Goal: Information Seeking & Learning: Learn about a topic

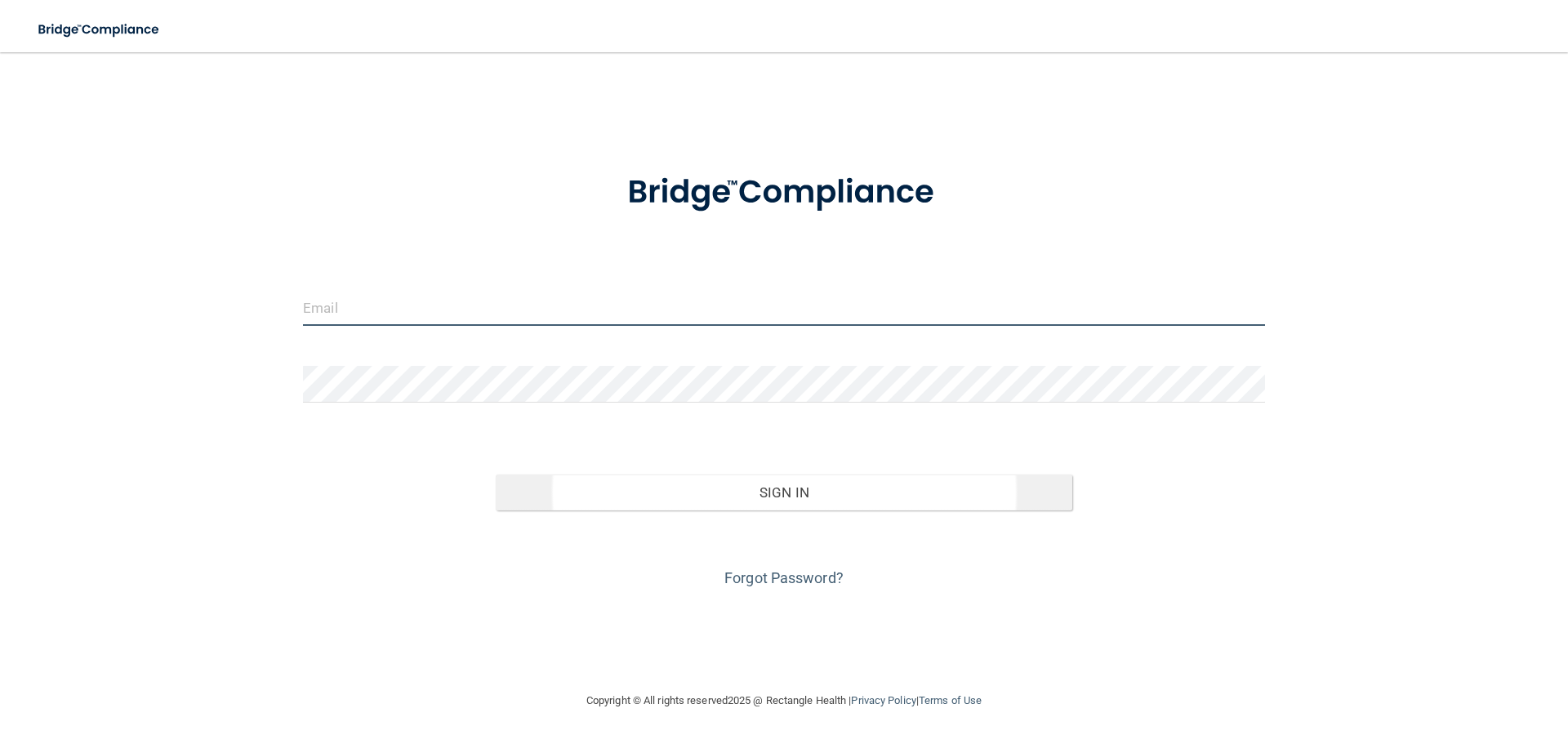
type input "[EMAIL_ADDRESS][DOMAIN_NAME]"
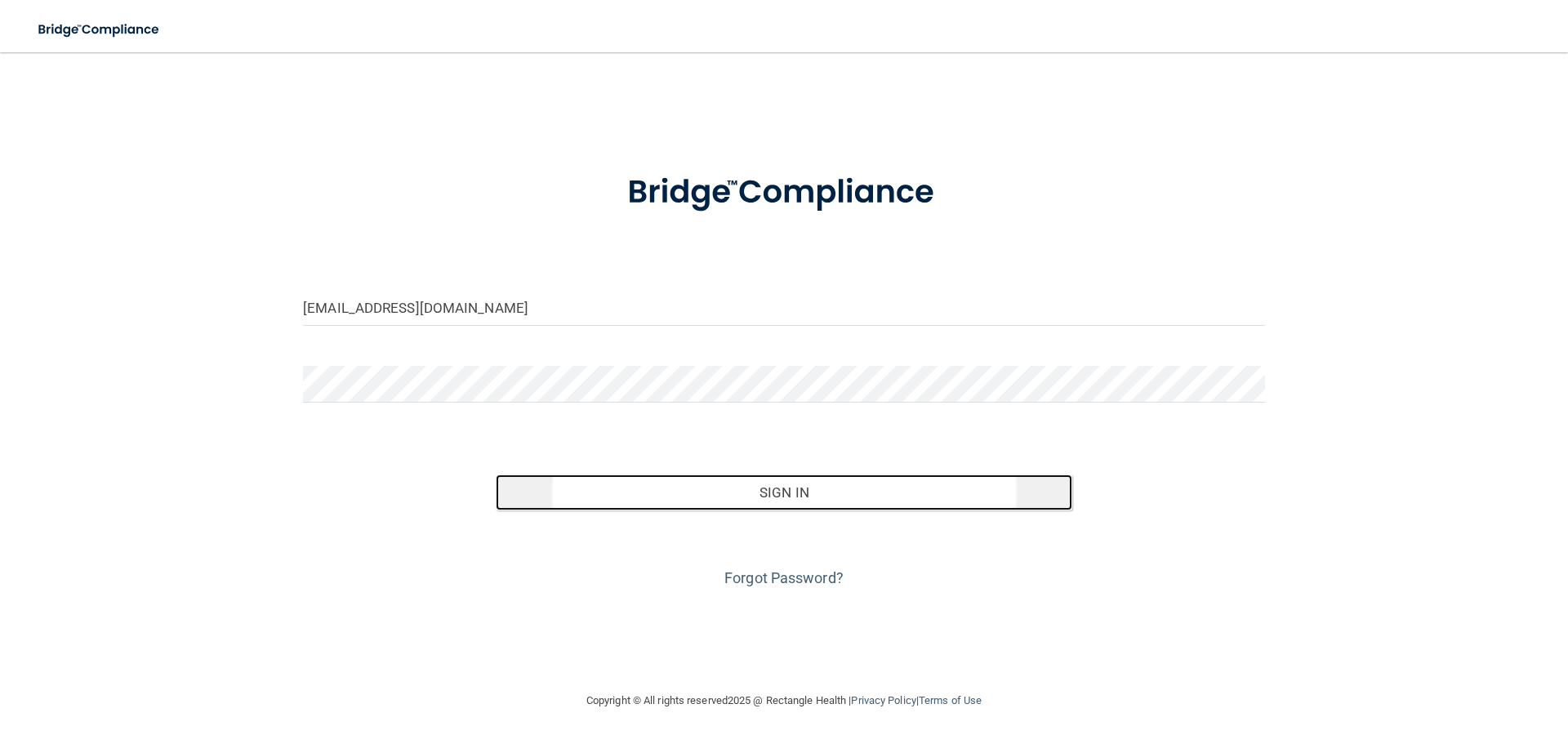
click at [814, 495] on button "Sign In" at bounding box center [784, 492] width 577 height 36
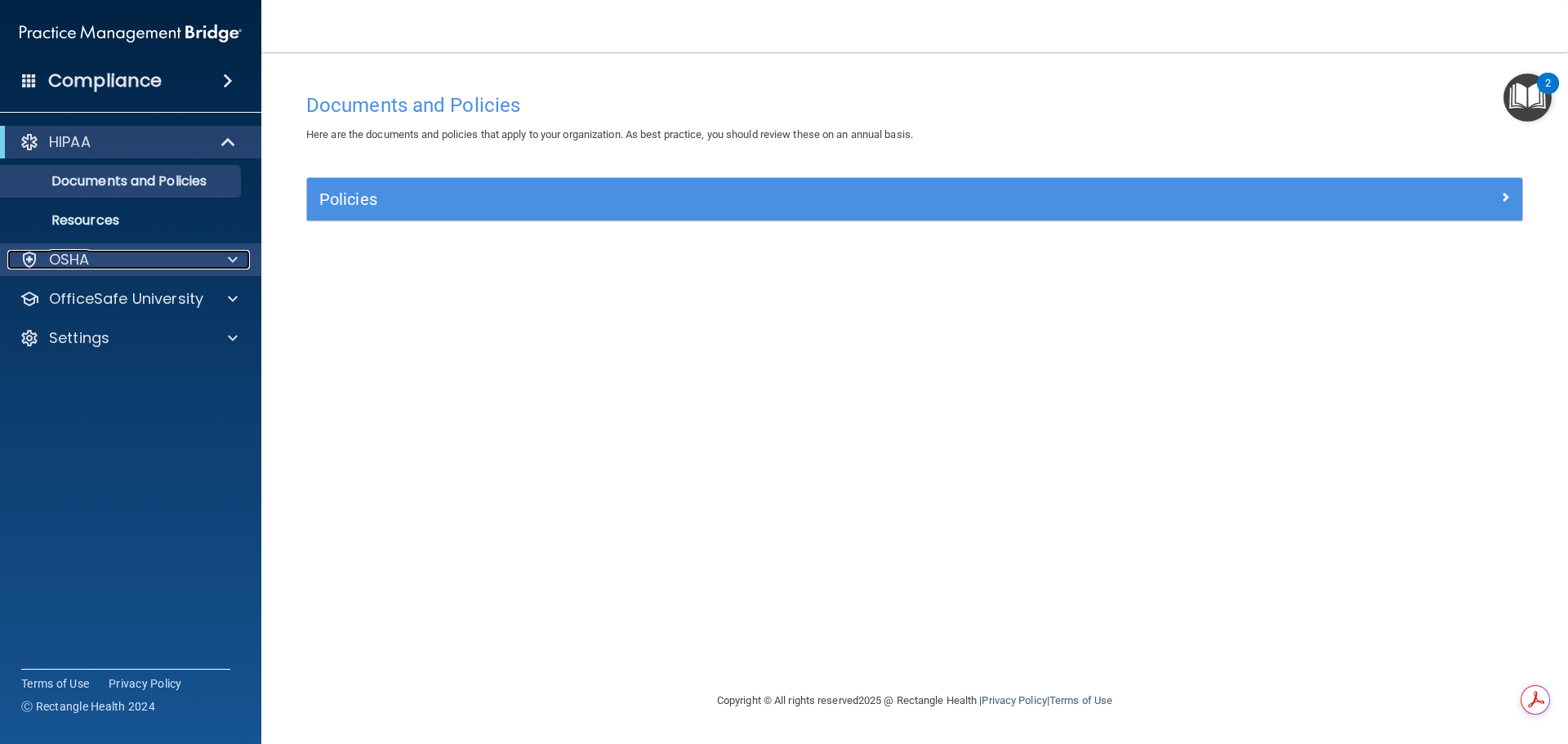
click at [238, 261] on div at bounding box center [231, 260] width 41 height 20
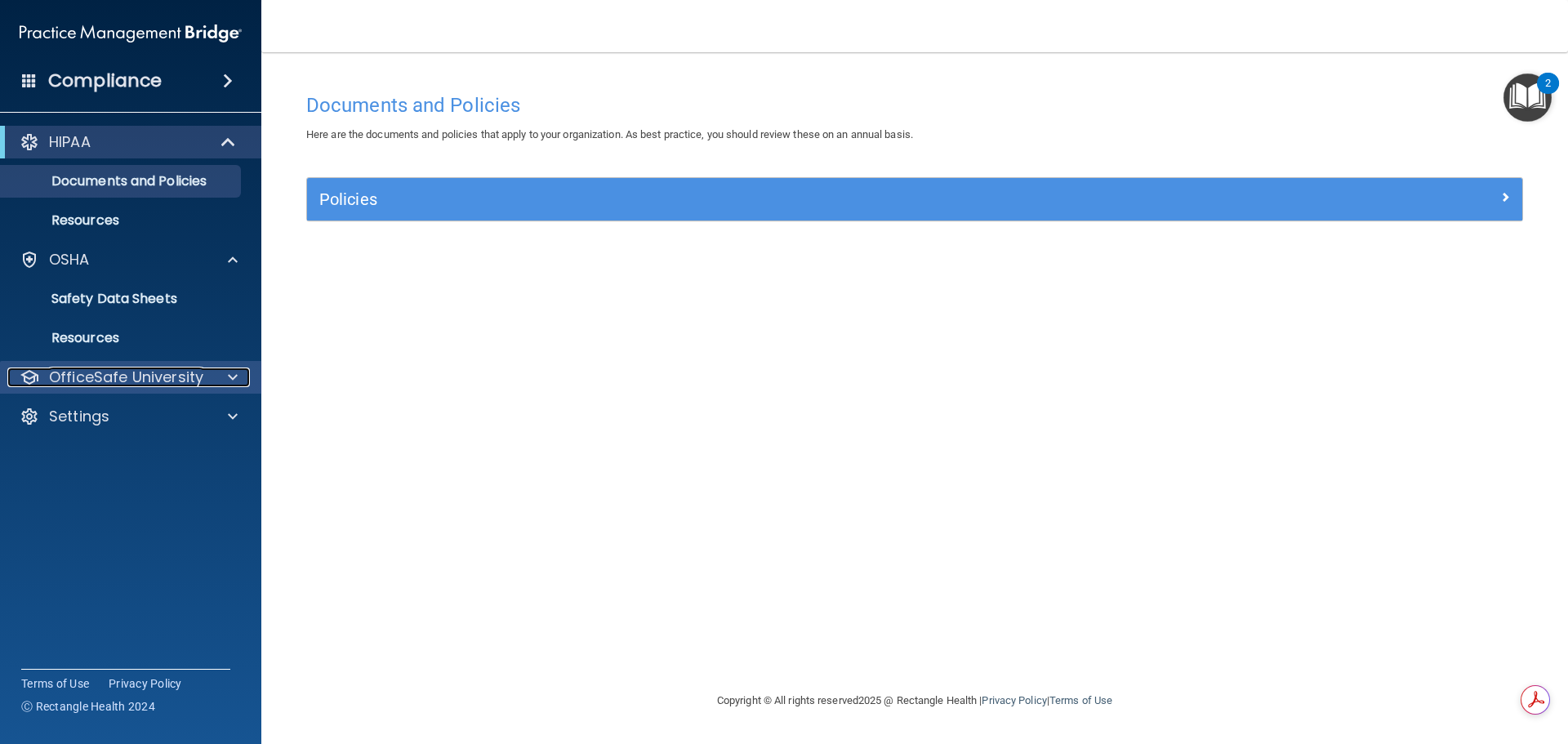
click at [232, 377] on span at bounding box center [233, 377] width 10 height 20
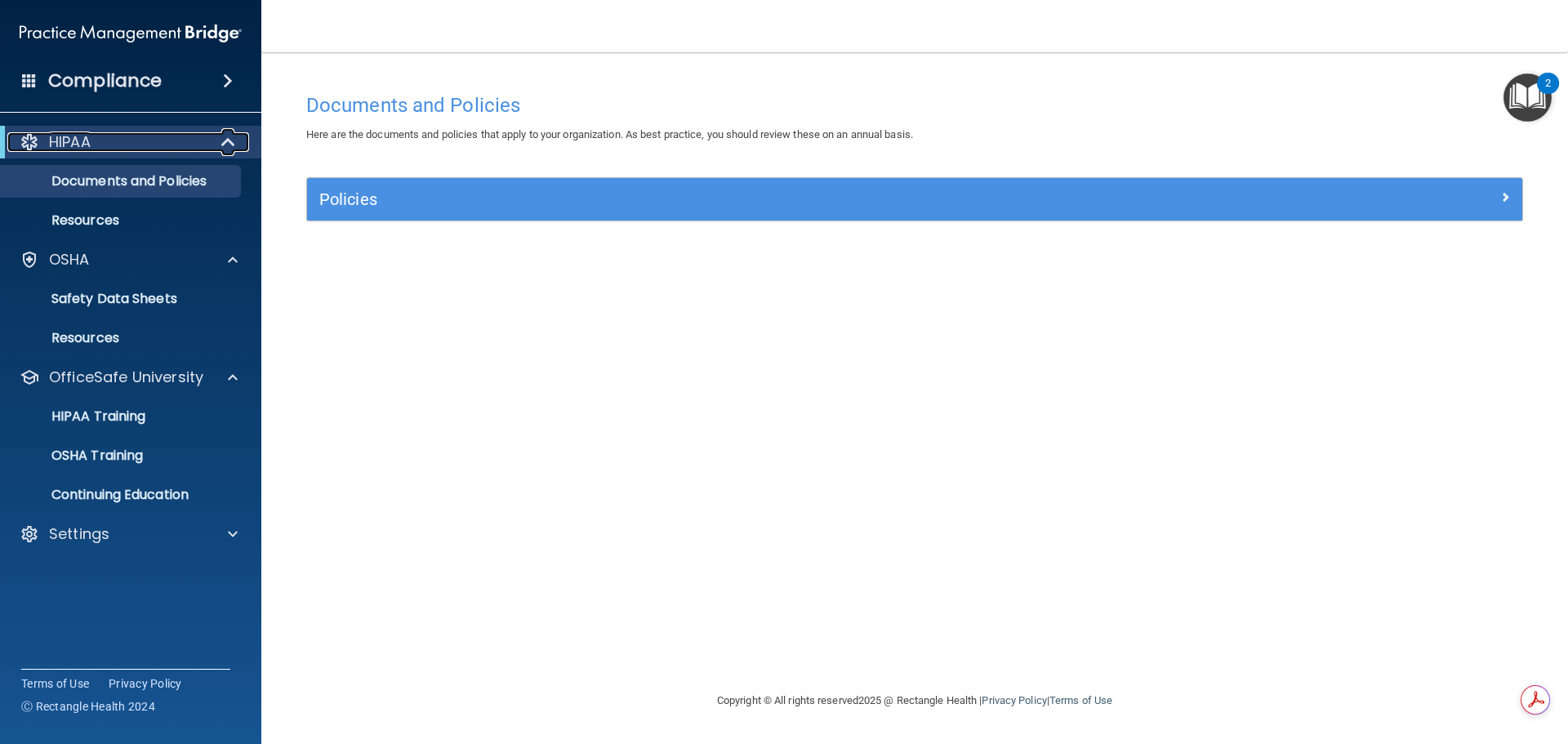
click at [223, 140] on span at bounding box center [230, 141] width 14 height 20
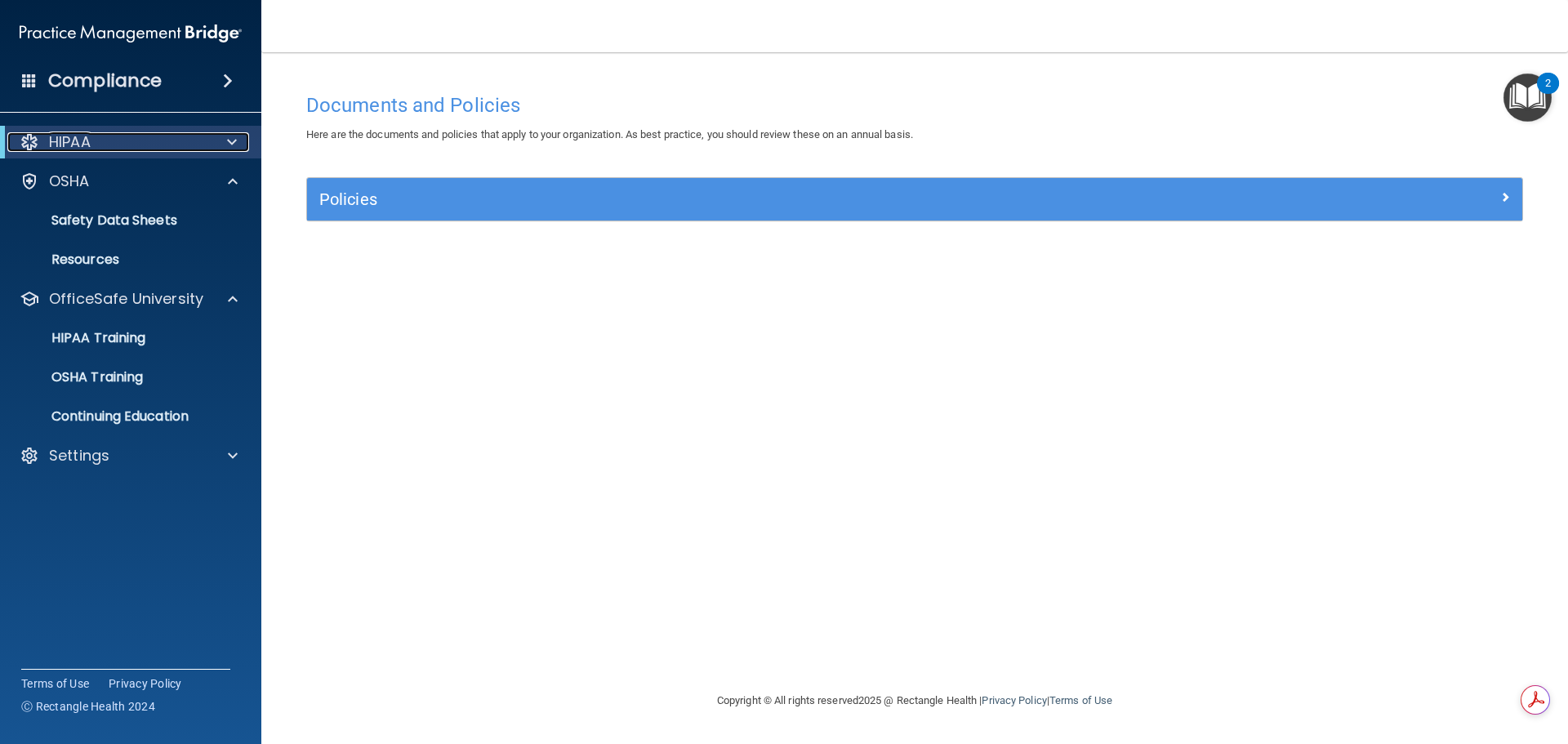
click at [221, 140] on div at bounding box center [229, 141] width 40 height 20
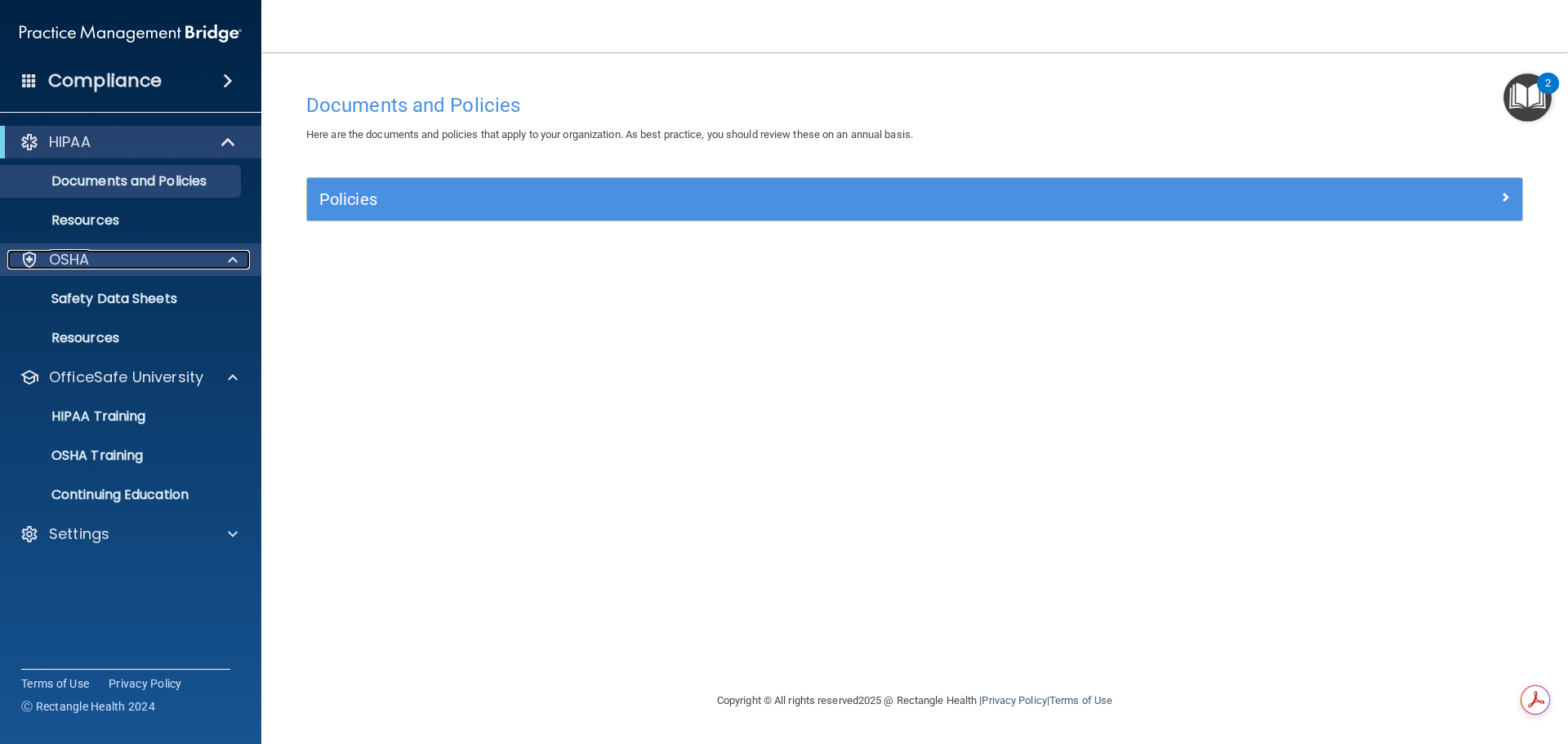
click at [235, 259] on span at bounding box center [233, 260] width 10 height 20
click at [90, 175] on p "Documents and Policies" at bounding box center [122, 180] width 223 height 16
click at [147, 187] on p "Documents and Policies" at bounding box center [122, 180] width 223 height 16
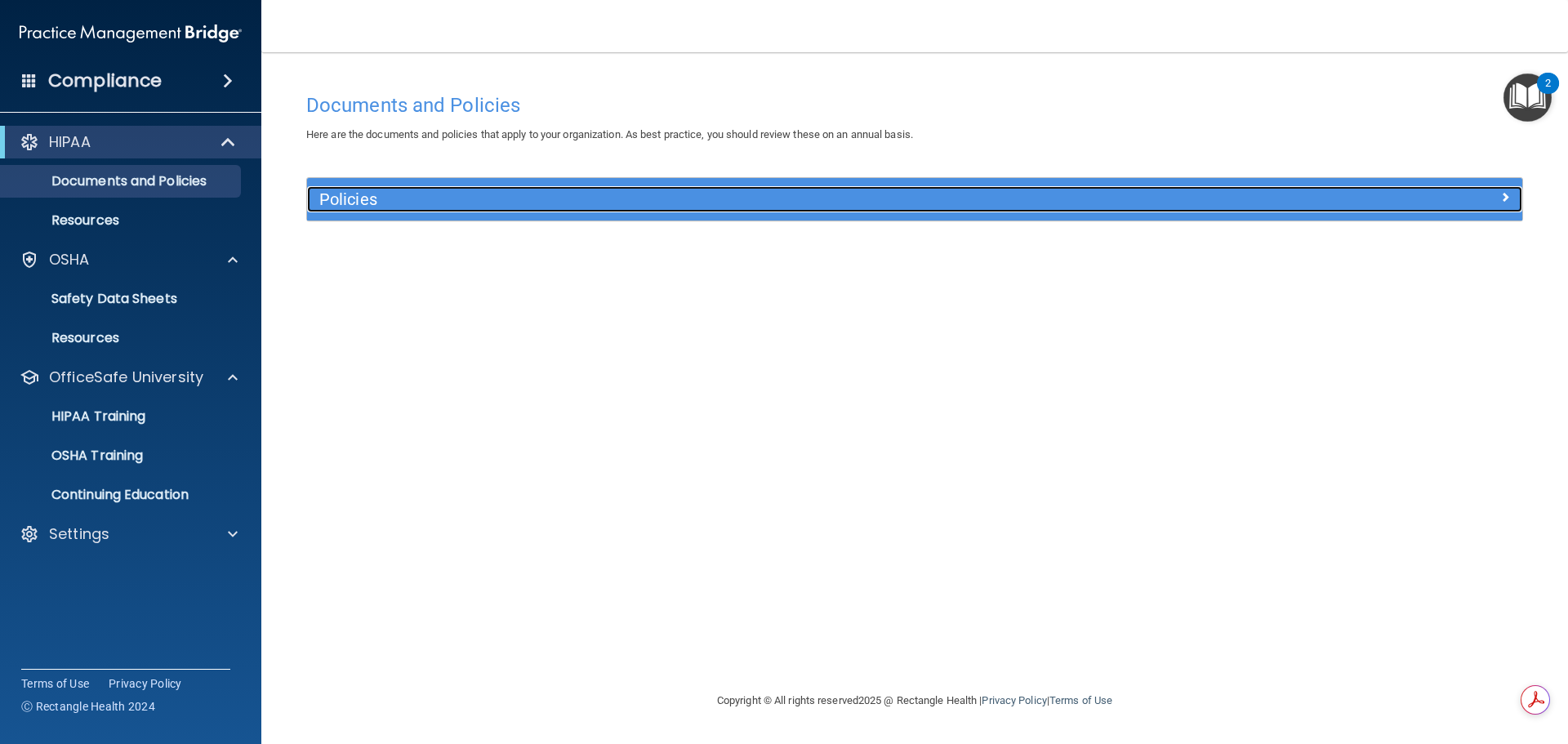
click at [358, 198] on h5 "Policies" at bounding box center [763, 199] width 887 height 18
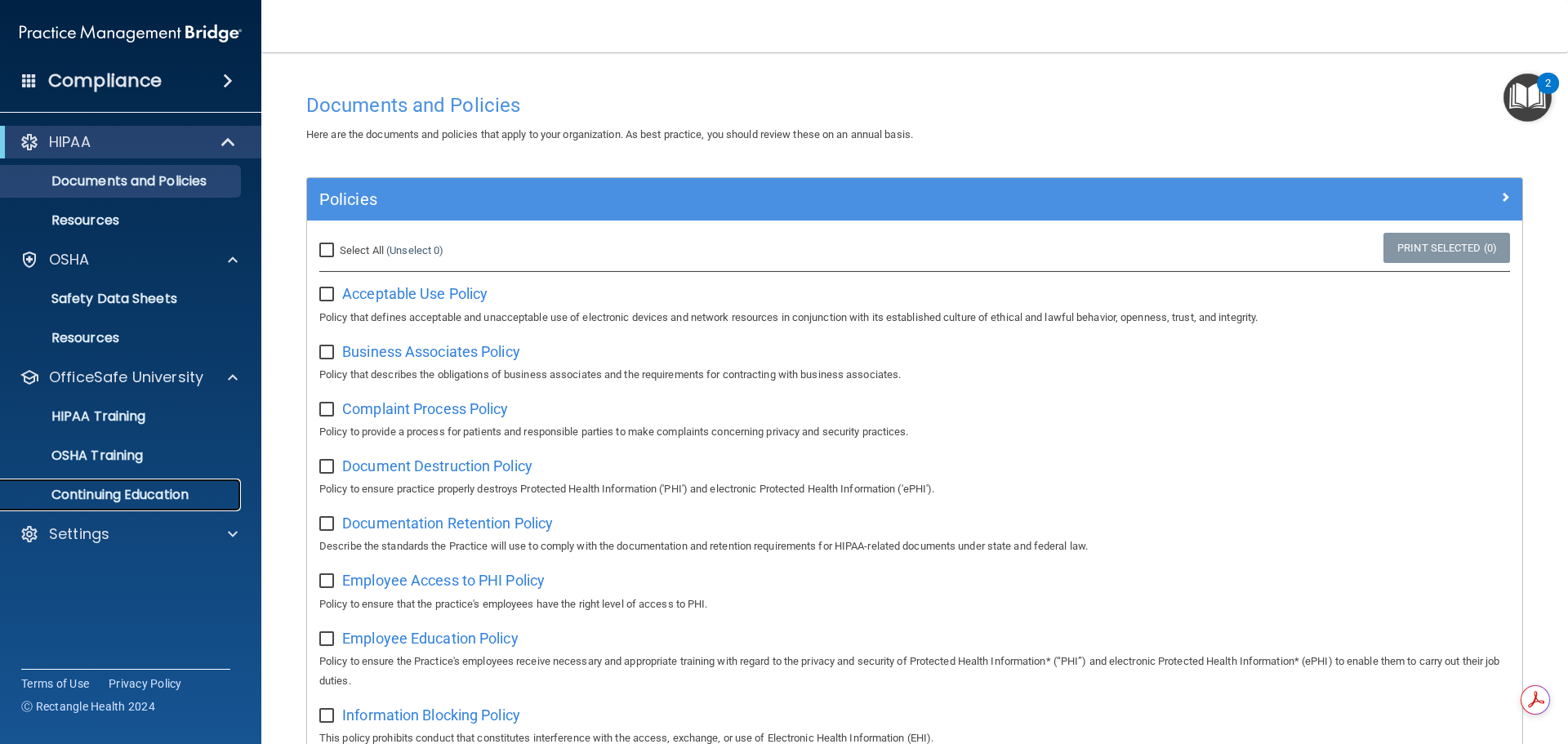
click at [152, 497] on p "Continuing Education" at bounding box center [122, 495] width 223 height 16
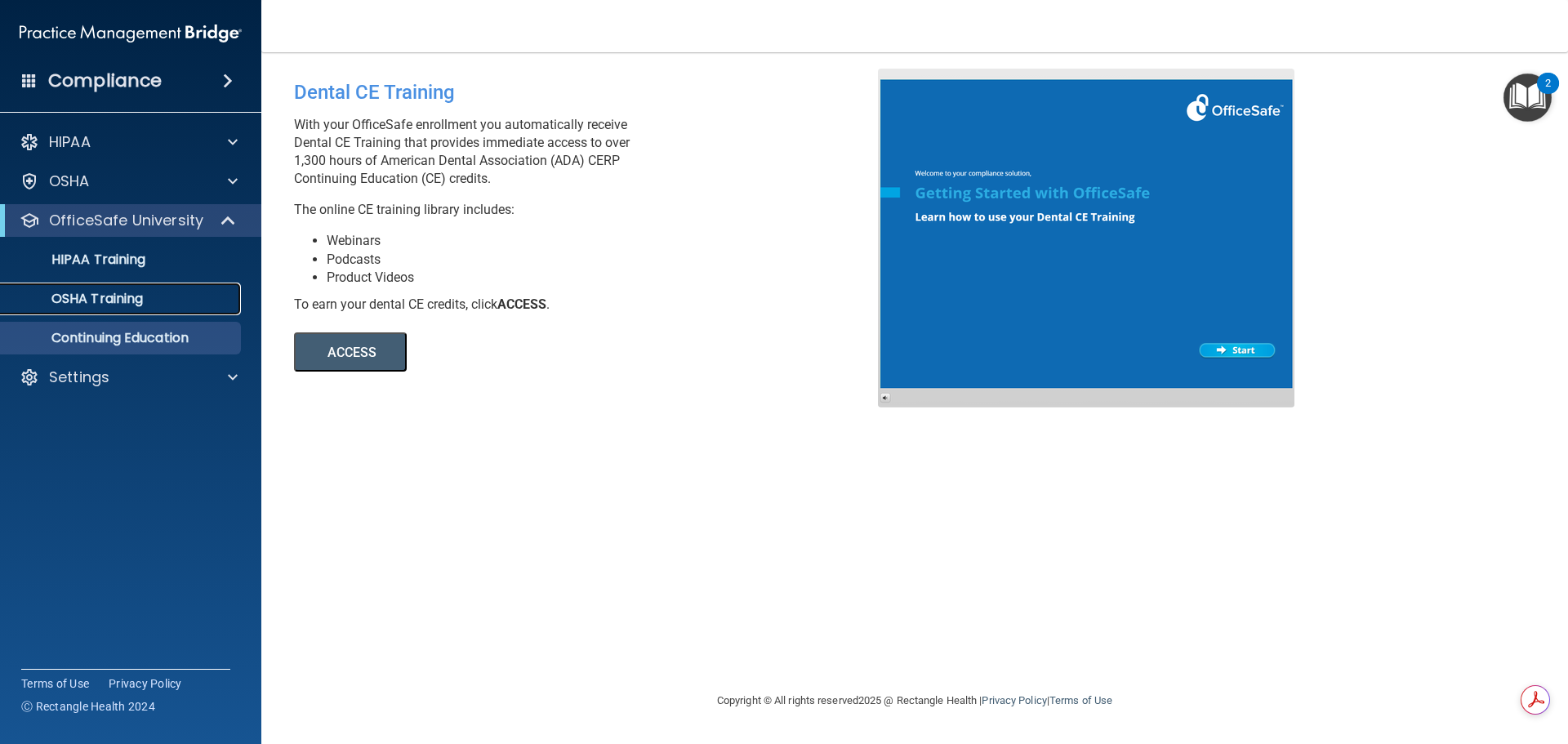
click at [128, 311] on link "OSHA Training" at bounding box center [112, 299] width 257 height 32
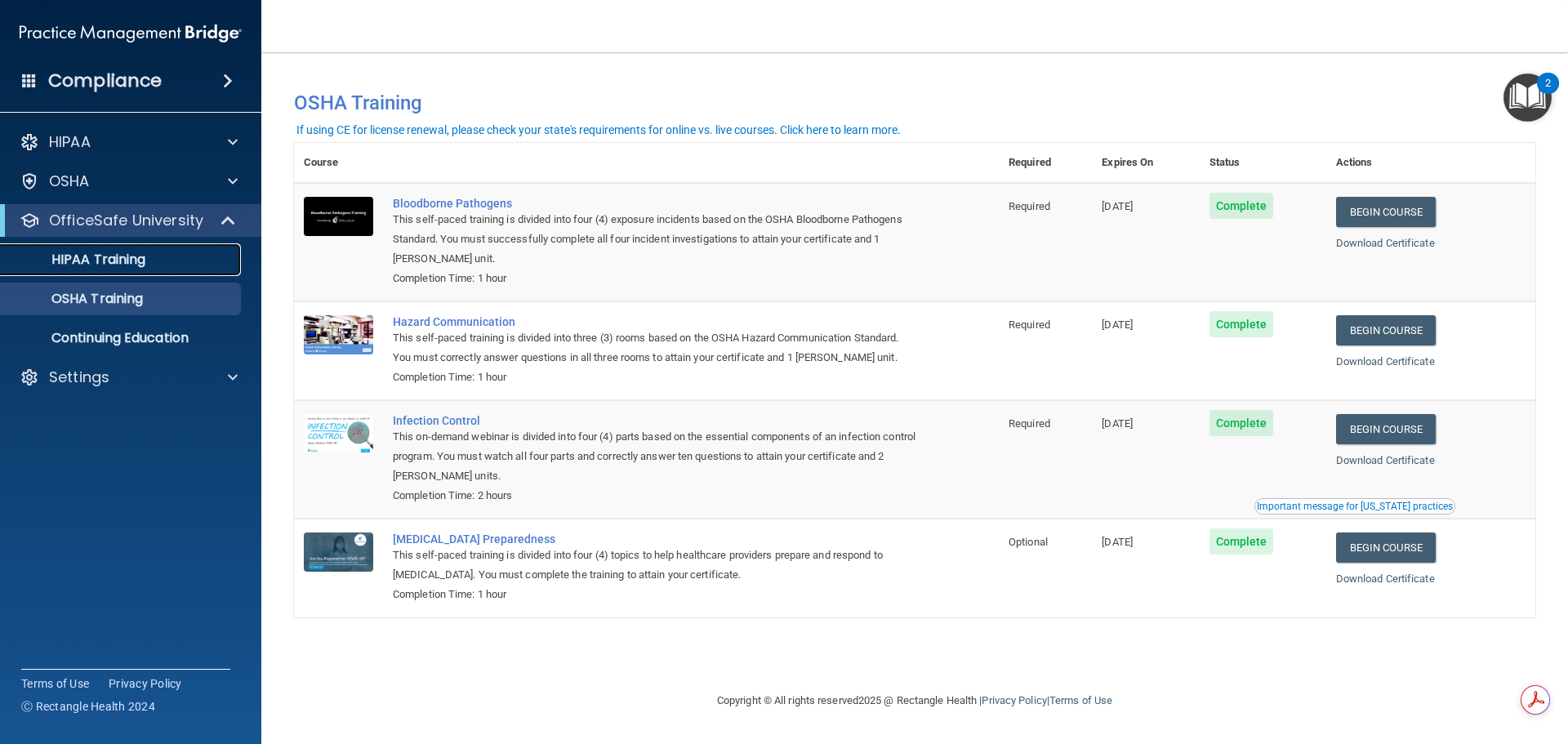
click at [112, 264] on p "HIPAA Training" at bounding box center [77, 260] width 134 height 16
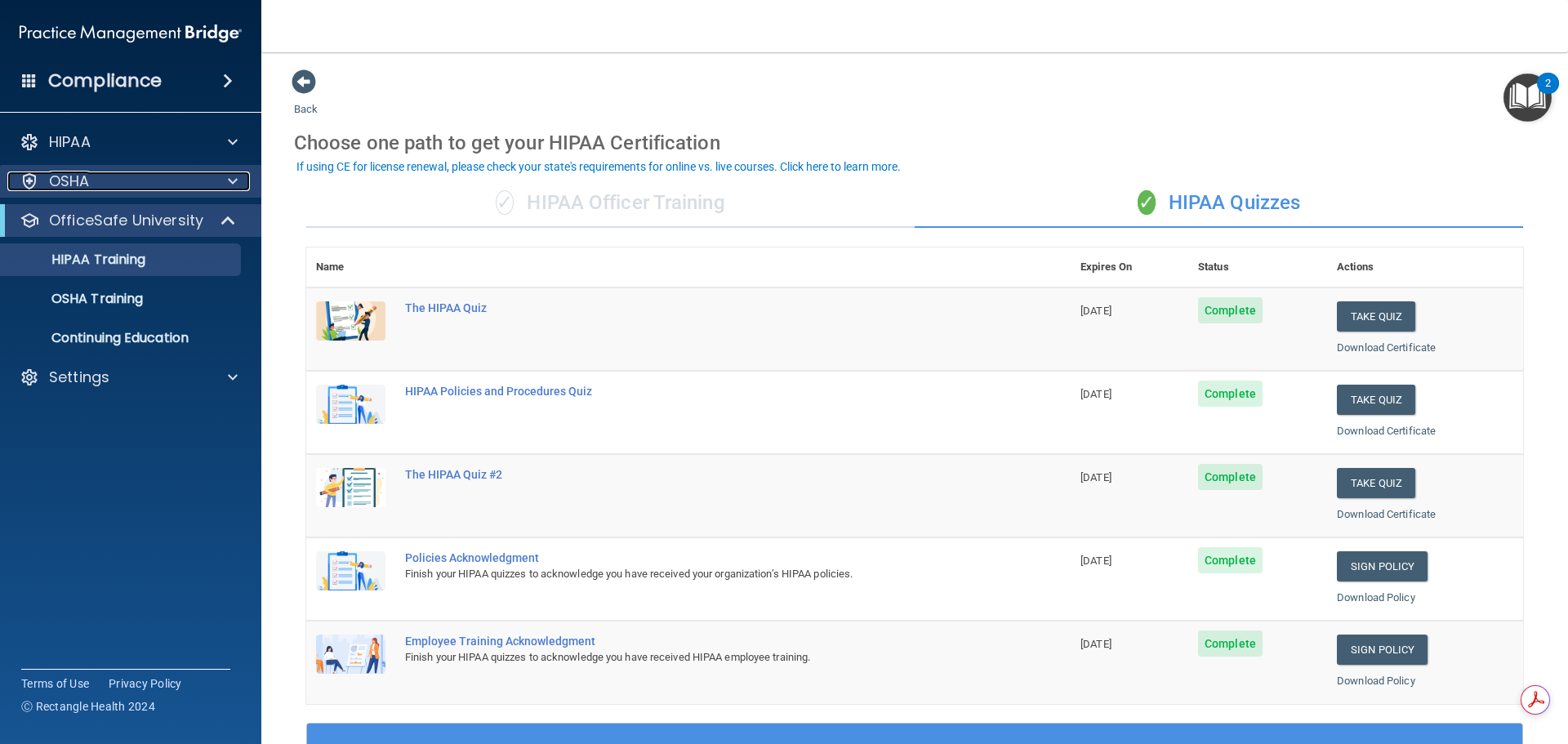
click at [66, 177] on p "OSHA" at bounding box center [70, 180] width 41 height 20
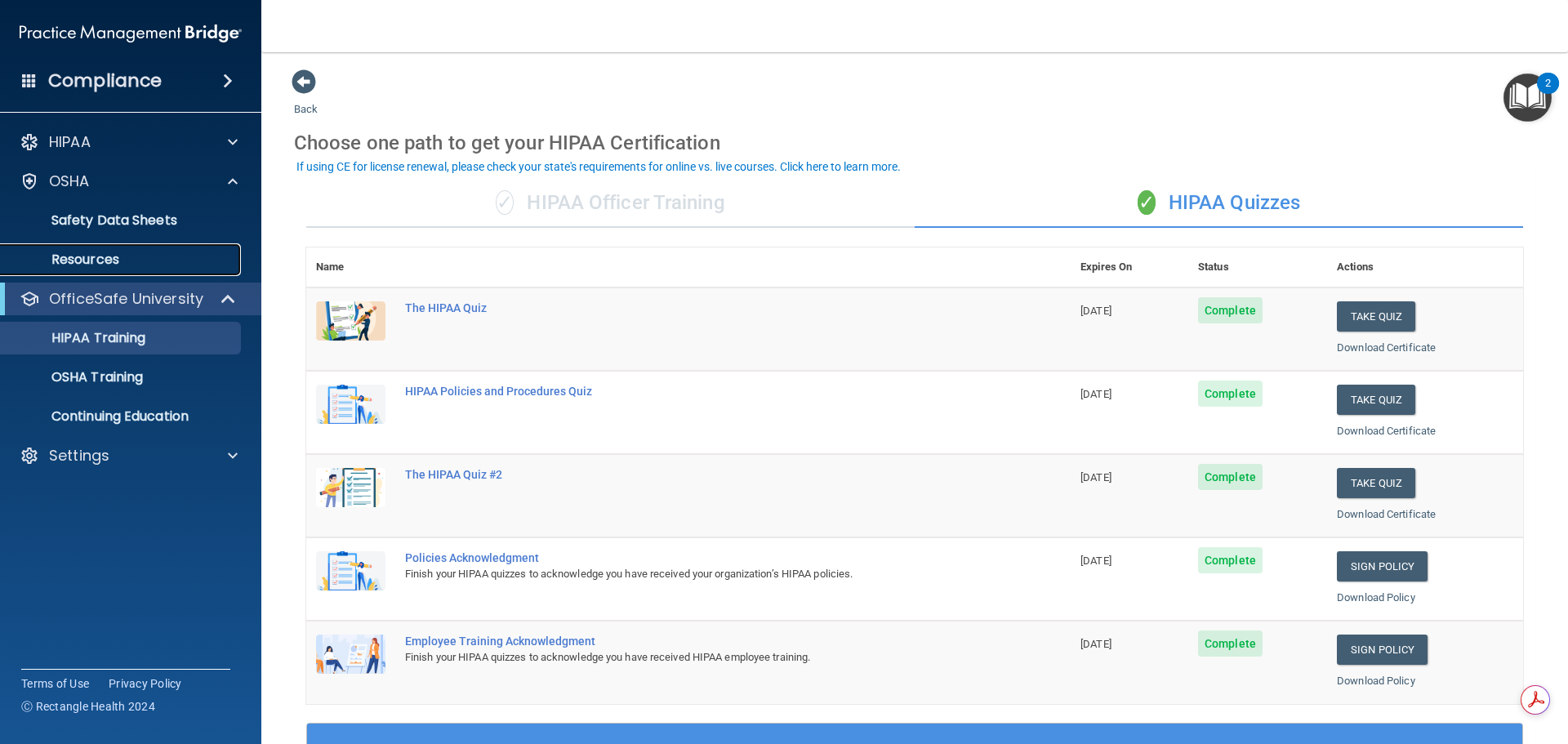
click at [85, 264] on p "Resources" at bounding box center [122, 260] width 223 height 16
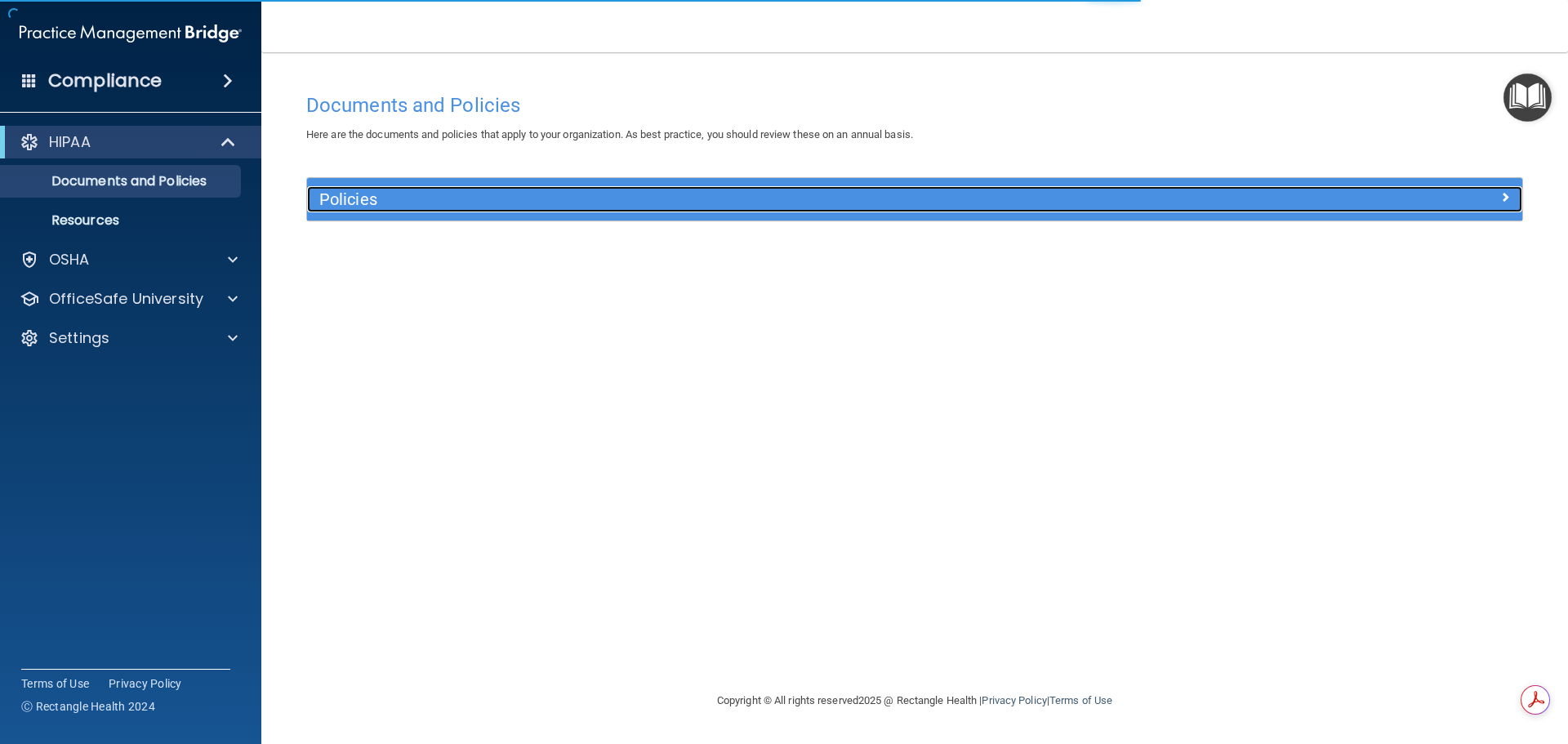
click at [361, 210] on div "Policies" at bounding box center [763, 199] width 912 height 26
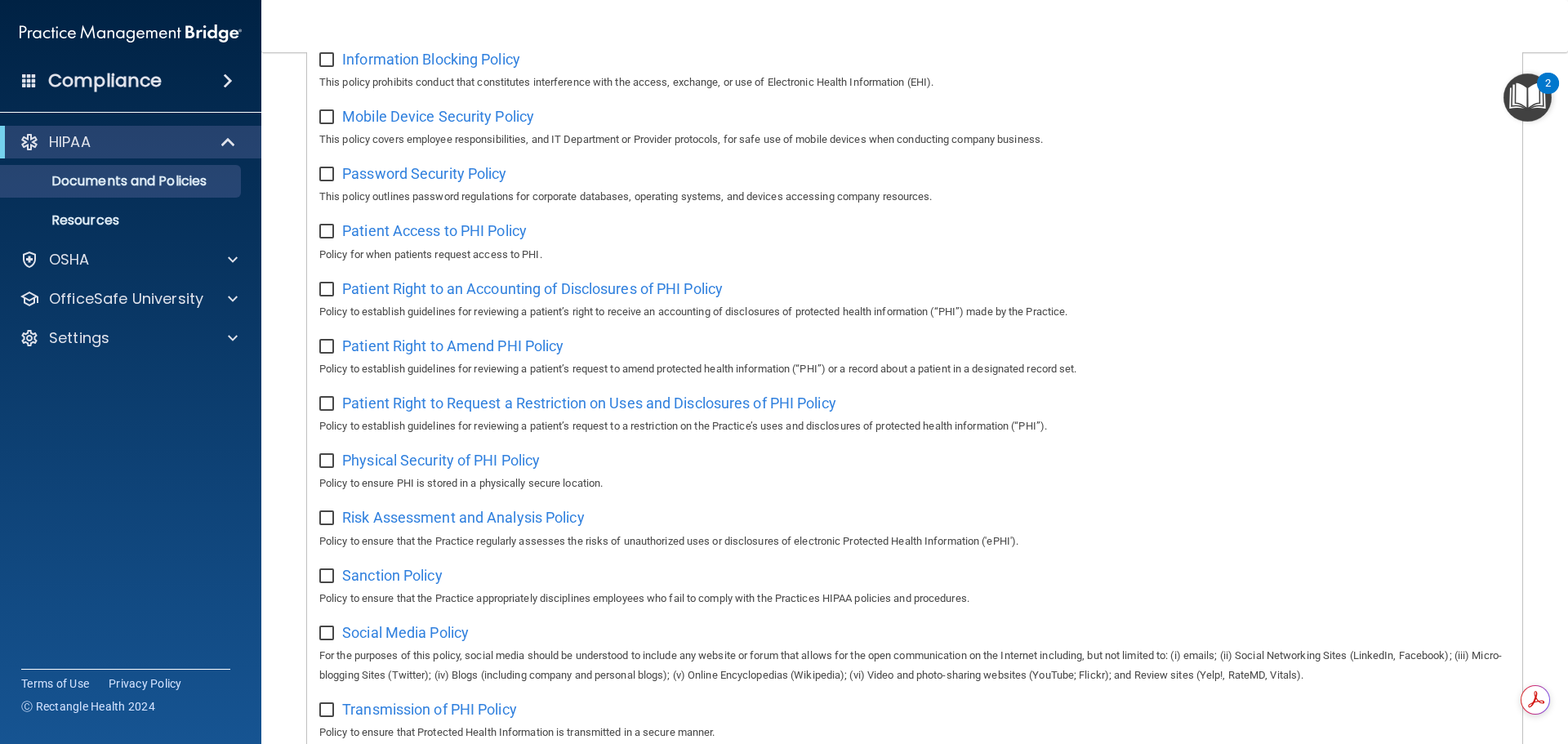
scroll to position [650, 0]
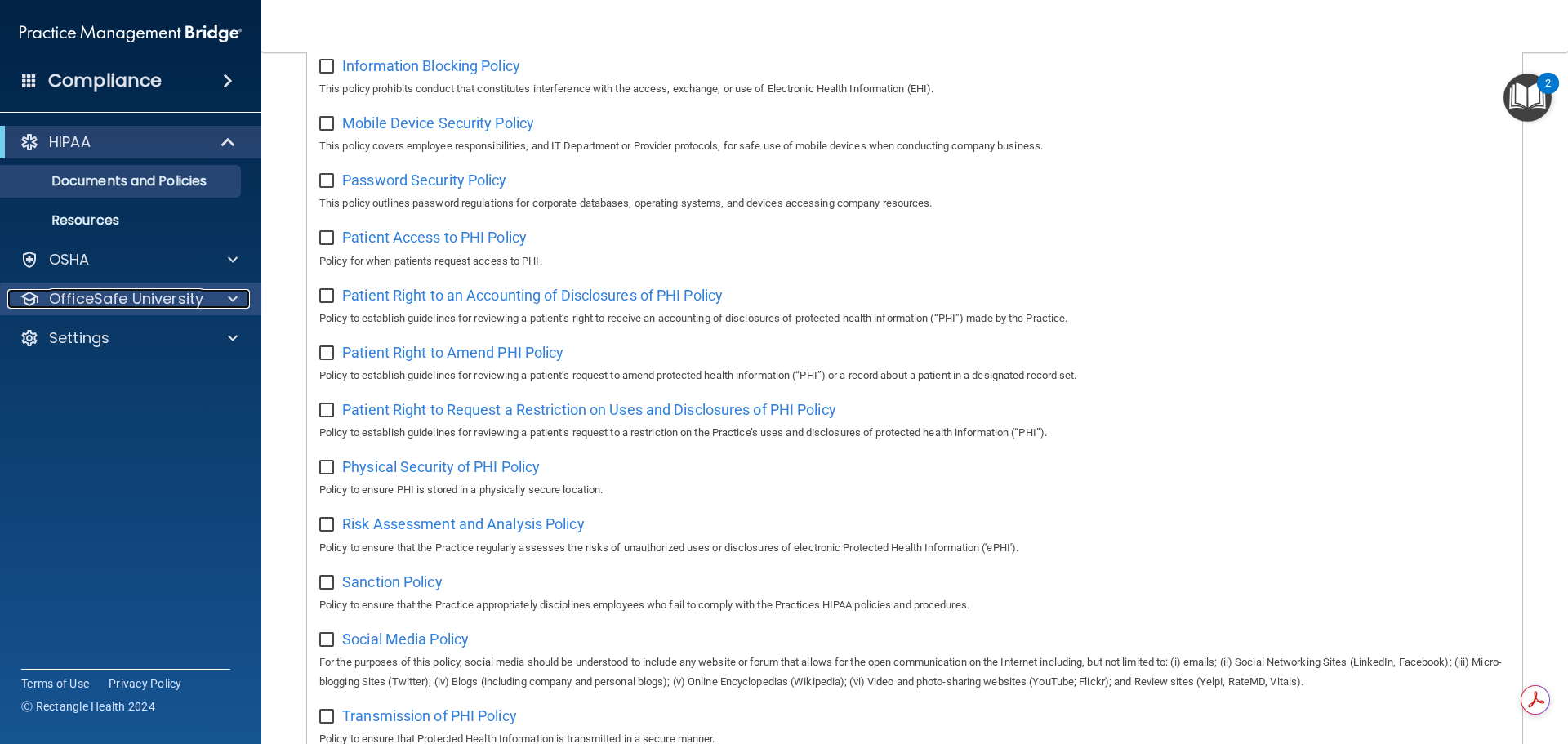
click at [100, 305] on p "OfficeSafe University" at bounding box center [126, 299] width 154 height 20
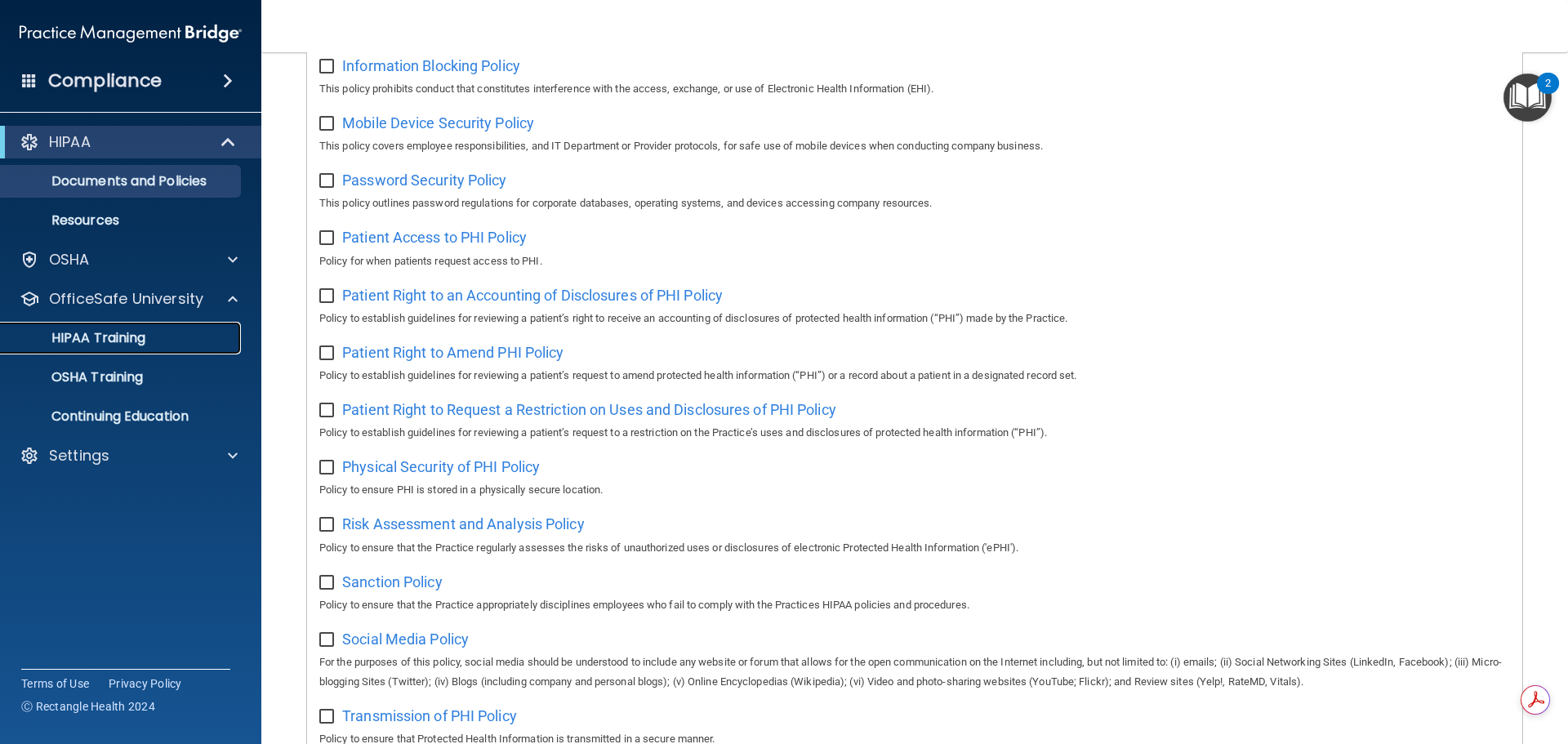
click at [115, 340] on p "HIPAA Training" at bounding box center [77, 338] width 134 height 16
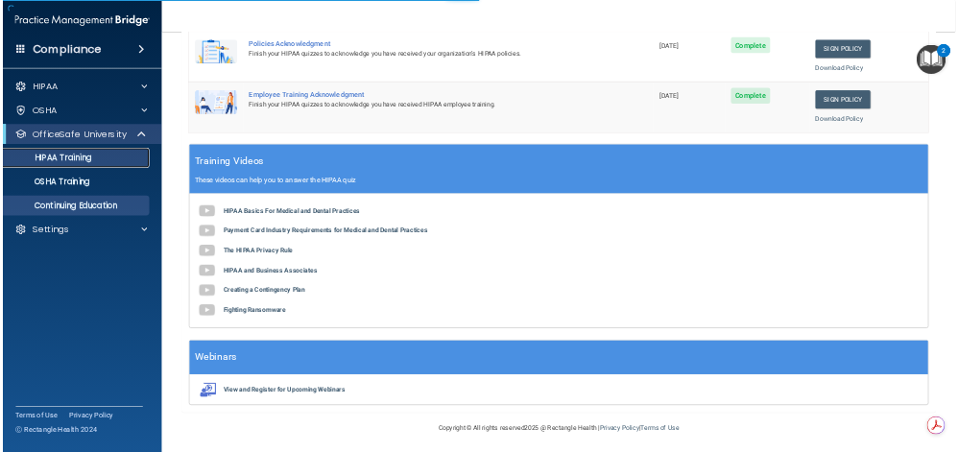
scroll to position [571, 0]
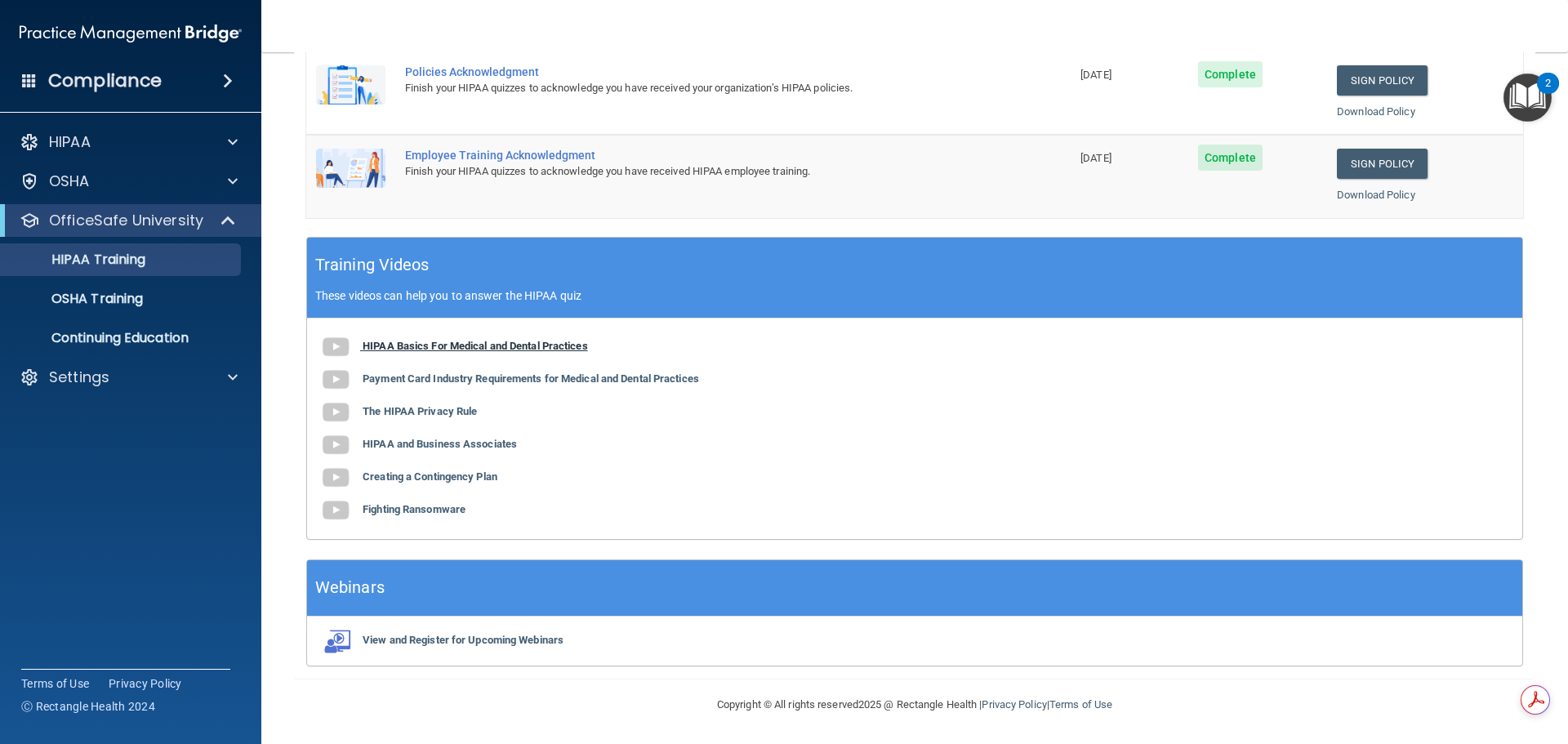
click at [421, 349] on b "HIPAA Basics For Medical and Dental Practices" at bounding box center [475, 346] width 226 height 12
click at [395, 415] on b "The HIPAA Privacy Rule" at bounding box center [420, 411] width 114 height 12
click at [400, 446] on b "HIPAA and Business Associates" at bounding box center [439, 444] width 154 height 12
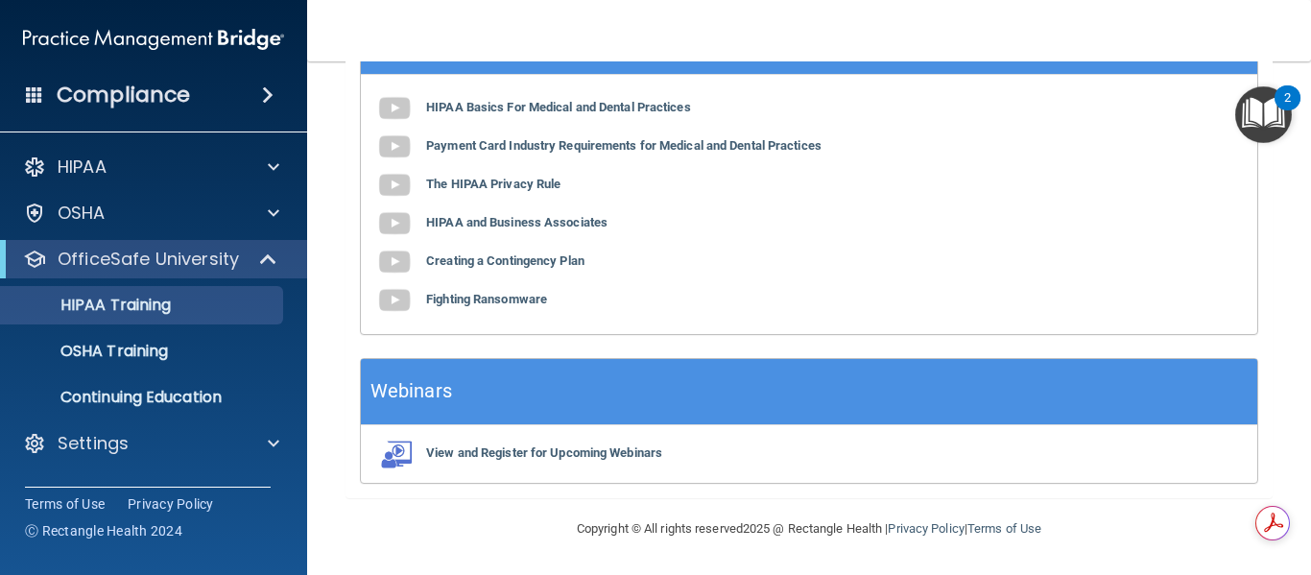
scroll to position [939, 0]
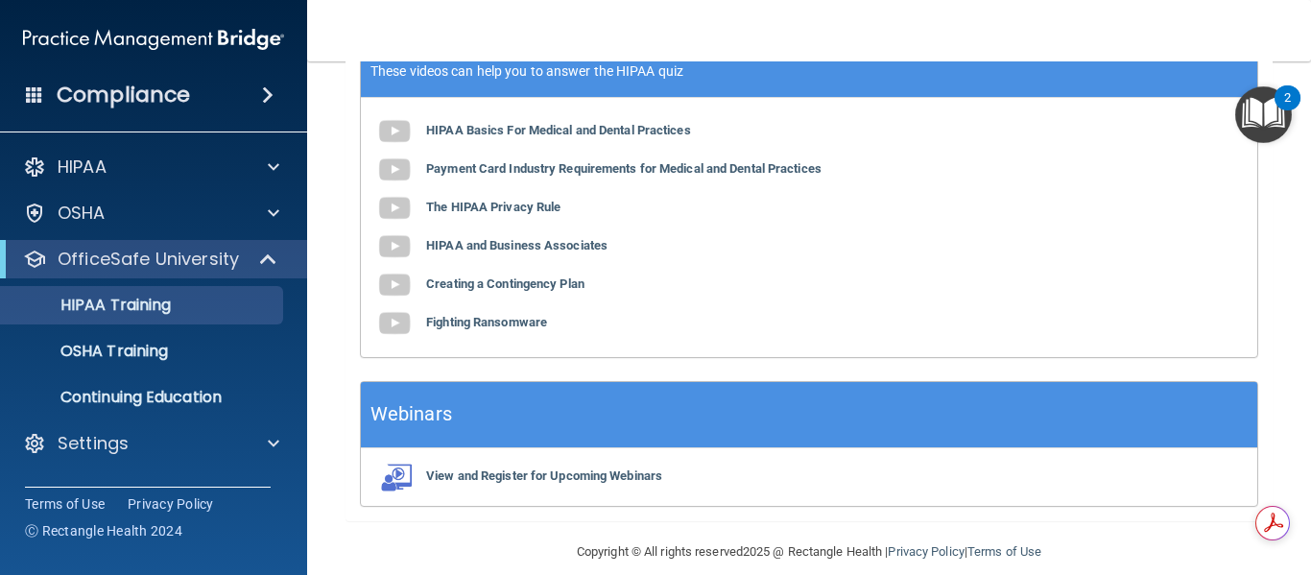
click at [1255, 116] on img "Open Resource Center, 2 new notifications" at bounding box center [1263, 114] width 57 height 57
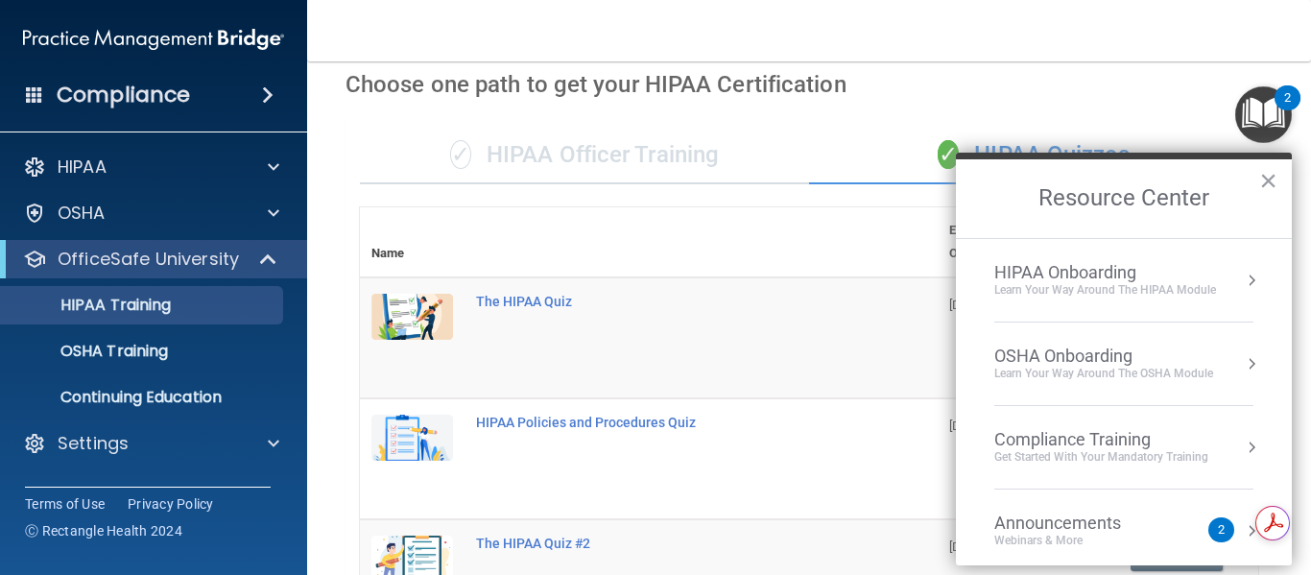
scroll to position [76, 0]
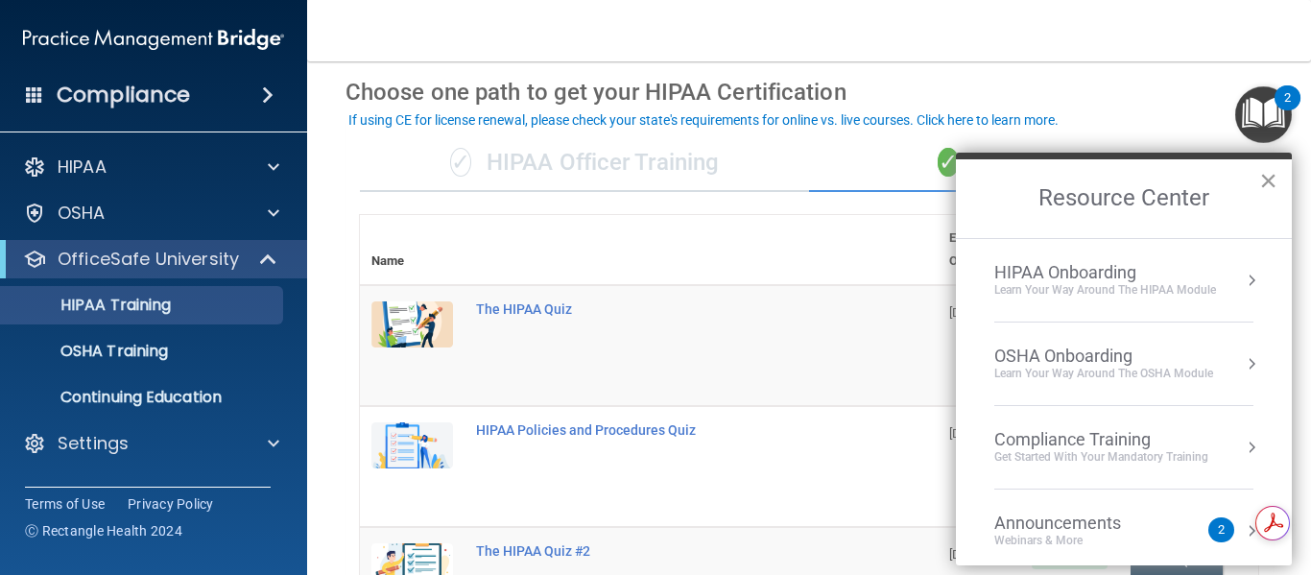
click at [1275, 181] on button "×" at bounding box center [1268, 180] width 18 height 31
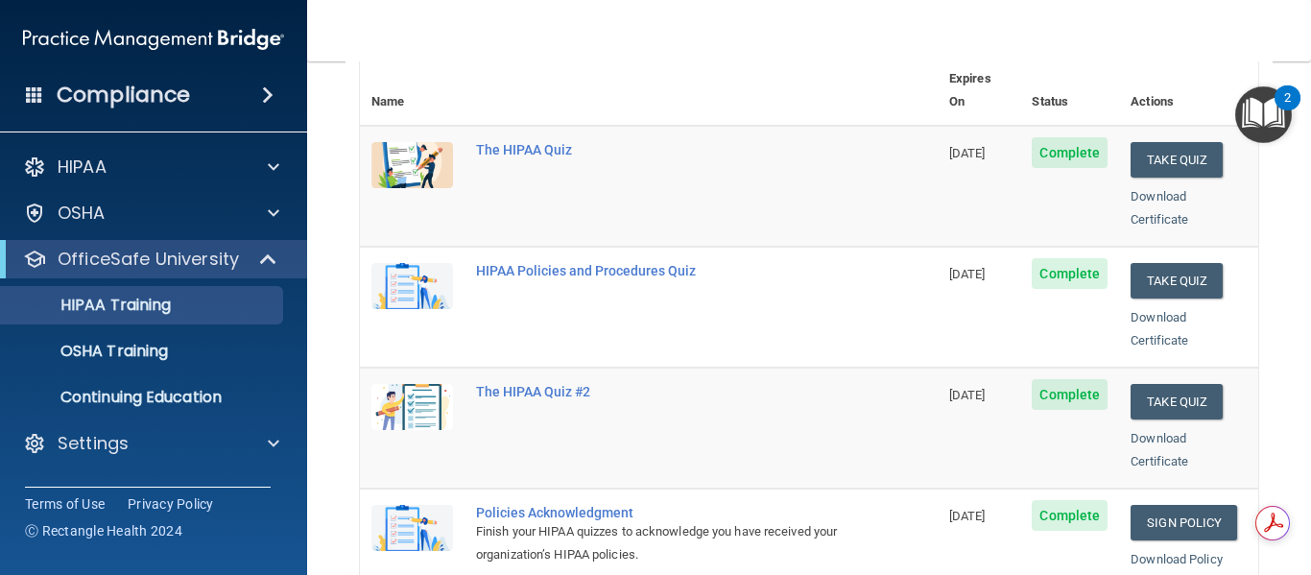
scroll to position [268, 0]
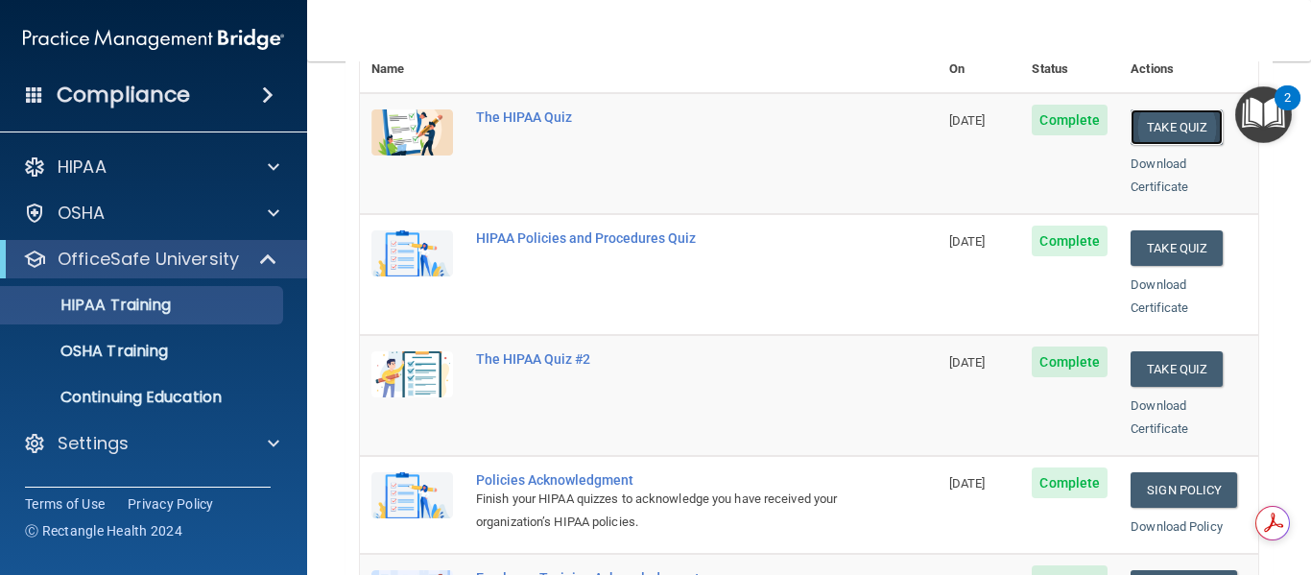
click at [1166, 109] on button "Take Quiz" at bounding box center [1176, 127] width 92 height 36
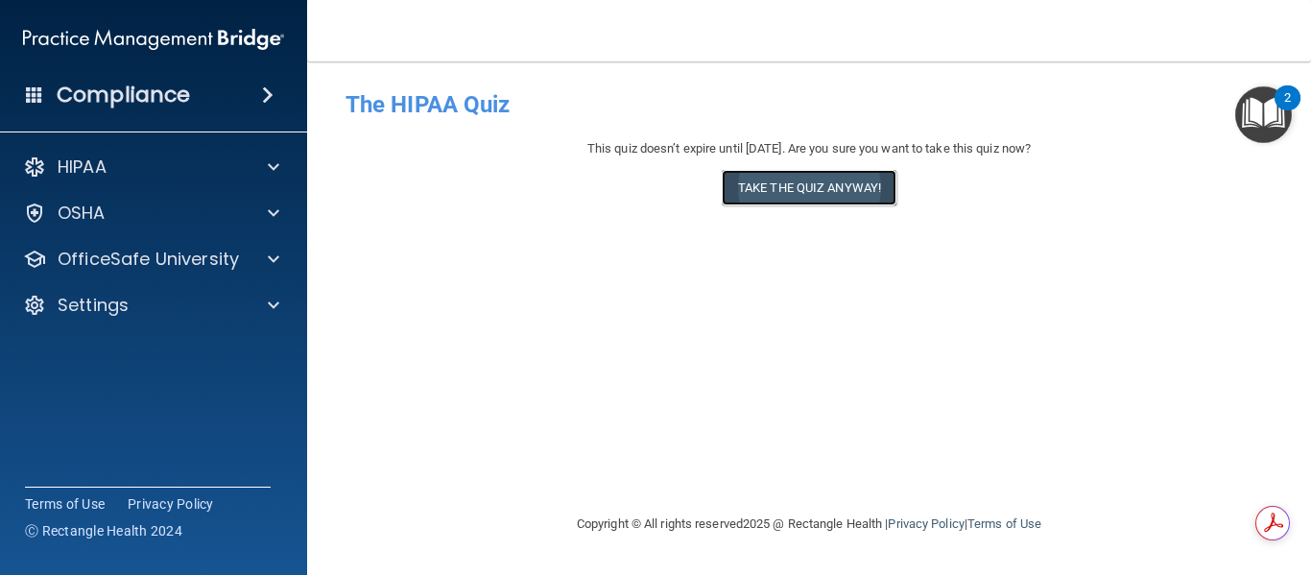
click at [799, 192] on button "Take the quiz anyway!" at bounding box center [809, 188] width 175 height 36
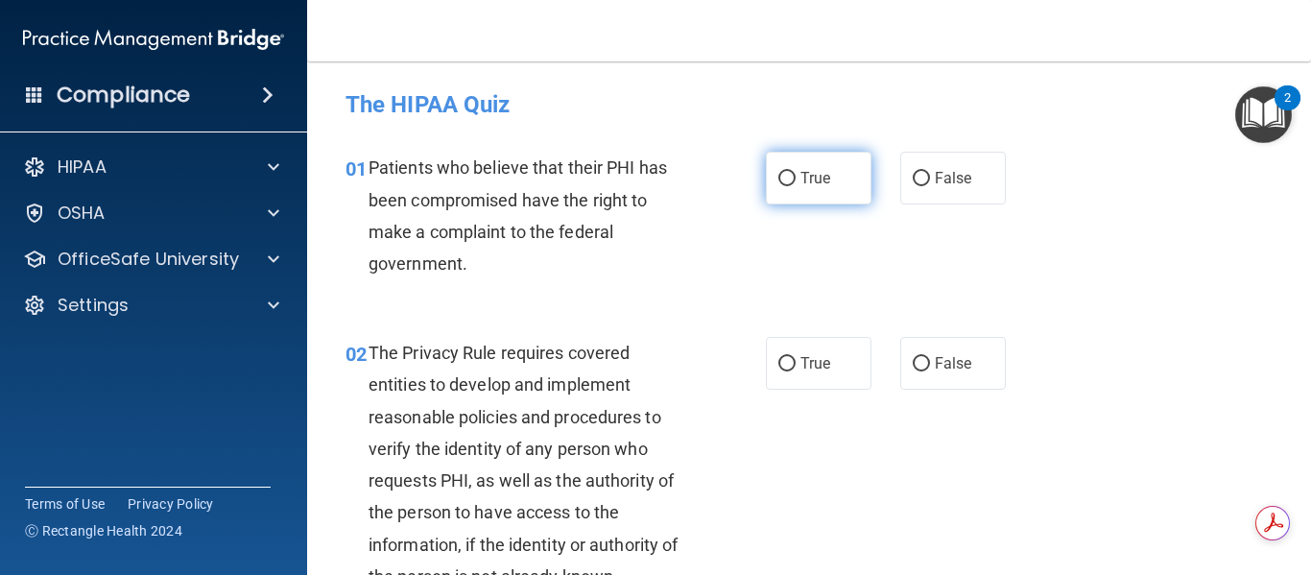
click at [789, 181] on label "True" at bounding box center [819, 178] width 106 height 53
click at [789, 181] on input "True" at bounding box center [786, 179] width 17 height 14
radio input "true"
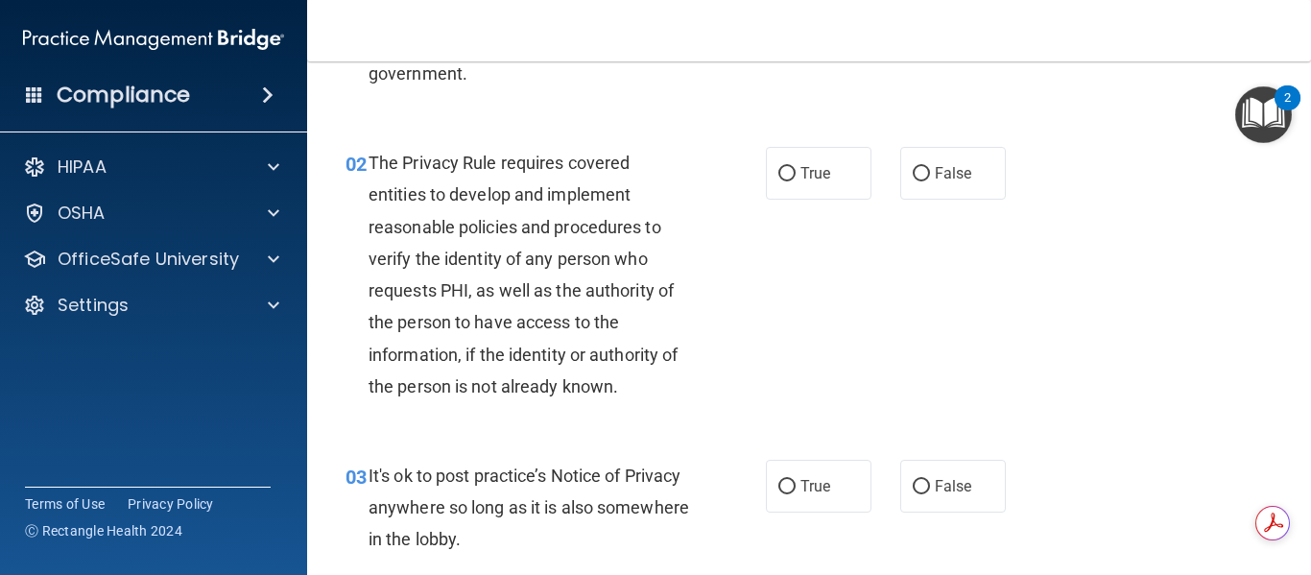
scroll to position [192, 0]
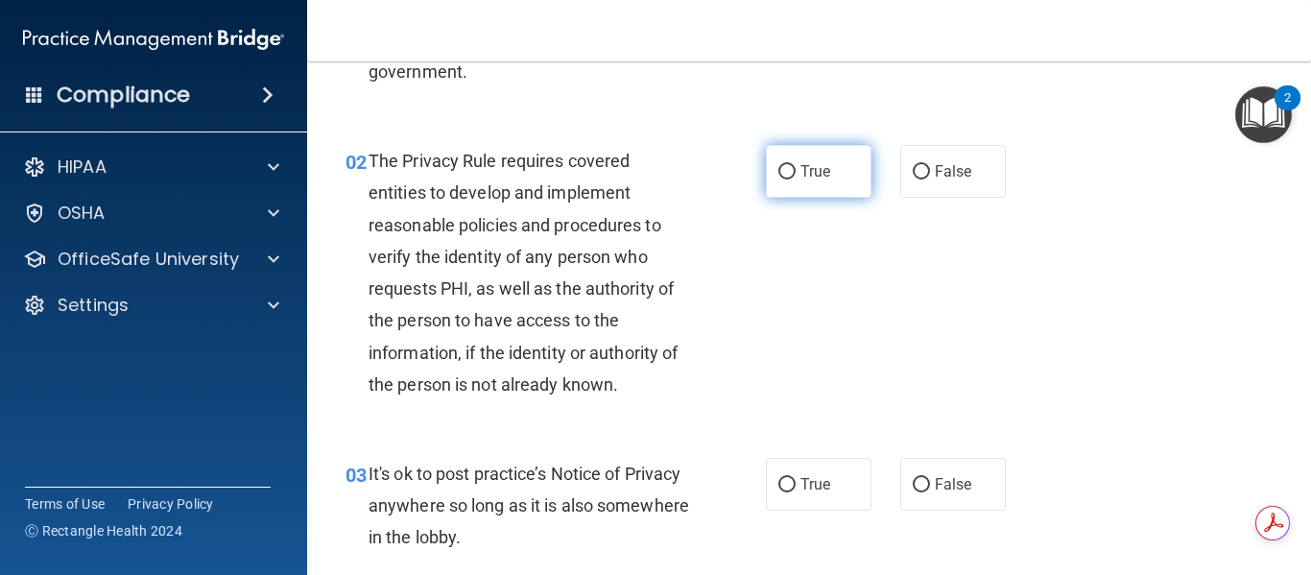
click at [781, 176] on input "True" at bounding box center [786, 172] width 17 height 14
radio input "true"
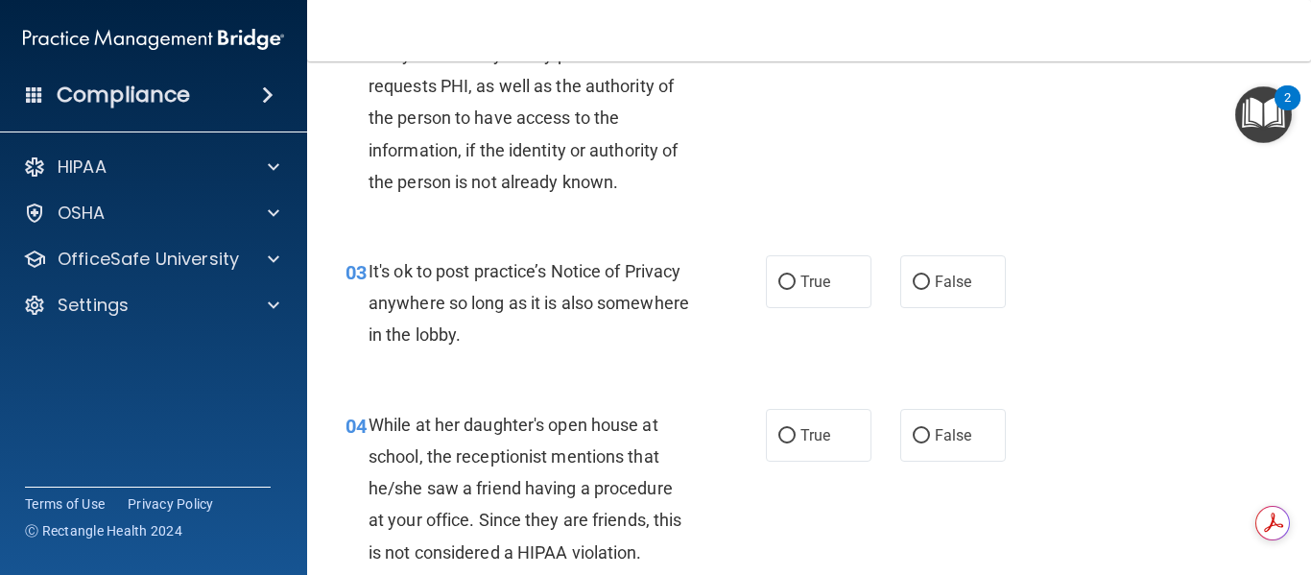
scroll to position [480, 0]
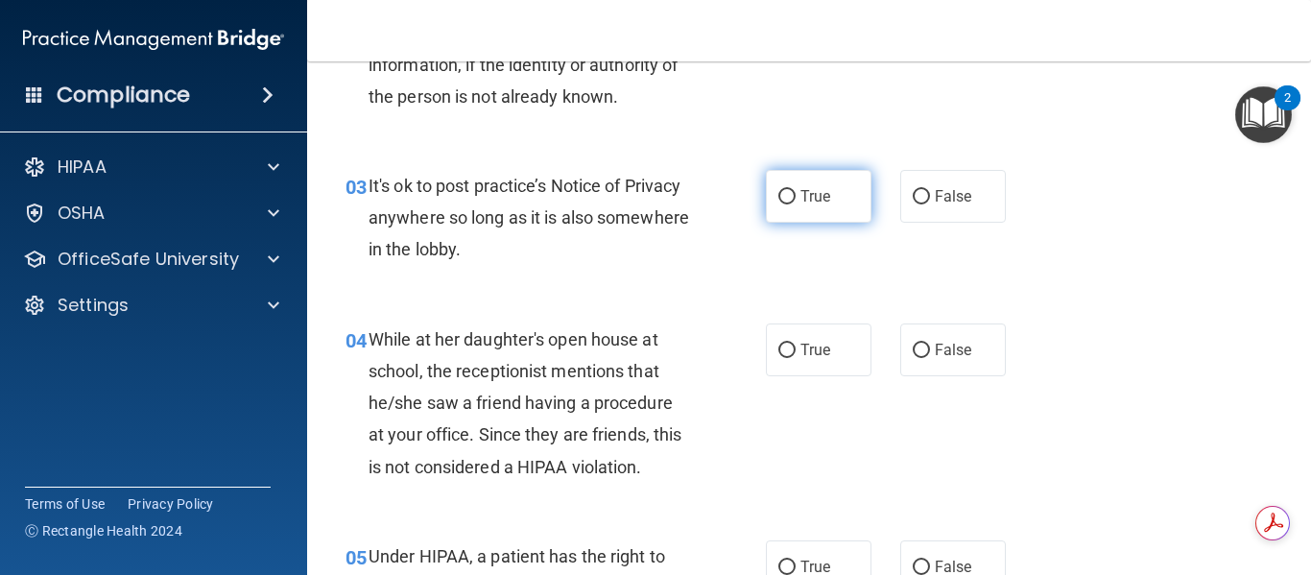
click at [780, 200] on input "True" at bounding box center [786, 197] width 17 height 14
radio input "true"
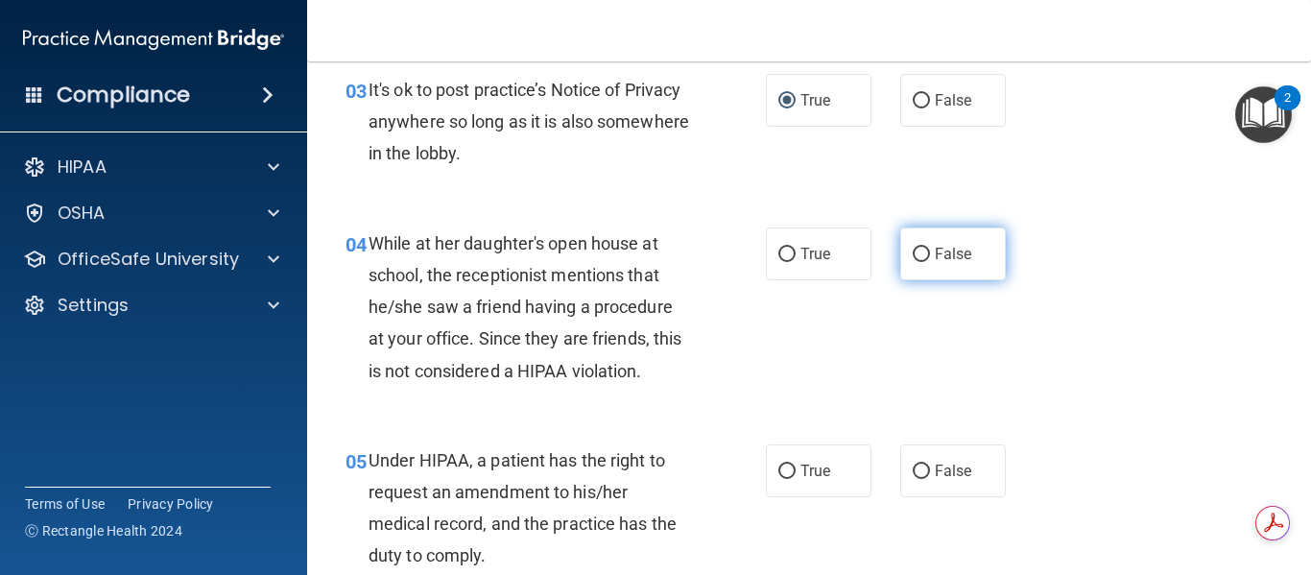
click at [912, 258] on input "False" at bounding box center [920, 255] width 17 height 14
radio input "true"
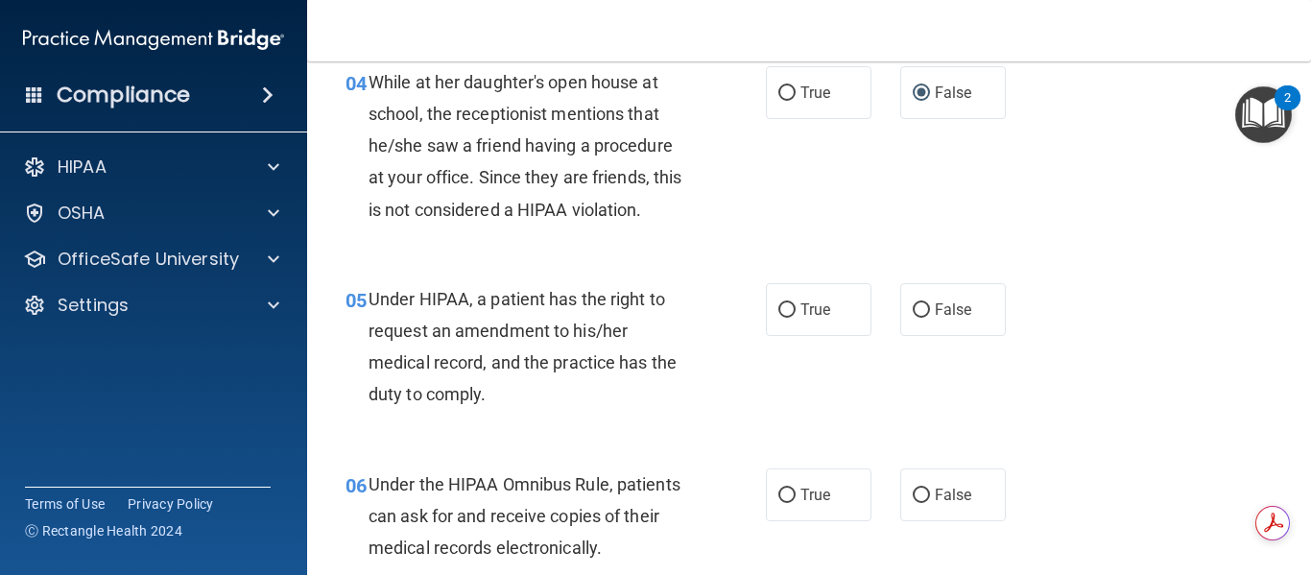
scroll to position [864, 0]
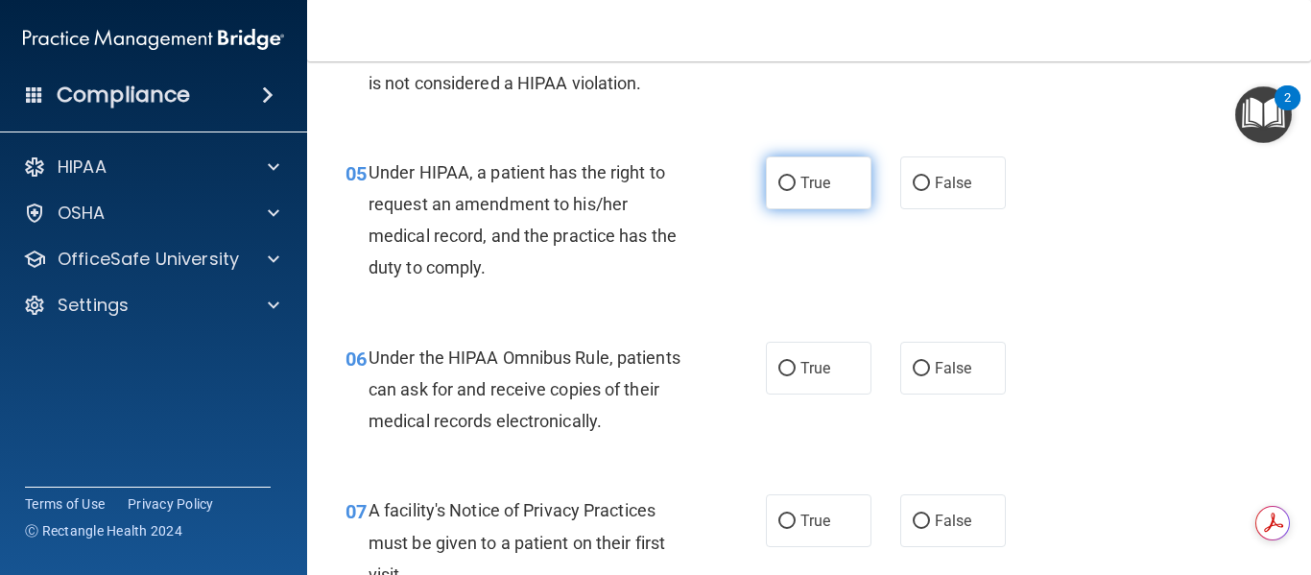
click at [783, 181] on input "True" at bounding box center [786, 184] width 17 height 14
radio input "true"
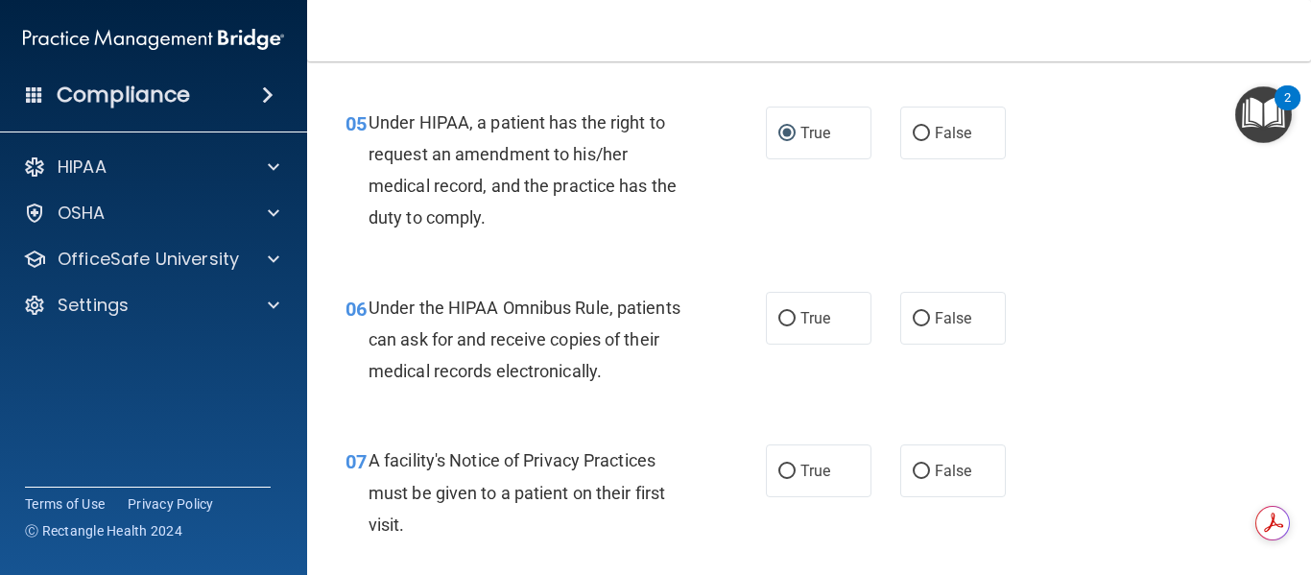
scroll to position [959, 0]
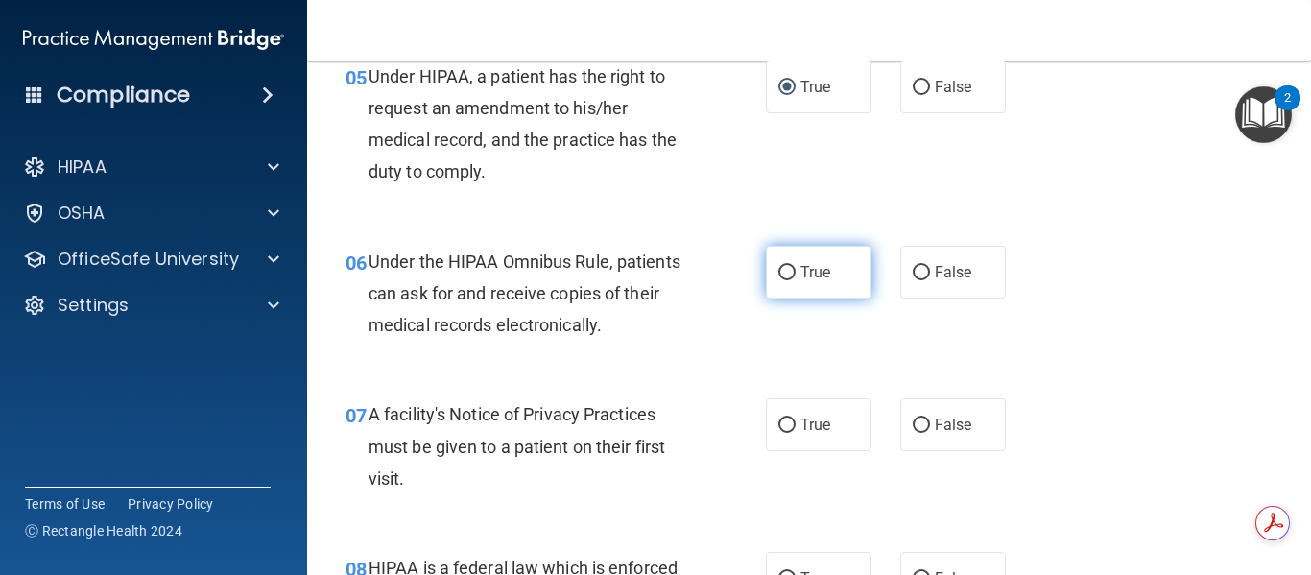
click at [780, 271] on input "True" at bounding box center [786, 273] width 17 height 14
radio input "true"
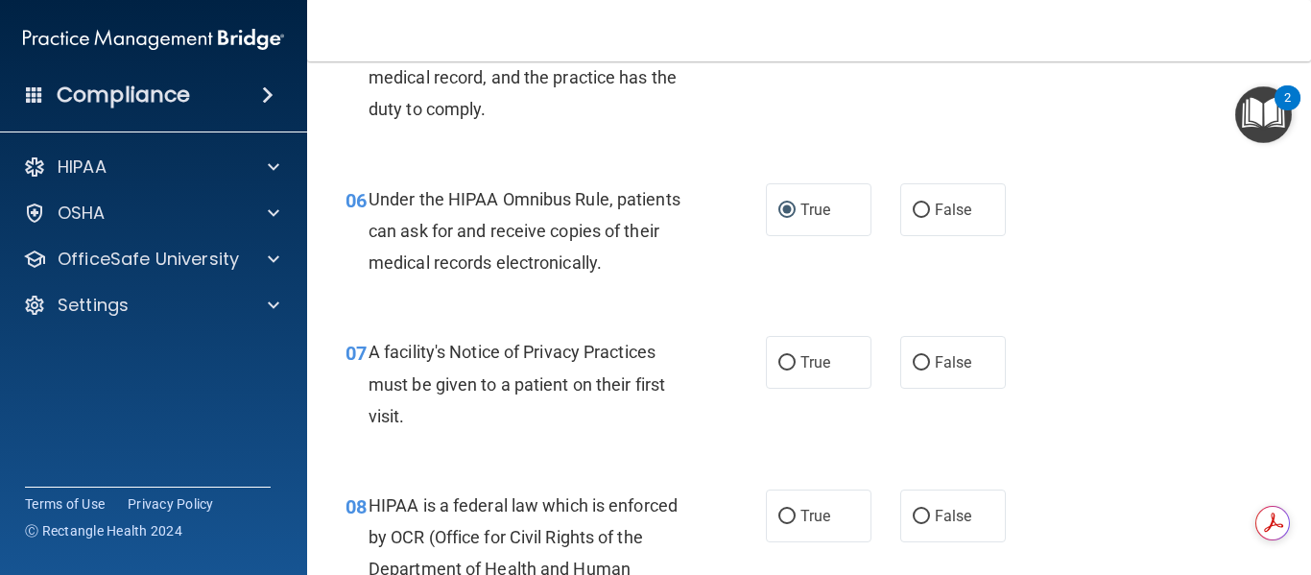
scroll to position [1055, 0]
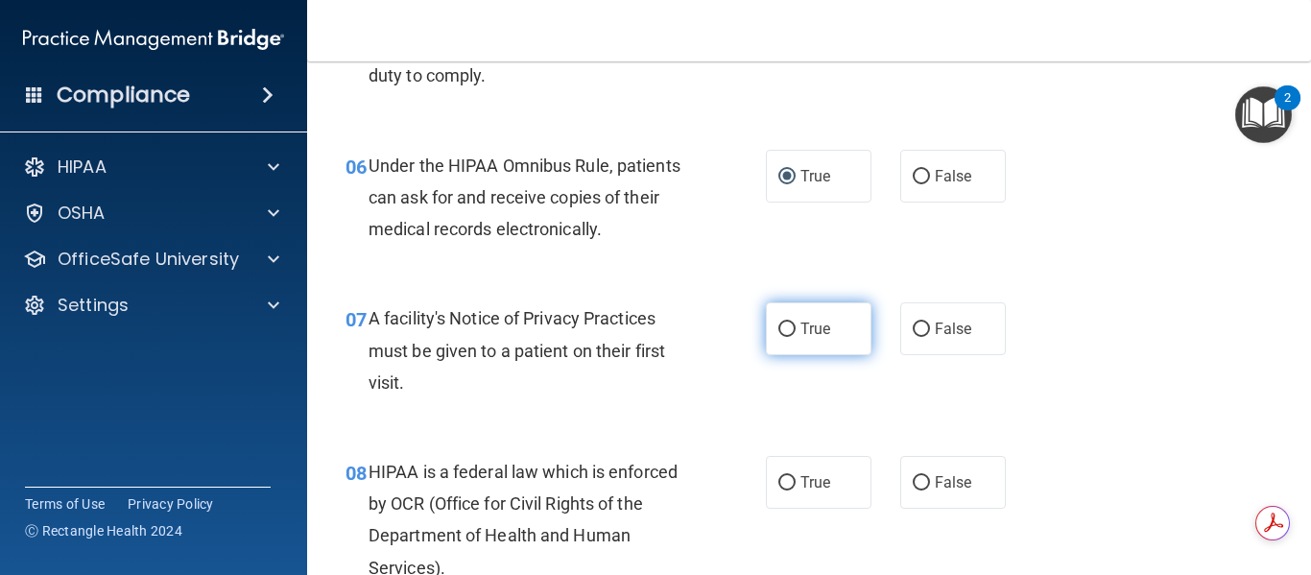
click at [784, 332] on input "True" at bounding box center [786, 329] width 17 height 14
radio input "true"
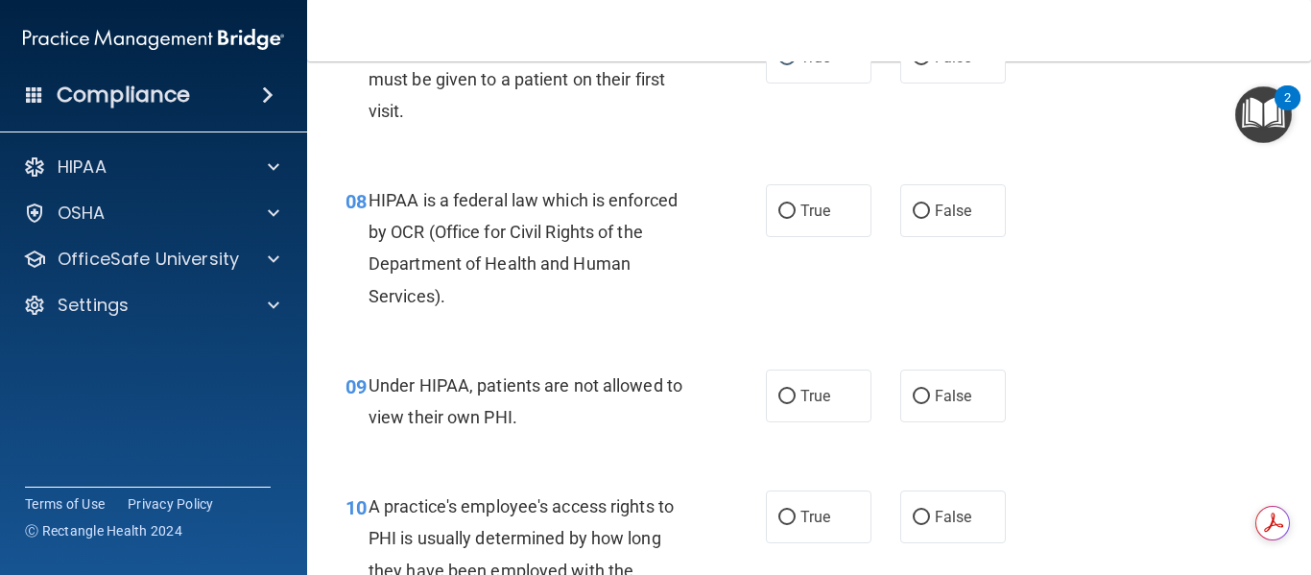
scroll to position [1343, 0]
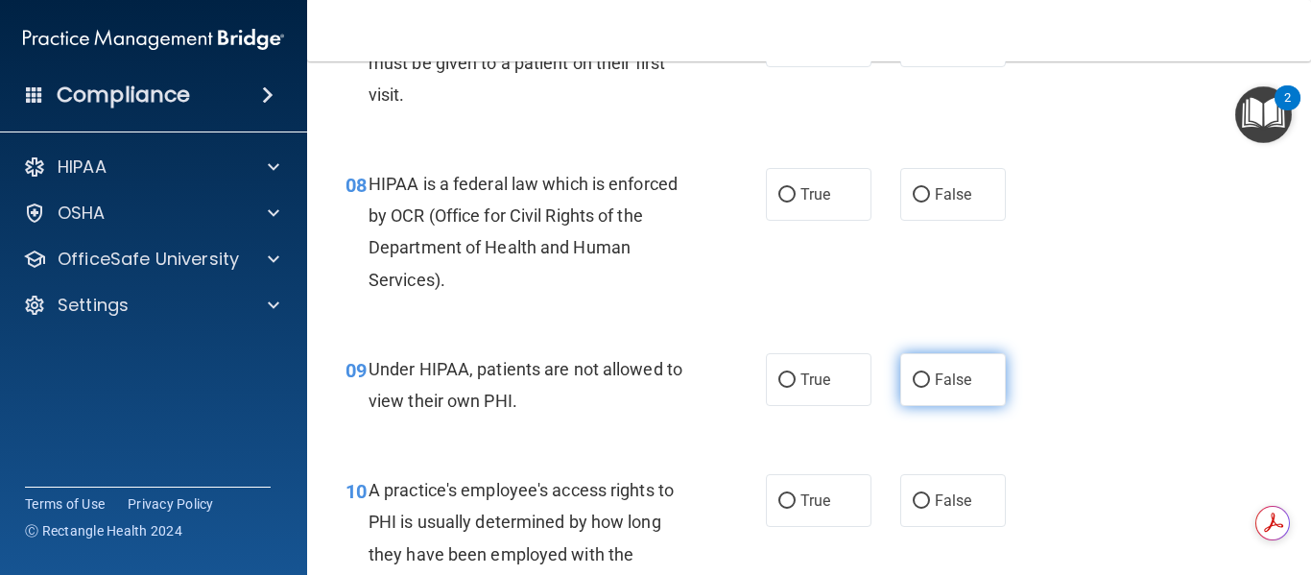
click at [912, 379] on input "False" at bounding box center [920, 380] width 17 height 14
radio input "true"
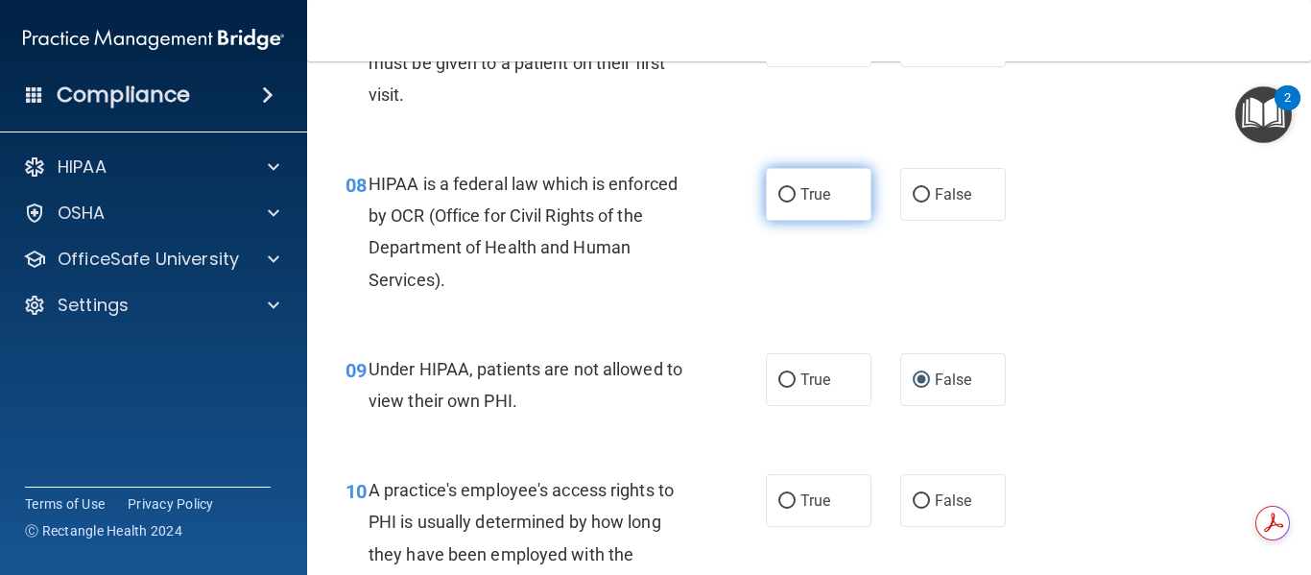
click at [782, 195] on input "True" at bounding box center [786, 195] width 17 height 14
radio input "true"
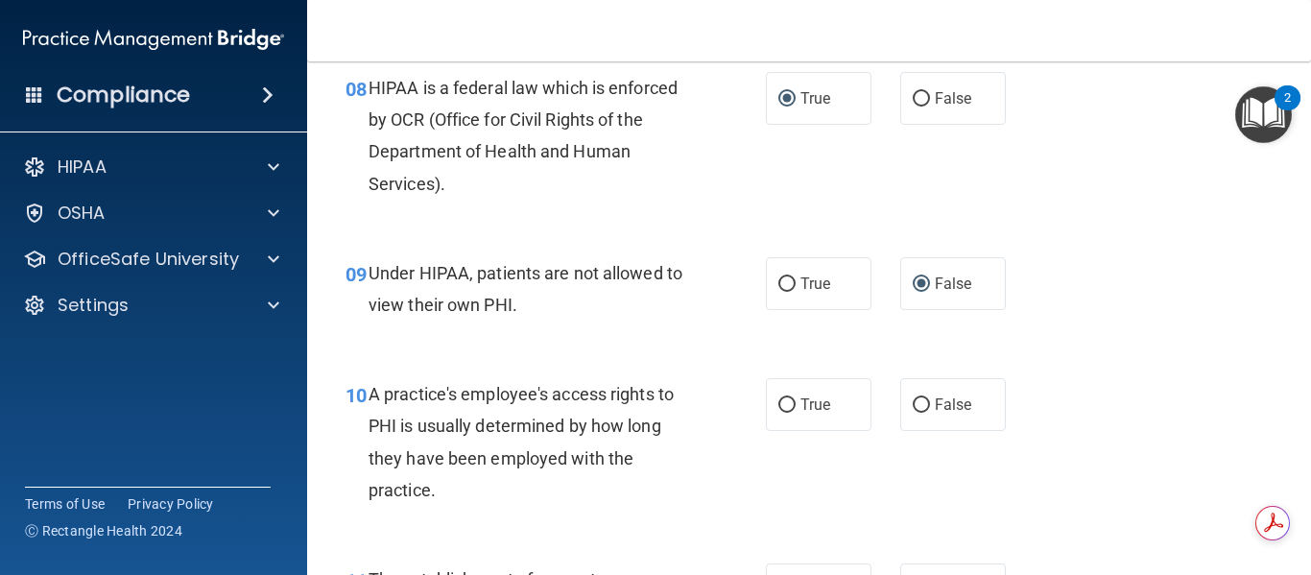
scroll to position [1535, 0]
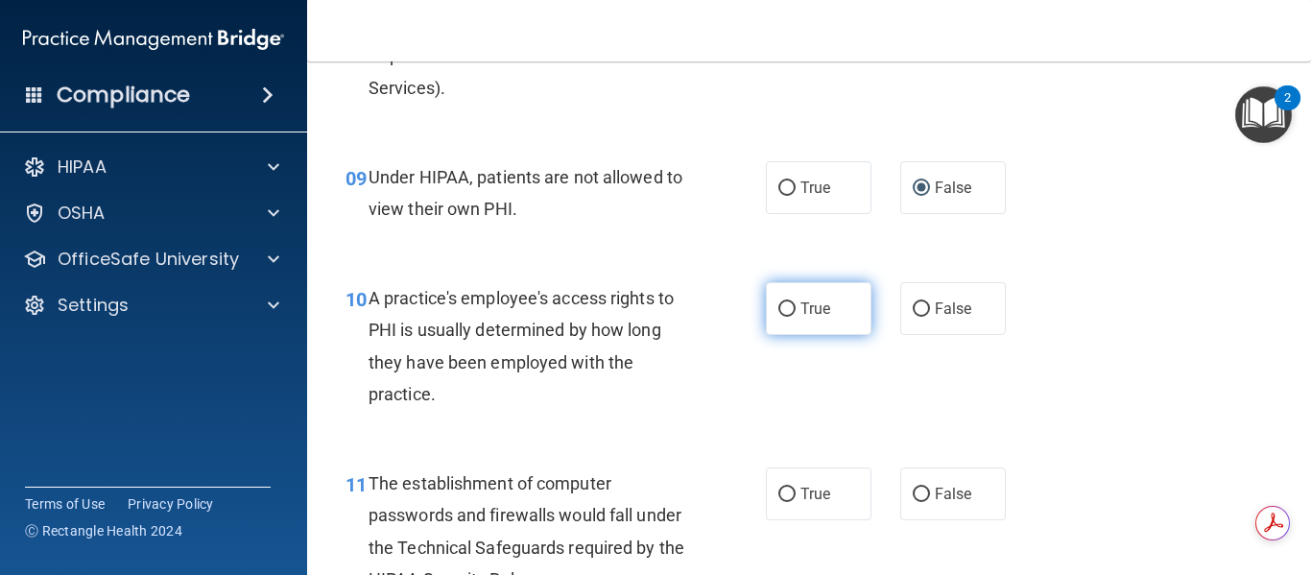
click at [778, 310] on input "True" at bounding box center [786, 309] width 17 height 14
radio input "true"
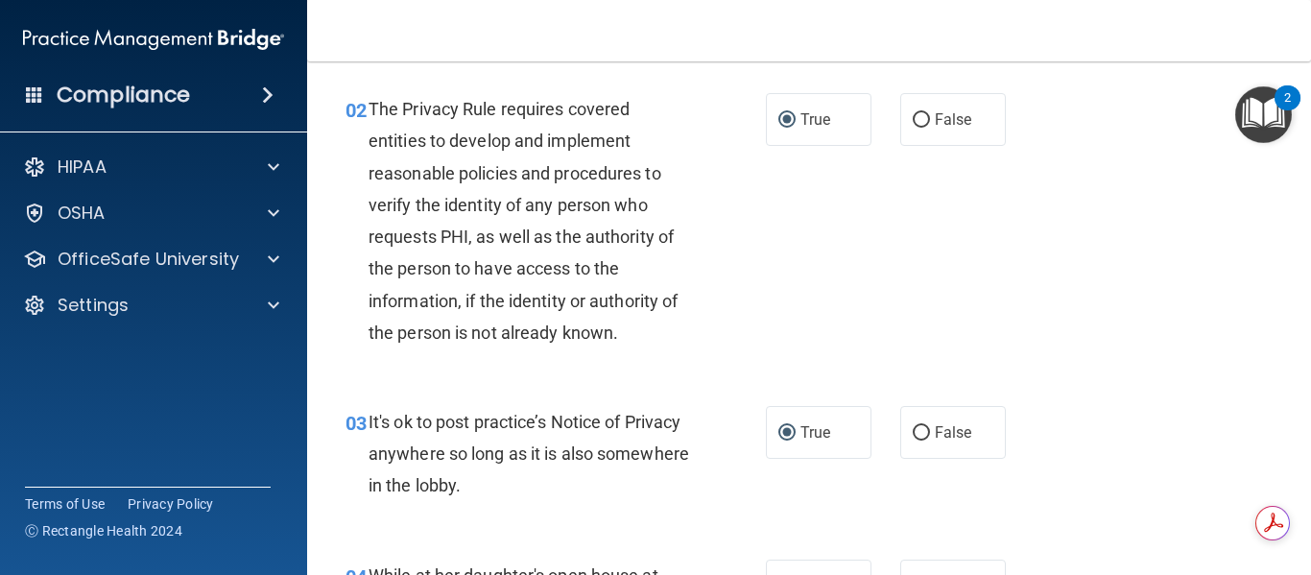
scroll to position [288, 0]
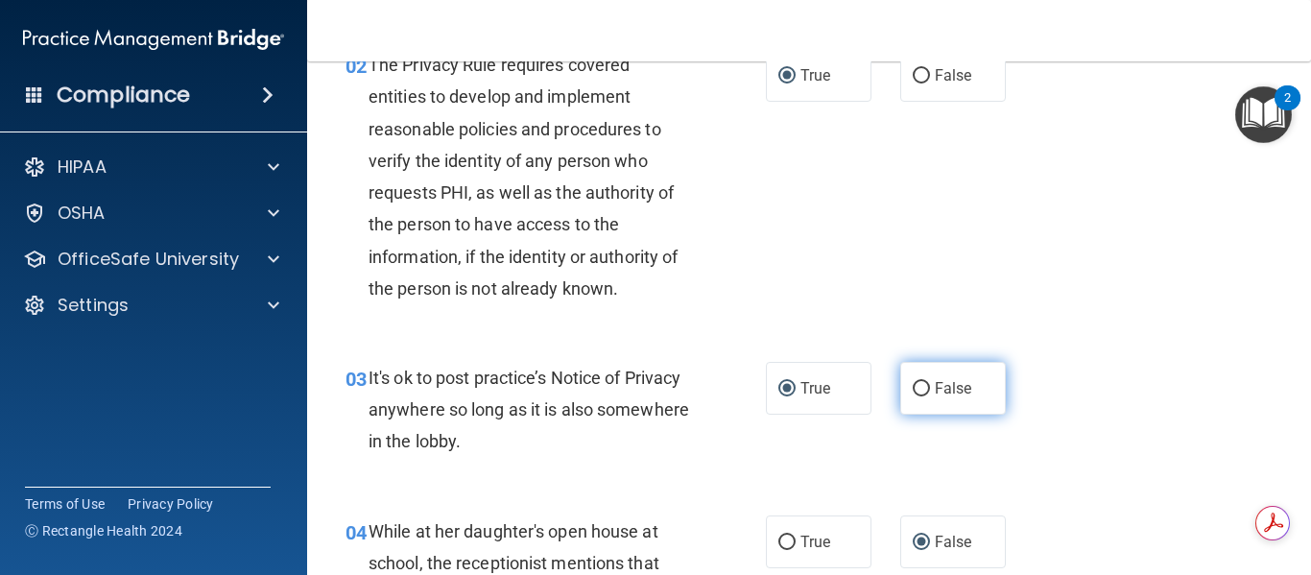
click at [912, 391] on input "False" at bounding box center [920, 389] width 17 height 14
radio input "true"
radio input "false"
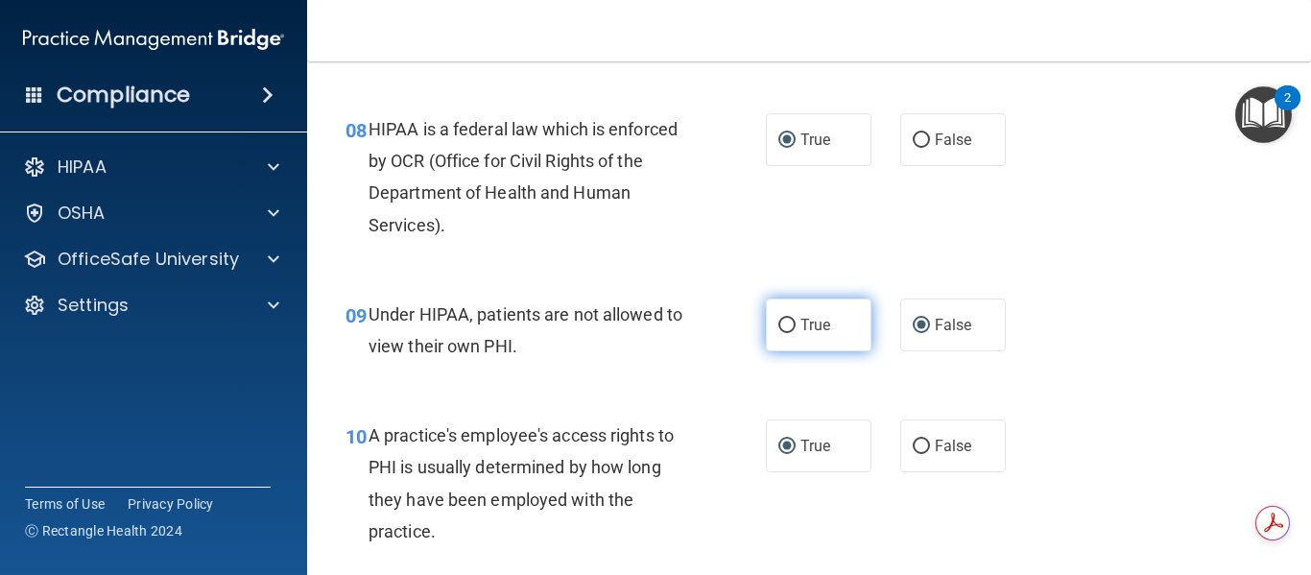
scroll to position [1439, 0]
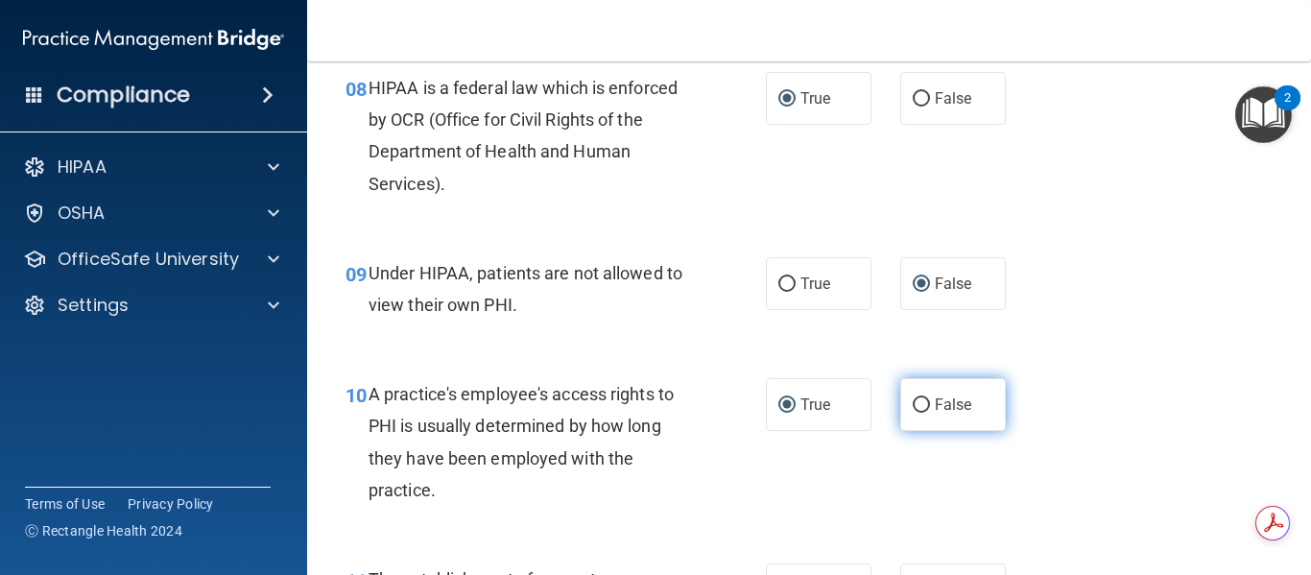
click at [912, 409] on input "False" at bounding box center [920, 405] width 17 height 14
radio input "true"
radio input "false"
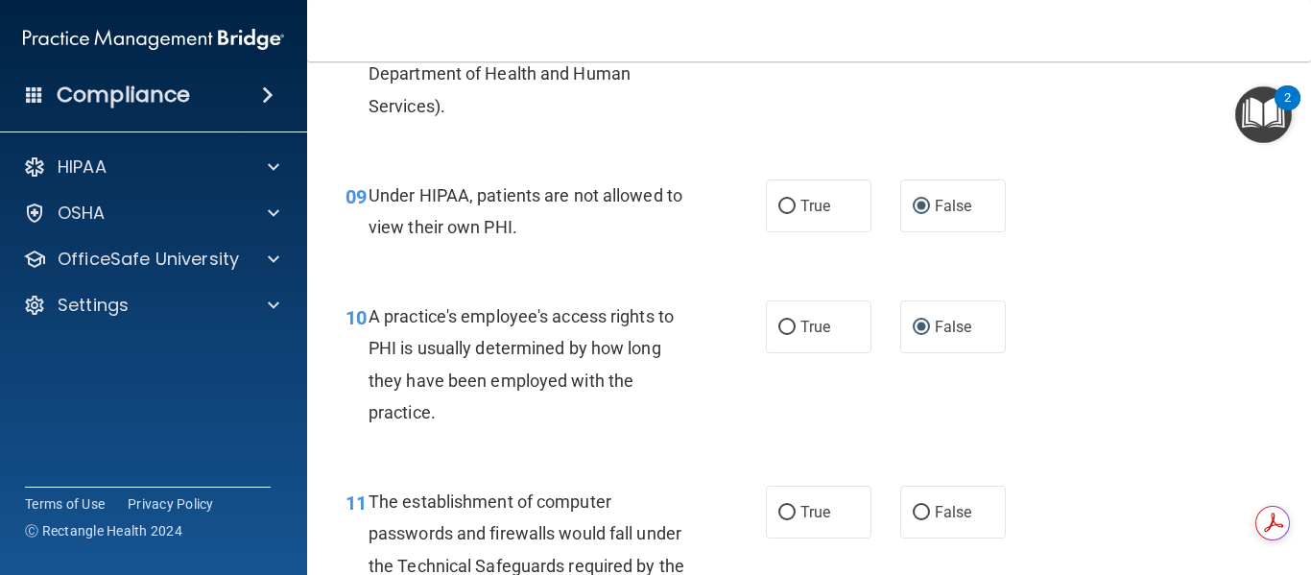
scroll to position [1631, 0]
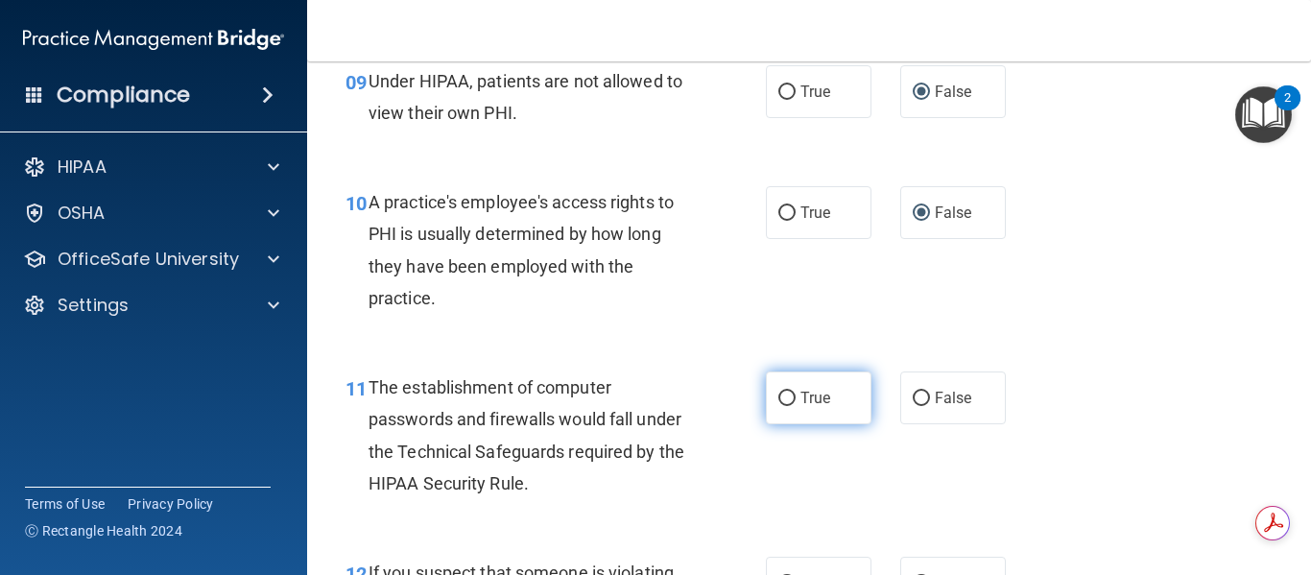
click at [782, 392] on input "True" at bounding box center [786, 398] width 17 height 14
radio input "true"
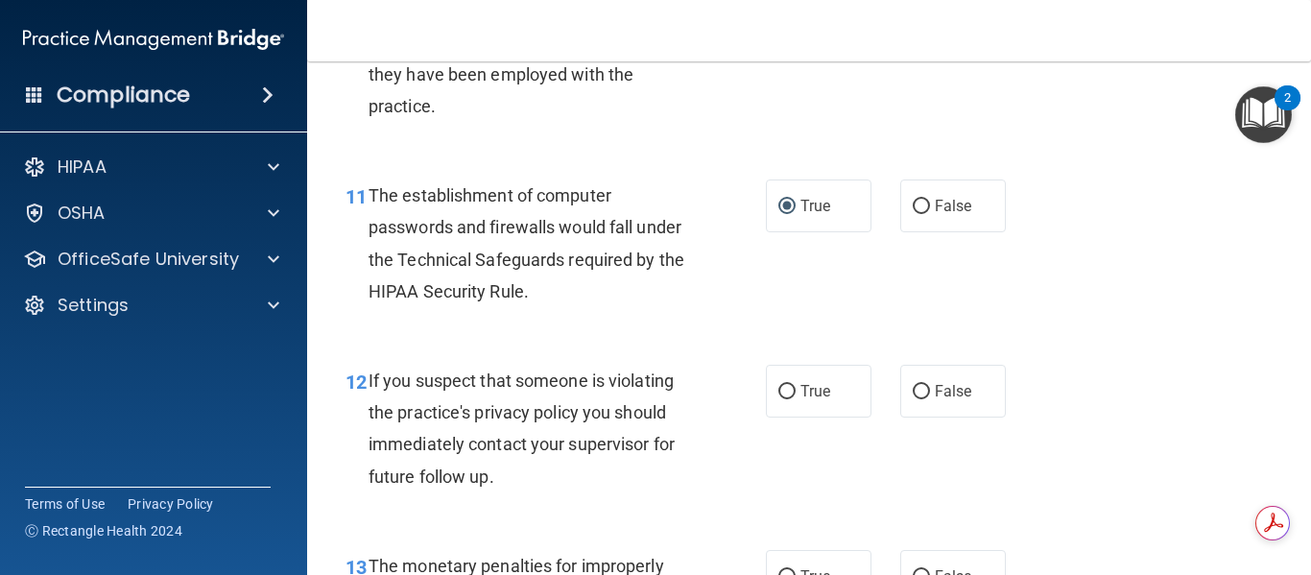
scroll to position [1919, 0]
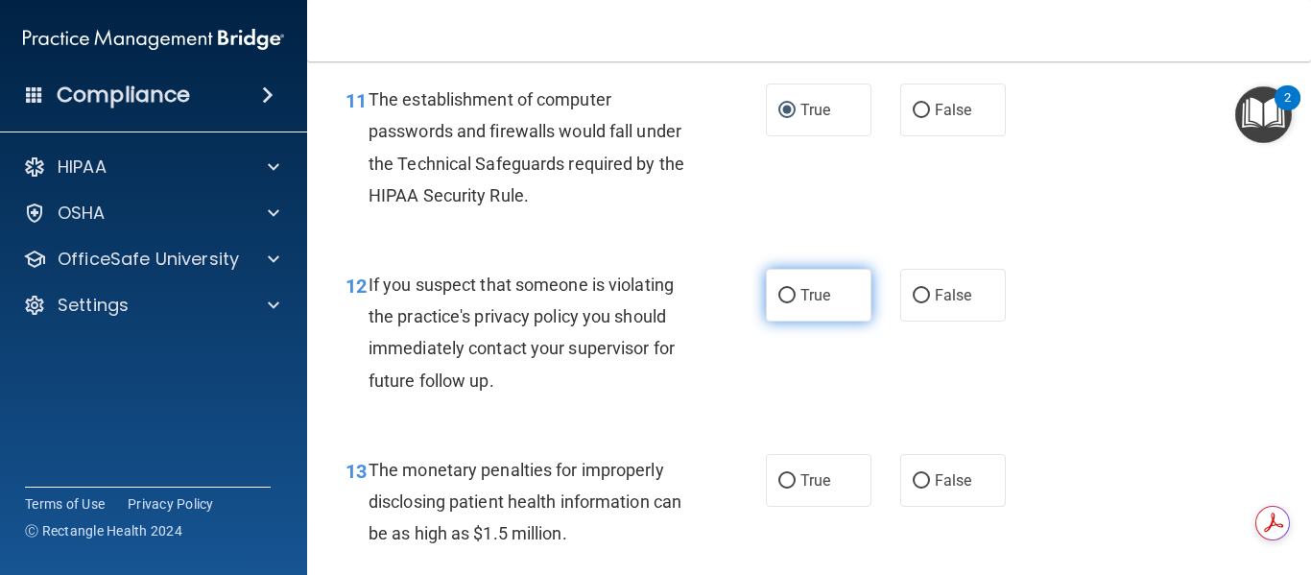
click at [781, 295] on input "True" at bounding box center [786, 296] width 17 height 14
radio input "true"
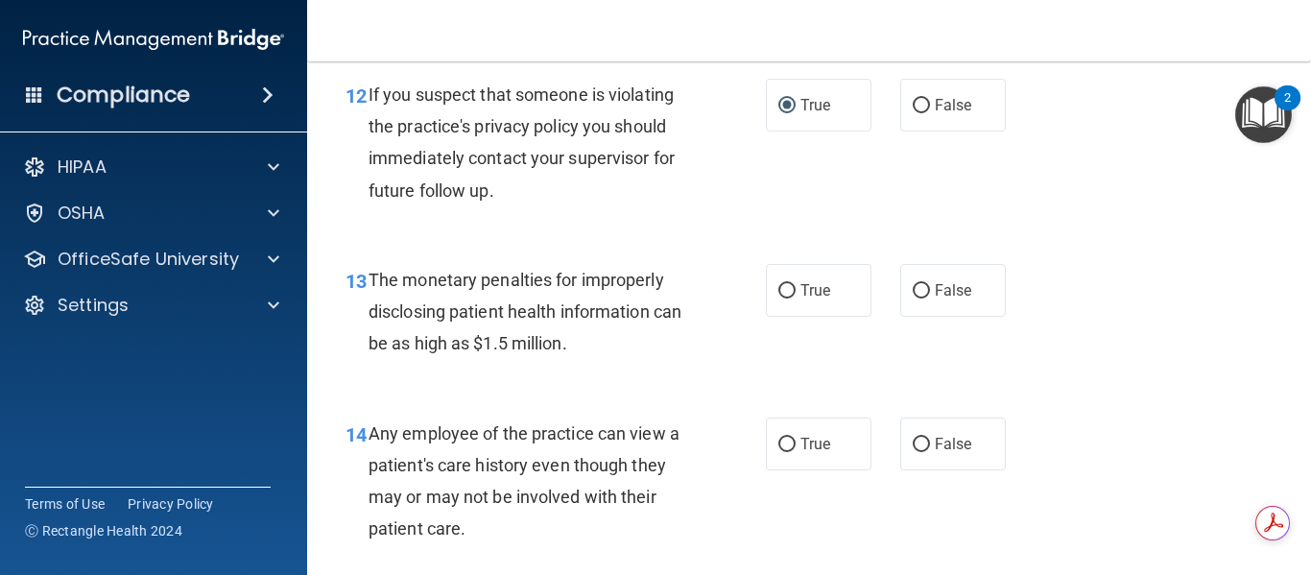
scroll to position [2111, 0]
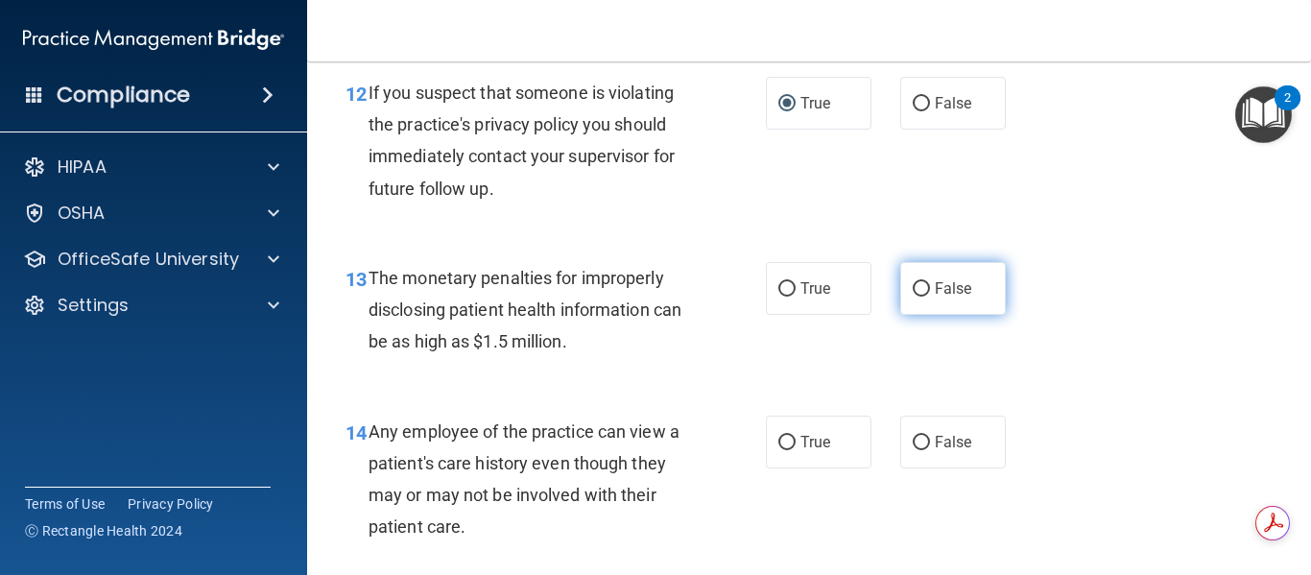
click at [916, 291] on input "False" at bounding box center [920, 289] width 17 height 14
radio input "true"
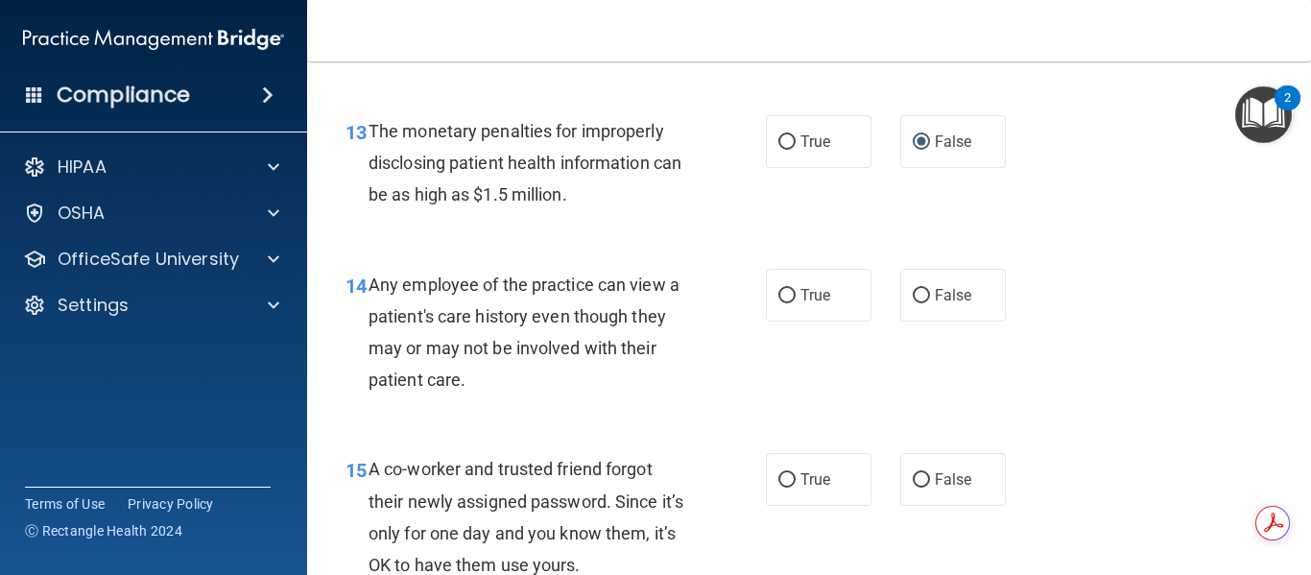
scroll to position [2303, 0]
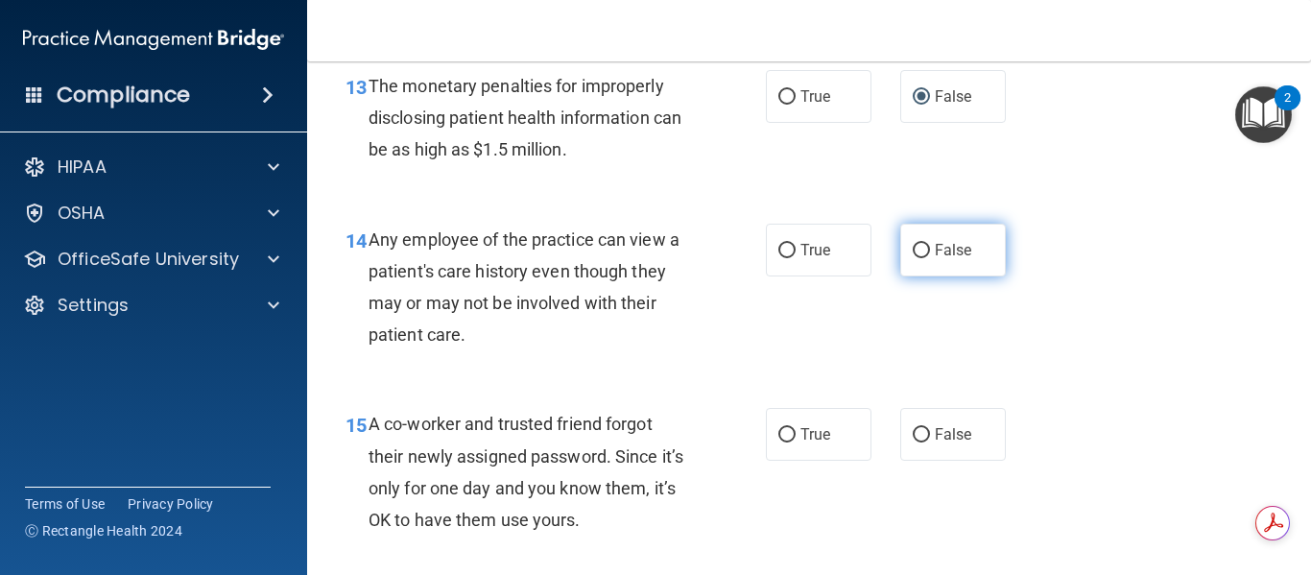
click at [912, 249] on input "False" at bounding box center [920, 251] width 17 height 14
radio input "true"
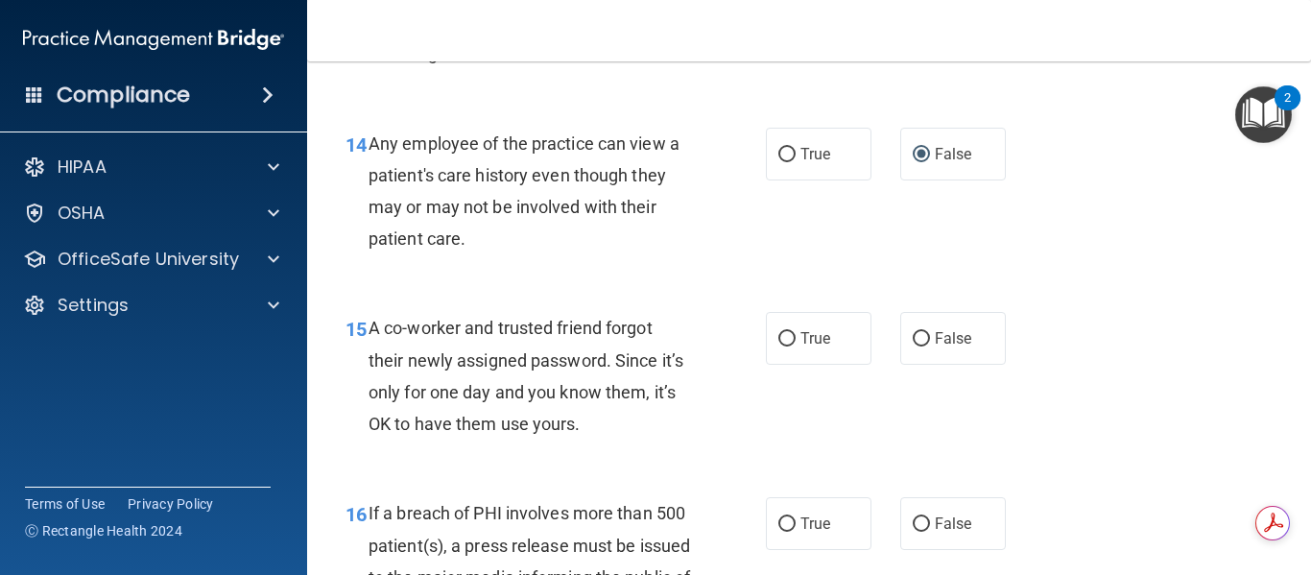
scroll to position [2495, 0]
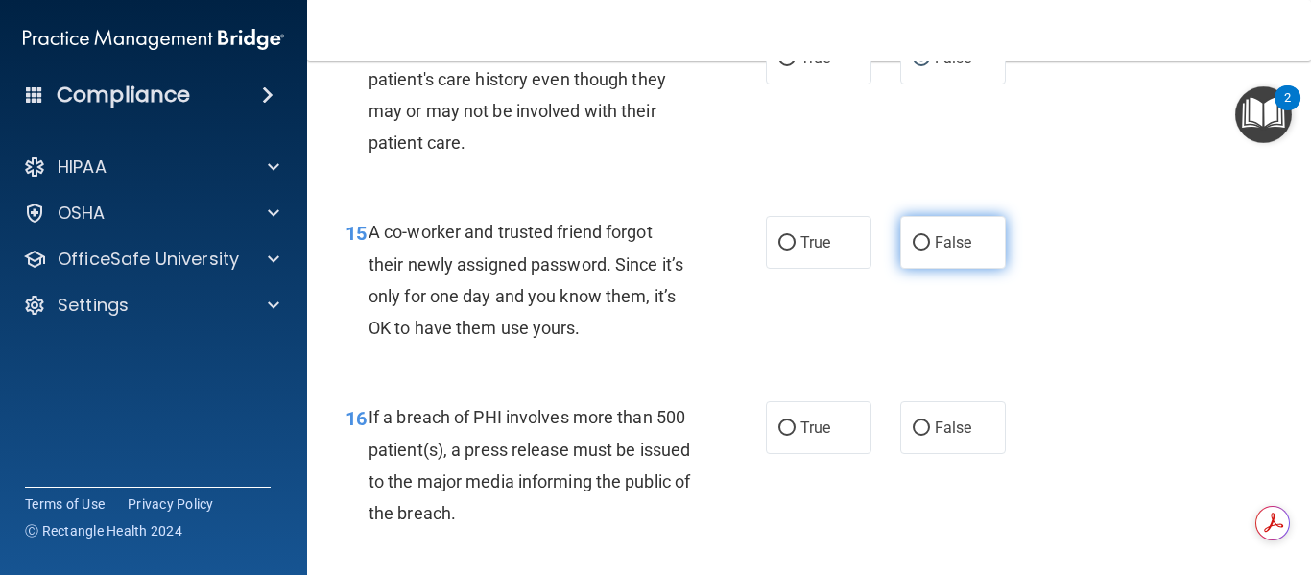
click at [912, 236] on input "False" at bounding box center [920, 243] width 17 height 14
radio input "true"
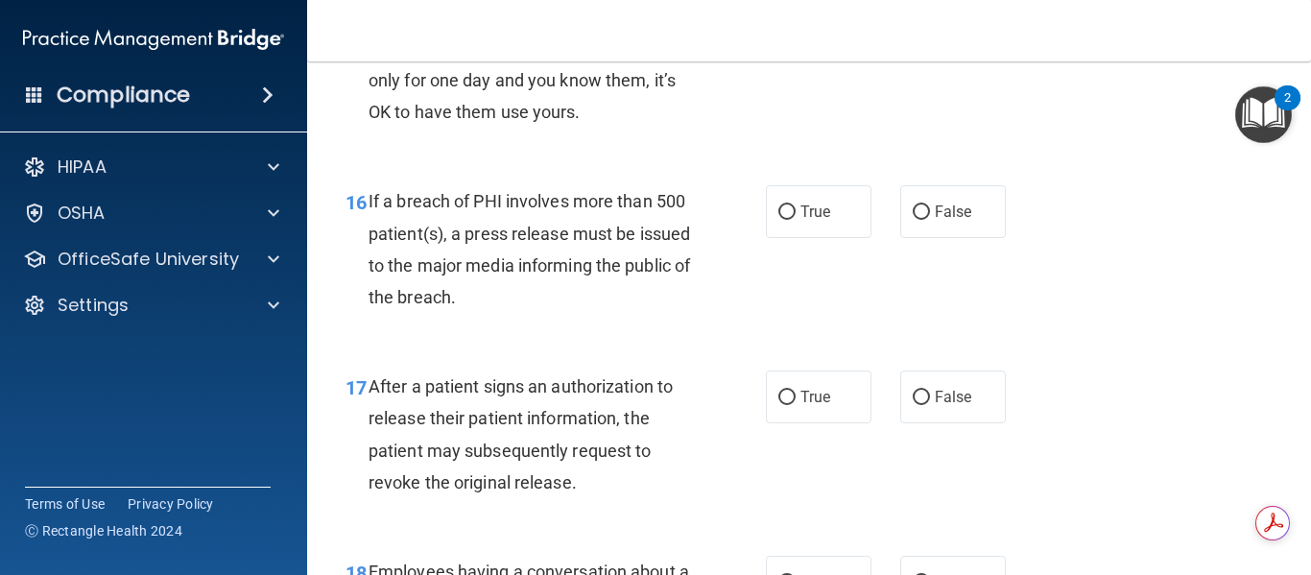
scroll to position [2782, 0]
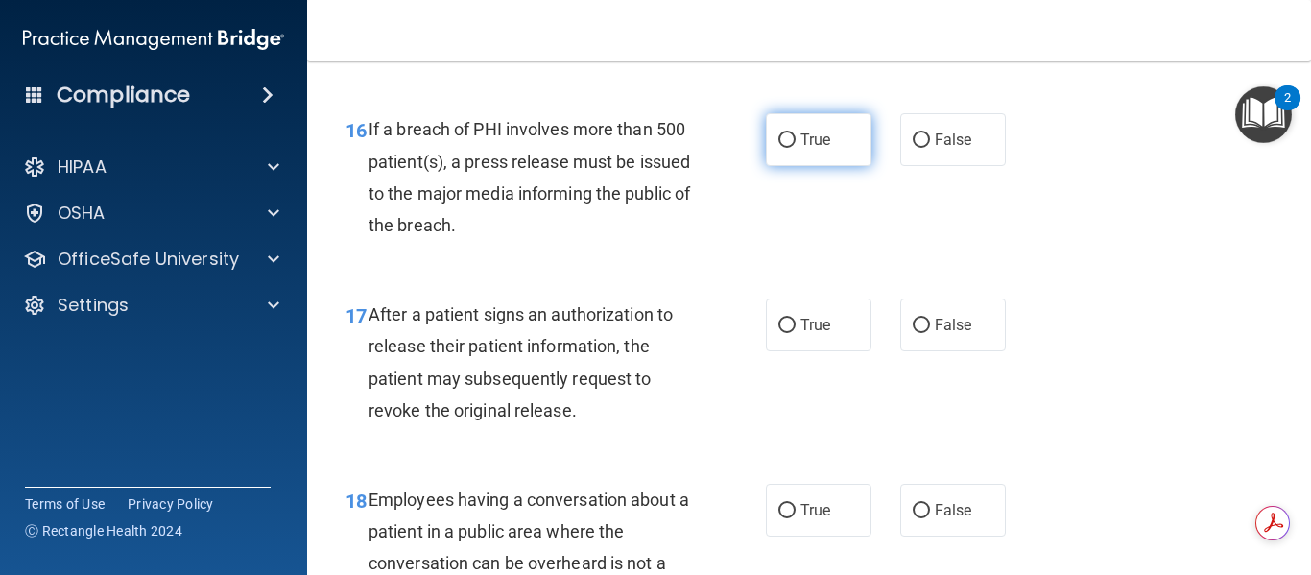
click at [778, 143] on input "True" at bounding box center [786, 140] width 17 height 14
radio input "true"
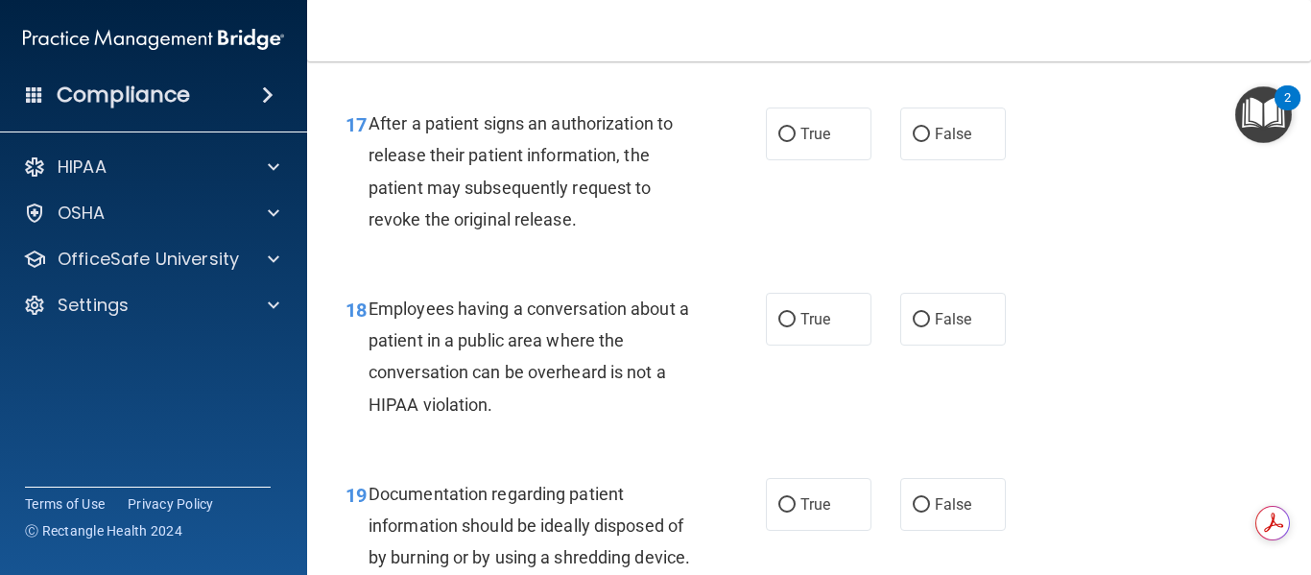
scroll to position [2974, 0]
click at [778, 131] on input "True" at bounding box center [786, 134] width 17 height 14
radio input "true"
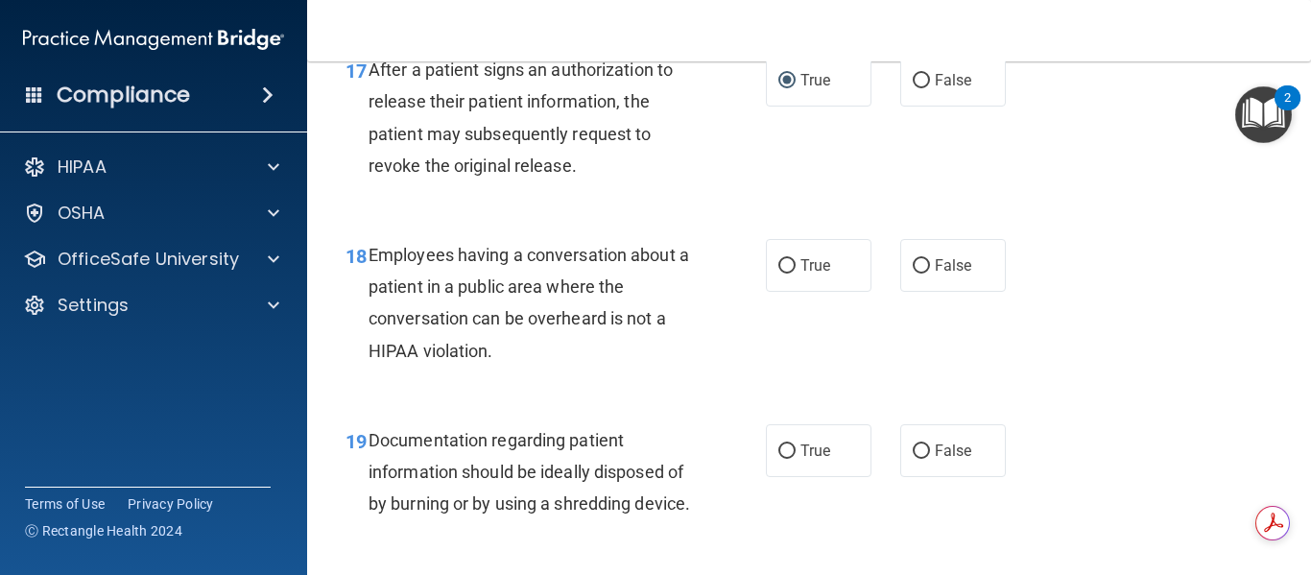
scroll to position [3070, 0]
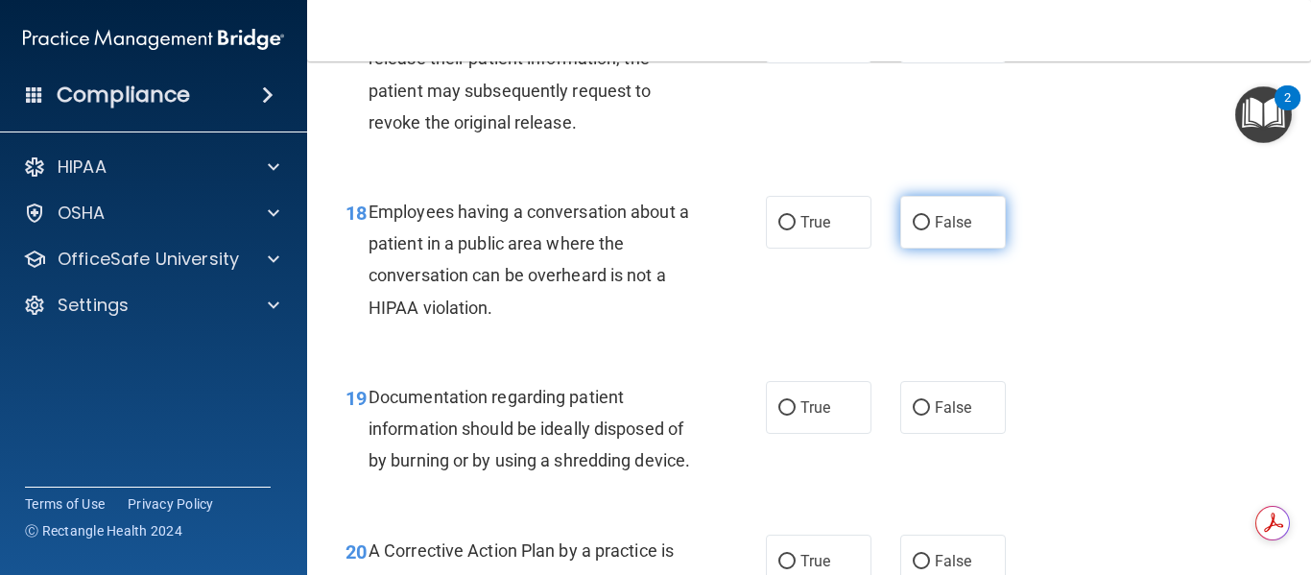
click at [912, 225] on input "False" at bounding box center [920, 223] width 17 height 14
radio input "true"
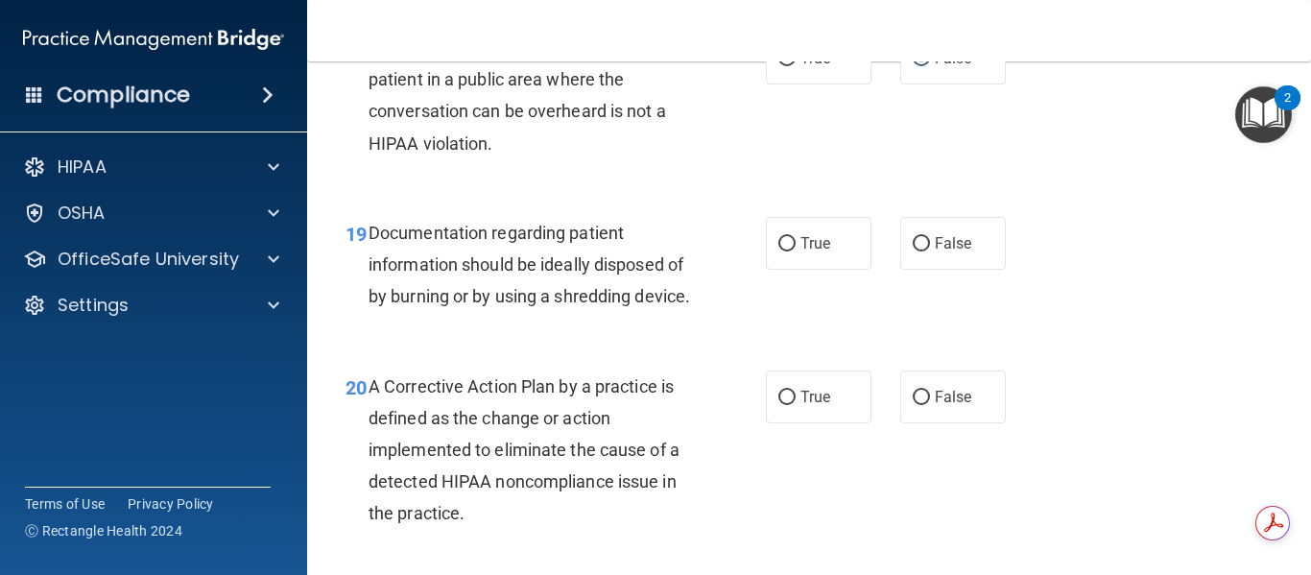
scroll to position [3262, 0]
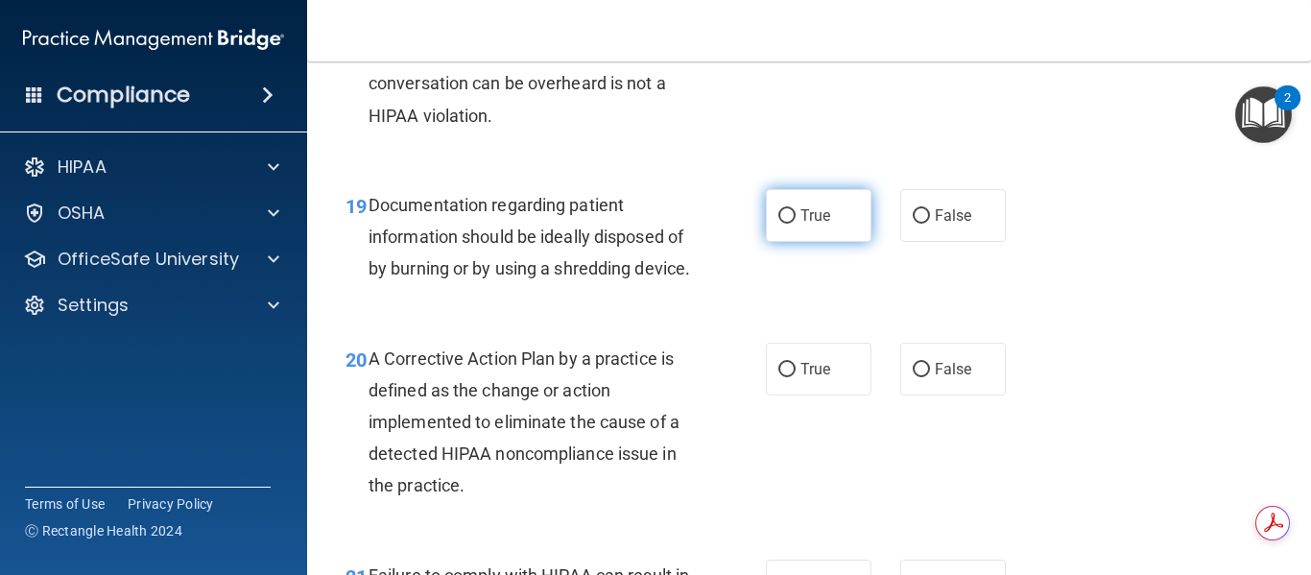
click at [782, 217] on input "True" at bounding box center [786, 216] width 17 height 14
radio input "true"
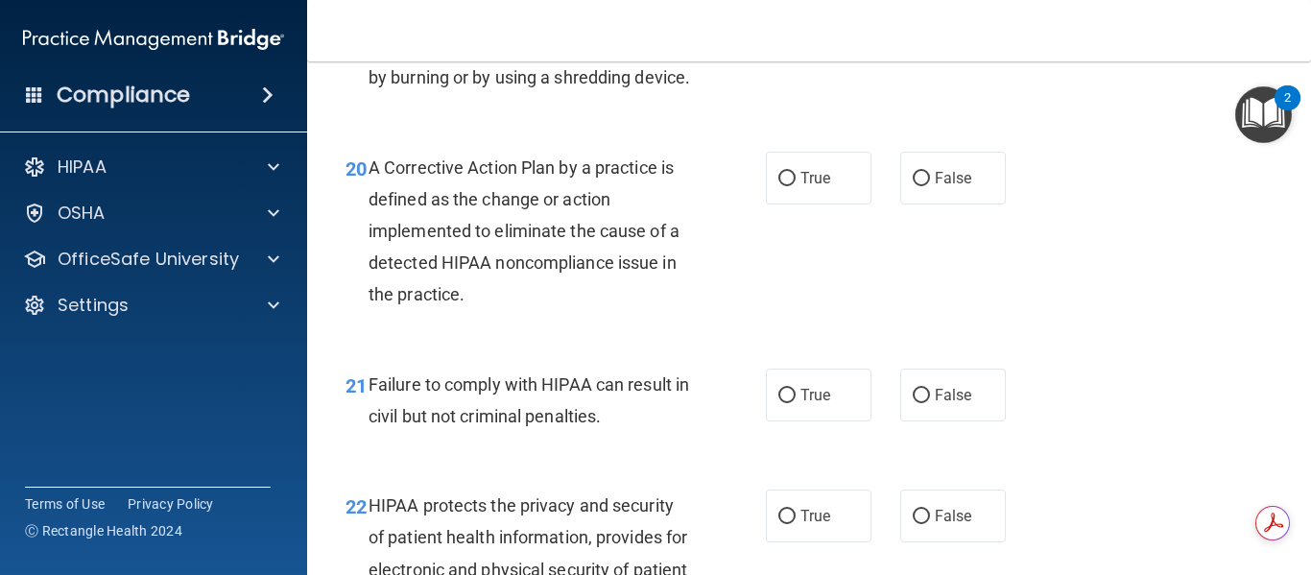
scroll to position [3454, 0]
click at [778, 185] on input "True" at bounding box center [786, 178] width 17 height 14
radio input "true"
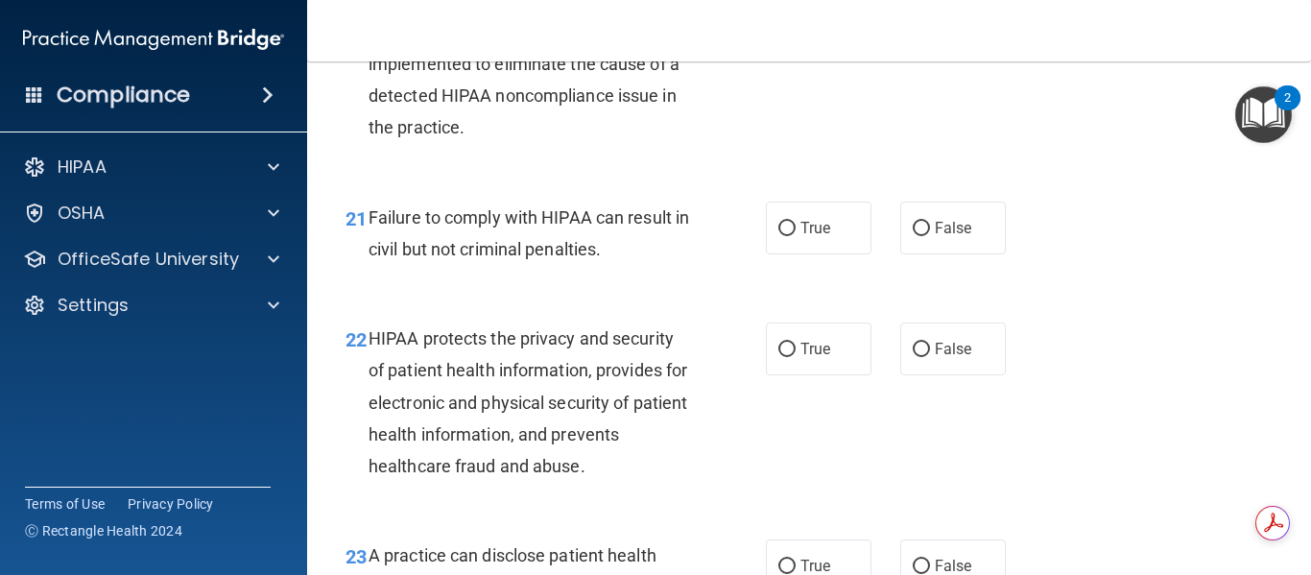
scroll to position [3646, 0]
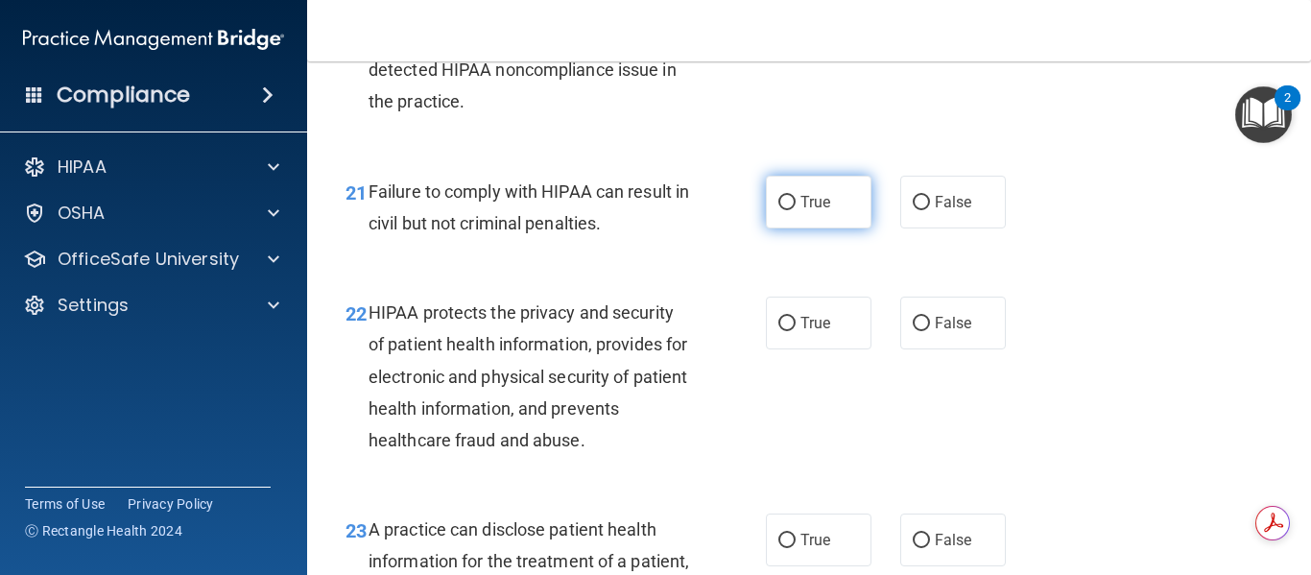
click at [778, 210] on input "True" at bounding box center [786, 203] width 17 height 14
radio input "true"
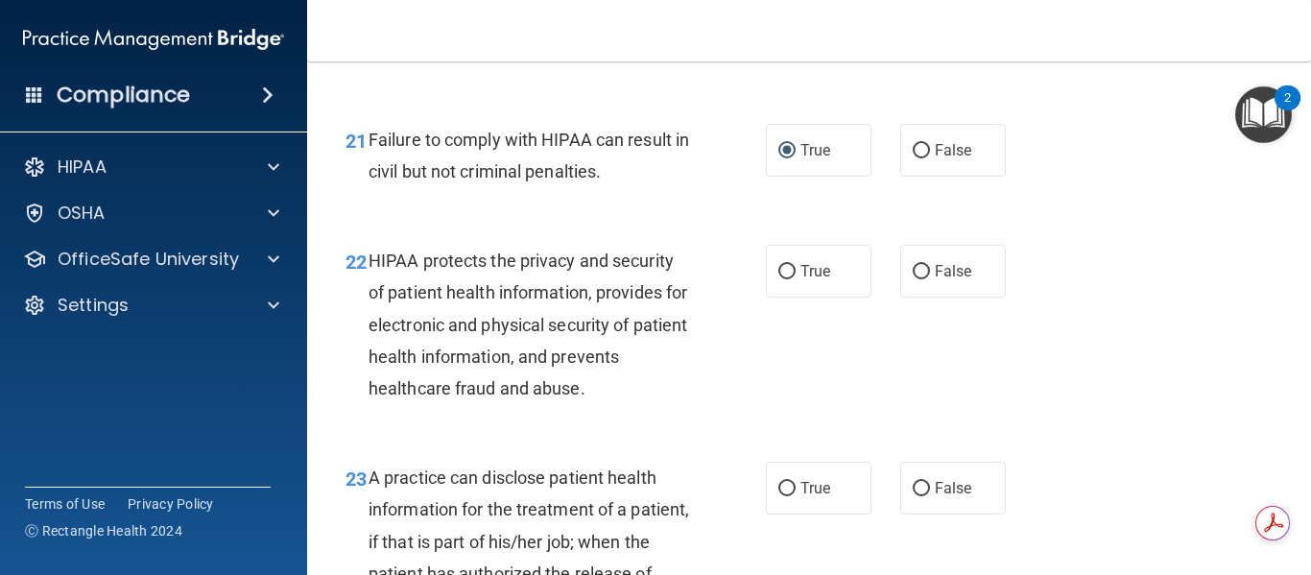
scroll to position [3742, 0]
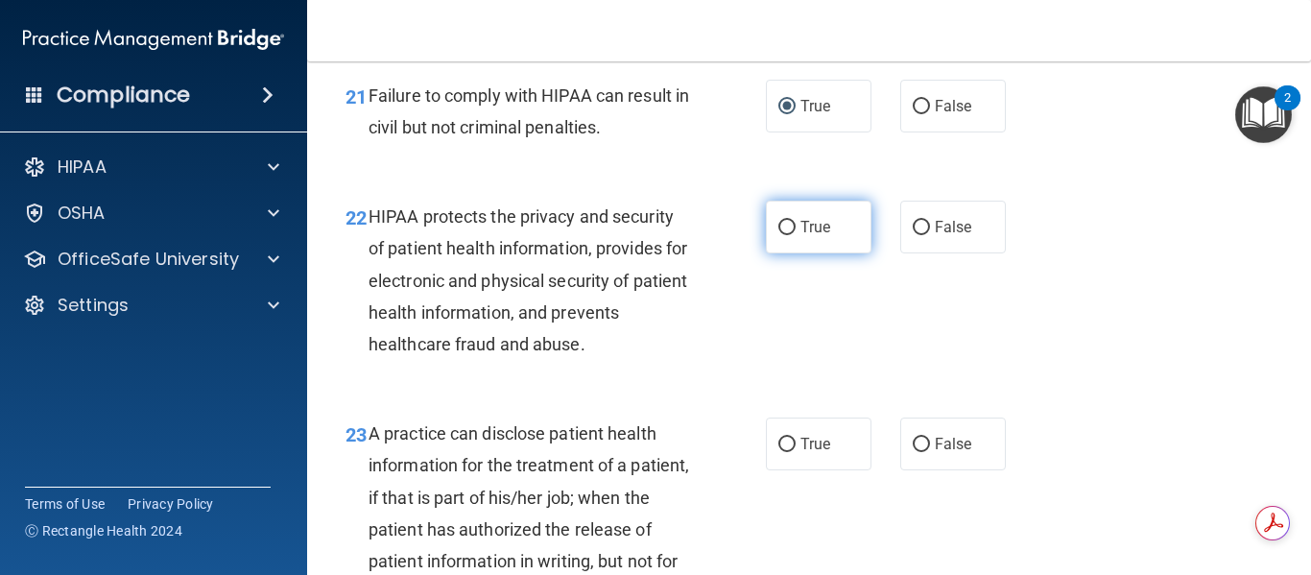
click at [778, 235] on input "True" at bounding box center [786, 228] width 17 height 14
radio input "true"
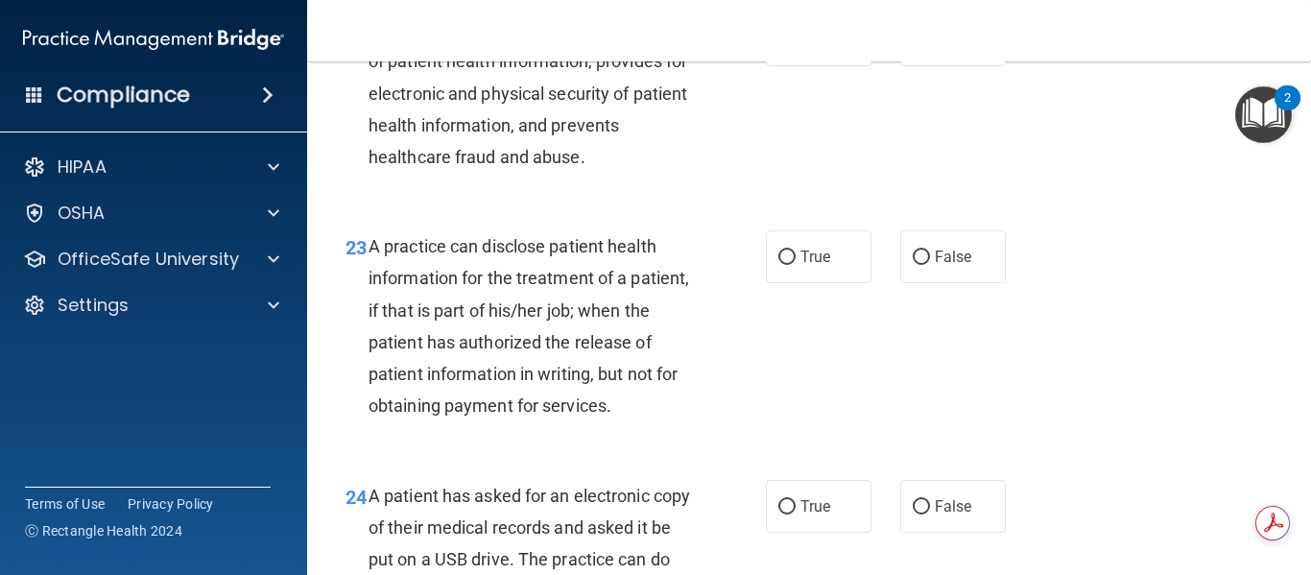
scroll to position [3934, 0]
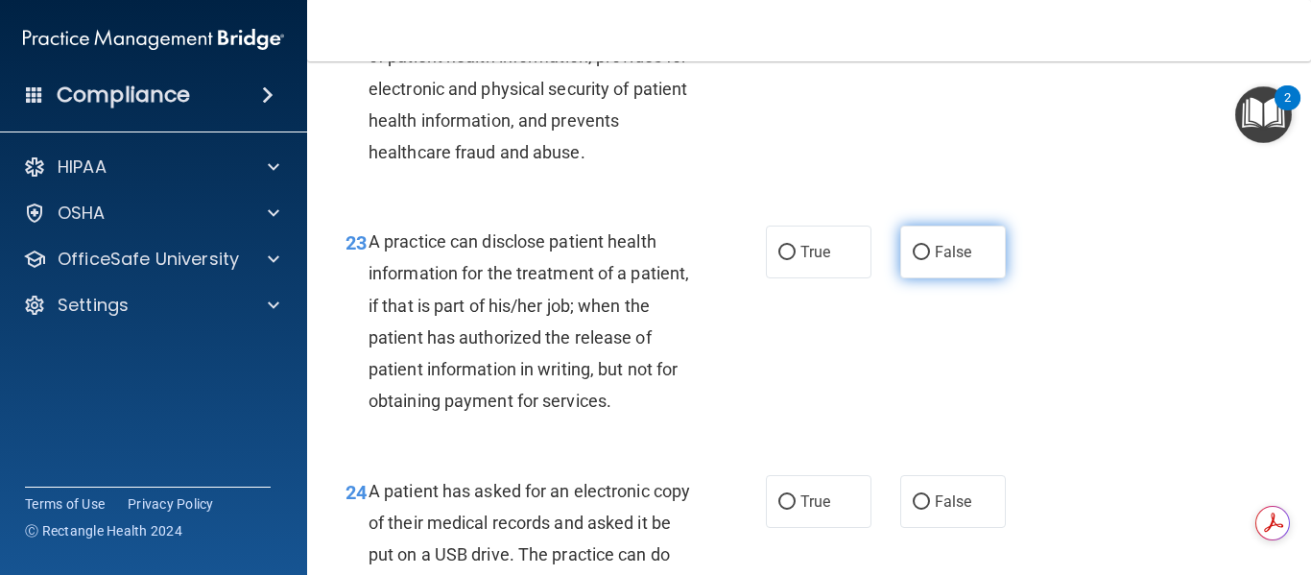
drag, startPoint x: 918, startPoint y: 283, endPoint x: 841, endPoint y: 354, distance: 105.3
click at [917, 260] on input "False" at bounding box center [920, 253] width 17 height 14
radio input "true"
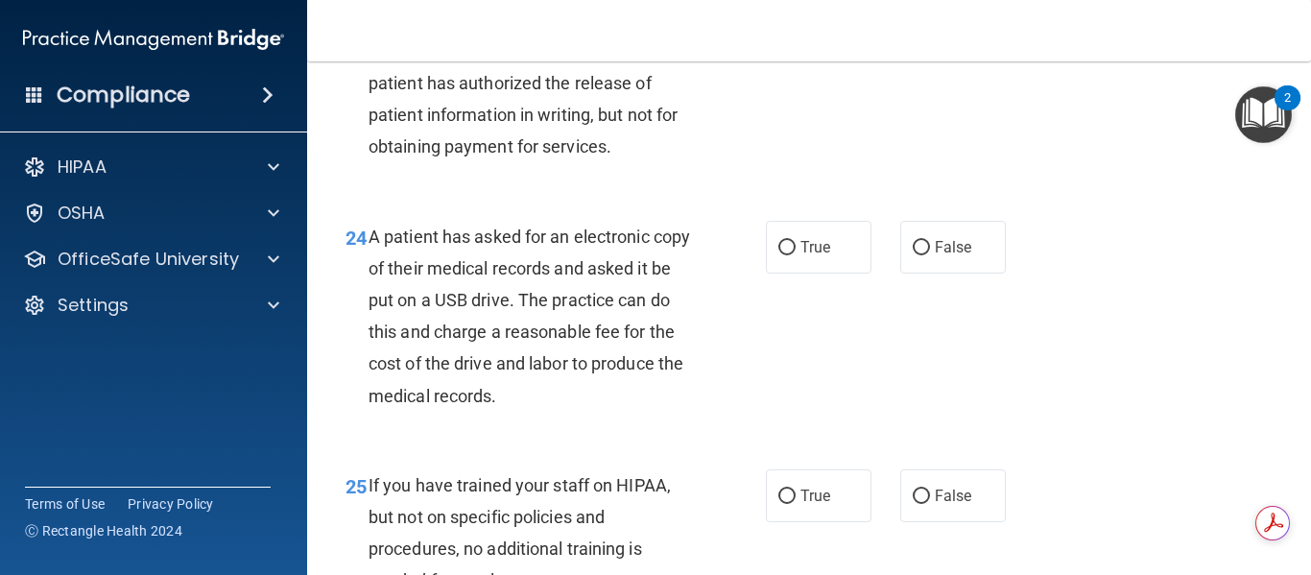
scroll to position [4222, 0]
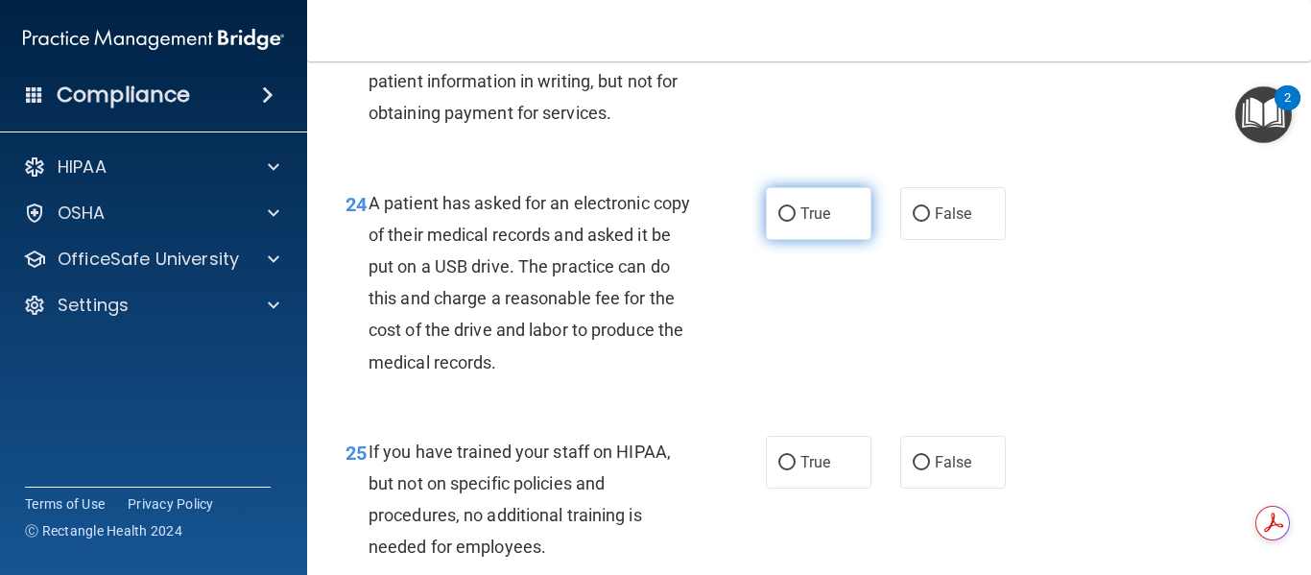
click at [782, 222] on input "True" at bounding box center [786, 214] width 17 height 14
radio input "true"
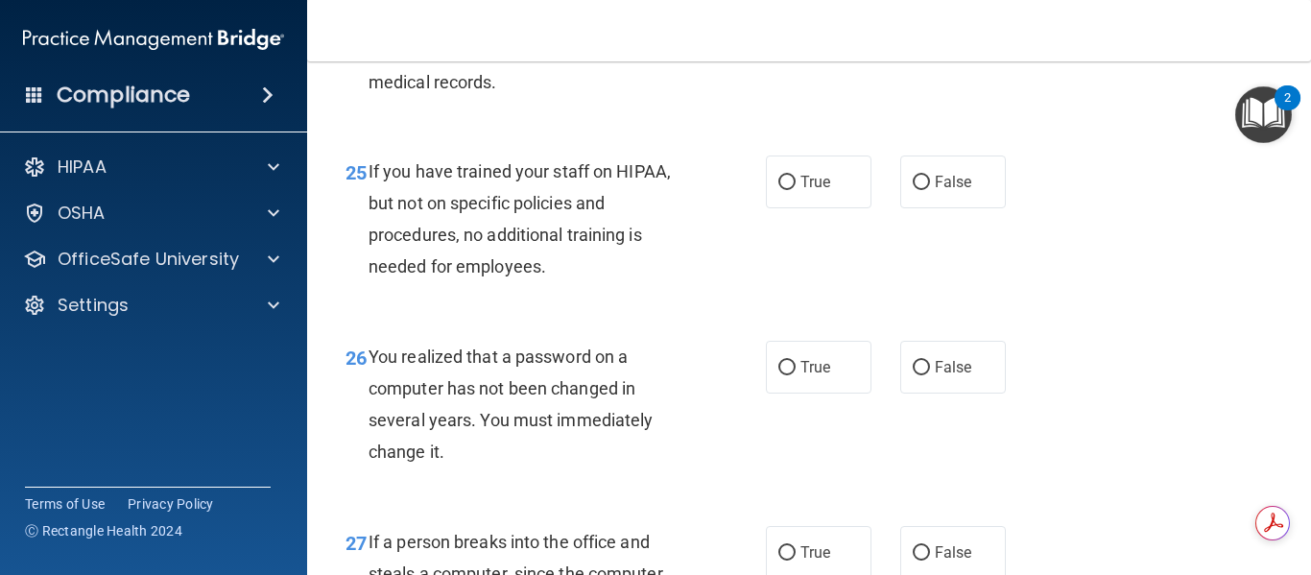
scroll to position [4510, 0]
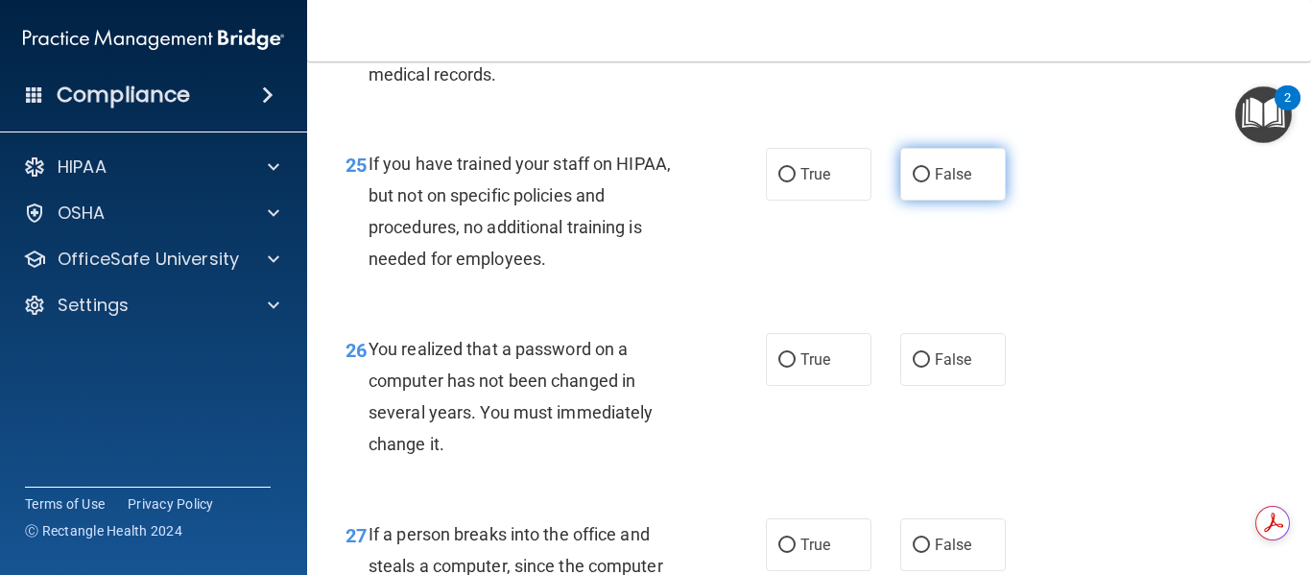
click at [912, 182] on input "False" at bounding box center [920, 175] width 17 height 14
radio input "true"
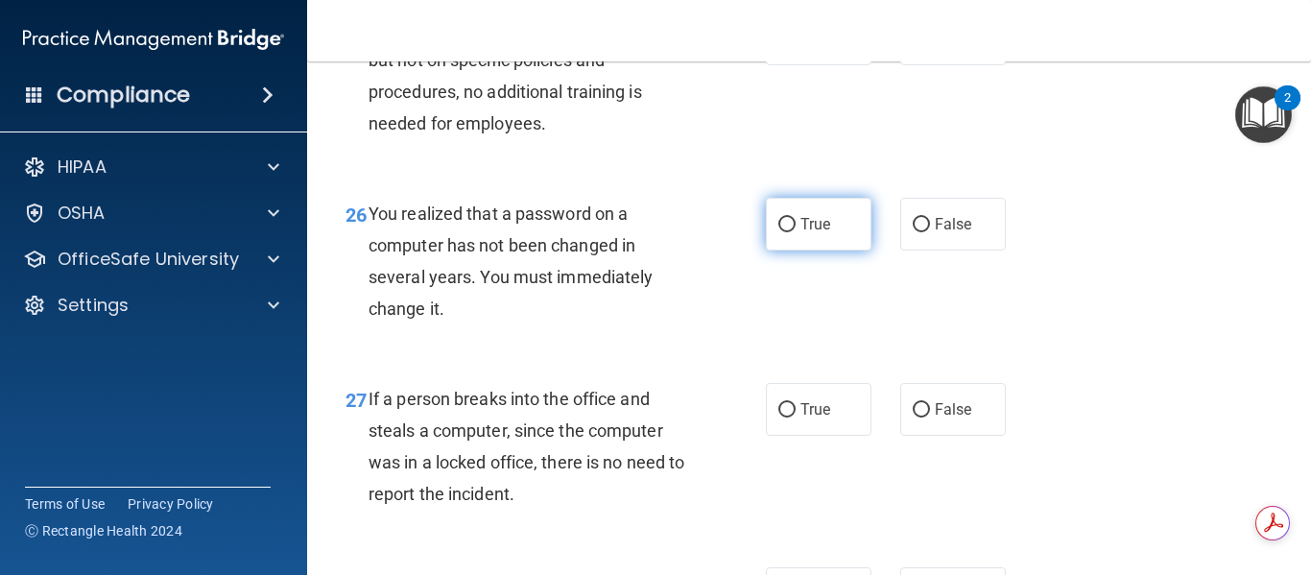
scroll to position [4701, 0]
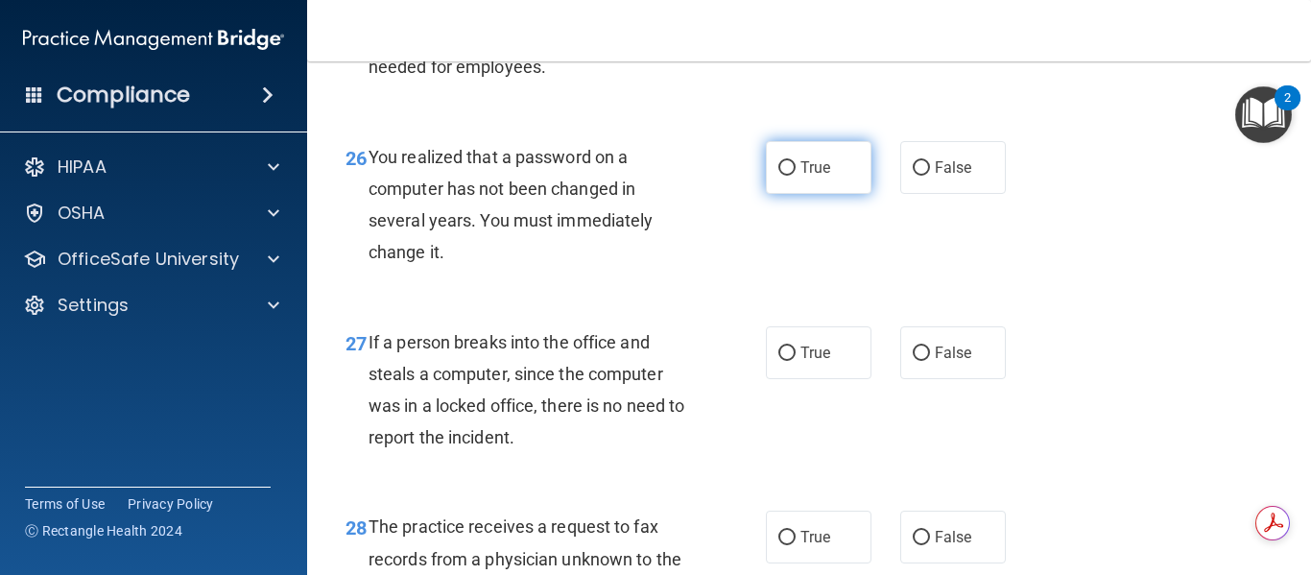
click at [778, 176] on input "True" at bounding box center [786, 168] width 17 height 14
radio input "true"
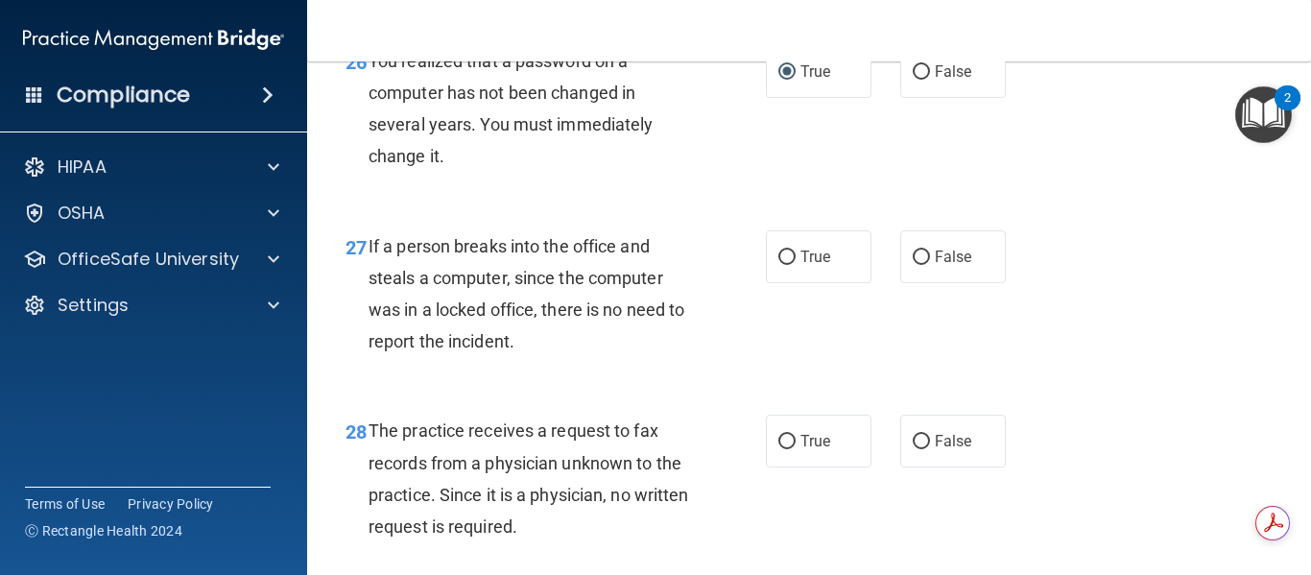
scroll to position [4893, 0]
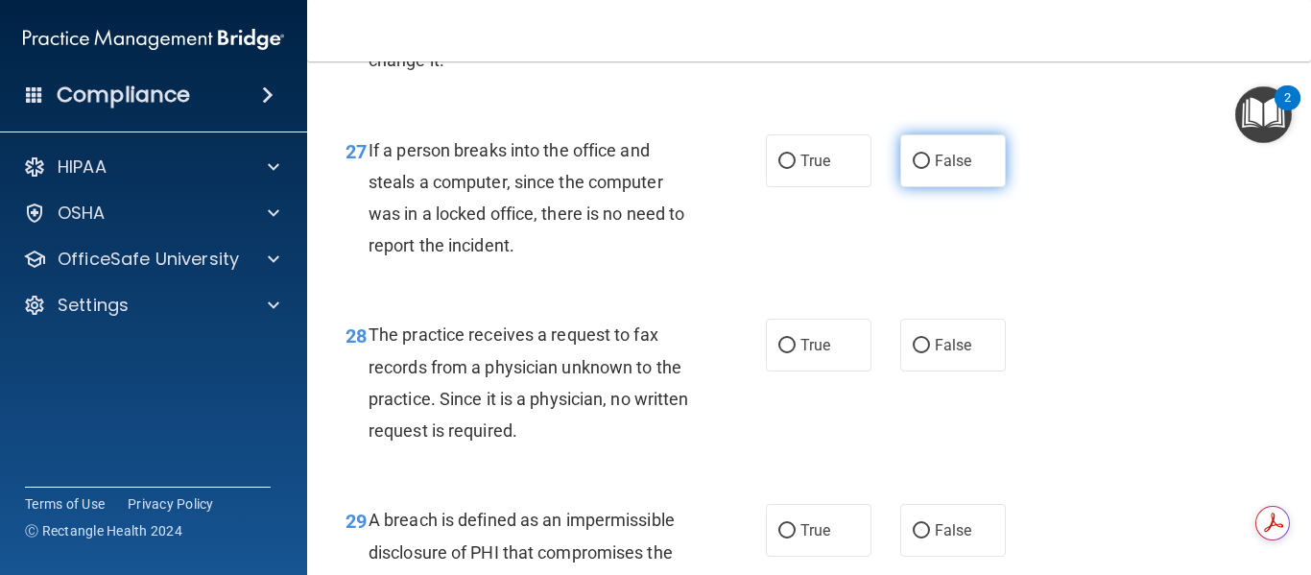
click at [917, 169] on input "False" at bounding box center [920, 161] width 17 height 14
radio input "true"
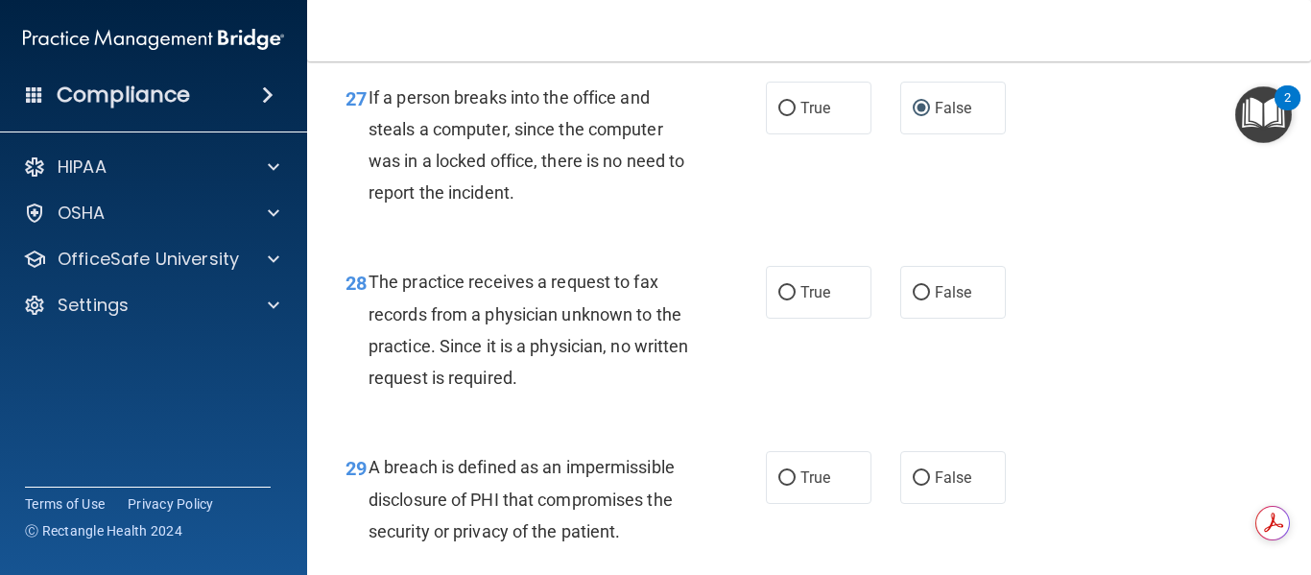
scroll to position [4989, 0]
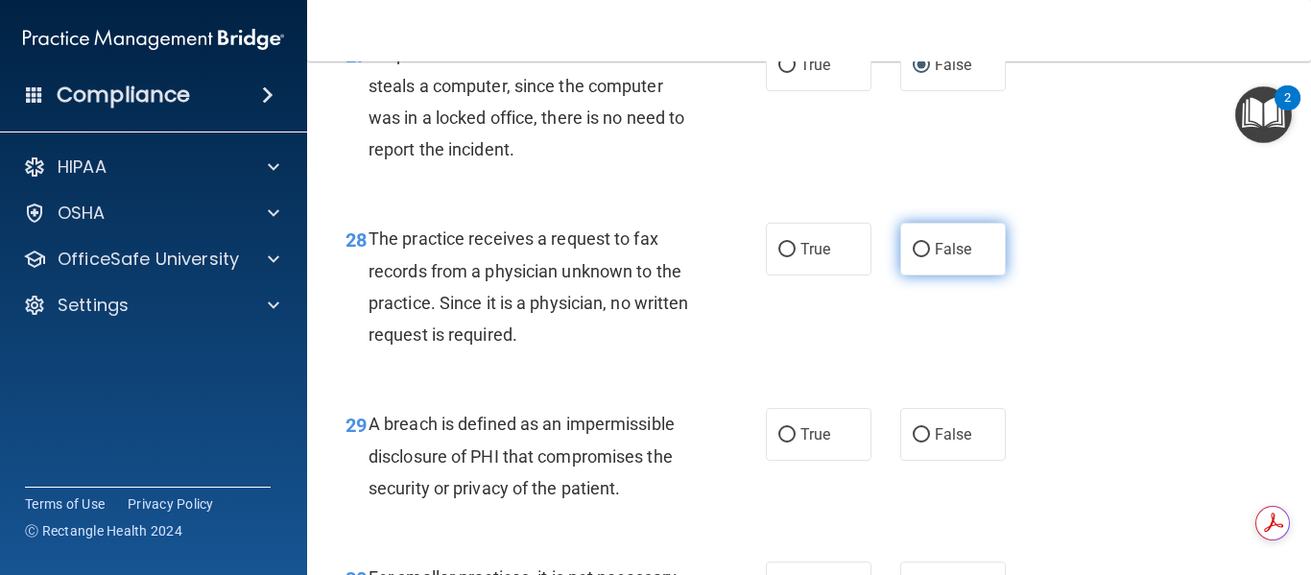
click at [912, 257] on input "False" at bounding box center [920, 250] width 17 height 14
radio input "true"
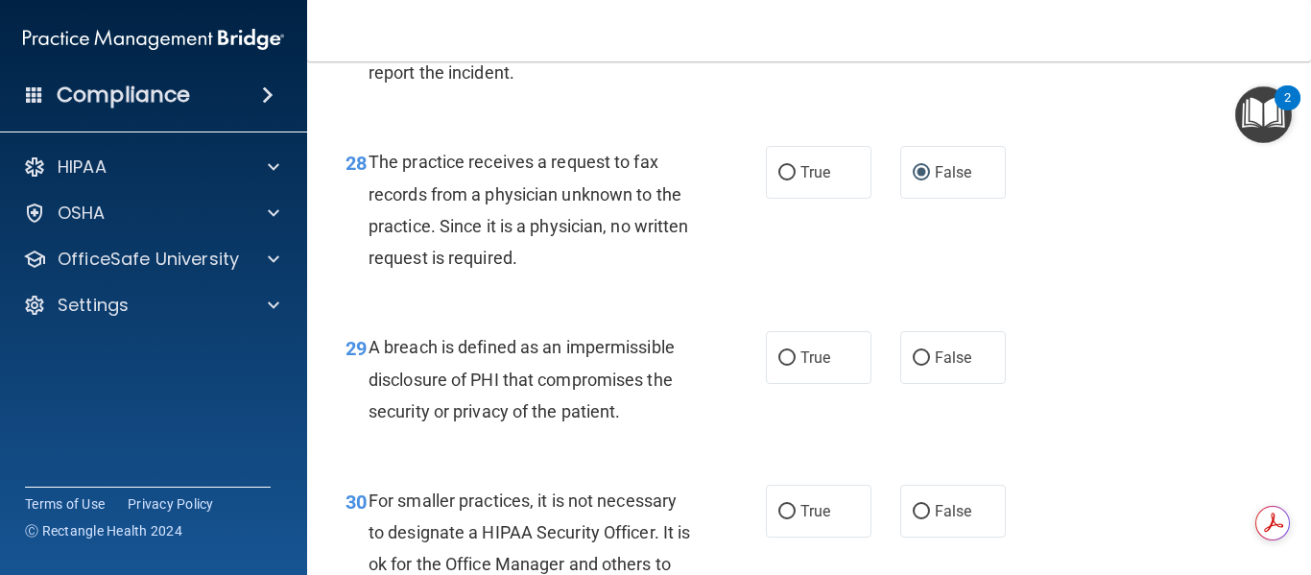
scroll to position [5181, 0]
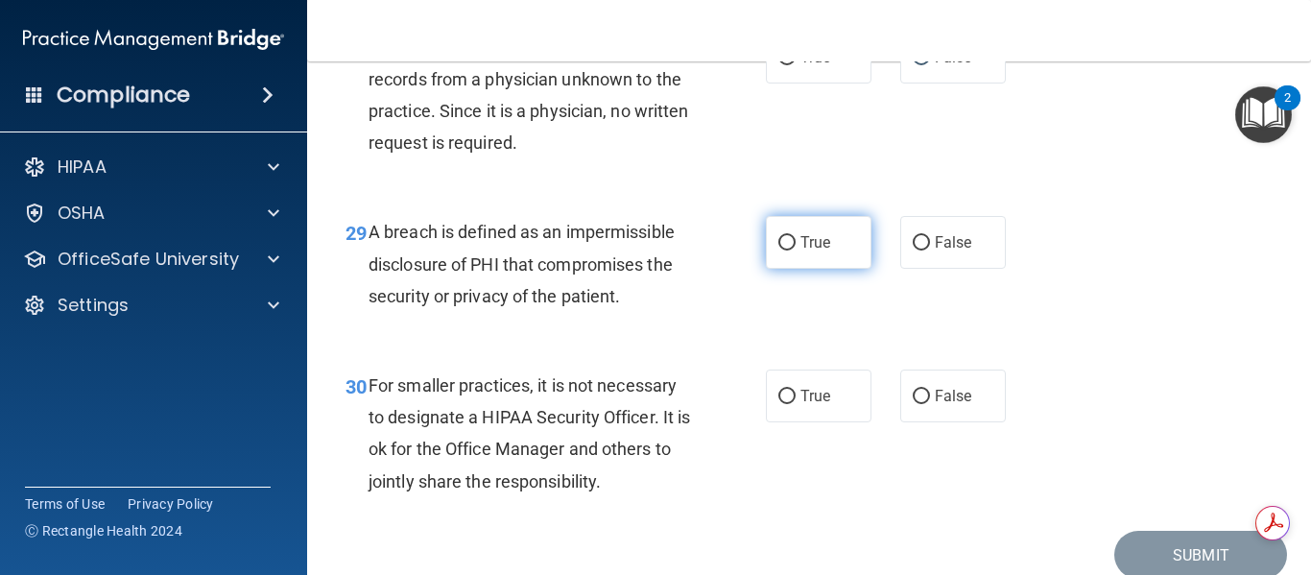
click at [778, 250] on input "True" at bounding box center [786, 243] width 17 height 14
radio input "true"
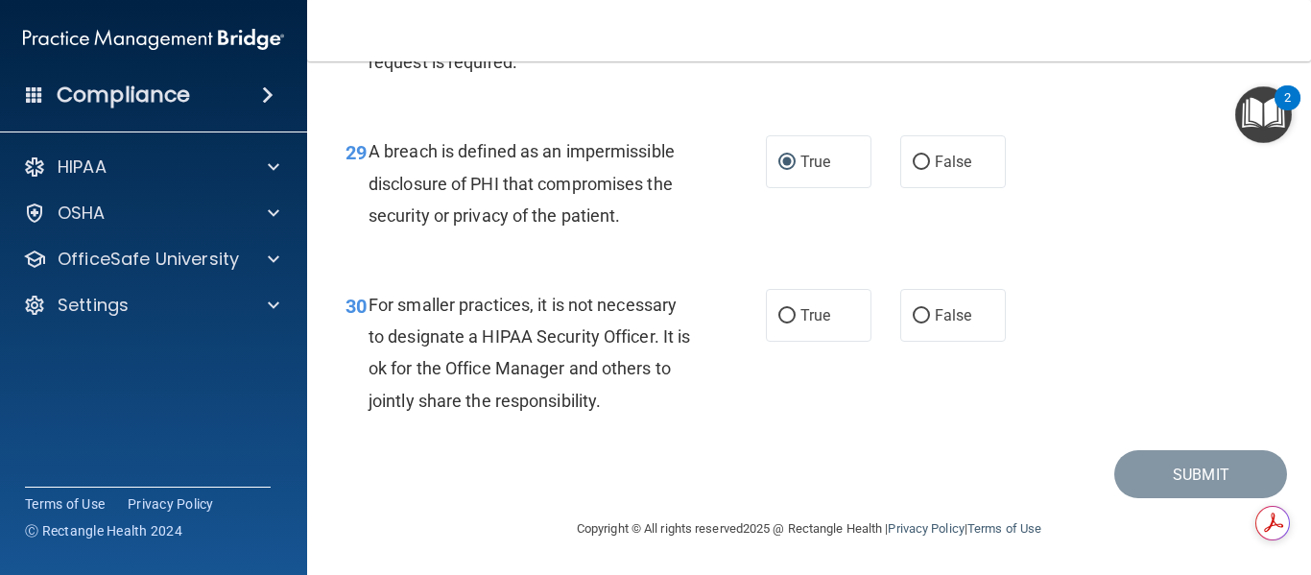
scroll to position [5326, 0]
click at [778, 315] on input "True" at bounding box center [786, 316] width 17 height 14
radio input "true"
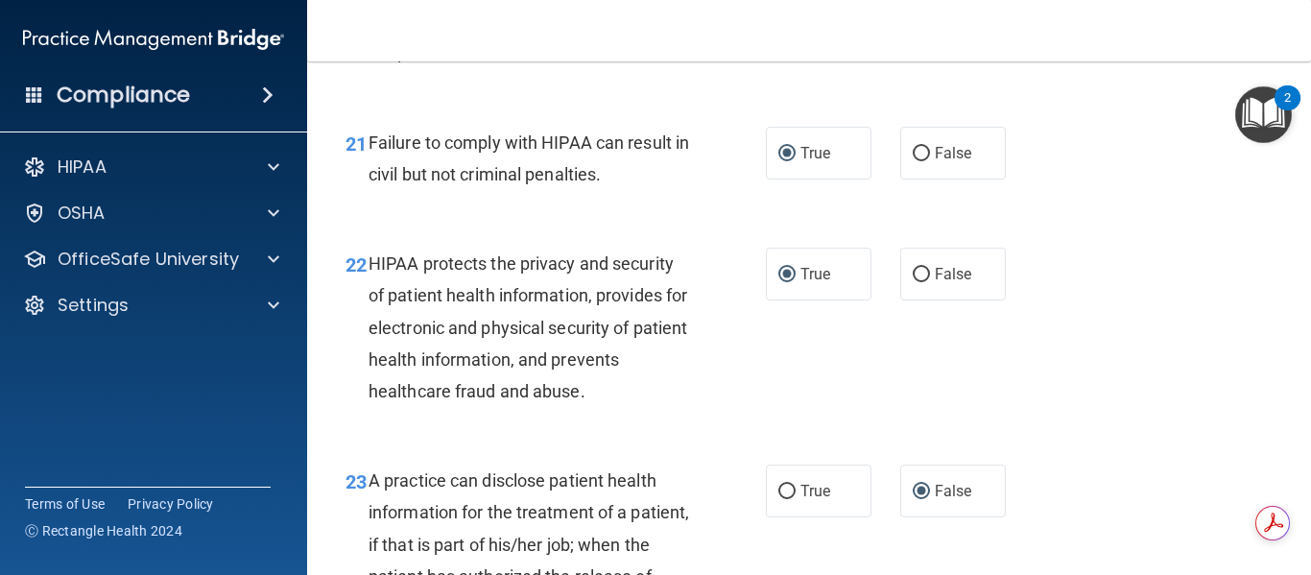
scroll to position [3791, 0]
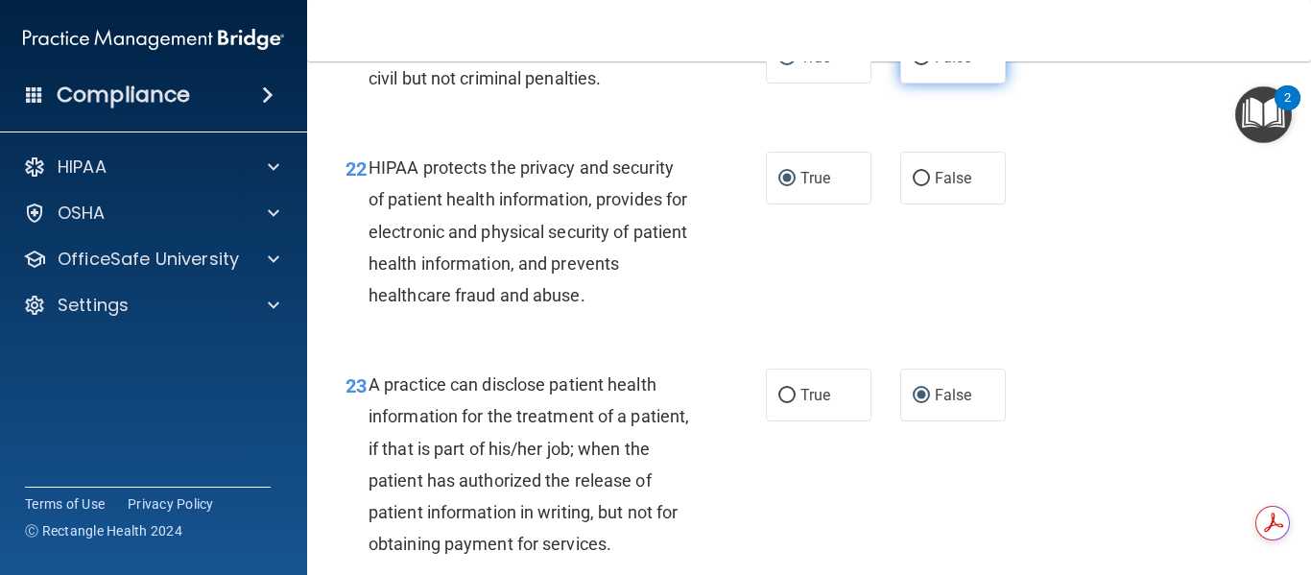
click at [913, 65] on input "False" at bounding box center [920, 58] width 17 height 14
radio input "true"
radio input "false"
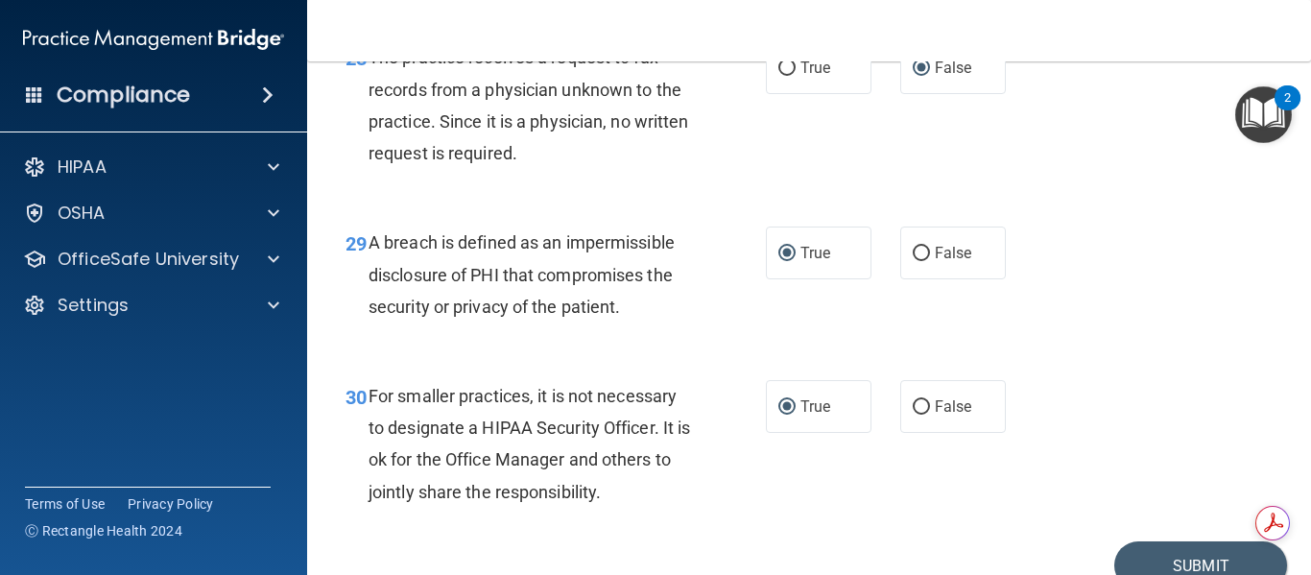
scroll to position [5230, 0]
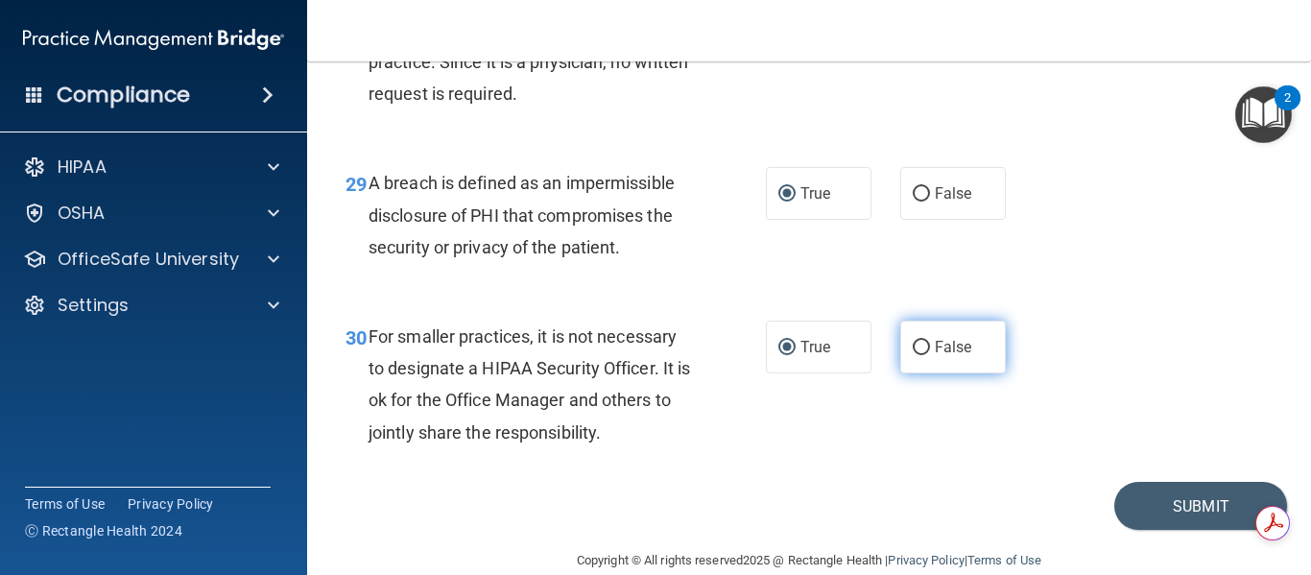
click at [913, 355] on input "False" at bounding box center [920, 348] width 17 height 14
radio input "true"
radio input "false"
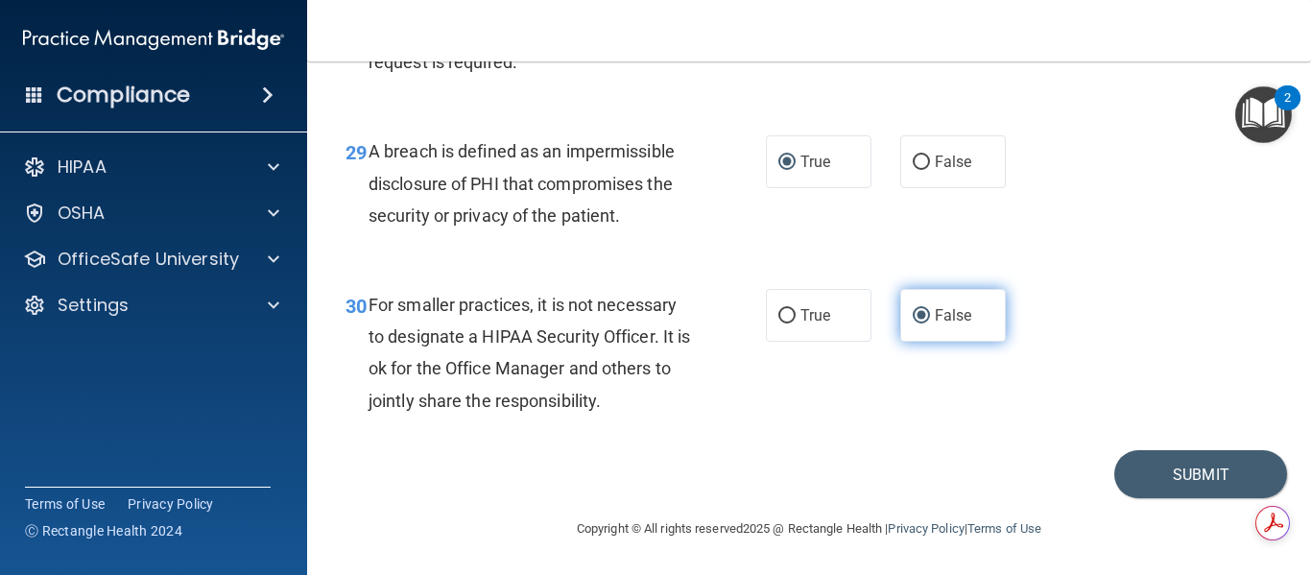
scroll to position [5326, 0]
click at [1132, 480] on button "Submit" at bounding box center [1200, 474] width 173 height 49
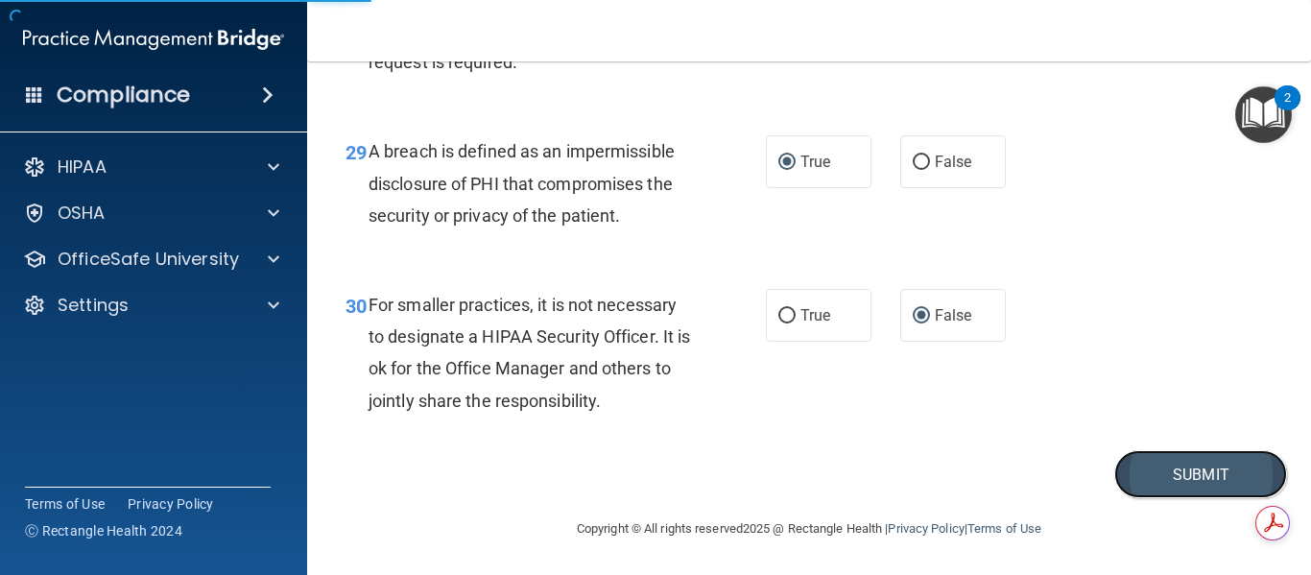
click at [1160, 479] on button "Submit" at bounding box center [1200, 474] width 173 height 49
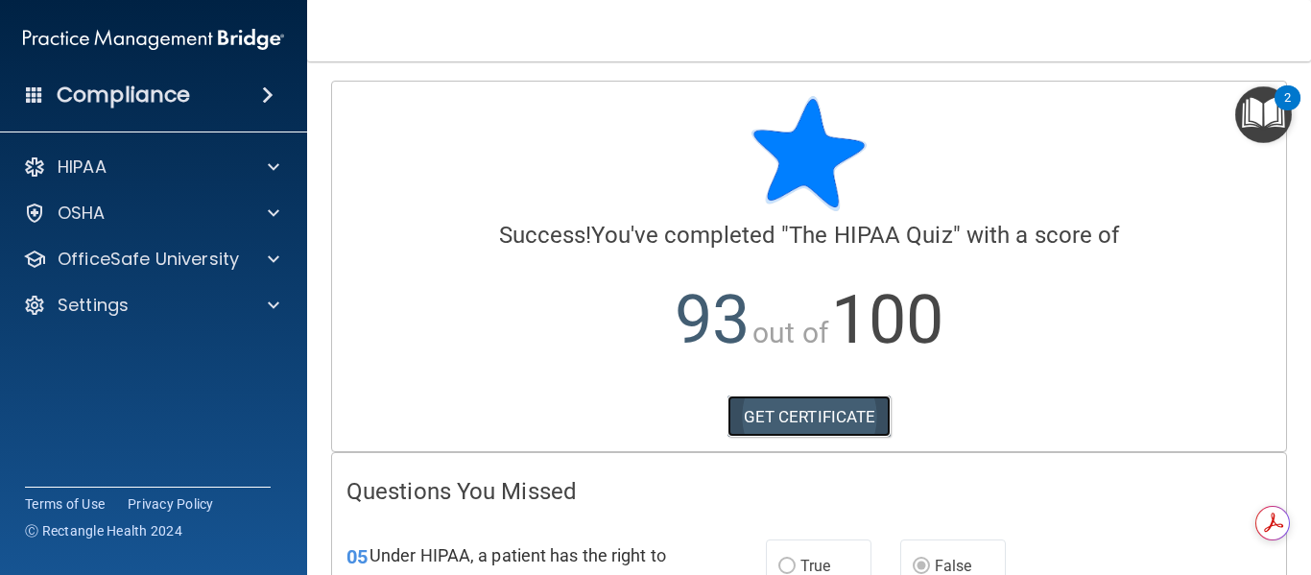
click at [818, 418] on link "GET CERTIFICATE" at bounding box center [809, 416] width 164 height 42
click at [1264, 126] on img "Open Resource Center, 2 new notifications" at bounding box center [1263, 114] width 57 height 57
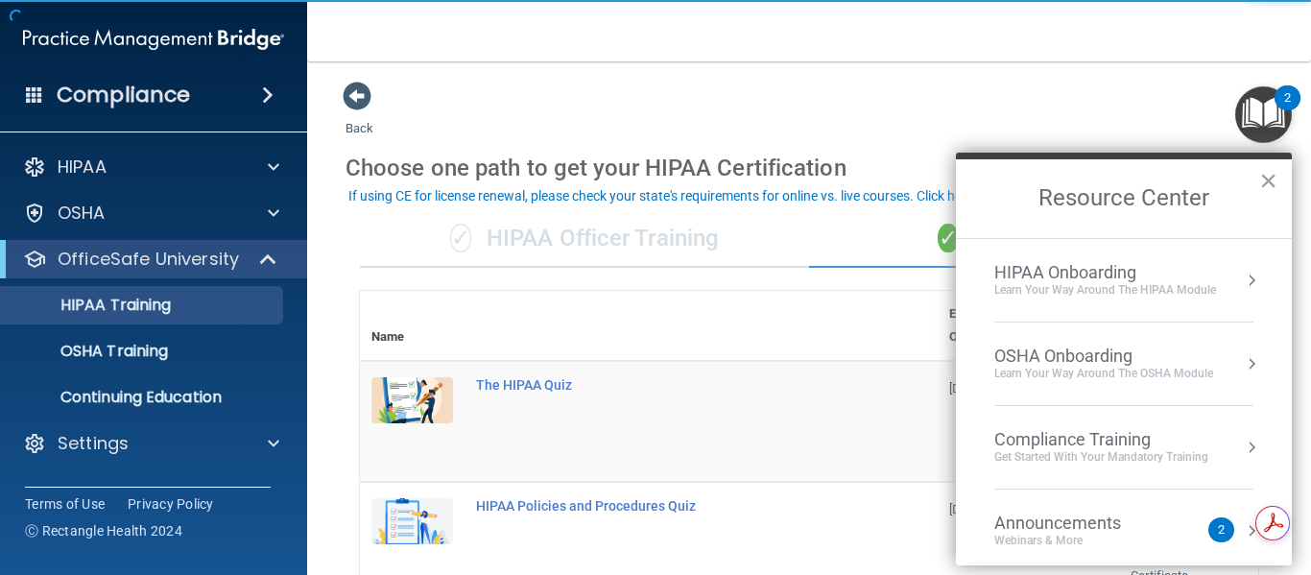
drag, startPoint x: 1266, startPoint y: 182, endPoint x: 1237, endPoint y: 181, distance: 28.8
click at [1266, 182] on button "×" at bounding box center [1268, 180] width 18 height 31
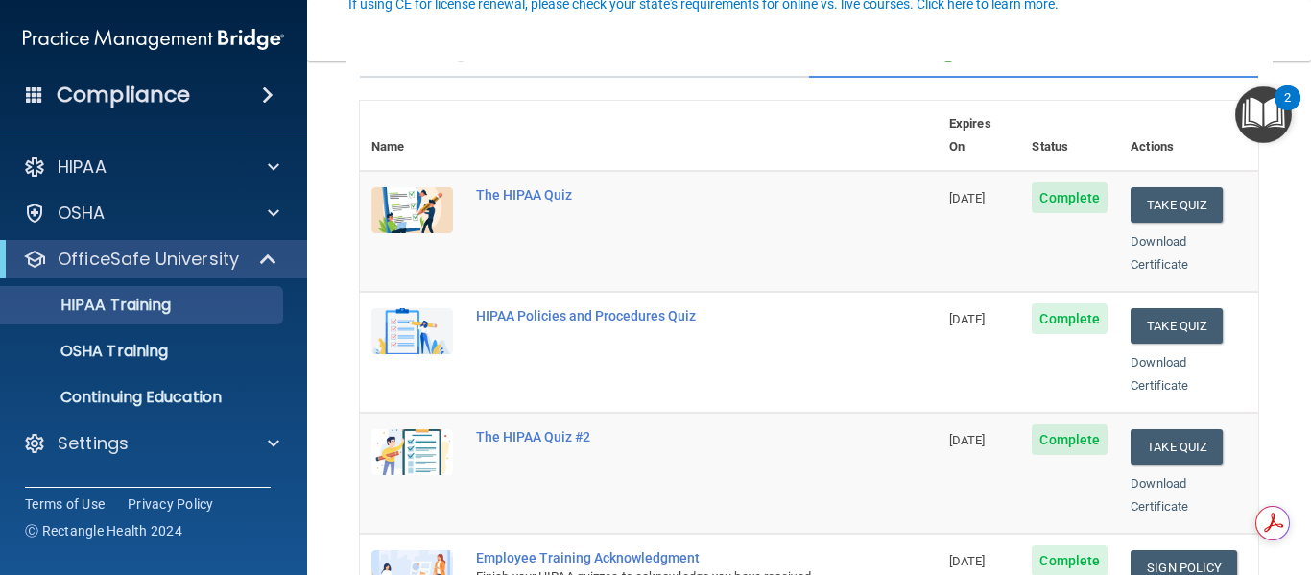
scroll to position [192, 0]
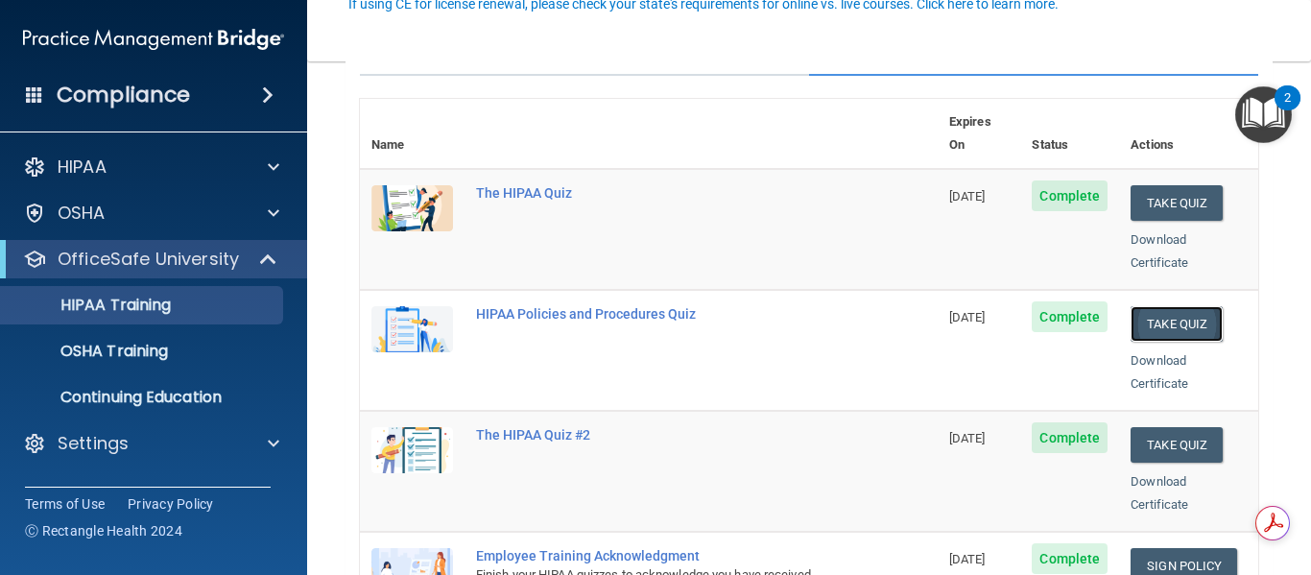
click at [1162, 306] on button "Take Quiz" at bounding box center [1176, 324] width 92 height 36
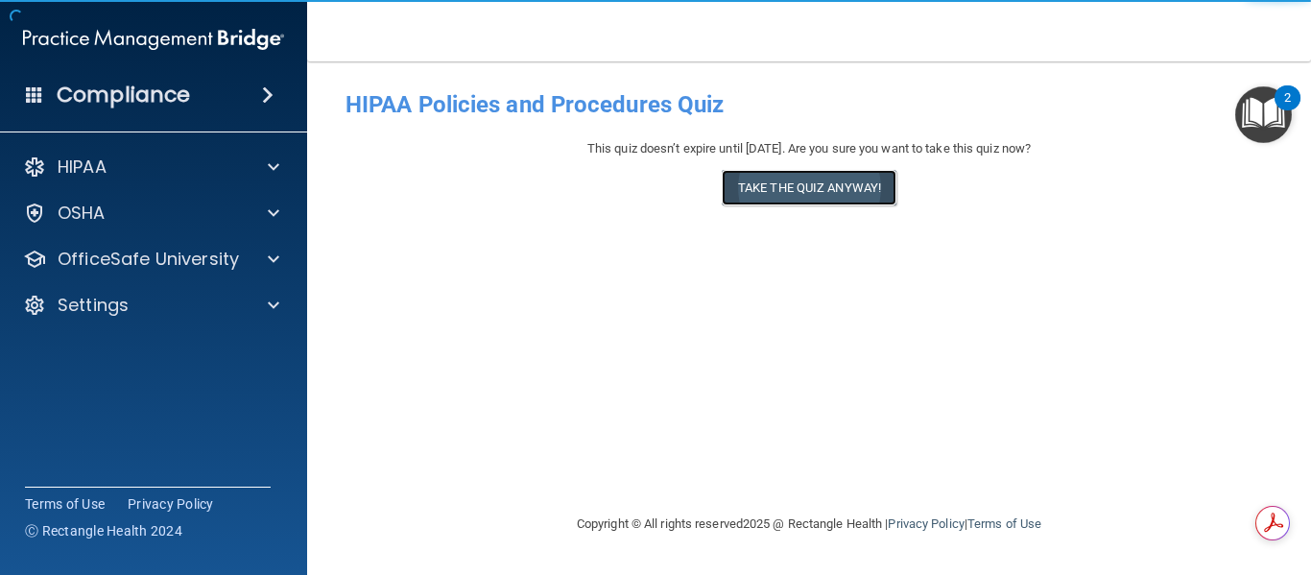
click at [859, 176] on button "Take the quiz anyway!" at bounding box center [809, 188] width 175 height 36
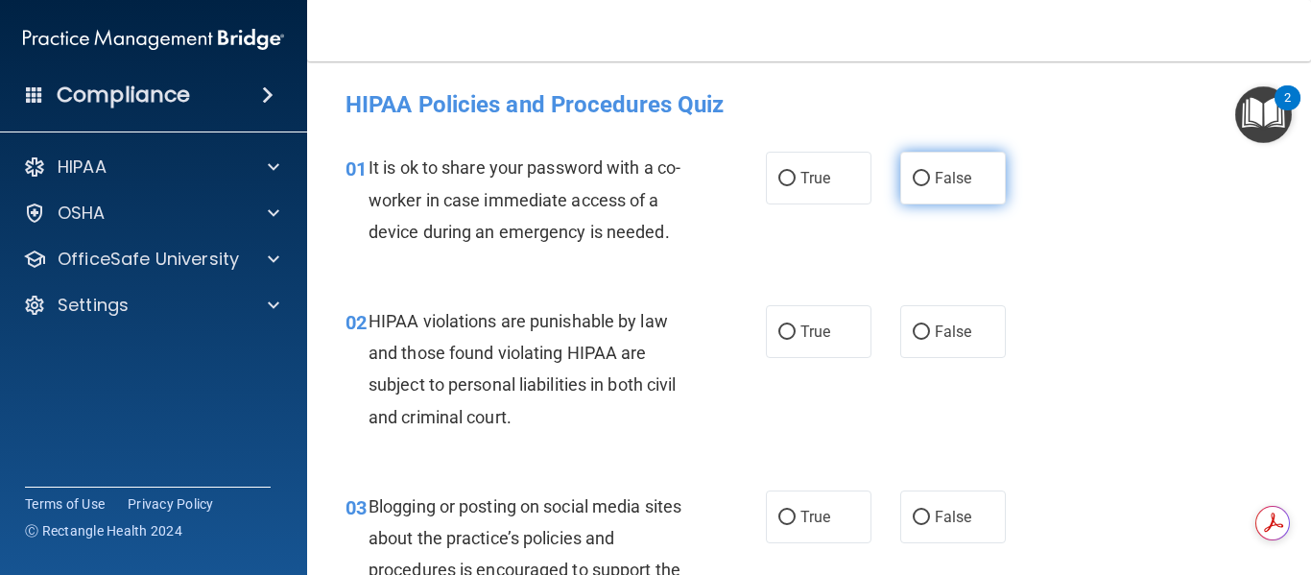
click at [912, 178] on input "False" at bounding box center [920, 179] width 17 height 14
radio input "true"
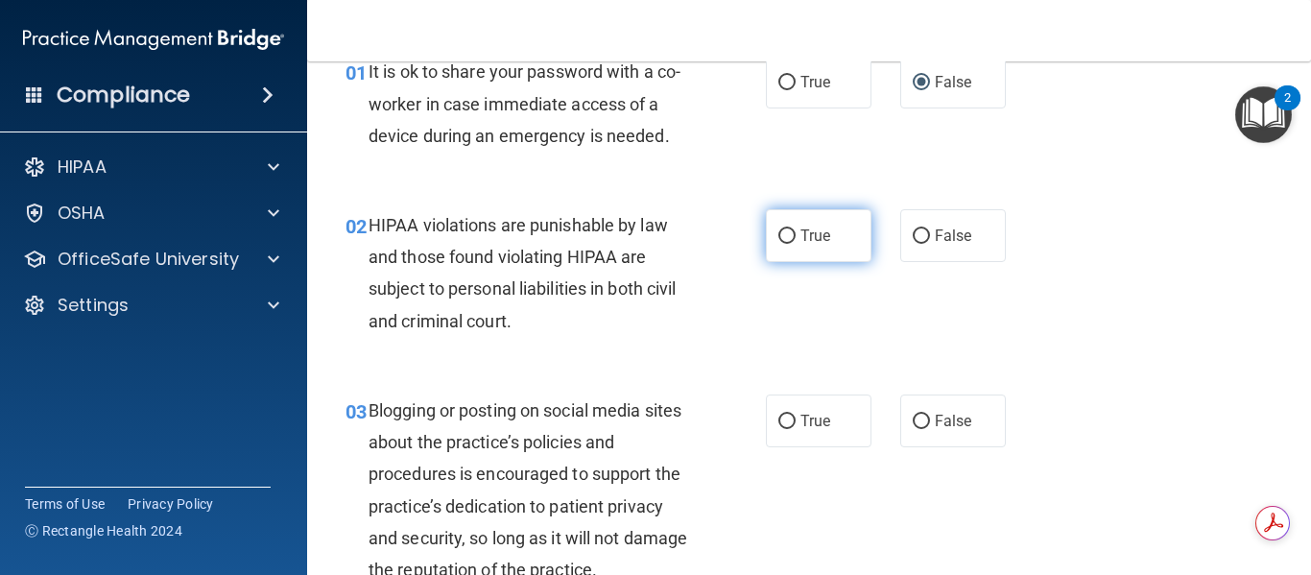
click at [786, 234] on input "True" at bounding box center [786, 236] width 17 height 14
radio input "true"
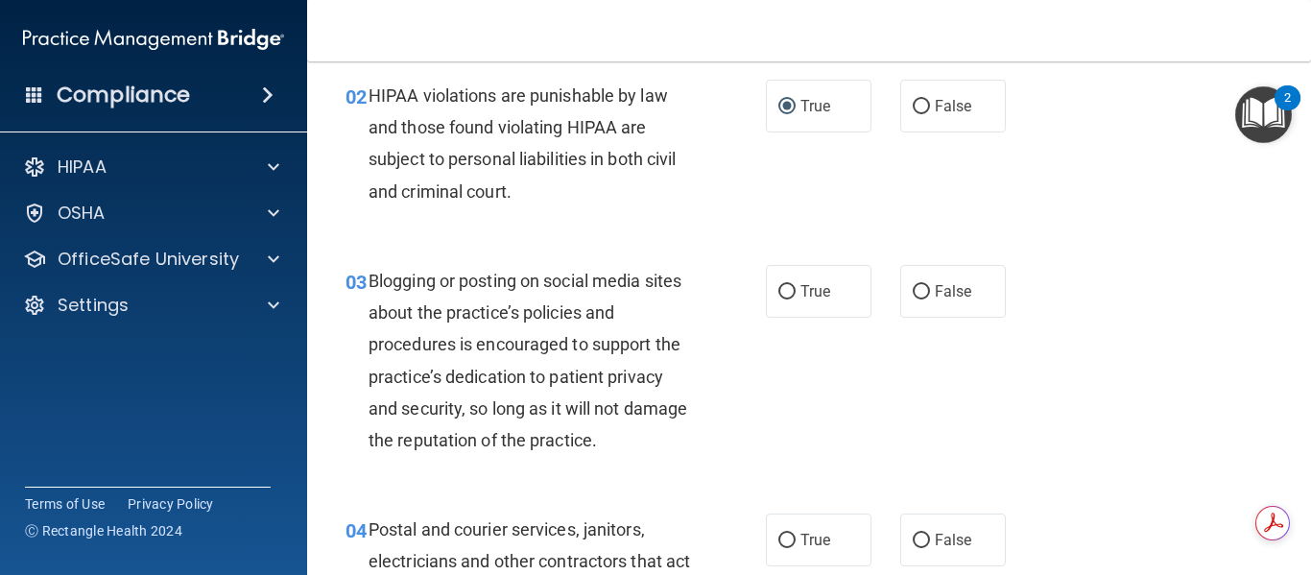
scroll to position [288, 0]
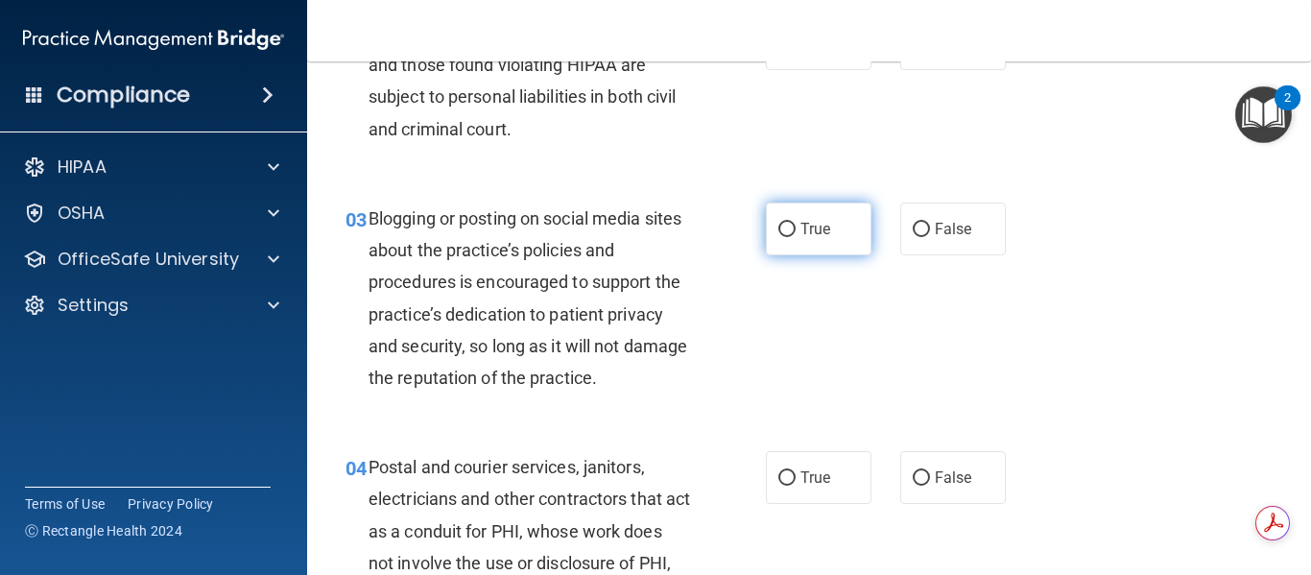
click at [779, 225] on input "True" at bounding box center [786, 230] width 17 height 14
radio input "true"
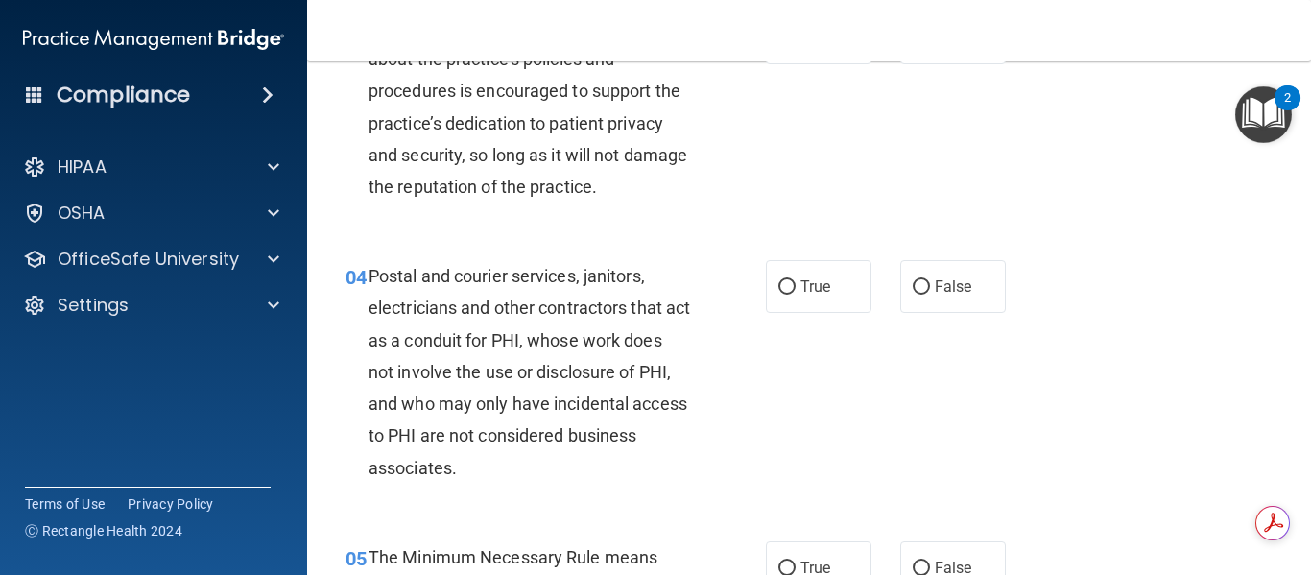
scroll to position [480, 0]
click at [912, 286] on input "False" at bounding box center [920, 286] width 17 height 14
radio input "true"
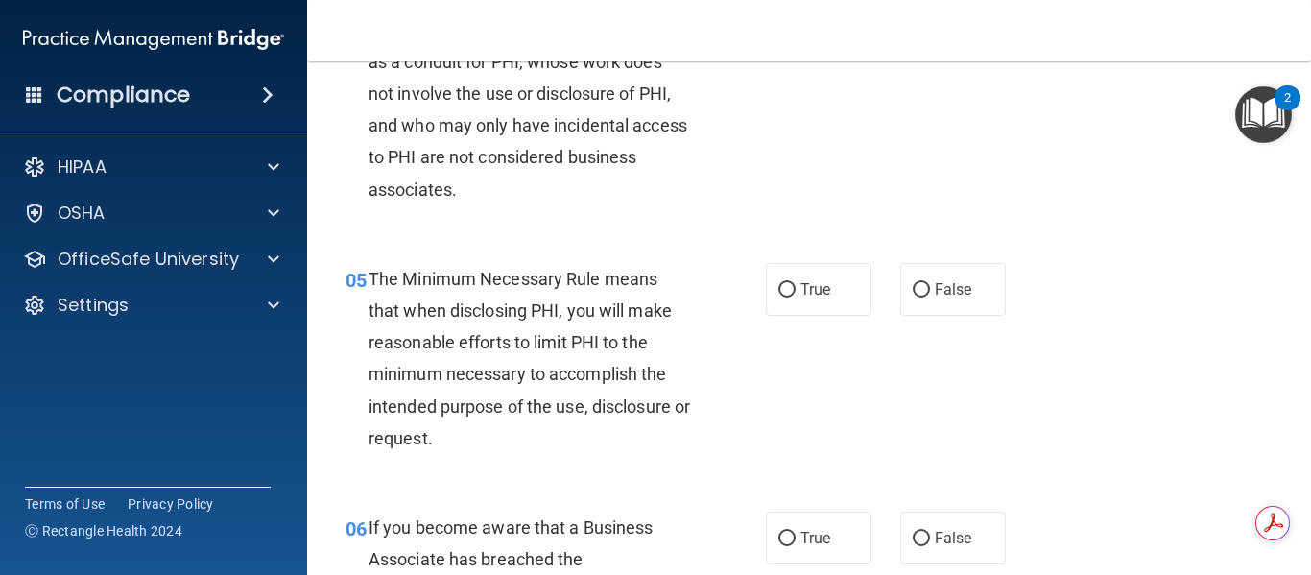
scroll to position [768, 0]
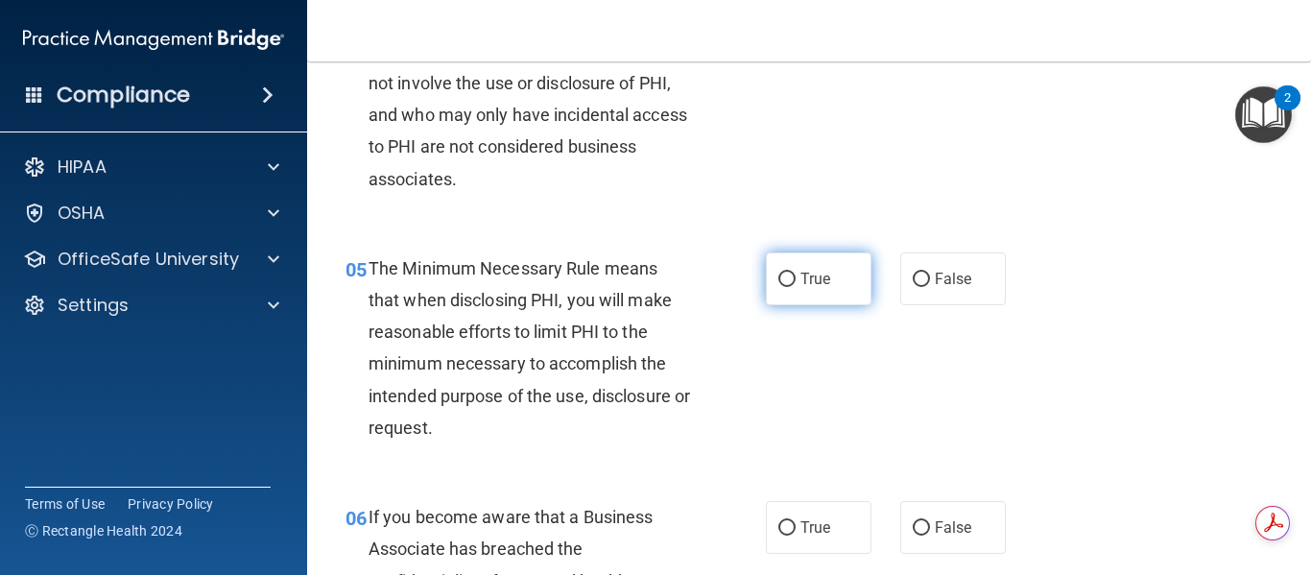
click at [778, 283] on input "True" at bounding box center [786, 279] width 17 height 14
radio input "true"
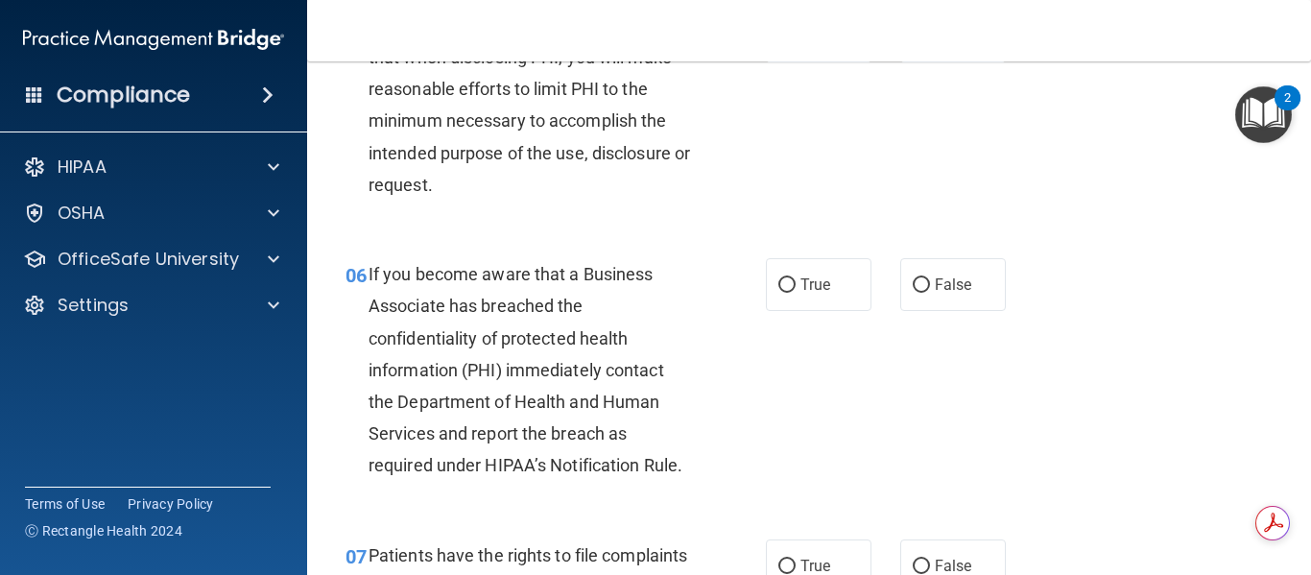
scroll to position [1055, 0]
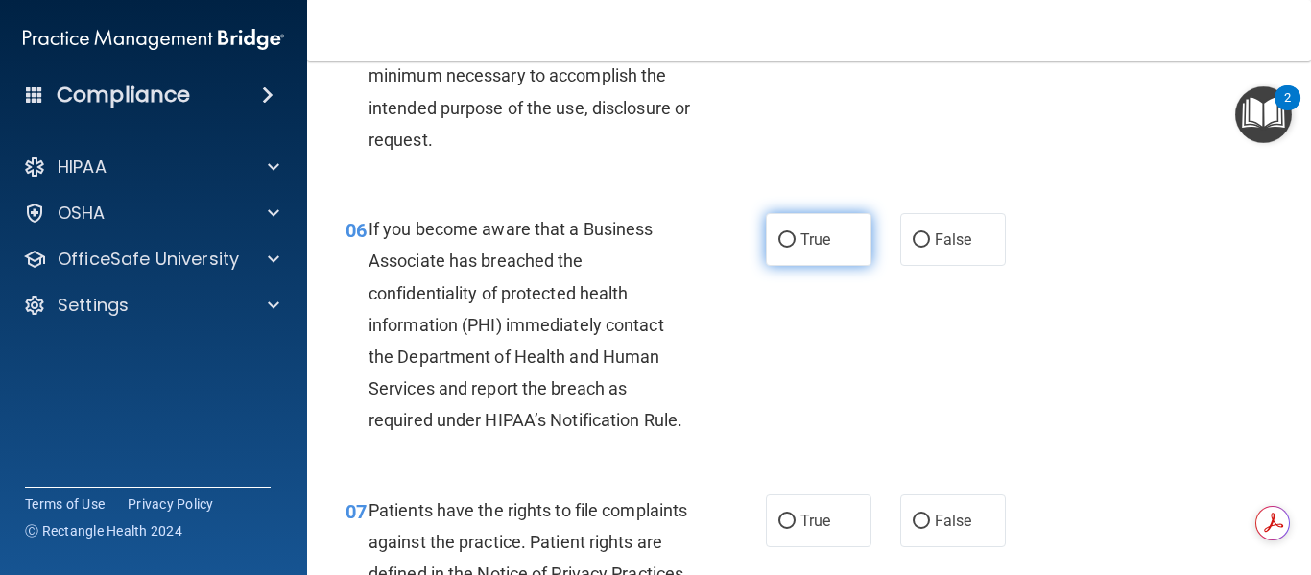
click at [781, 241] on input "True" at bounding box center [786, 240] width 17 height 14
radio input "true"
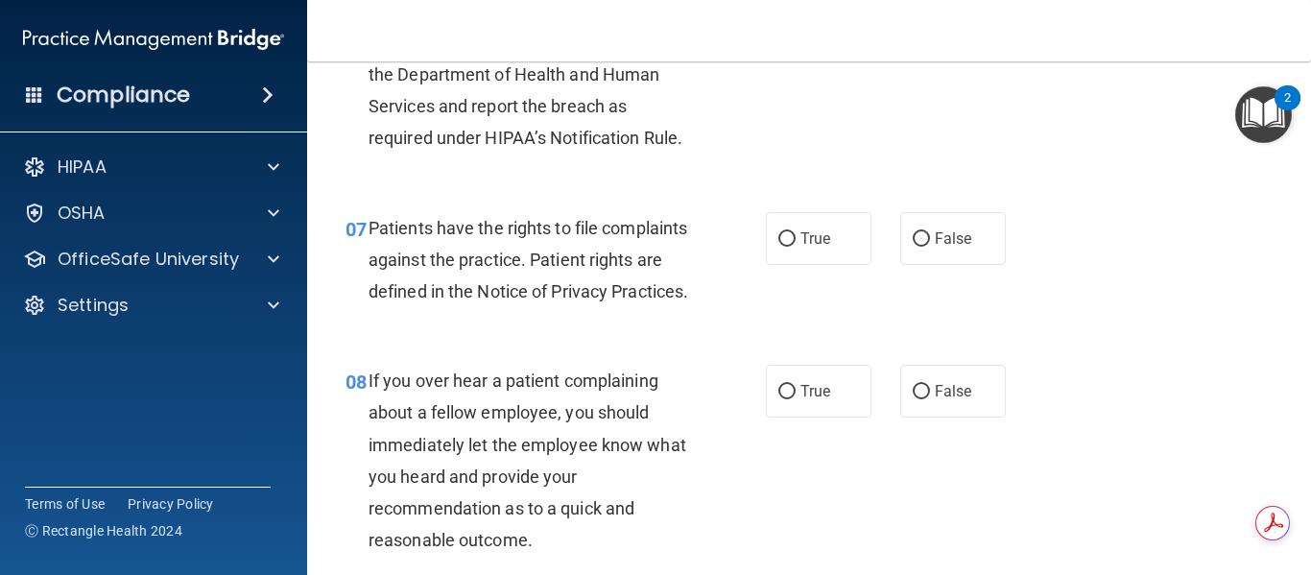
scroll to position [1343, 0]
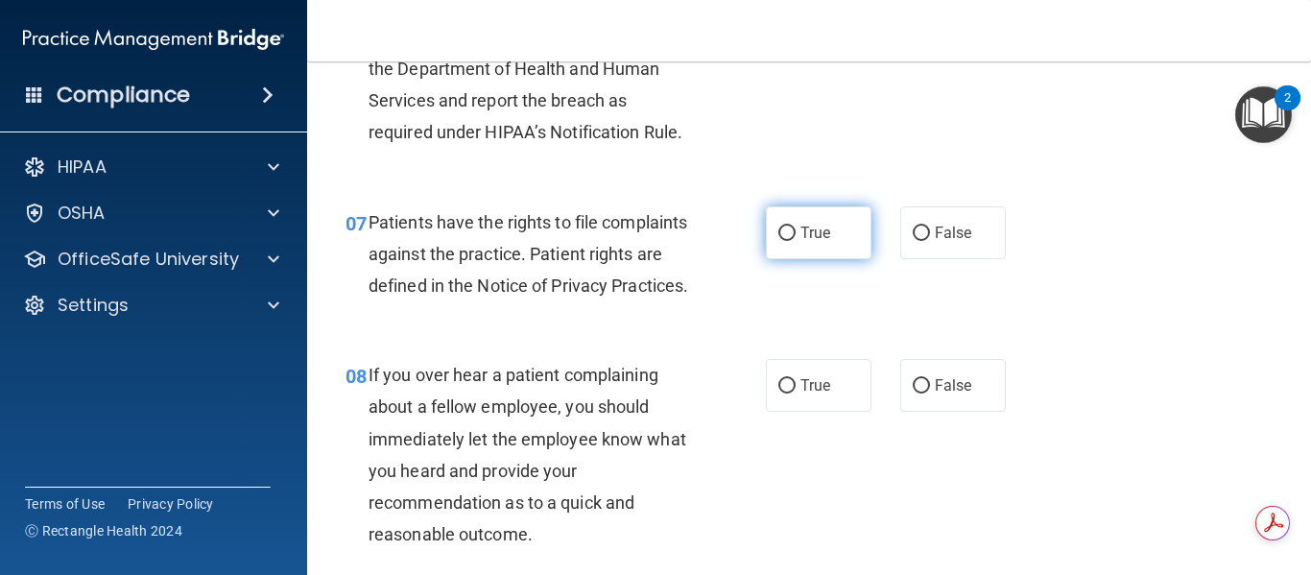
click at [778, 233] on input "True" at bounding box center [786, 233] width 17 height 14
radio input "true"
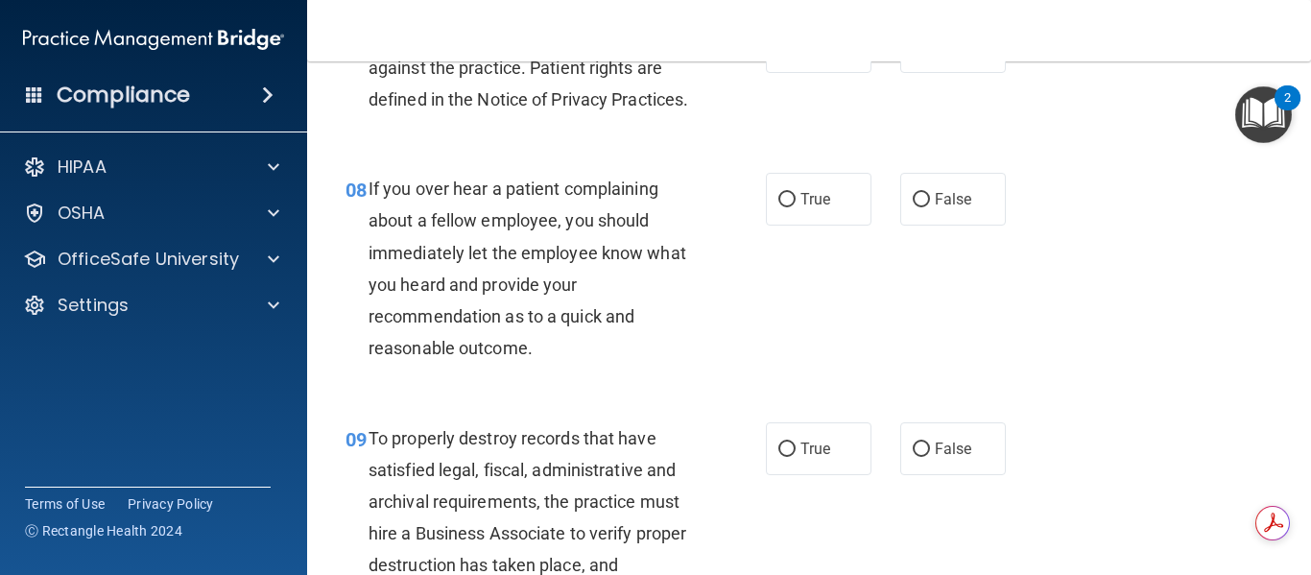
scroll to position [1535, 0]
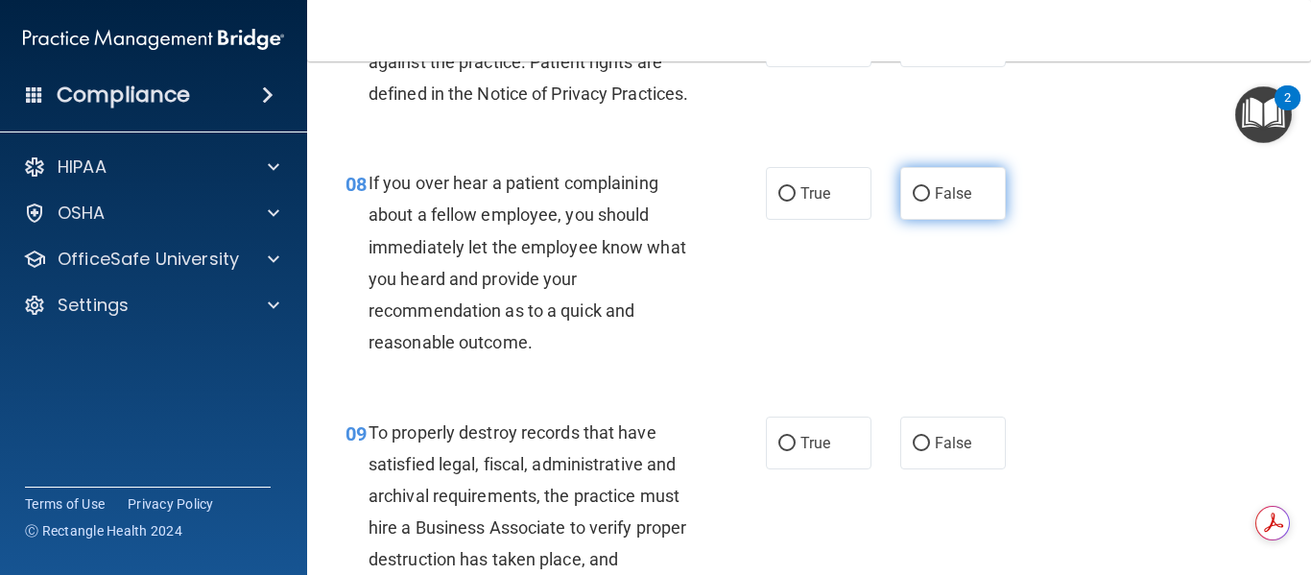
click at [915, 201] on input "False" at bounding box center [920, 194] width 17 height 14
radio input "true"
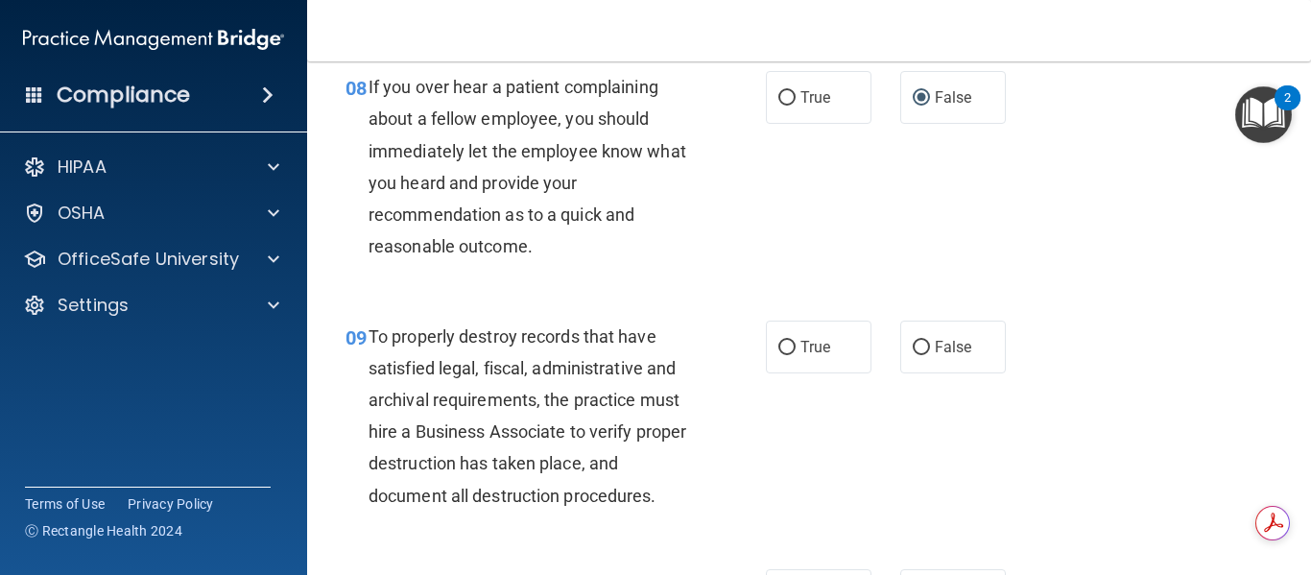
scroll to position [1823, 0]
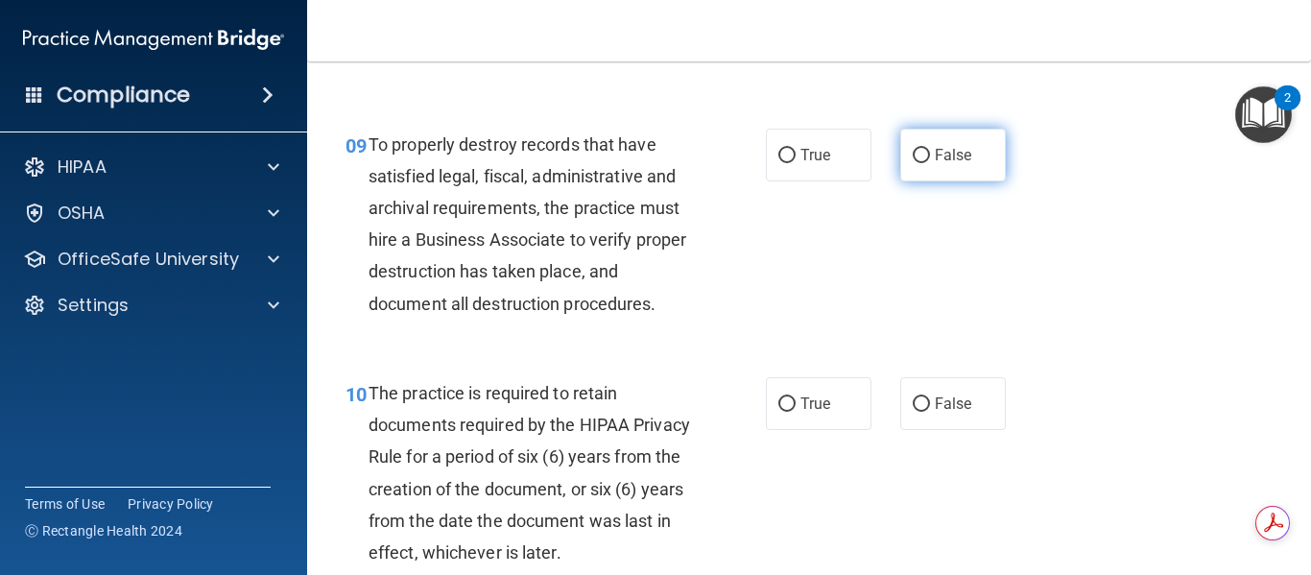
click at [912, 163] on input "False" at bounding box center [920, 156] width 17 height 14
radio input "true"
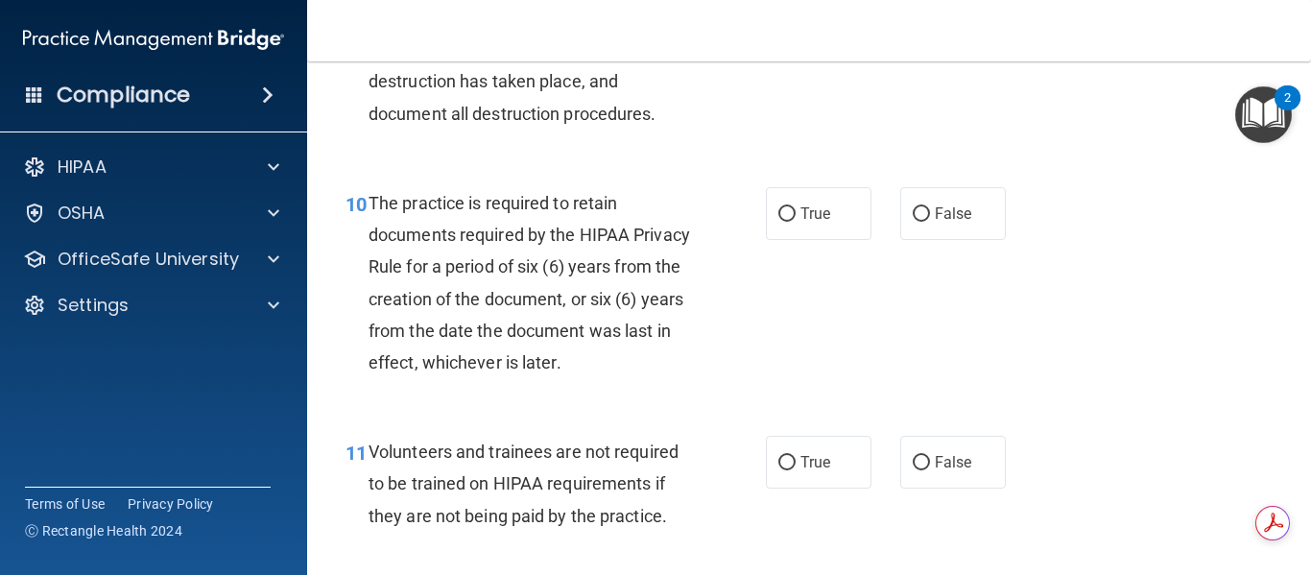
scroll to position [2015, 0]
click at [915, 220] on input "False" at bounding box center [920, 212] width 17 height 14
radio input "true"
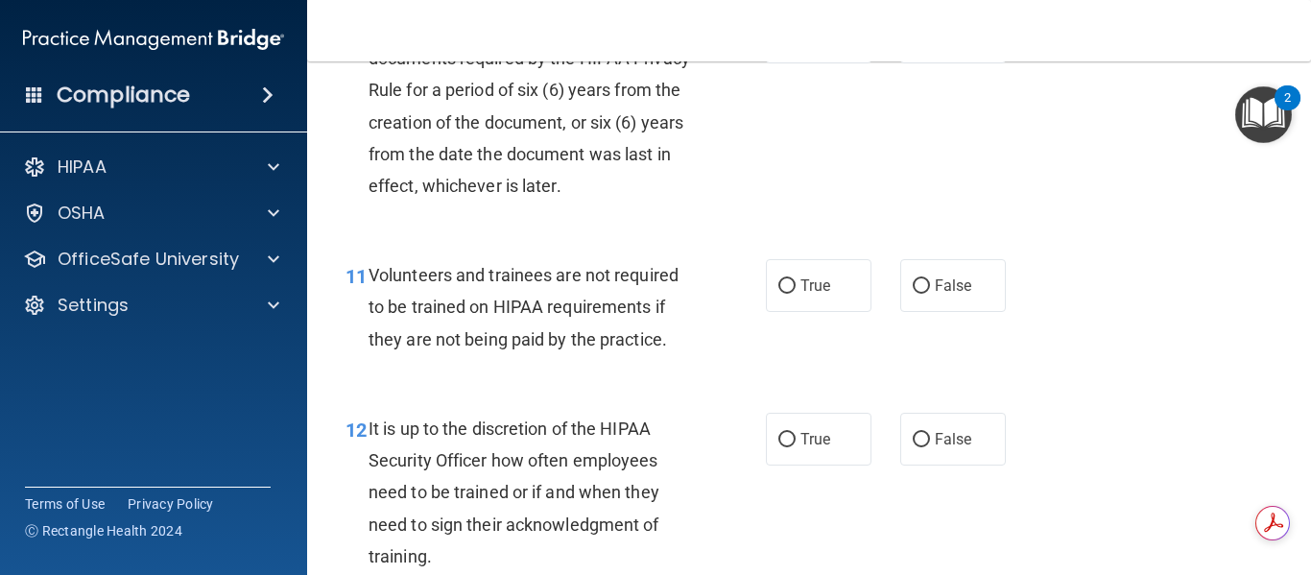
scroll to position [2207, 0]
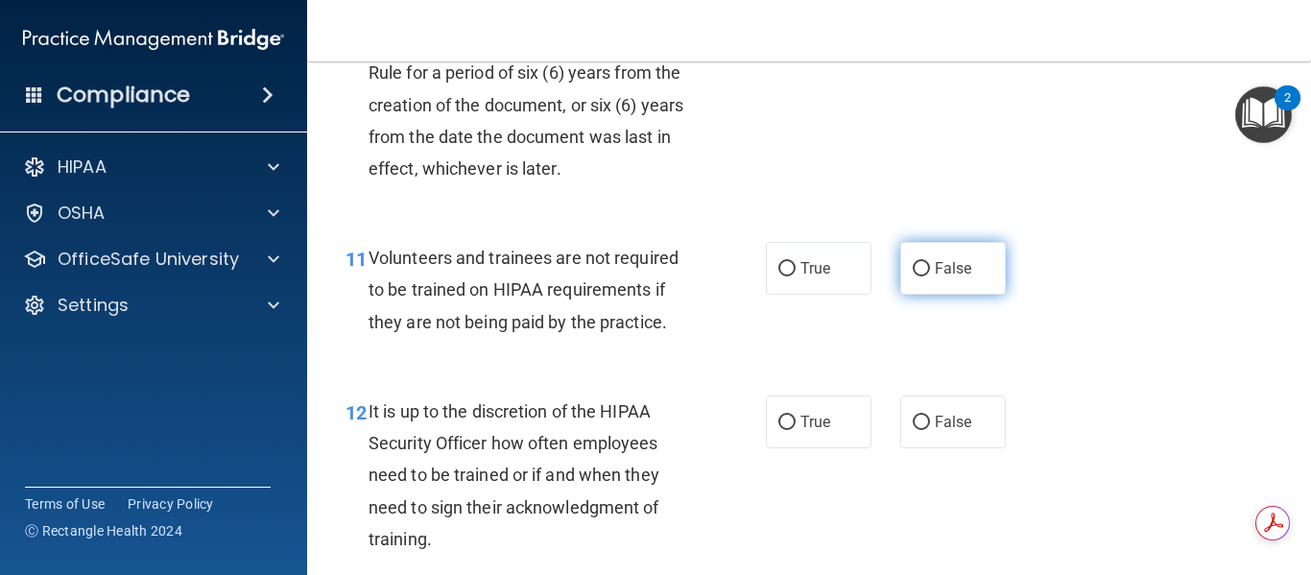
drag, startPoint x: 911, startPoint y: 289, endPoint x: 898, endPoint y: 306, distance: 21.3
click at [910, 290] on label "False" at bounding box center [953, 268] width 106 height 53
click at [912, 276] on input "False" at bounding box center [920, 269] width 17 height 14
radio input "true"
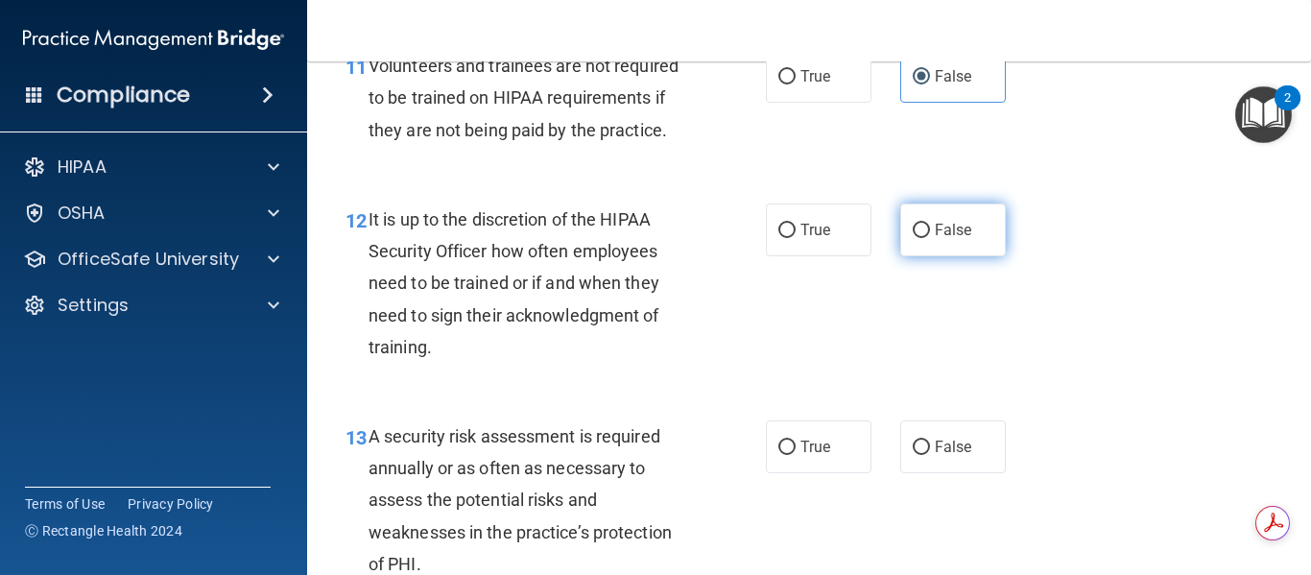
drag, startPoint x: 912, startPoint y: 259, endPoint x: 825, endPoint y: 379, distance: 147.8
click at [912, 238] on input "False" at bounding box center [920, 231] width 17 height 14
radio input "true"
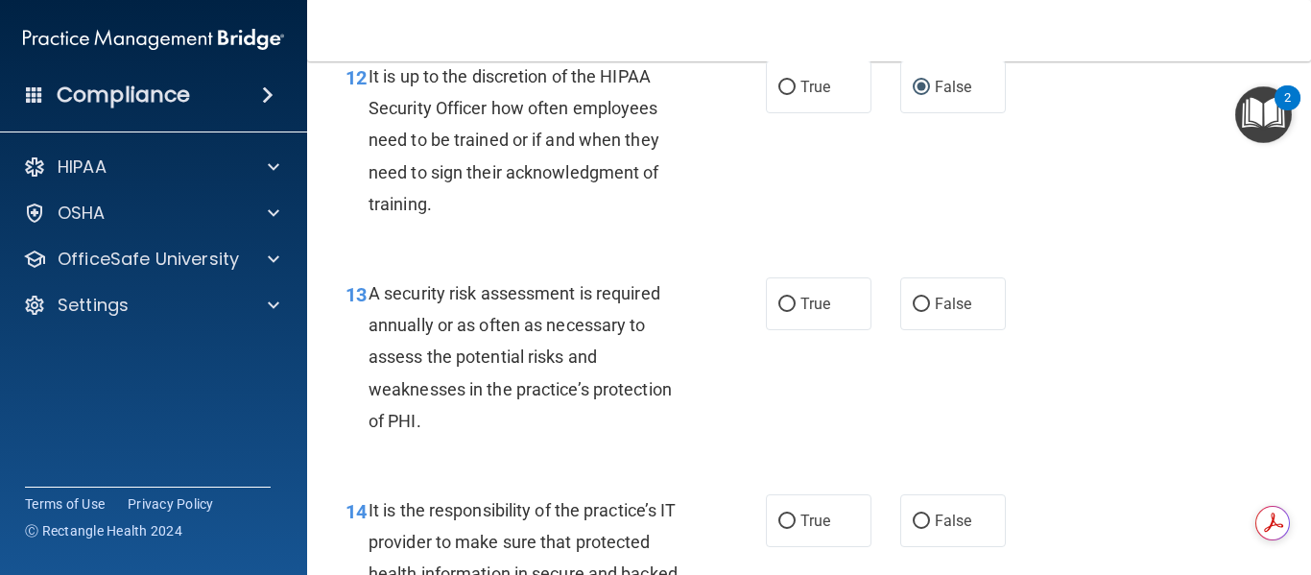
scroll to position [2591, 0]
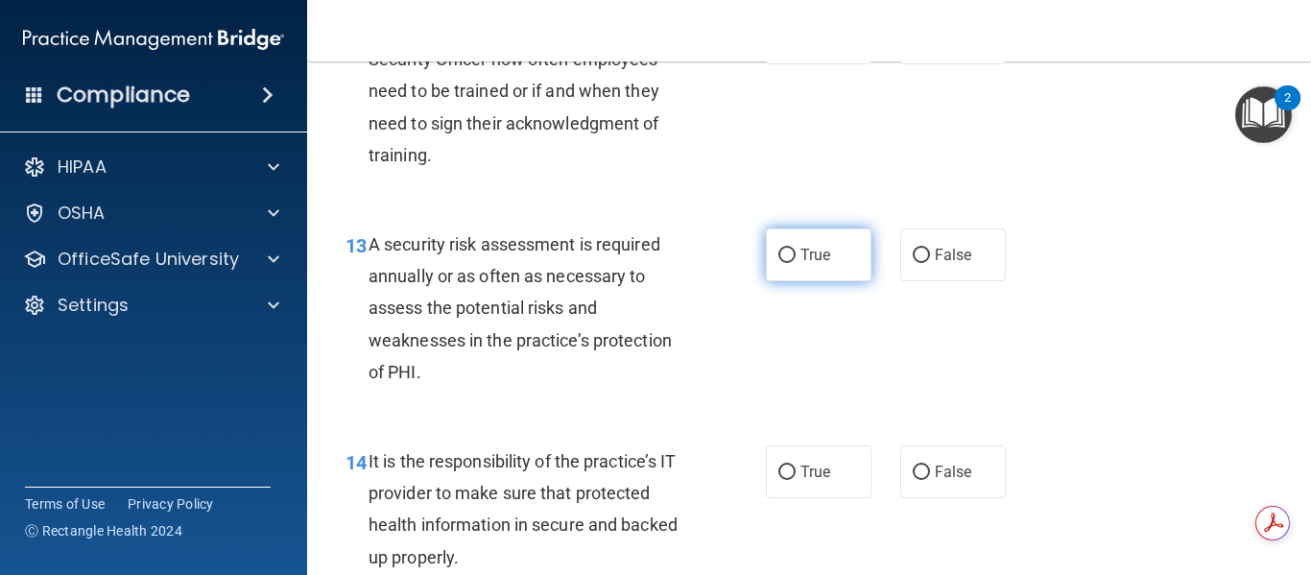
click at [775, 275] on label "True" at bounding box center [819, 254] width 106 height 53
click at [778, 263] on input "True" at bounding box center [786, 256] width 17 height 14
radio input "true"
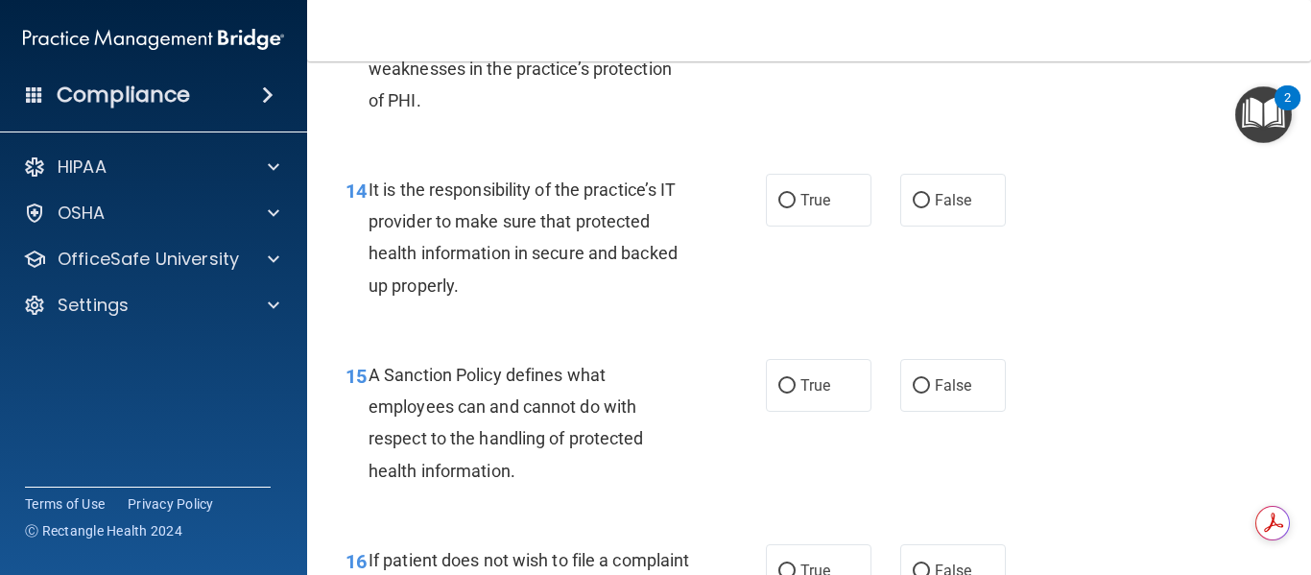
scroll to position [2878, 0]
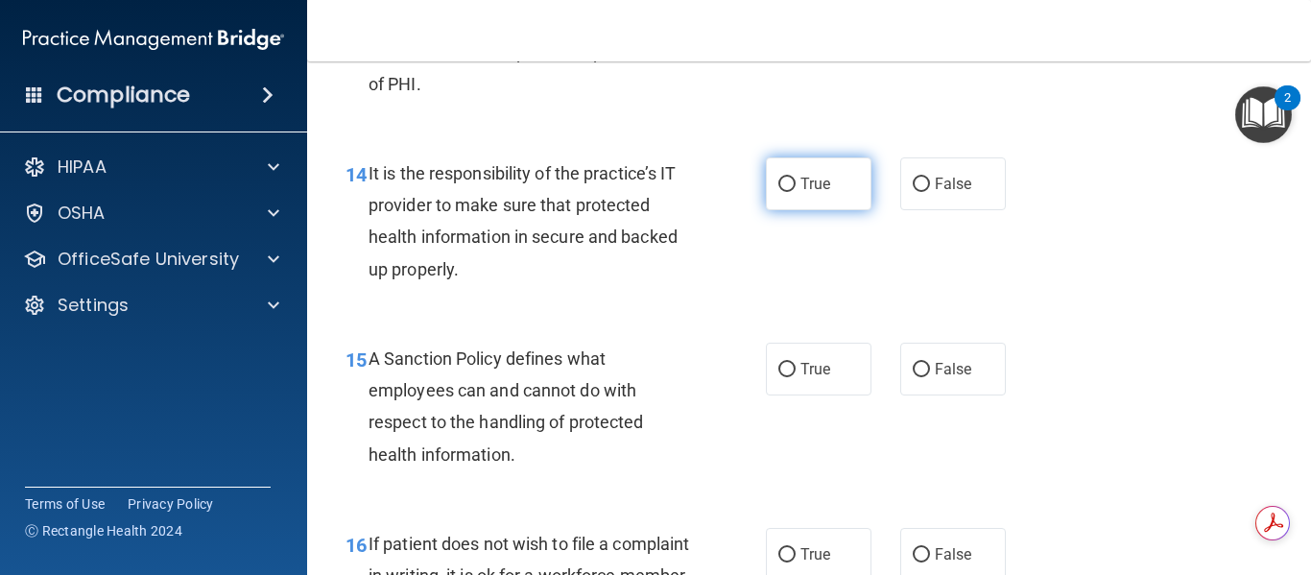
click at [786, 192] on input "True" at bounding box center [786, 185] width 17 height 14
radio input "true"
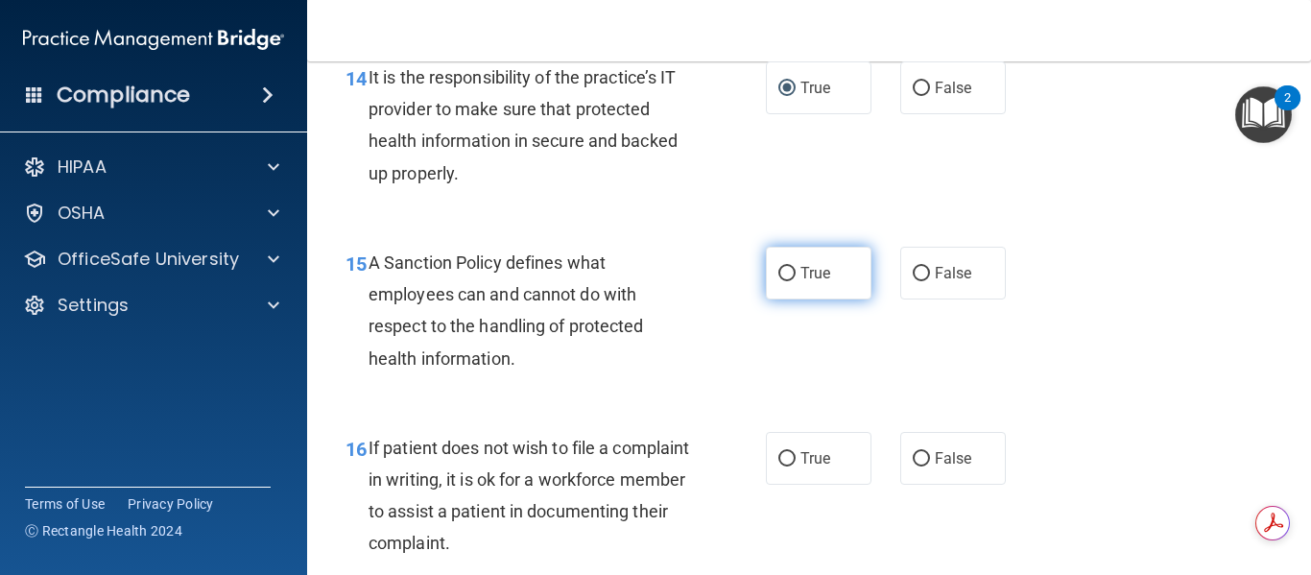
click at [782, 281] on input "True" at bounding box center [786, 274] width 17 height 14
radio input "true"
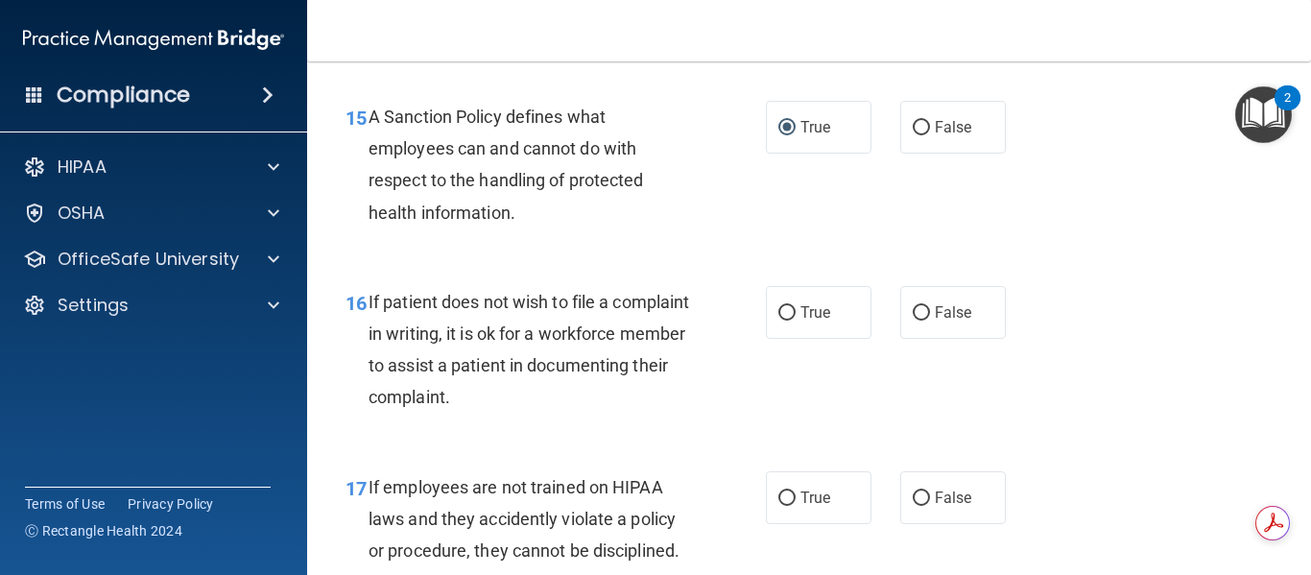
scroll to position [3166, 0]
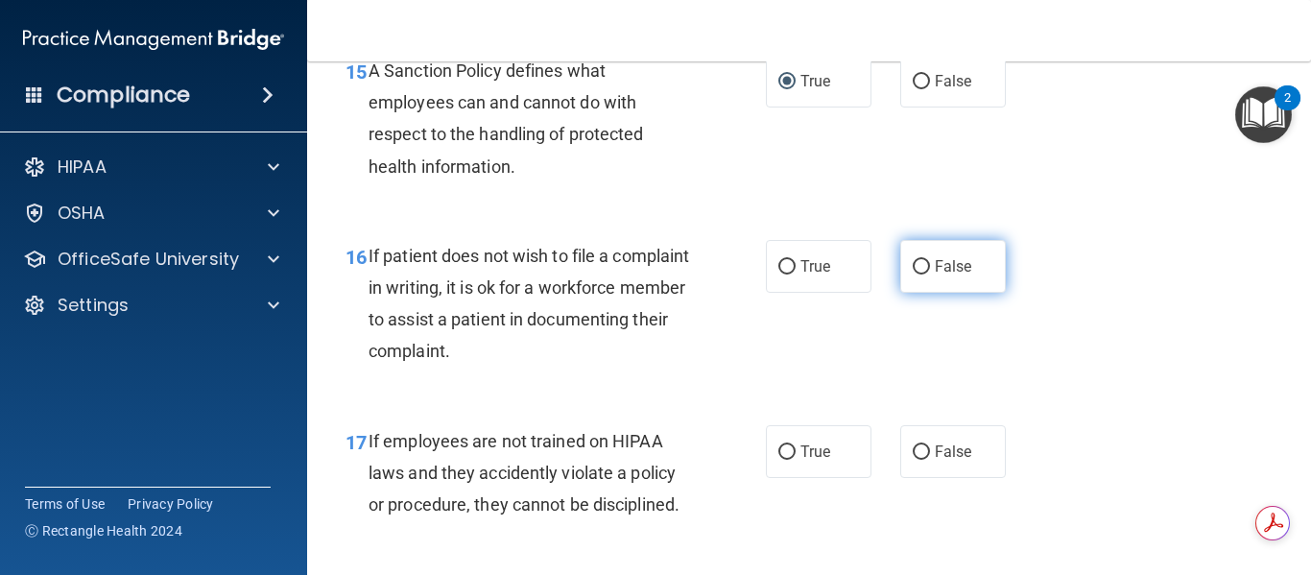
click at [916, 274] on input "False" at bounding box center [920, 267] width 17 height 14
radio input "true"
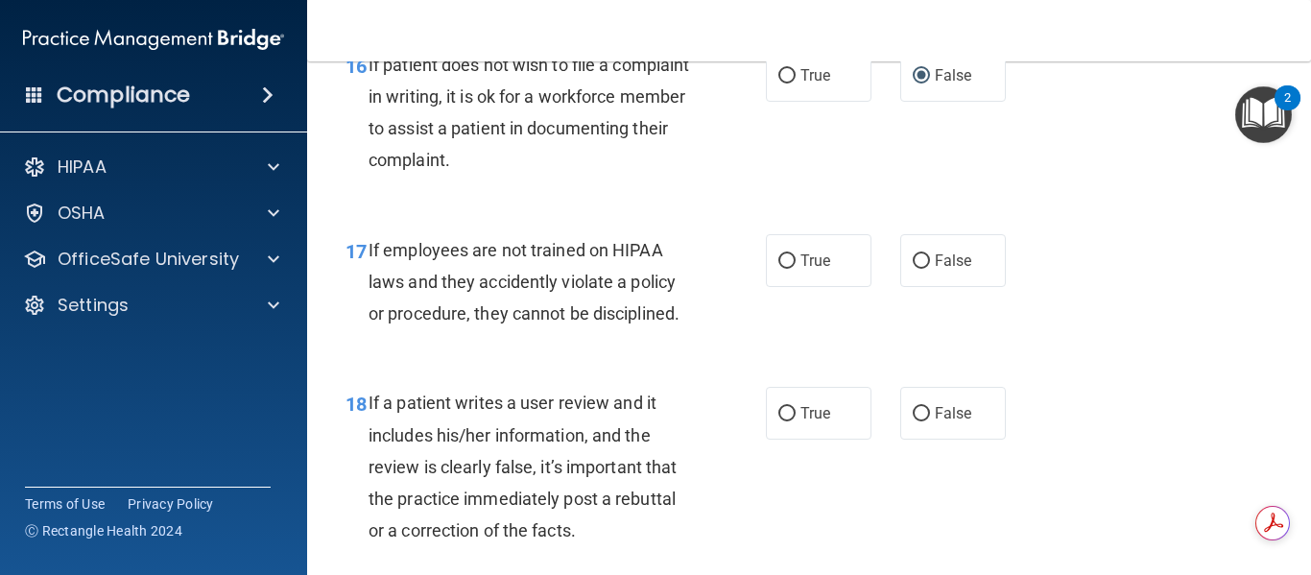
scroll to position [3358, 0]
click at [912, 268] on input "False" at bounding box center [920, 260] width 17 height 14
radio input "true"
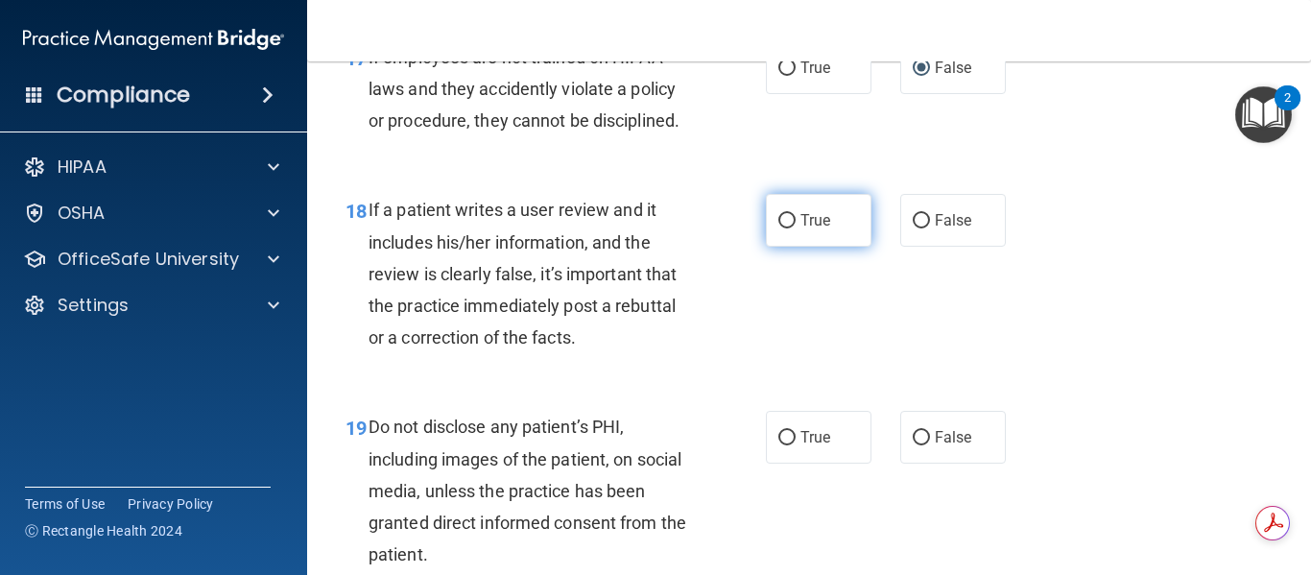
click at [782, 228] on input "True" at bounding box center [786, 221] width 17 height 14
radio input "true"
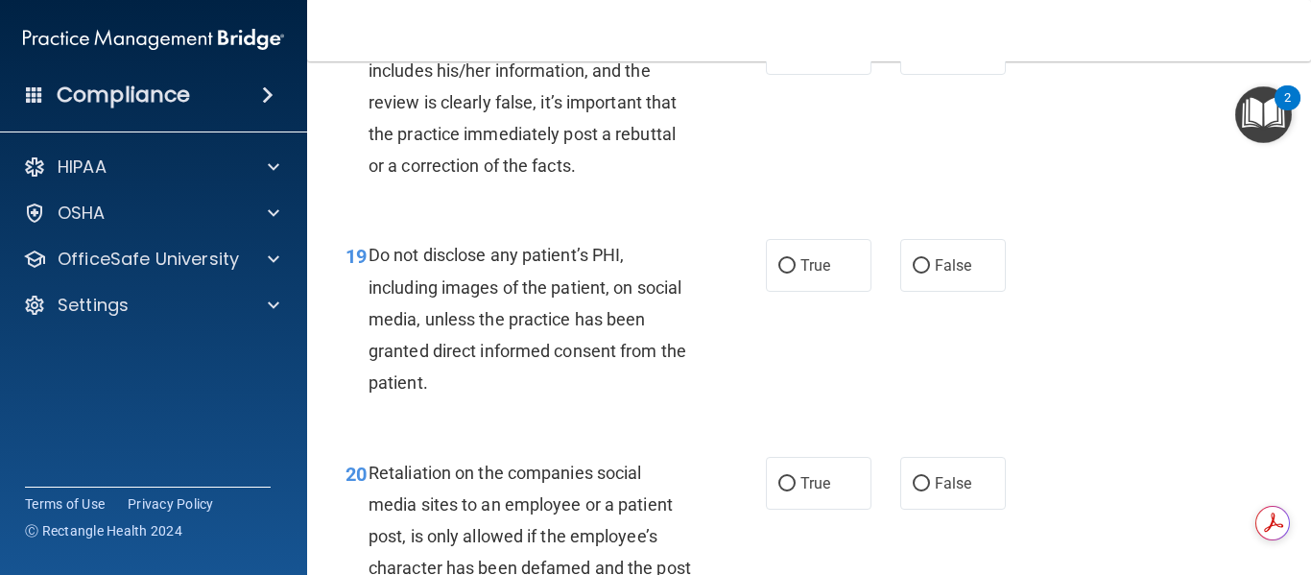
scroll to position [3742, 0]
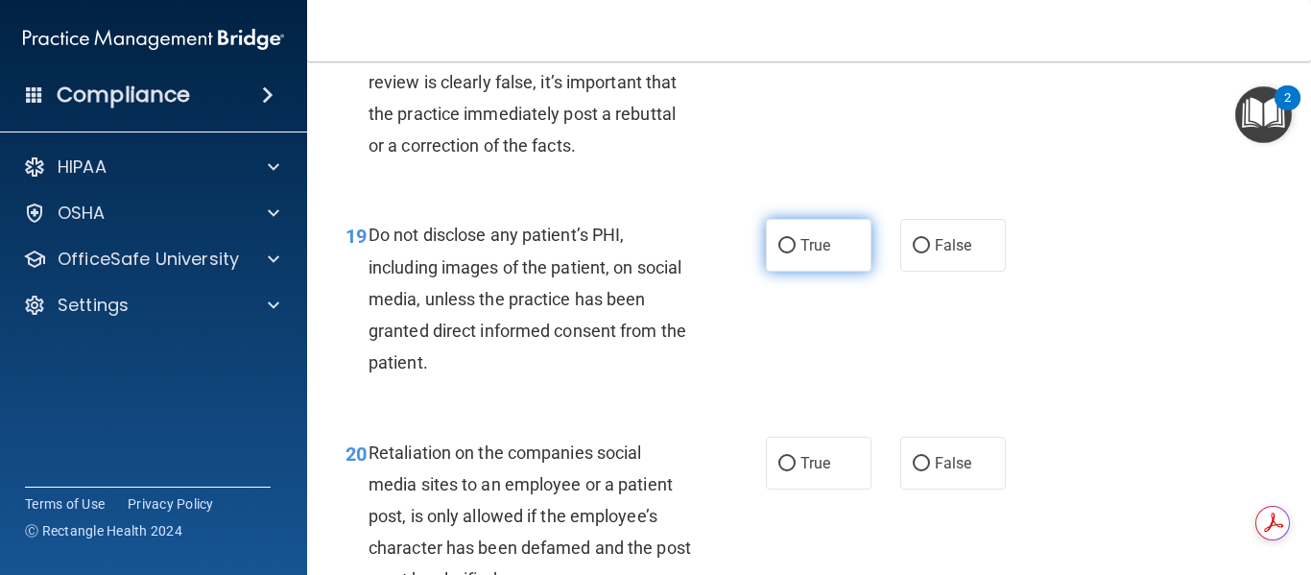
click at [786, 253] on input "True" at bounding box center [786, 246] width 17 height 14
radio input "true"
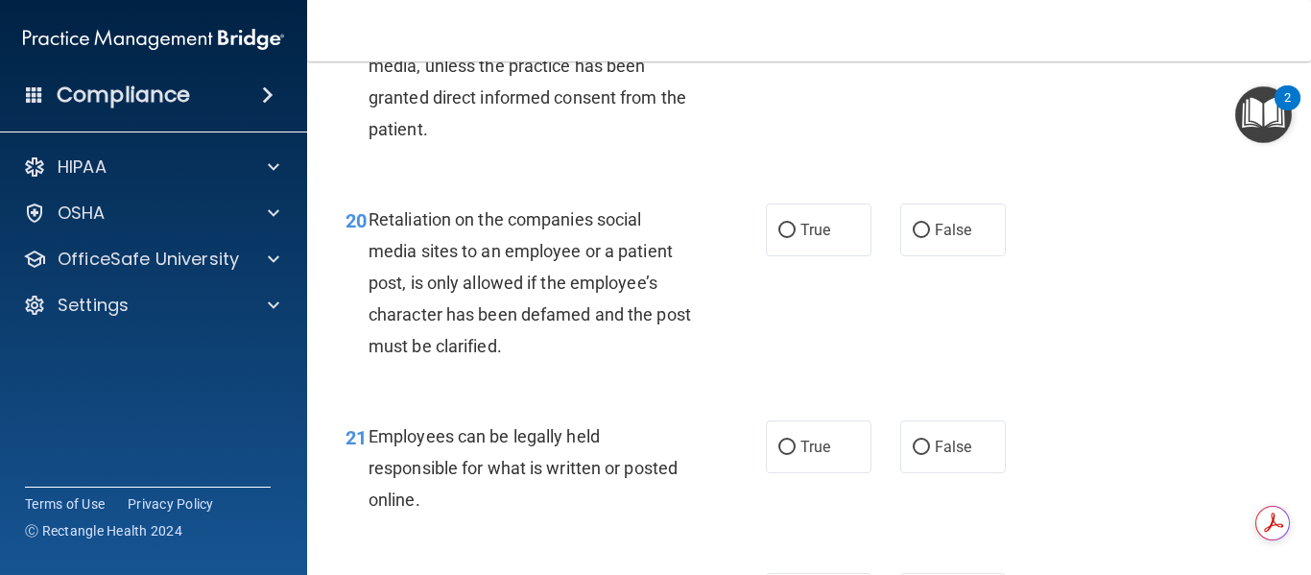
scroll to position [4030, 0]
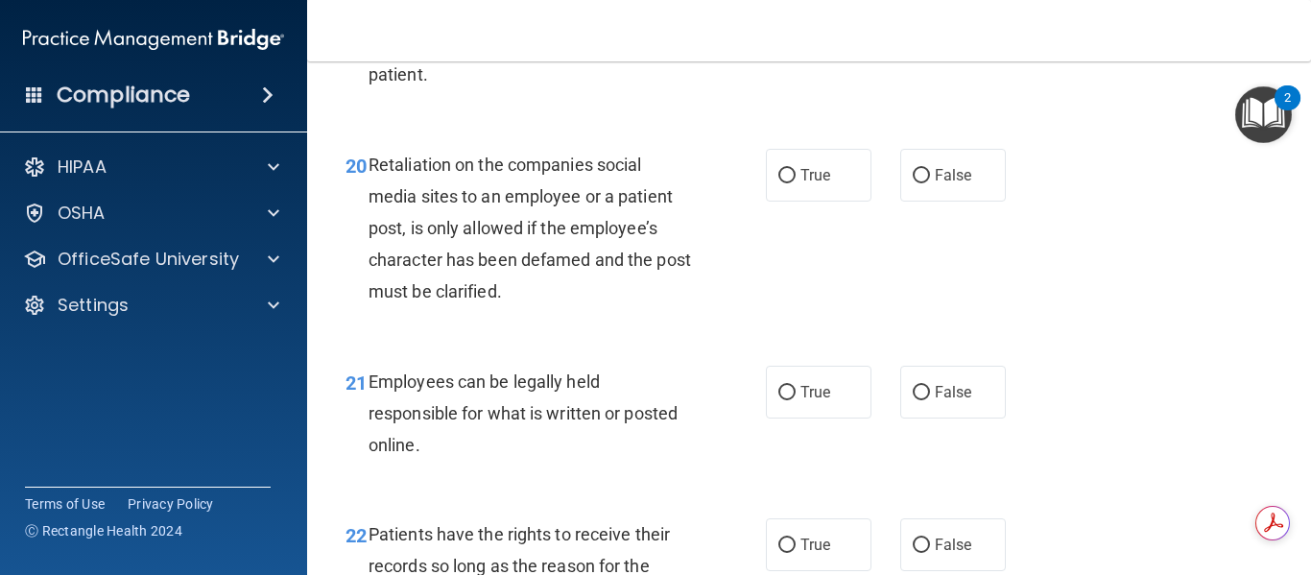
drag, startPoint x: 908, startPoint y: 208, endPoint x: 857, endPoint y: 249, distance: 65.5
click at [912, 183] on input "False" at bounding box center [920, 176] width 17 height 14
radio input "true"
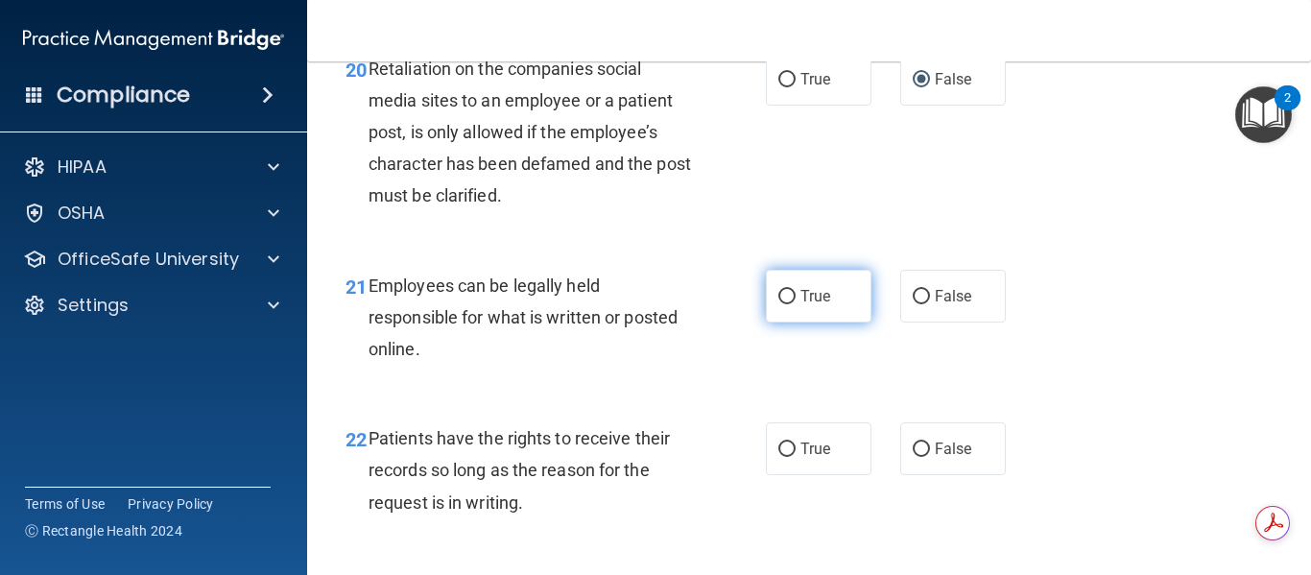
click at [782, 304] on input "True" at bounding box center [786, 297] width 17 height 14
radio input "true"
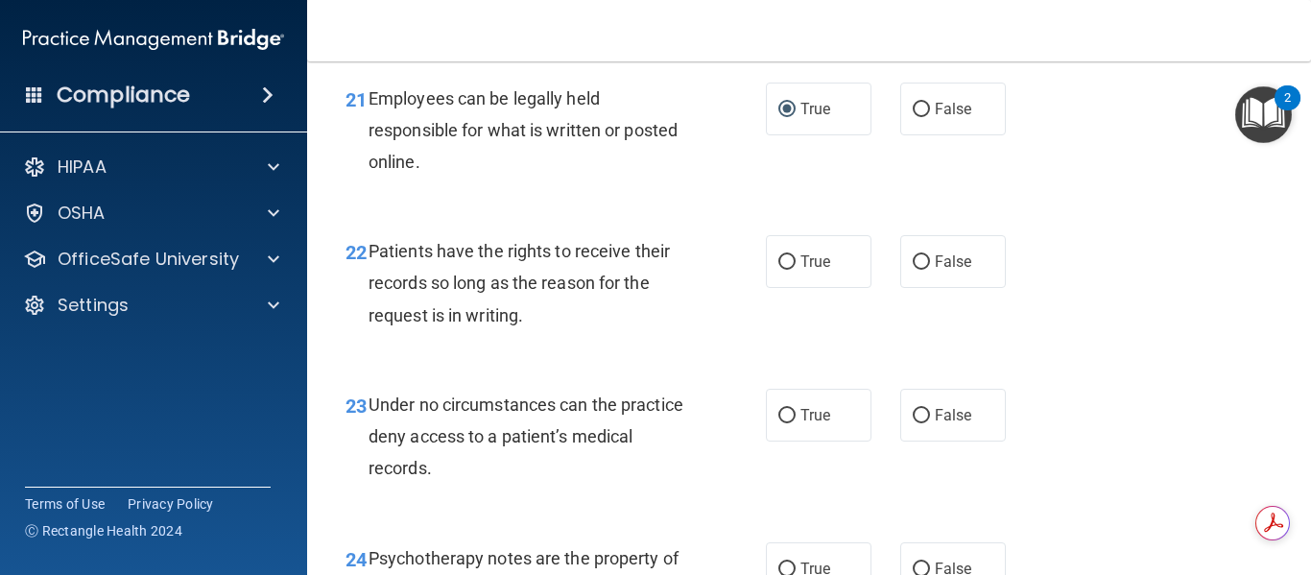
scroll to position [4318, 0]
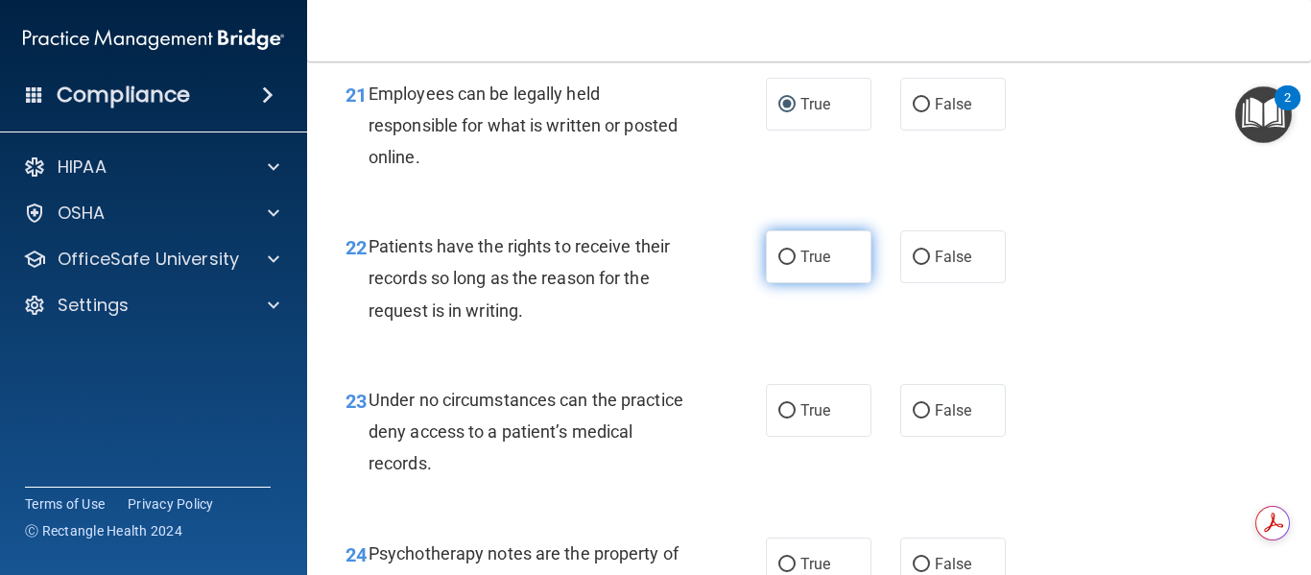
click at [782, 265] on input "True" at bounding box center [786, 257] width 17 height 14
radio input "true"
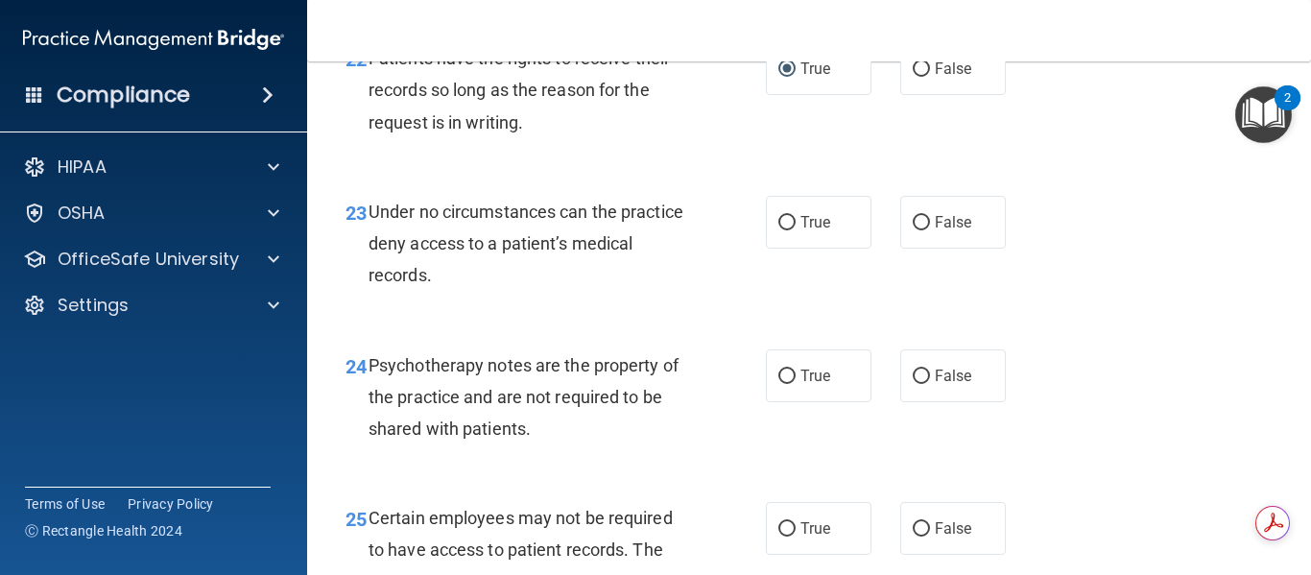
scroll to position [4510, 0]
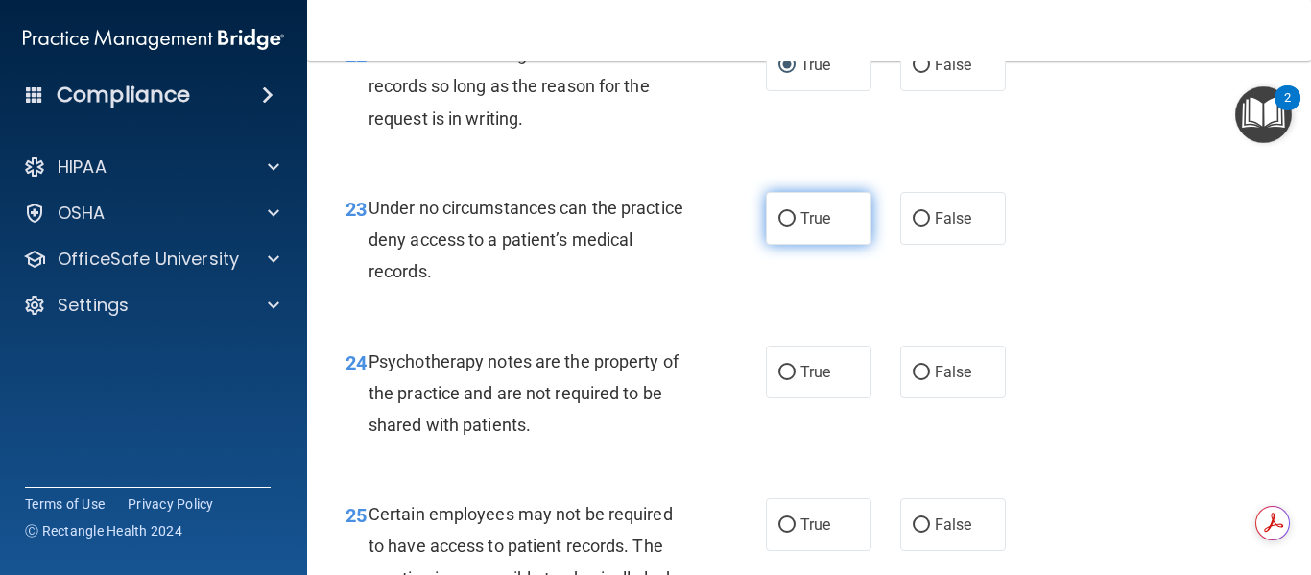
click at [778, 226] on input "True" at bounding box center [786, 219] width 17 height 14
radio input "true"
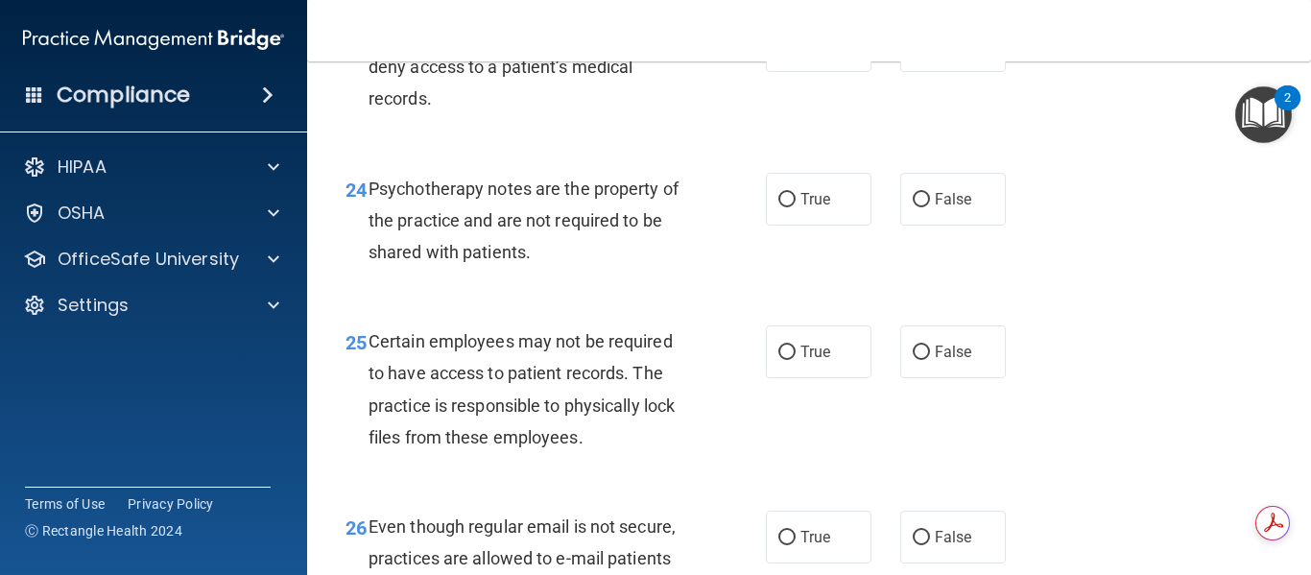
scroll to position [4701, 0]
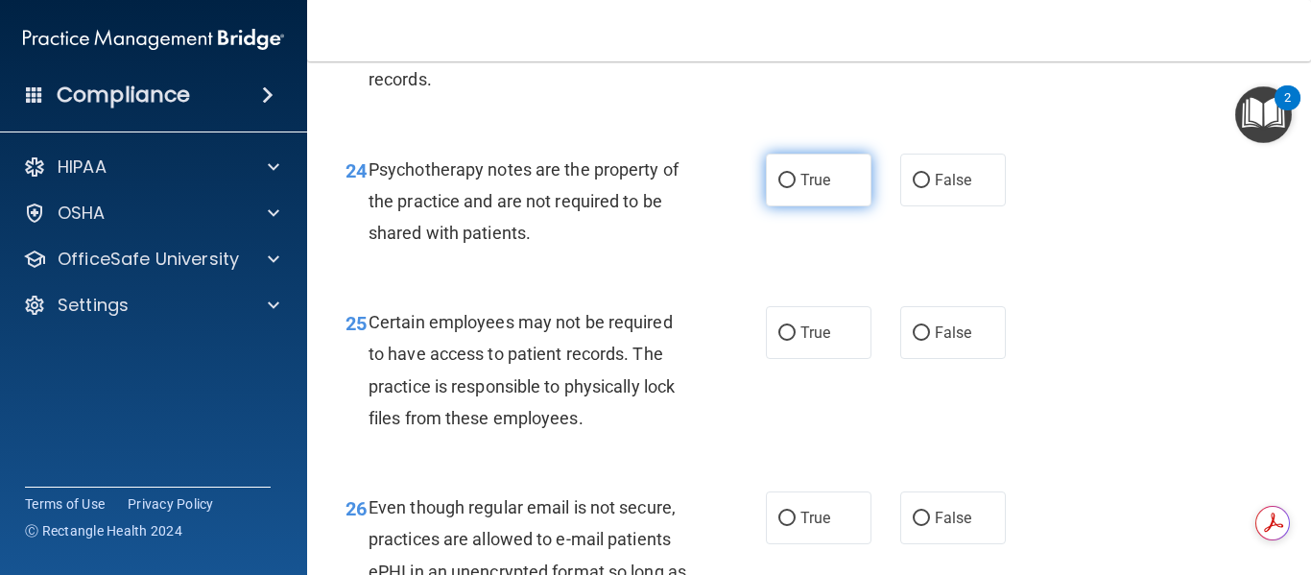
click at [781, 188] on input "True" at bounding box center [786, 181] width 17 height 14
radio input "true"
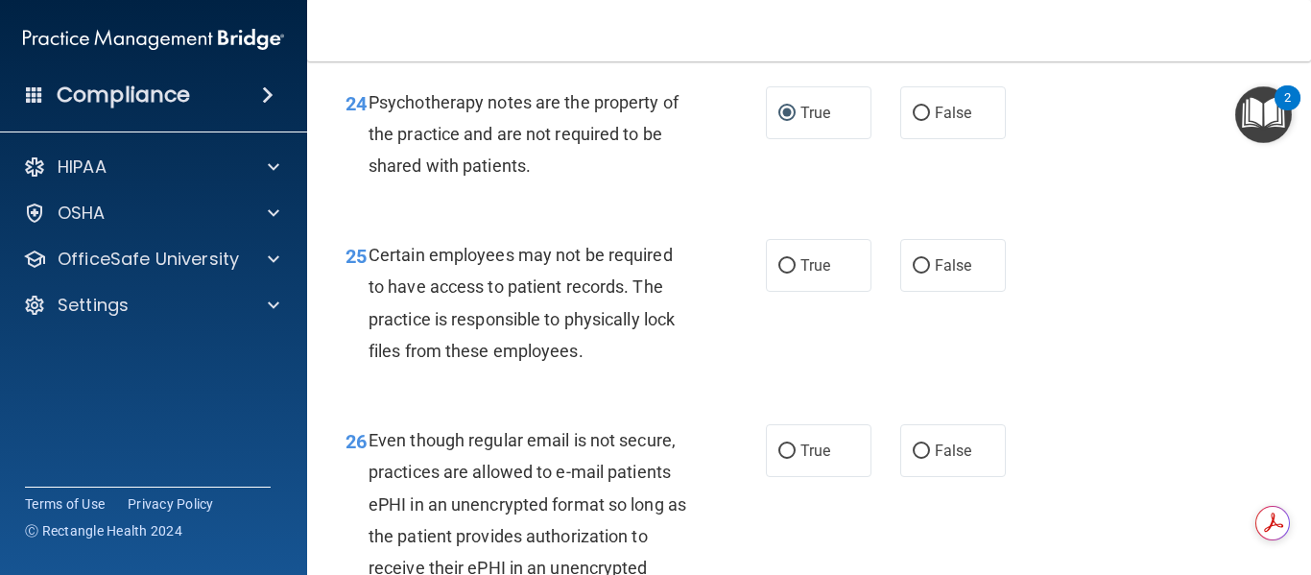
scroll to position [4797, 0]
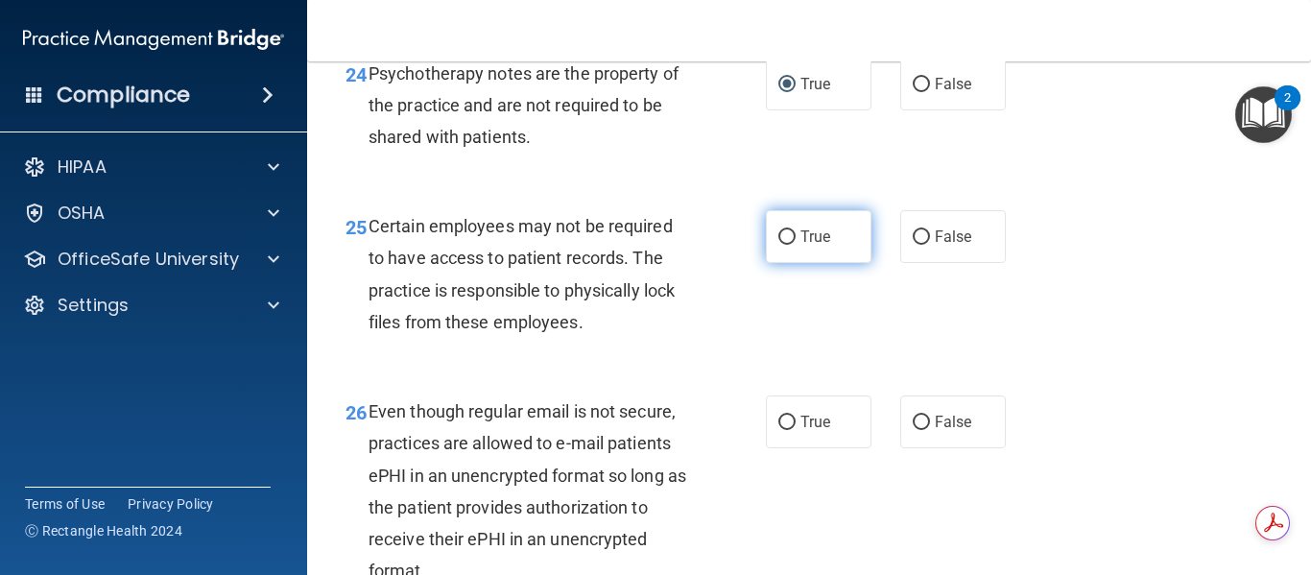
click at [778, 245] on input "True" at bounding box center [786, 237] width 17 height 14
radio input "true"
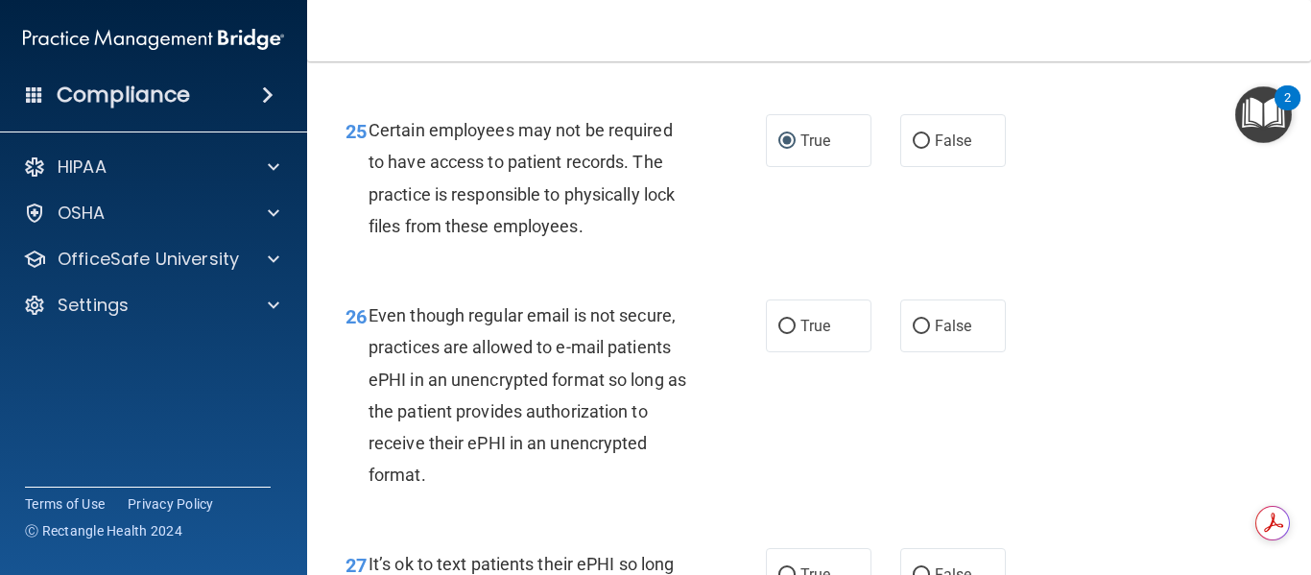
scroll to position [4989, 0]
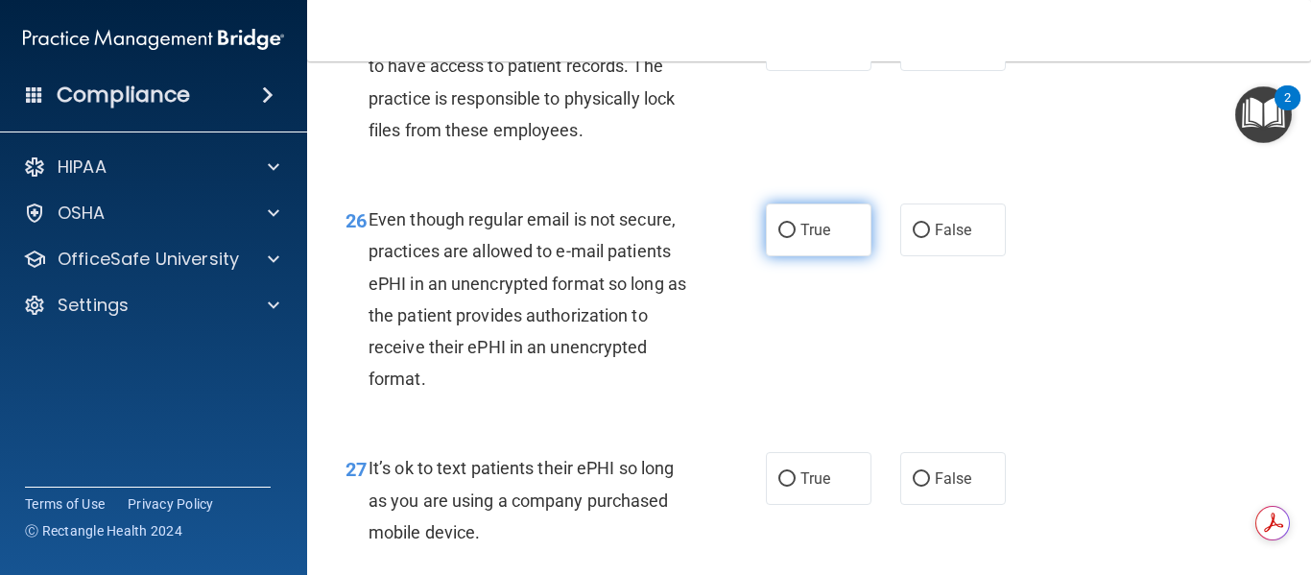
click at [786, 238] on input "True" at bounding box center [786, 231] width 17 height 14
radio input "true"
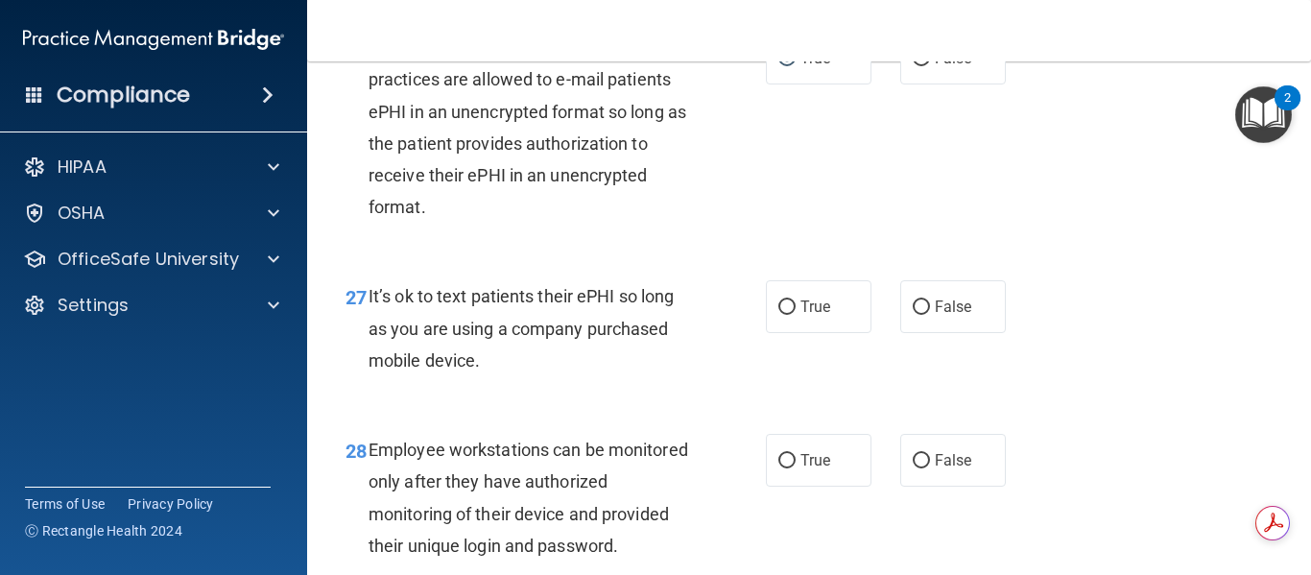
scroll to position [5181, 0]
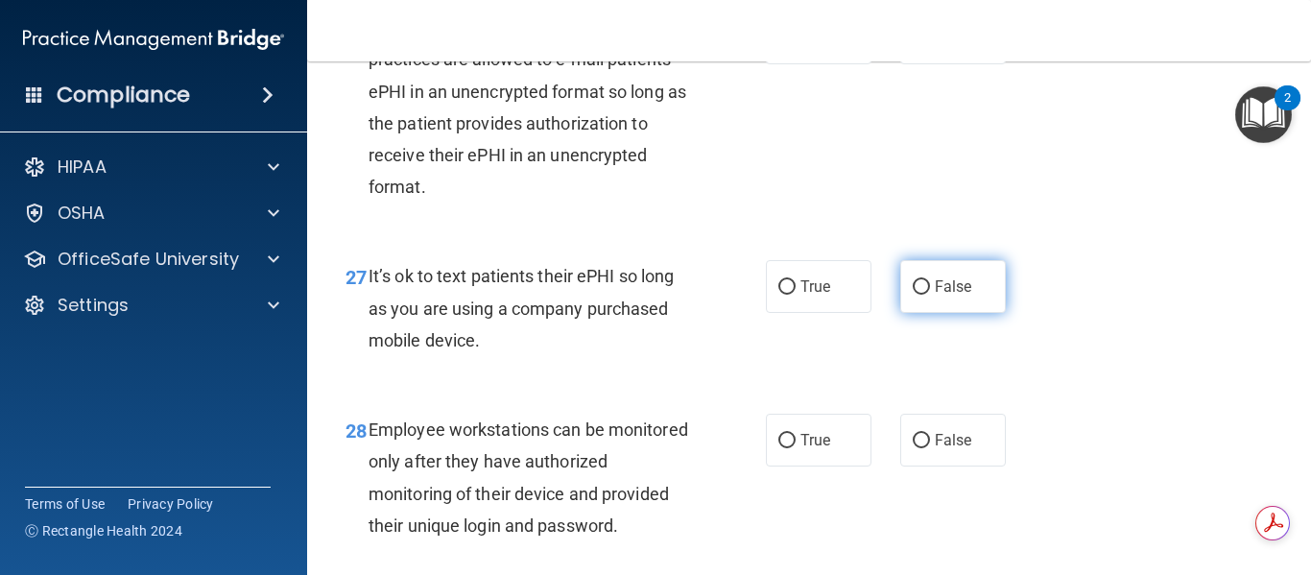
click at [918, 295] on input "False" at bounding box center [920, 287] width 17 height 14
radio input "true"
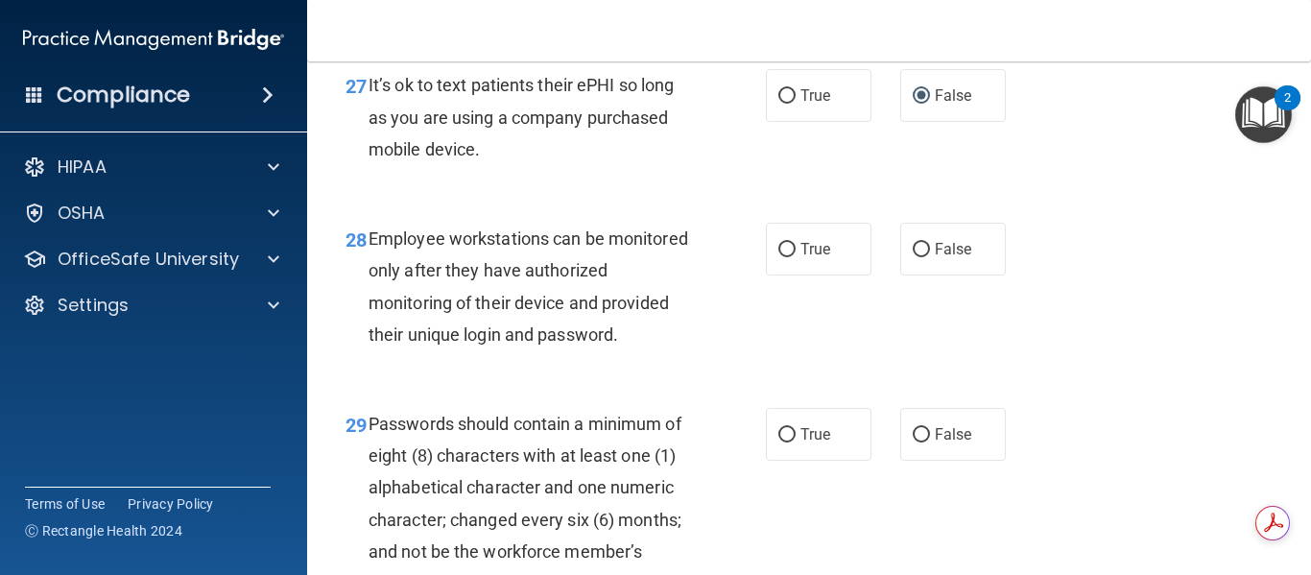
scroll to position [5373, 0]
click at [780, 256] on input "True" at bounding box center [786, 249] width 17 height 14
radio input "true"
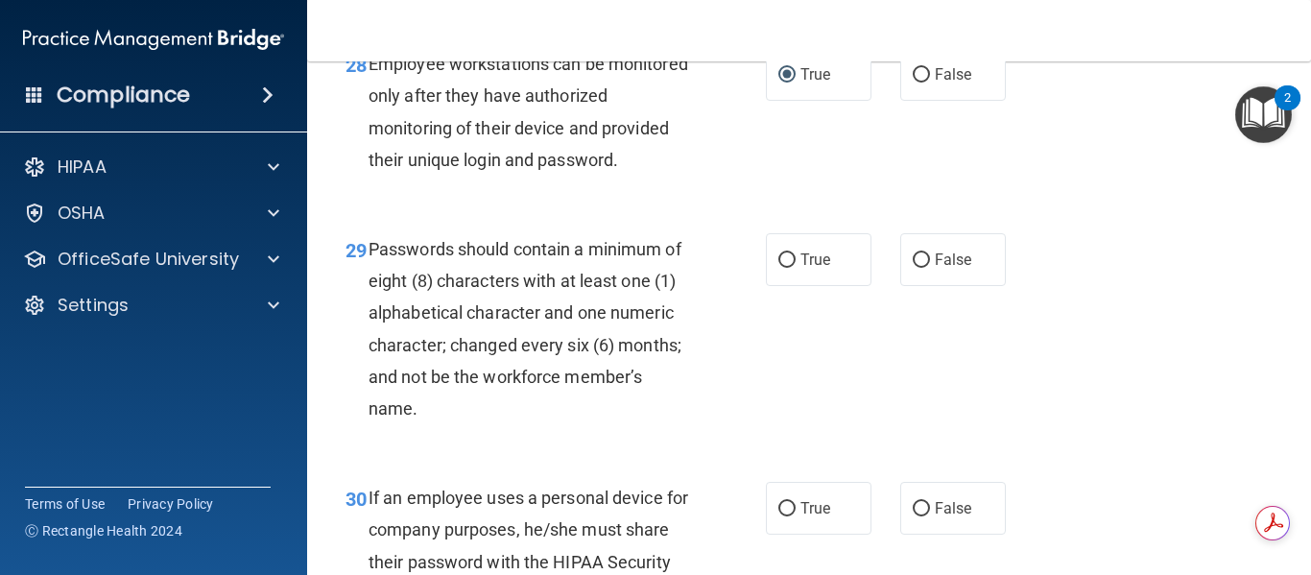
scroll to position [5565, 0]
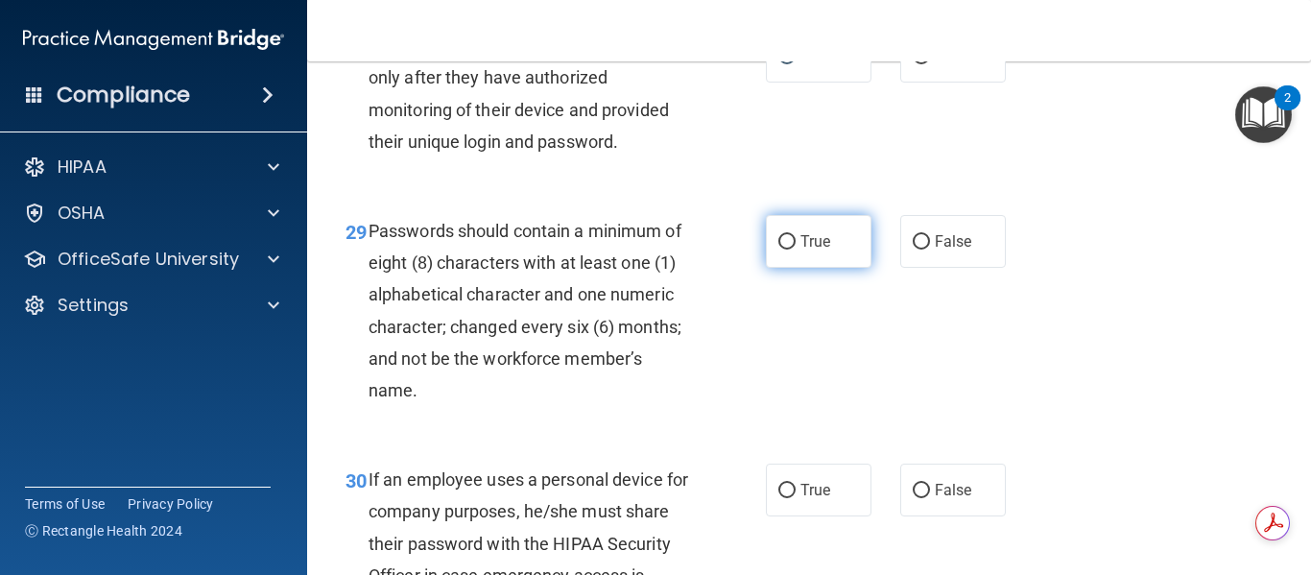
click at [778, 249] on input "True" at bounding box center [786, 242] width 17 height 14
radio input "true"
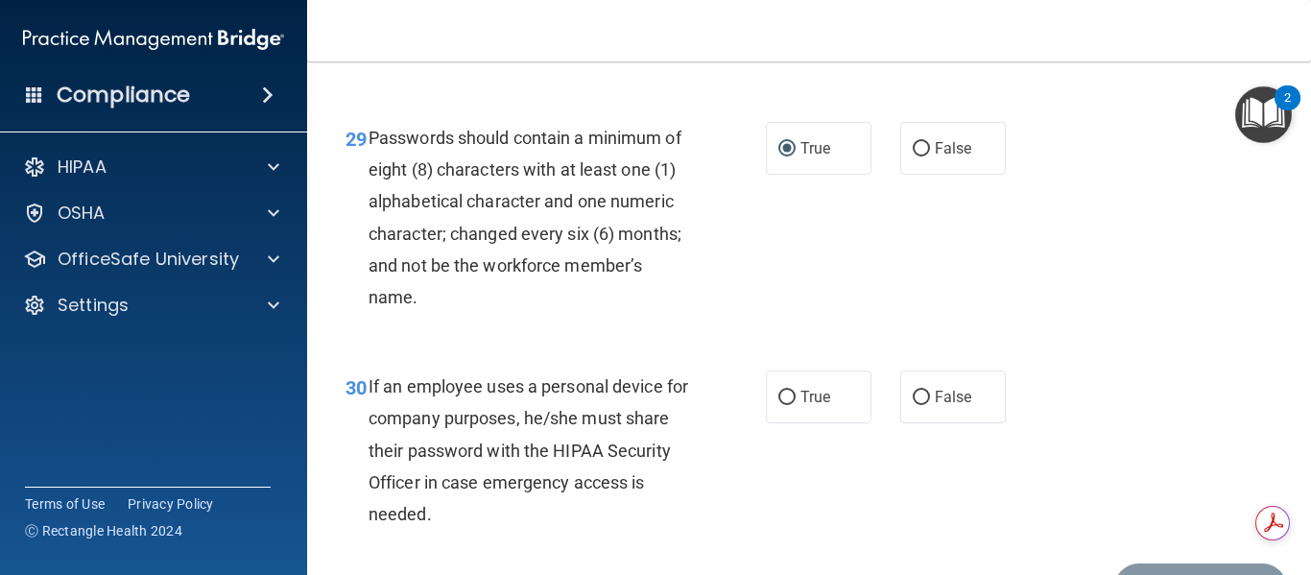
scroll to position [5644, 0]
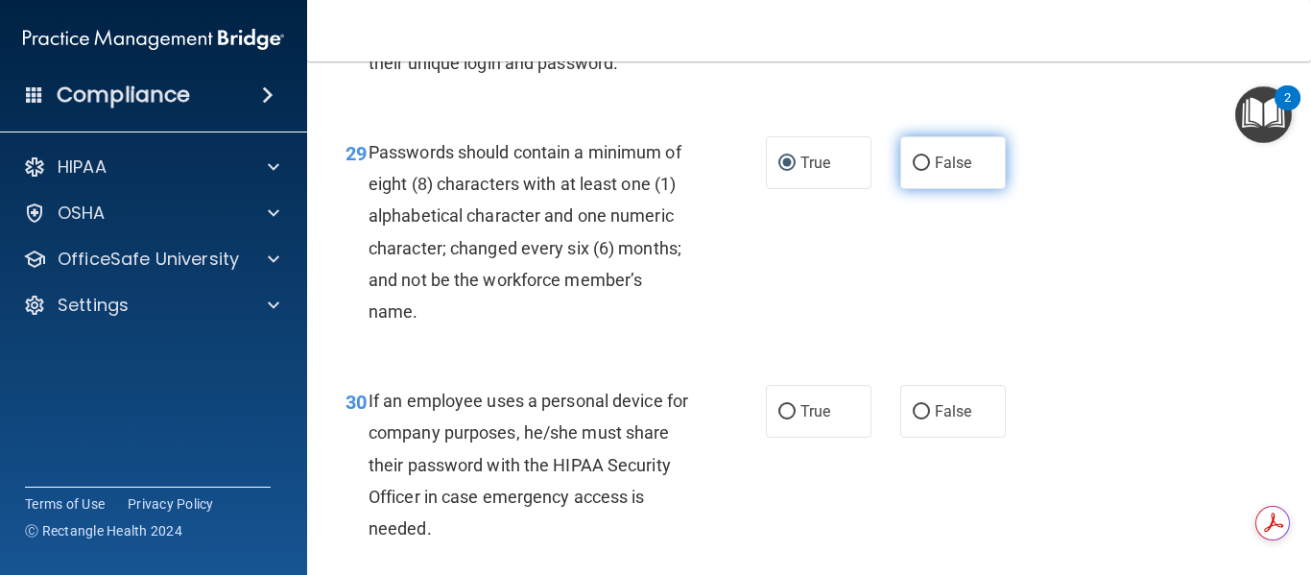
click at [912, 171] on input "False" at bounding box center [920, 163] width 17 height 14
radio input "true"
radio input "false"
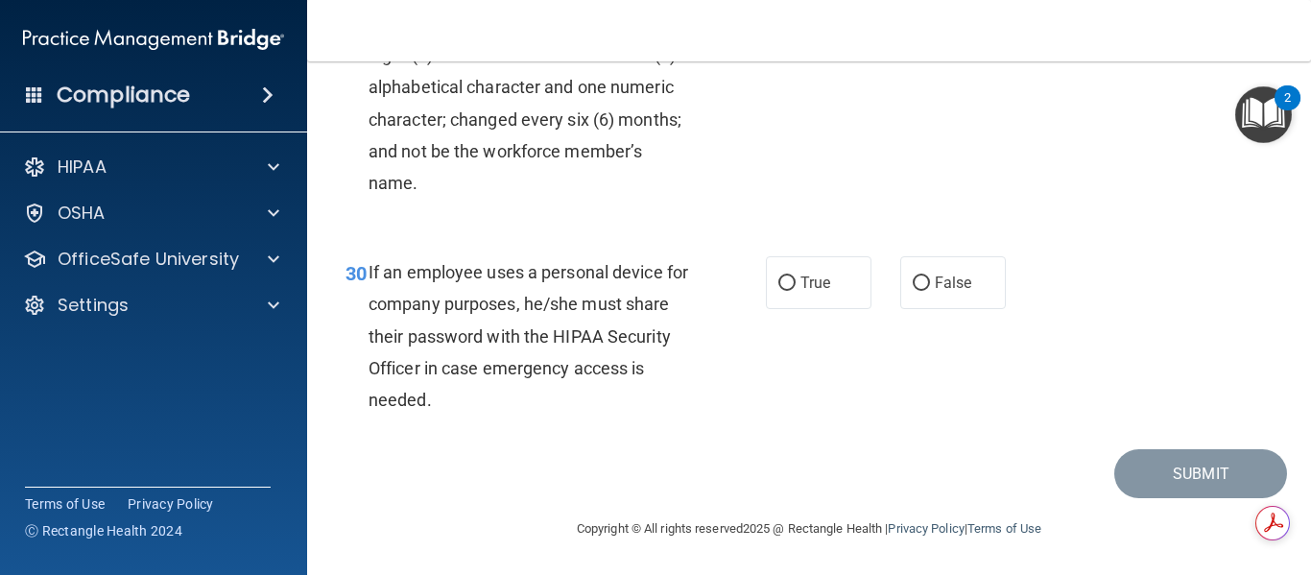
scroll to position [5836, 0]
click at [912, 288] on input "False" at bounding box center [920, 283] width 17 height 14
radio input "true"
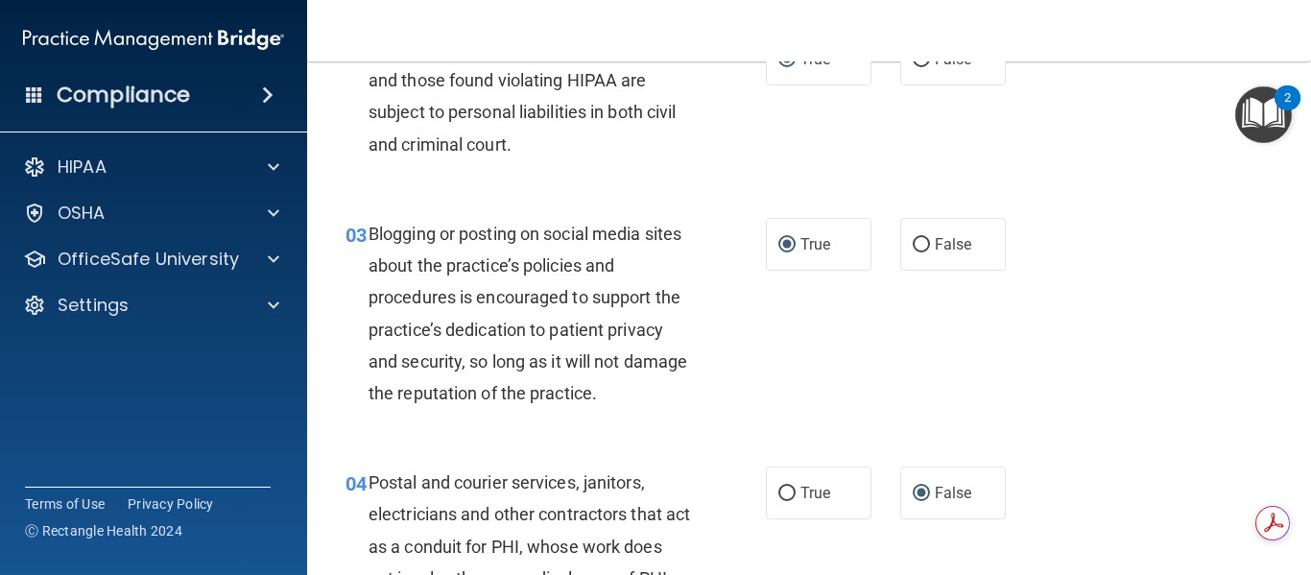
scroll to position [288, 0]
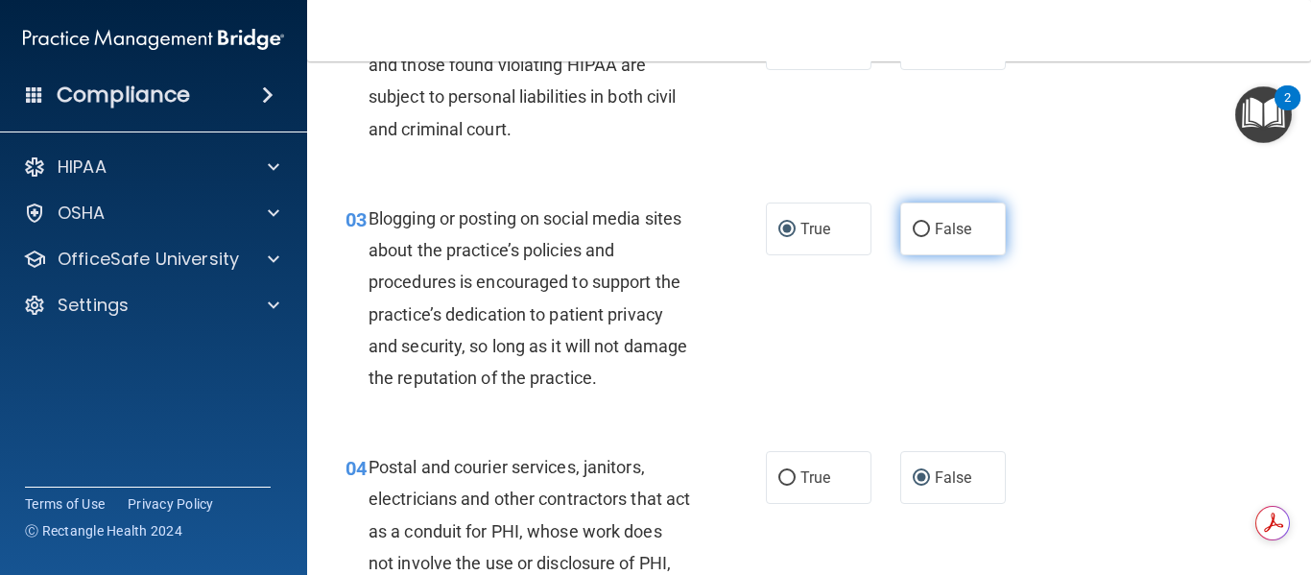
drag, startPoint x: 909, startPoint y: 225, endPoint x: 892, endPoint y: 248, distance: 28.2
click at [912, 225] on input "False" at bounding box center [920, 230] width 17 height 14
radio input "true"
radio input "false"
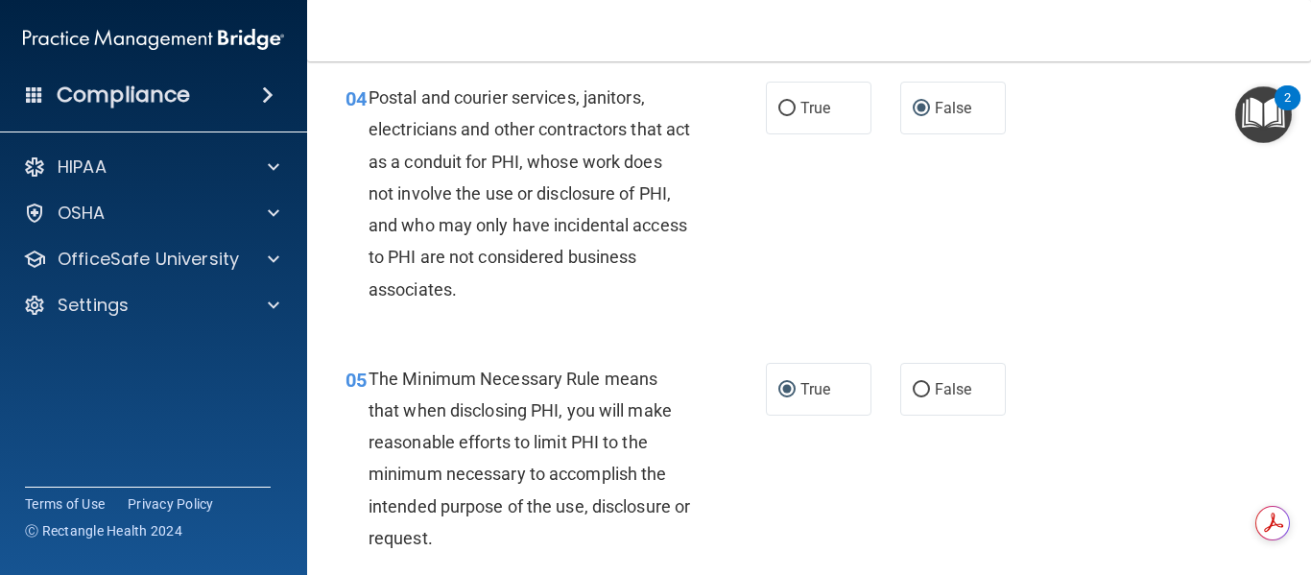
scroll to position [672, 0]
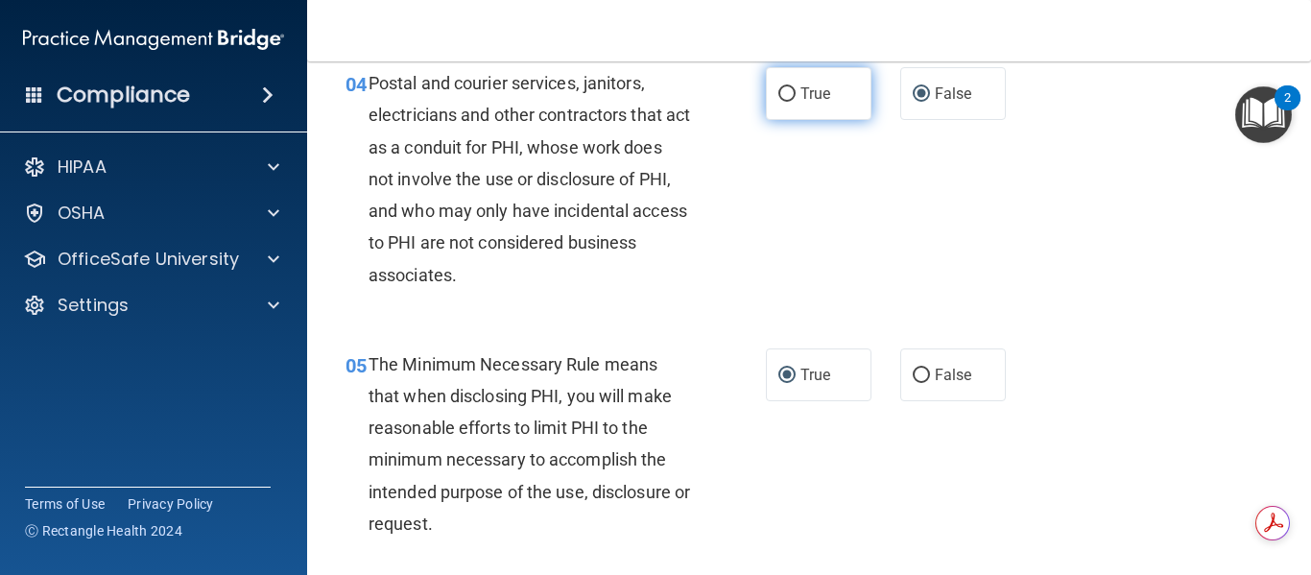
click at [784, 95] on input "True" at bounding box center [786, 94] width 17 height 14
radio input "true"
radio input "false"
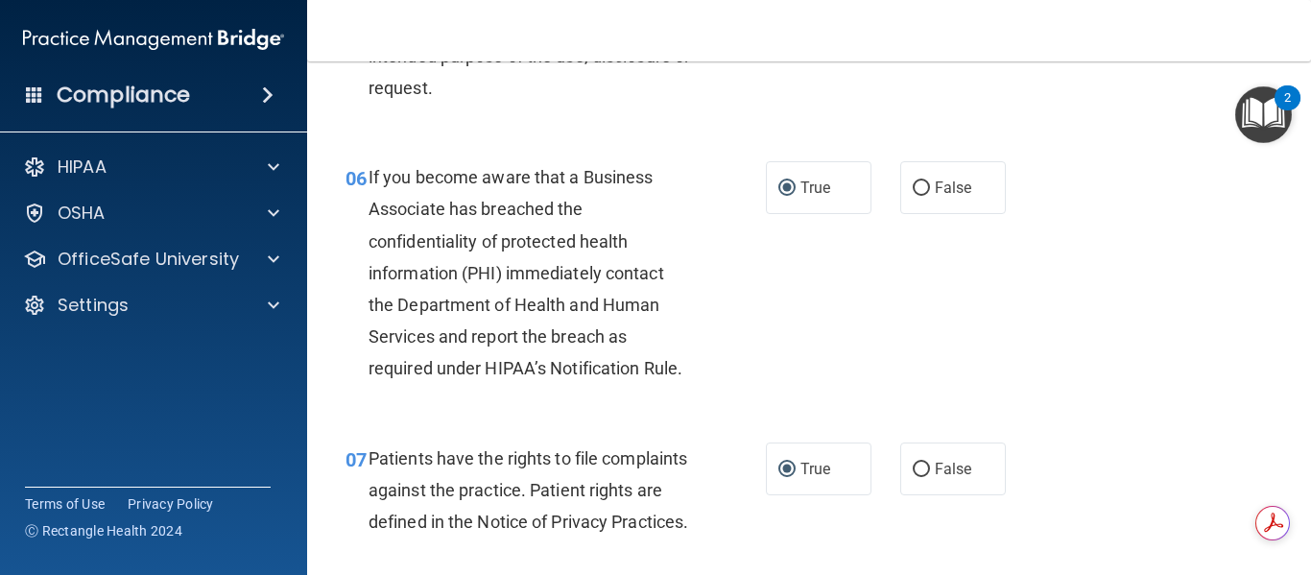
scroll to position [1151, 0]
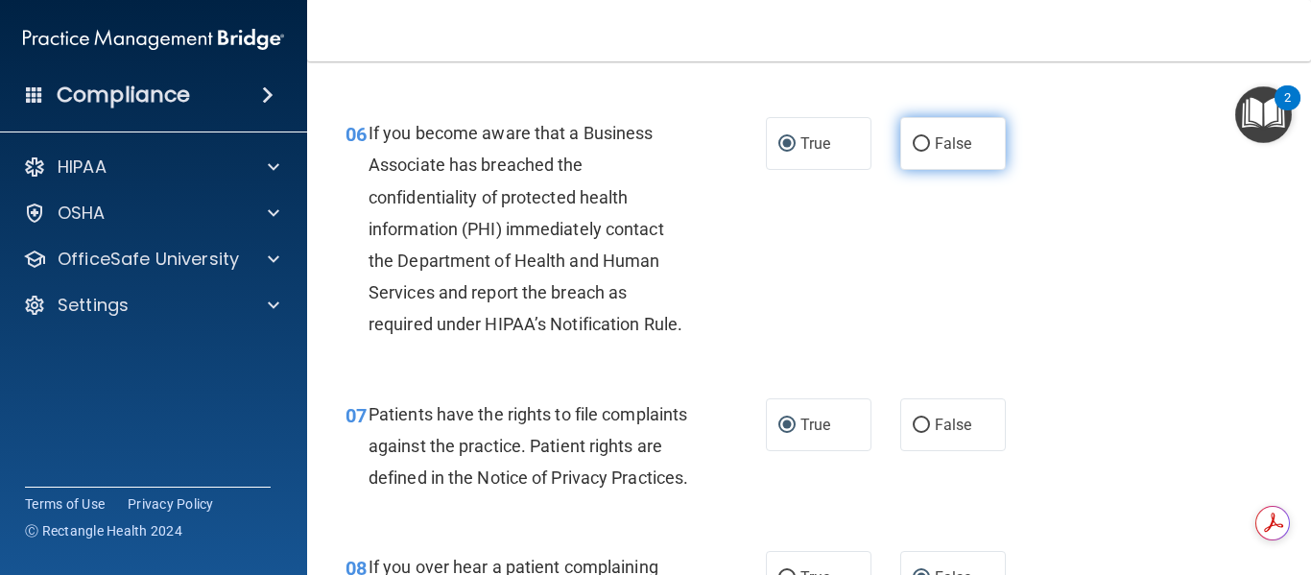
click at [912, 137] on input "False" at bounding box center [920, 144] width 17 height 14
radio input "true"
radio input "false"
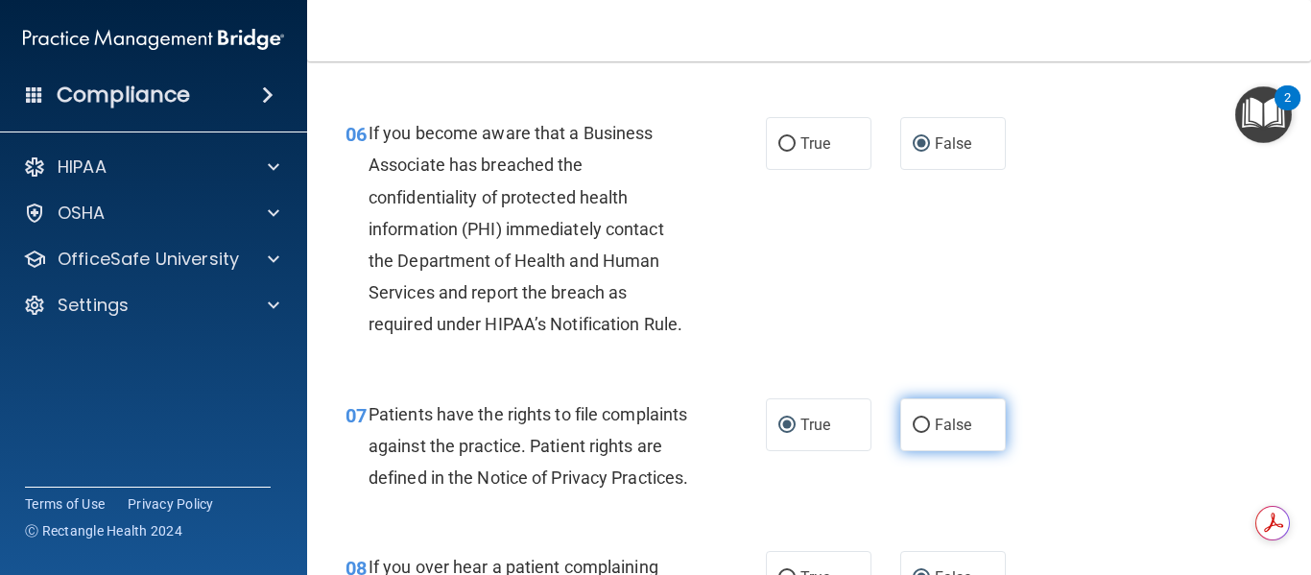
click at [912, 428] on input "False" at bounding box center [920, 425] width 17 height 14
radio input "true"
radio input "false"
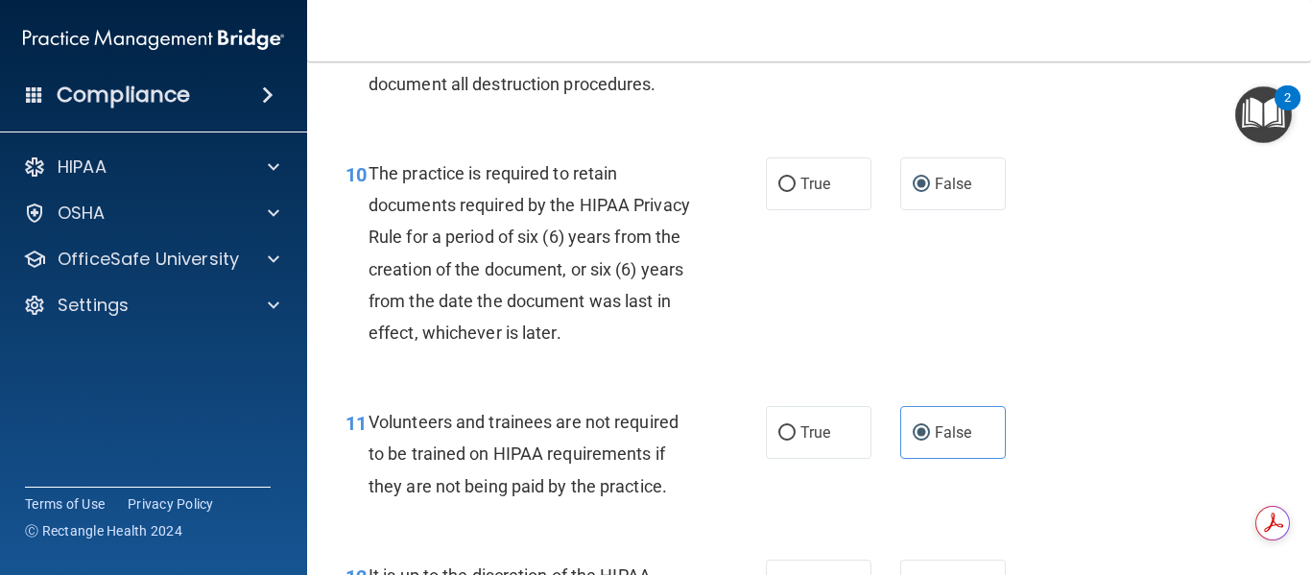
scroll to position [2015, 0]
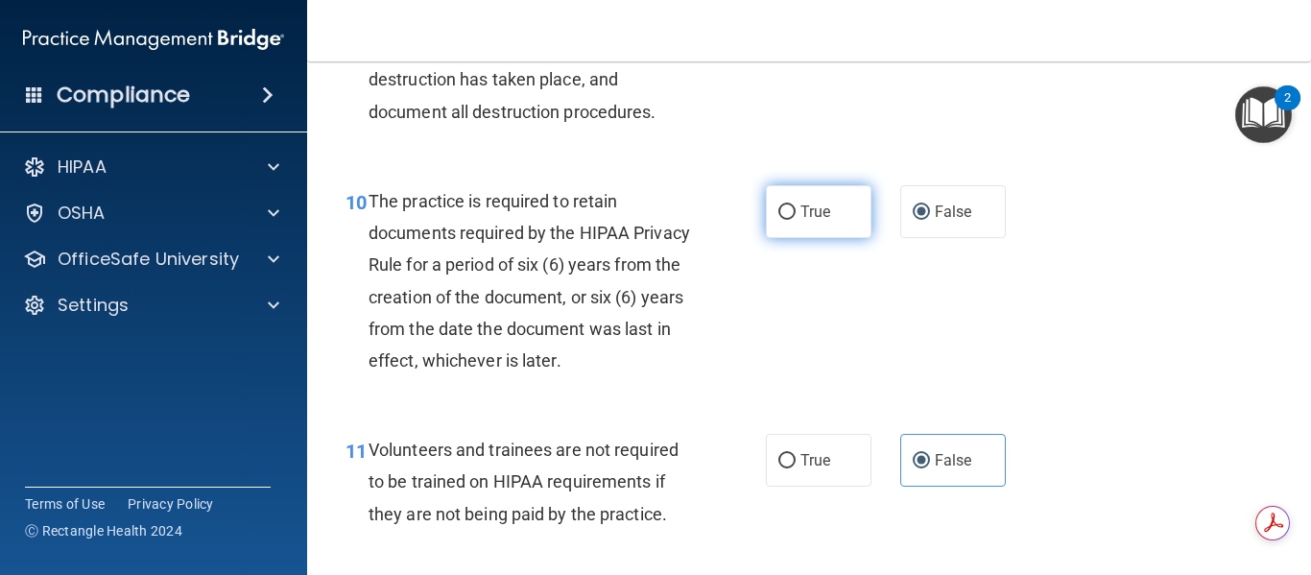
click at [780, 220] on input "True" at bounding box center [786, 212] width 17 height 14
radio input "true"
radio input "false"
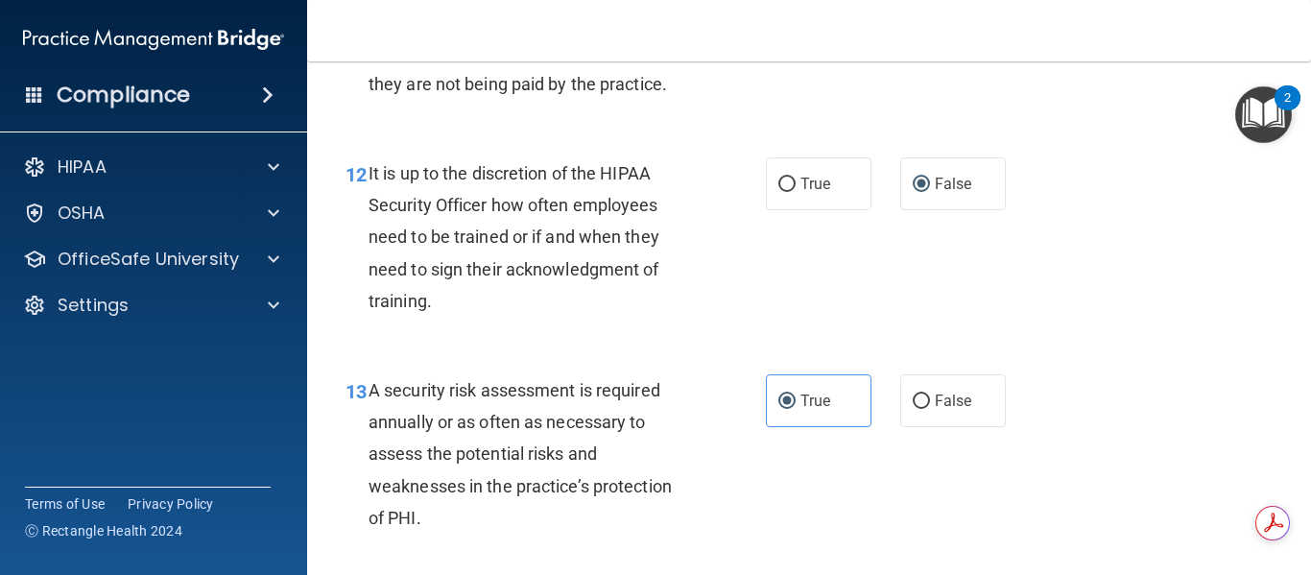
scroll to position [2495, 0]
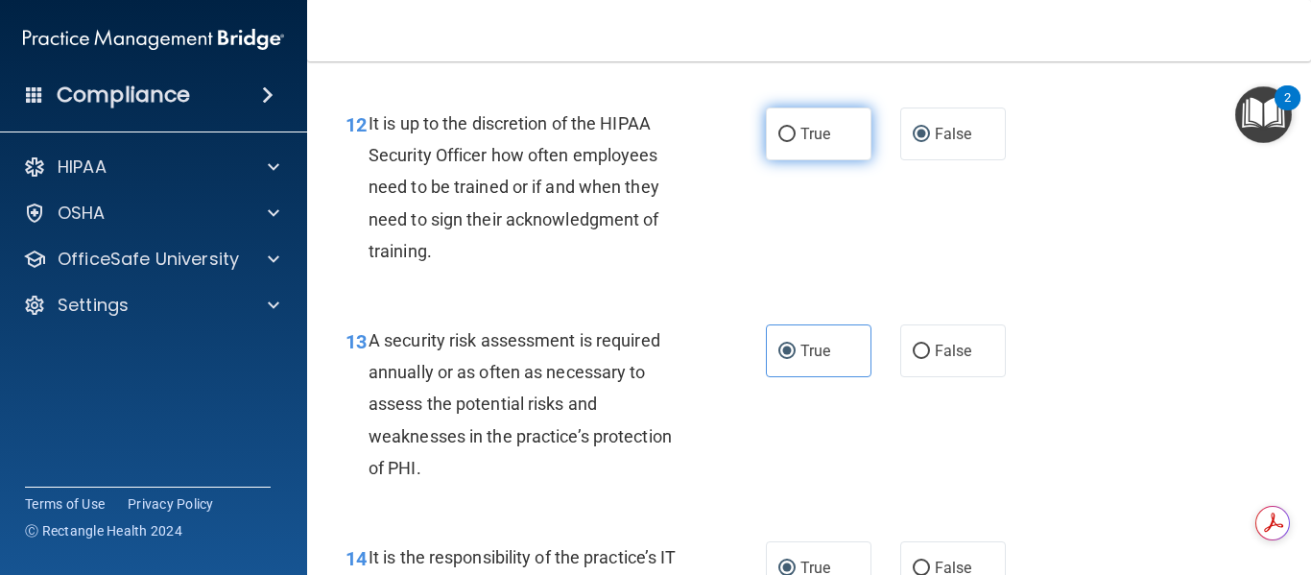
click at [785, 142] on input "True" at bounding box center [786, 135] width 17 height 14
radio input "true"
radio input "false"
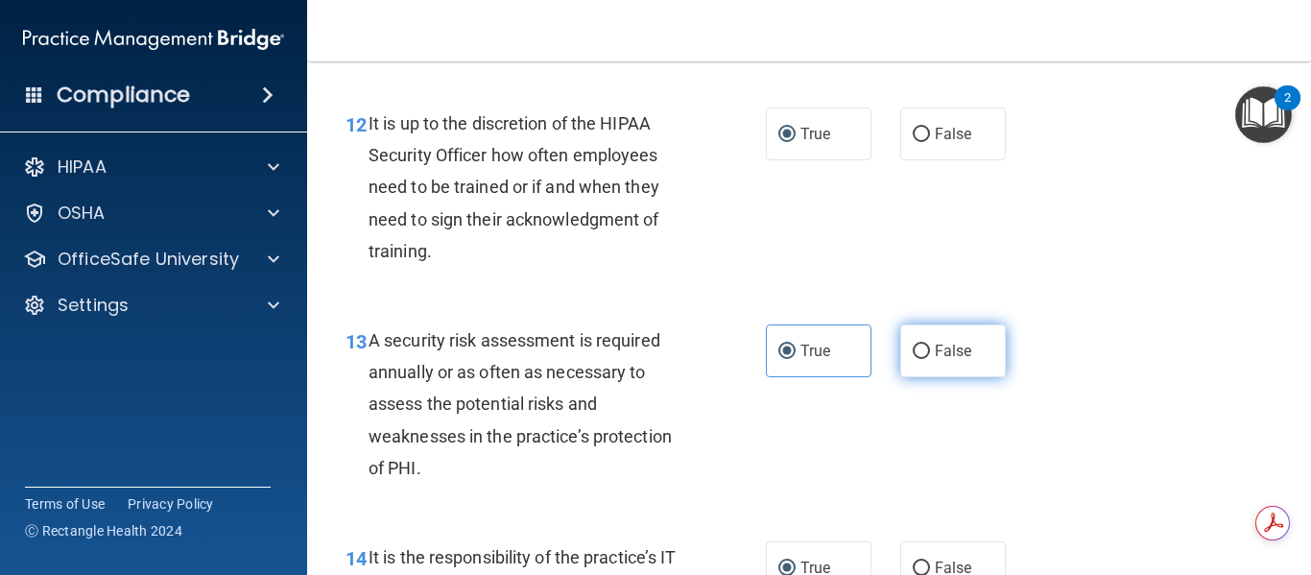
click at [912, 359] on input "False" at bounding box center [920, 351] width 17 height 14
radio input "true"
radio input "false"
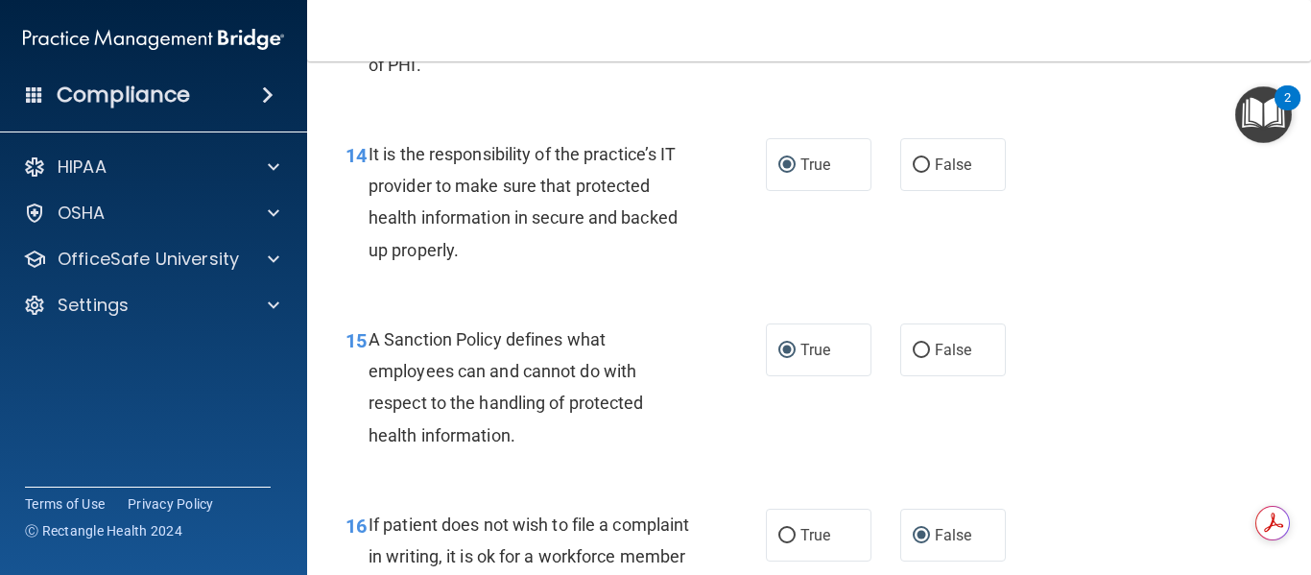
scroll to position [2974, 0]
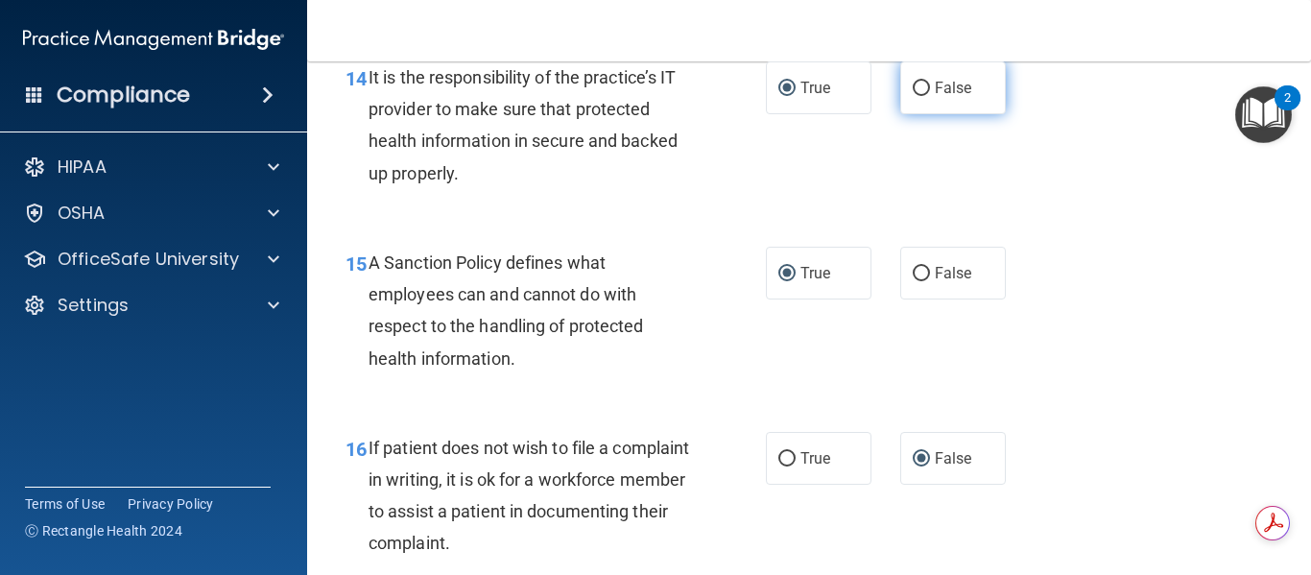
click at [915, 96] on input "False" at bounding box center [920, 89] width 17 height 14
radio input "true"
radio input "false"
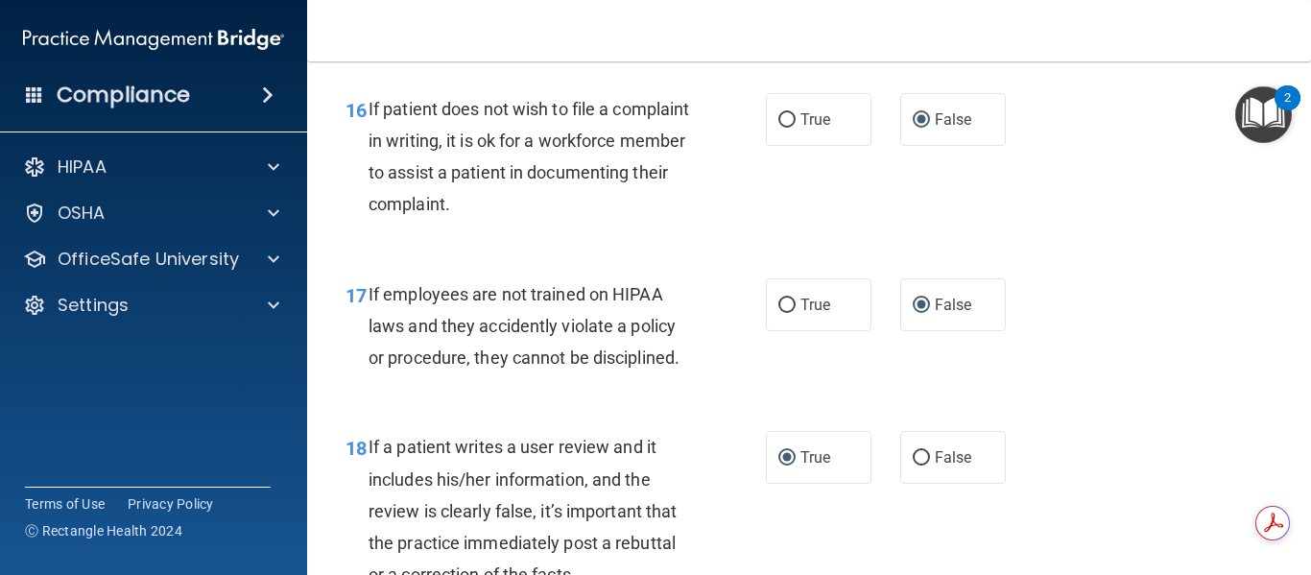
scroll to position [3358, 0]
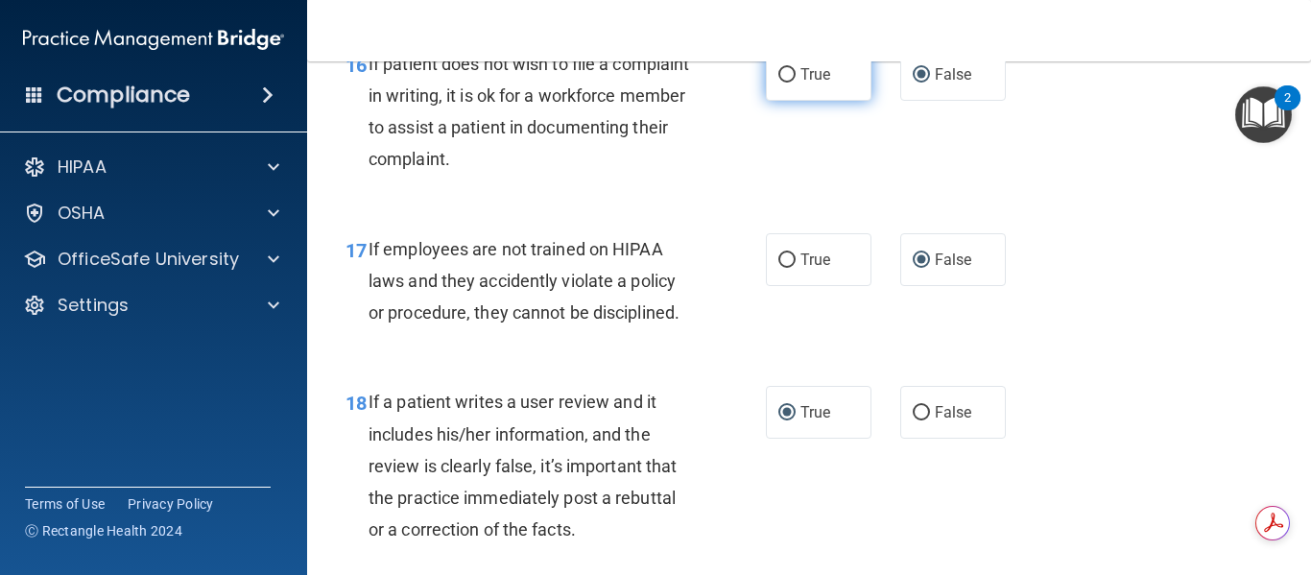
click at [778, 83] on input "True" at bounding box center [786, 75] width 17 height 14
radio input "true"
radio input "false"
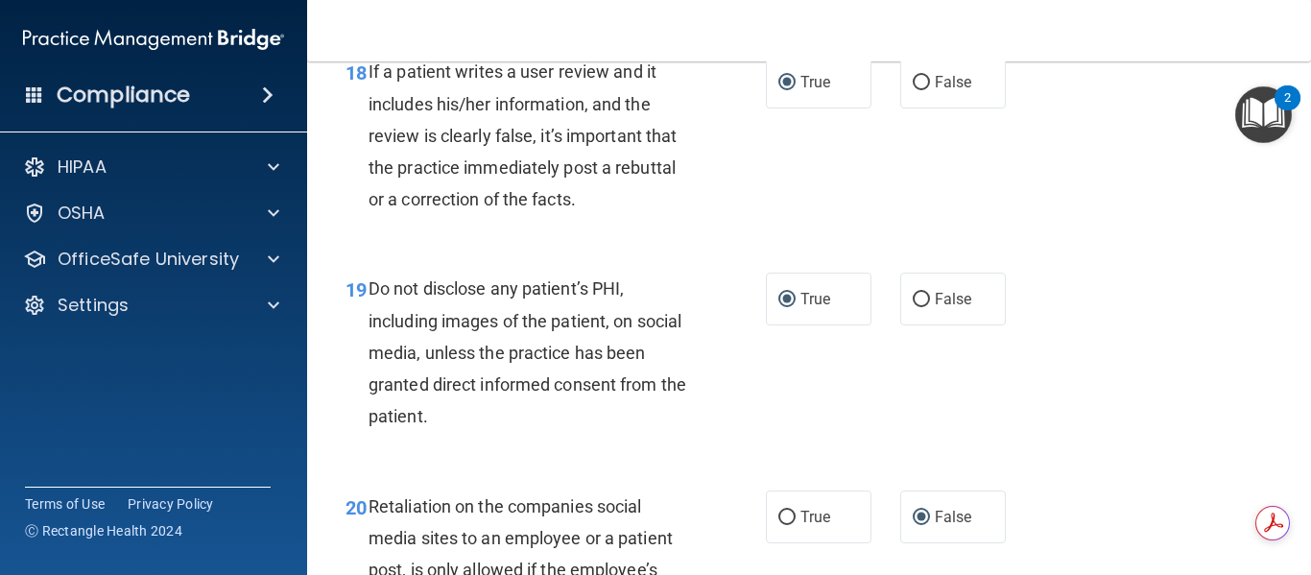
scroll to position [3646, 0]
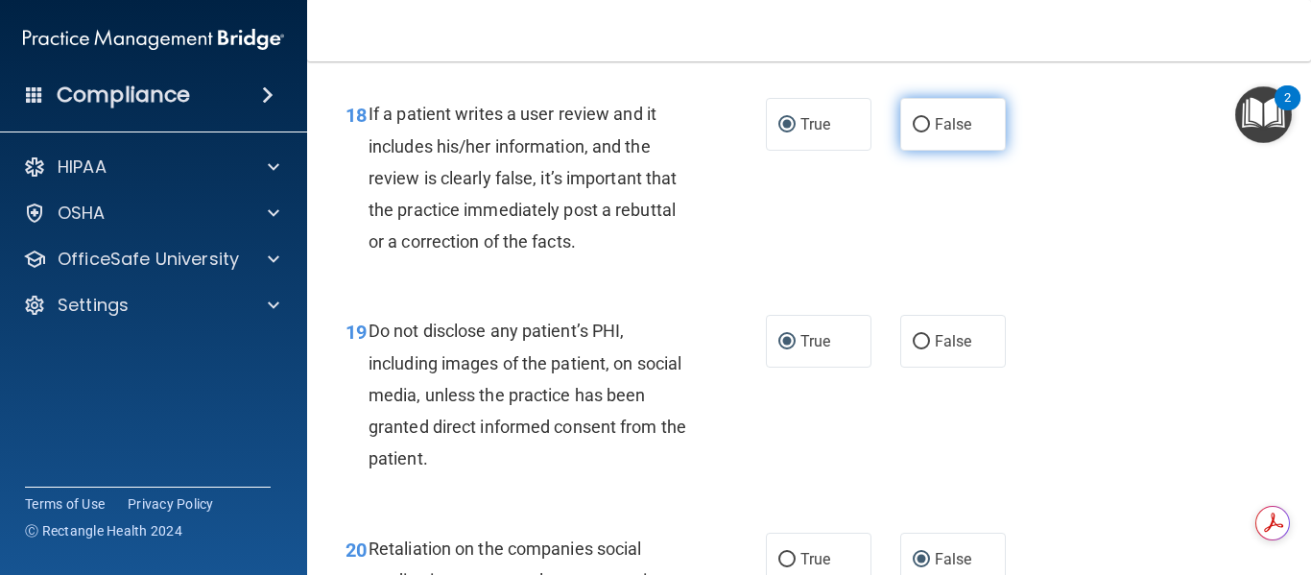
click at [912, 132] on input "False" at bounding box center [920, 125] width 17 height 14
radio input "true"
radio input "false"
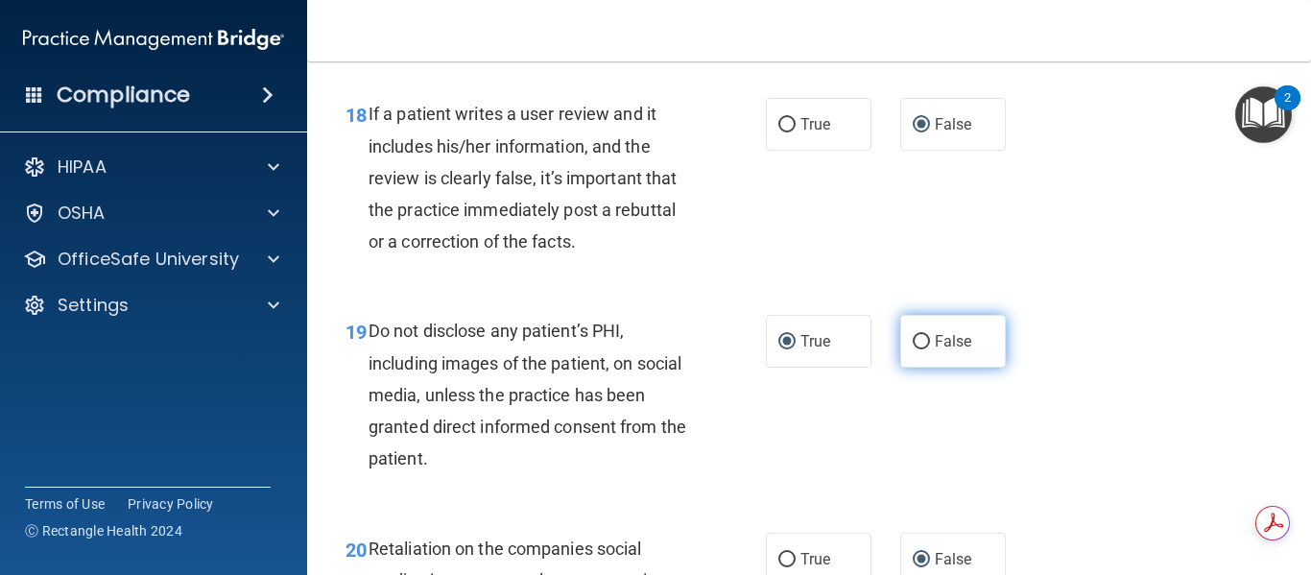
click at [912, 349] on input "False" at bounding box center [920, 342] width 17 height 14
radio input "true"
radio input "false"
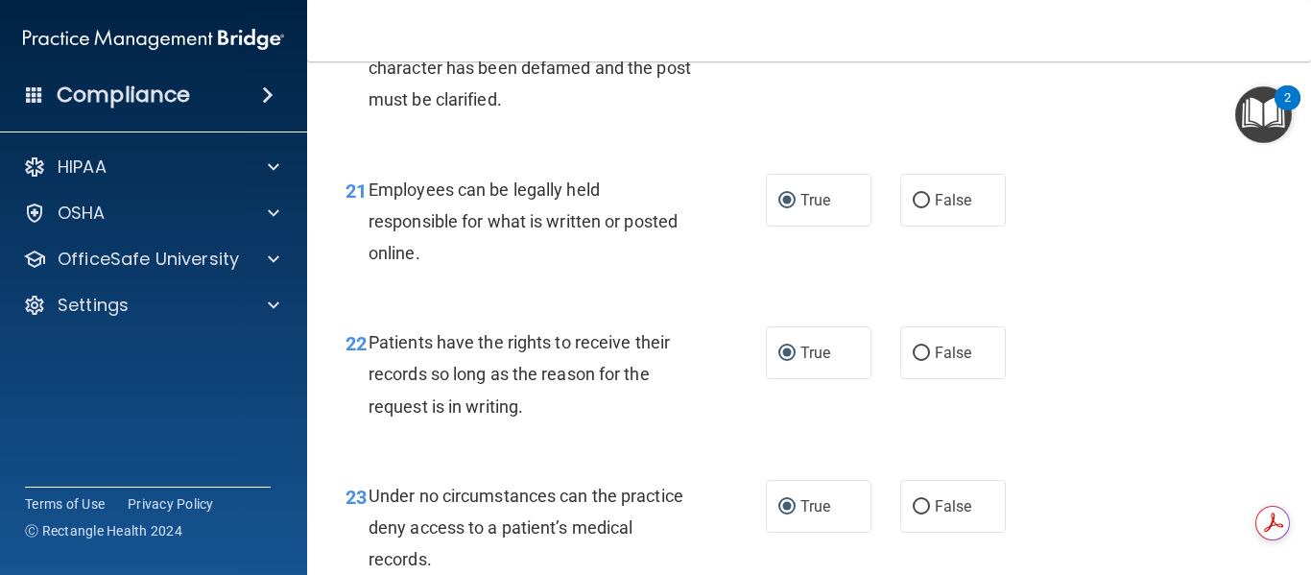
scroll to position [4318, 0]
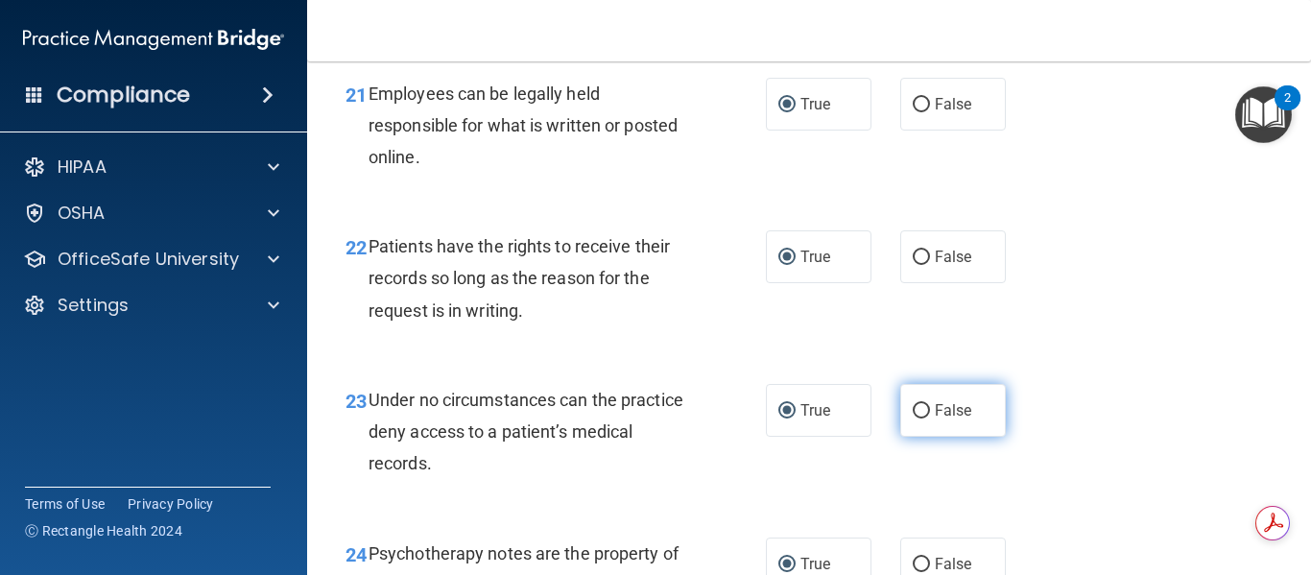
click at [917, 418] on input "False" at bounding box center [920, 411] width 17 height 14
radio input "true"
radio input "false"
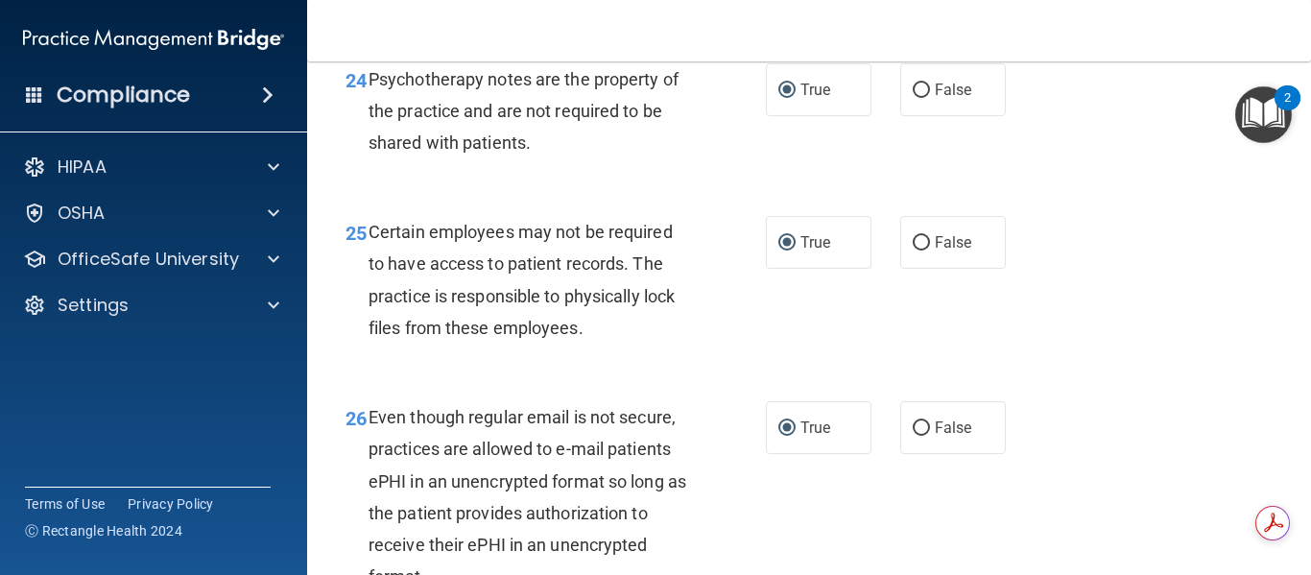
scroll to position [4797, 0]
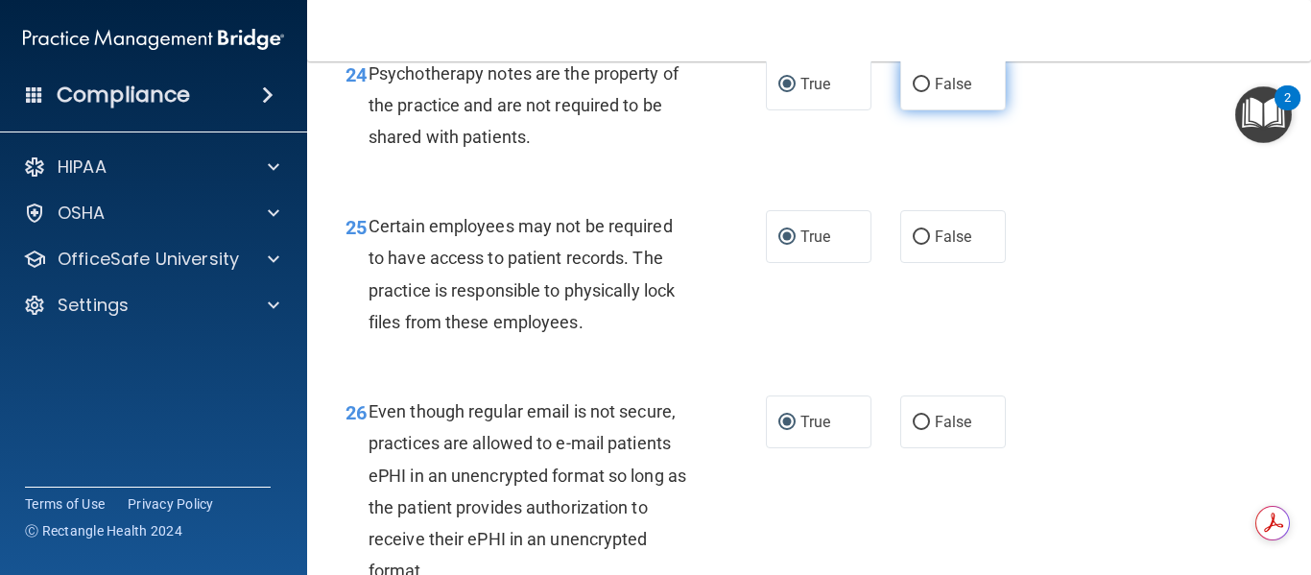
click at [917, 92] on input "False" at bounding box center [920, 85] width 17 height 14
radio input "true"
radio input "false"
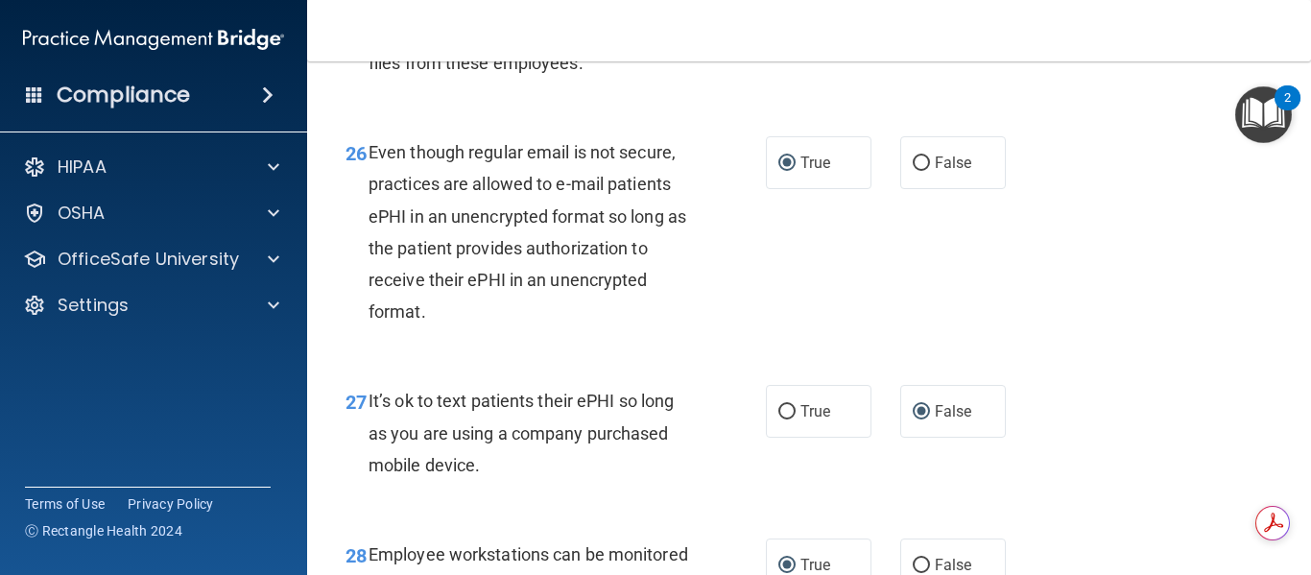
scroll to position [5085, 0]
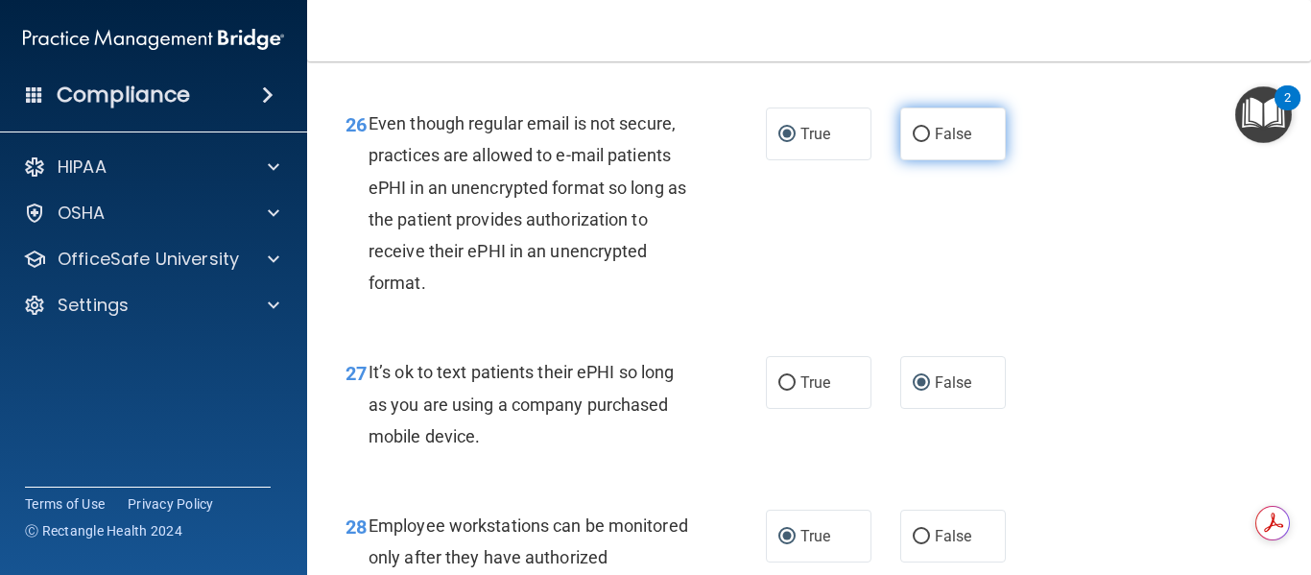
click at [912, 142] on input "False" at bounding box center [920, 135] width 17 height 14
radio input "true"
radio input "false"
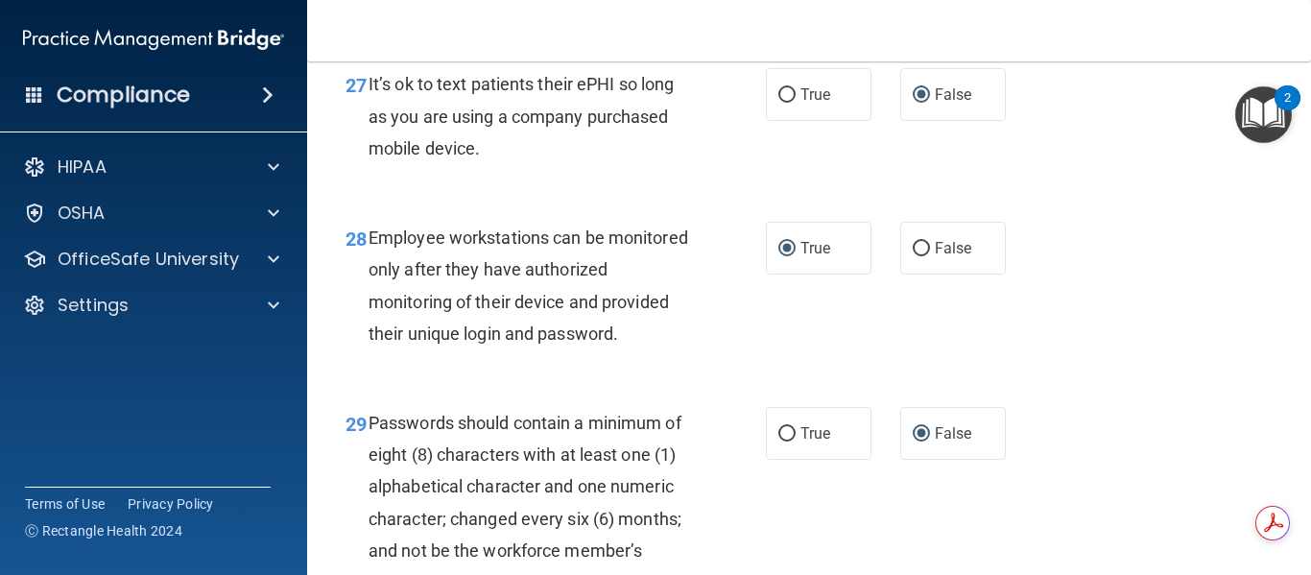
scroll to position [5469, 0]
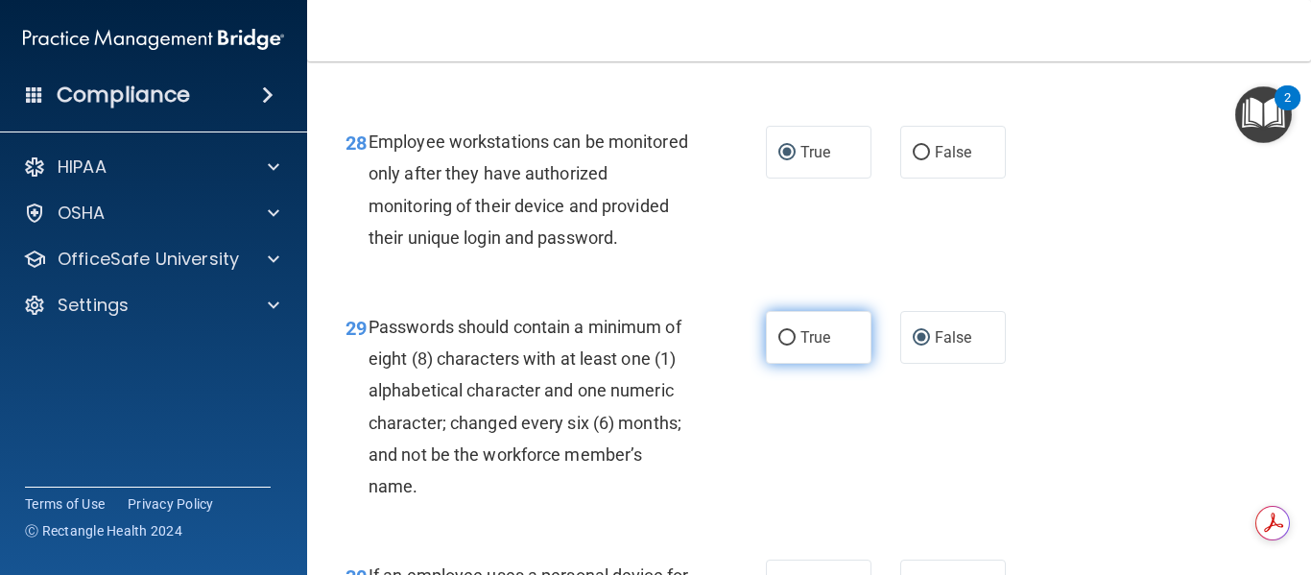
click at [783, 345] on input "True" at bounding box center [786, 338] width 17 height 14
radio input "true"
radio input "false"
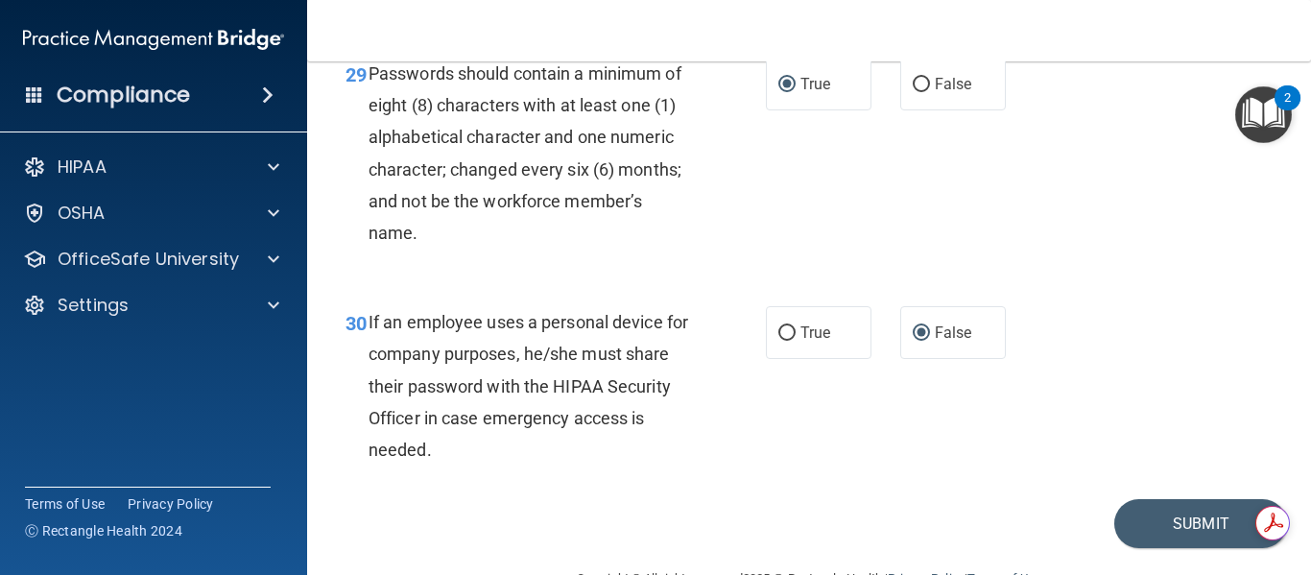
scroll to position [5757, 0]
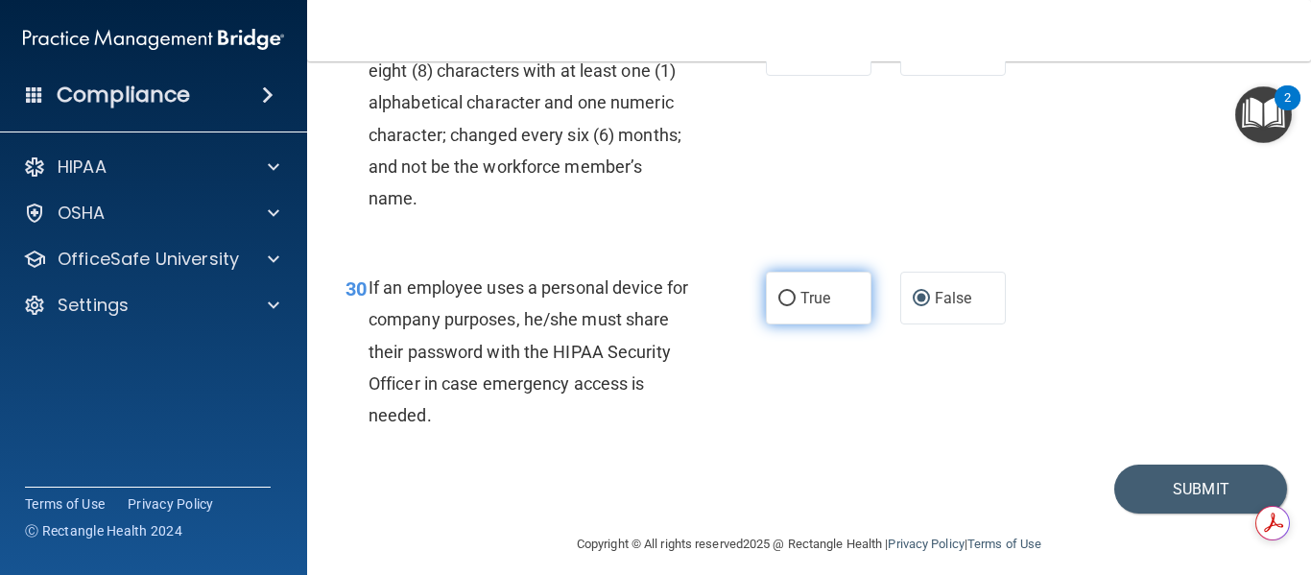
click at [787, 306] on input "True" at bounding box center [786, 299] width 17 height 14
radio input "true"
radio input "false"
click at [1196, 513] on button "Submit" at bounding box center [1200, 488] width 173 height 49
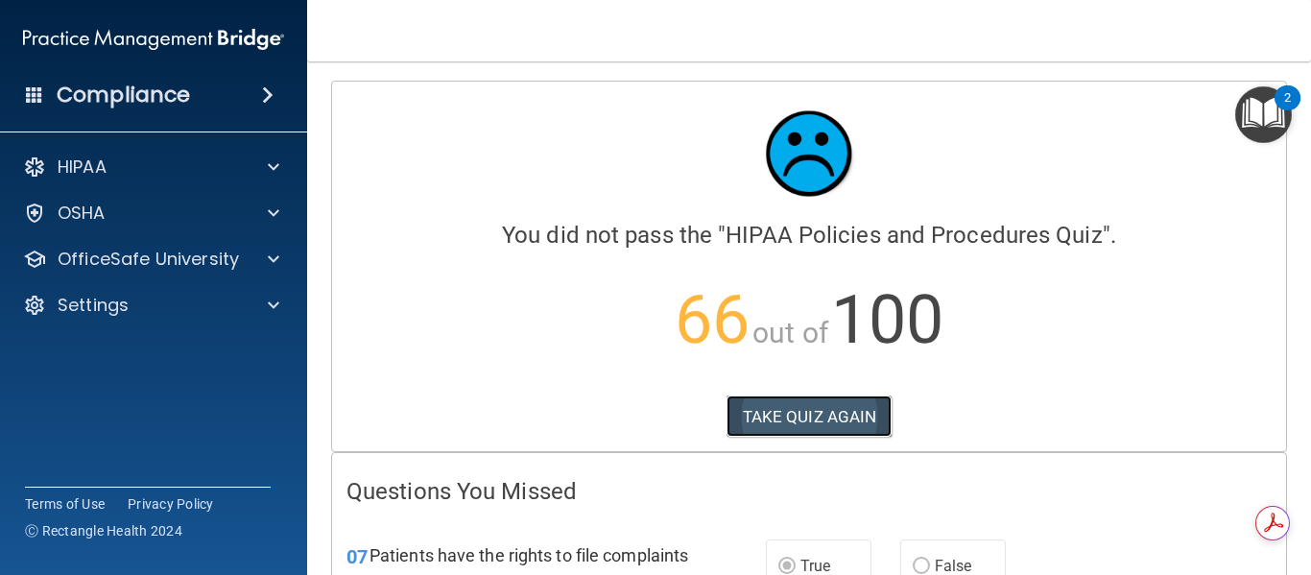
click at [783, 416] on button "TAKE QUIZ AGAIN" at bounding box center [809, 416] width 166 height 42
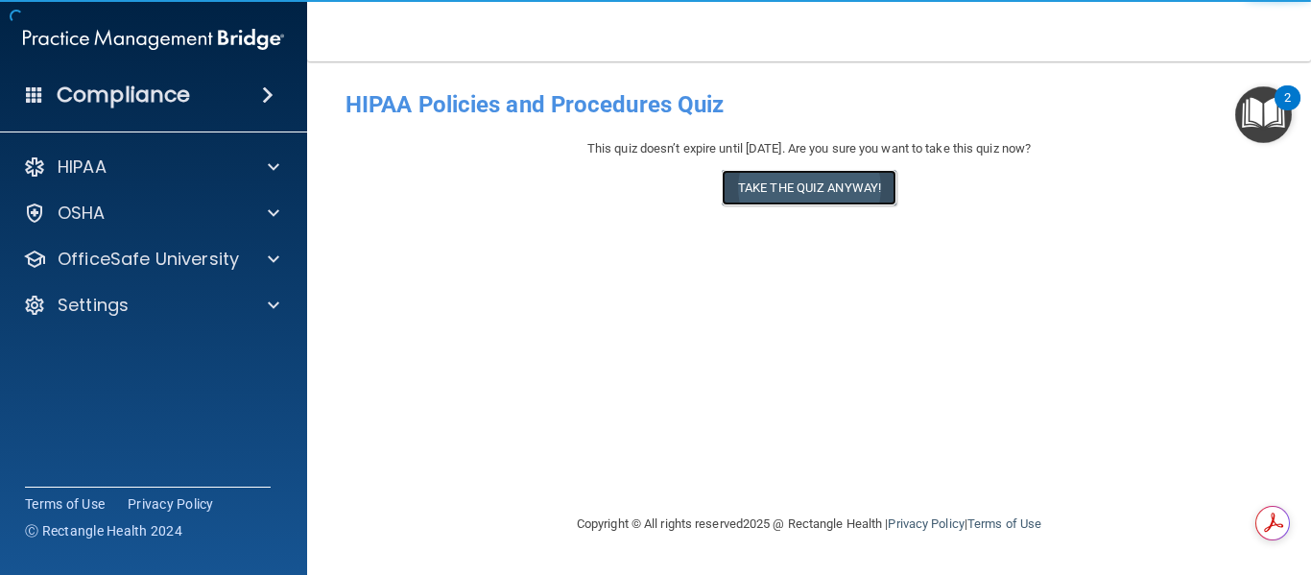
click at [761, 185] on button "Take the quiz anyway!" at bounding box center [809, 188] width 175 height 36
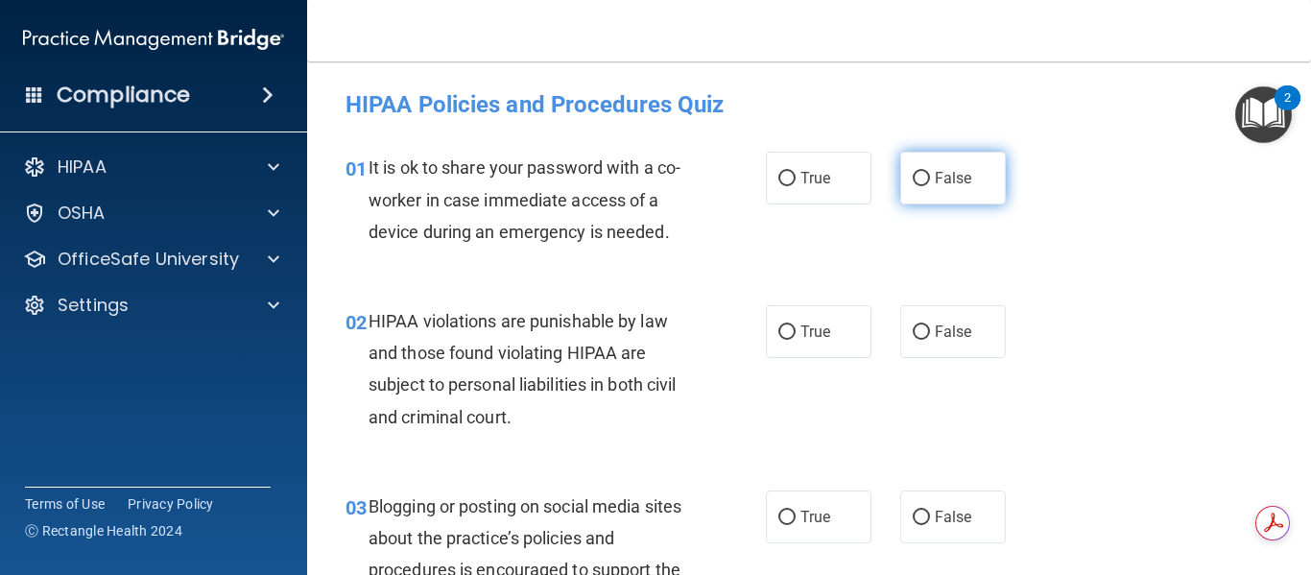
click at [914, 176] on input "False" at bounding box center [920, 179] width 17 height 14
radio input "true"
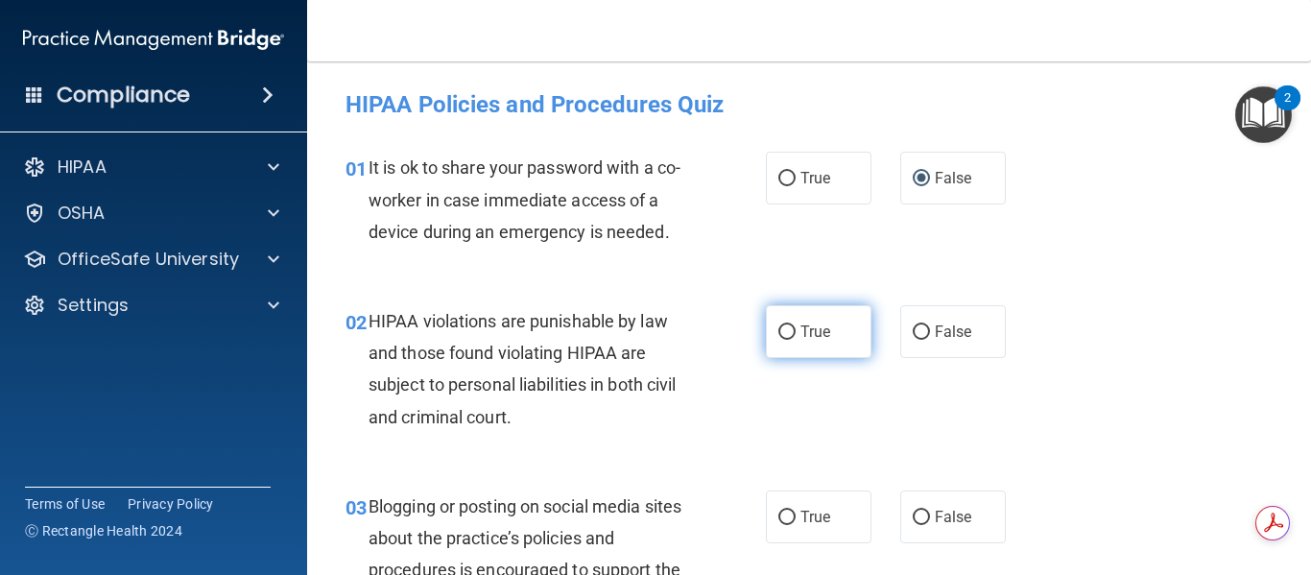
click at [782, 332] on input "True" at bounding box center [786, 332] width 17 height 14
radio input "true"
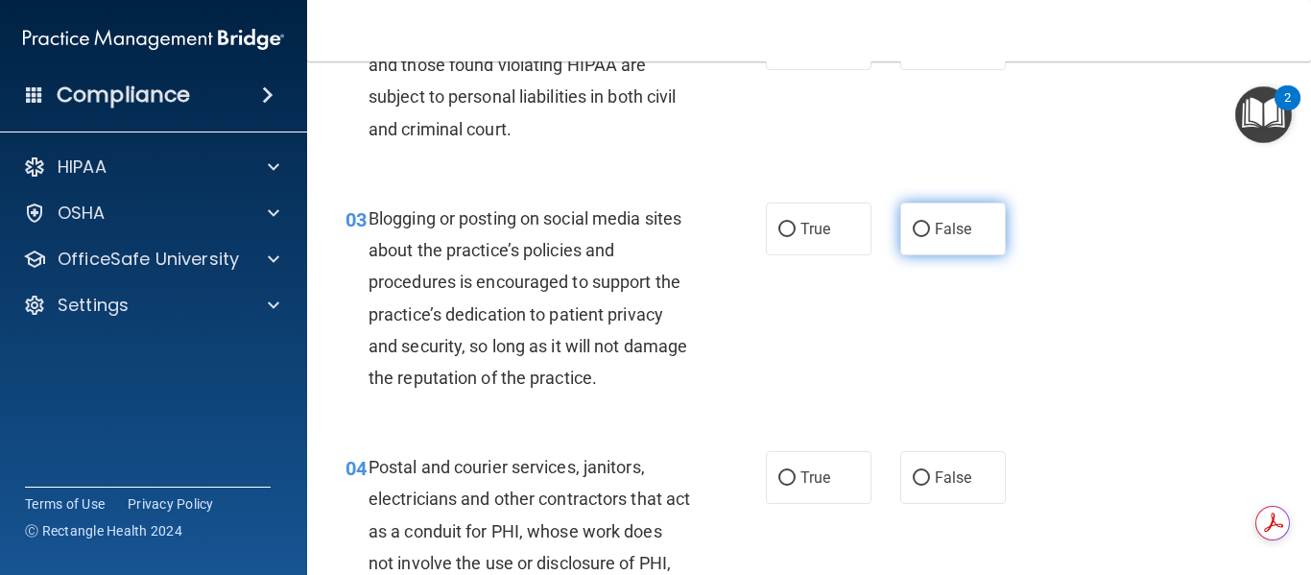
click at [912, 223] on input "False" at bounding box center [920, 230] width 17 height 14
radio input "true"
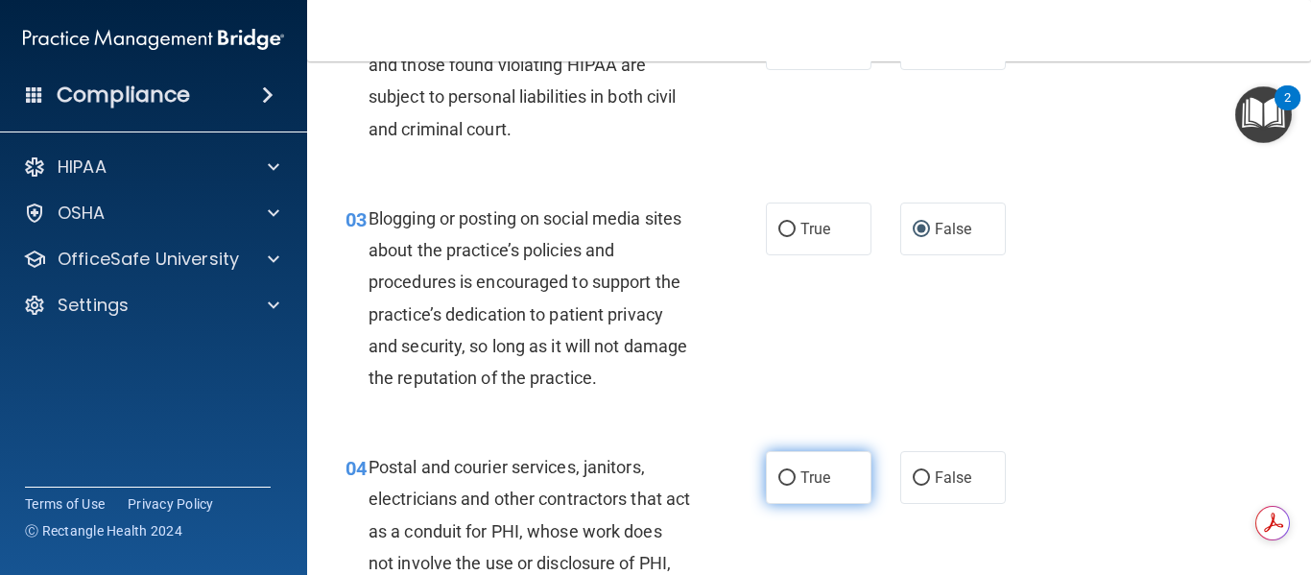
click at [785, 478] on input "True" at bounding box center [786, 478] width 17 height 14
radio input "true"
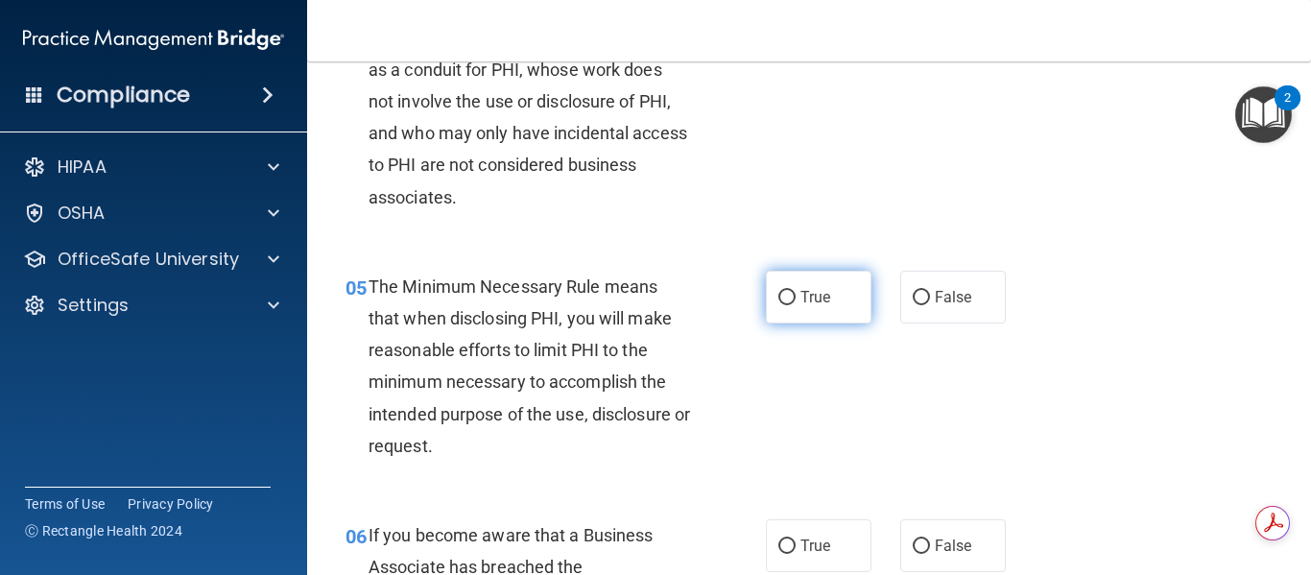
scroll to position [768, 0]
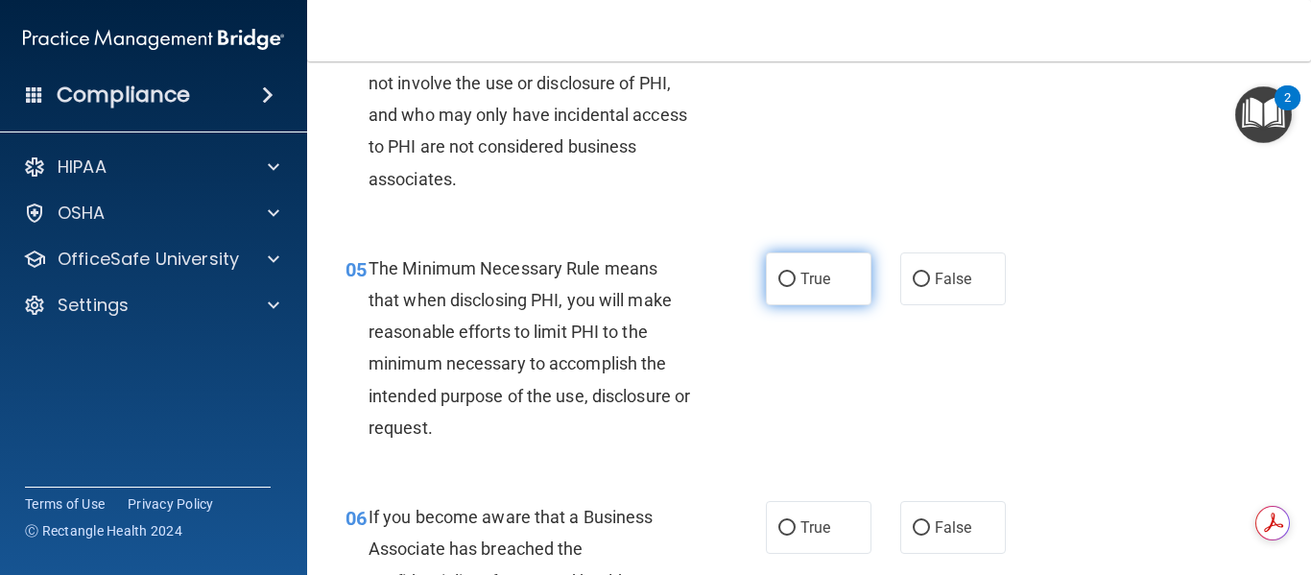
click at [778, 284] on input "True" at bounding box center [786, 279] width 17 height 14
radio input "true"
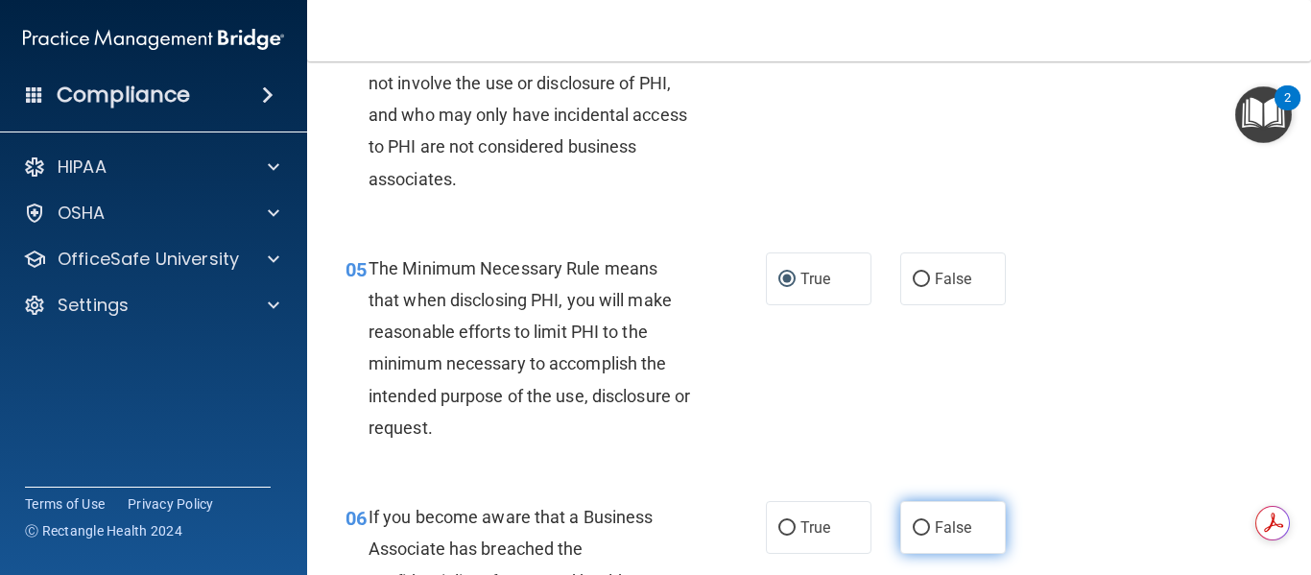
click at [912, 528] on input "False" at bounding box center [920, 528] width 17 height 14
radio input "true"
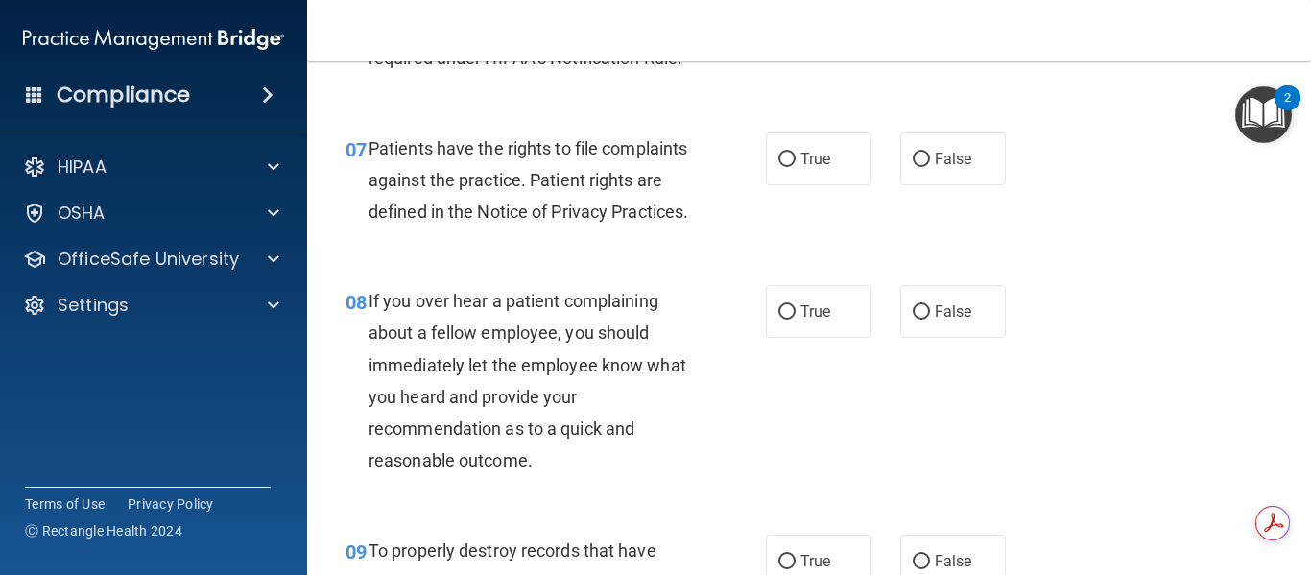
scroll to position [1439, 0]
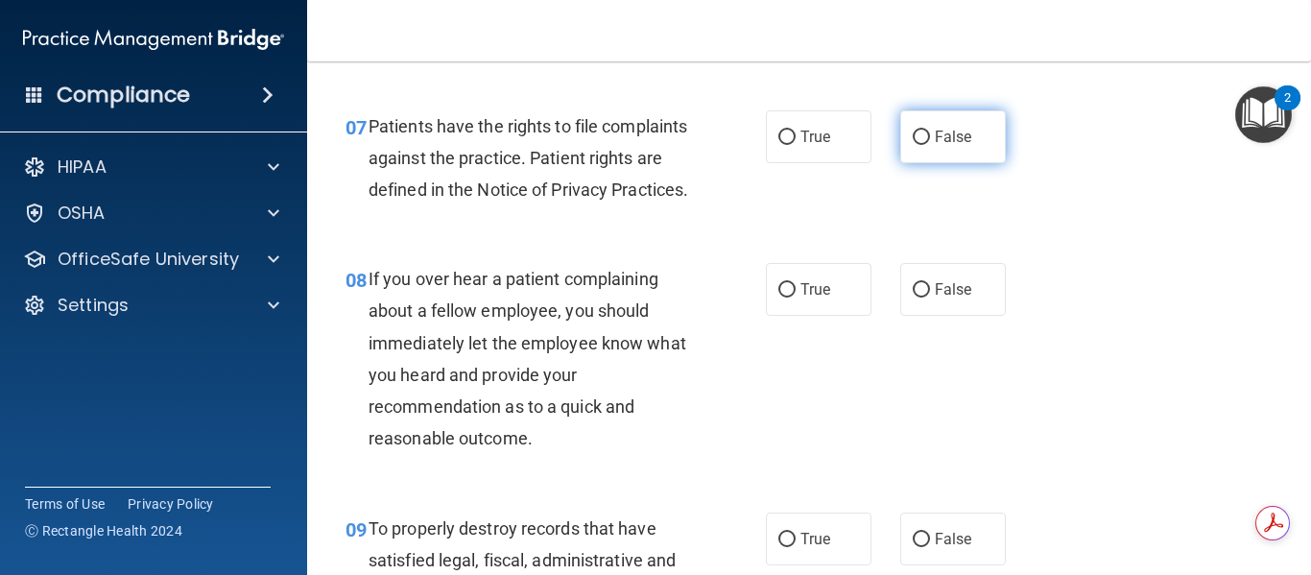
click at [913, 139] on input "False" at bounding box center [920, 137] width 17 height 14
radio input "true"
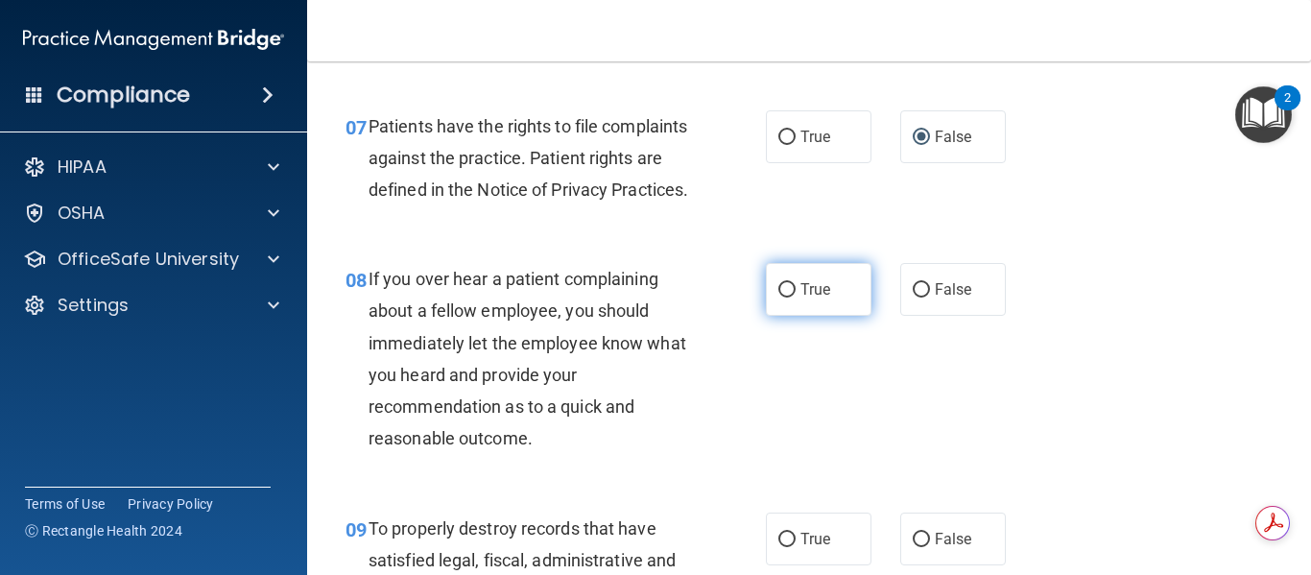
click at [778, 297] on input "True" at bounding box center [786, 290] width 17 height 14
radio input "true"
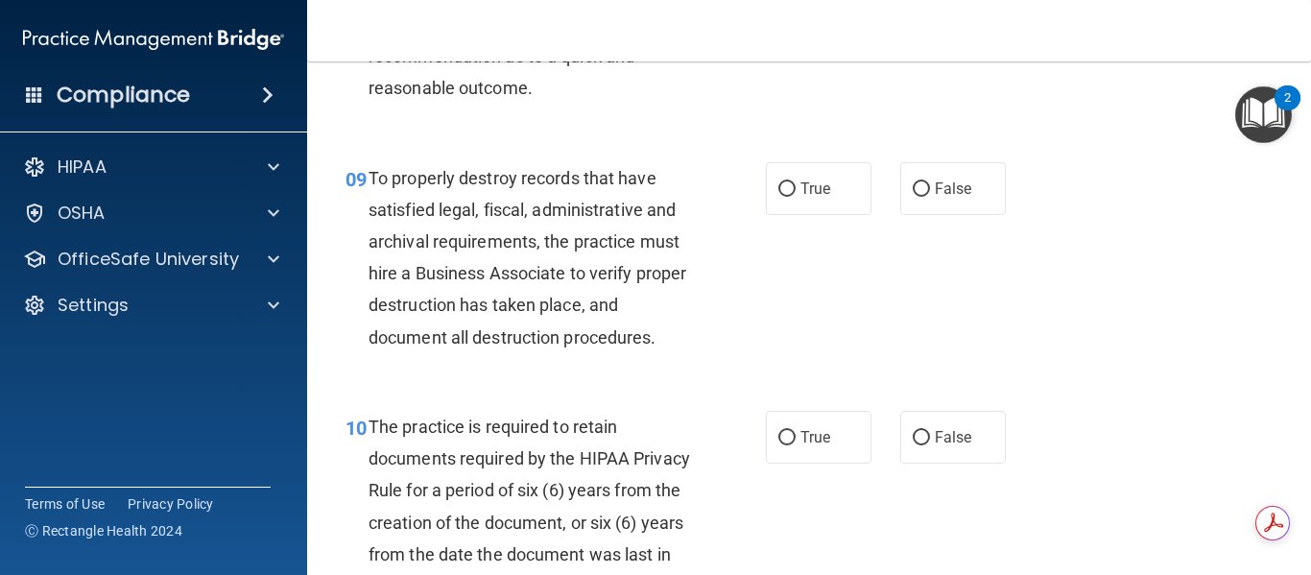
scroll to position [1823, 0]
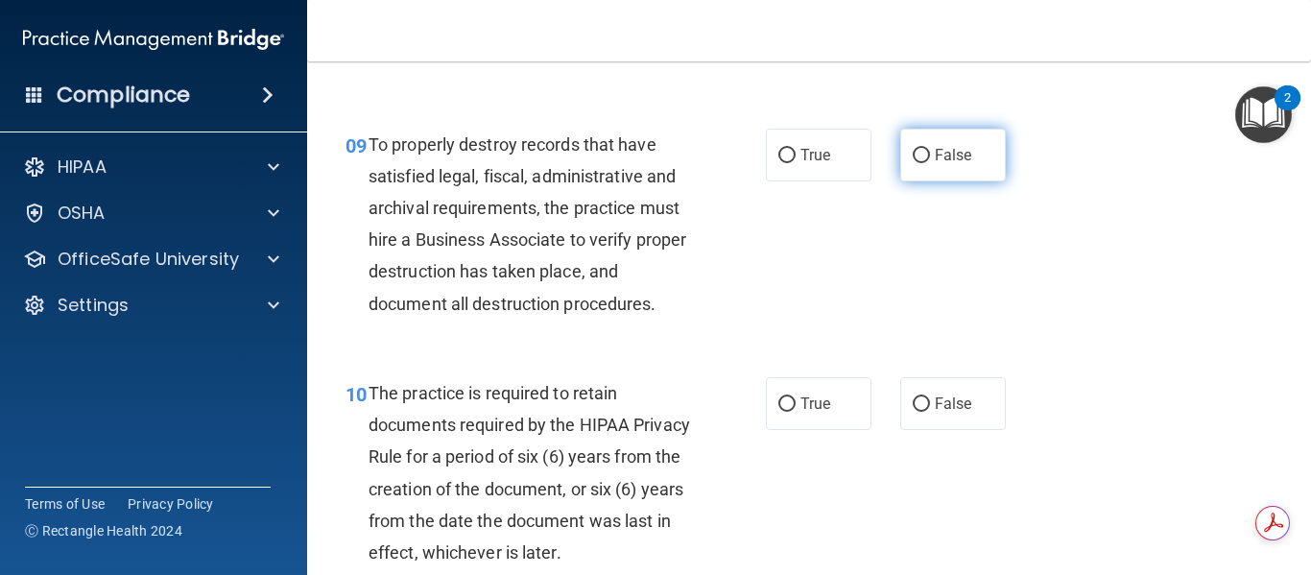
drag, startPoint x: 908, startPoint y: 186, endPoint x: 896, endPoint y: 211, distance: 27.5
click at [912, 163] on input "False" at bounding box center [920, 156] width 17 height 14
radio input "true"
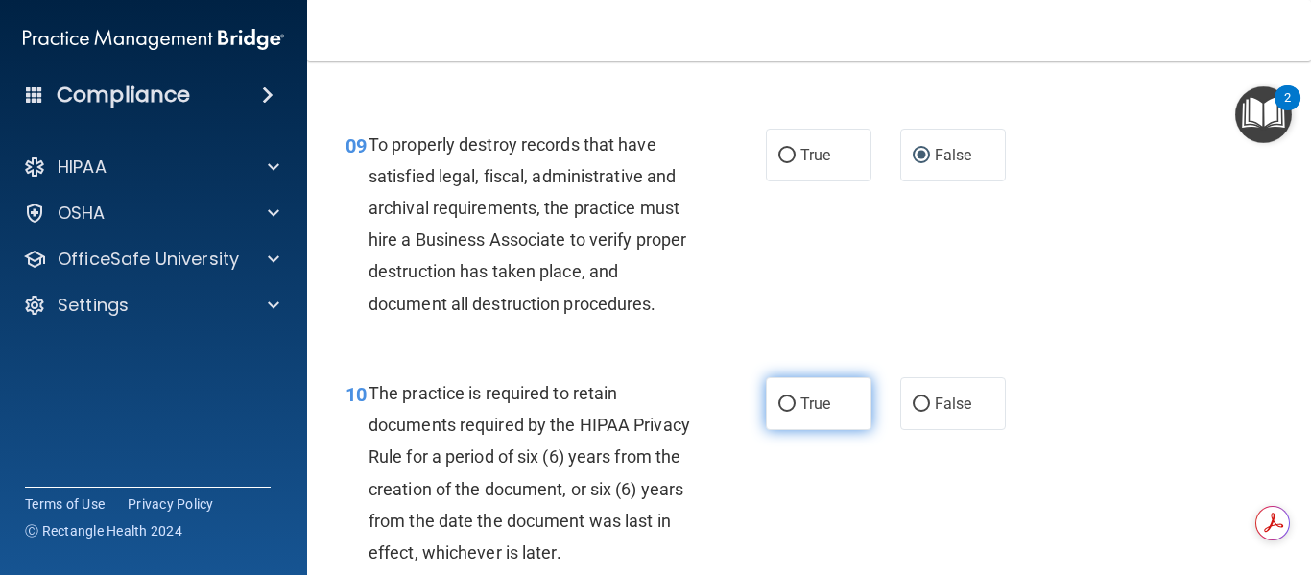
drag, startPoint x: 777, startPoint y: 431, endPoint x: 778, endPoint y: 443, distance: 12.5
click at [778, 412] on input "True" at bounding box center [786, 404] width 17 height 14
radio input "true"
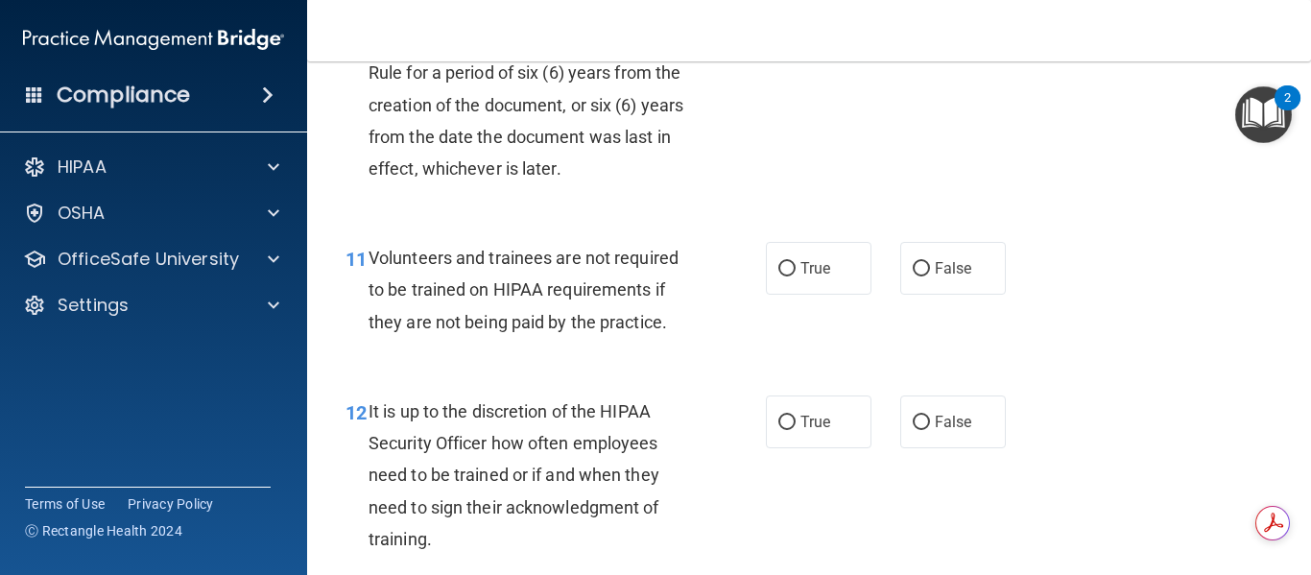
scroll to position [2303, 0]
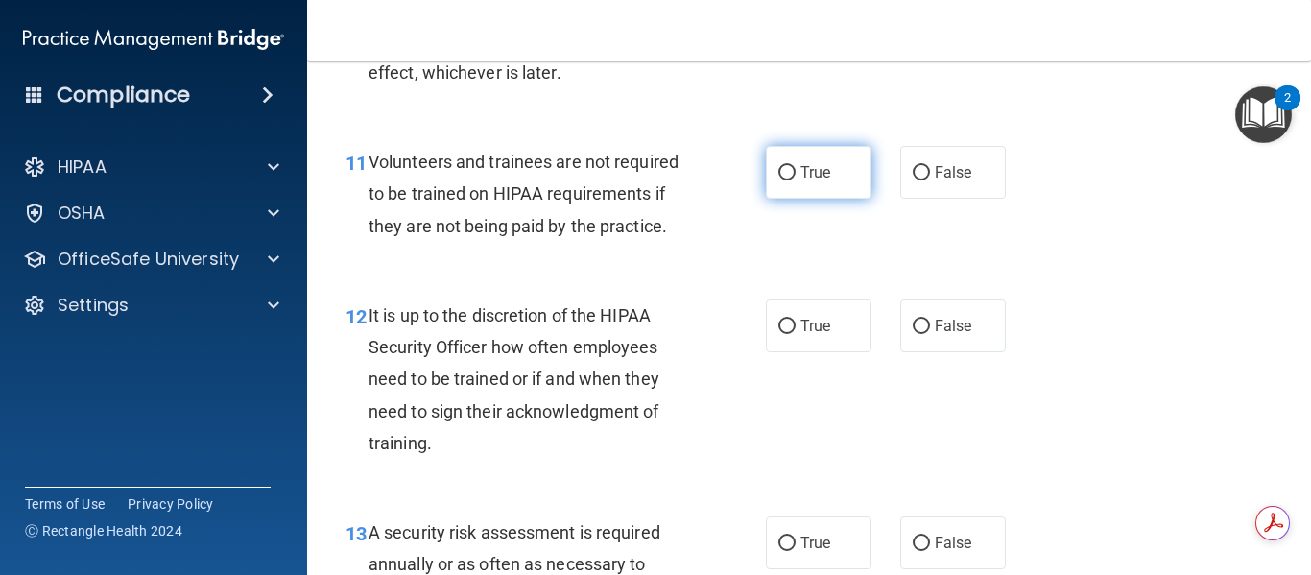
click at [782, 180] on input "True" at bounding box center [786, 173] width 17 height 14
radio input "true"
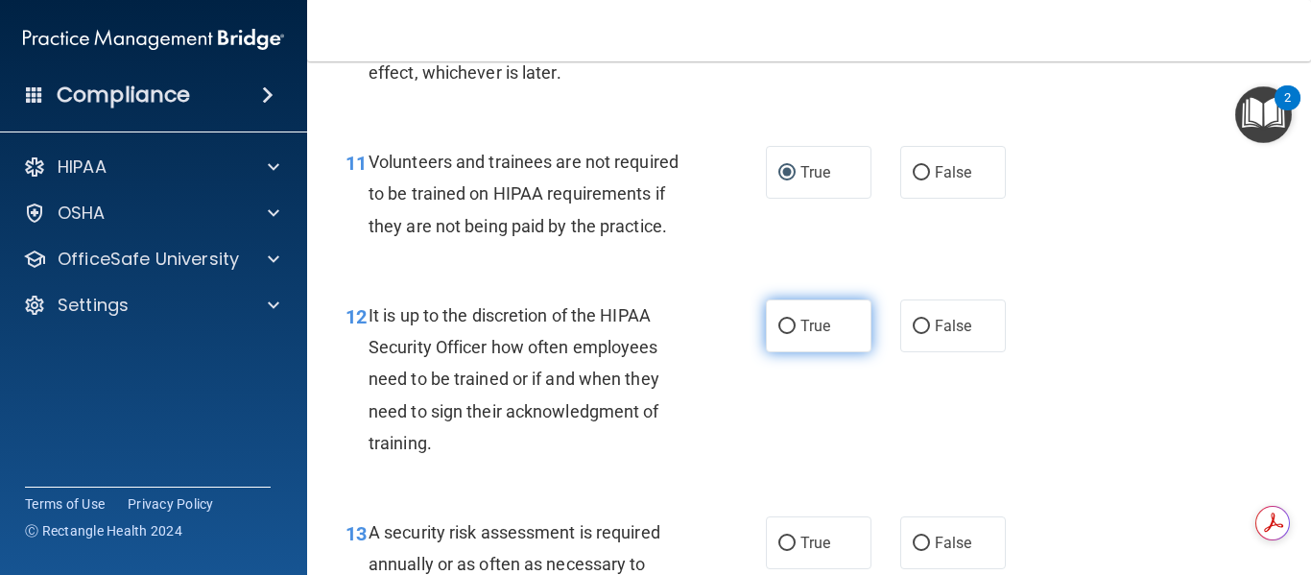
click at [781, 334] on input "True" at bounding box center [786, 327] width 17 height 14
radio input "true"
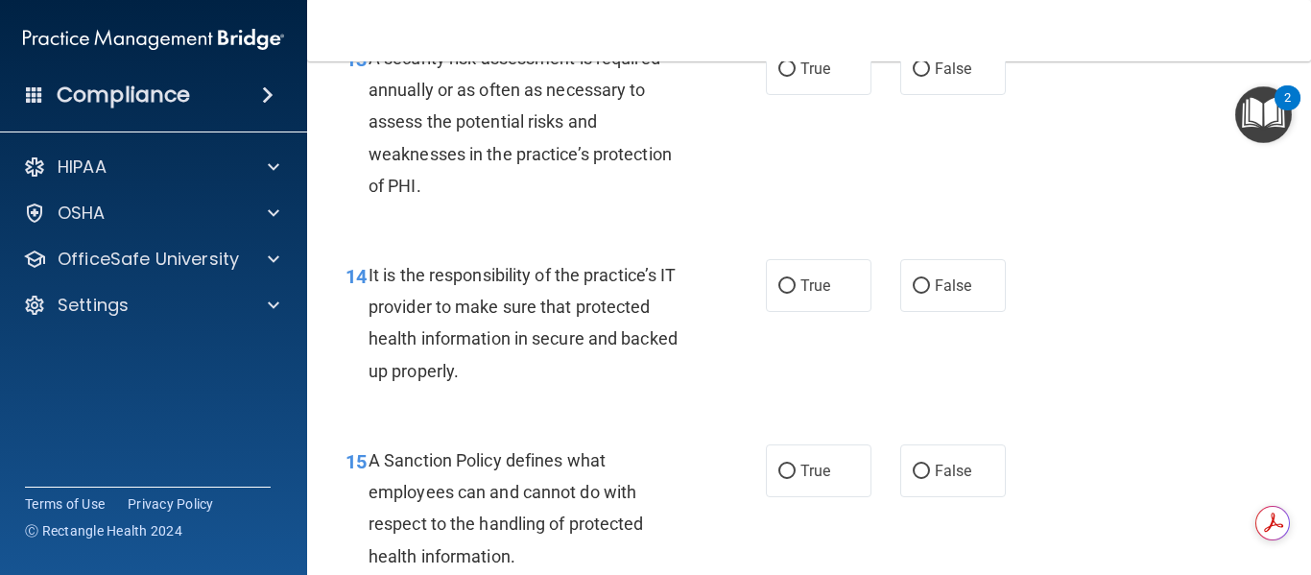
scroll to position [2782, 0]
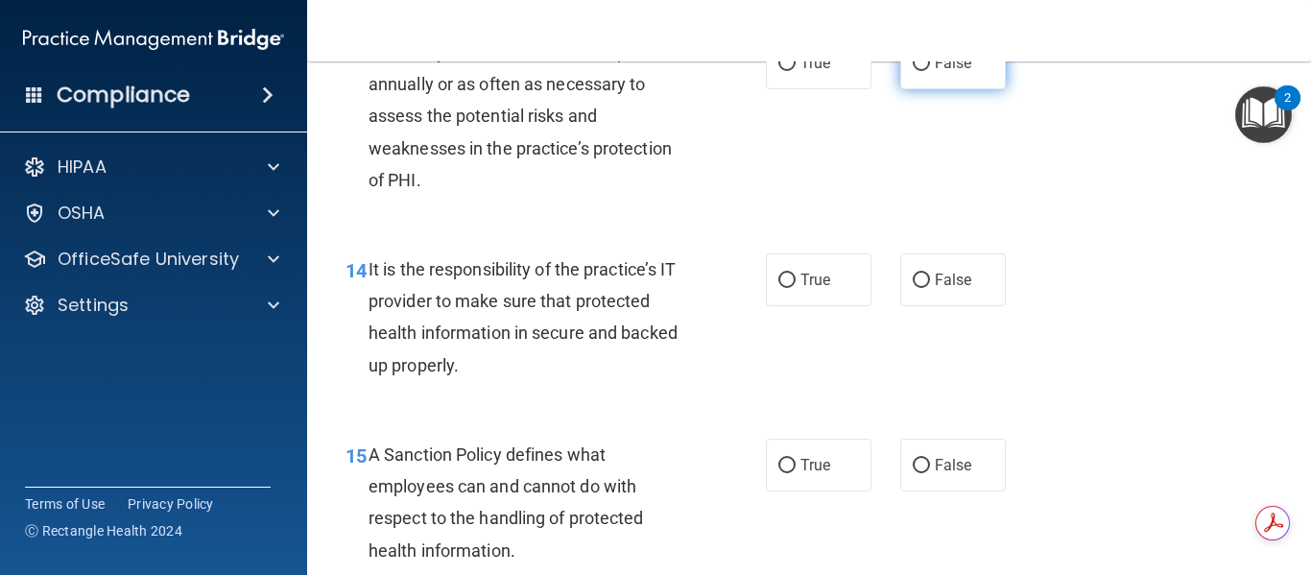
click at [912, 71] on input "False" at bounding box center [920, 64] width 17 height 14
radio input "true"
click at [912, 288] on input "False" at bounding box center [920, 280] width 17 height 14
radio input "true"
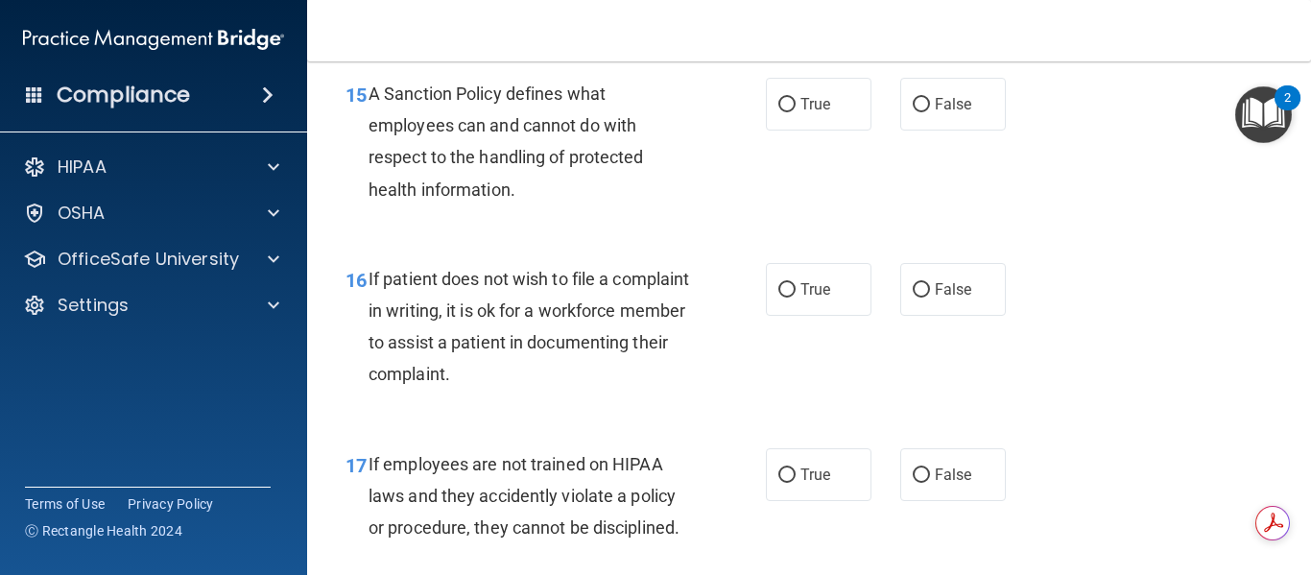
scroll to position [3262, 0]
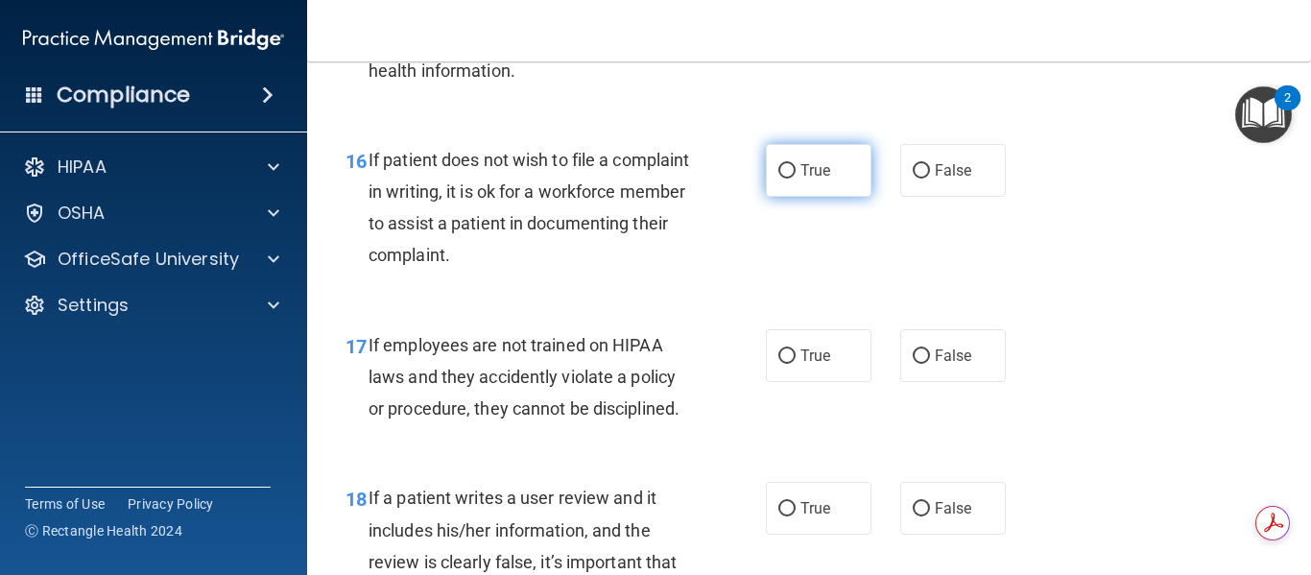
click at [782, 178] on input "True" at bounding box center [786, 171] width 17 height 14
radio input "true"
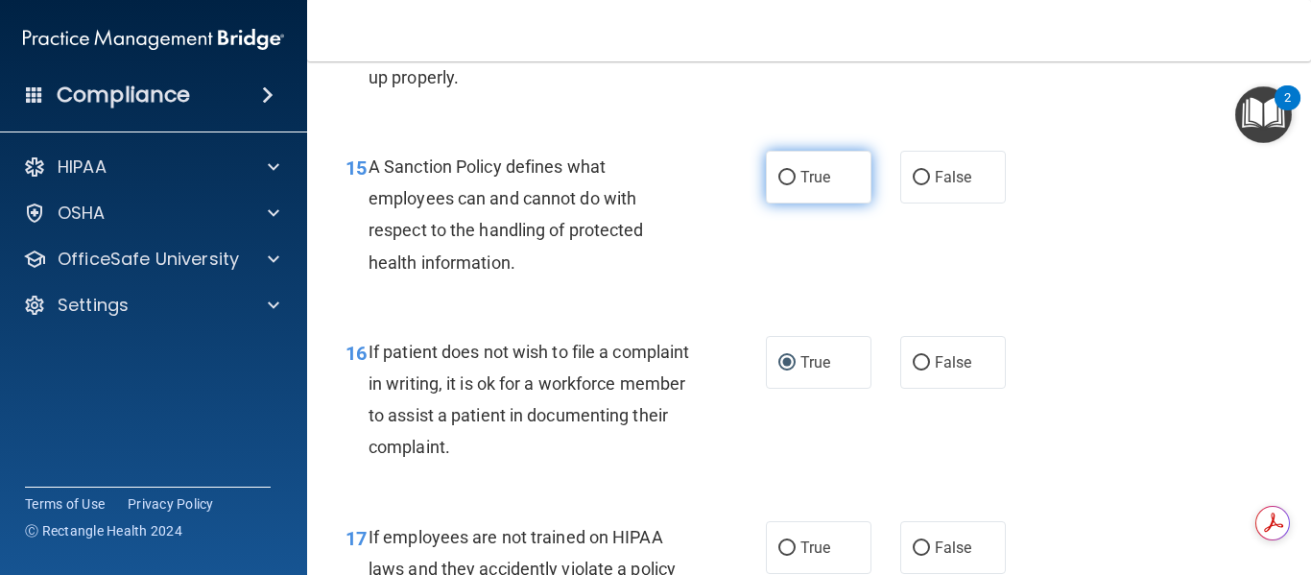
click at [778, 185] on input "True" at bounding box center [786, 178] width 17 height 14
radio input "true"
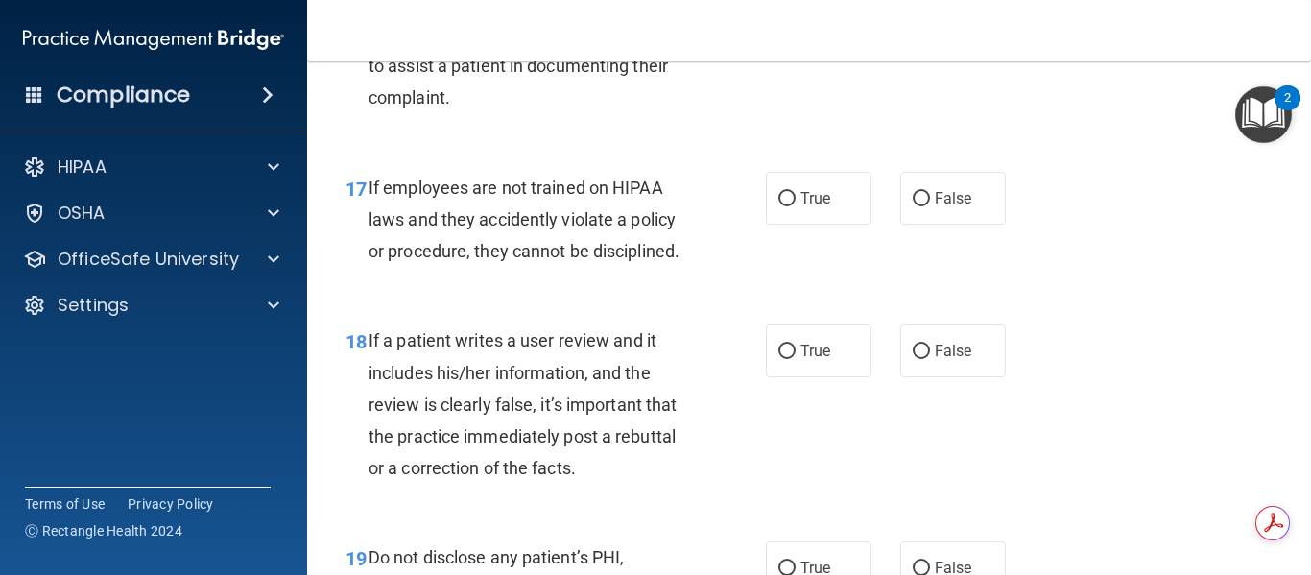
scroll to position [3454, 0]
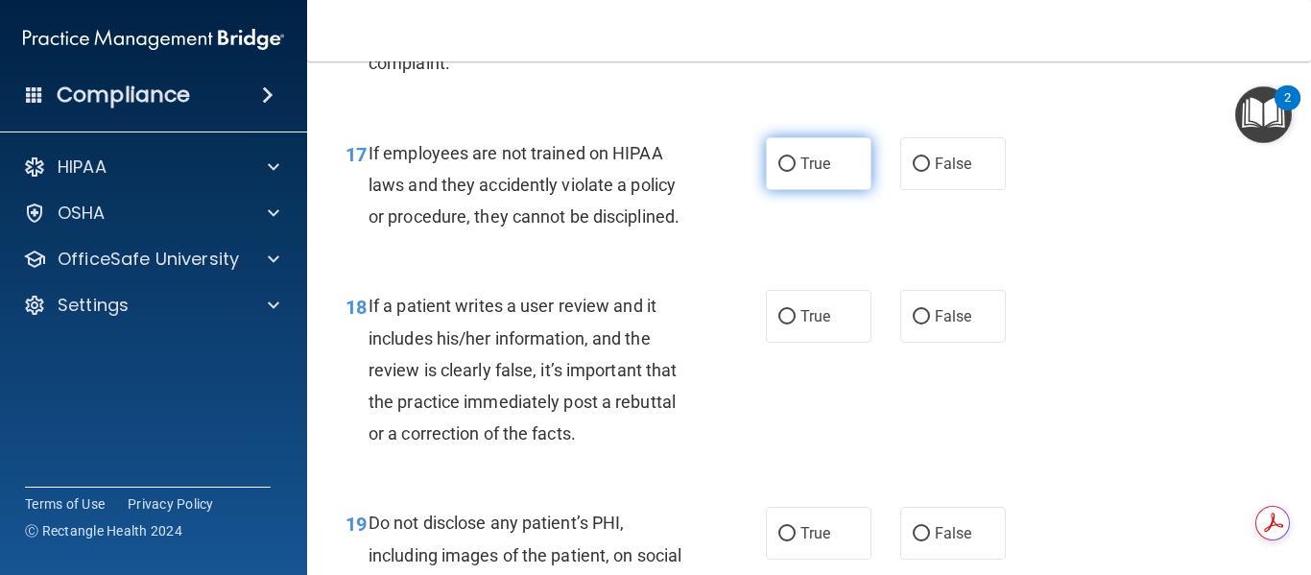
click at [780, 172] on input "True" at bounding box center [786, 164] width 17 height 14
radio input "true"
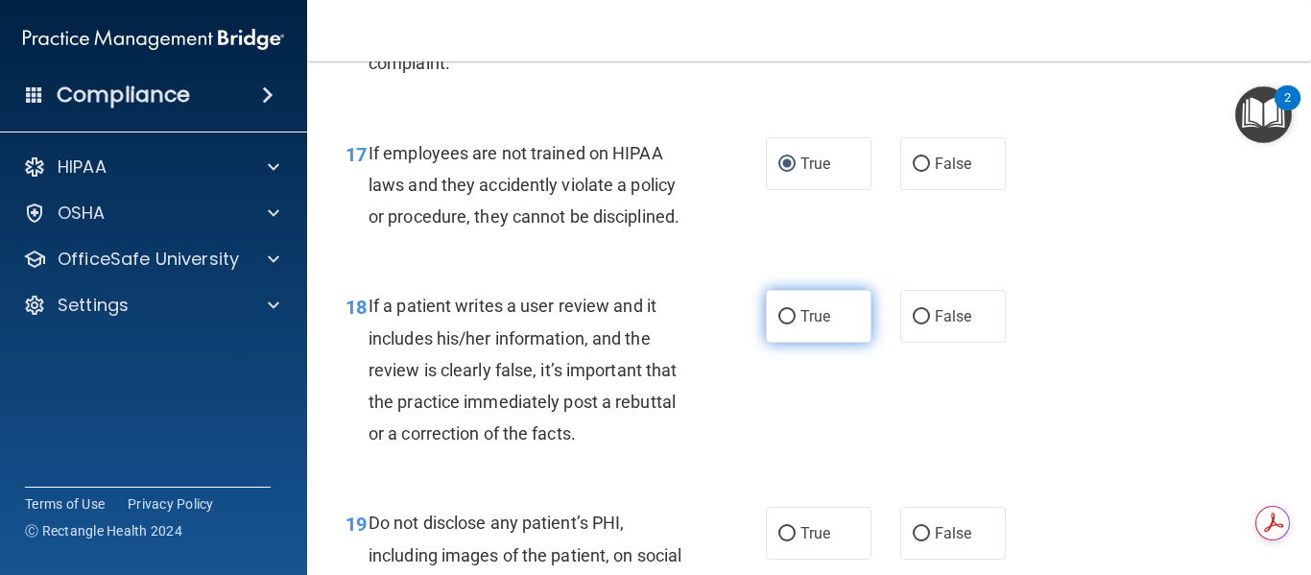
click at [785, 324] on input "True" at bounding box center [786, 317] width 17 height 14
radio input "true"
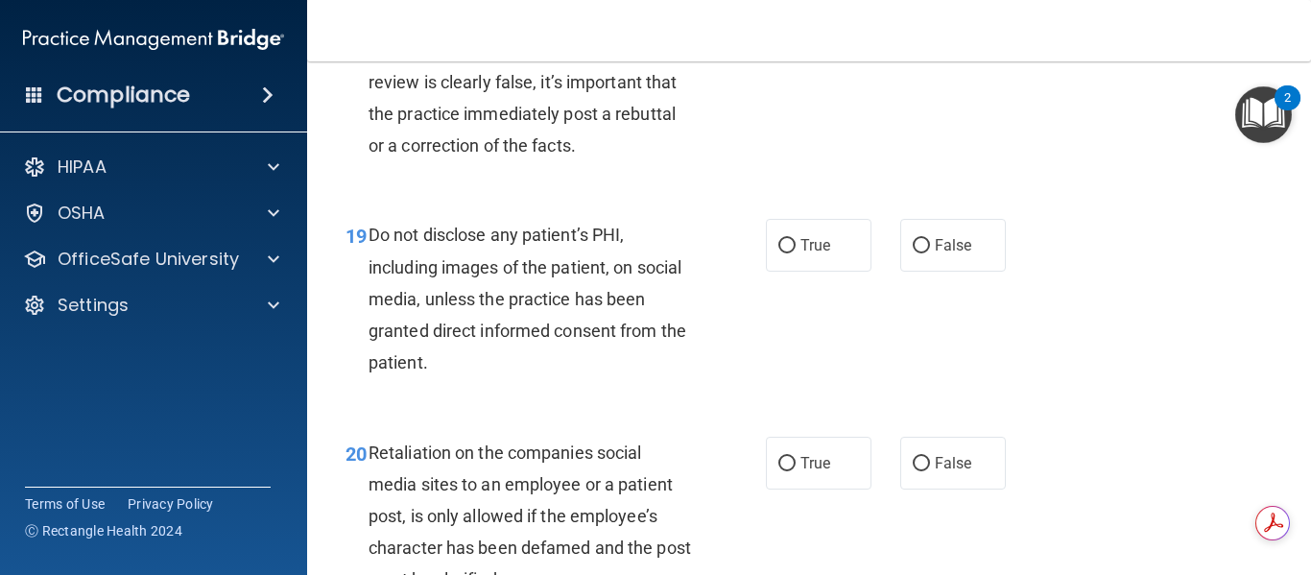
scroll to position [3934, 0]
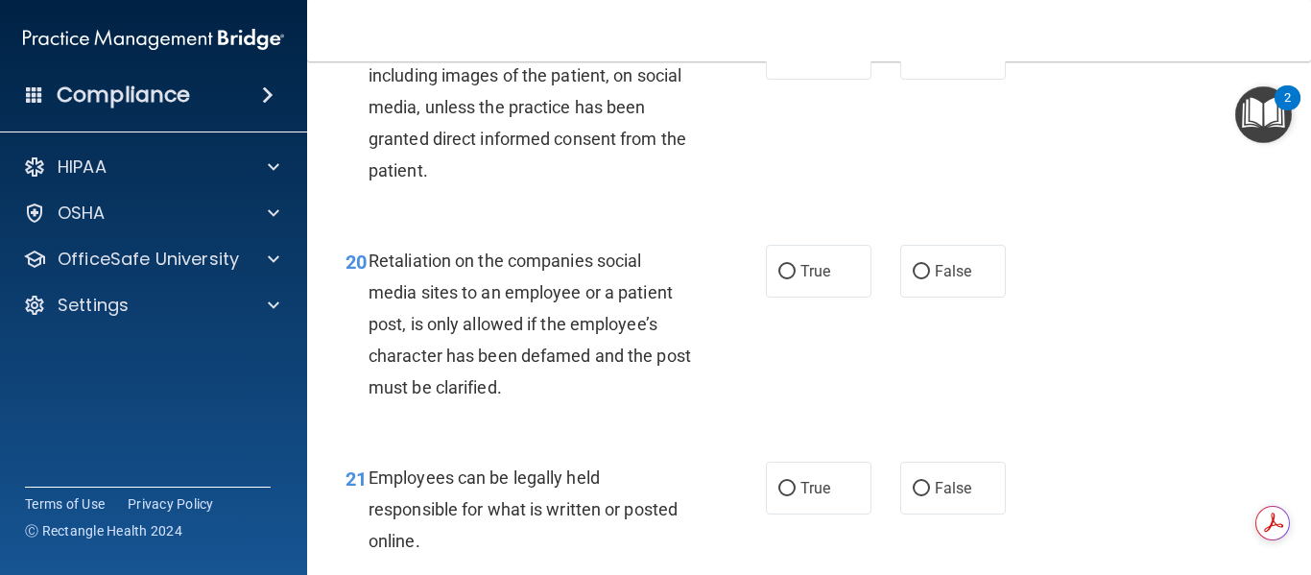
drag, startPoint x: 917, startPoint y: 87, endPoint x: 901, endPoint y: 131, distance: 47.1
click at [917, 61] on input "False" at bounding box center [920, 54] width 17 height 14
radio input "true"
click at [912, 279] on input "False" at bounding box center [920, 272] width 17 height 14
radio input "true"
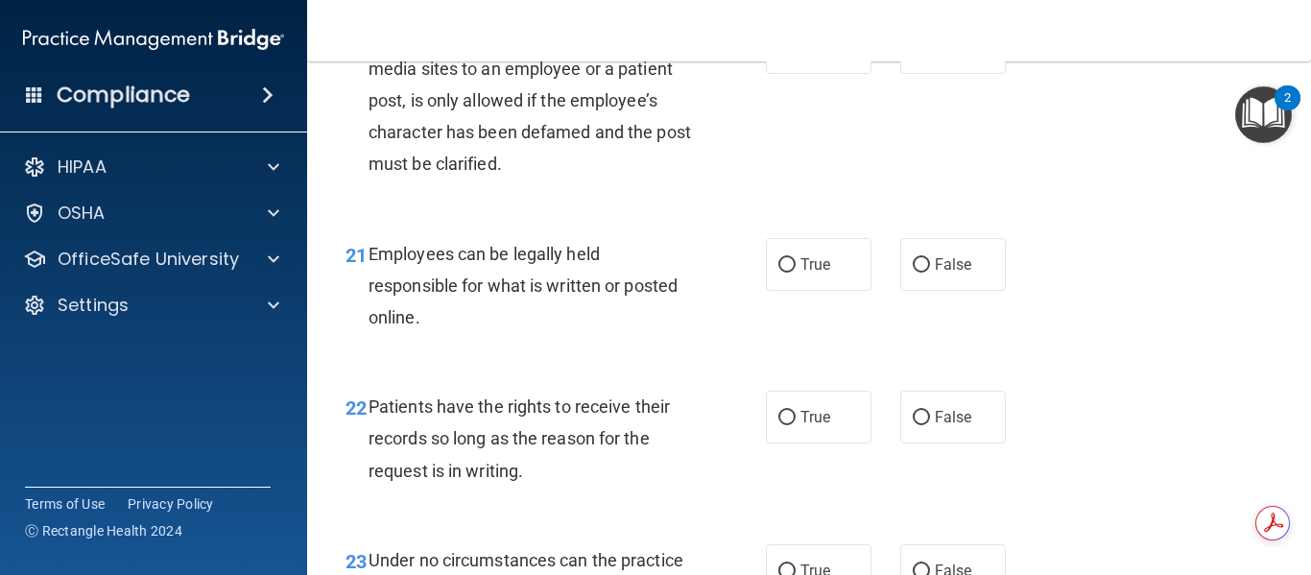
scroll to position [4222, 0]
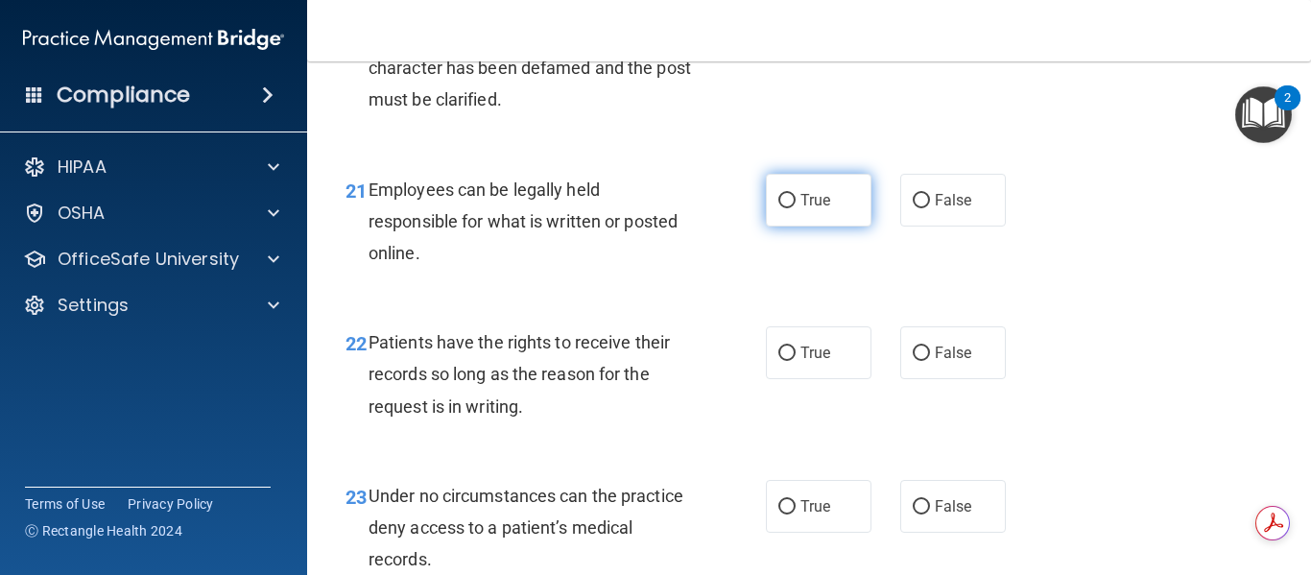
drag, startPoint x: 781, startPoint y: 232, endPoint x: 782, endPoint y: 255, distance: 23.0
click at [782, 208] on input "True" at bounding box center [786, 201] width 17 height 14
radio input "true"
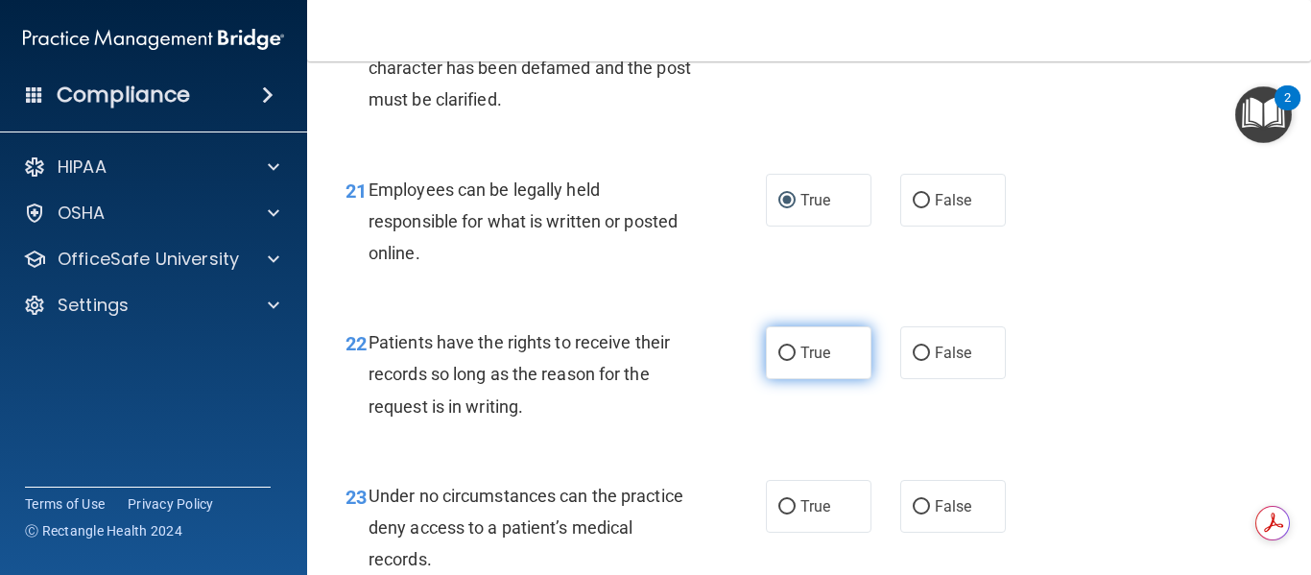
click at [778, 361] on input "True" at bounding box center [786, 353] width 17 height 14
radio input "true"
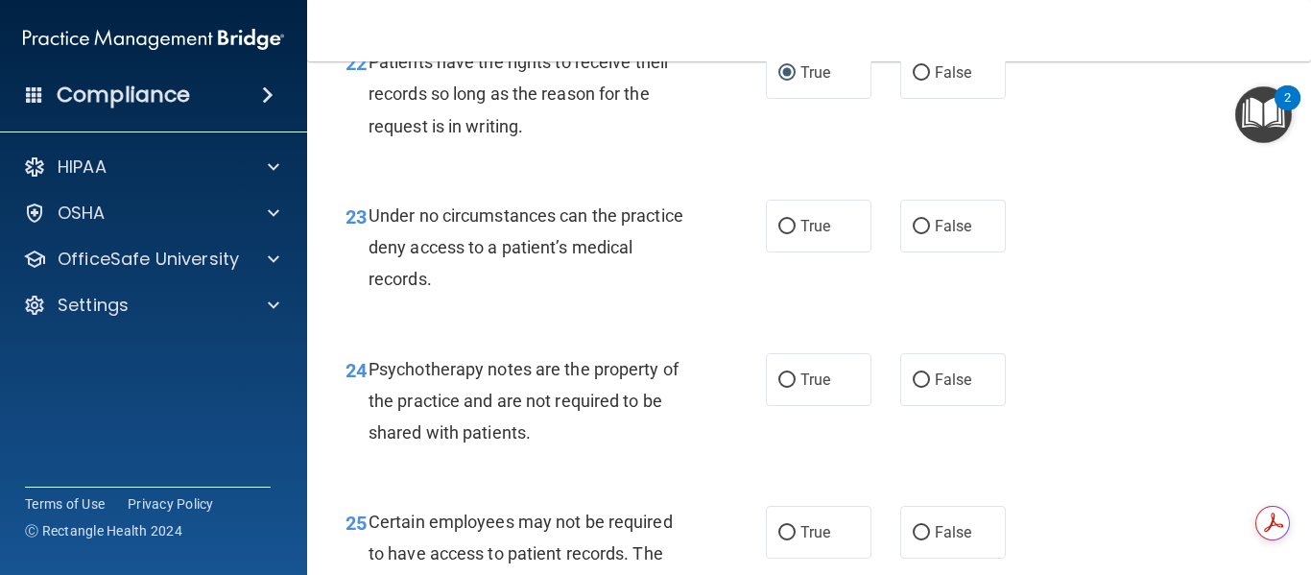
scroll to position [4510, 0]
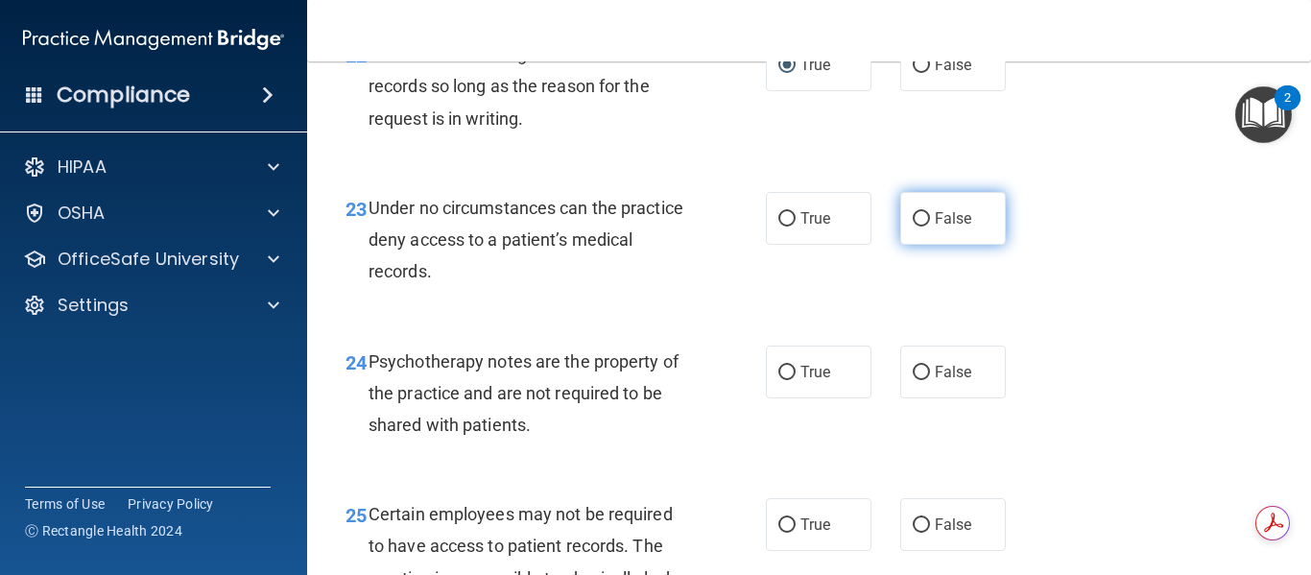
click at [912, 226] on input "False" at bounding box center [920, 219] width 17 height 14
radio input "true"
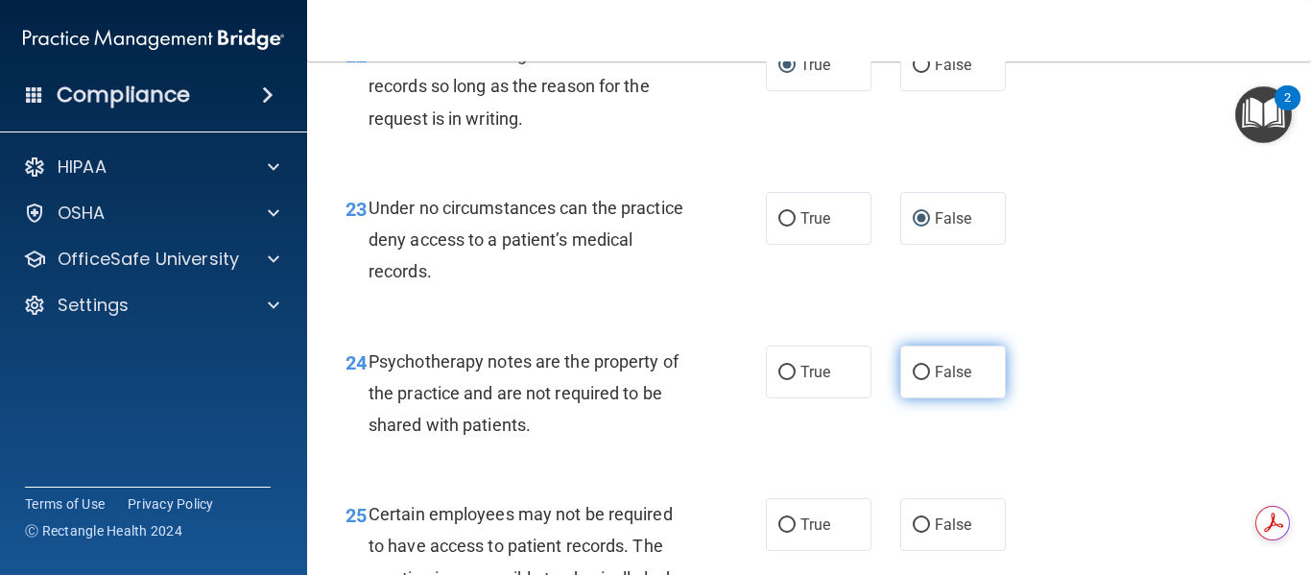
click at [912, 380] on input "False" at bounding box center [920, 373] width 17 height 14
radio input "true"
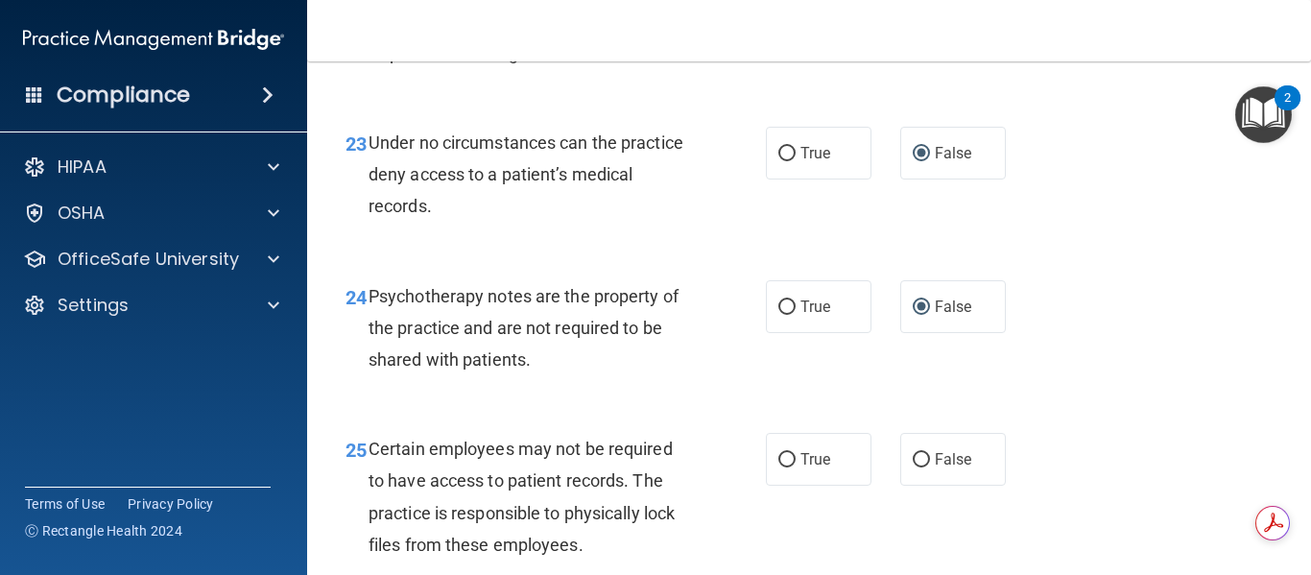
scroll to position [4797, 0]
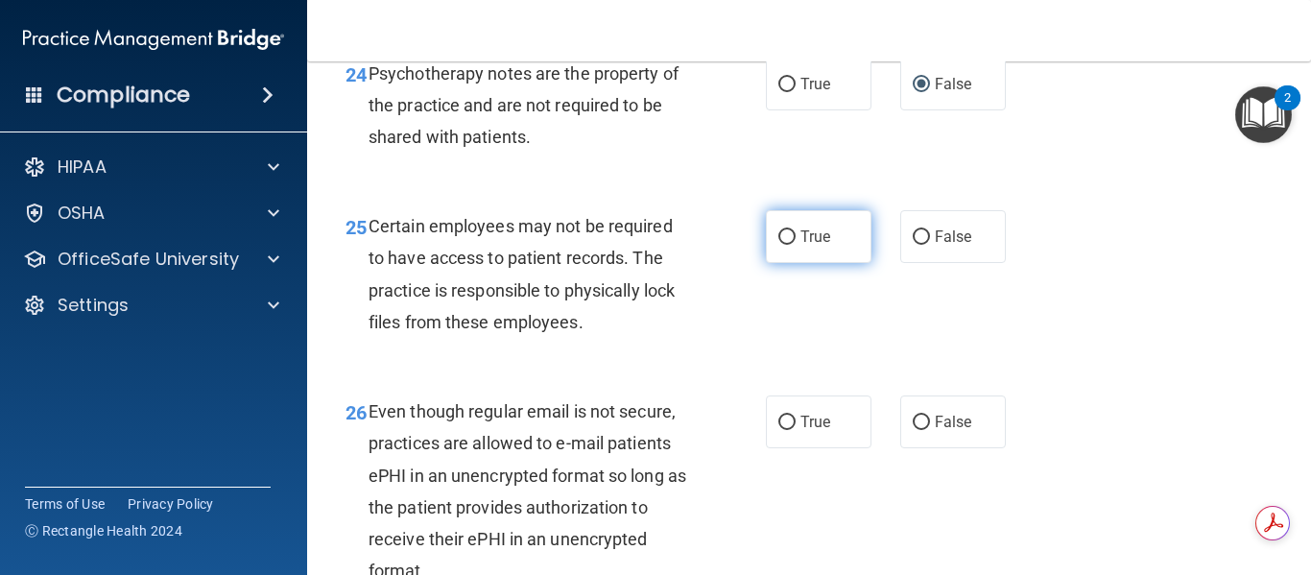
click at [778, 245] on input "True" at bounding box center [786, 237] width 17 height 14
radio input "true"
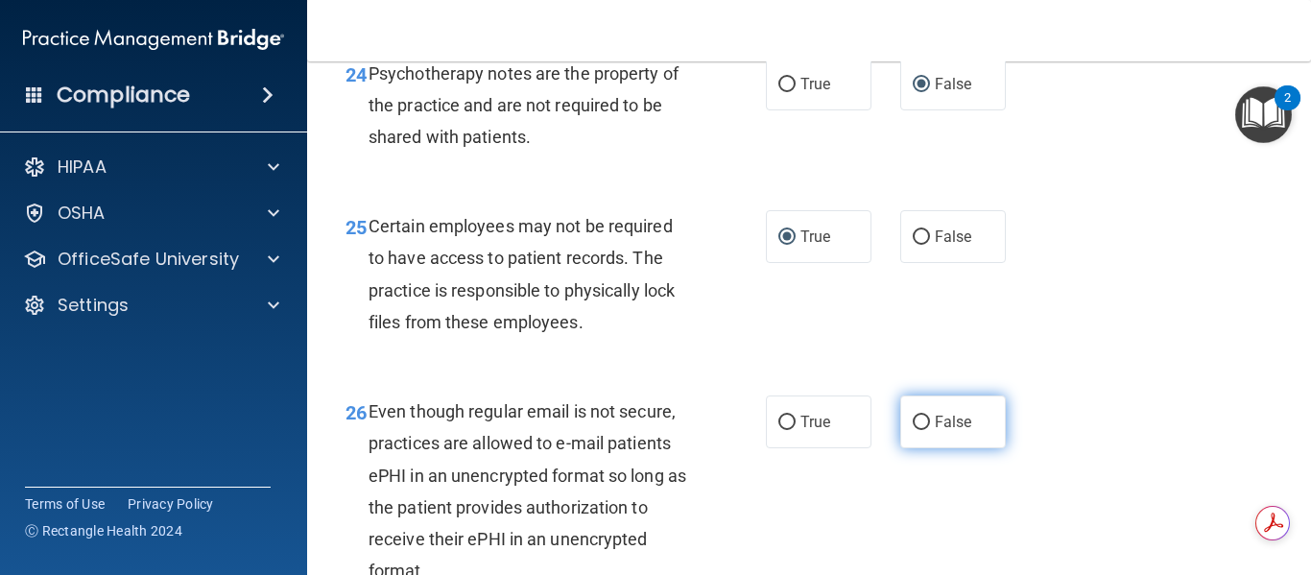
click at [919, 430] on input "False" at bounding box center [920, 422] width 17 height 14
radio input "true"
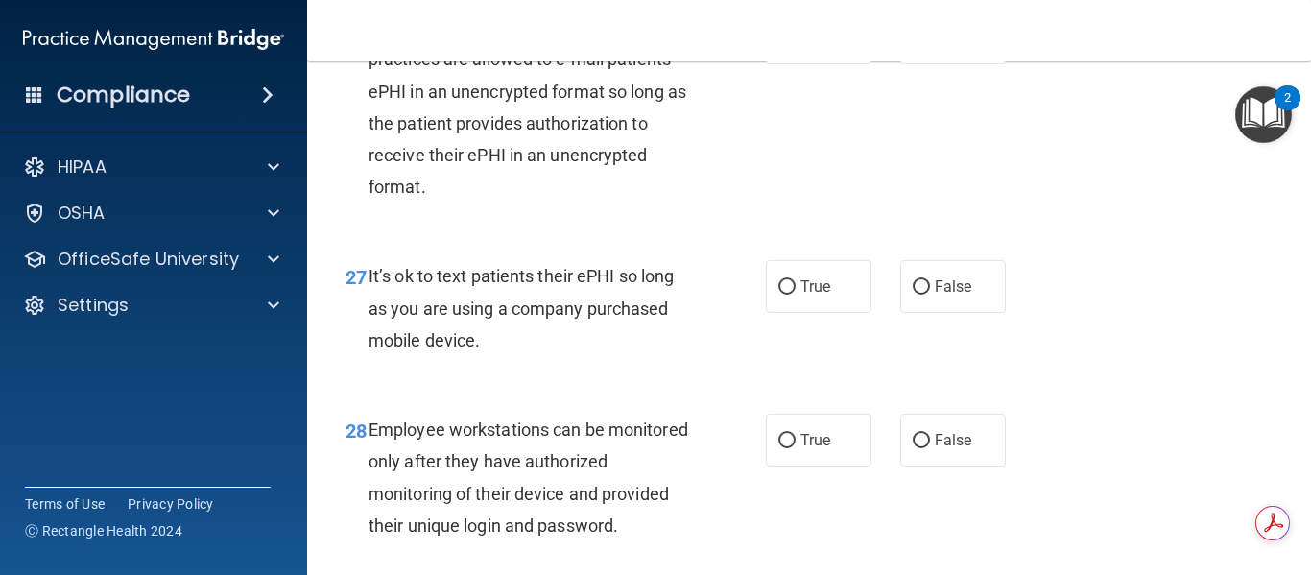
scroll to position [5277, 0]
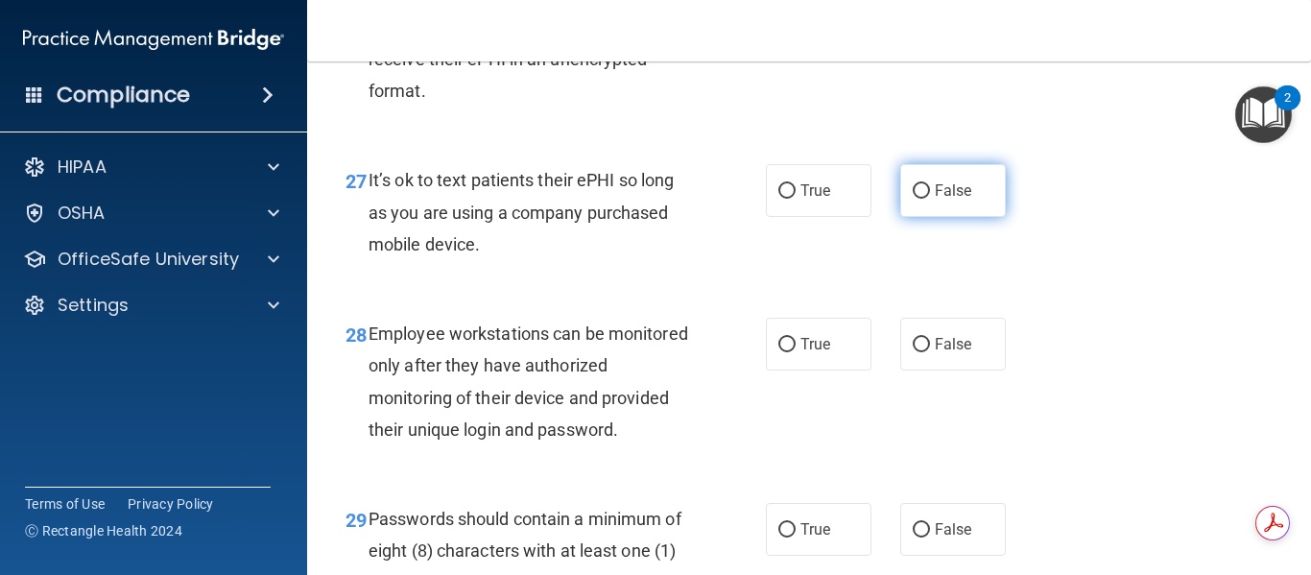
click at [912, 199] on input "False" at bounding box center [920, 191] width 17 height 14
radio input "true"
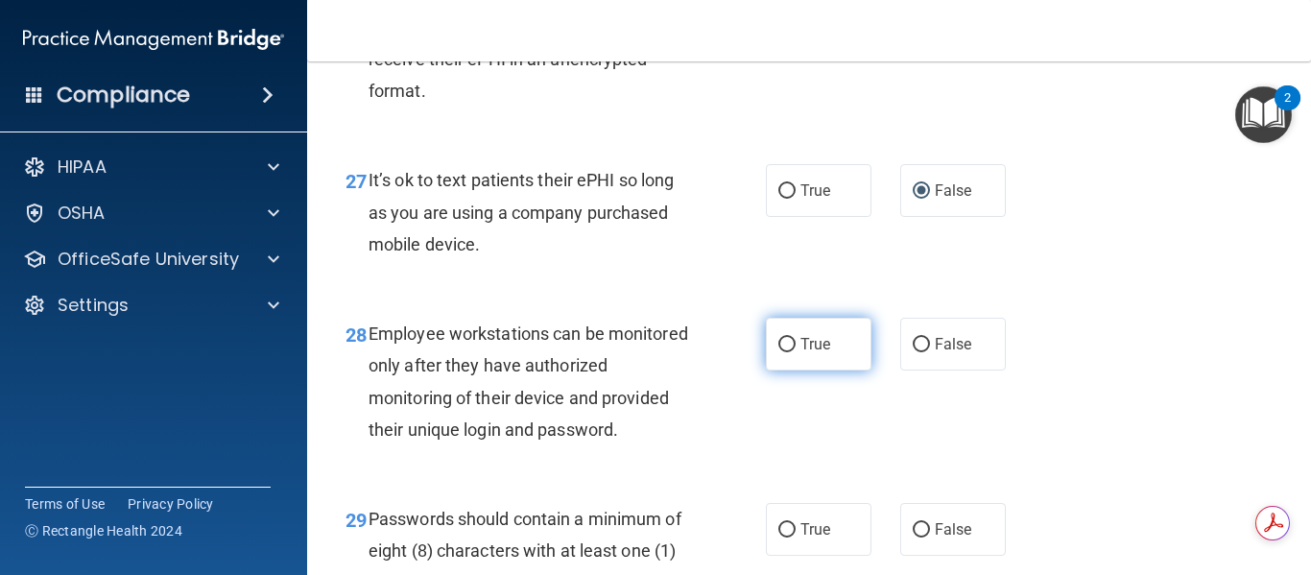
click at [784, 352] on input "True" at bounding box center [786, 345] width 17 height 14
radio input "true"
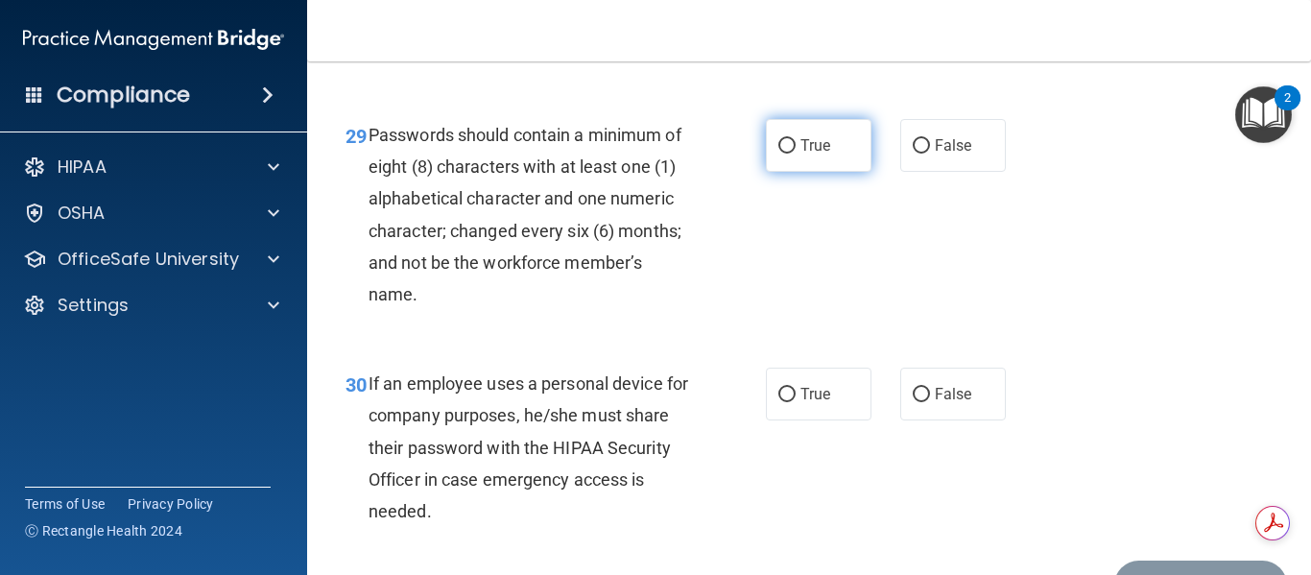
click at [781, 154] on input "True" at bounding box center [786, 146] width 17 height 14
radio input "true"
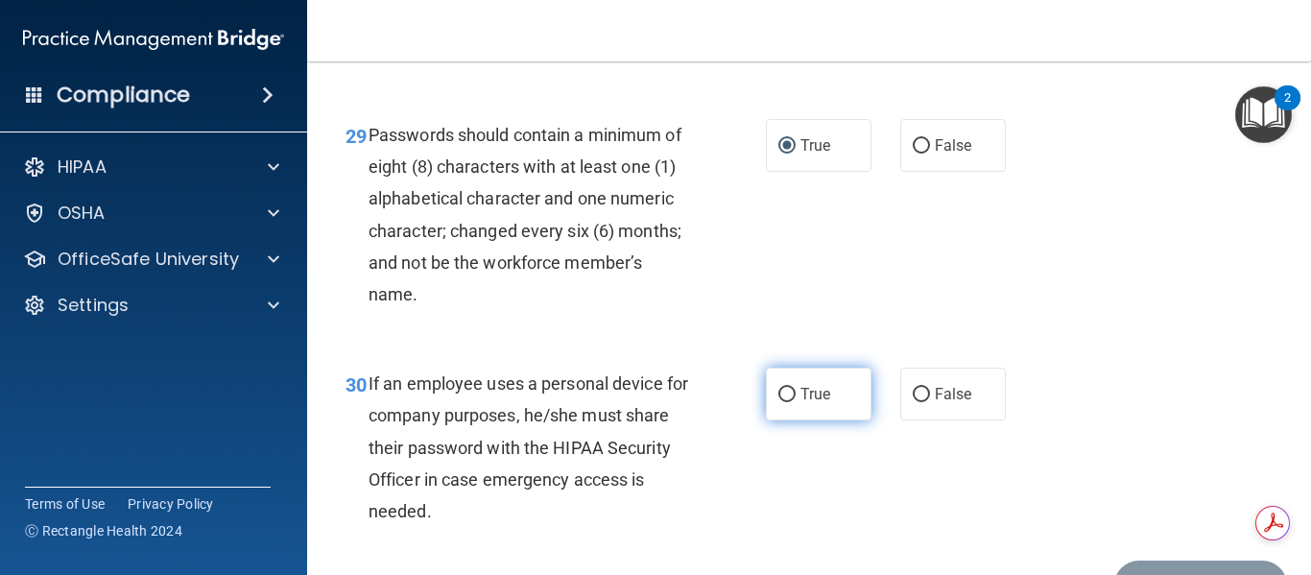
click at [777, 420] on label "True" at bounding box center [819, 393] width 106 height 53
click at [778, 402] on input "True" at bounding box center [786, 395] width 17 height 14
radio input "true"
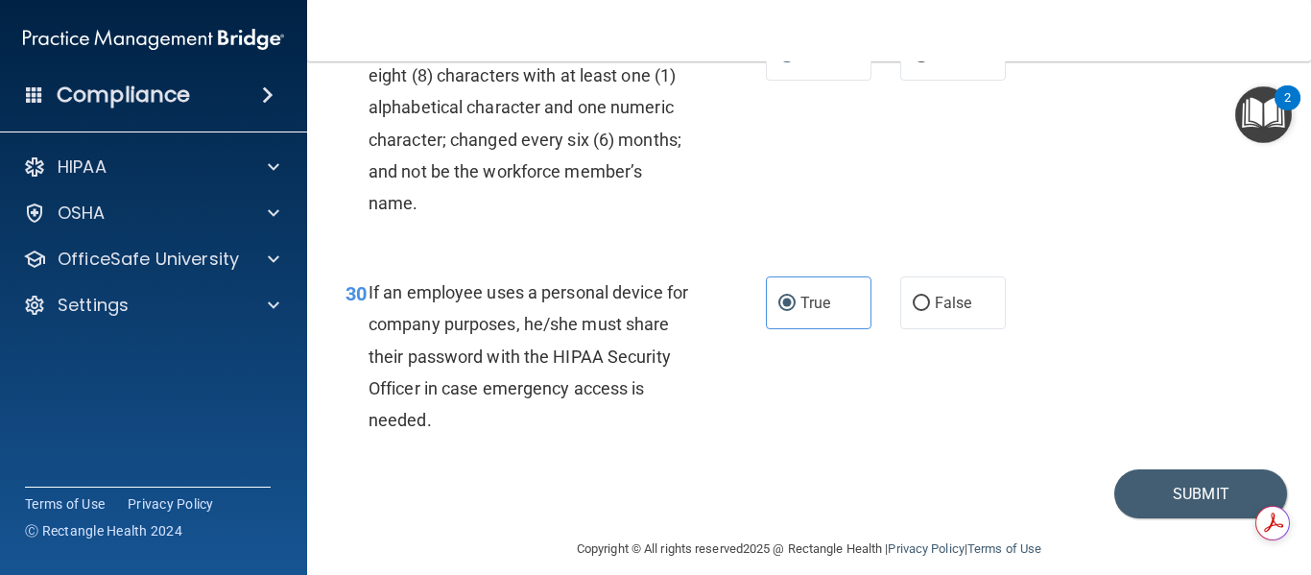
scroll to position [5836, 0]
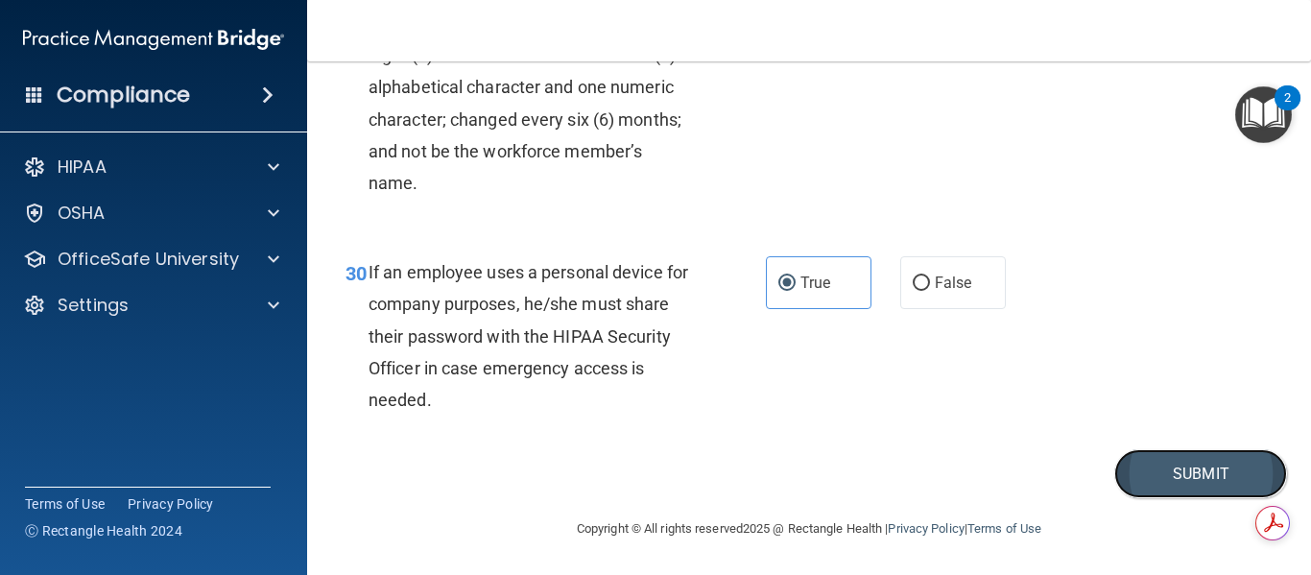
click at [1181, 478] on button "Submit" at bounding box center [1200, 473] width 173 height 49
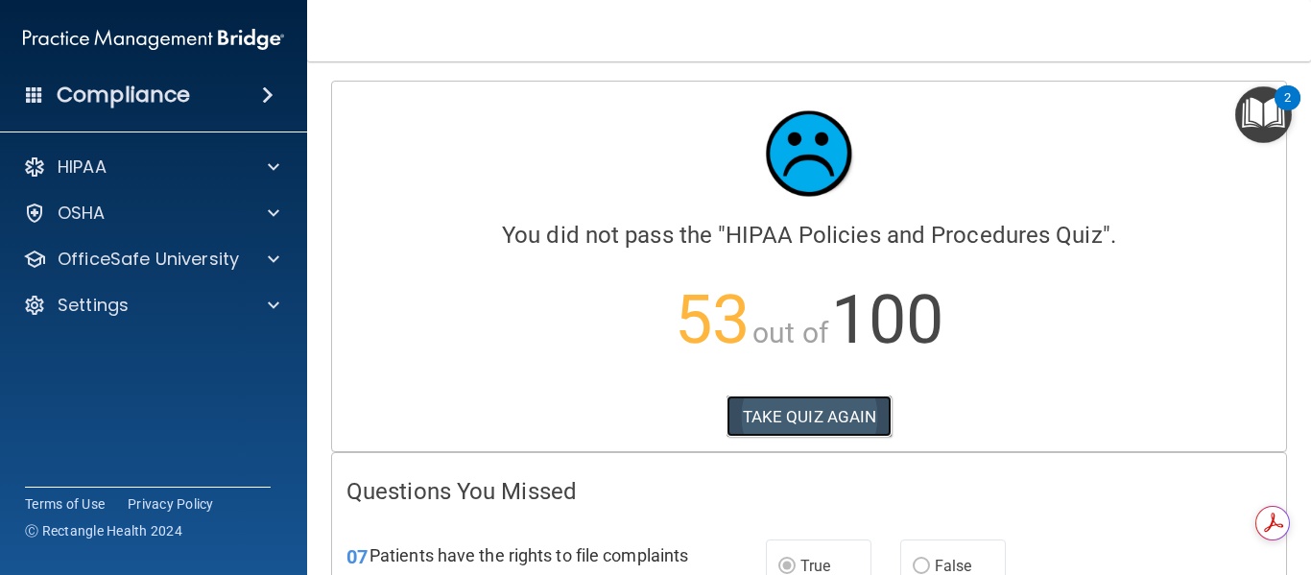
click at [789, 420] on button "TAKE QUIZ AGAIN" at bounding box center [809, 416] width 166 height 42
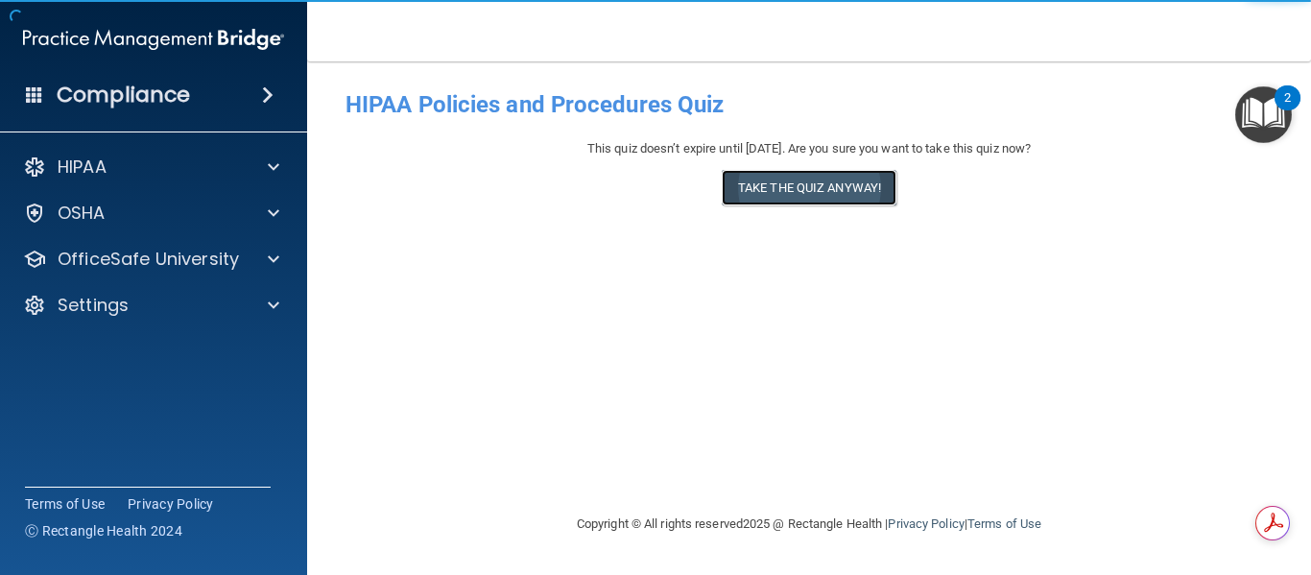
click at [786, 187] on button "Take the quiz anyway!" at bounding box center [809, 188] width 175 height 36
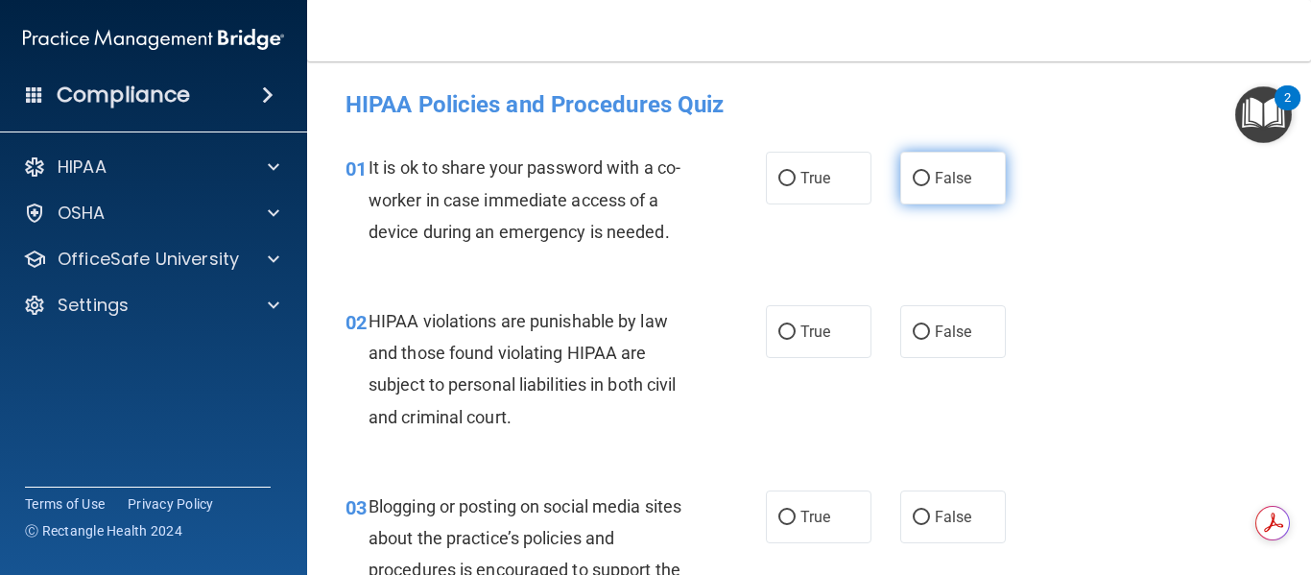
click at [915, 178] on input "False" at bounding box center [920, 179] width 17 height 14
radio input "true"
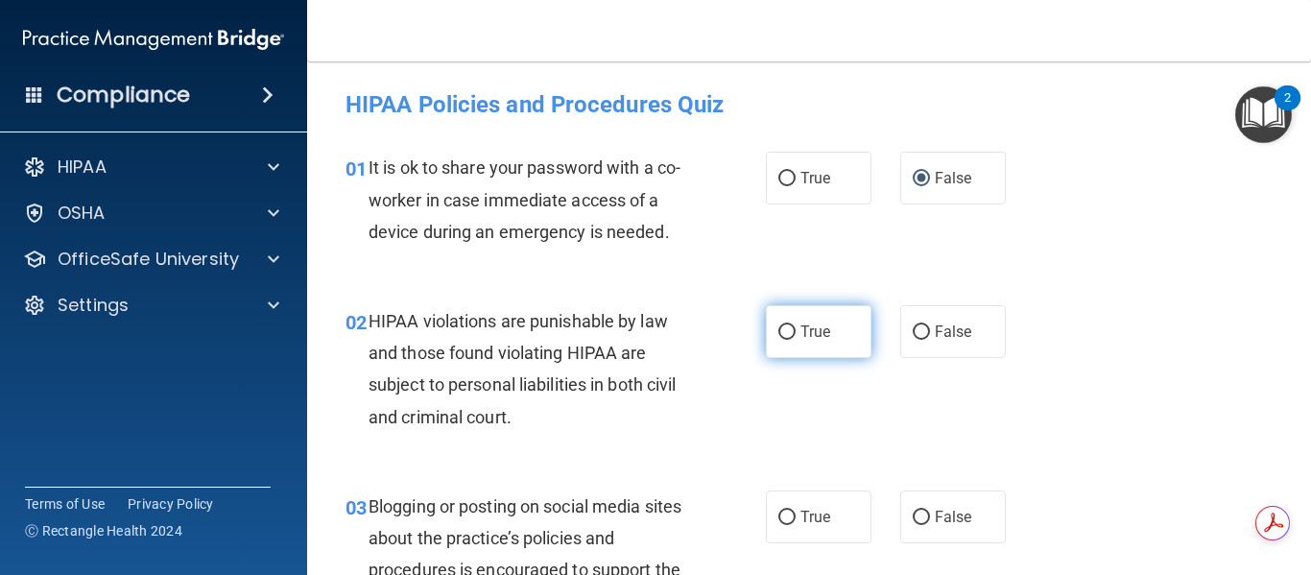
click at [781, 331] on input "True" at bounding box center [786, 332] width 17 height 14
radio input "true"
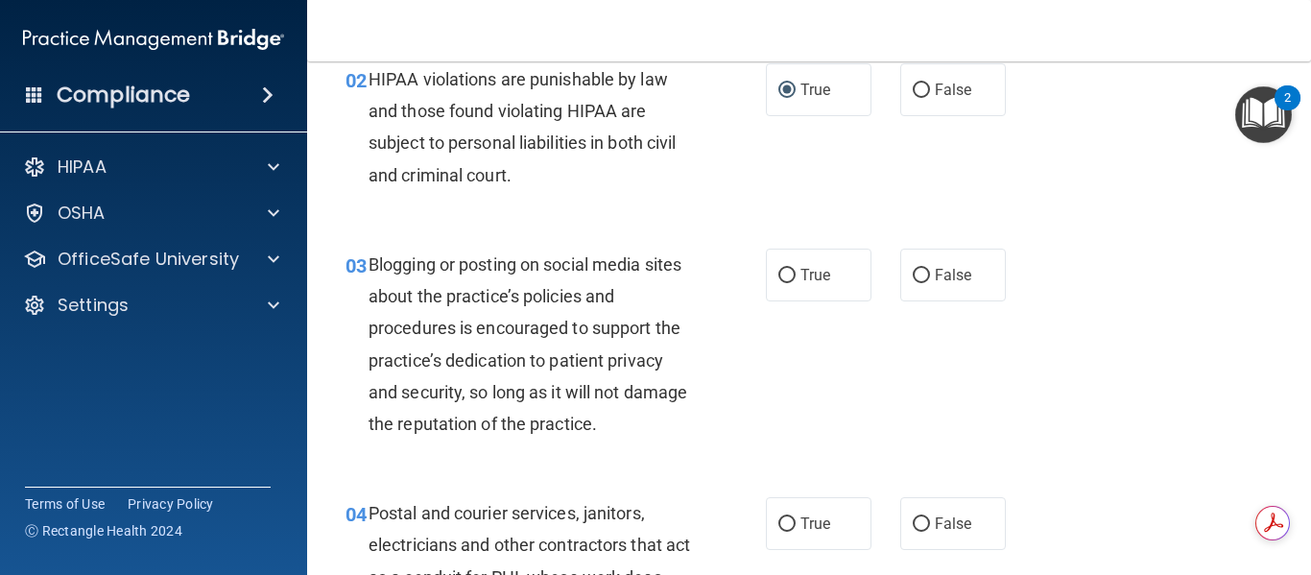
scroll to position [288, 0]
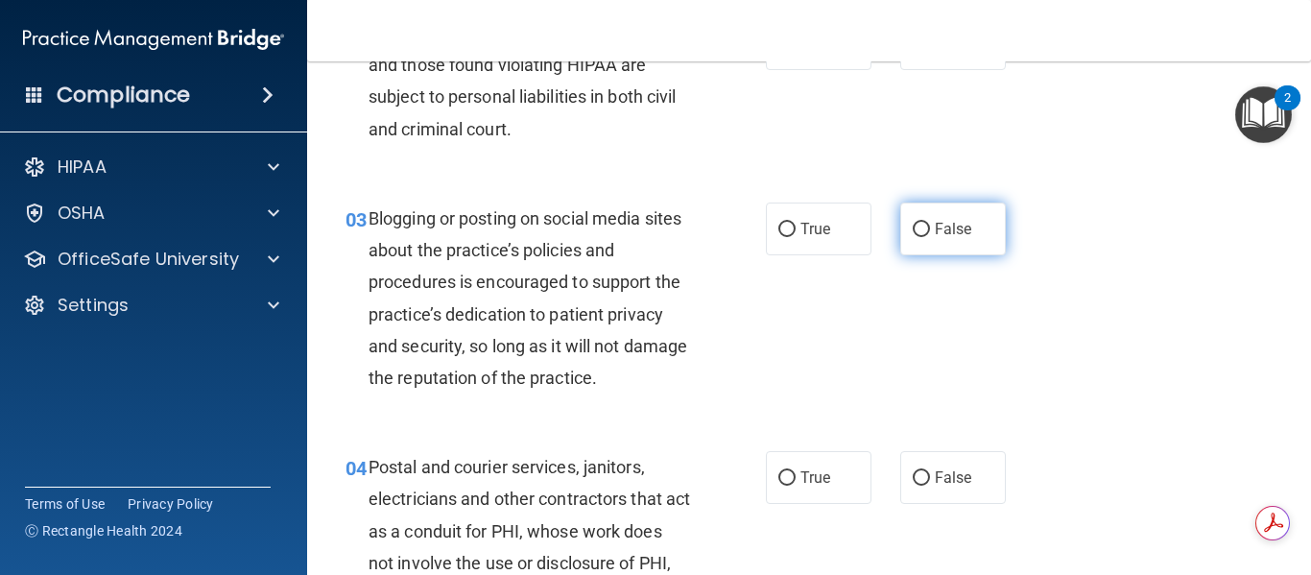
click at [912, 230] on input "False" at bounding box center [920, 230] width 17 height 14
radio input "true"
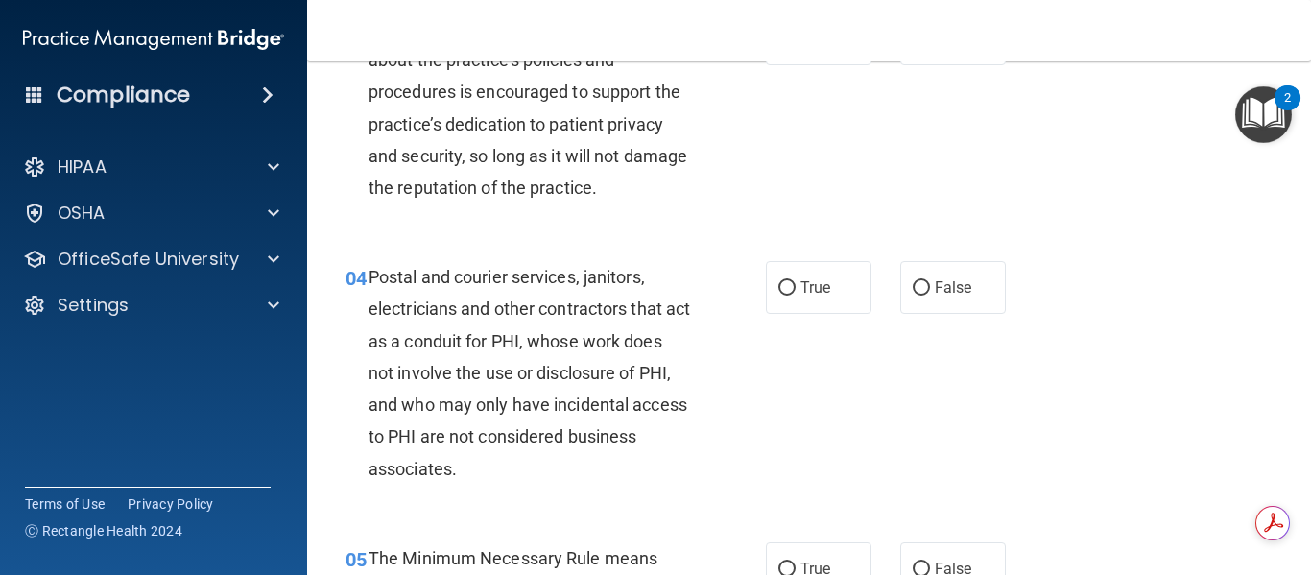
scroll to position [480, 0]
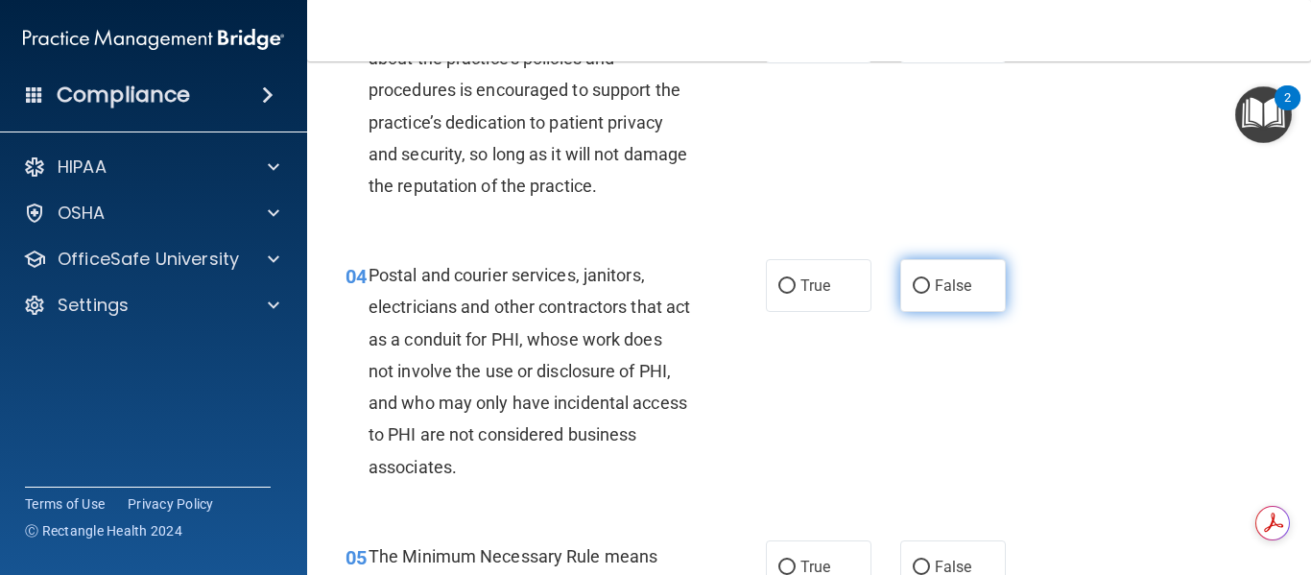
click at [912, 286] on input "False" at bounding box center [920, 286] width 17 height 14
radio input "true"
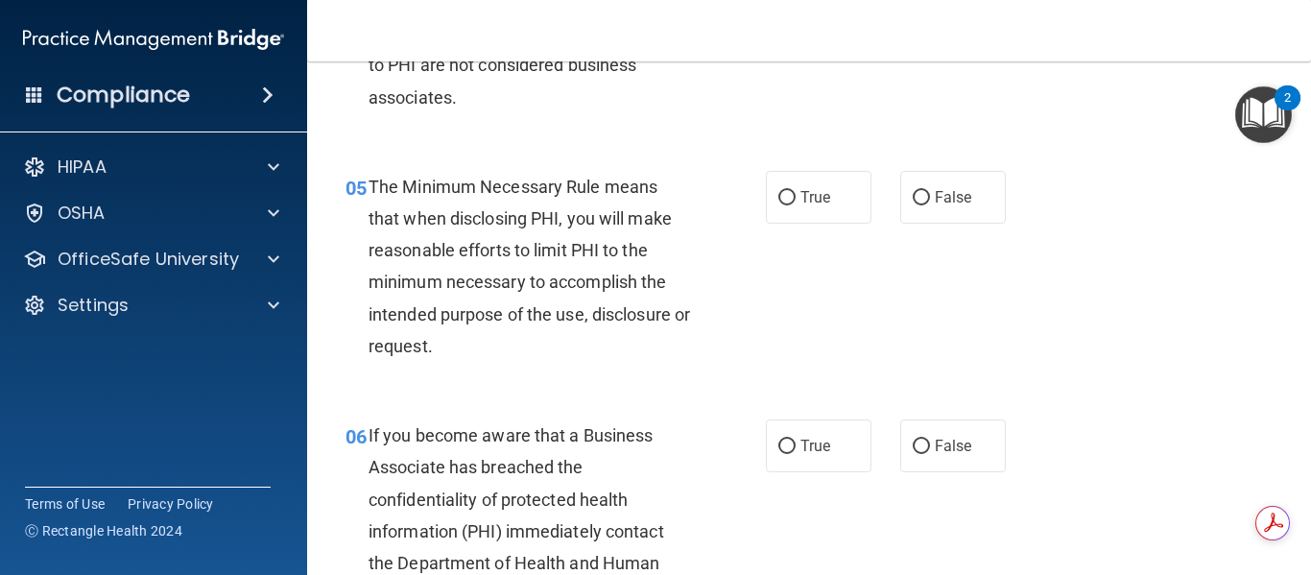
scroll to position [864, 0]
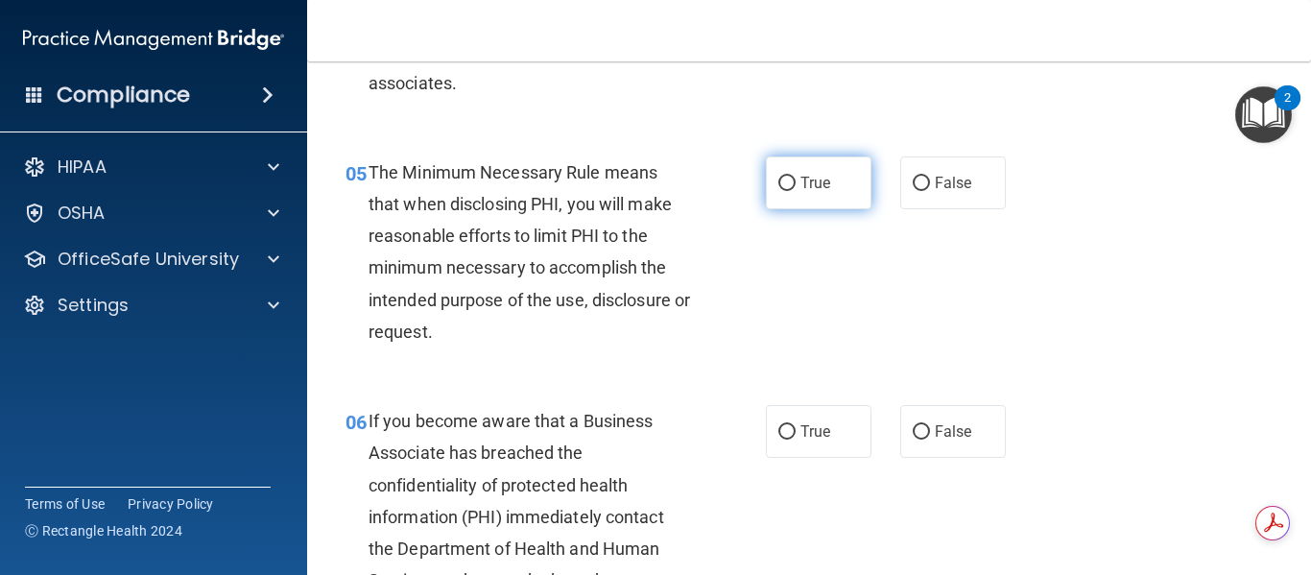
click at [782, 183] on input "True" at bounding box center [786, 184] width 17 height 14
radio input "true"
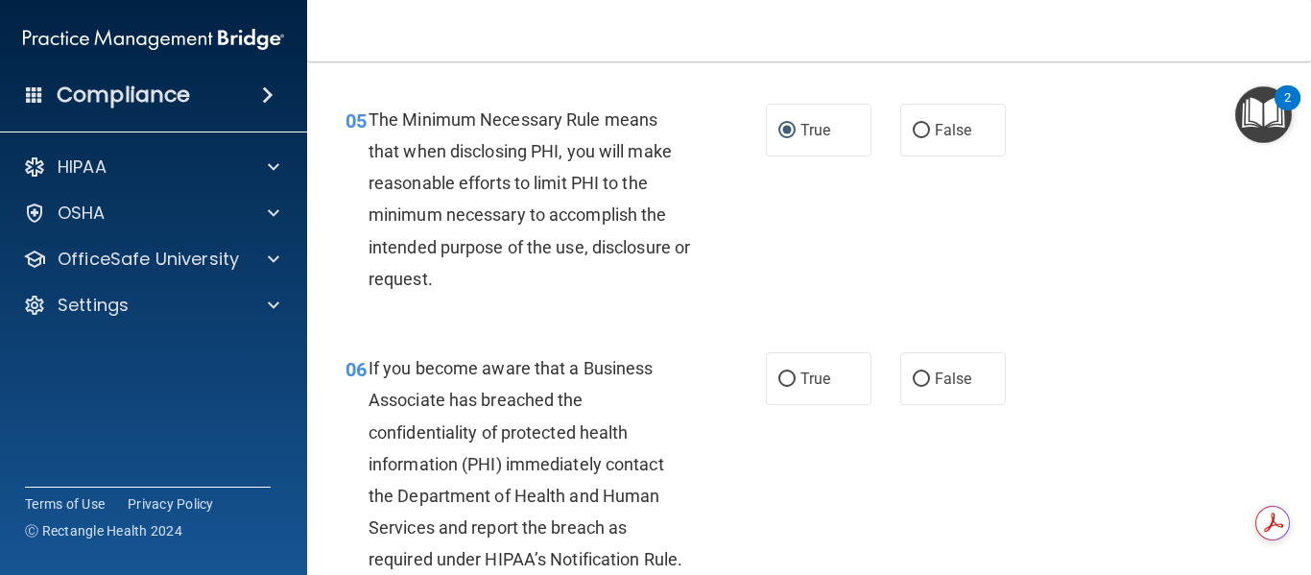
scroll to position [1055, 0]
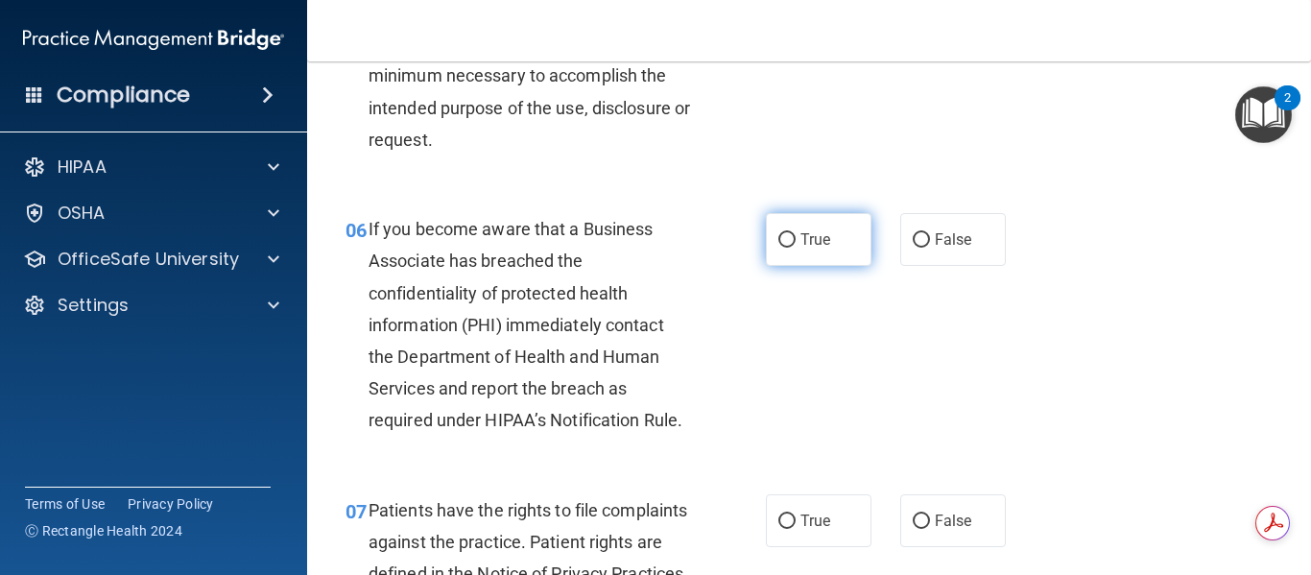
click at [778, 247] on input "True" at bounding box center [786, 240] width 17 height 14
radio input "true"
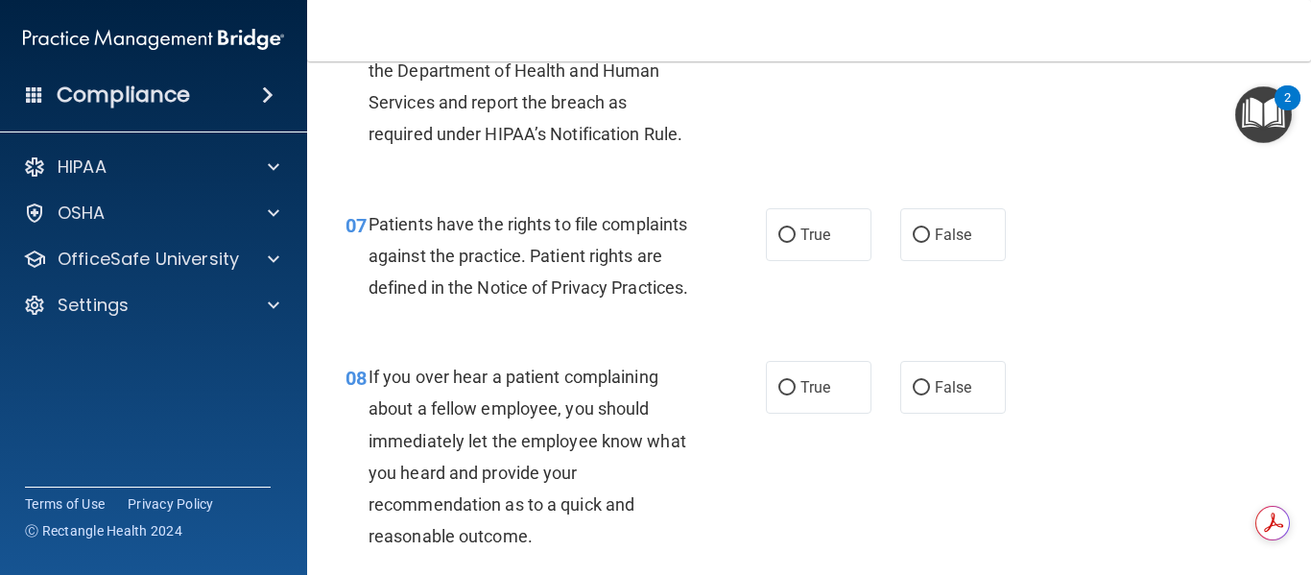
scroll to position [1343, 0]
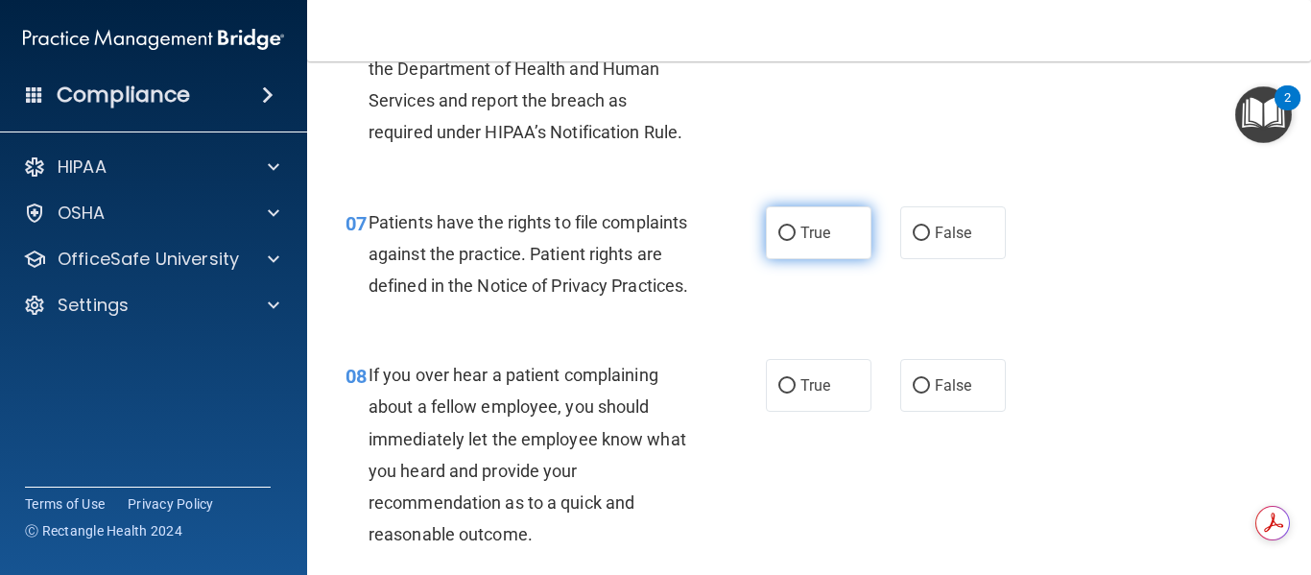
click at [778, 231] on input "True" at bounding box center [786, 233] width 17 height 14
radio input "true"
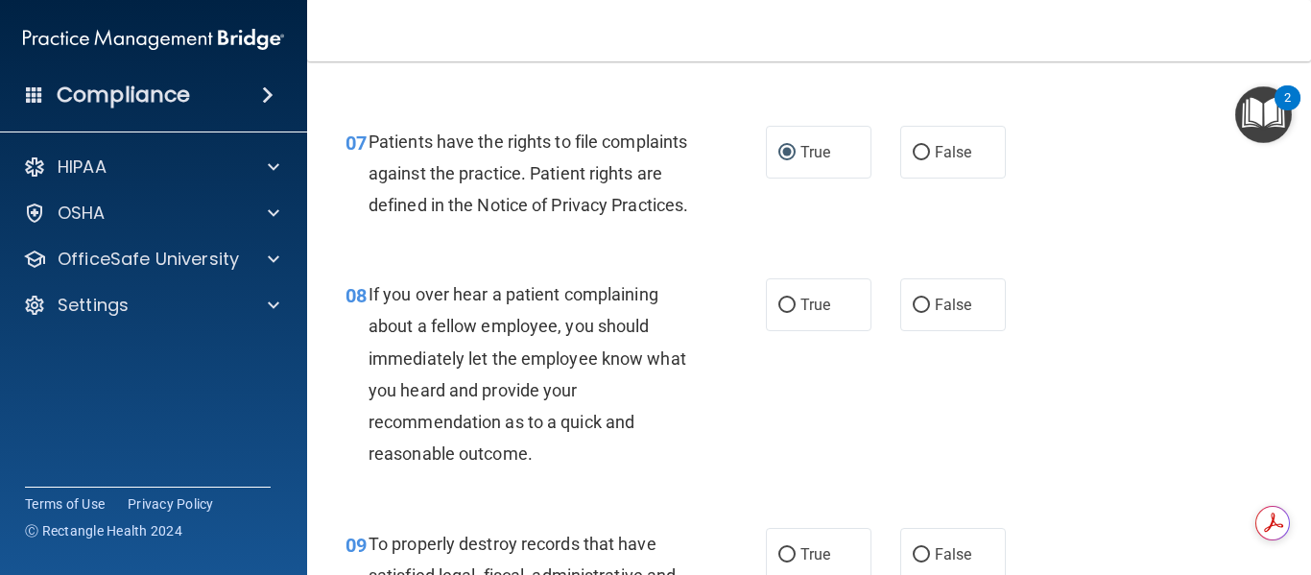
scroll to position [1535, 0]
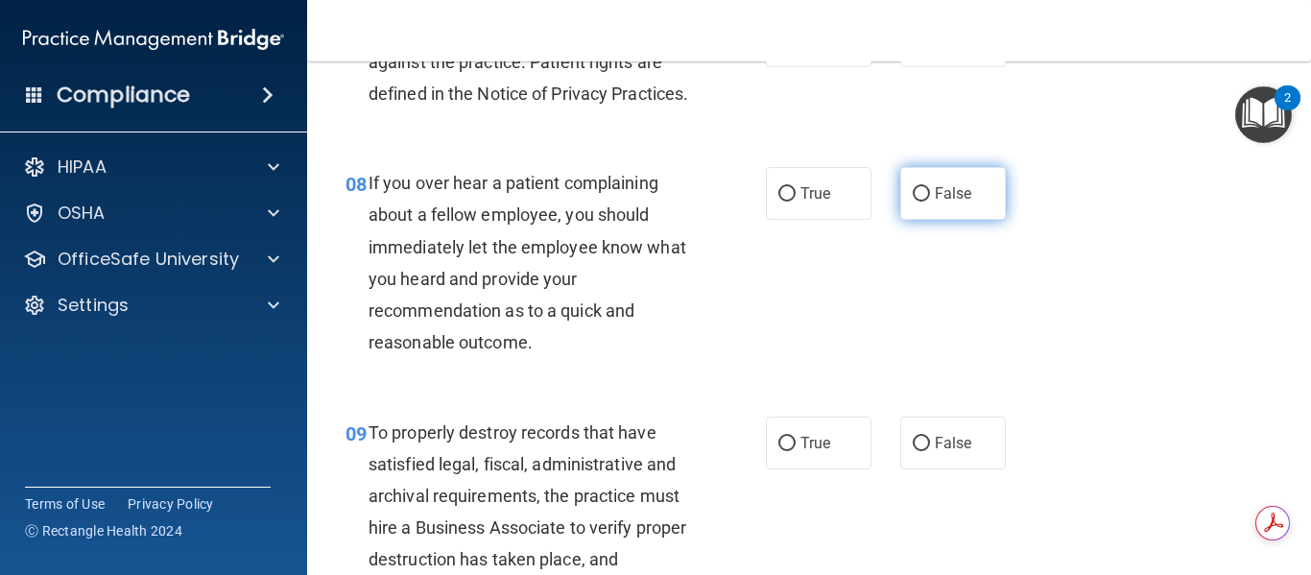
click at [914, 201] on input "False" at bounding box center [920, 194] width 17 height 14
radio input "true"
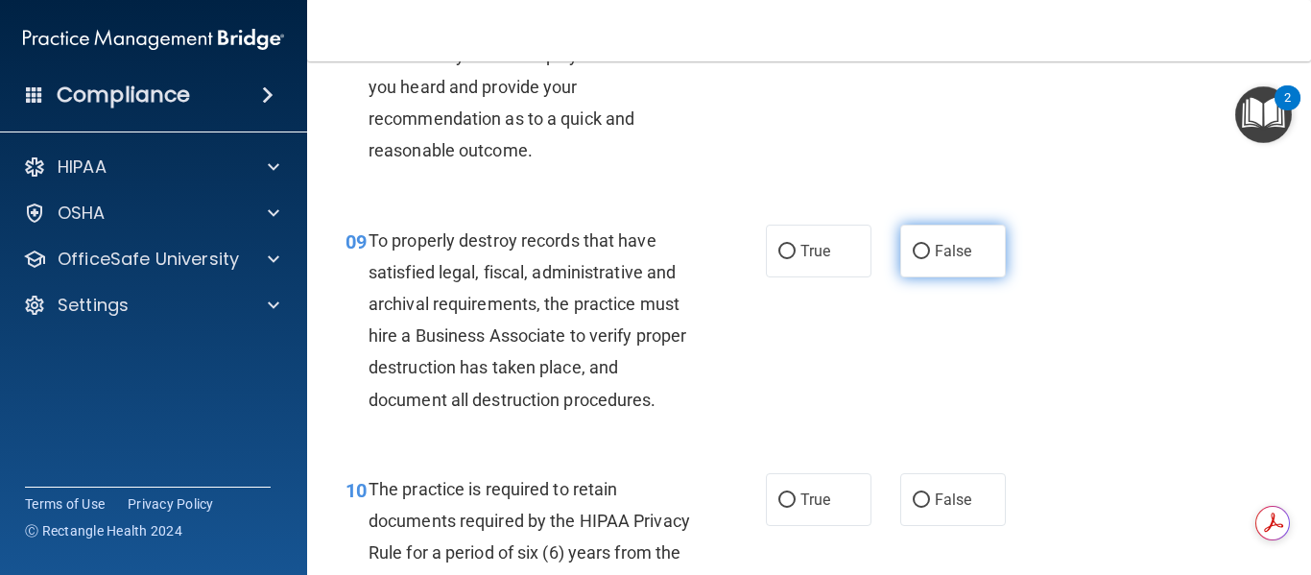
click at [912, 259] on input "False" at bounding box center [920, 252] width 17 height 14
radio input "true"
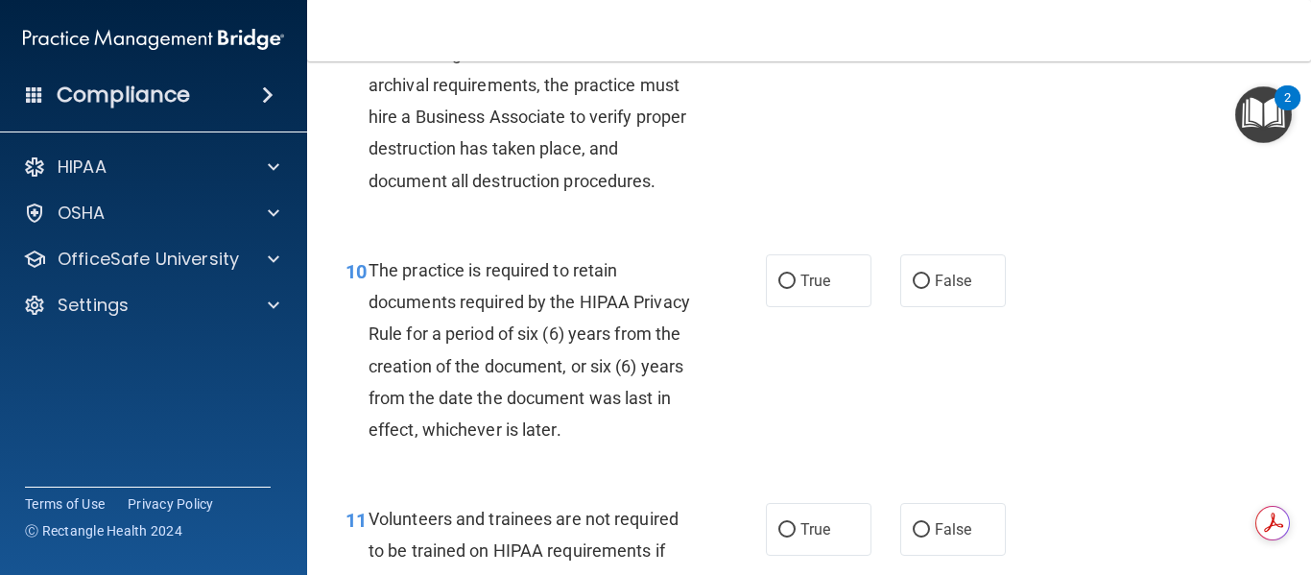
scroll to position [2015, 0]
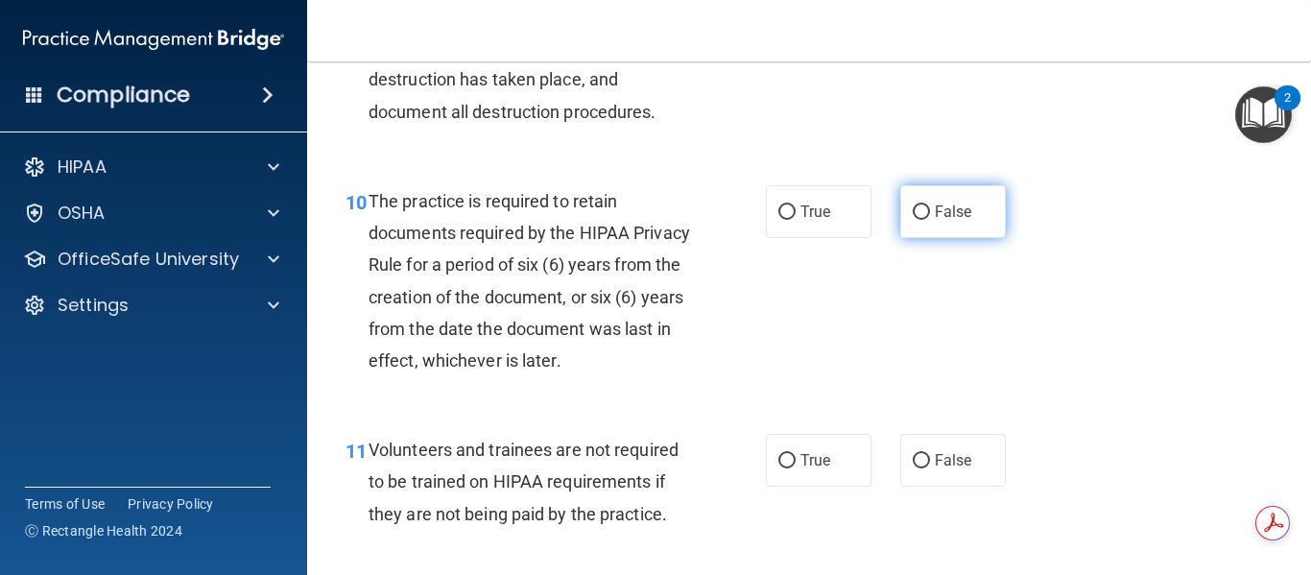
click at [912, 220] on input "False" at bounding box center [920, 212] width 17 height 14
radio input "true"
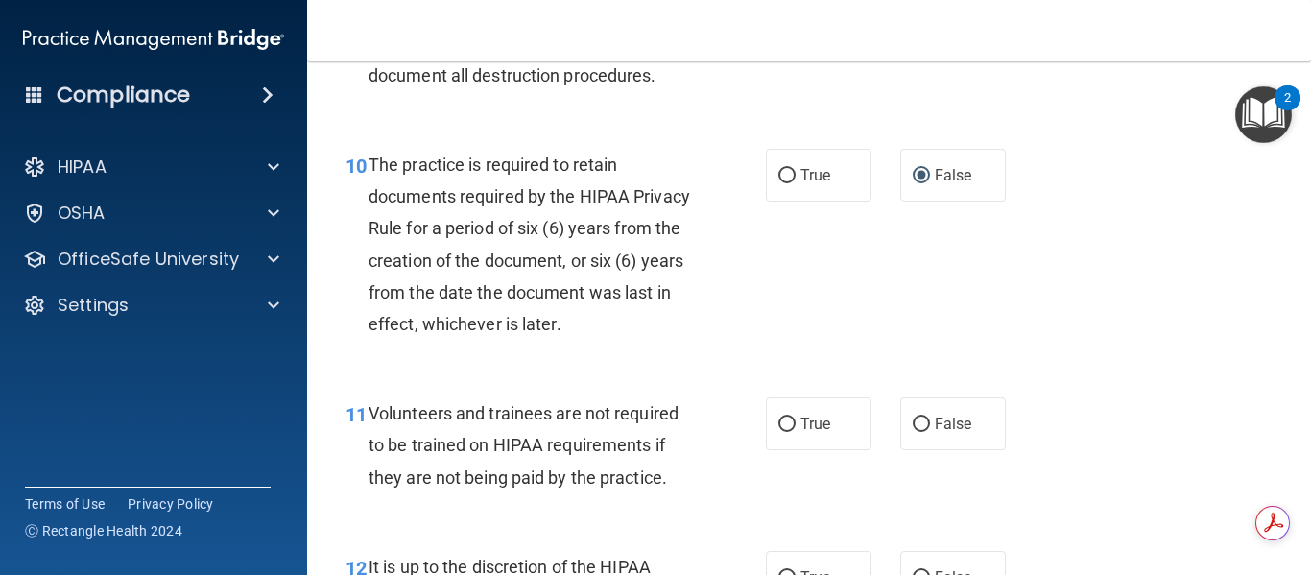
scroll to position [2111, 0]
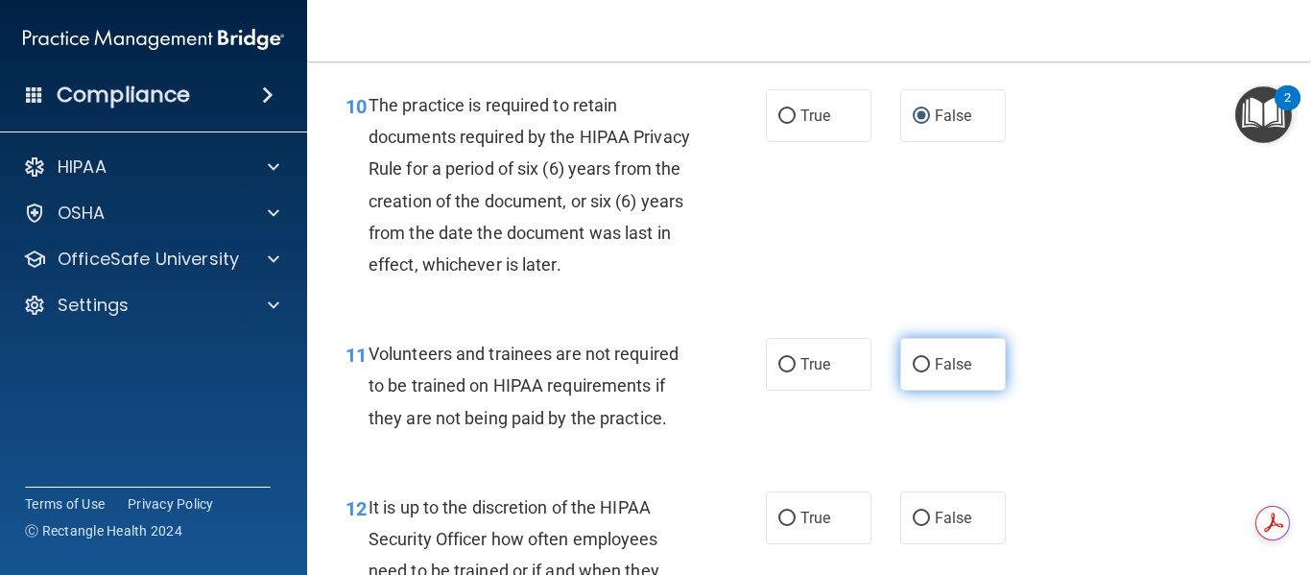
click at [912, 372] on input "False" at bounding box center [920, 365] width 17 height 14
radio input "true"
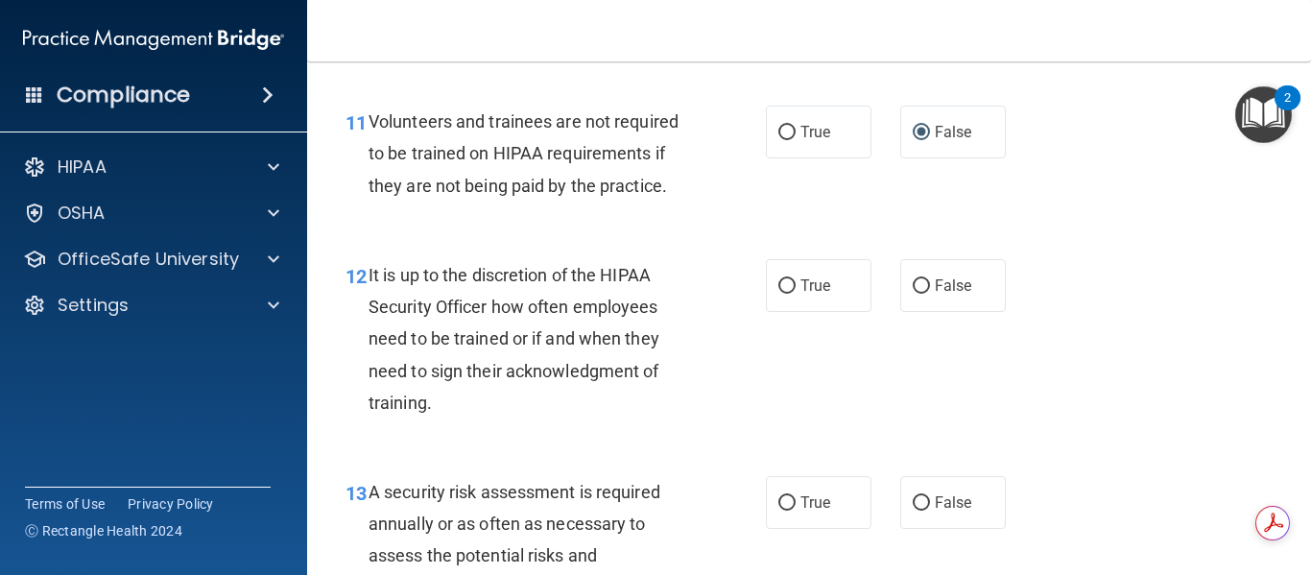
scroll to position [2399, 0]
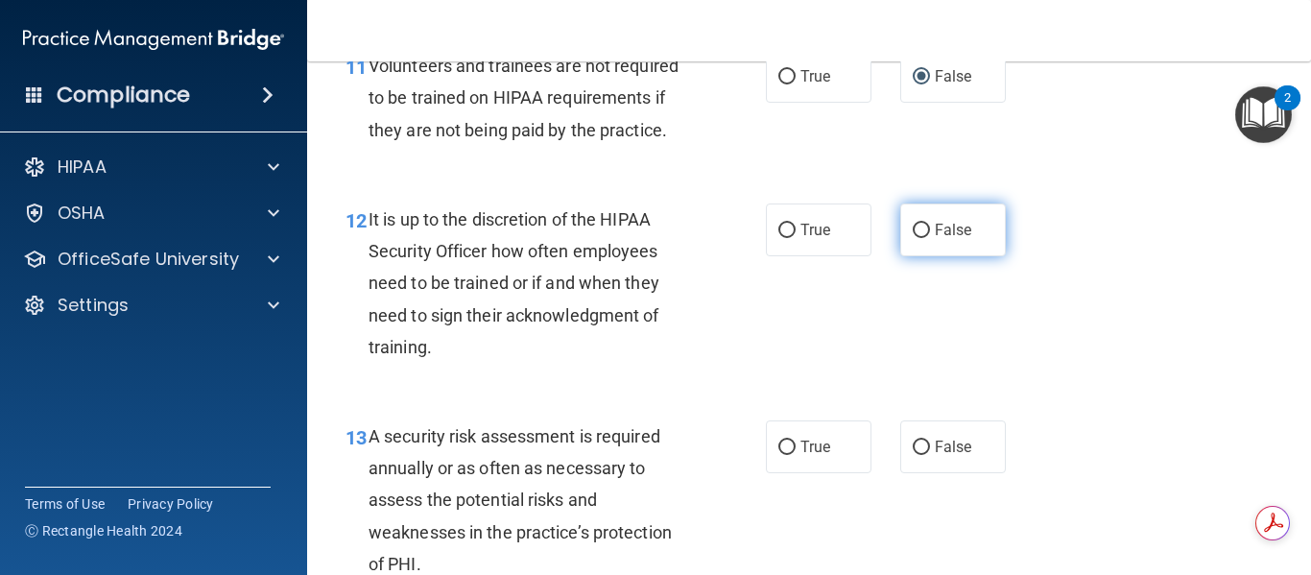
click at [912, 238] on input "False" at bounding box center [920, 231] width 17 height 14
radio input "true"
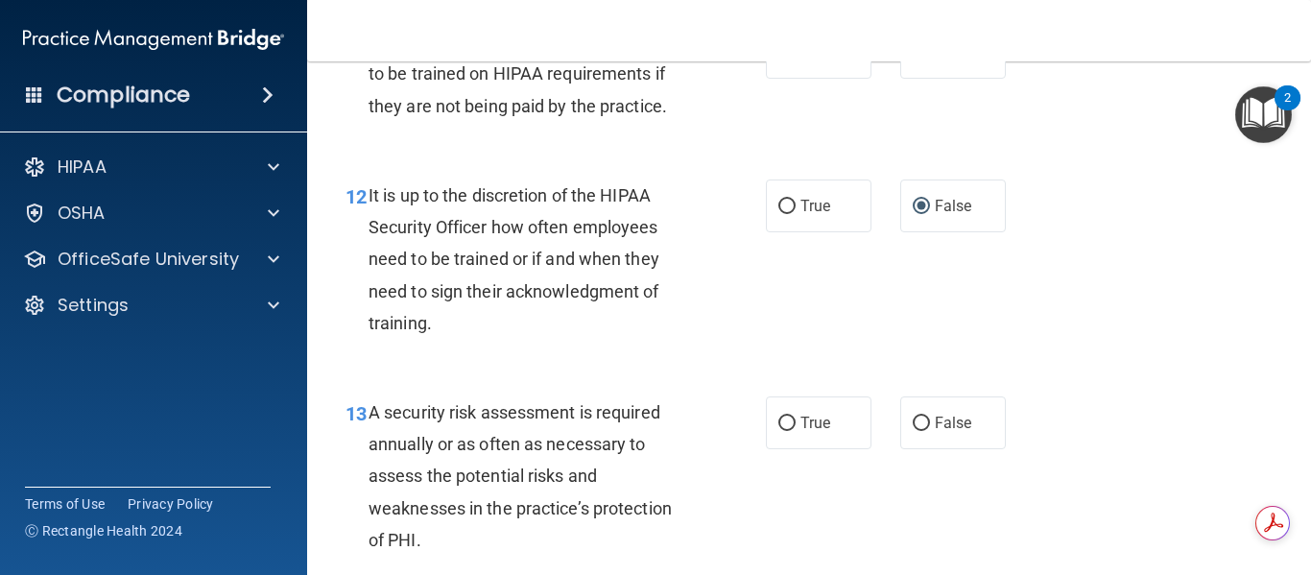
scroll to position [2207, 0]
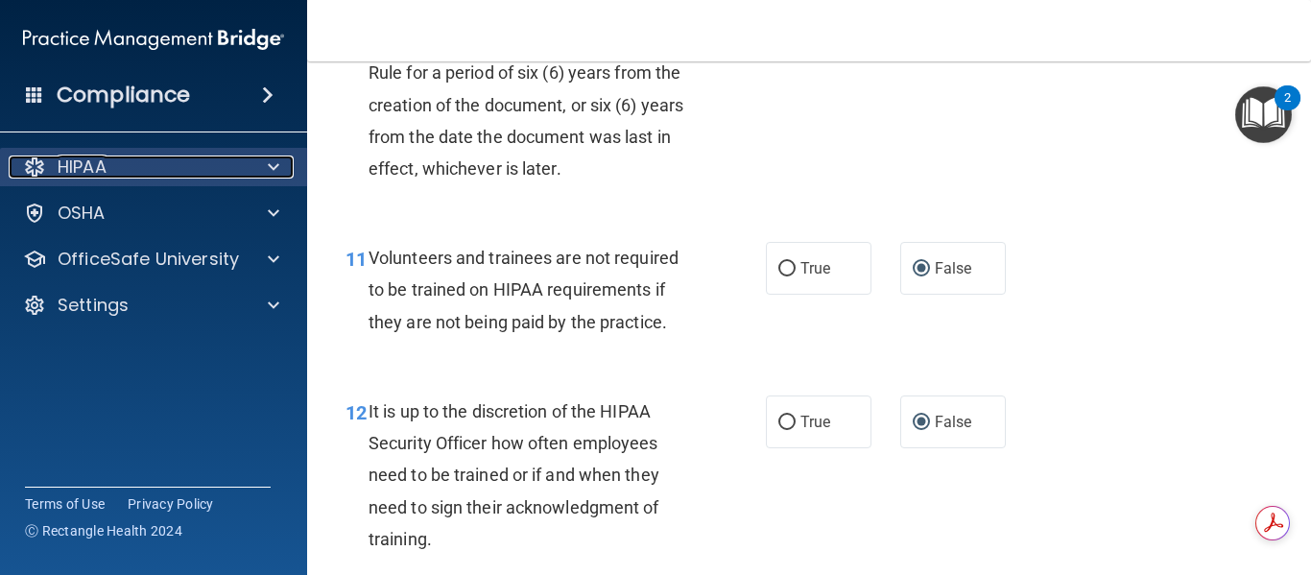
click at [147, 160] on div "HIPAA" at bounding box center [128, 166] width 238 height 23
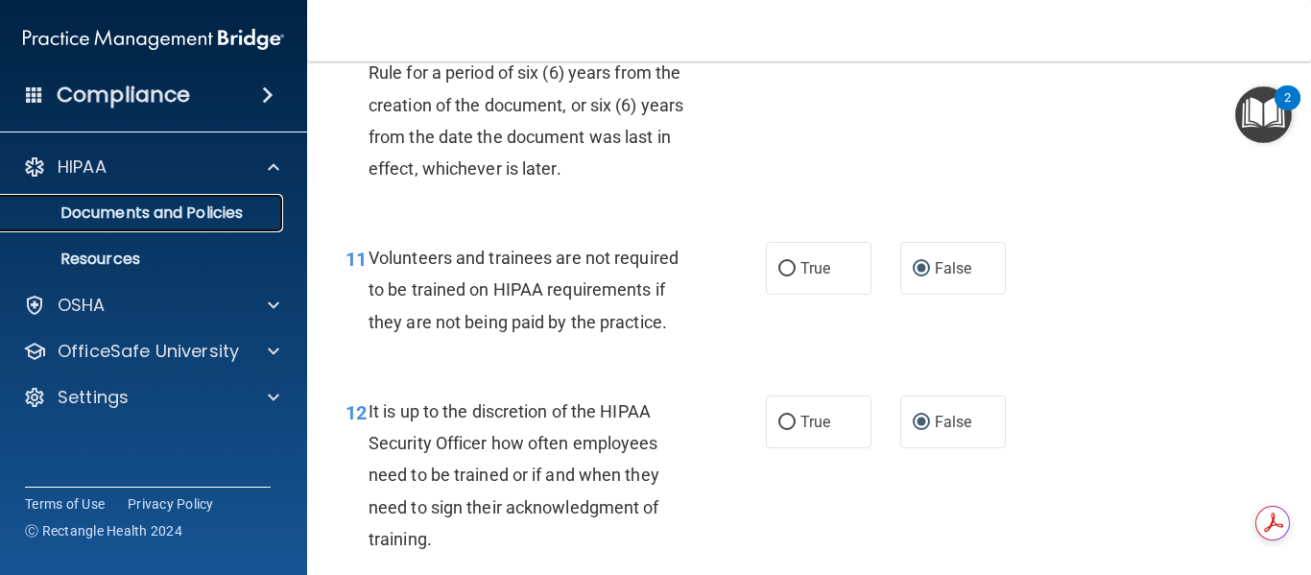
click at [149, 211] on p "Documents and Policies" at bounding box center [143, 212] width 262 height 19
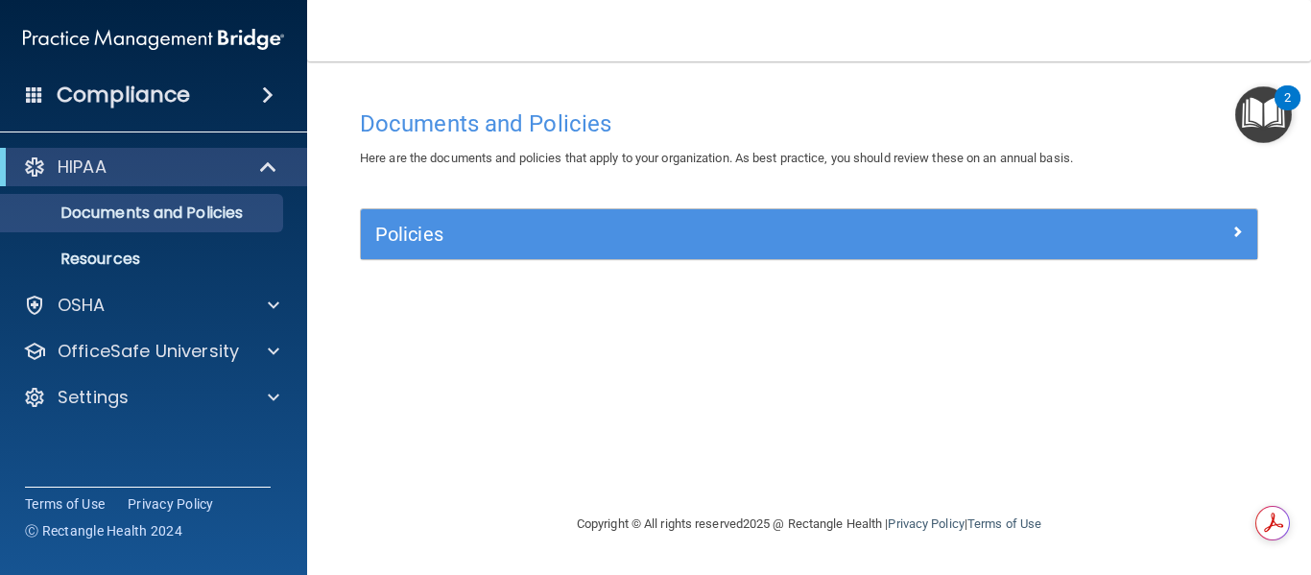
click at [1241, 114] on img "Open Resource Center, 2 new notifications" at bounding box center [1263, 114] width 57 height 57
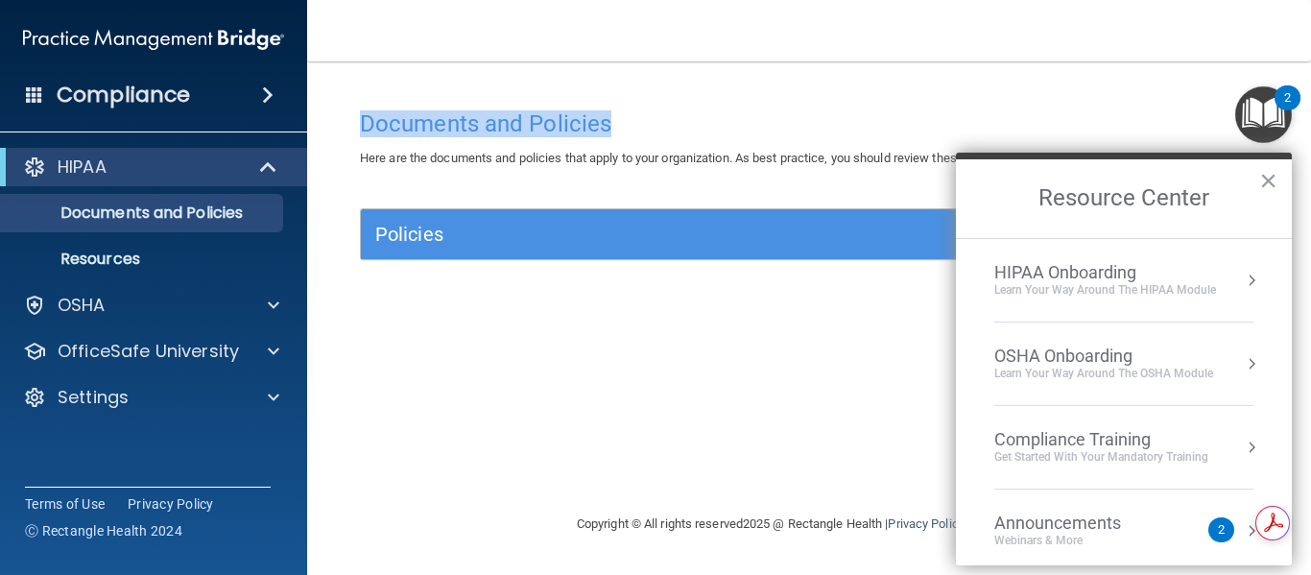
click at [625, 72] on div "Toggle navigation Kristi Joiner kjoiner@lamercymedical.com Manage My Enterprise…" at bounding box center [809, 287] width 1004 height 575
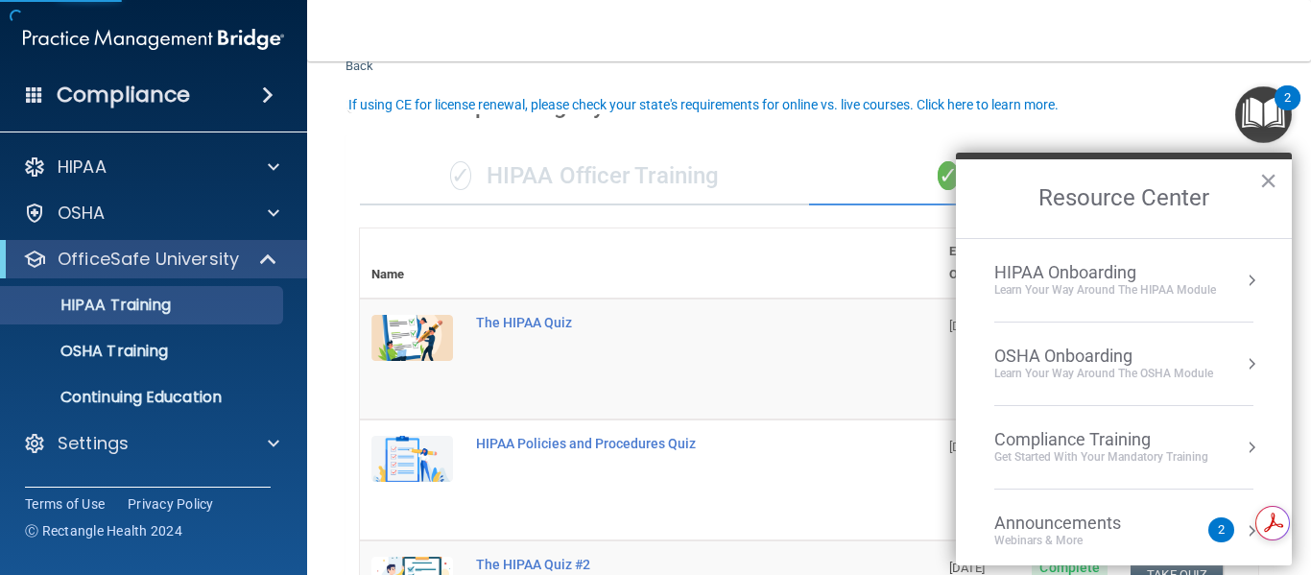
scroll to position [96, 0]
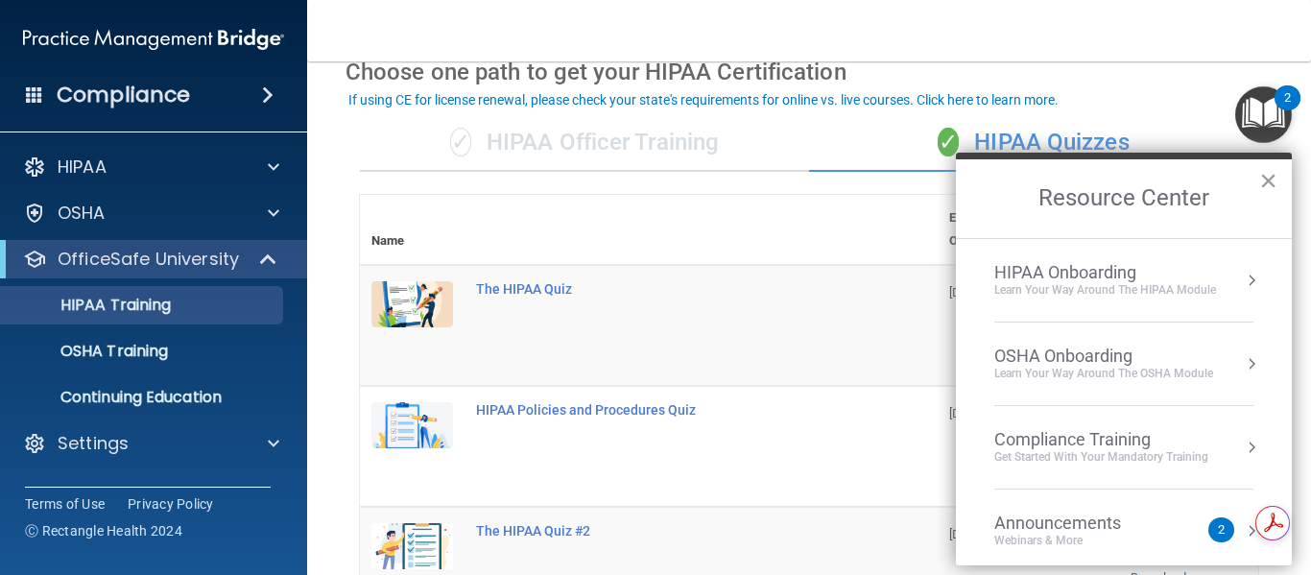
click at [1265, 178] on button "×" at bounding box center [1268, 180] width 18 height 31
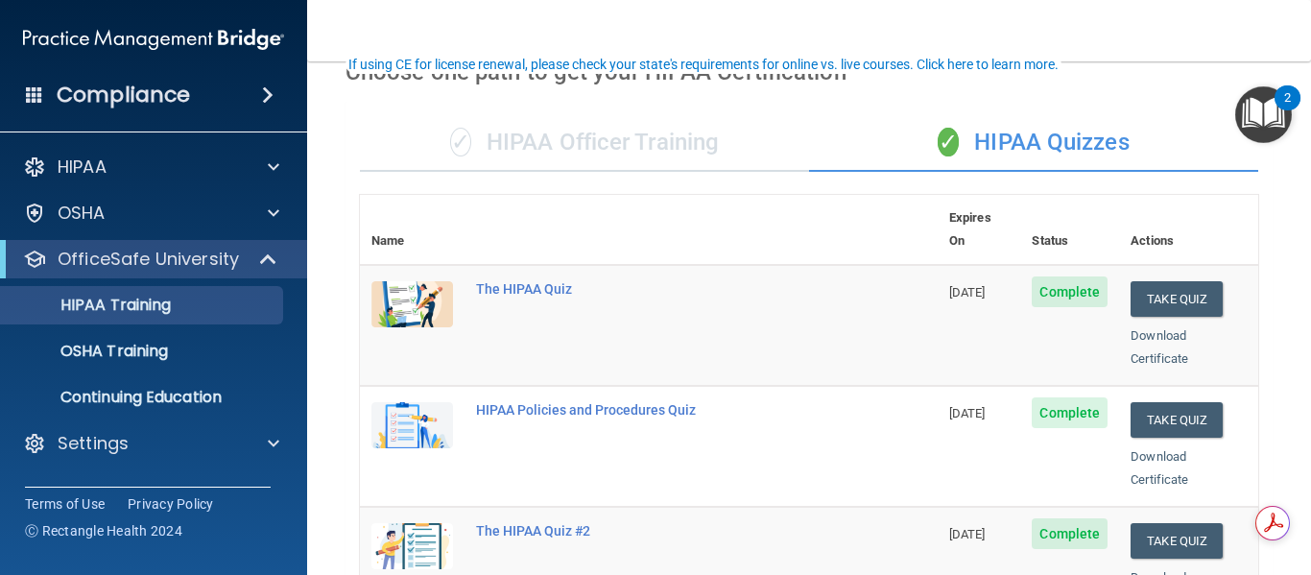
scroll to position [192, 0]
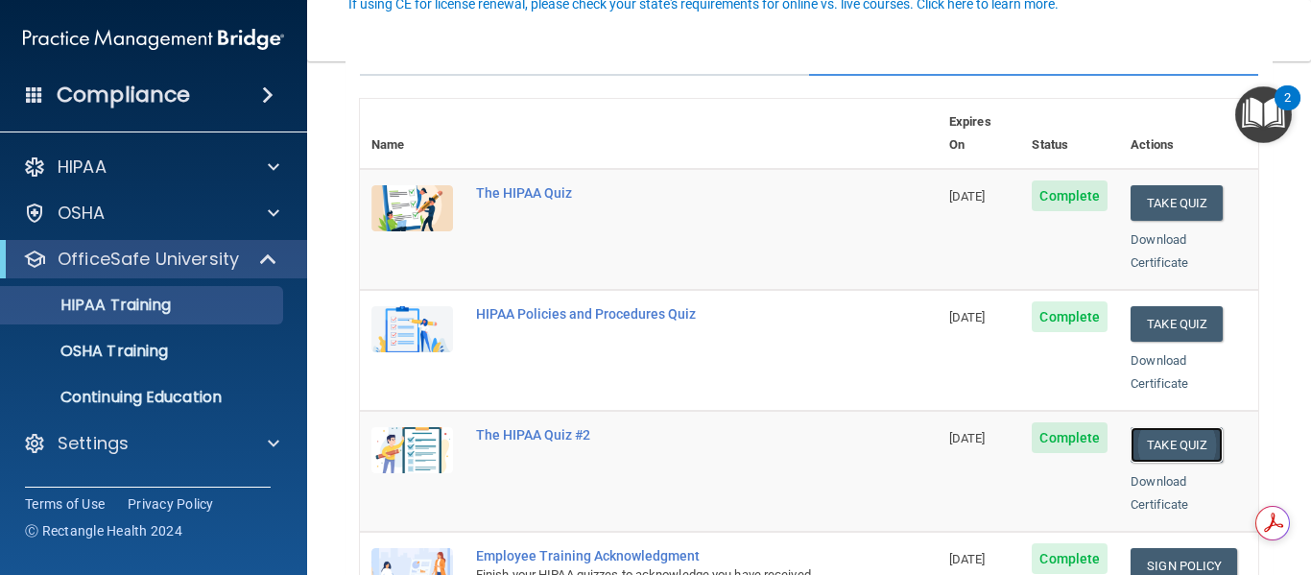
click at [1178, 427] on button "Take Quiz" at bounding box center [1176, 445] width 92 height 36
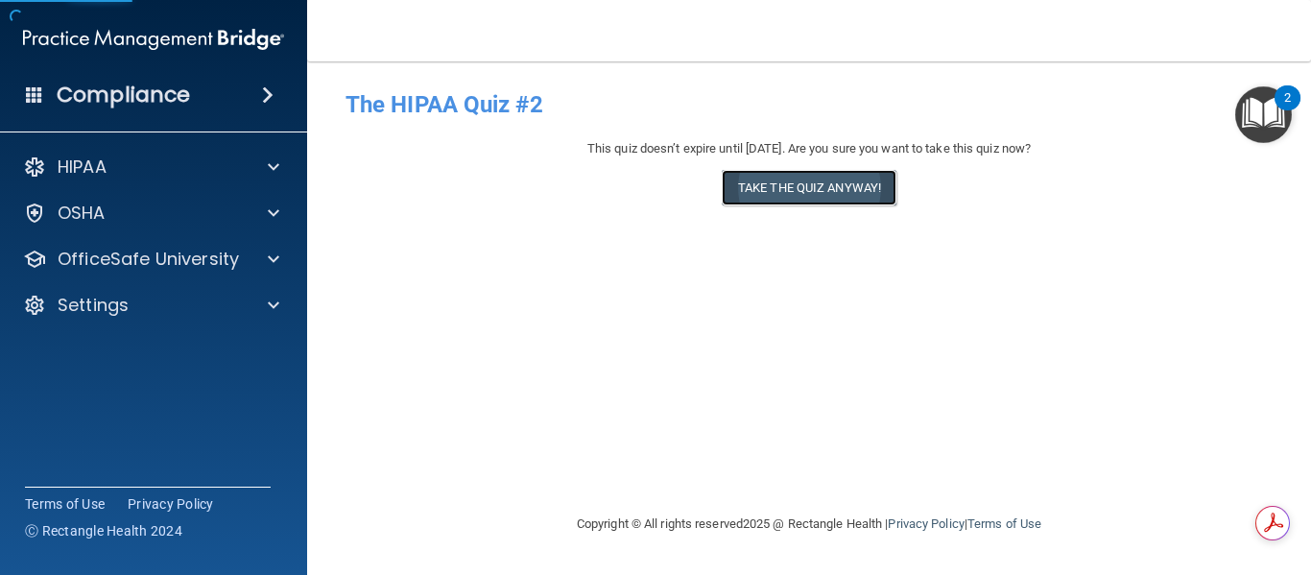
click at [822, 181] on button "Take the quiz anyway!" at bounding box center [809, 188] width 175 height 36
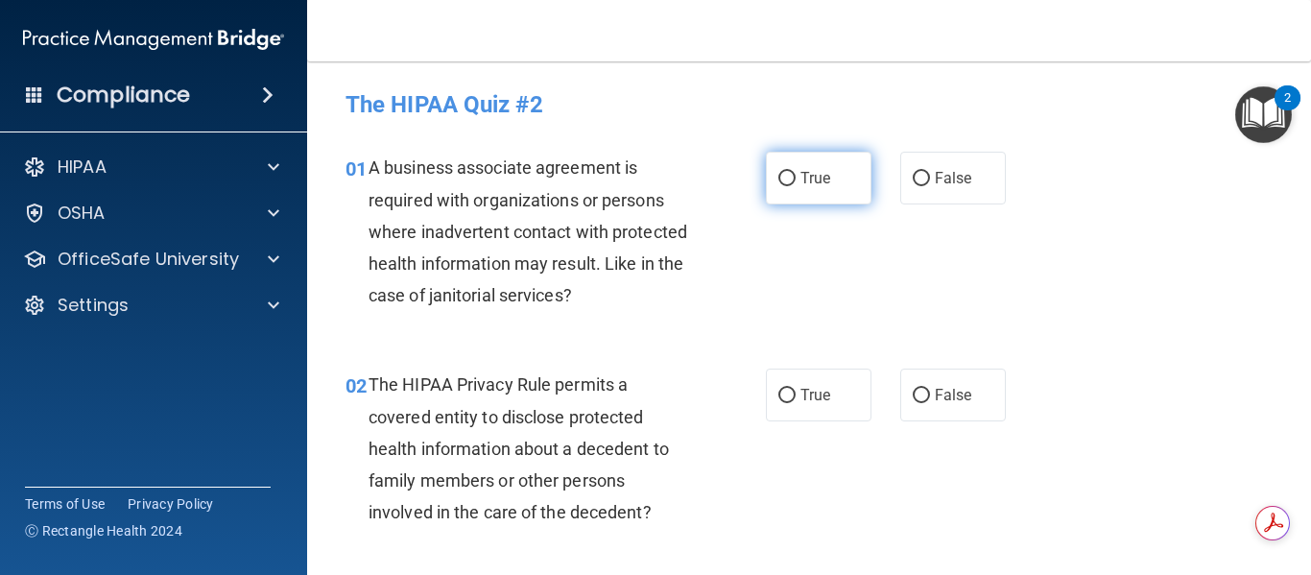
click at [778, 177] on input "True" at bounding box center [786, 179] width 17 height 14
radio input "true"
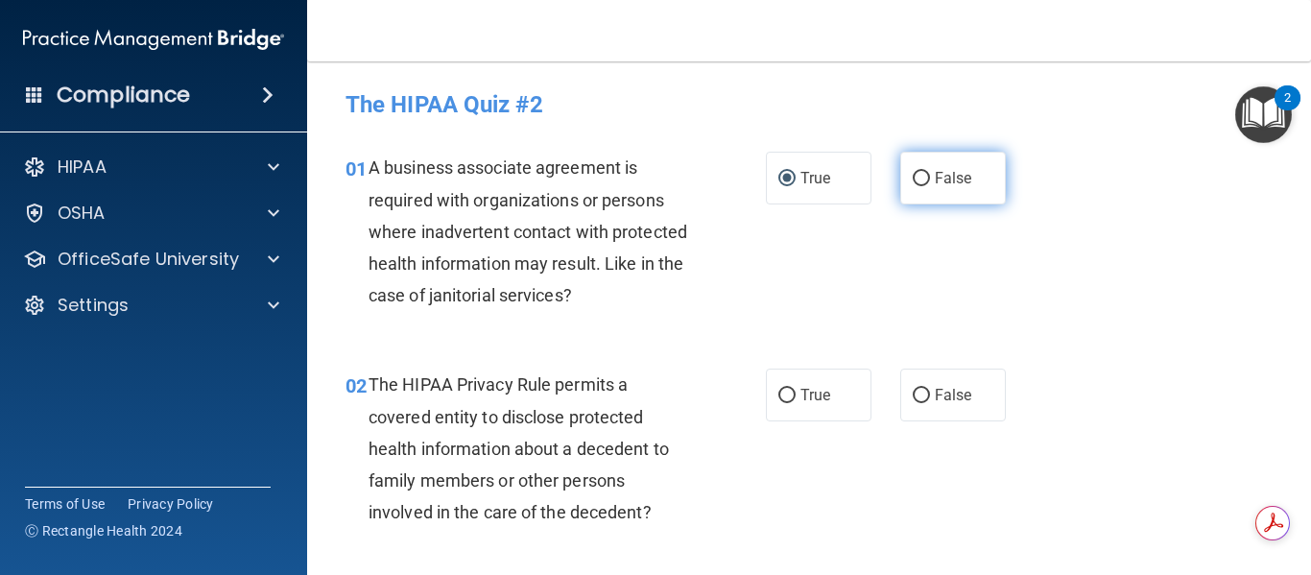
click at [915, 178] on input "False" at bounding box center [920, 179] width 17 height 14
radio input "true"
radio input "false"
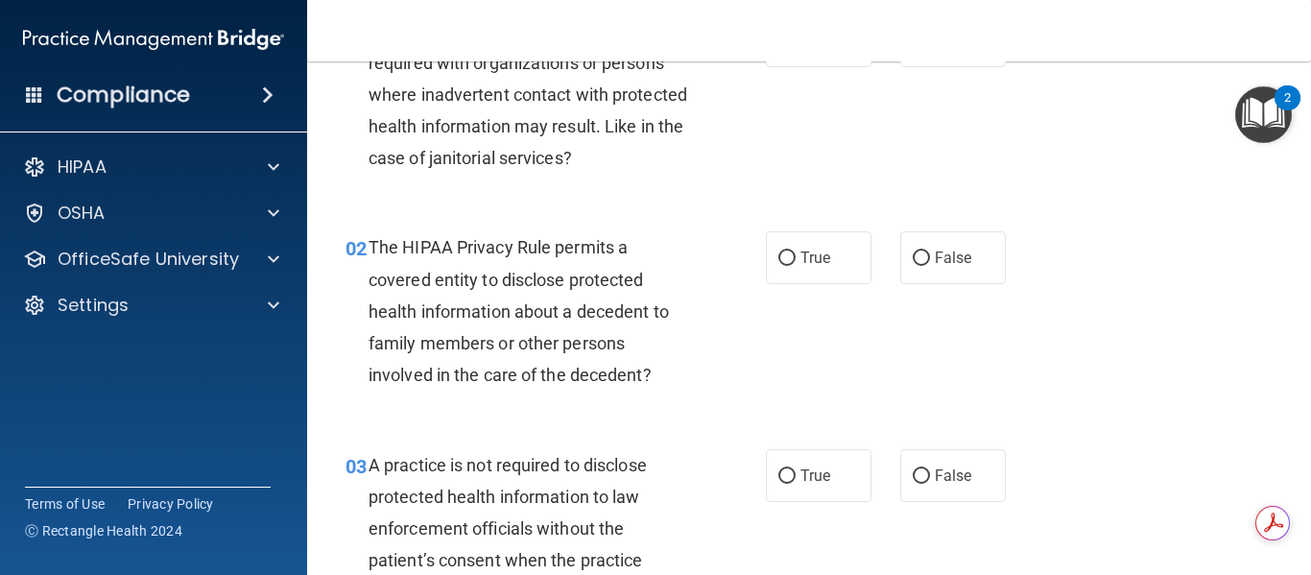
scroll to position [192, 0]
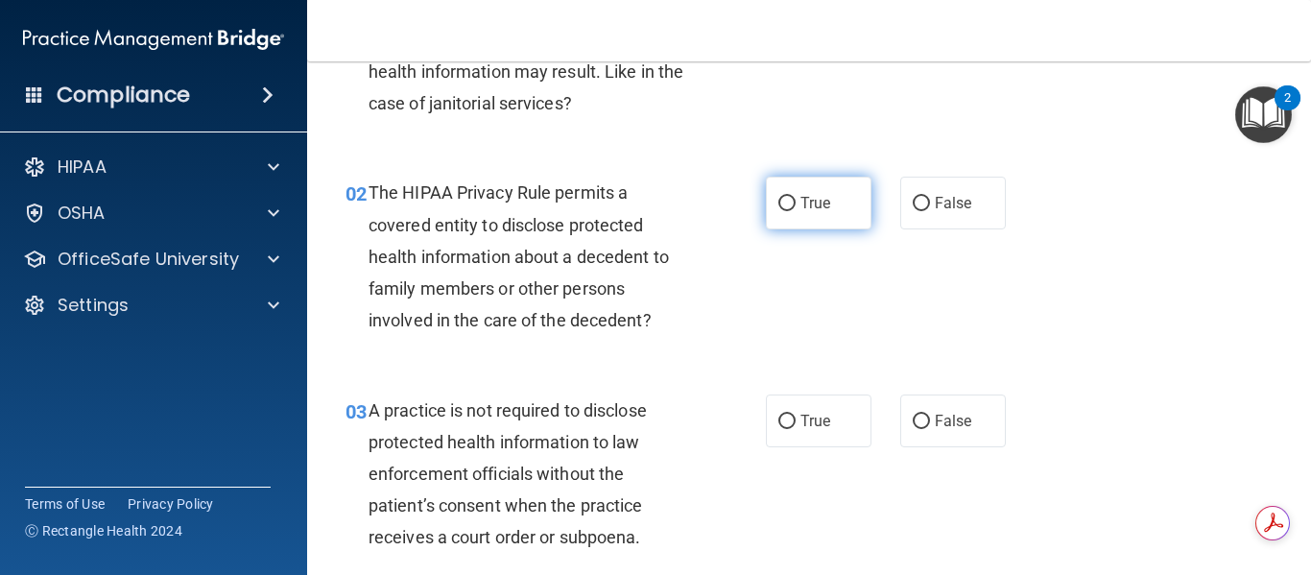
click at [785, 202] on input "True" at bounding box center [786, 204] width 17 height 14
radio input "true"
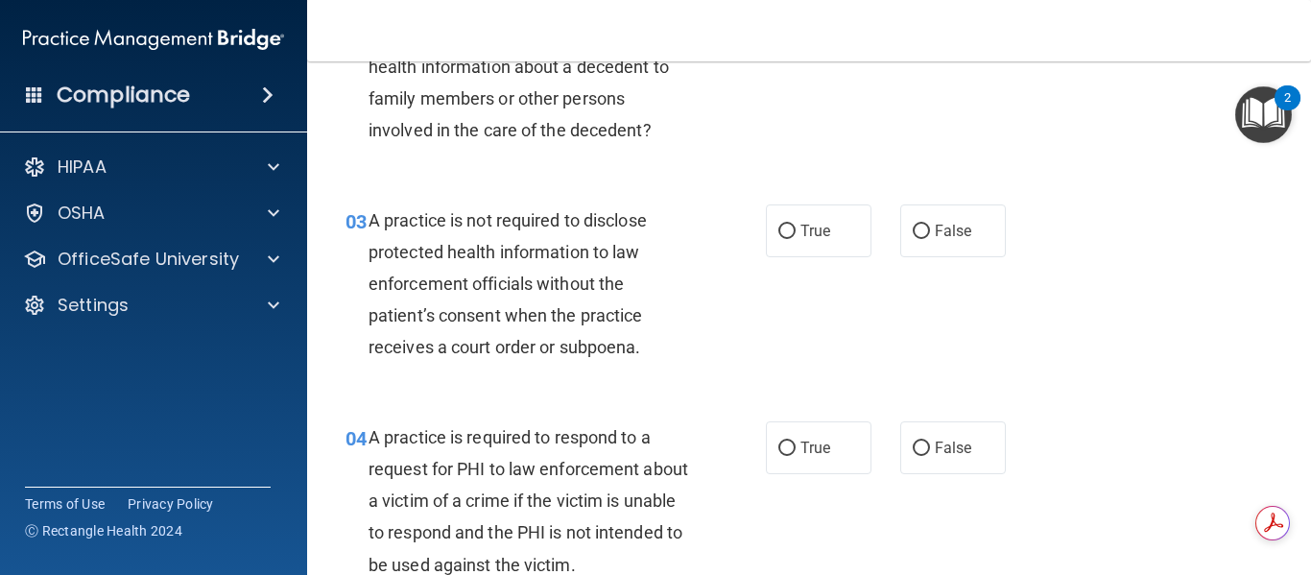
scroll to position [384, 0]
click at [912, 227] on input "False" at bounding box center [920, 230] width 17 height 14
radio input "true"
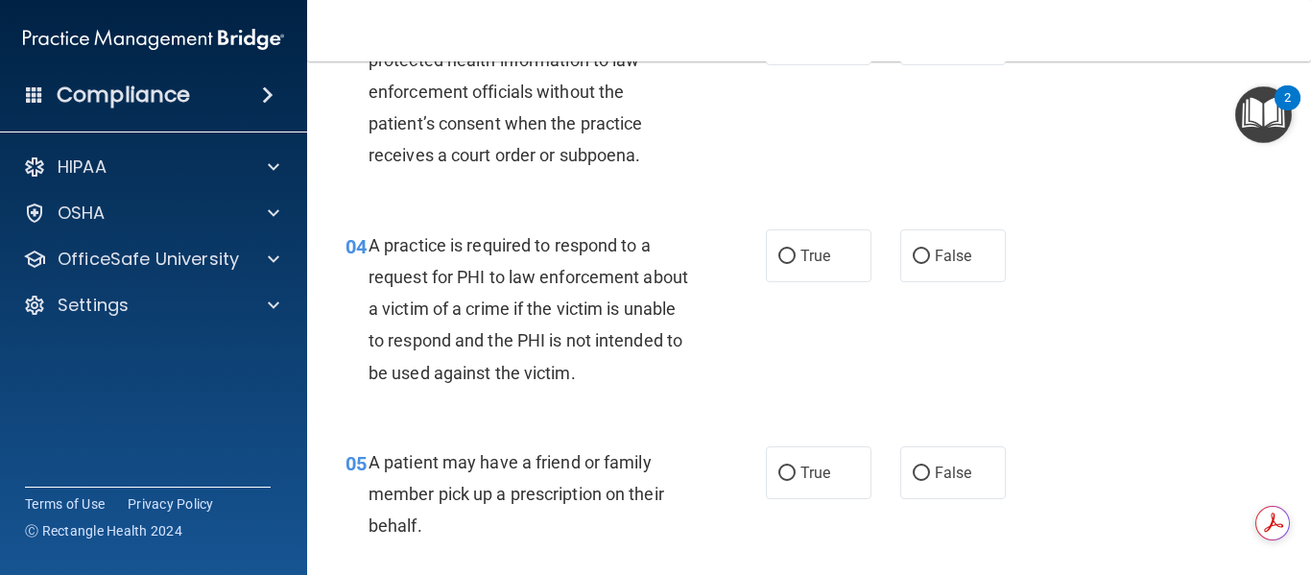
scroll to position [576, 0]
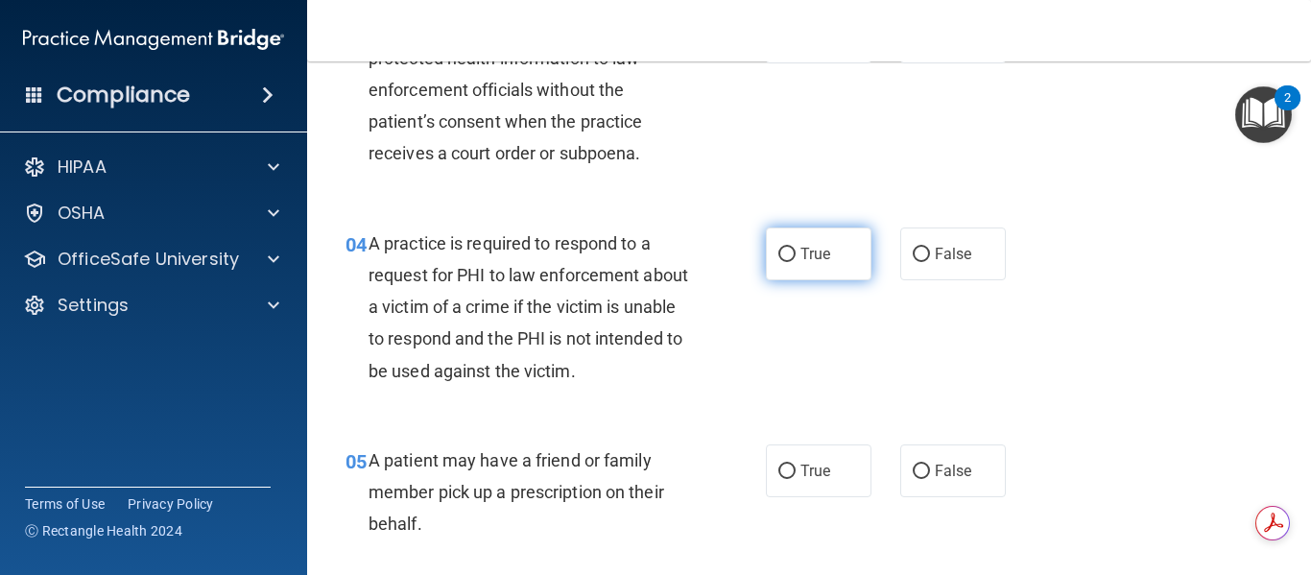
click at [778, 262] on label "True" at bounding box center [819, 253] width 106 height 53
click at [778, 262] on input "True" at bounding box center [786, 255] width 17 height 14
radio input "true"
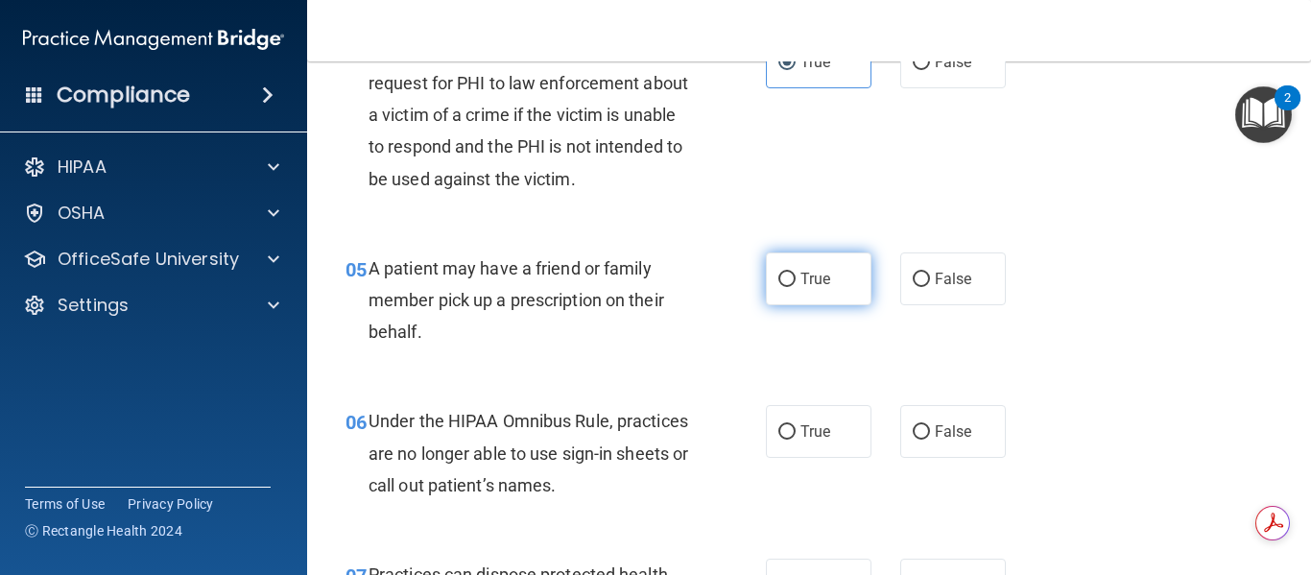
click at [780, 279] on input "True" at bounding box center [786, 279] width 17 height 14
radio input "true"
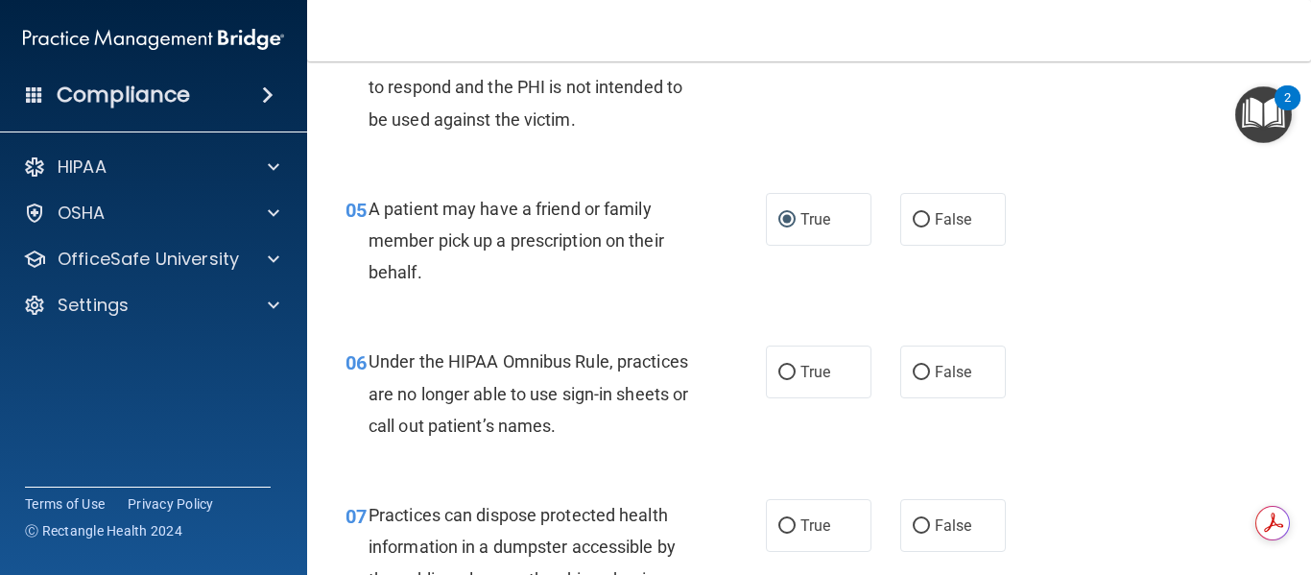
scroll to position [1055, 0]
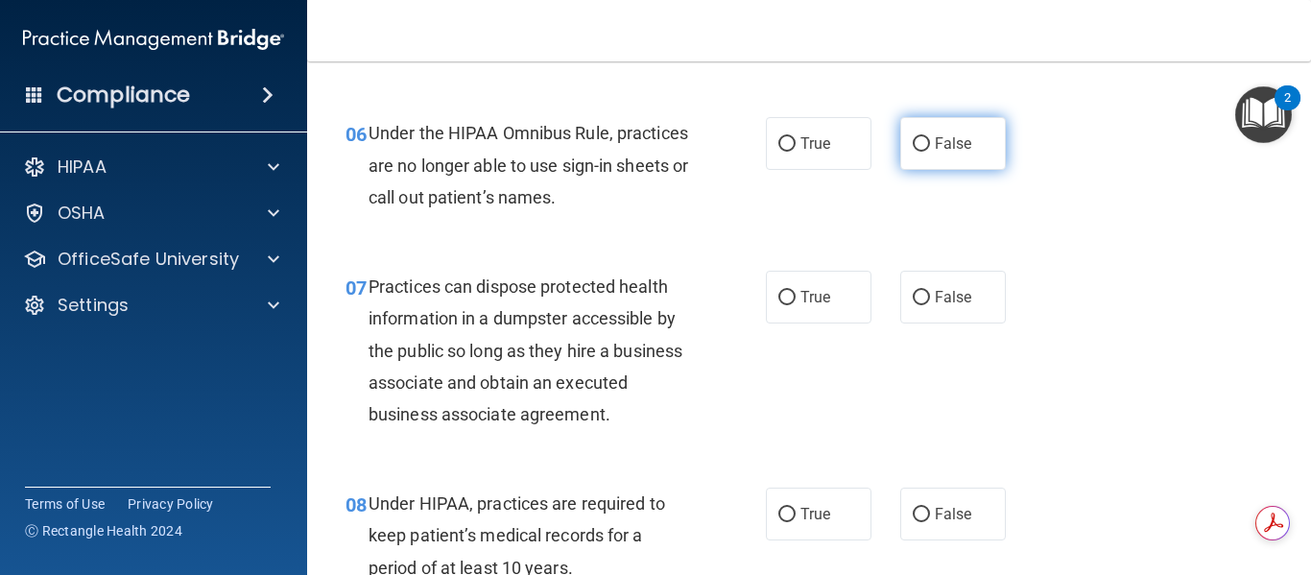
click at [912, 148] on input "False" at bounding box center [920, 144] width 17 height 14
radio input "true"
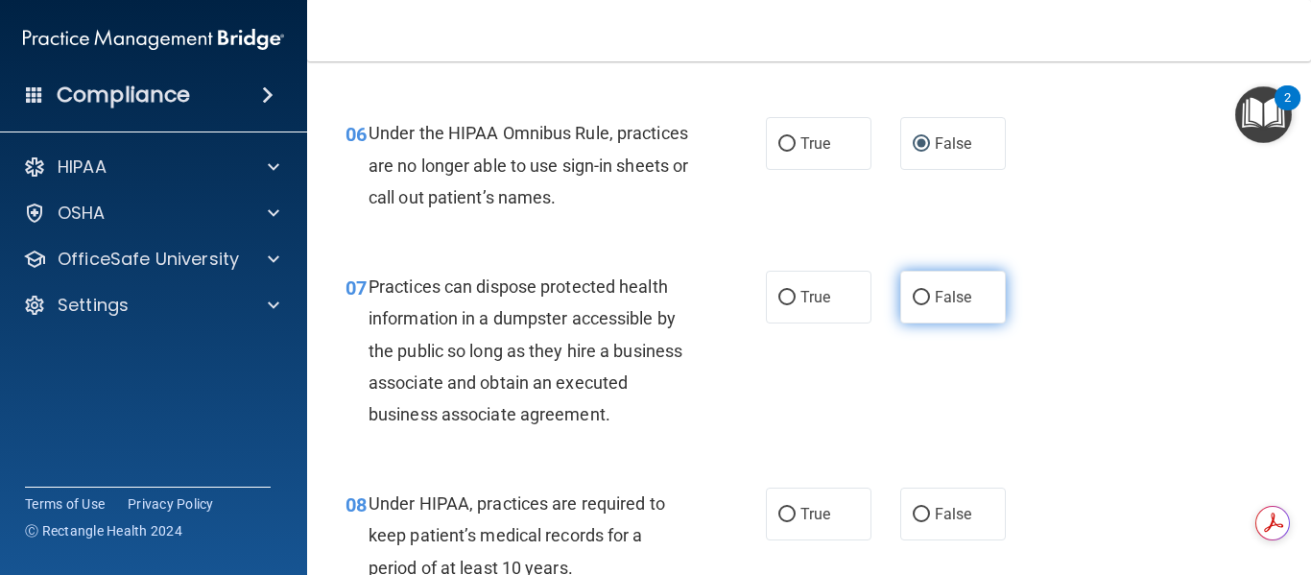
click at [918, 300] on input "False" at bounding box center [920, 298] width 17 height 14
radio input "true"
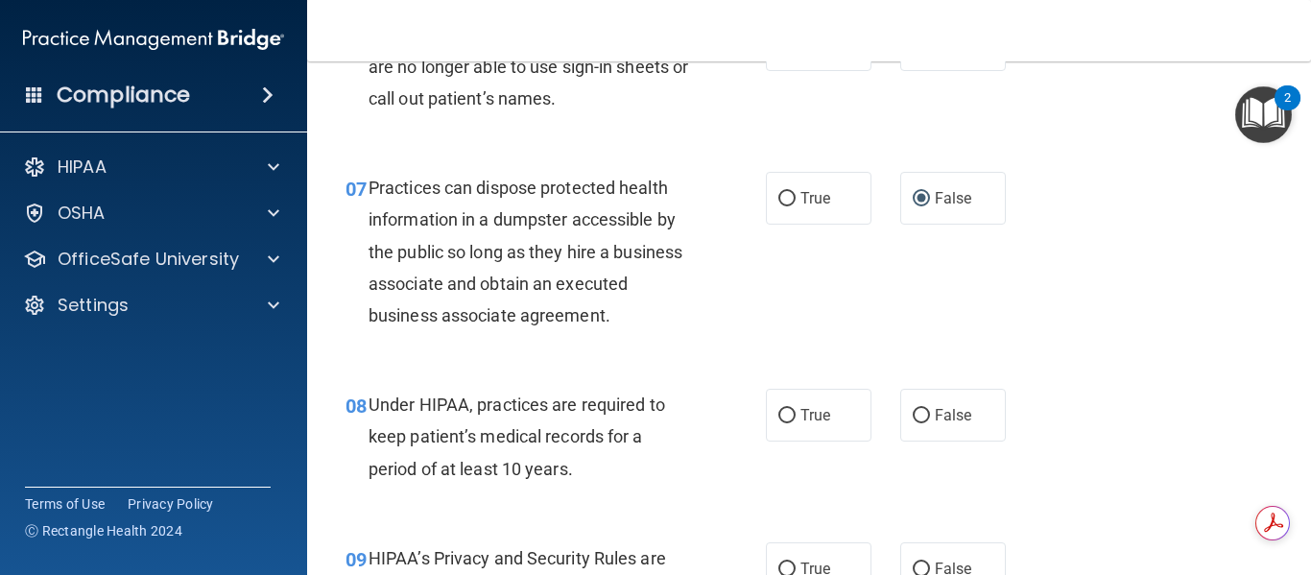
scroll to position [1247, 0]
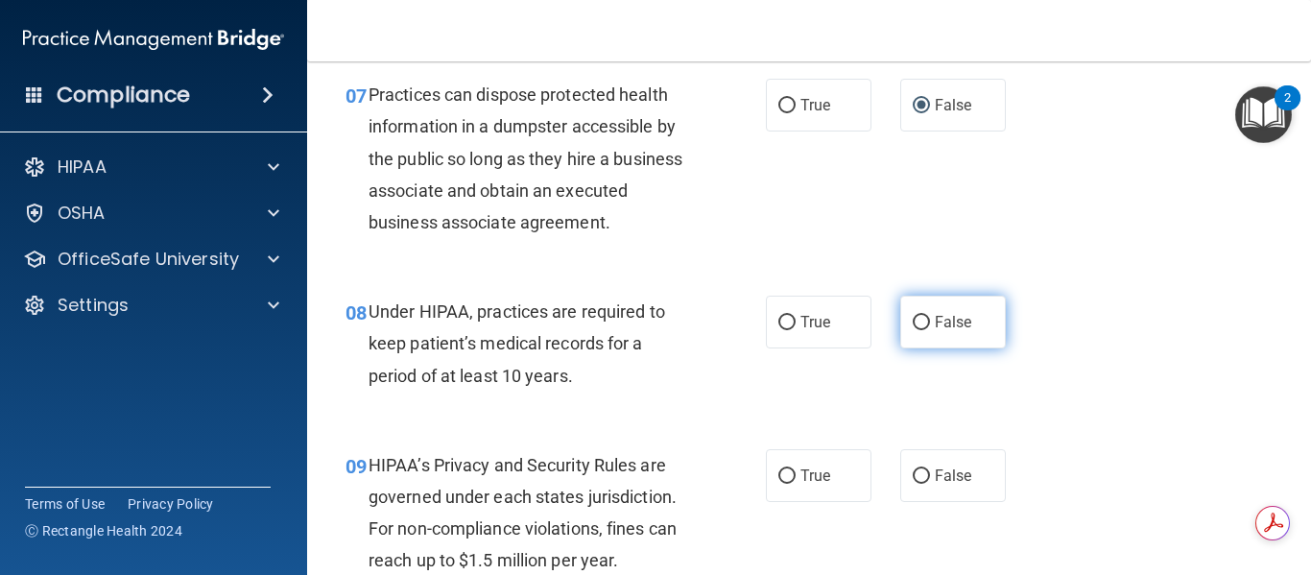
click at [912, 325] on input "False" at bounding box center [920, 323] width 17 height 14
radio input "true"
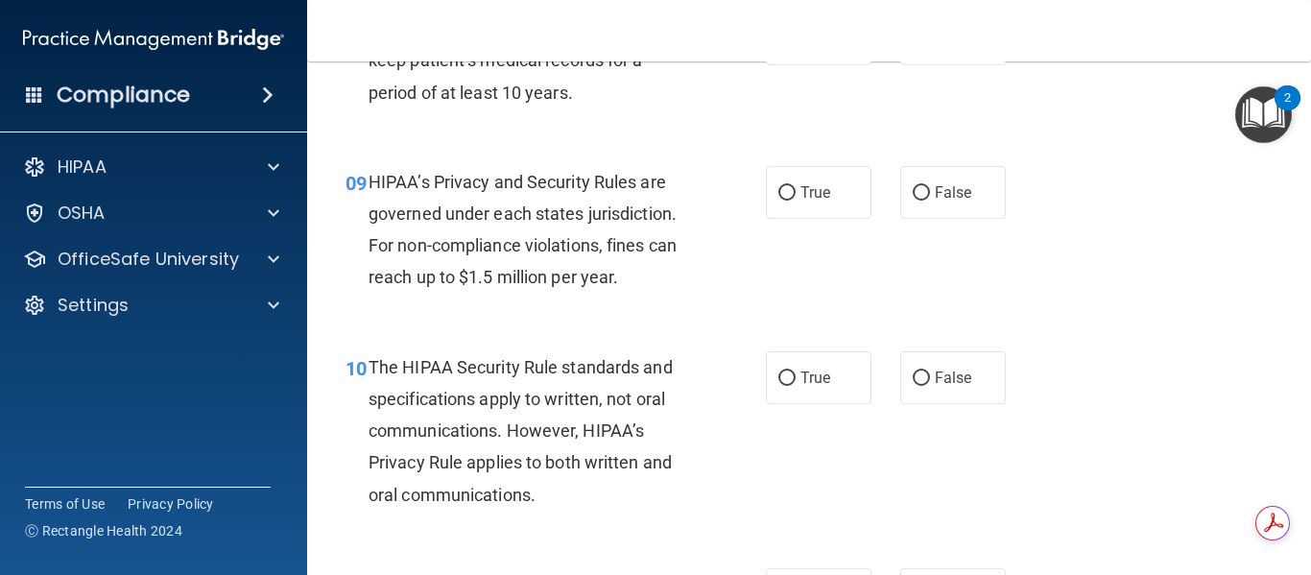
scroll to position [1535, 0]
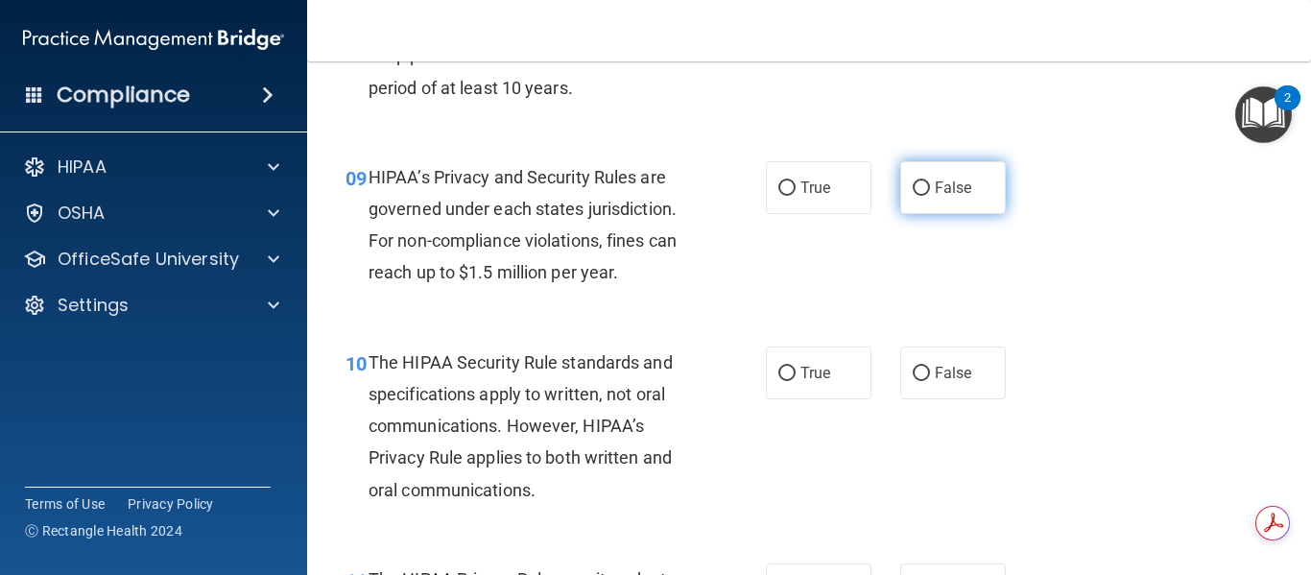
click at [900, 189] on label "False" at bounding box center [953, 187] width 106 height 53
click at [912, 189] on input "False" at bounding box center [920, 188] width 17 height 14
radio input "true"
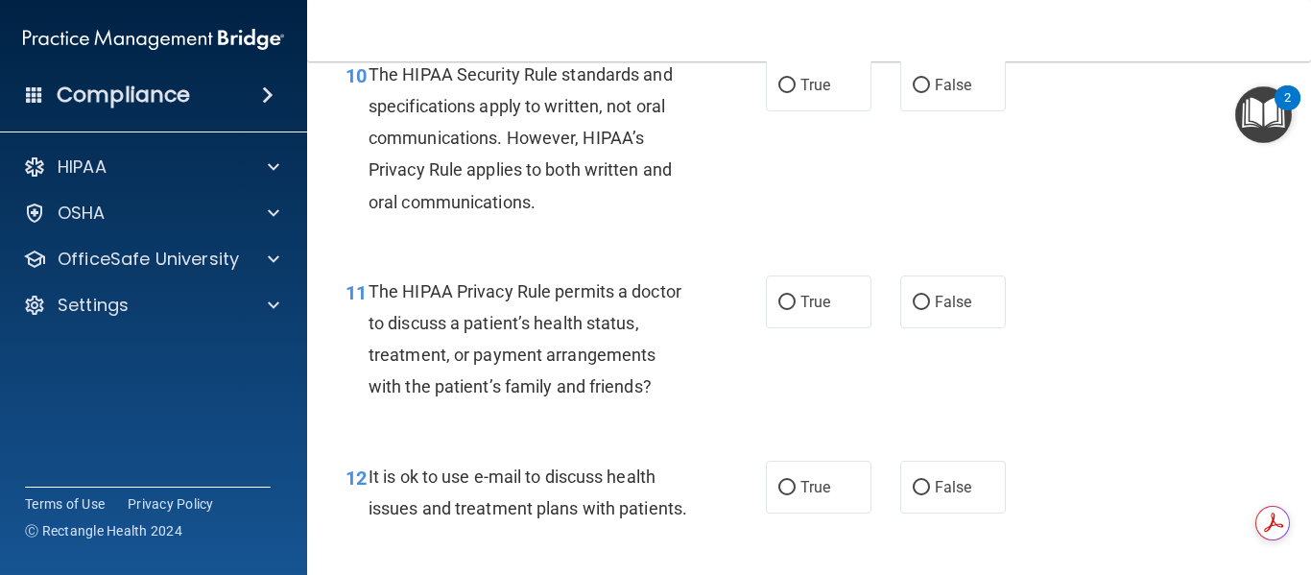
scroll to position [1727, 0]
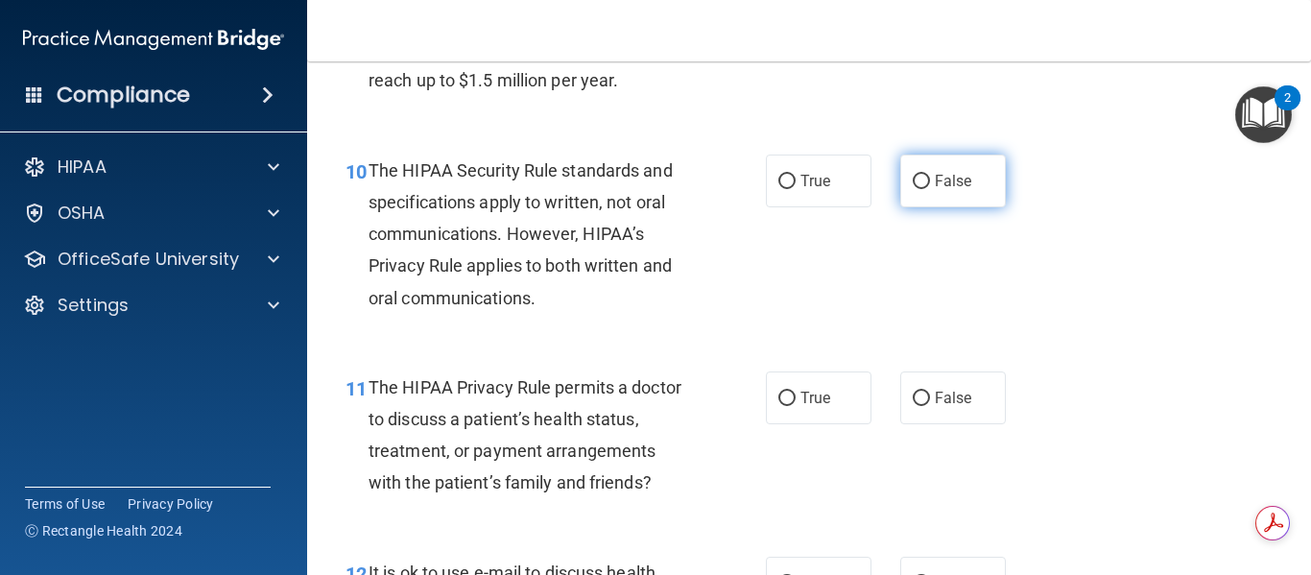
click at [912, 182] on input "False" at bounding box center [920, 182] width 17 height 14
radio input "true"
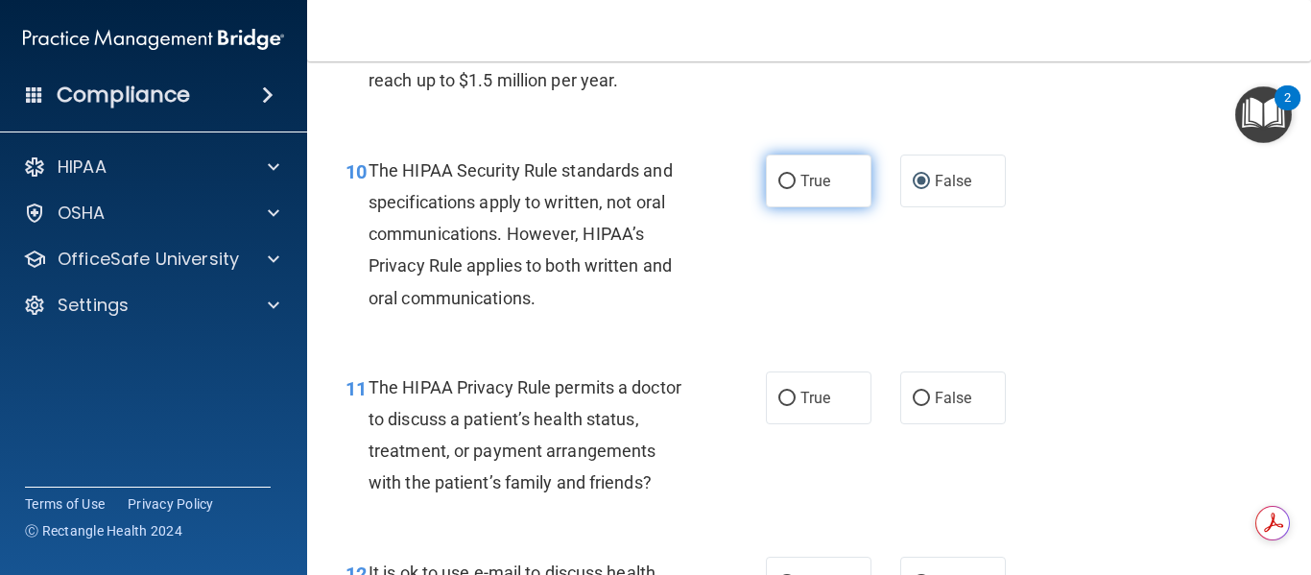
click at [789, 182] on label "True" at bounding box center [819, 180] width 106 height 53
click at [789, 182] on input "True" at bounding box center [786, 182] width 17 height 14
radio input "true"
radio input "false"
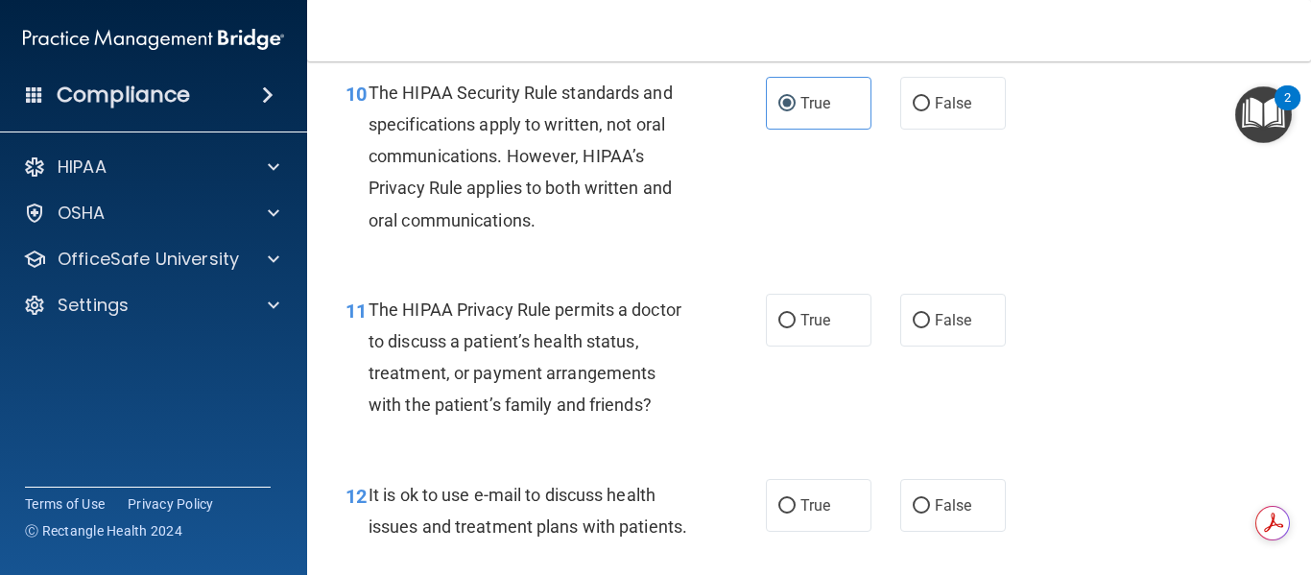
scroll to position [1919, 0]
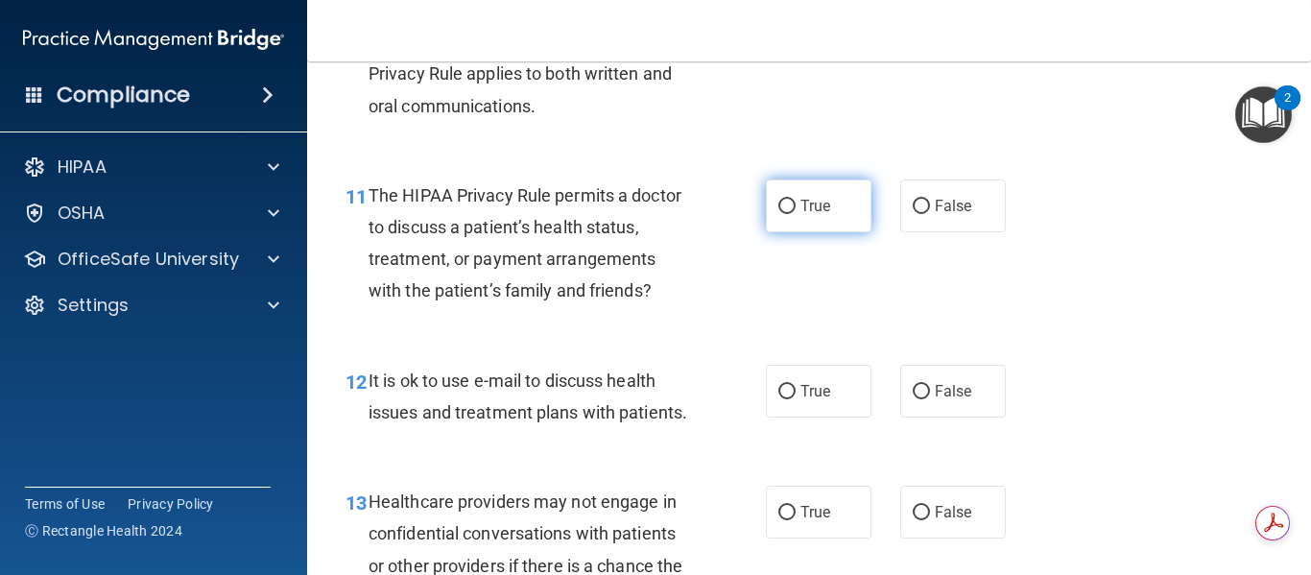
click at [780, 209] on input "True" at bounding box center [786, 207] width 17 height 14
radio input "true"
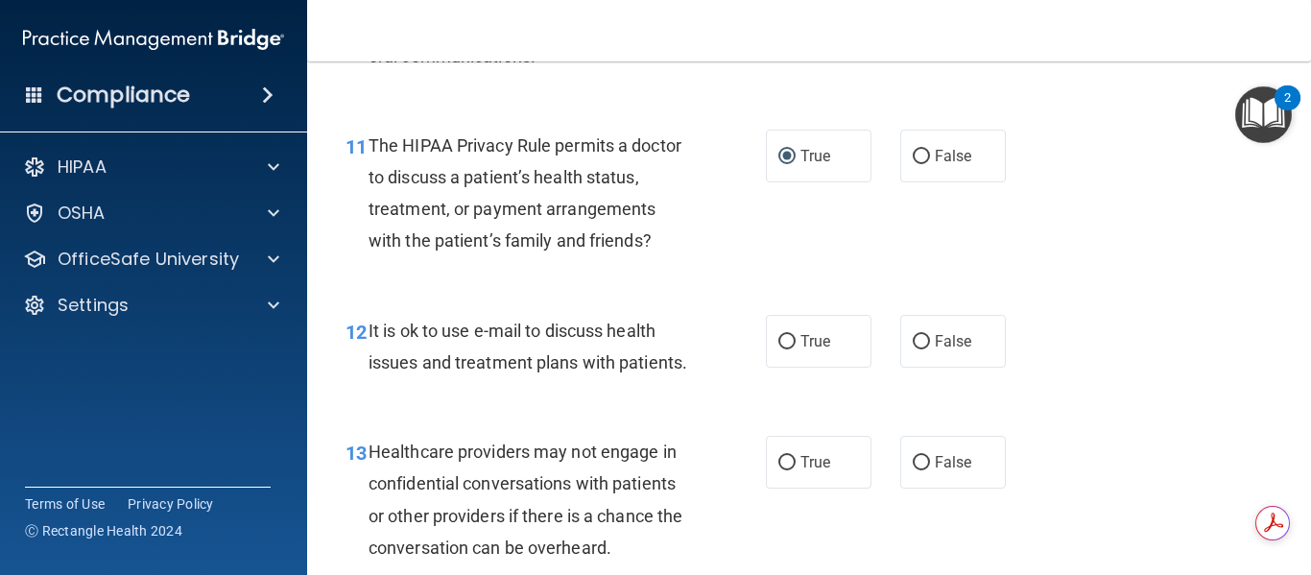
scroll to position [2015, 0]
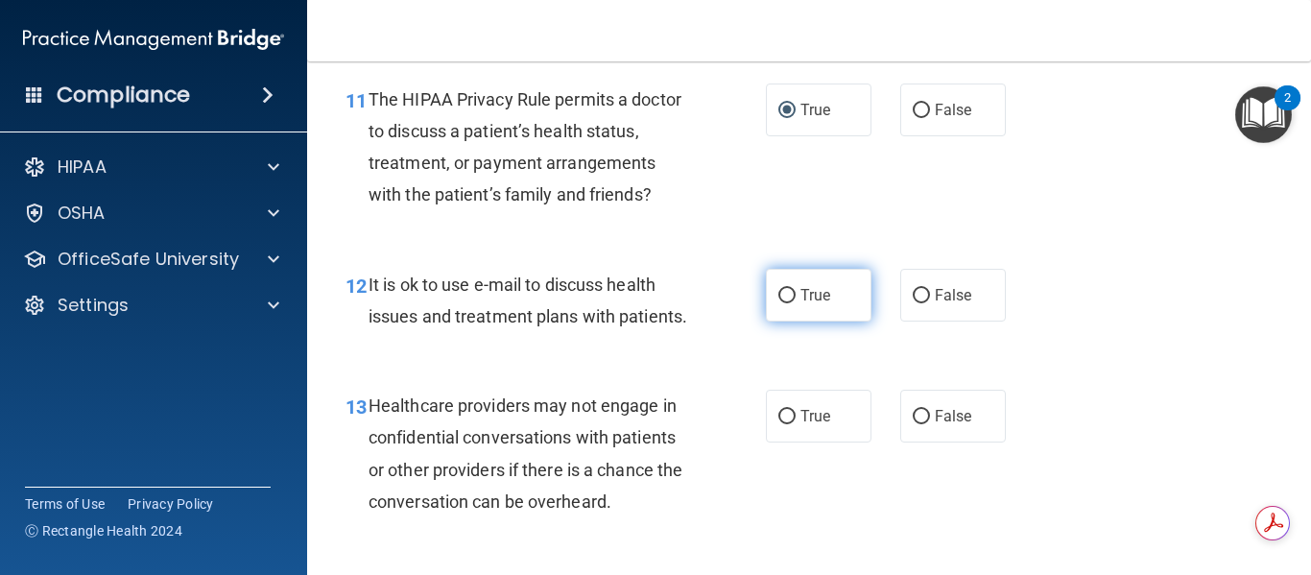
click at [787, 293] on input "True" at bounding box center [786, 296] width 17 height 14
radio input "true"
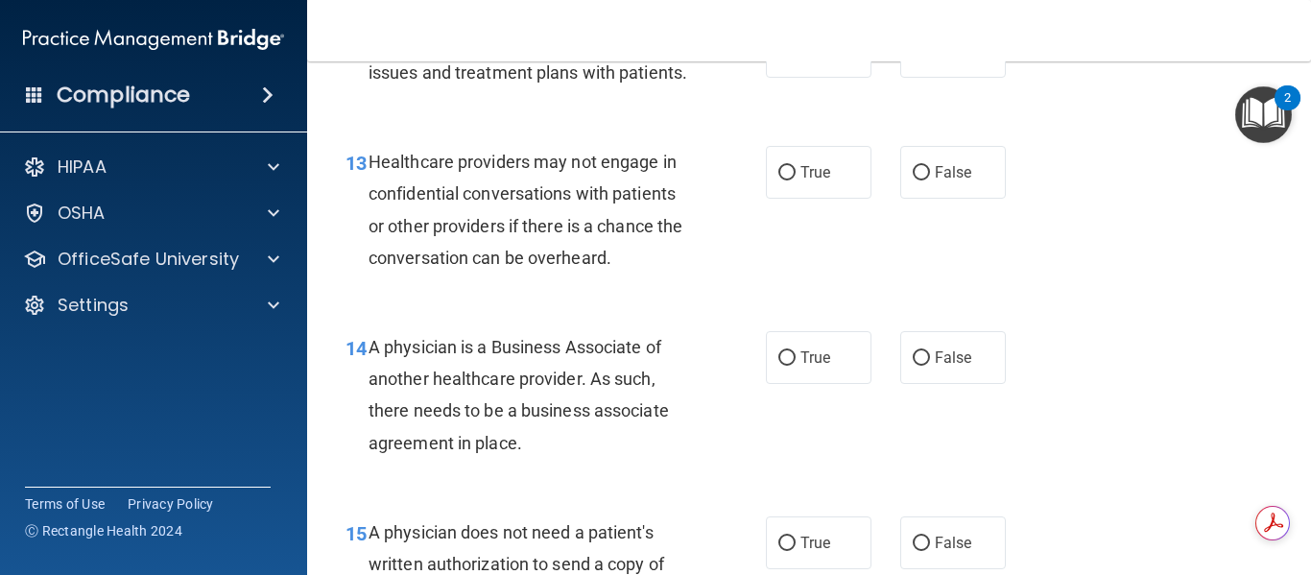
scroll to position [2303, 0]
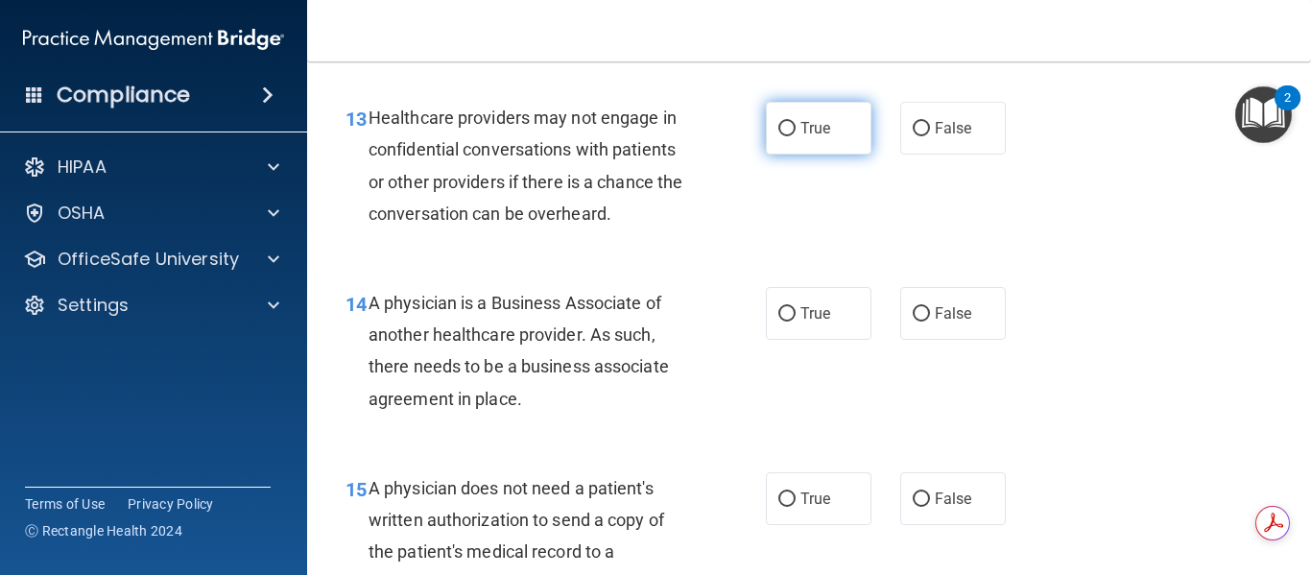
click at [778, 136] on input "True" at bounding box center [786, 129] width 17 height 14
radio input "true"
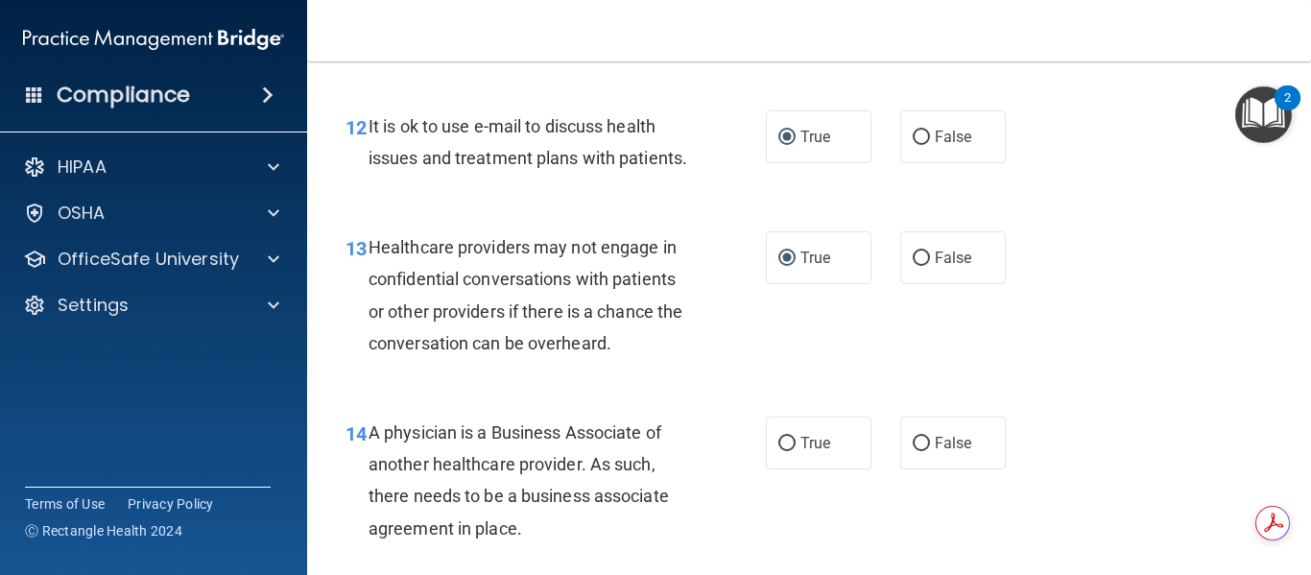
scroll to position [2207, 0]
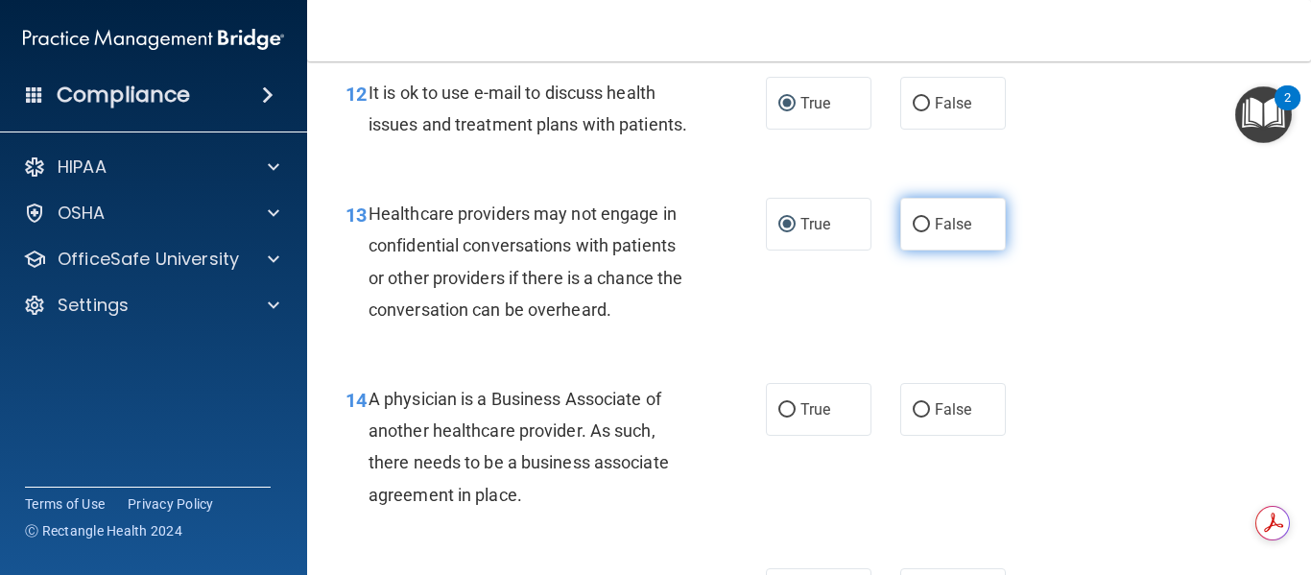
click at [912, 232] on input "False" at bounding box center [920, 225] width 17 height 14
radio input "true"
radio input "false"
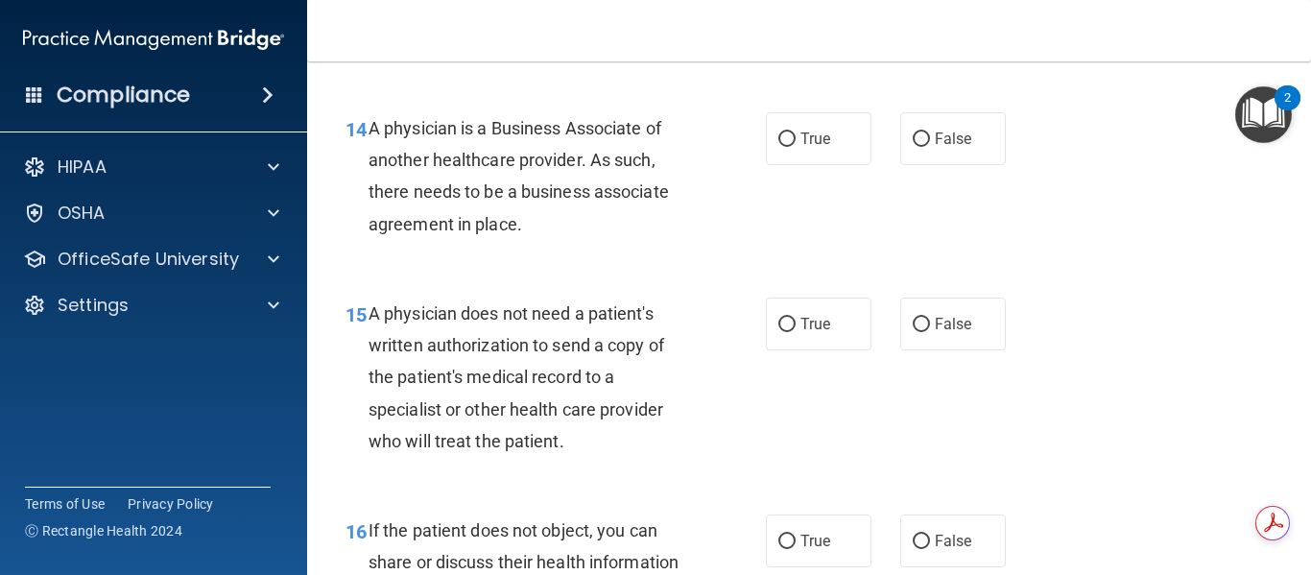
scroll to position [2495, 0]
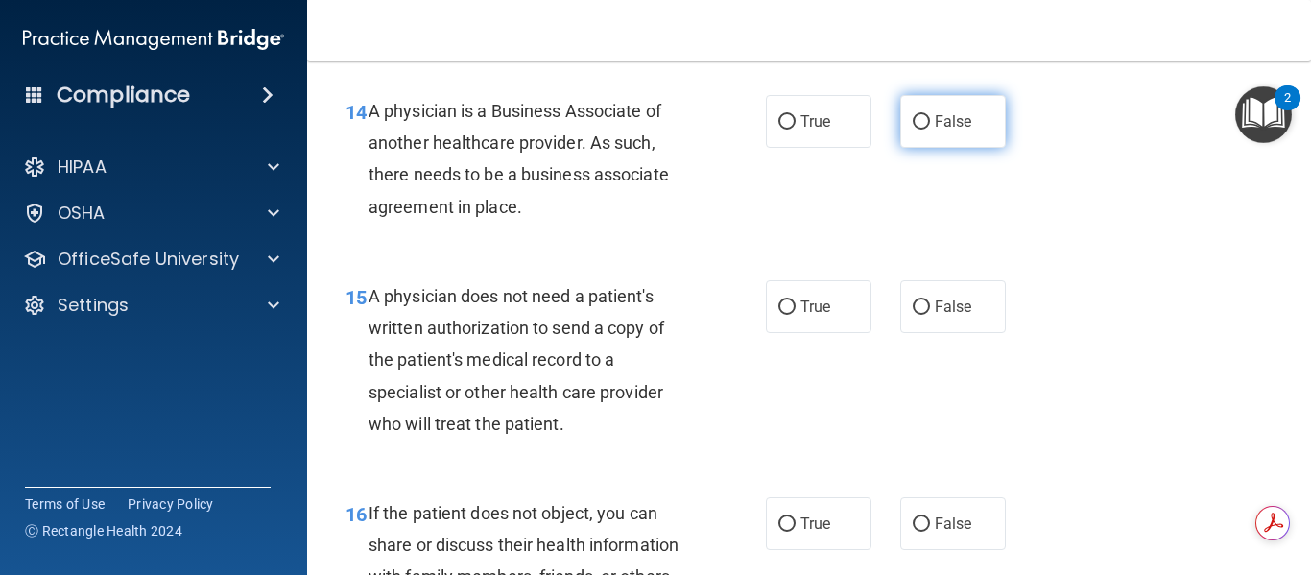
click at [913, 130] on input "False" at bounding box center [920, 122] width 17 height 14
radio input "true"
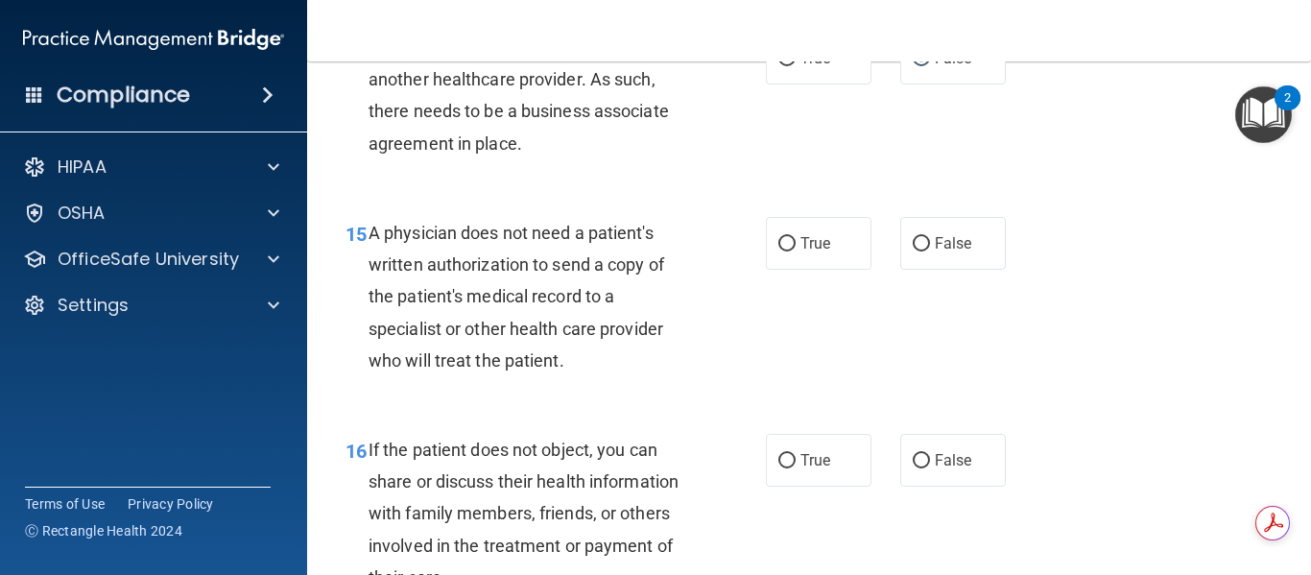
scroll to position [2591, 0]
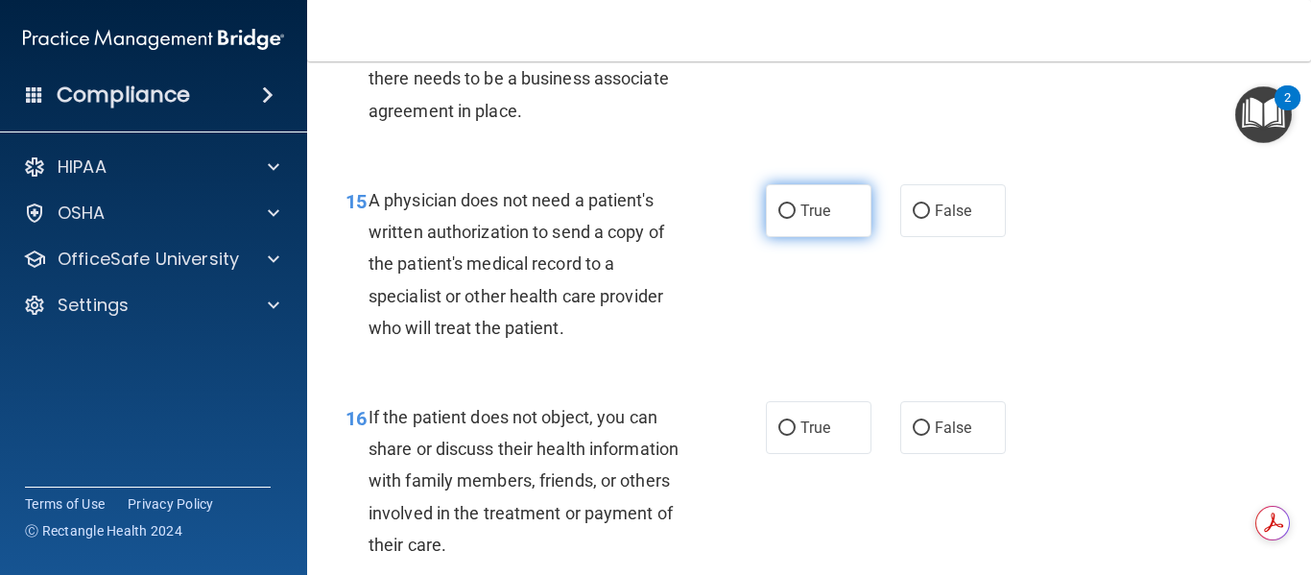
click at [778, 219] on input "True" at bounding box center [786, 211] width 17 height 14
radio input "true"
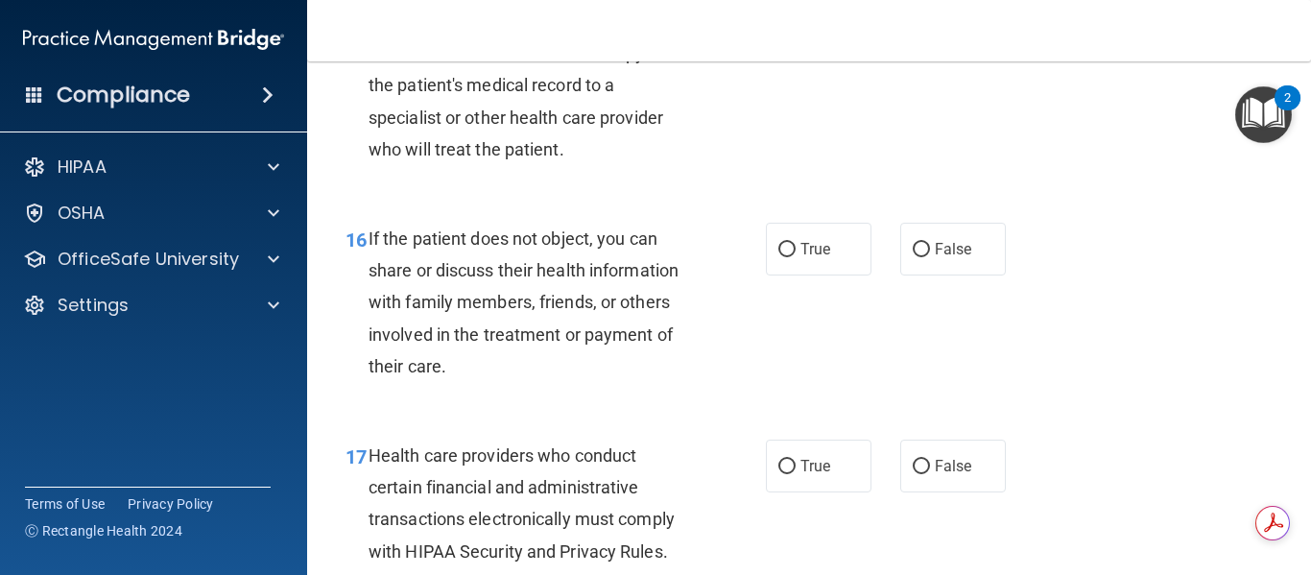
scroll to position [2782, 0]
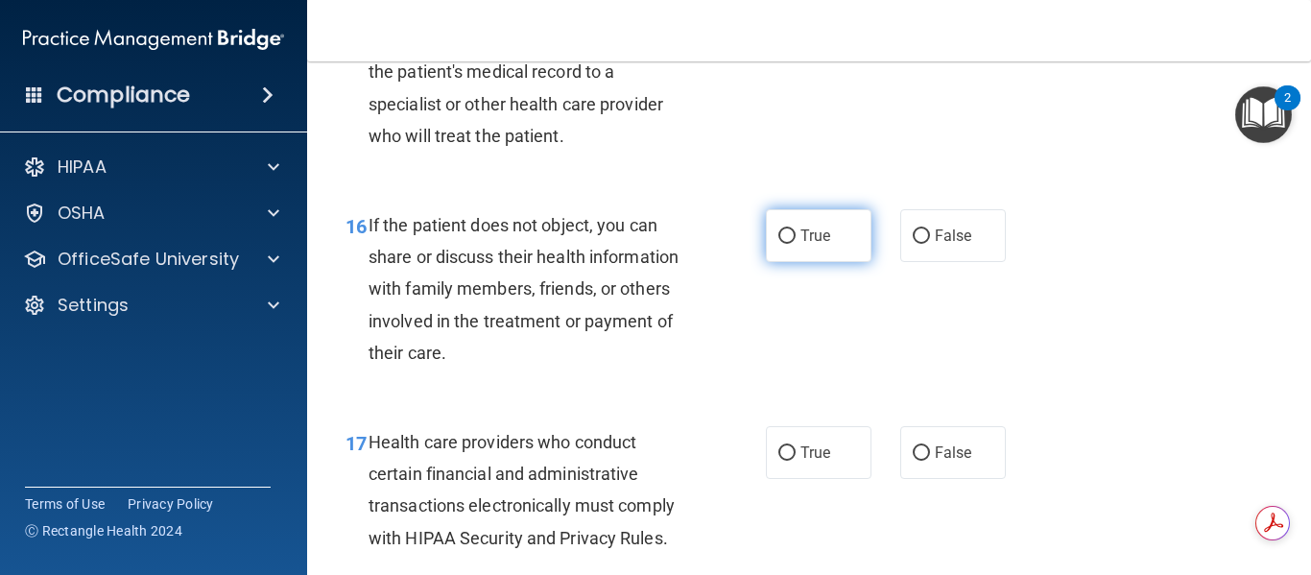
click at [778, 244] on input "True" at bounding box center [786, 236] width 17 height 14
radio input "true"
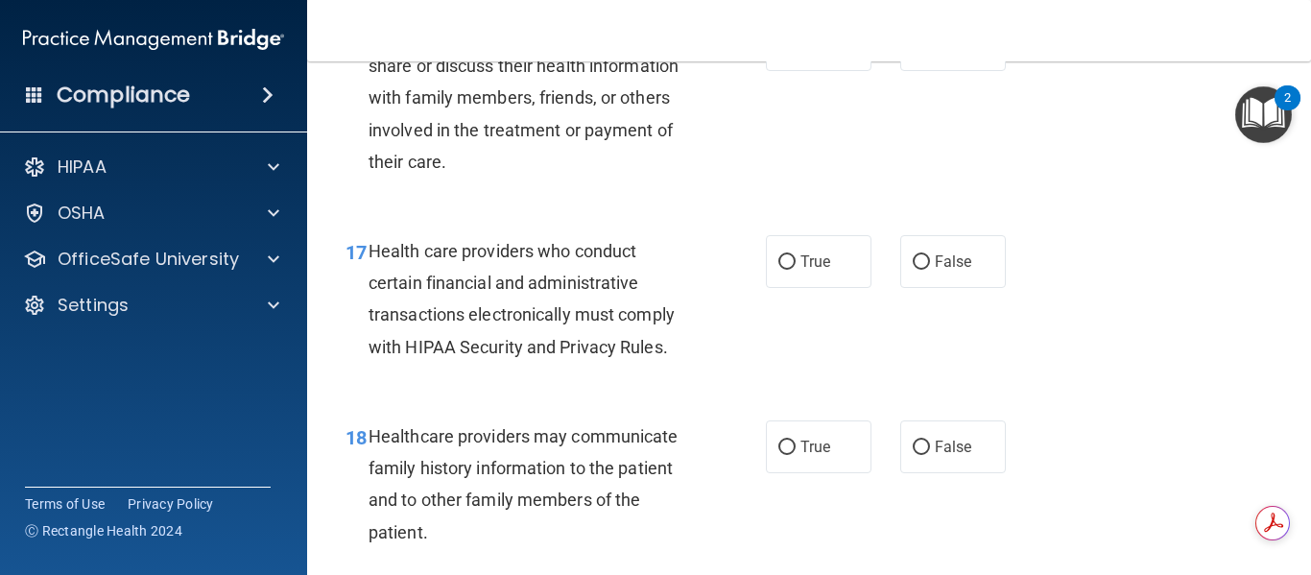
scroll to position [2974, 0]
click at [783, 269] on input "True" at bounding box center [786, 261] width 17 height 14
radio input "true"
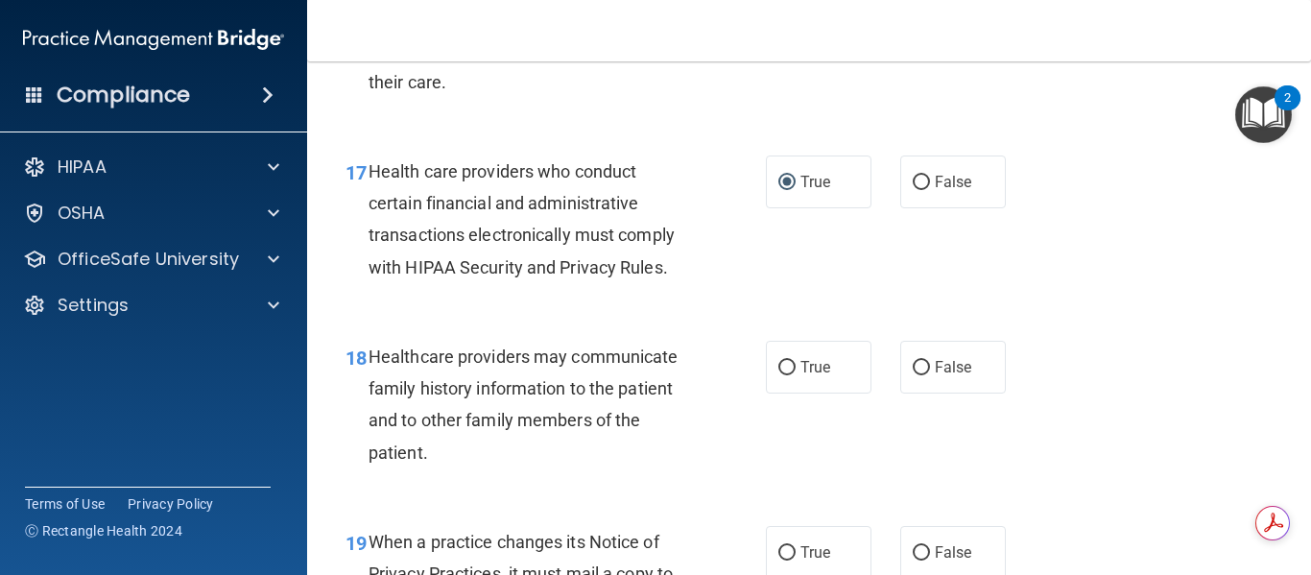
scroll to position [3166, 0]
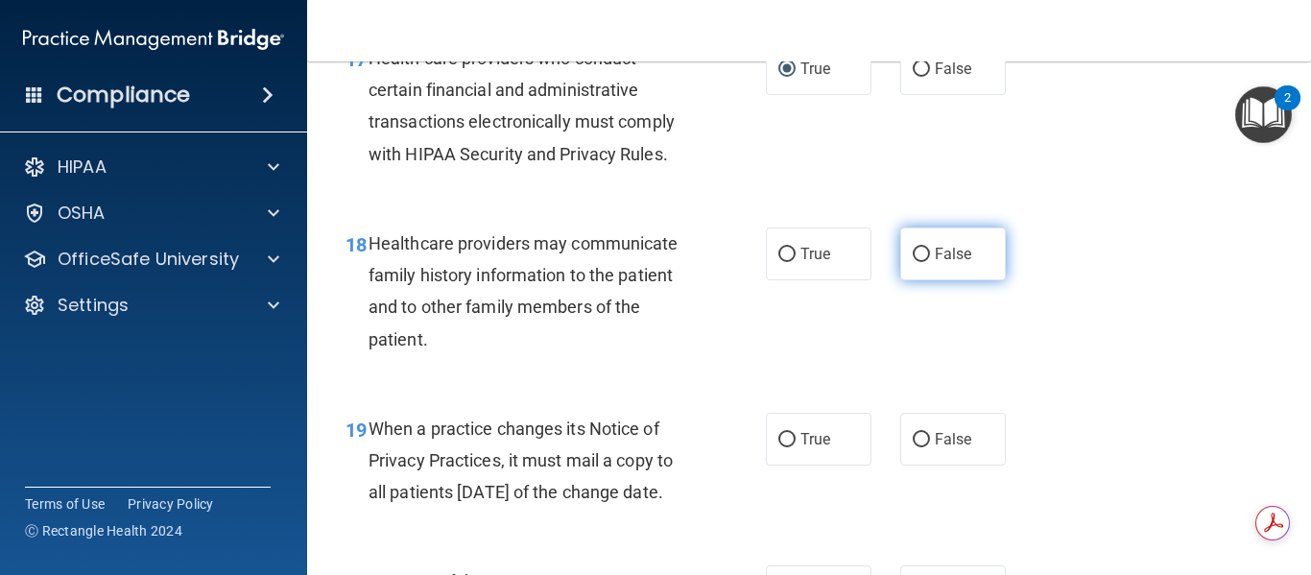
click at [912, 262] on input "False" at bounding box center [920, 255] width 17 height 14
radio input "true"
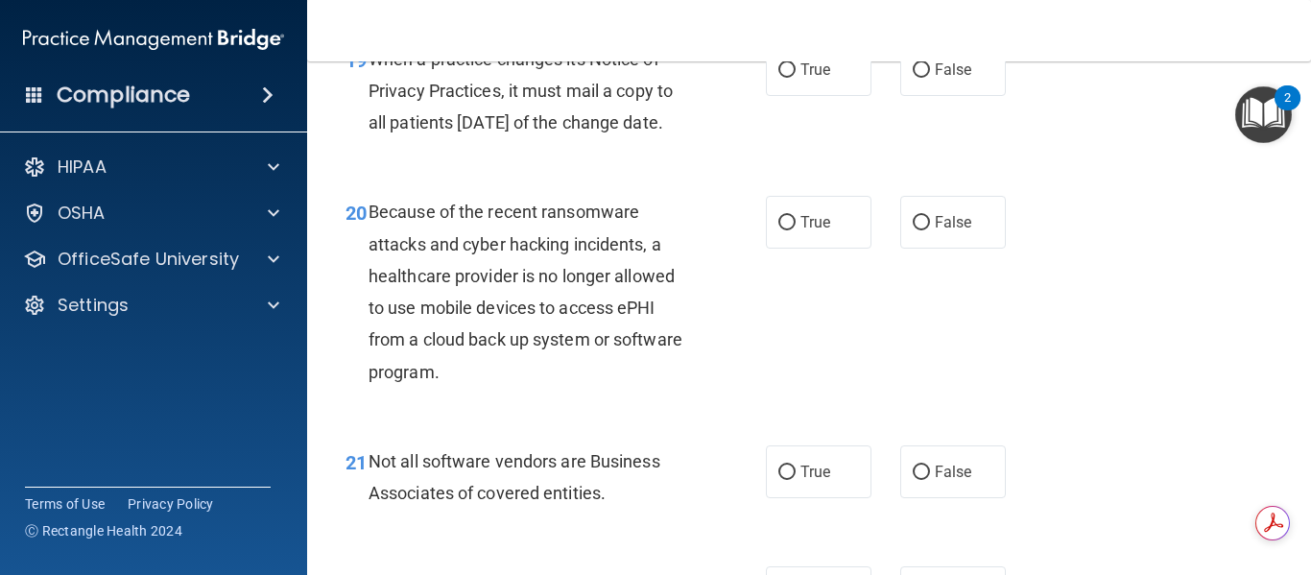
scroll to position [3550, 0]
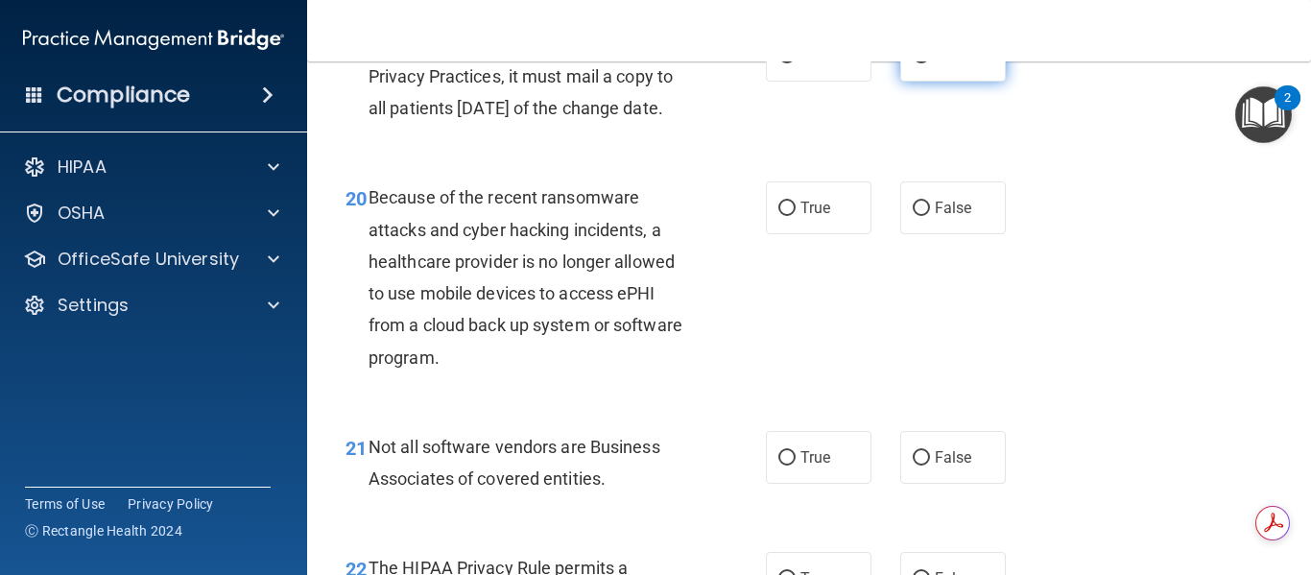
click at [912, 63] on input "False" at bounding box center [920, 56] width 17 height 14
radio input "true"
click at [912, 216] on input "False" at bounding box center [920, 208] width 17 height 14
radio input "true"
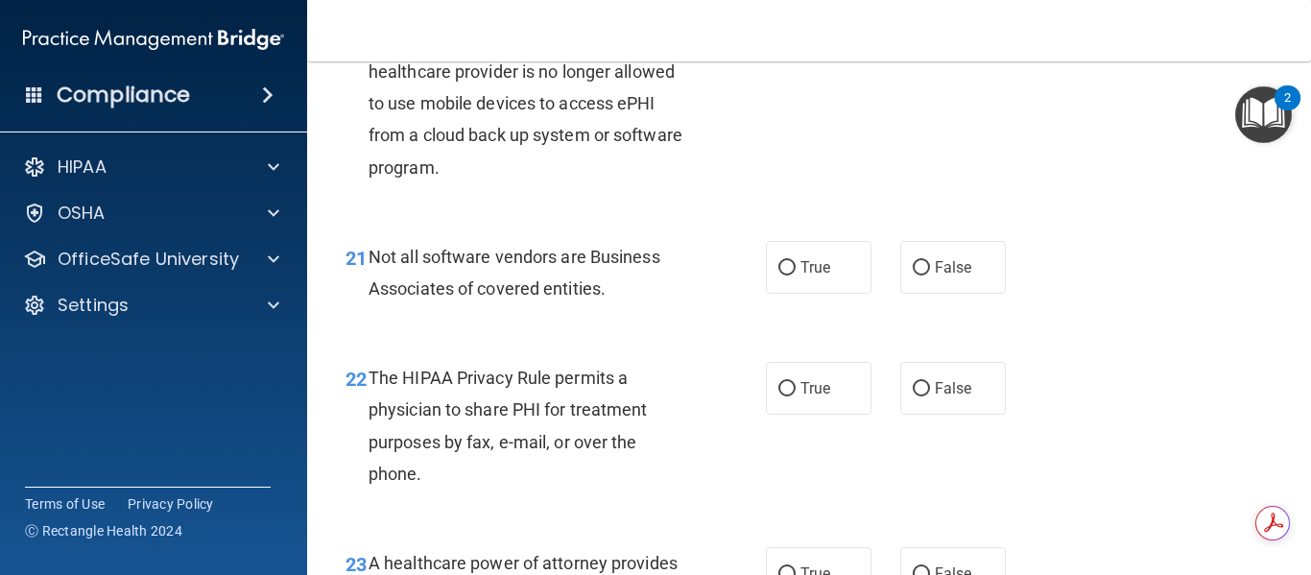
scroll to position [3742, 0]
click at [778, 273] on input "True" at bounding box center [786, 266] width 17 height 14
radio input "true"
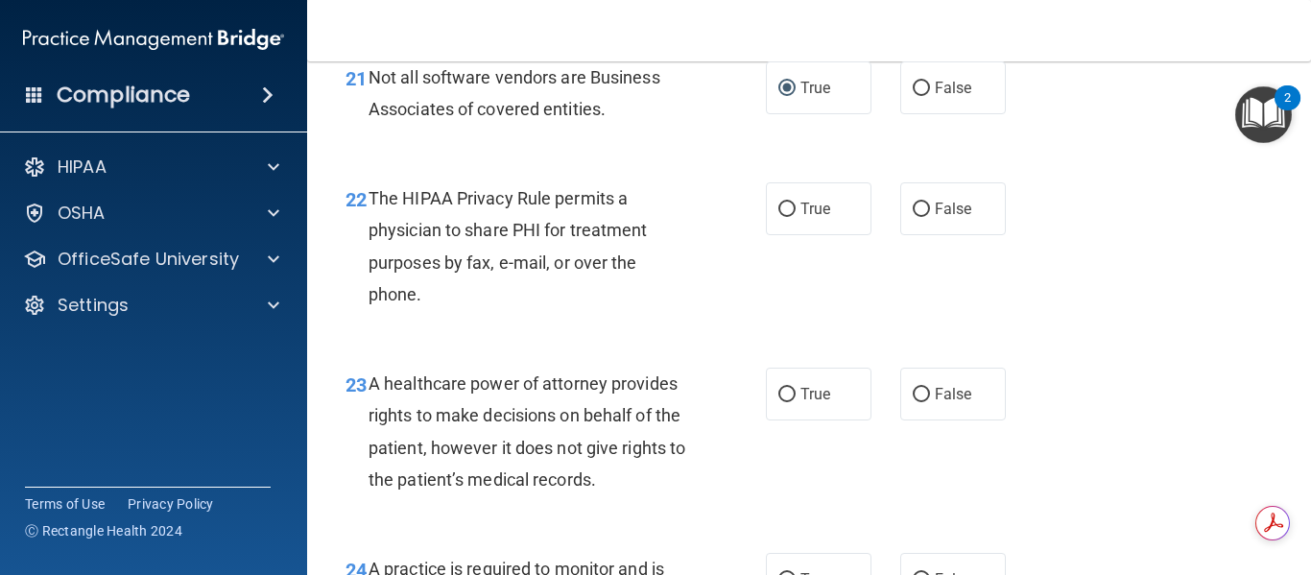
scroll to position [3934, 0]
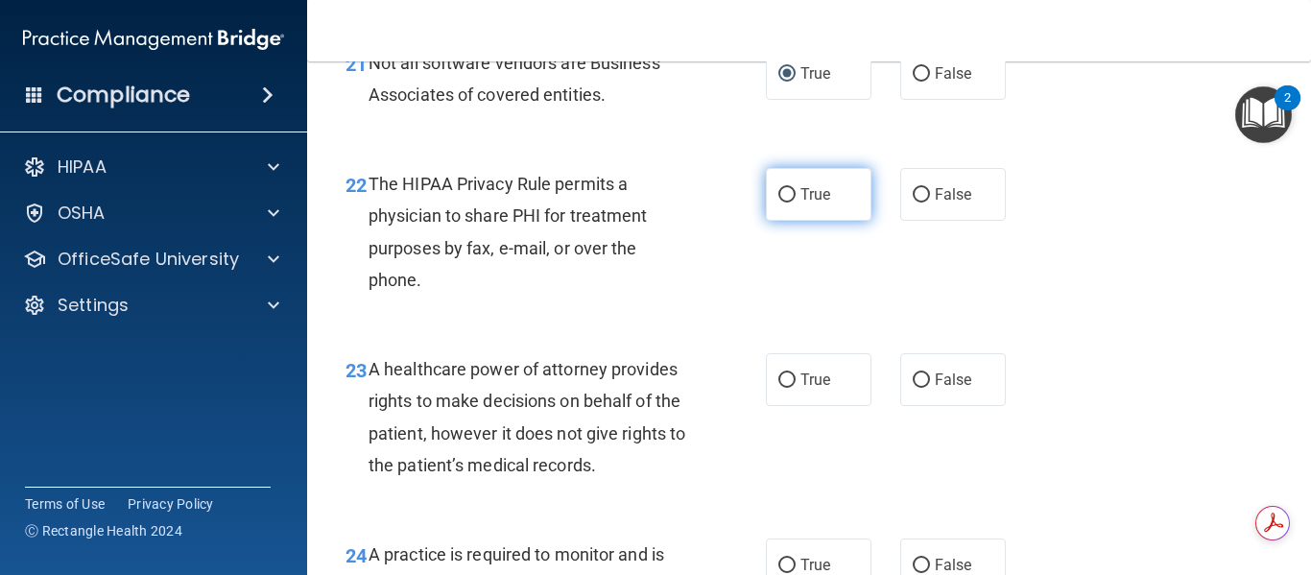
click at [784, 202] on input "True" at bounding box center [786, 195] width 17 height 14
radio input "true"
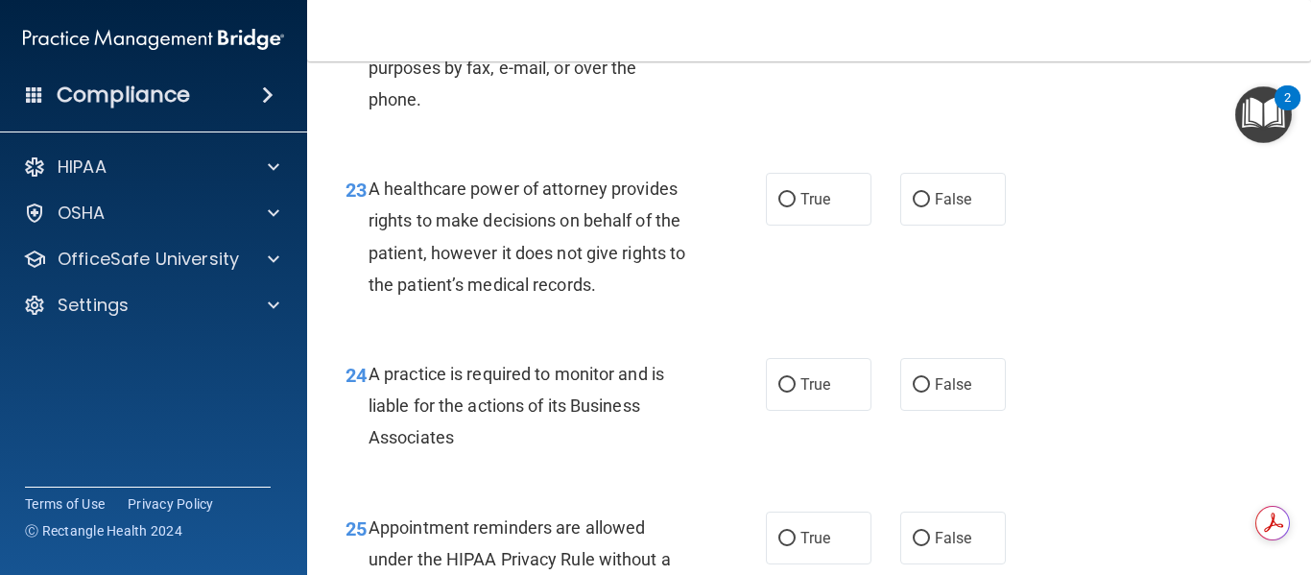
scroll to position [4126, 0]
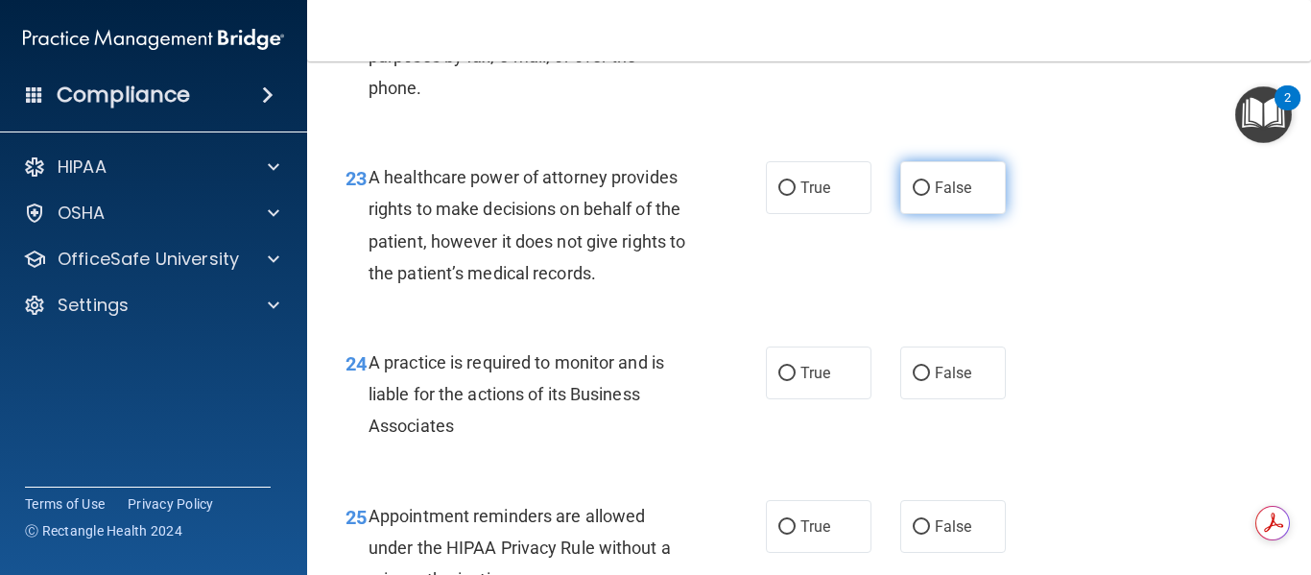
click at [914, 196] on input "False" at bounding box center [920, 188] width 17 height 14
radio input "true"
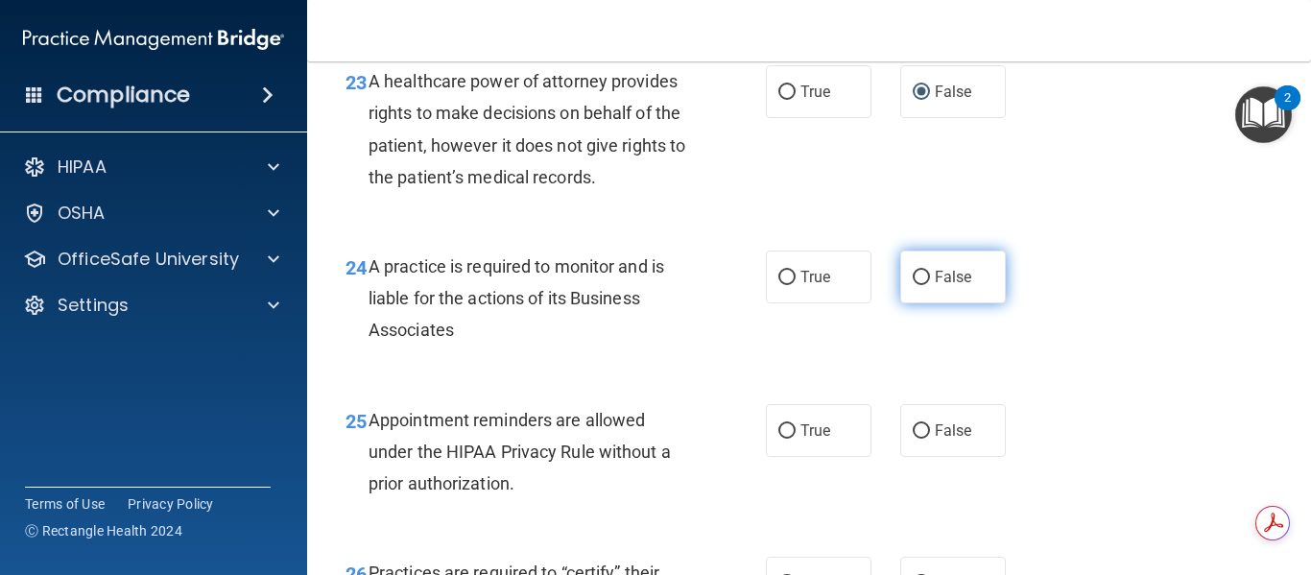
click at [912, 285] on input "False" at bounding box center [920, 278] width 17 height 14
radio input "true"
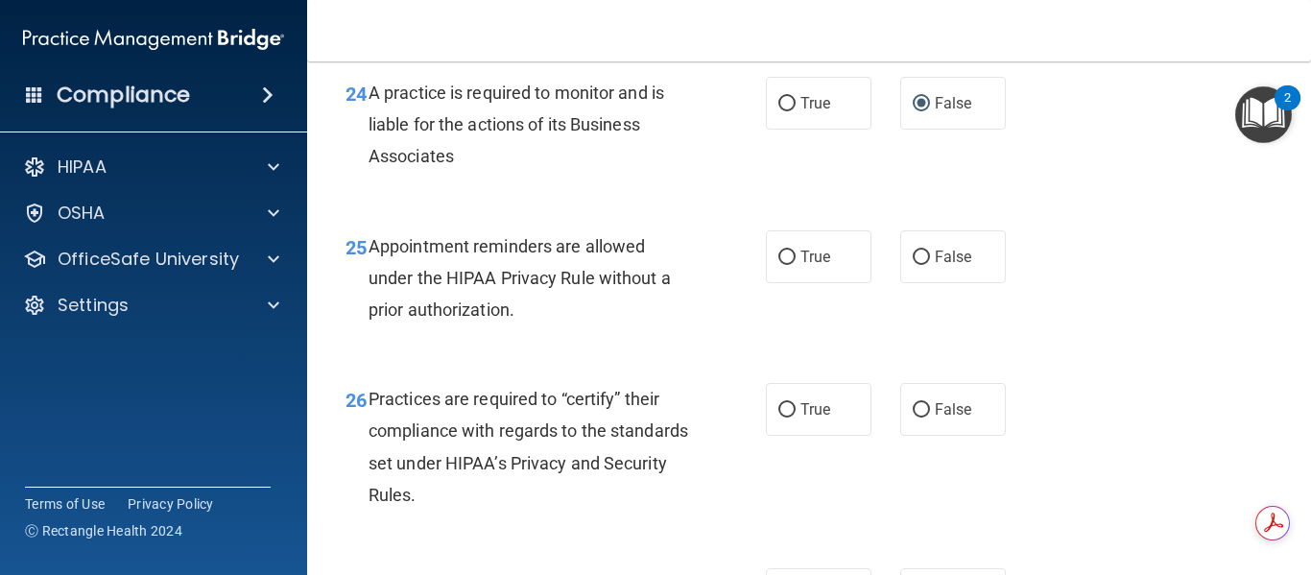
scroll to position [4510, 0]
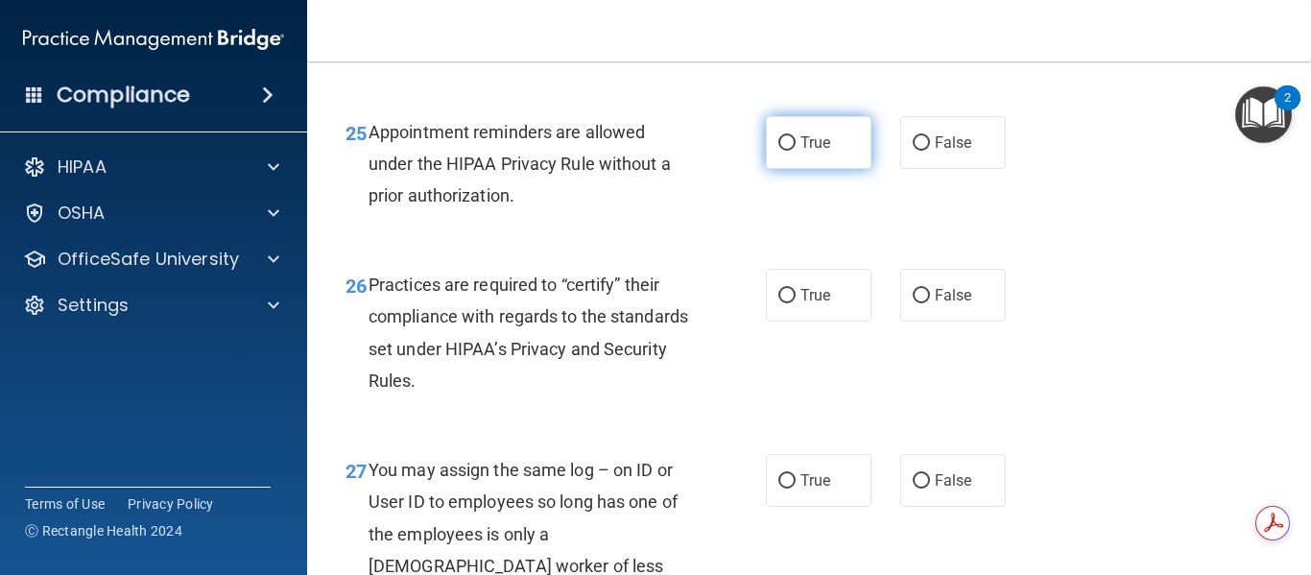
click at [785, 151] on input "True" at bounding box center [786, 143] width 17 height 14
radio input "true"
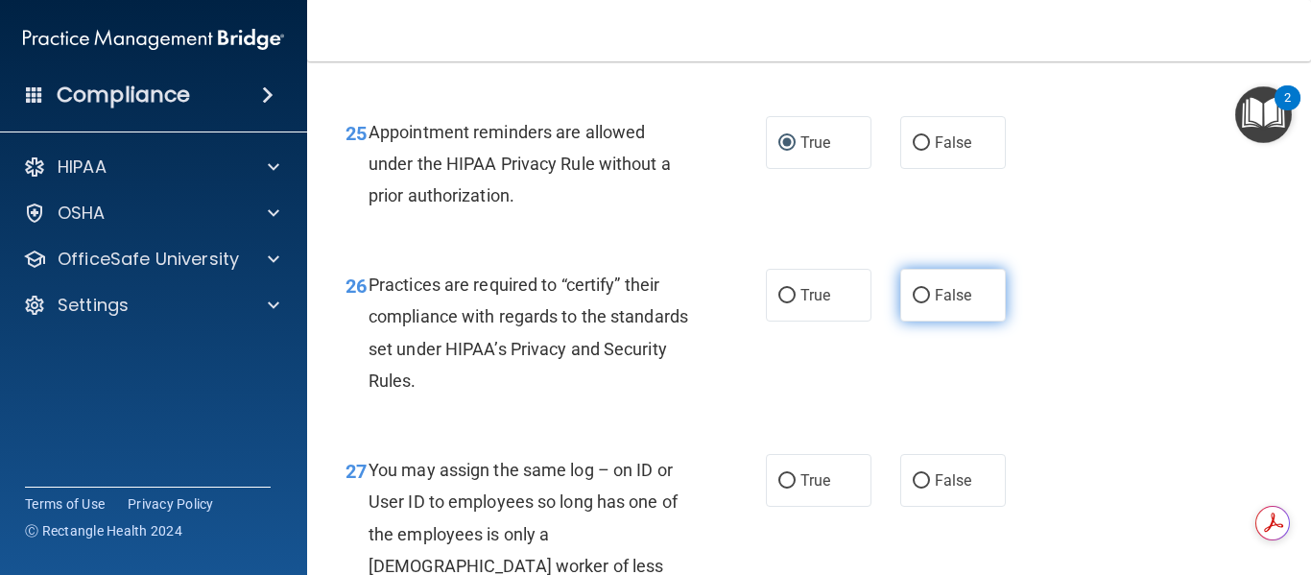
click at [915, 303] on input "False" at bounding box center [920, 296] width 17 height 14
radio input "true"
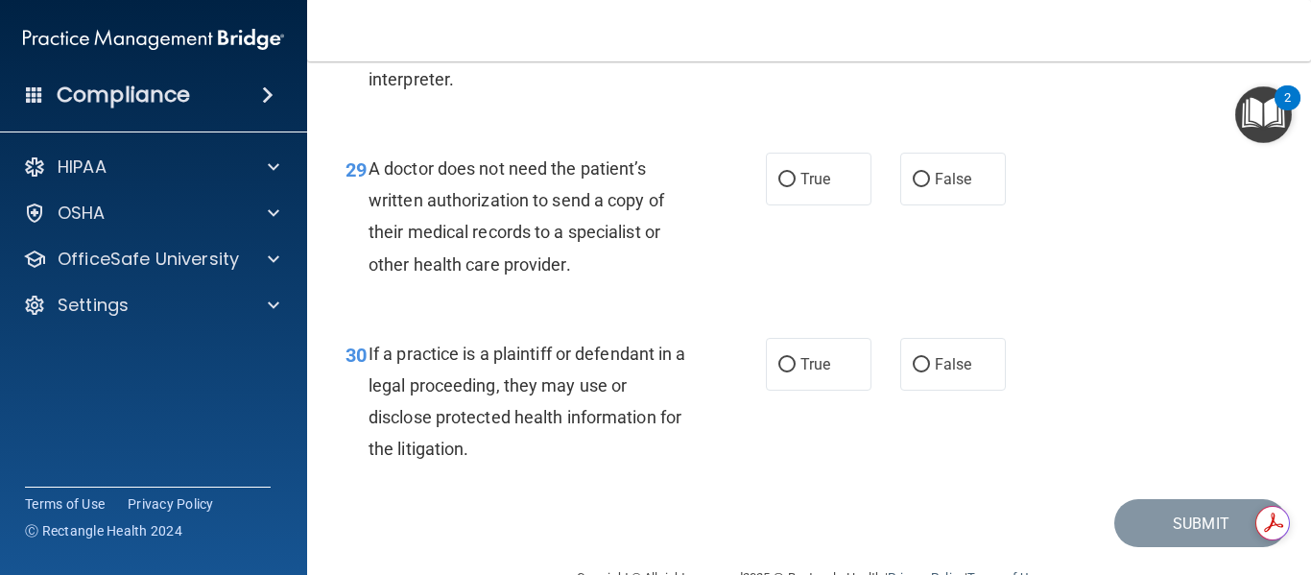
scroll to position [5262, 0]
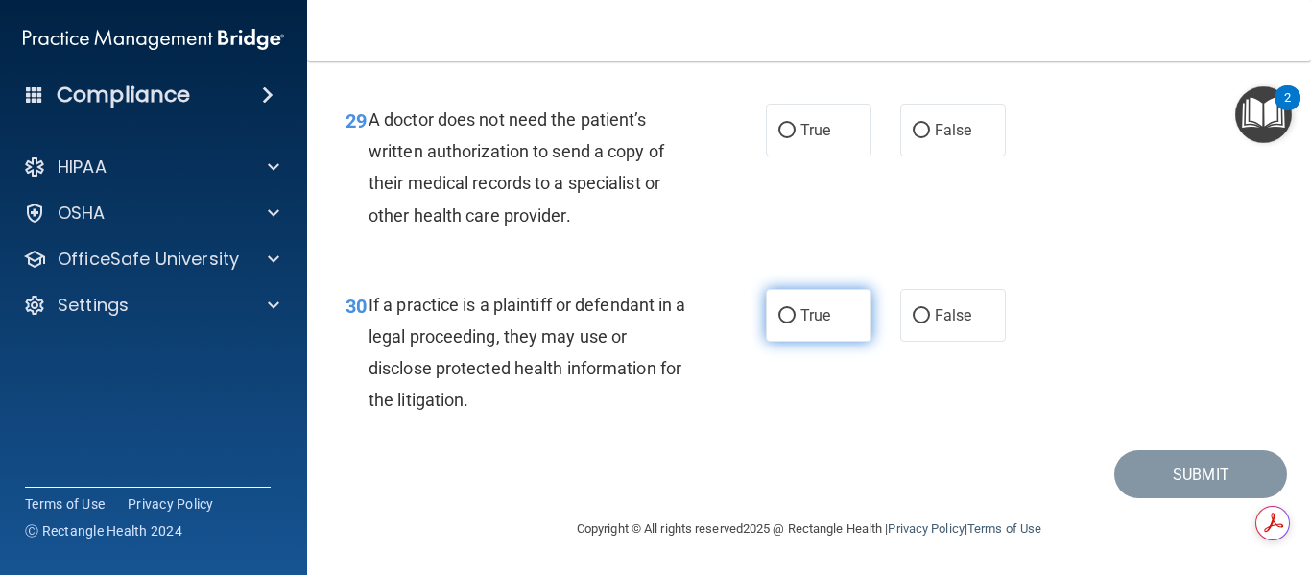
click at [775, 323] on label "True" at bounding box center [819, 315] width 106 height 53
click at [778, 323] on input "True" at bounding box center [786, 316] width 17 height 14
radio input "true"
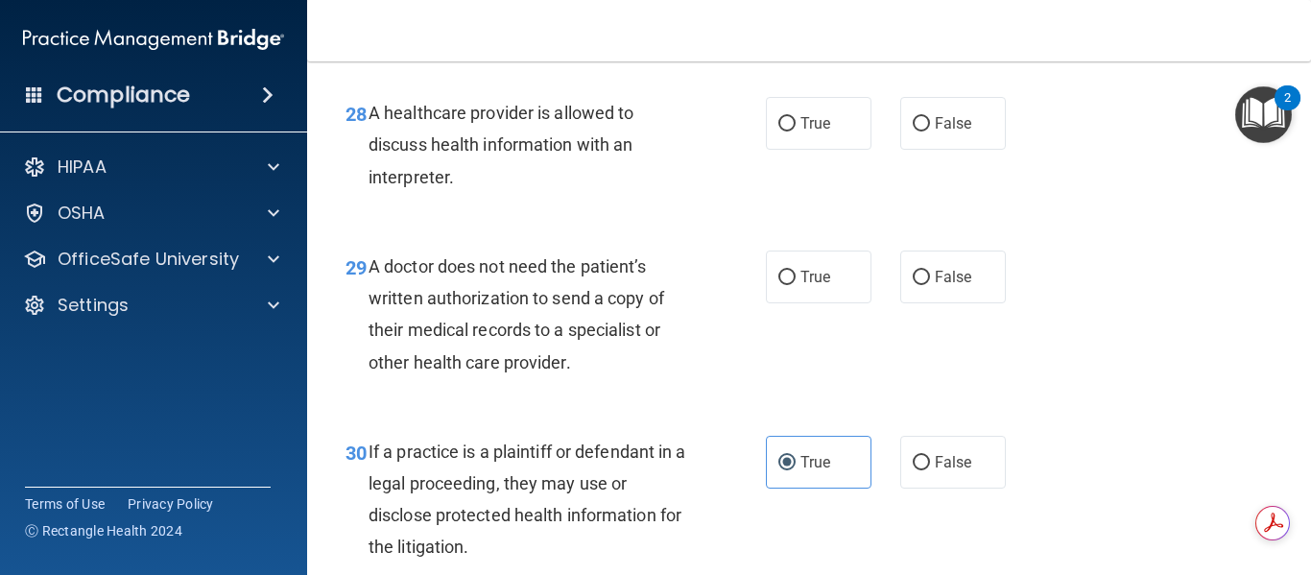
scroll to position [5070, 0]
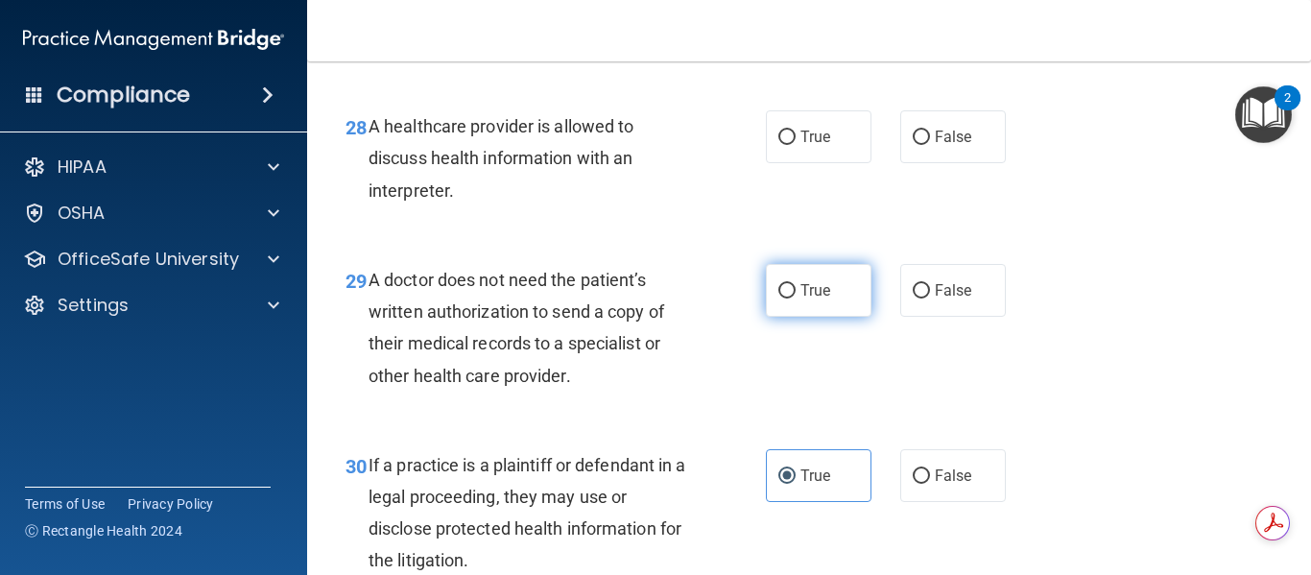
click at [778, 298] on input "True" at bounding box center [786, 291] width 17 height 14
radio input "true"
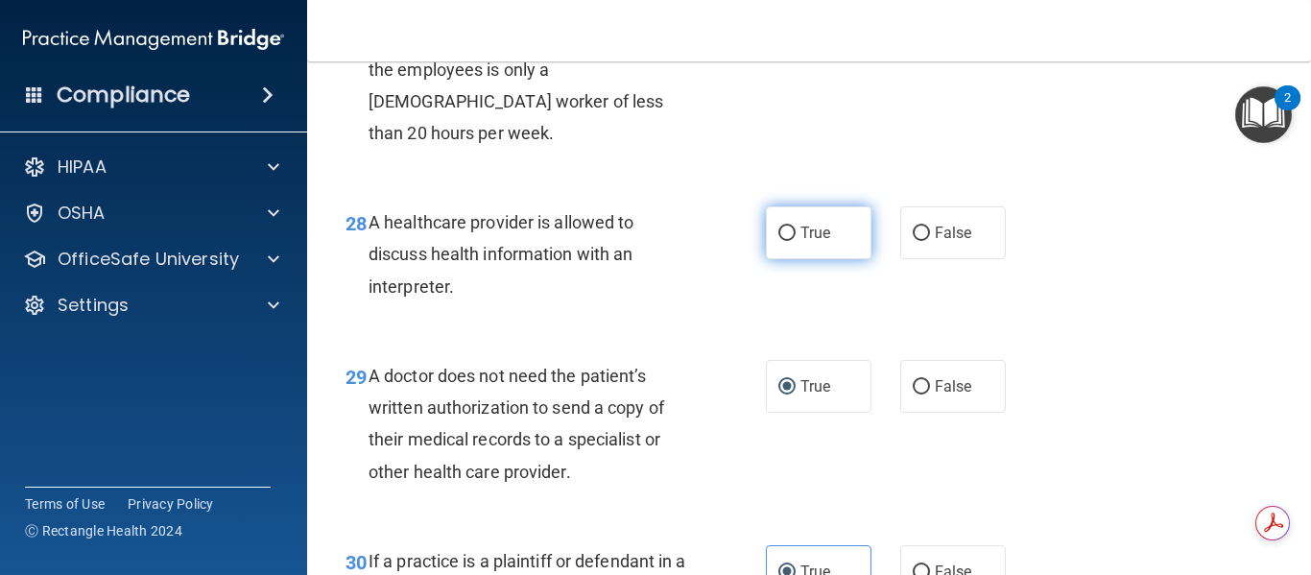
click at [783, 241] on input "True" at bounding box center [786, 233] width 17 height 14
radio input "true"
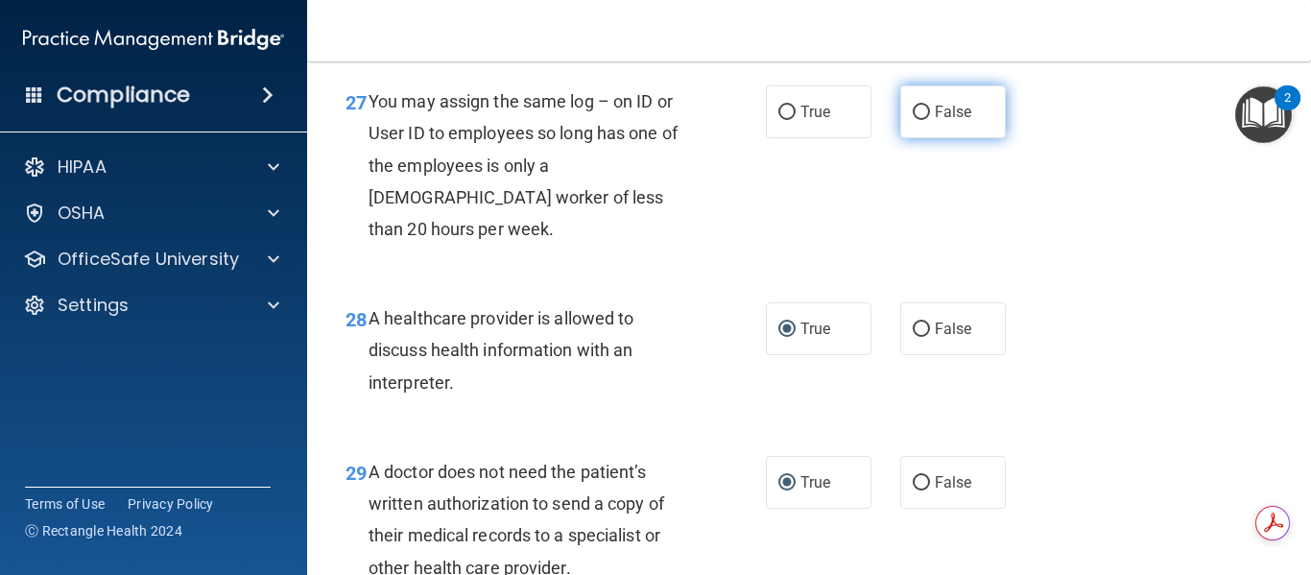
click at [919, 120] on input "False" at bounding box center [920, 113] width 17 height 14
radio input "true"
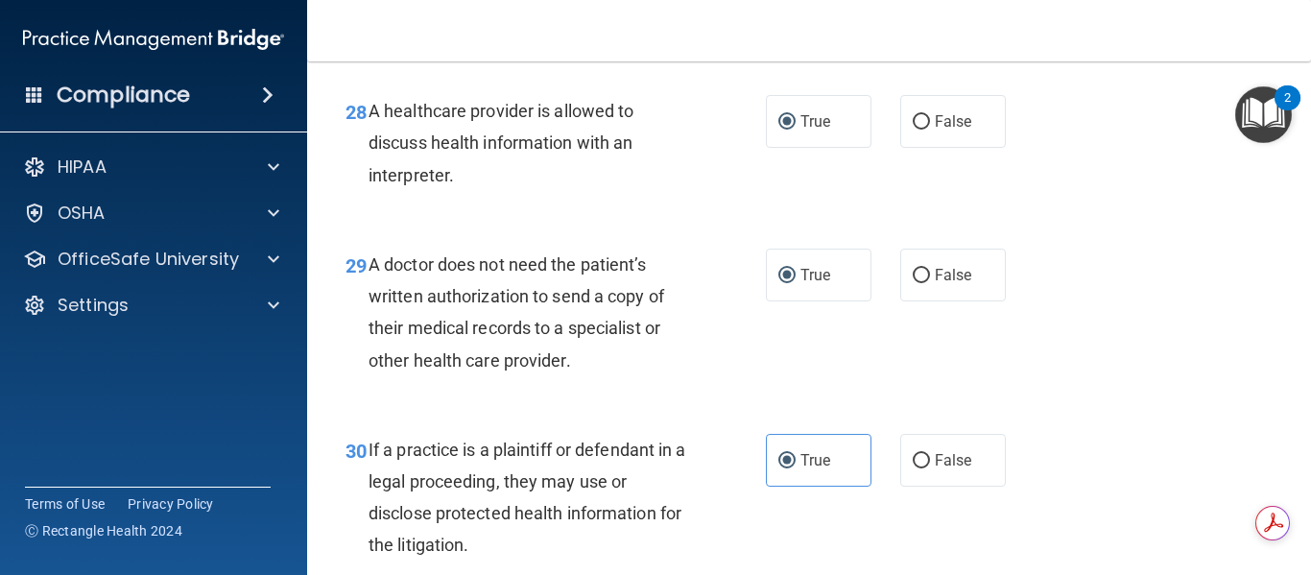
scroll to position [5262, 0]
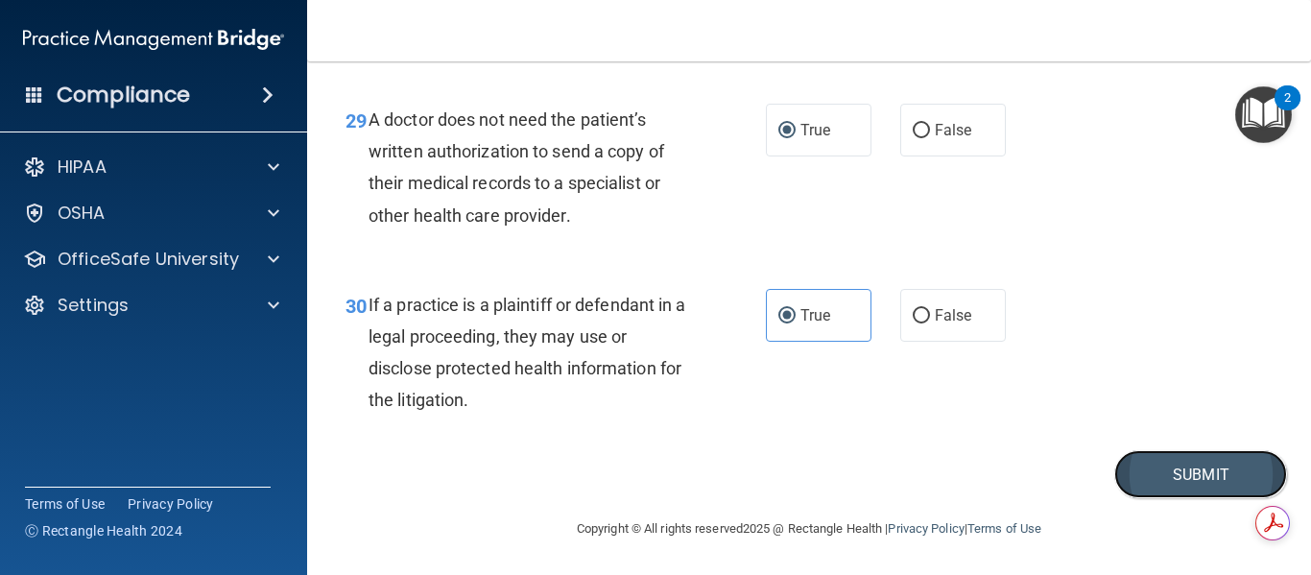
click at [1185, 474] on button "Submit" at bounding box center [1200, 474] width 173 height 49
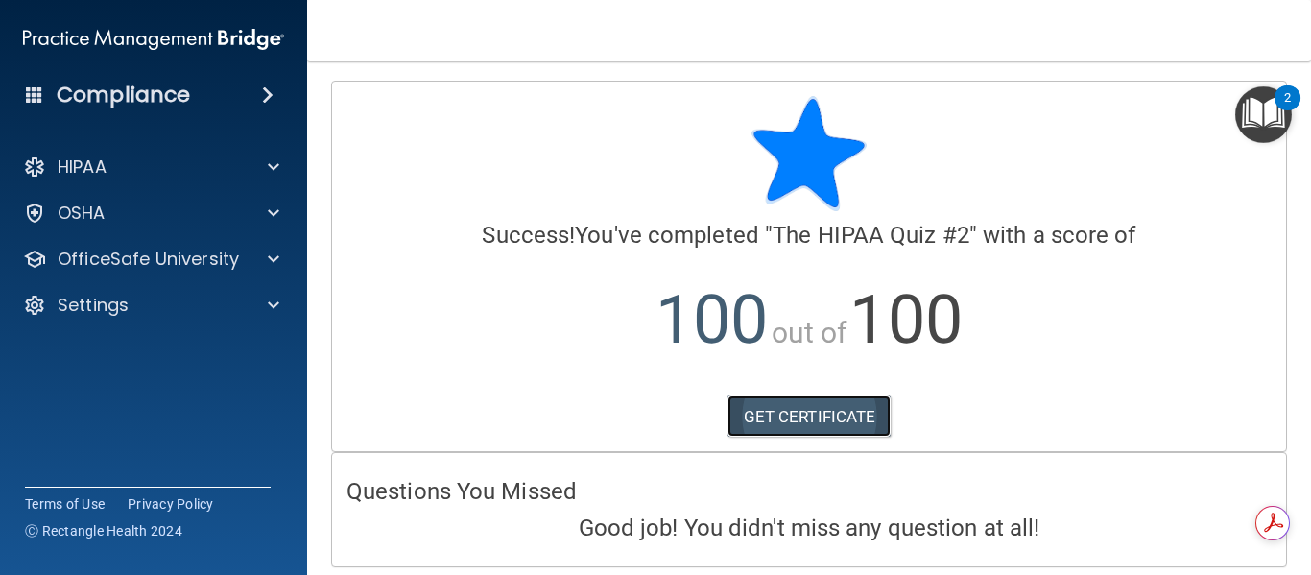
click at [800, 420] on link "GET CERTIFICATE" at bounding box center [809, 416] width 164 height 42
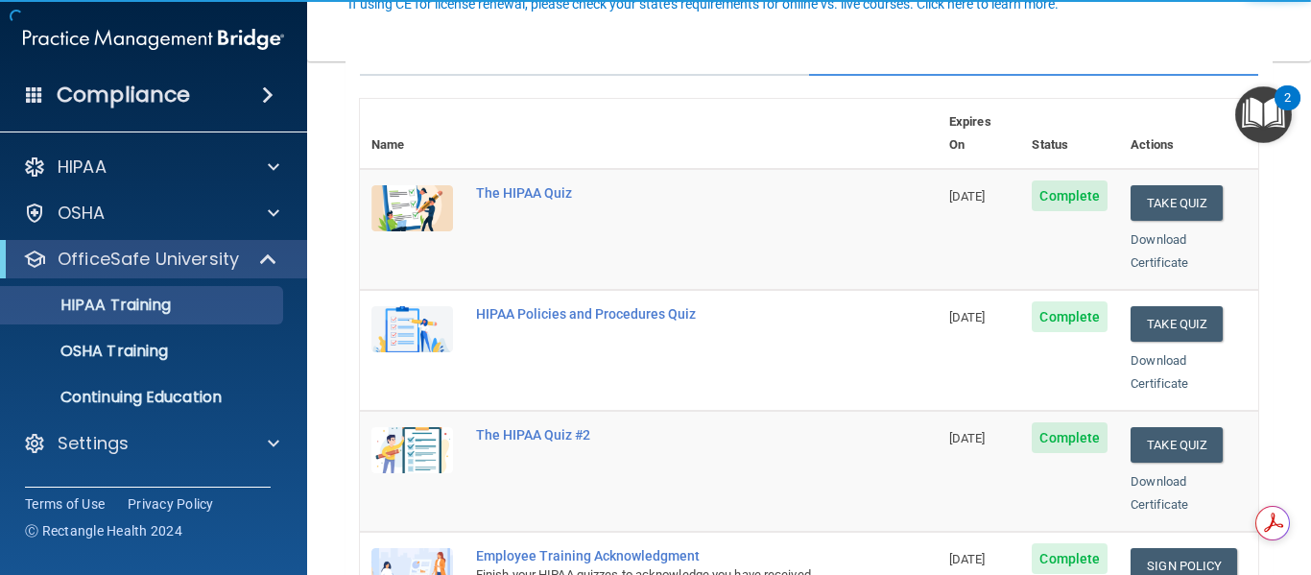
scroll to position [288, 0]
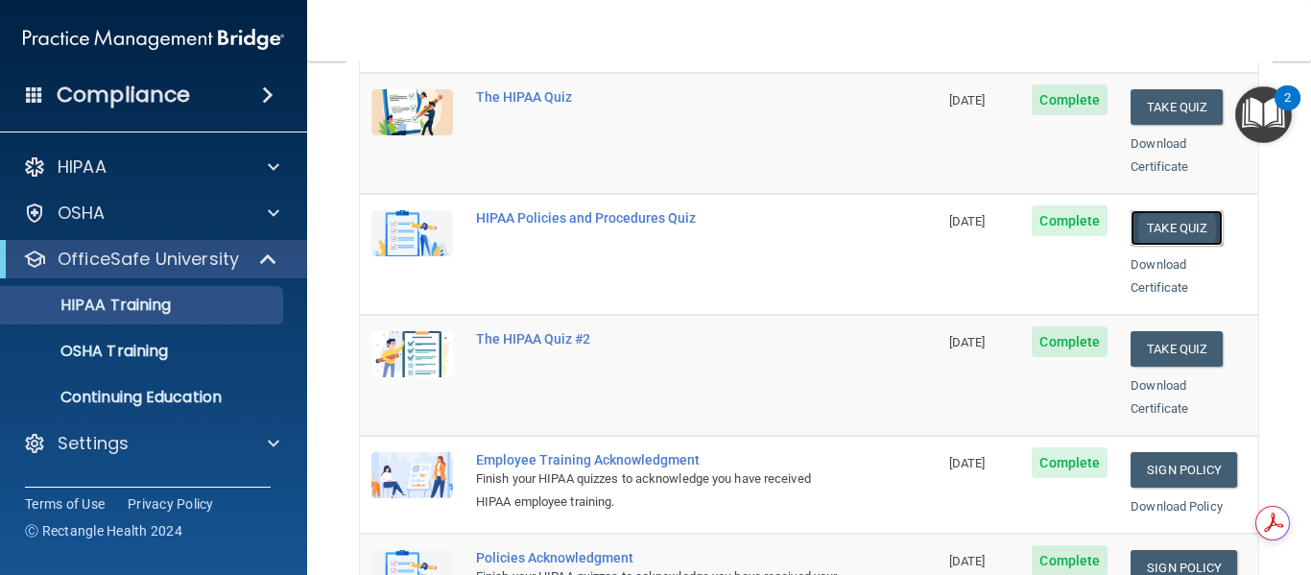
click at [1150, 210] on button "Take Quiz" at bounding box center [1176, 228] width 92 height 36
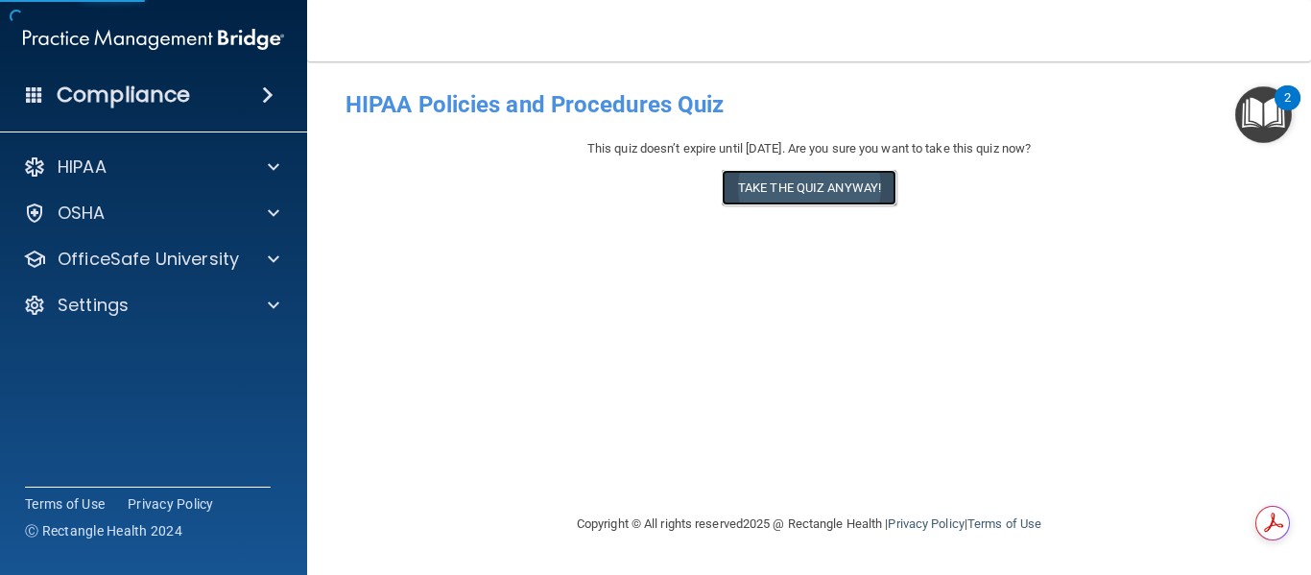
click at [760, 184] on button "Take the quiz anyway!" at bounding box center [809, 188] width 175 height 36
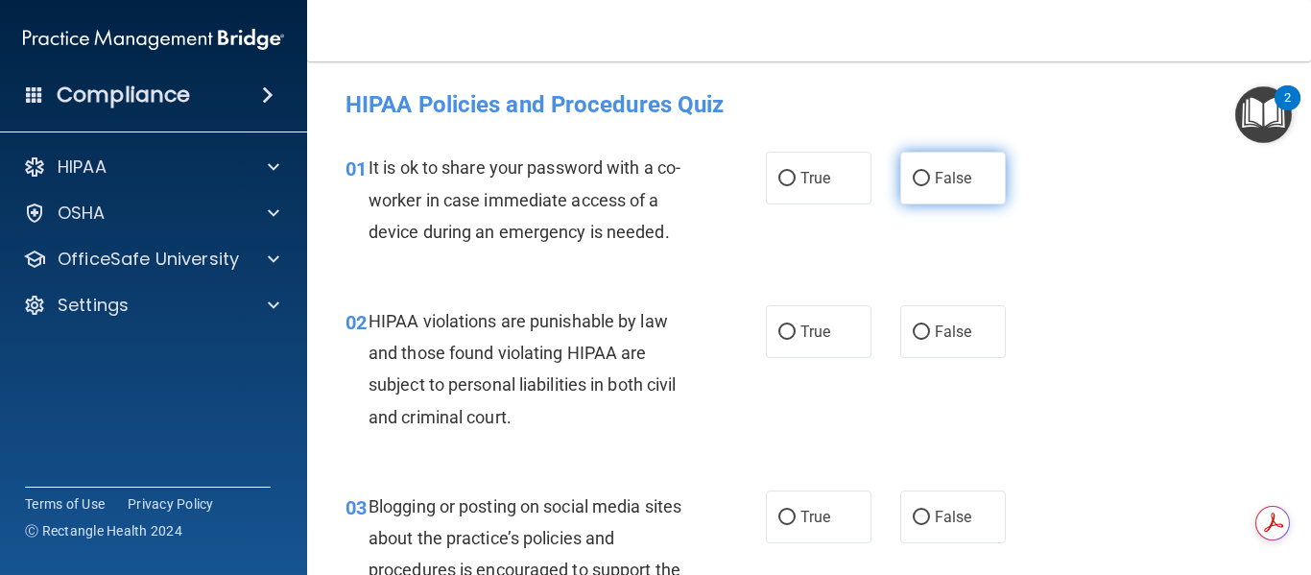
click at [918, 178] on input "False" at bounding box center [920, 179] width 17 height 14
radio input "true"
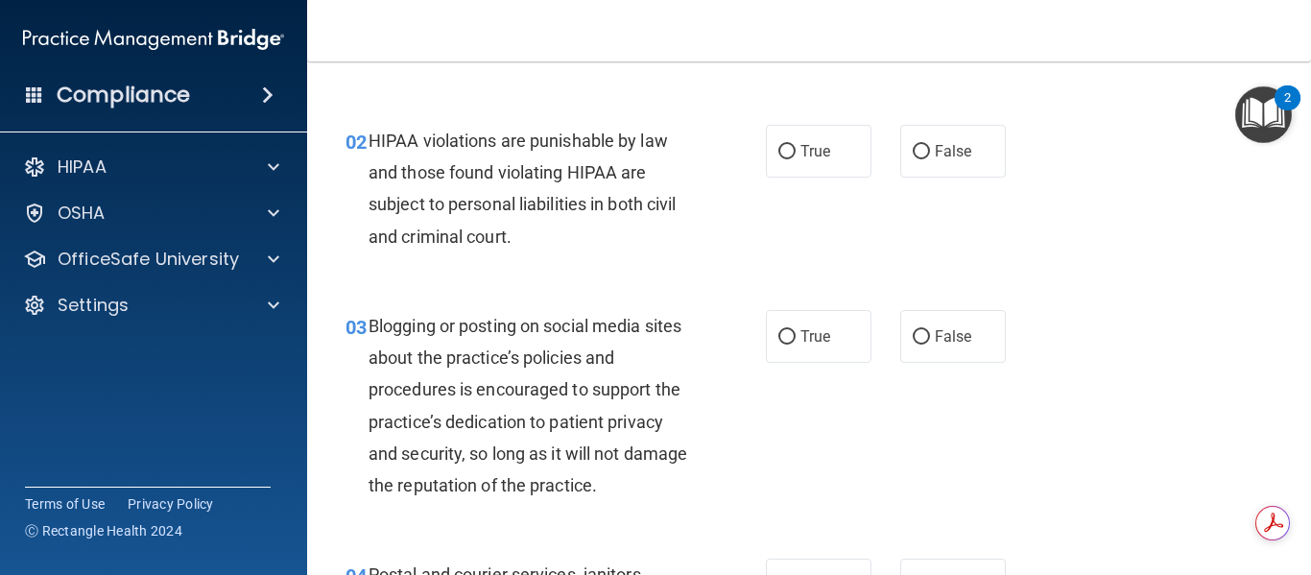
scroll to position [192, 0]
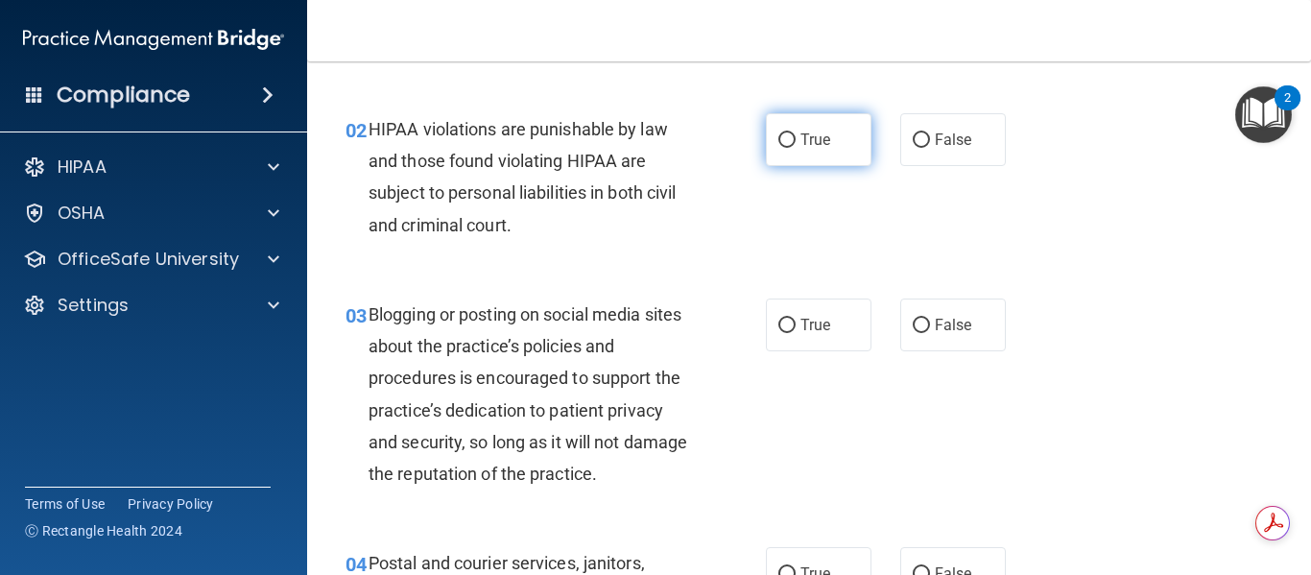
click at [778, 139] on input "True" at bounding box center [786, 140] width 17 height 14
radio input "true"
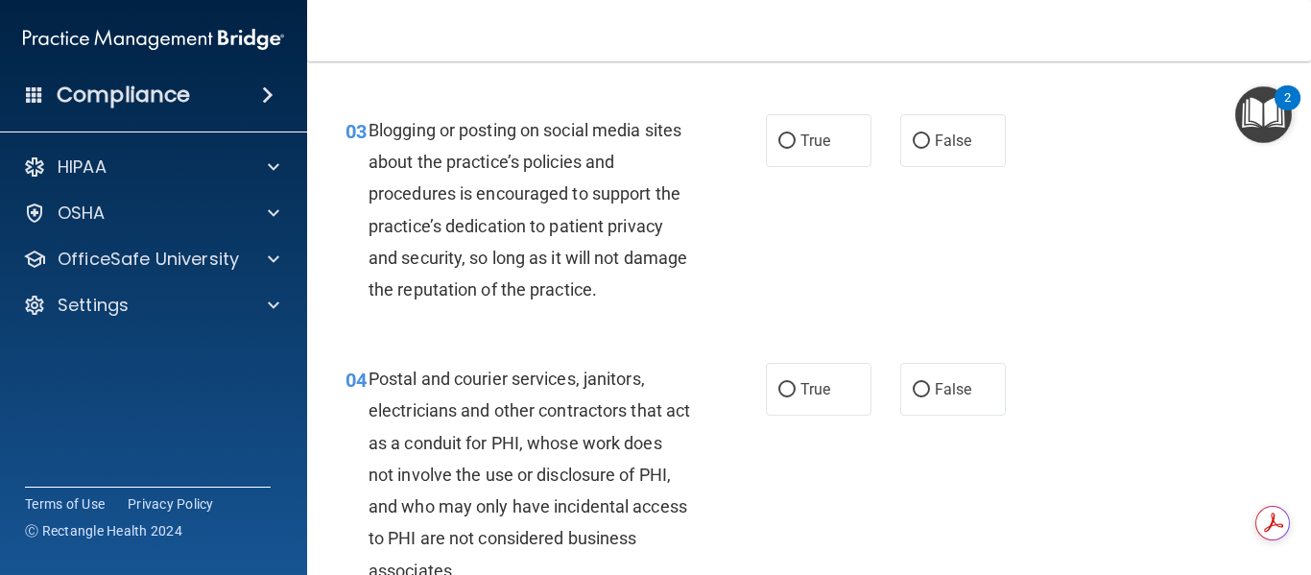
scroll to position [384, 0]
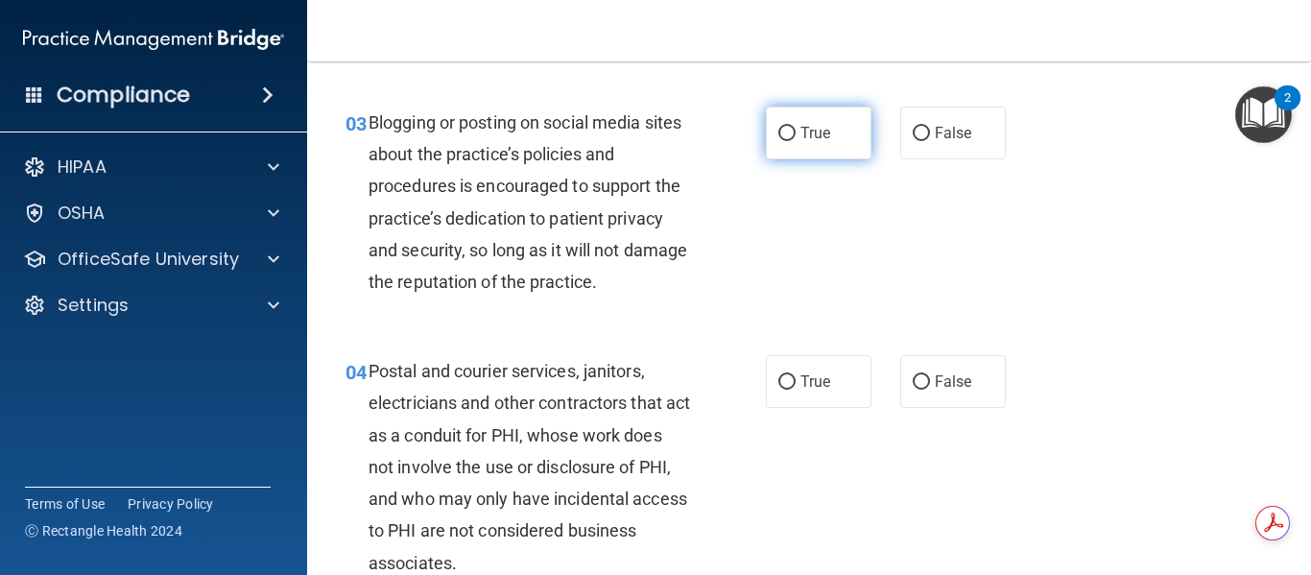
click at [778, 133] on input "True" at bounding box center [786, 134] width 17 height 14
radio input "true"
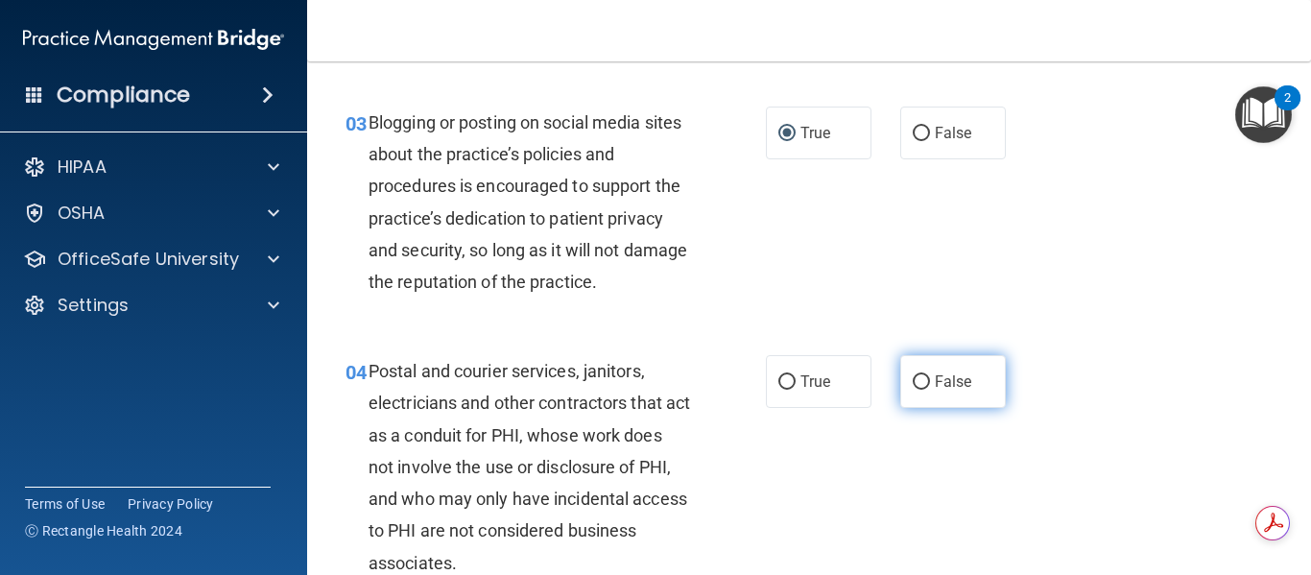
click at [913, 387] on input "False" at bounding box center [920, 382] width 17 height 14
radio input "true"
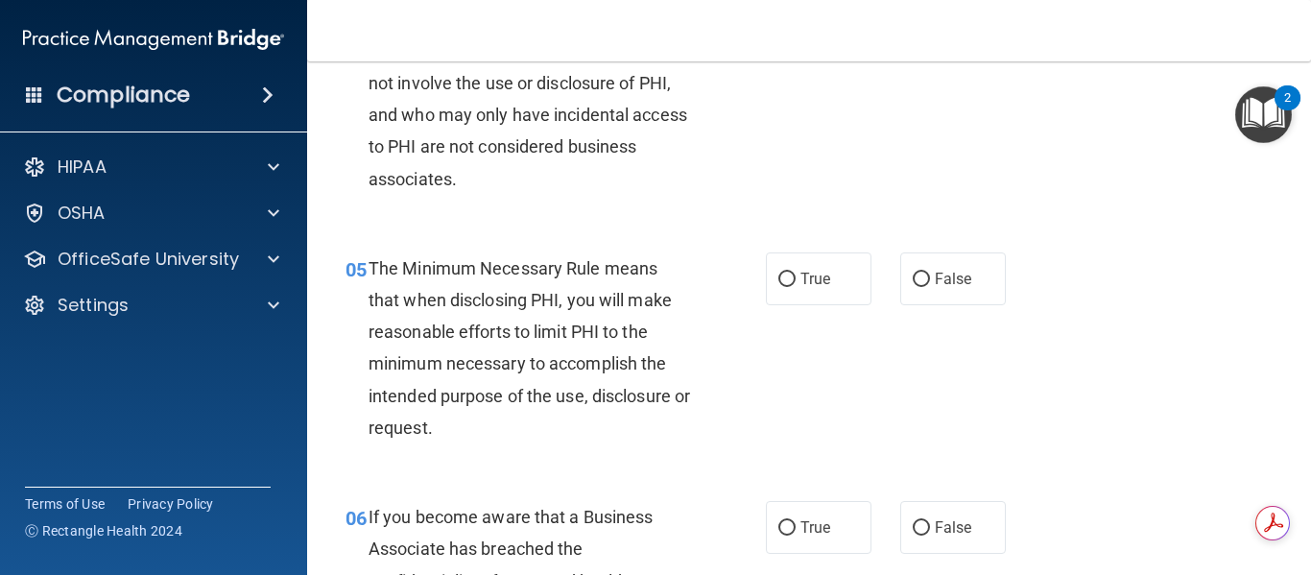
scroll to position [864, 0]
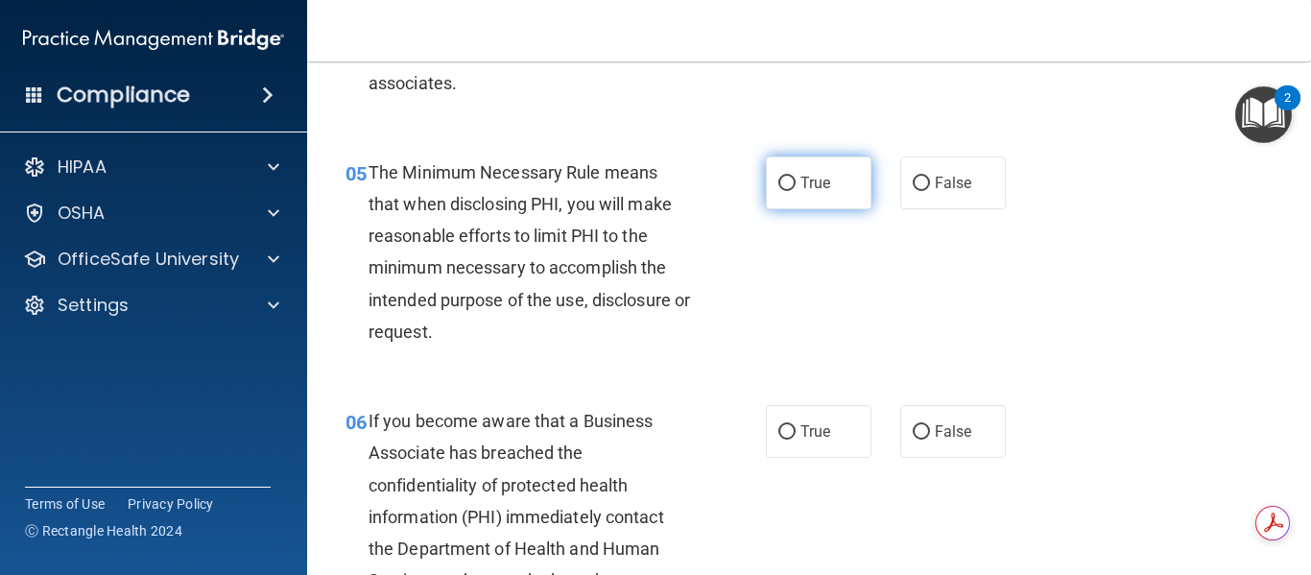
click at [779, 177] on input "True" at bounding box center [786, 184] width 17 height 14
radio input "true"
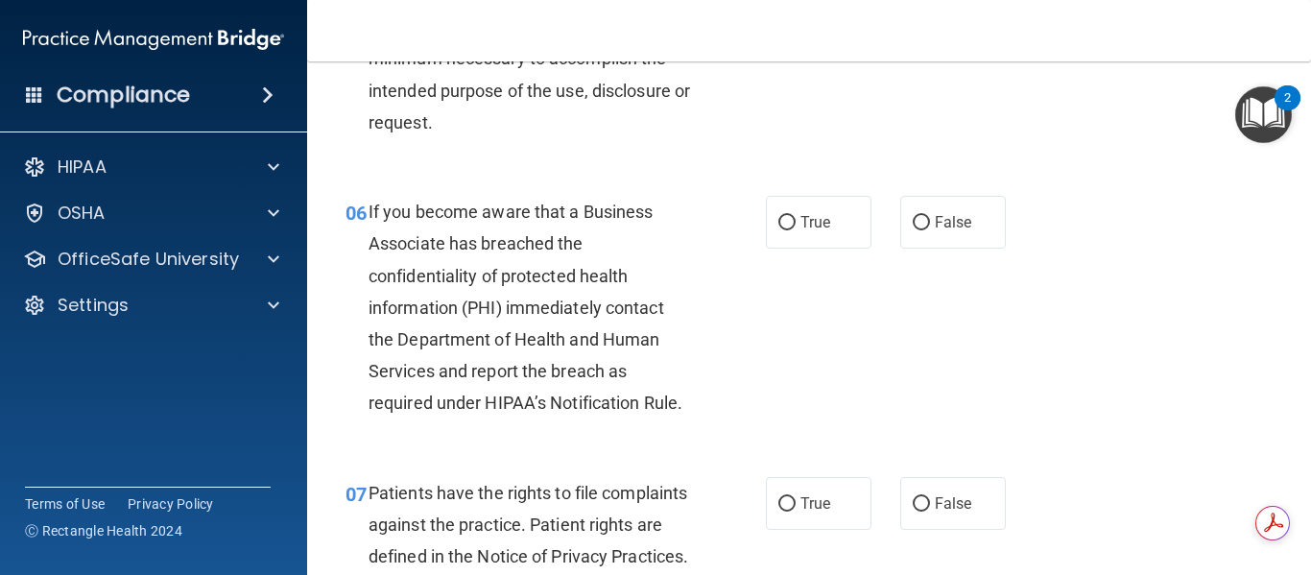
scroll to position [1151, 0]
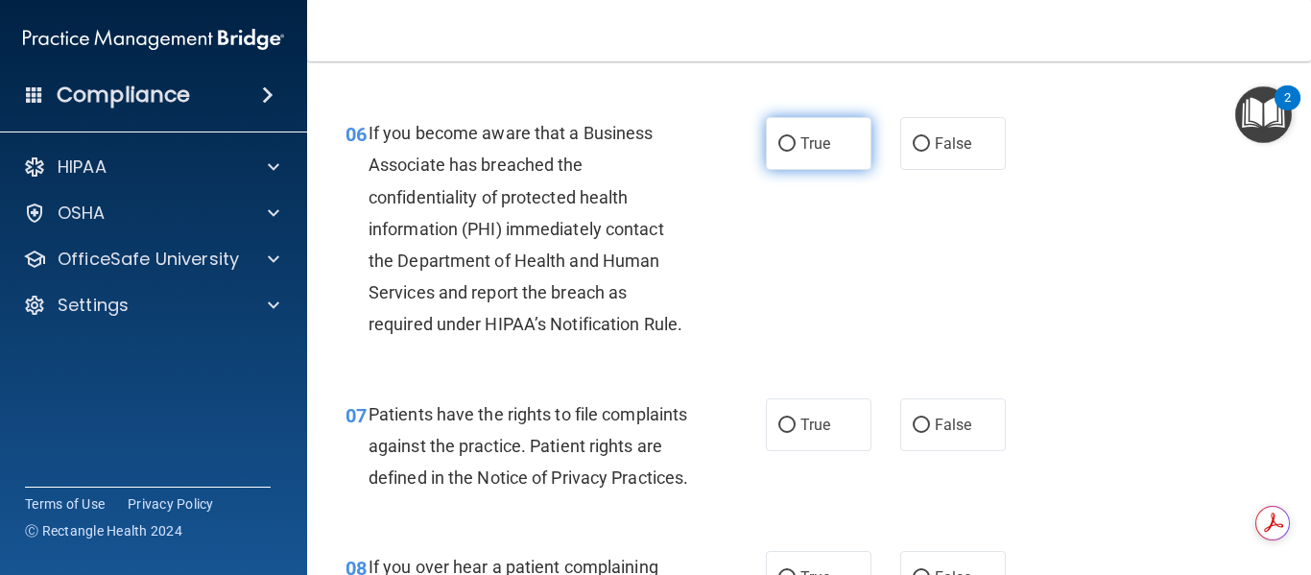
drag, startPoint x: 778, startPoint y: 127, endPoint x: 772, endPoint y: 140, distance: 14.6
click at [776, 131] on label "True" at bounding box center [819, 143] width 106 height 53
click at [778, 137] on input "True" at bounding box center [786, 144] width 17 height 14
radio input "true"
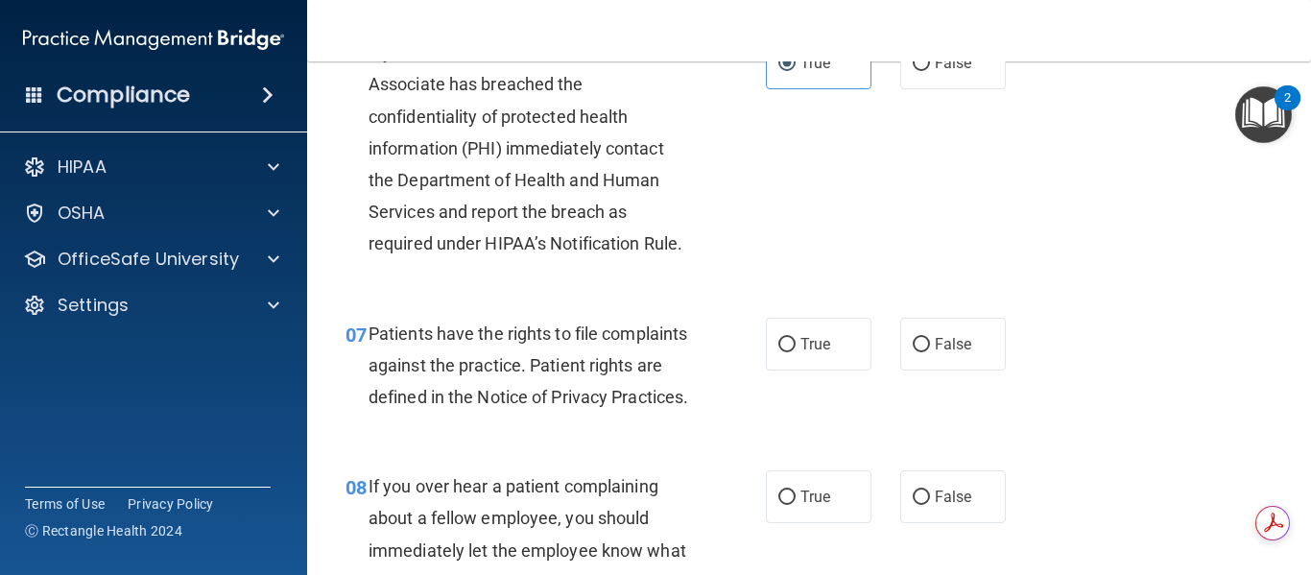
scroll to position [1343, 0]
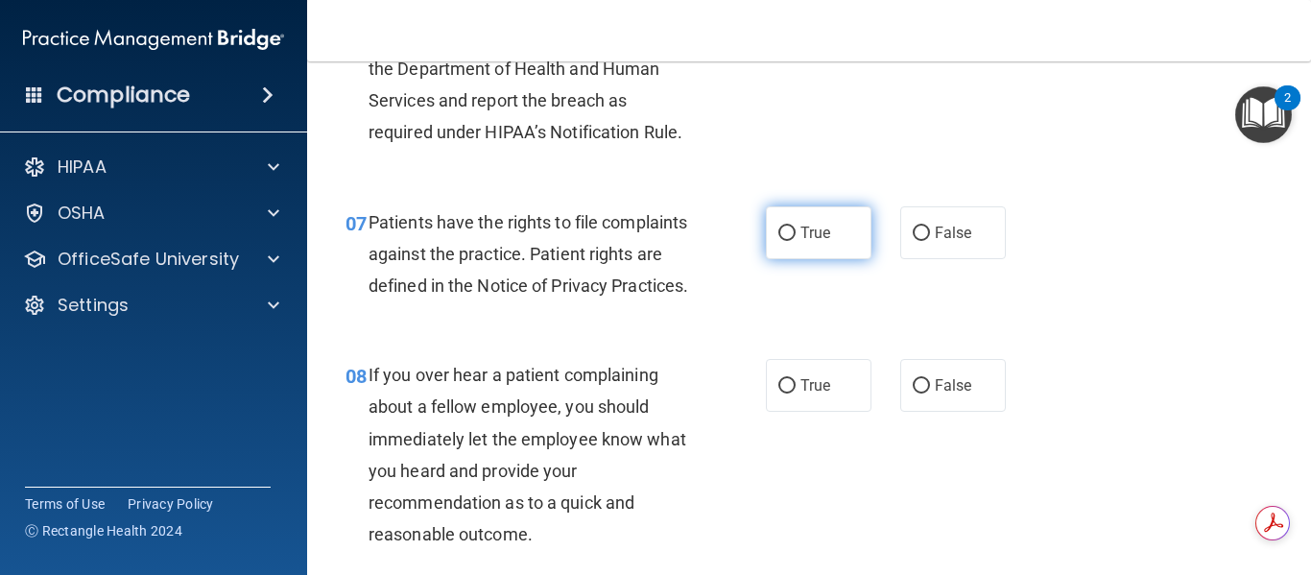
click at [780, 227] on input "True" at bounding box center [786, 233] width 17 height 14
radio input "true"
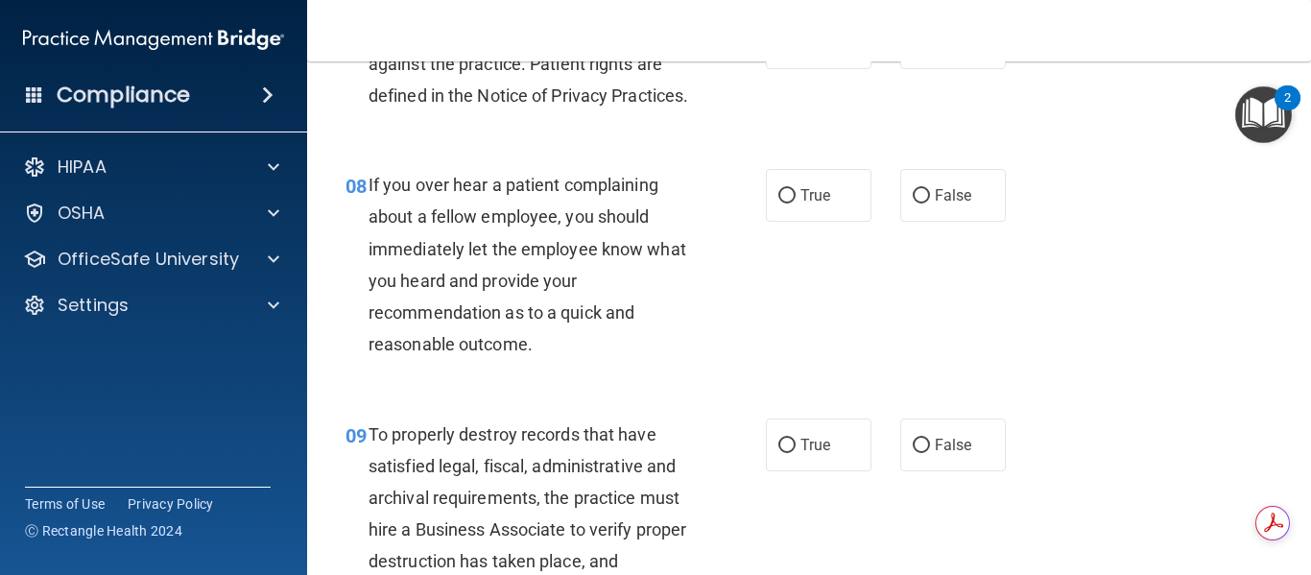
scroll to position [1535, 0]
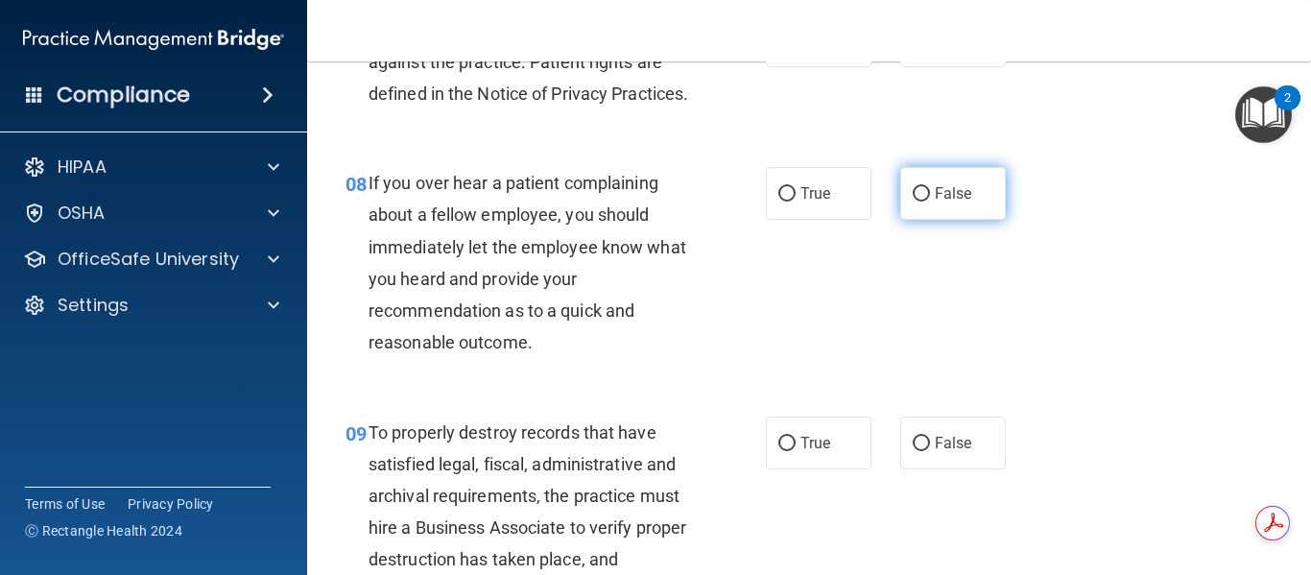
drag, startPoint x: 912, startPoint y: 223, endPoint x: 833, endPoint y: 286, distance: 101.7
click at [912, 201] on input "False" at bounding box center [920, 194] width 17 height 14
radio input "true"
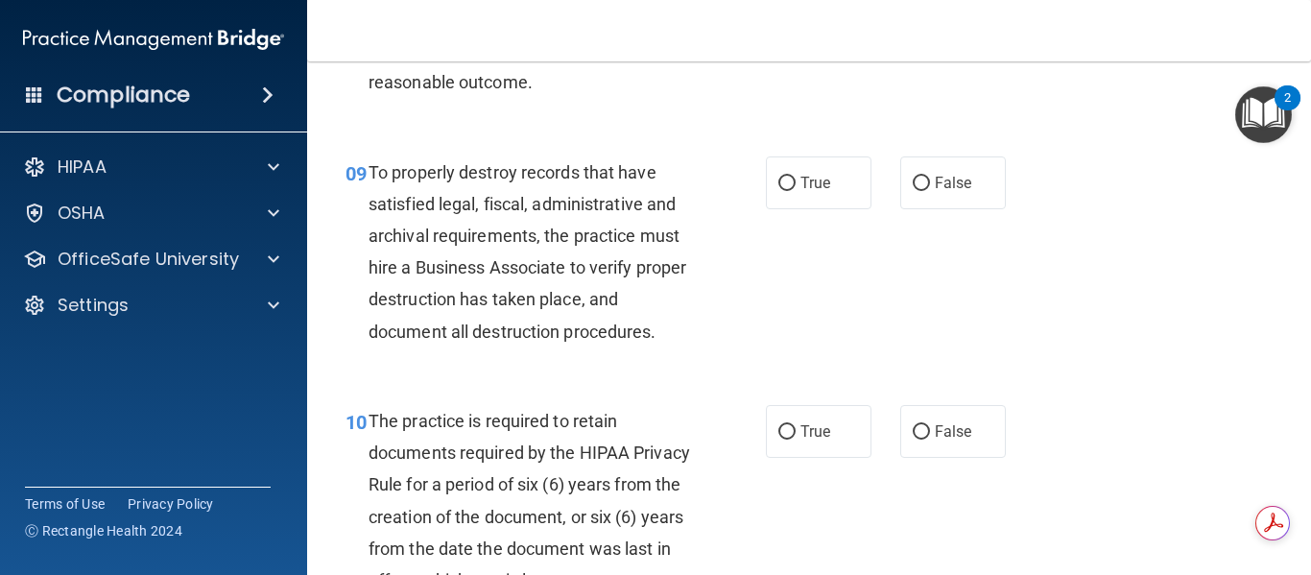
scroll to position [1823, 0]
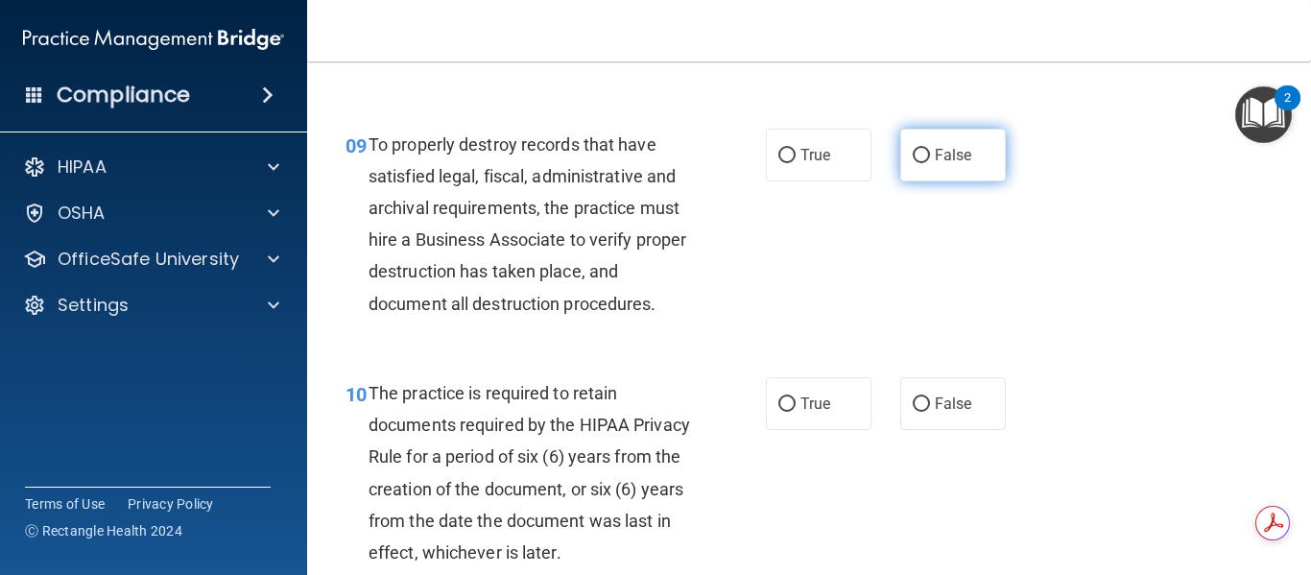
click at [914, 163] on input "False" at bounding box center [920, 156] width 17 height 14
radio input "true"
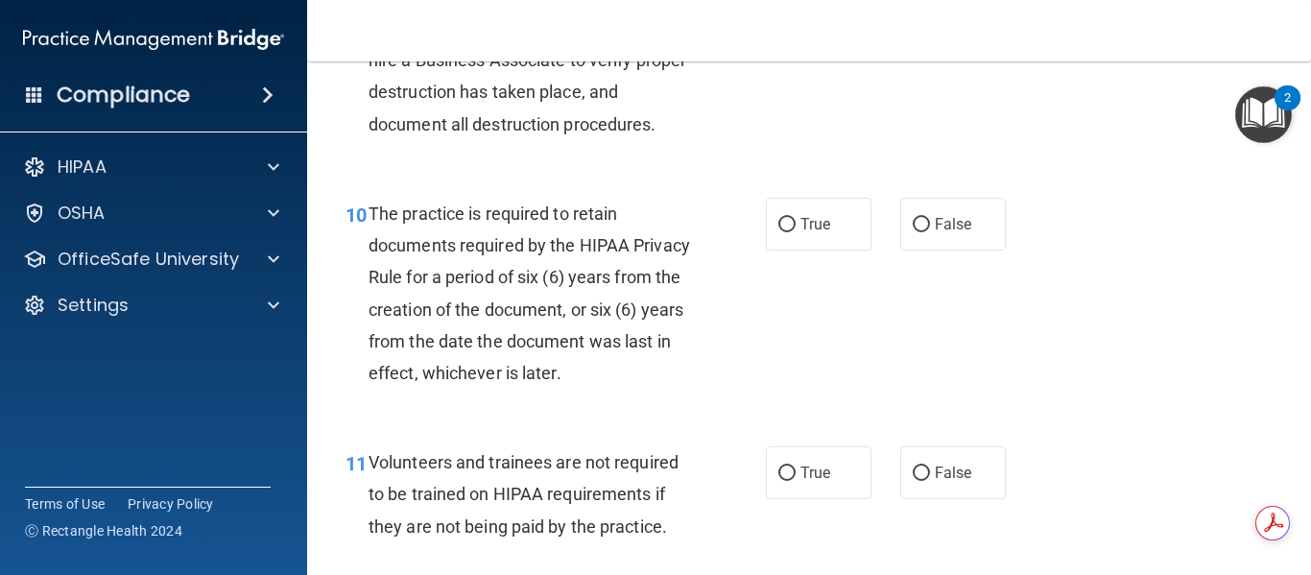
scroll to position [2015, 0]
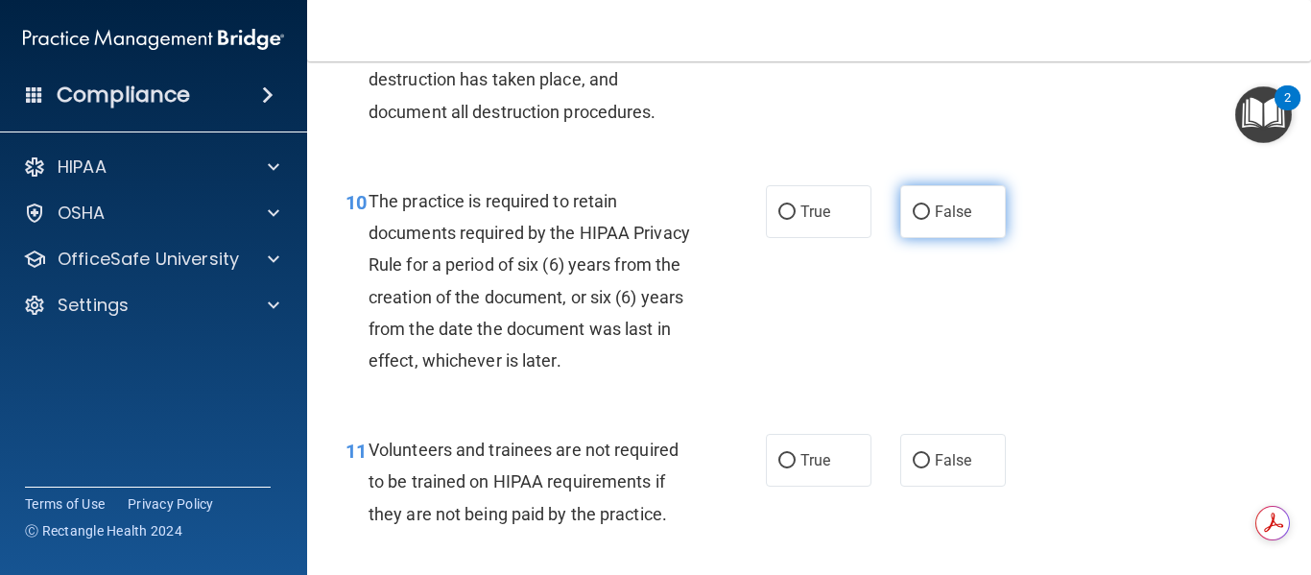
click at [912, 220] on input "False" at bounding box center [920, 212] width 17 height 14
radio input "true"
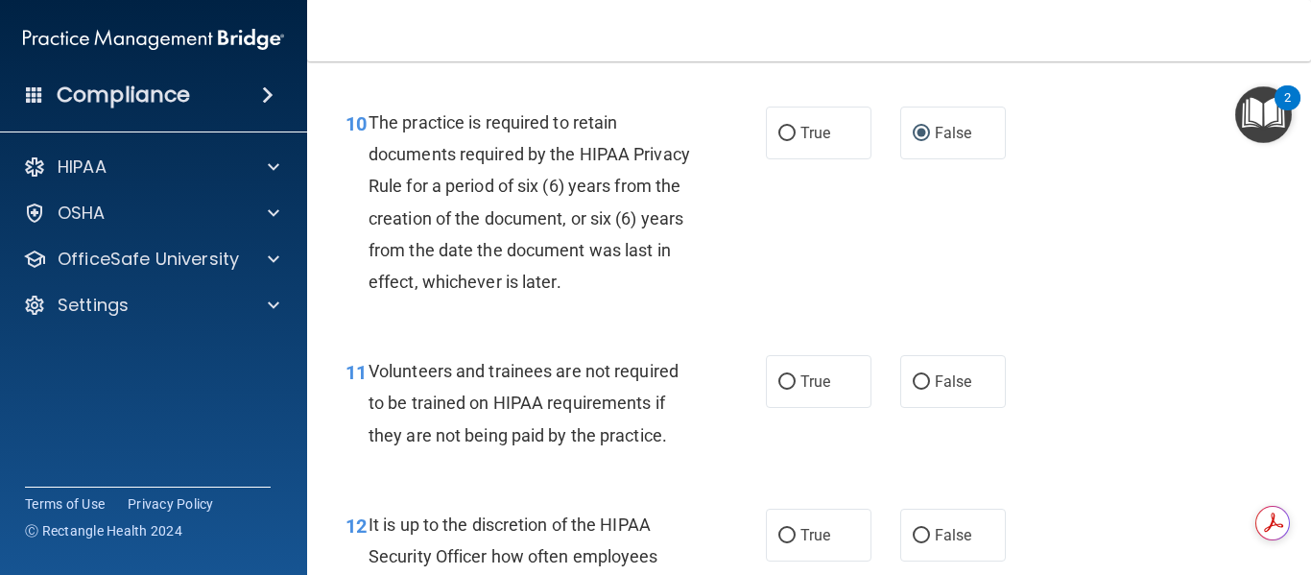
scroll to position [2207, 0]
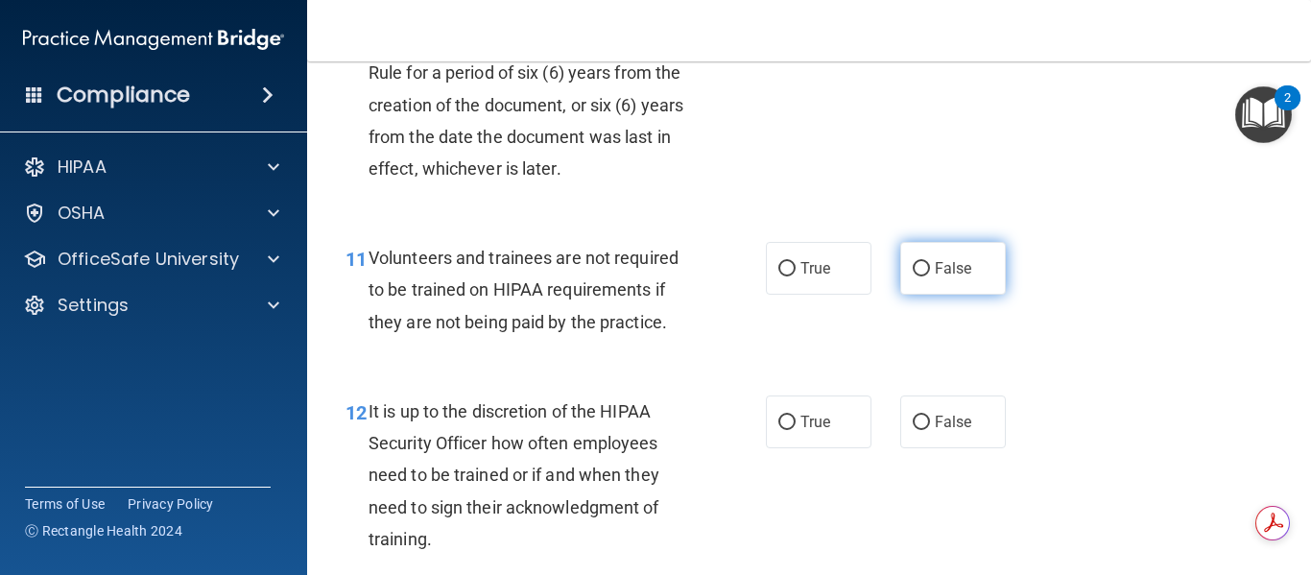
click at [916, 276] on input "False" at bounding box center [920, 269] width 17 height 14
radio input "true"
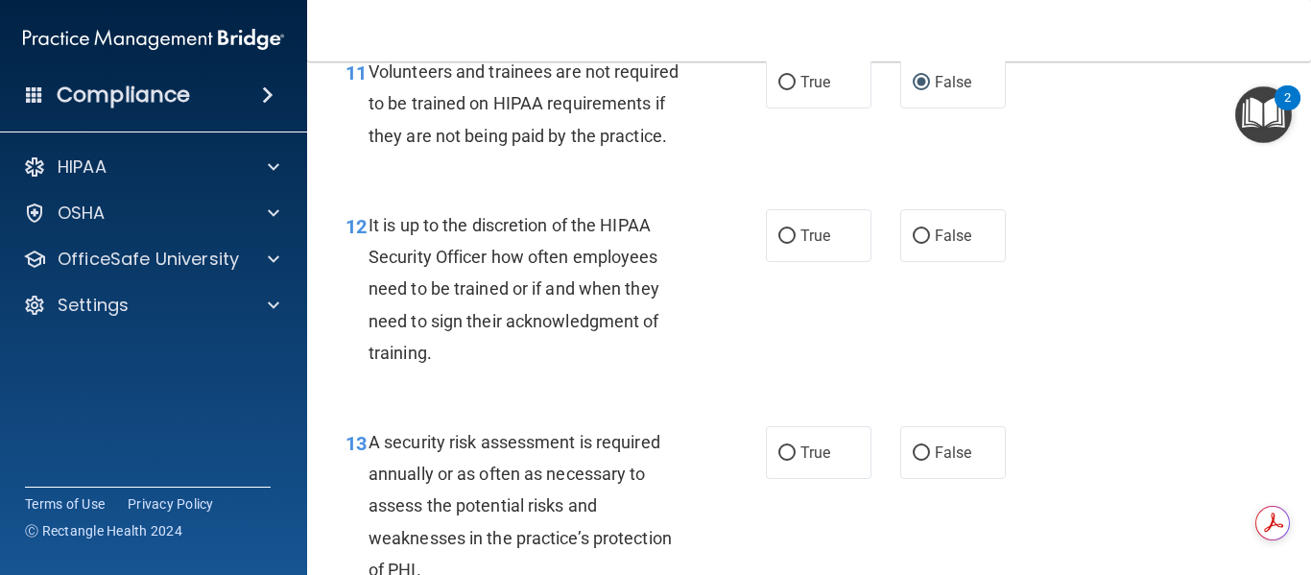
scroll to position [2399, 0]
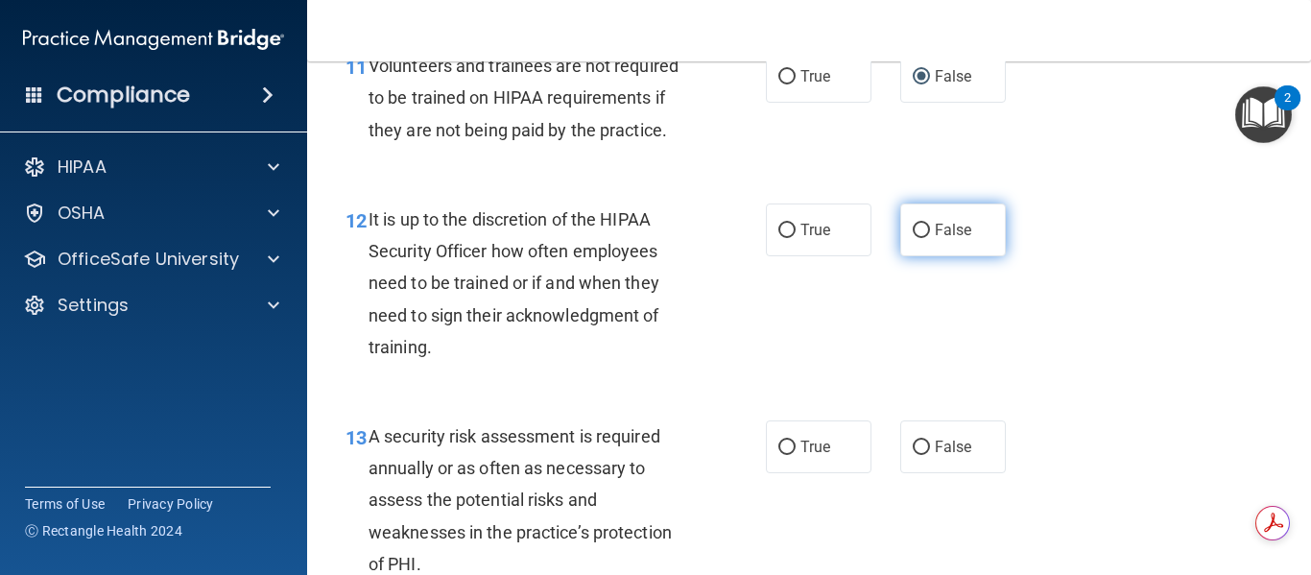
click at [920, 238] on input "False" at bounding box center [920, 231] width 17 height 14
radio input "true"
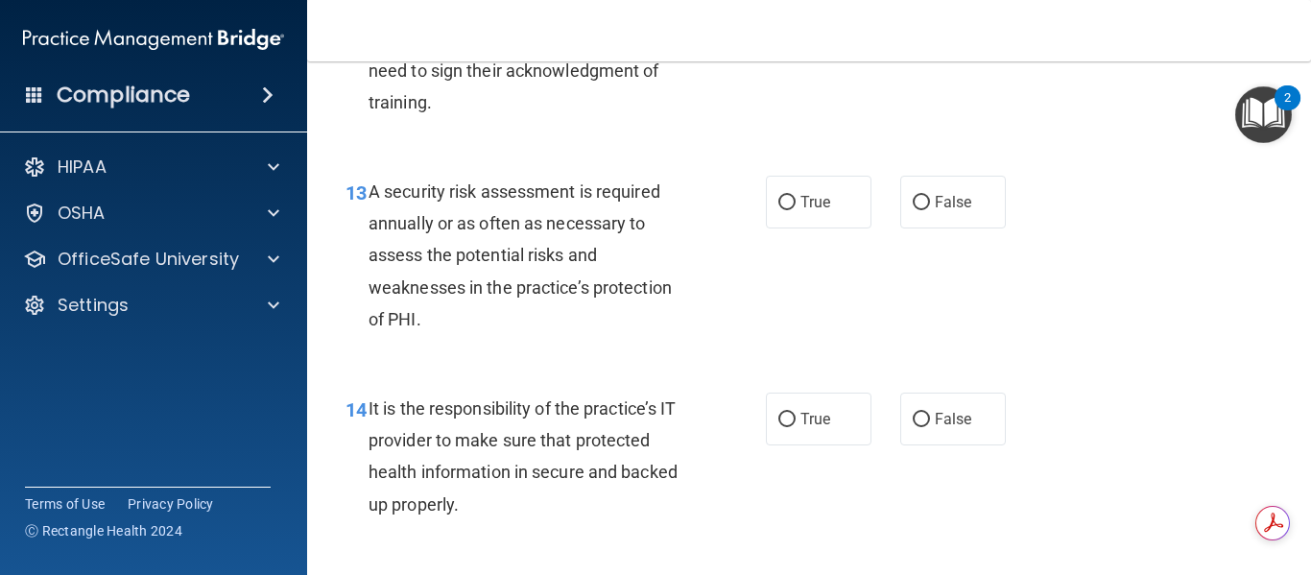
scroll to position [2687, 0]
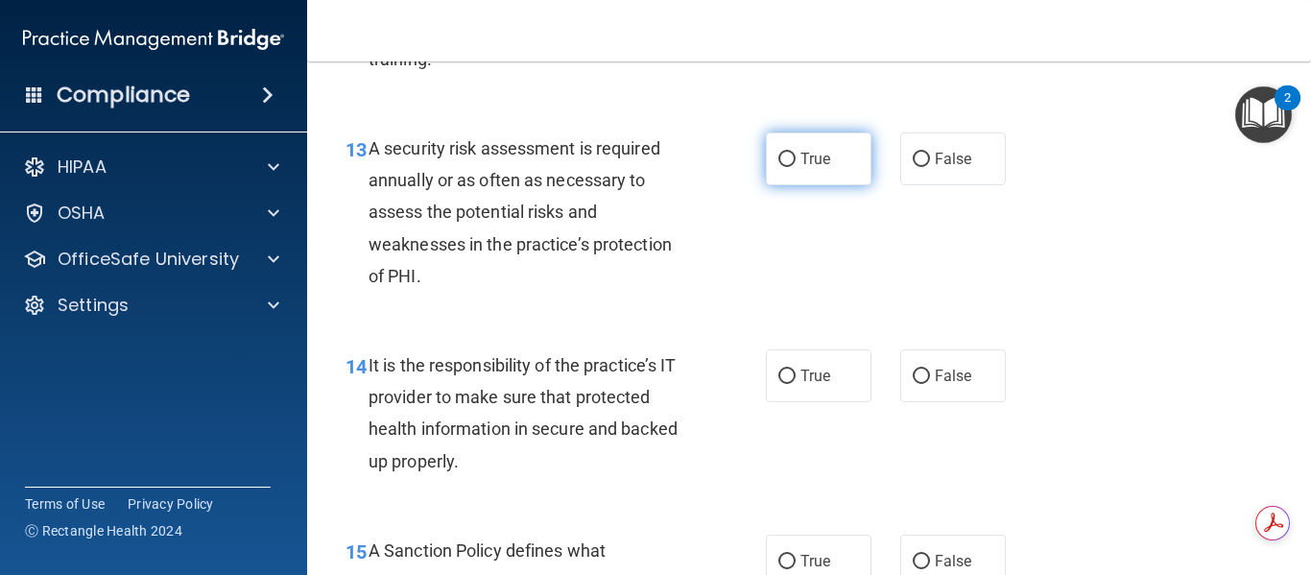
click at [785, 167] on input "True" at bounding box center [786, 160] width 17 height 14
radio input "true"
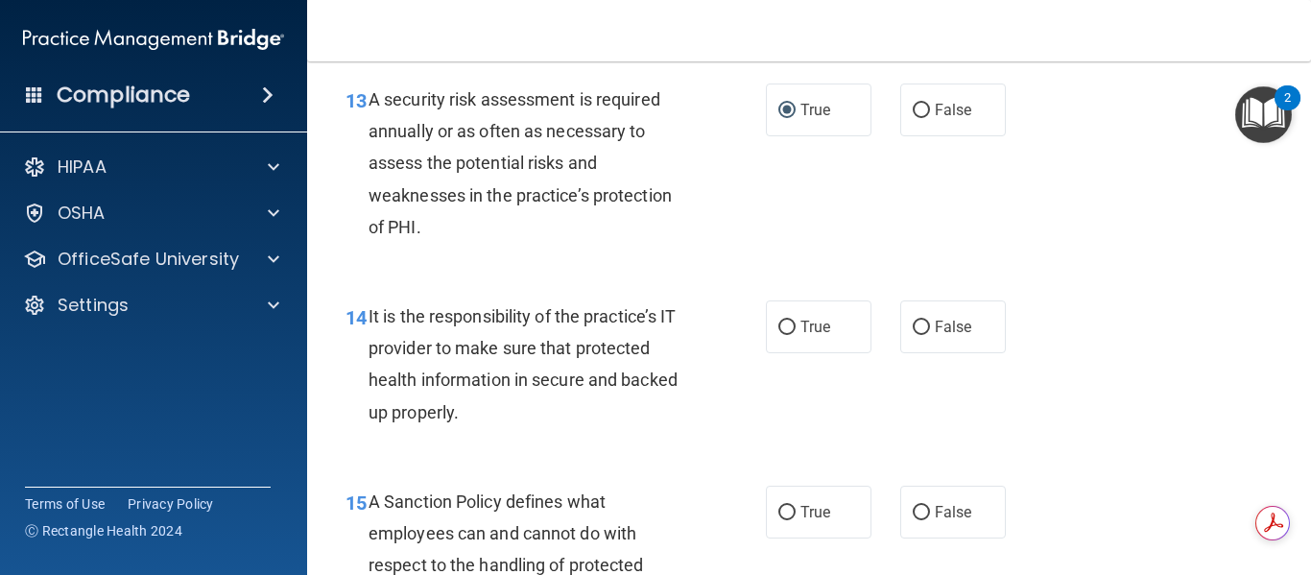
scroll to position [2782, 0]
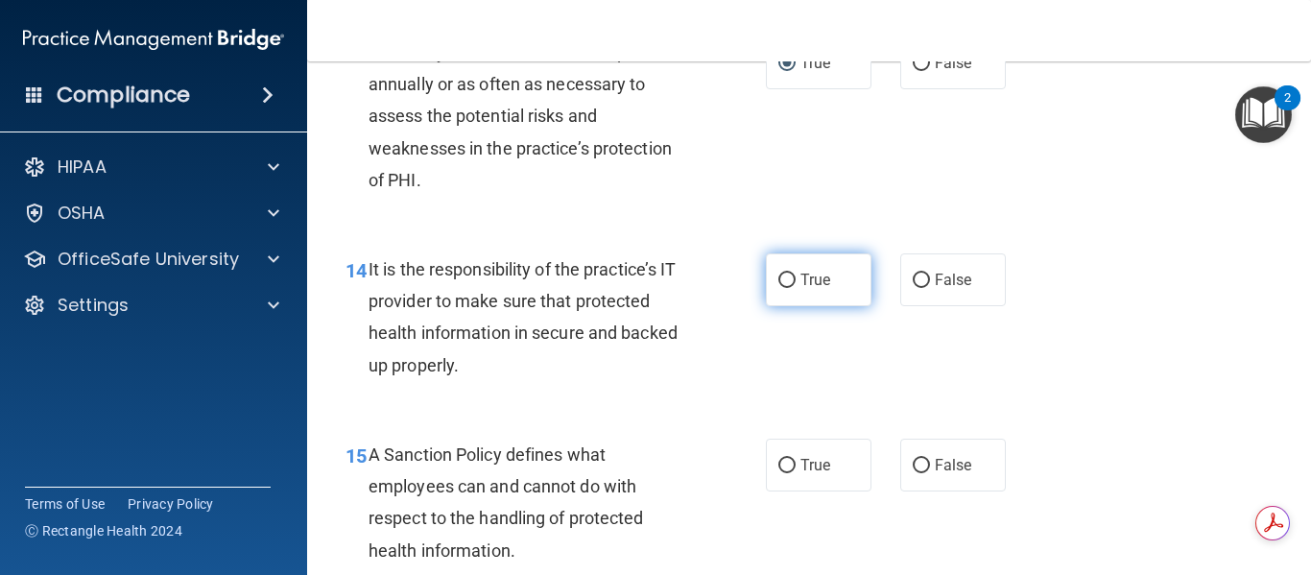
click at [780, 288] on input "True" at bounding box center [786, 280] width 17 height 14
radio input "true"
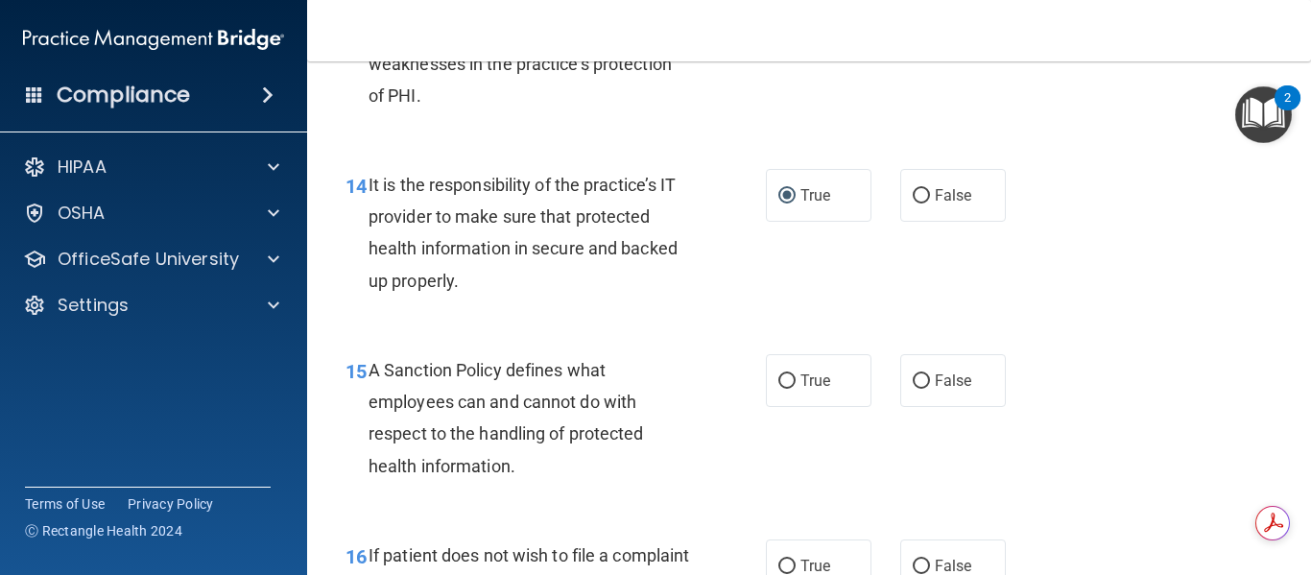
scroll to position [3070, 0]
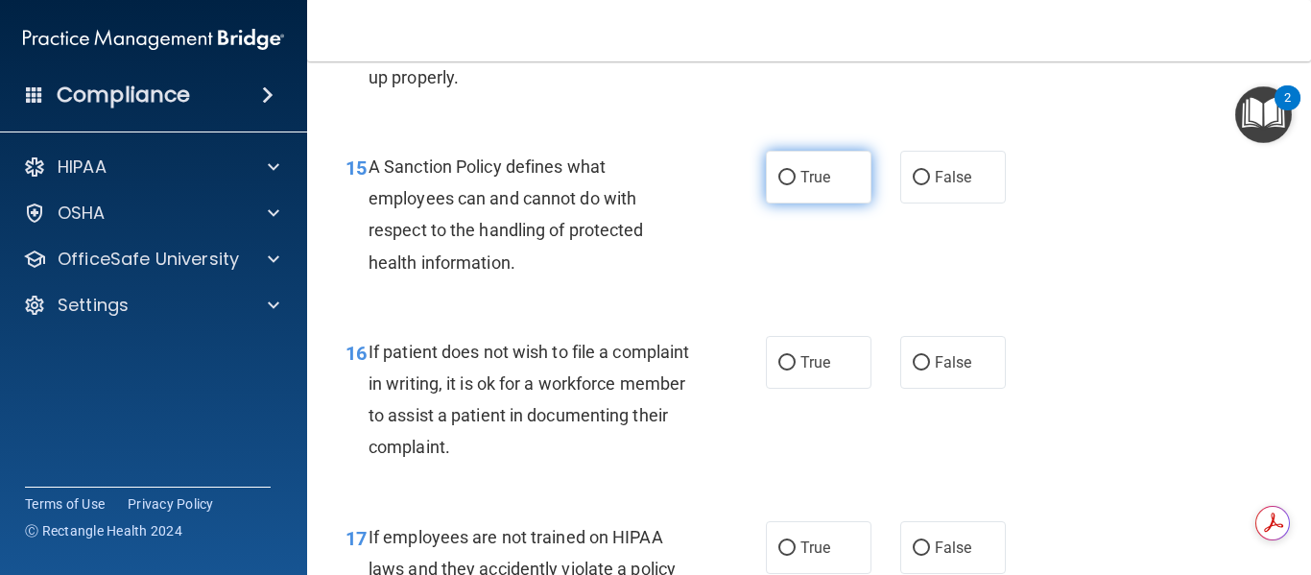
click at [783, 185] on input "True" at bounding box center [786, 178] width 17 height 14
radio input "true"
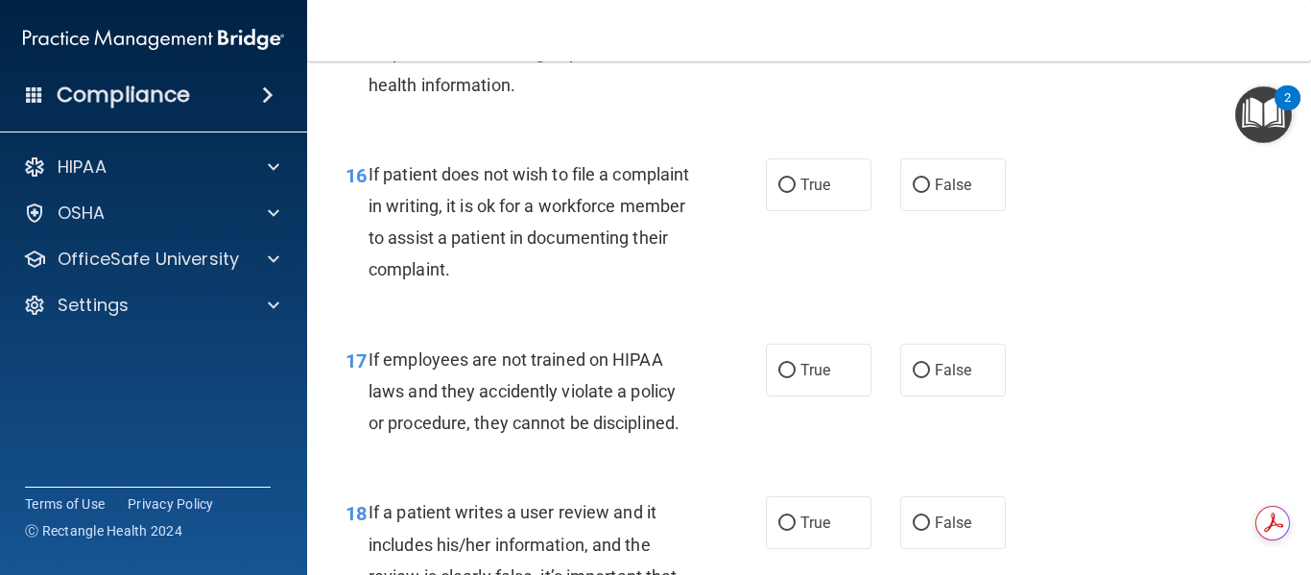
scroll to position [3262, 0]
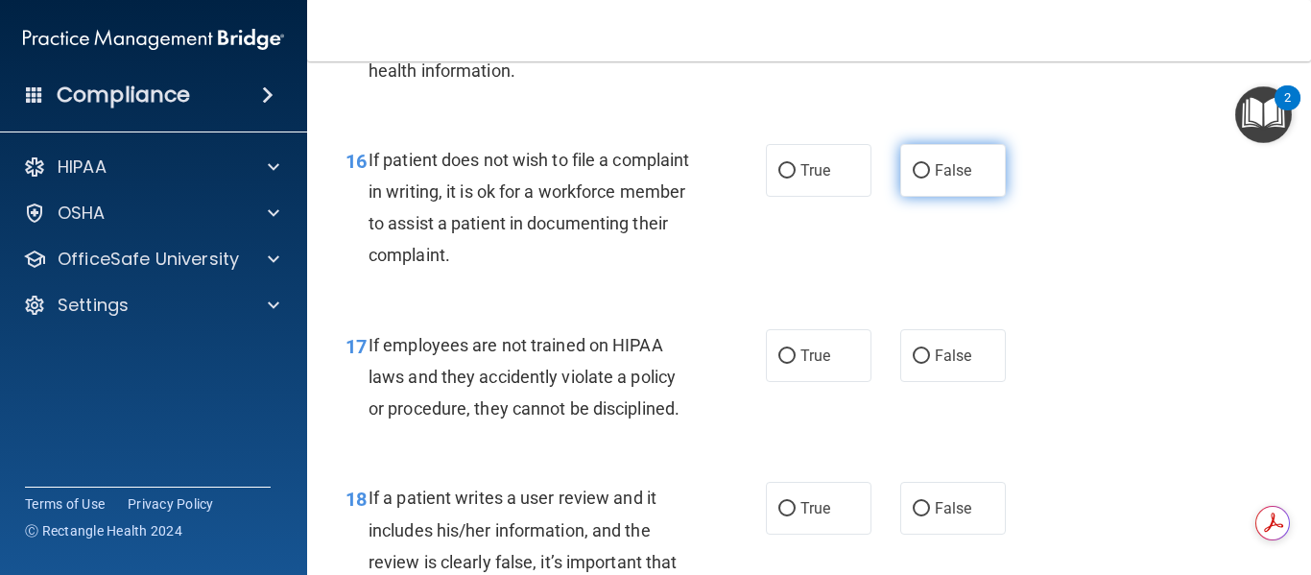
click at [912, 178] on input "False" at bounding box center [920, 171] width 17 height 14
radio input "true"
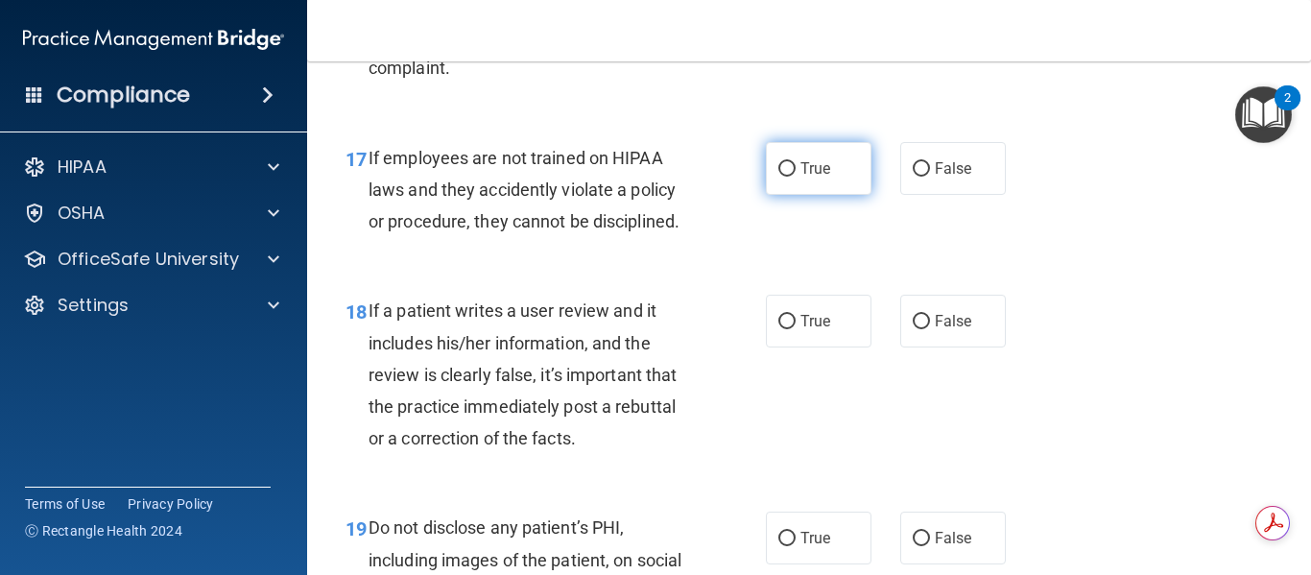
scroll to position [3454, 0]
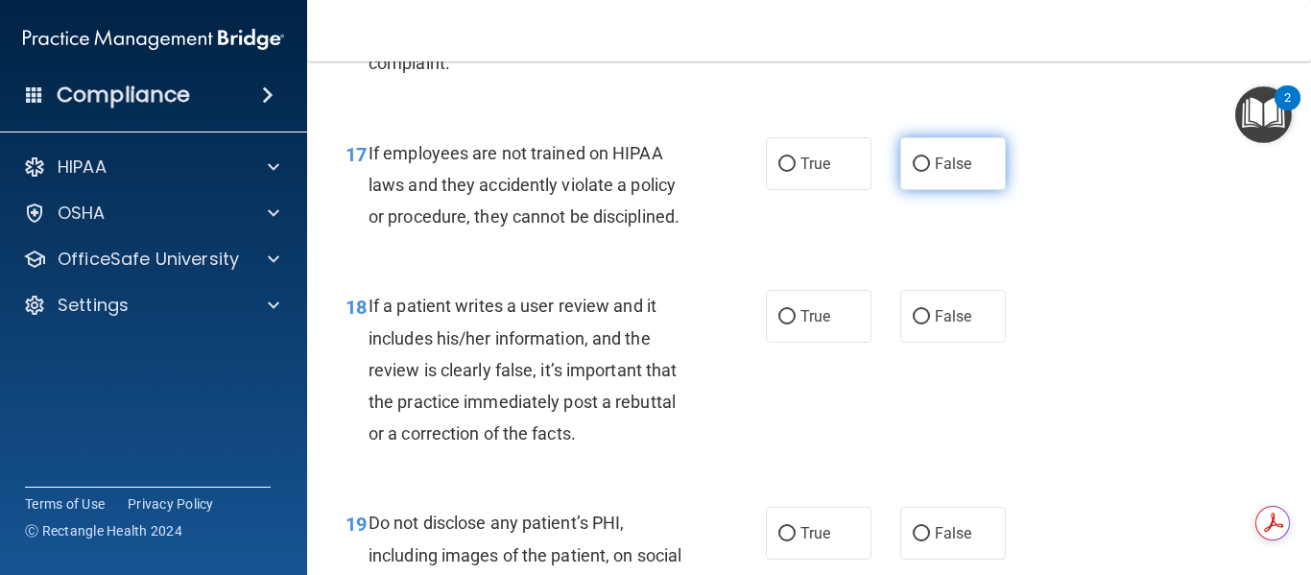
click at [912, 172] on input "False" at bounding box center [920, 164] width 17 height 14
radio input "true"
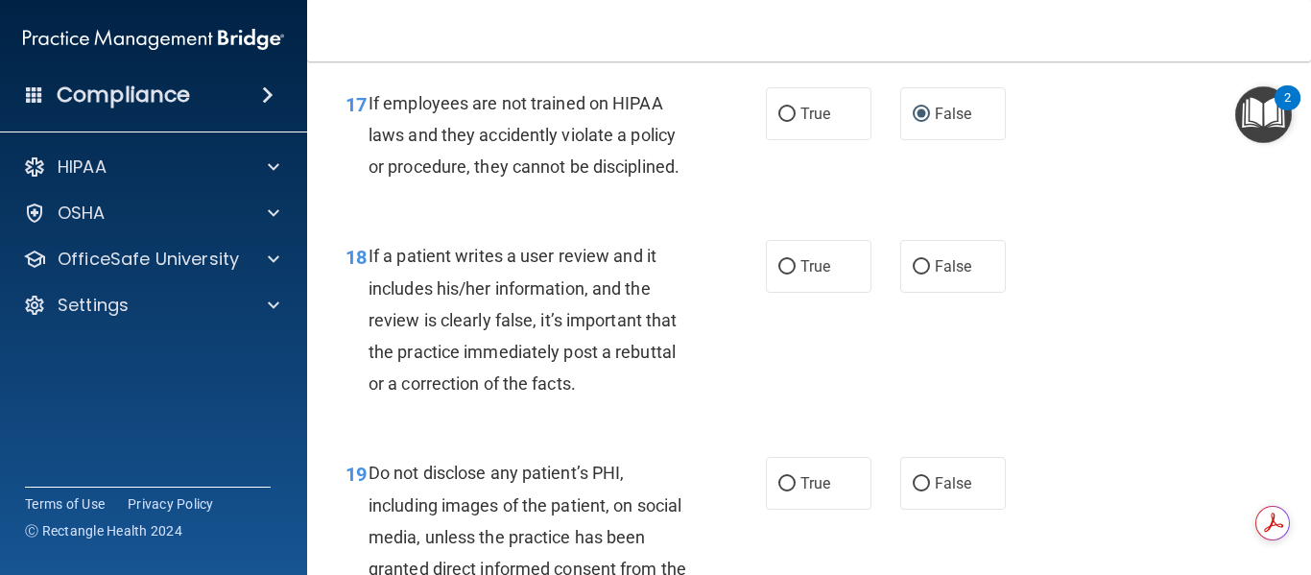
scroll to position [3550, 0]
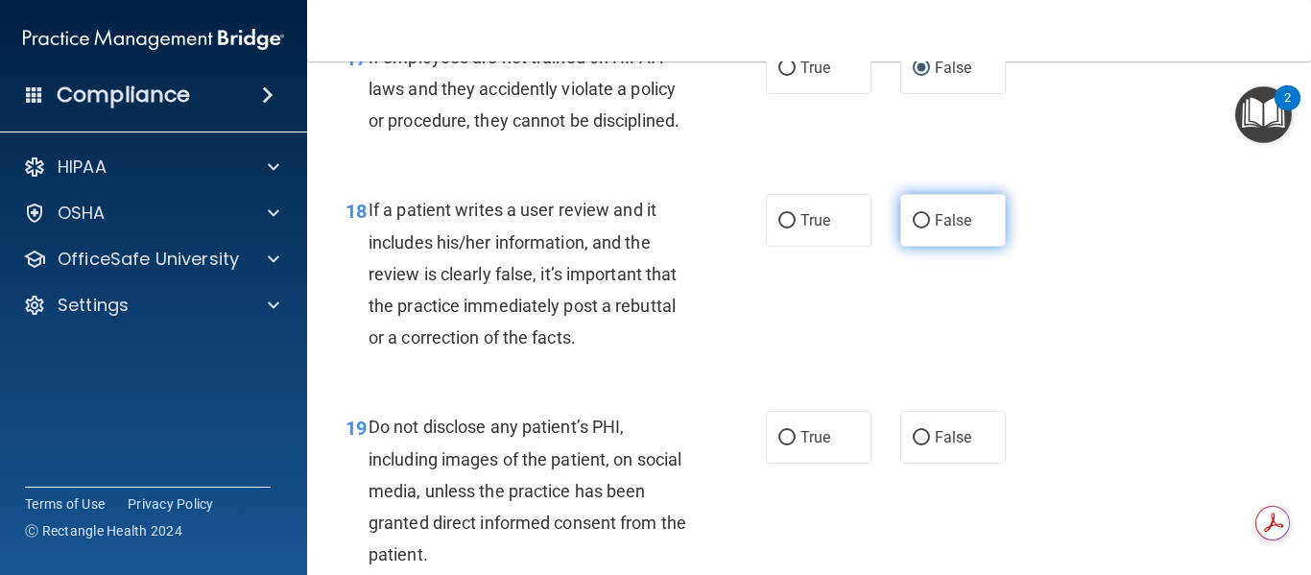
click at [912, 228] on input "False" at bounding box center [920, 221] width 17 height 14
radio input "true"
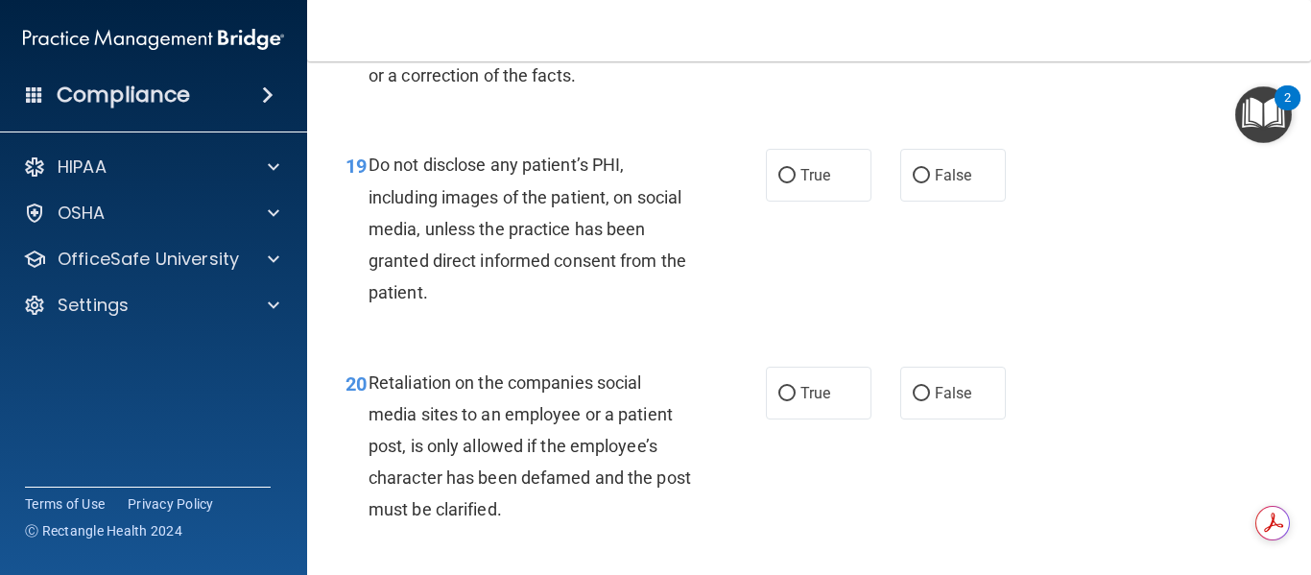
scroll to position [3838, 0]
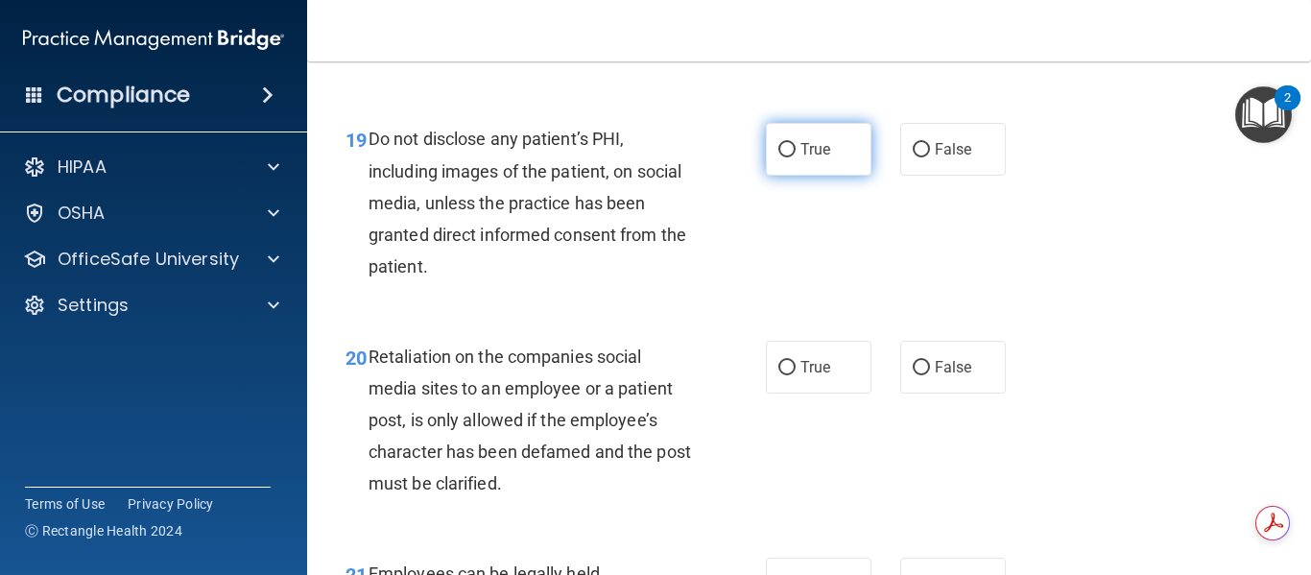
click at [786, 157] on input "True" at bounding box center [786, 150] width 17 height 14
radio input "true"
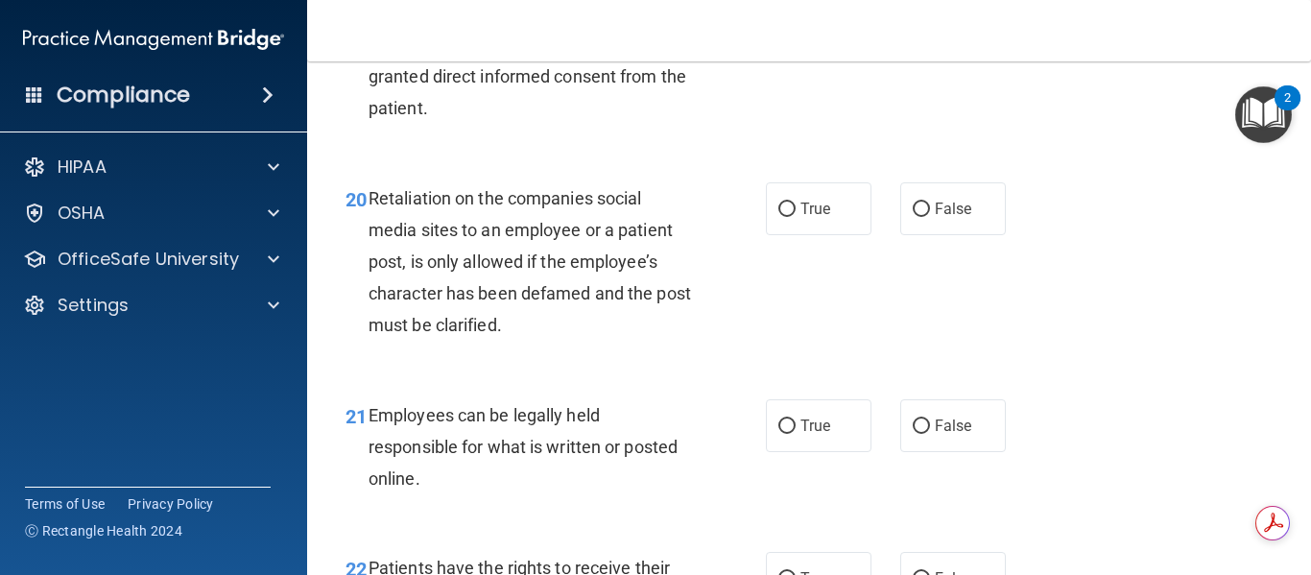
scroll to position [4030, 0]
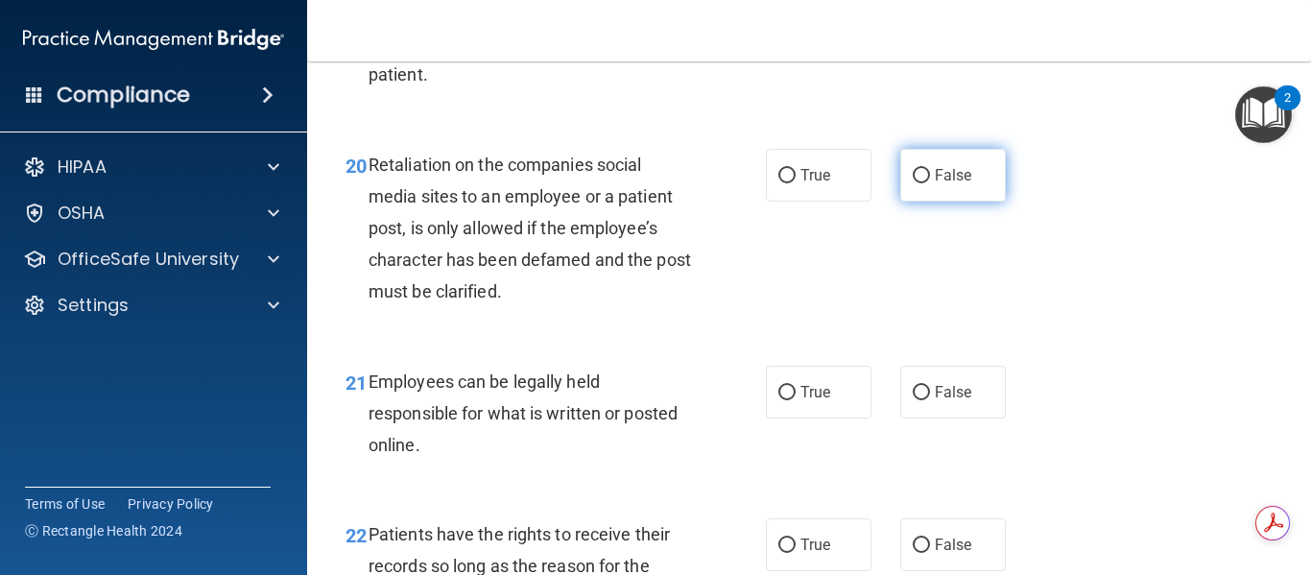
click at [917, 183] on input "False" at bounding box center [920, 176] width 17 height 14
radio input "true"
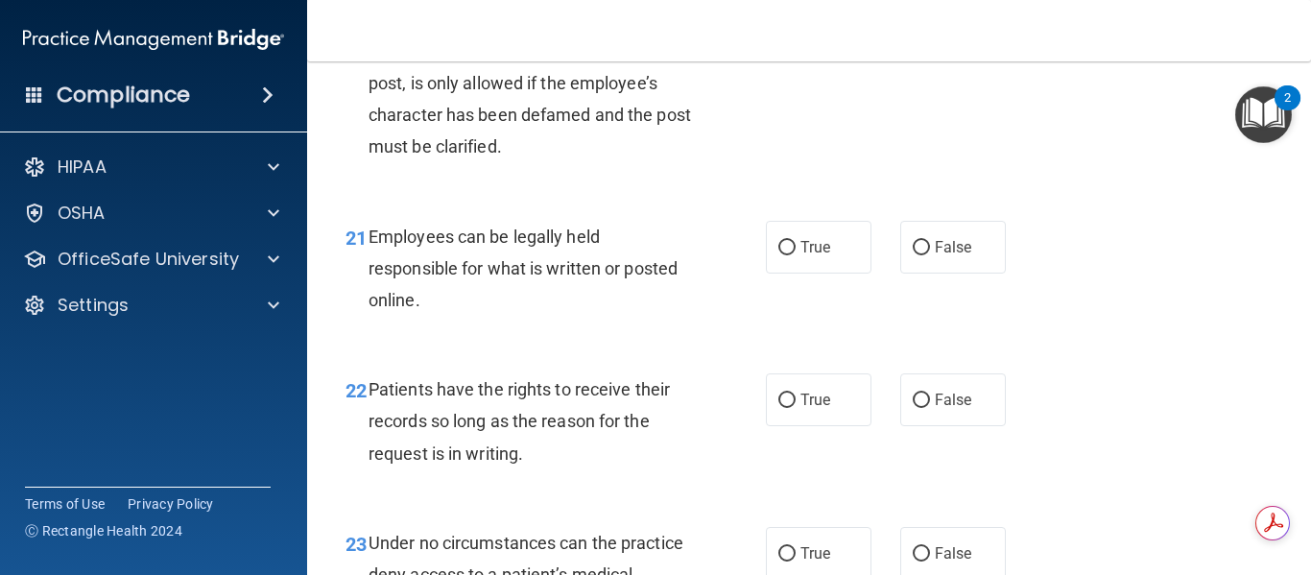
scroll to position [4222, 0]
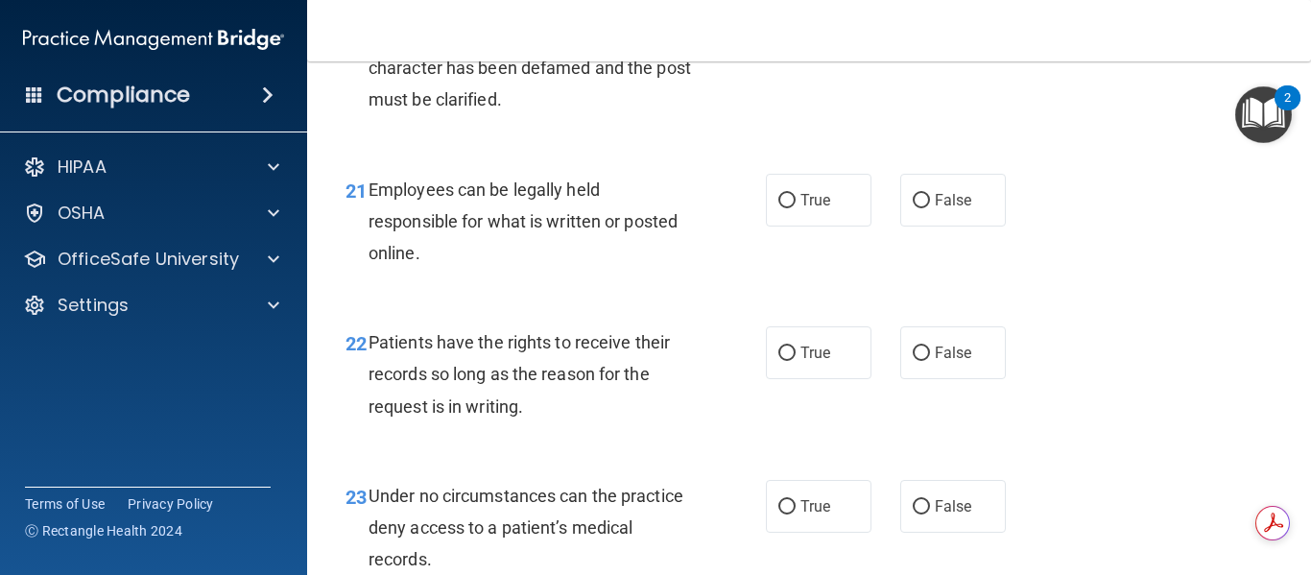
drag, startPoint x: 780, startPoint y: 229, endPoint x: 667, endPoint y: 376, distance: 185.4
click at [778, 208] on input "True" at bounding box center [786, 201] width 17 height 14
radio input "true"
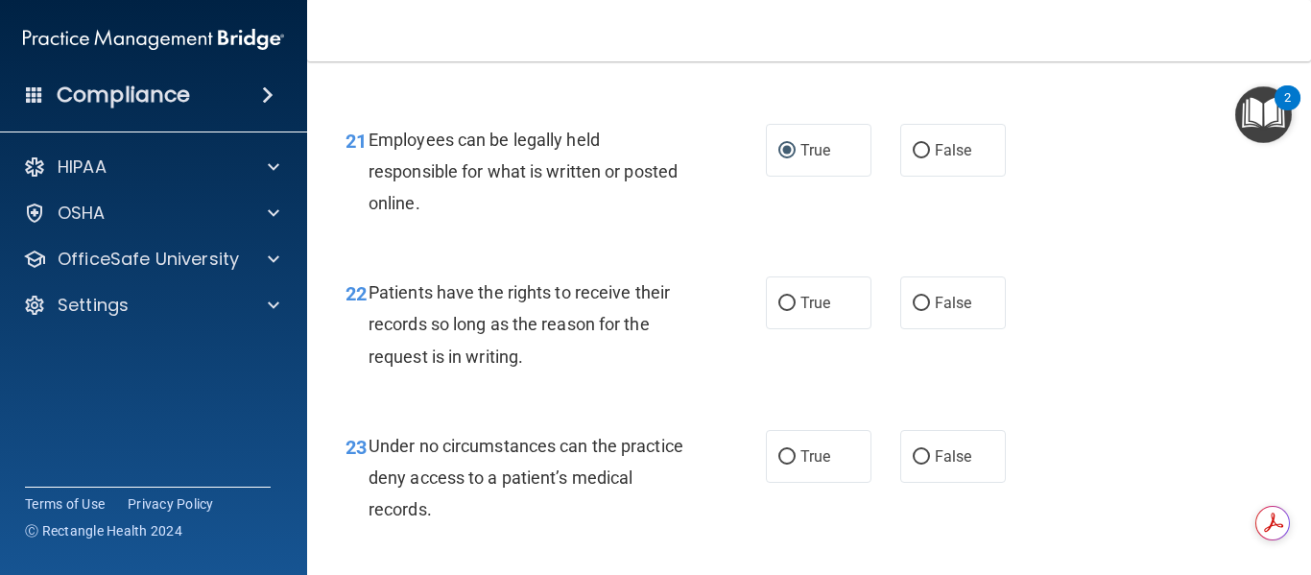
scroll to position [4318, 0]
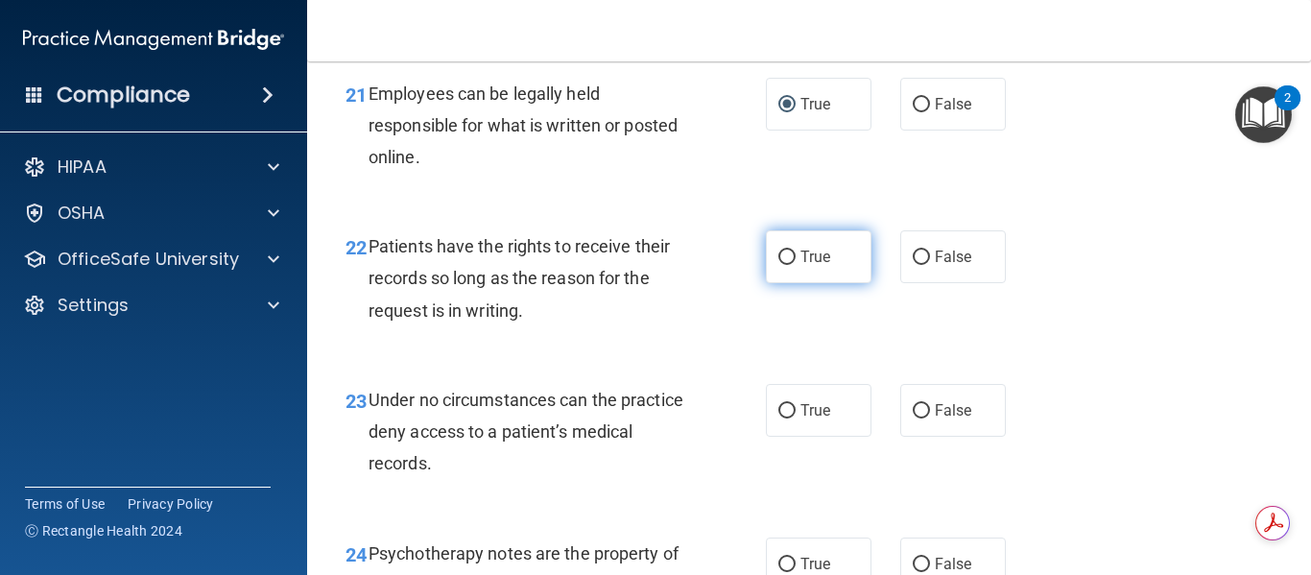
click at [778, 265] on input "True" at bounding box center [786, 257] width 17 height 14
radio input "true"
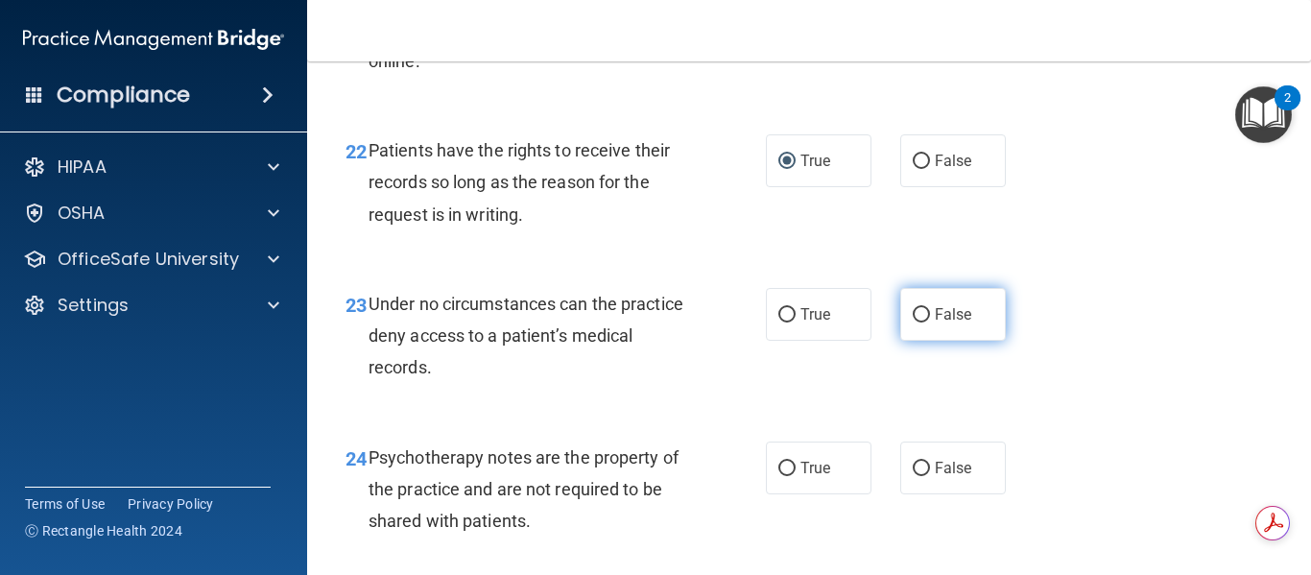
click at [912, 322] on input "False" at bounding box center [920, 315] width 17 height 14
radio input "true"
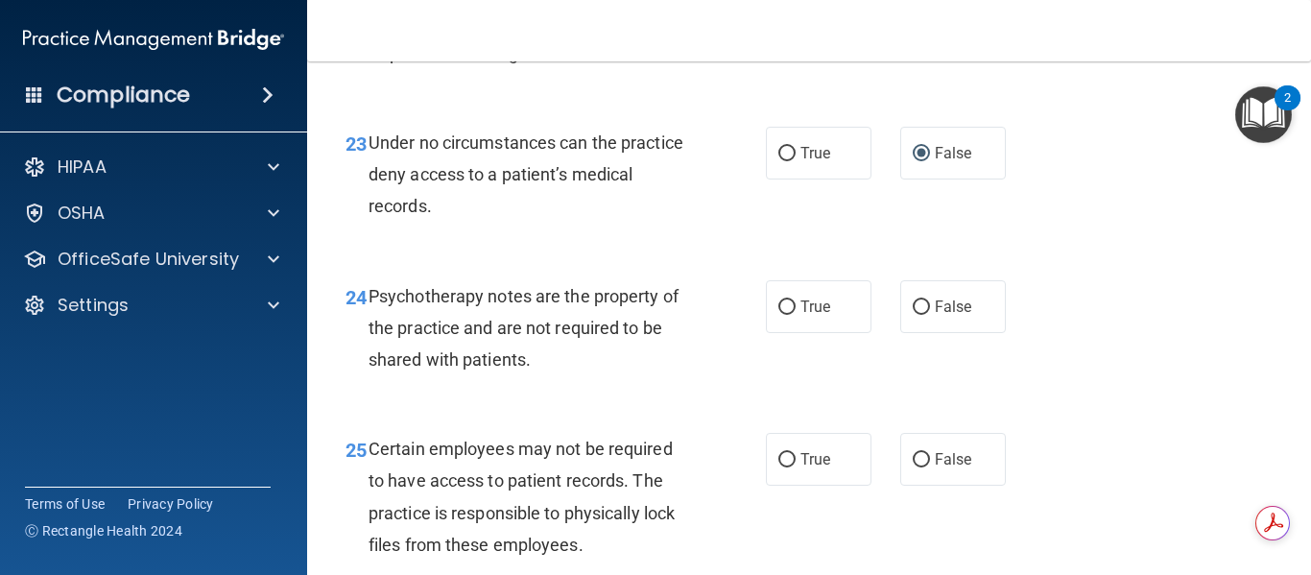
scroll to position [4605, 0]
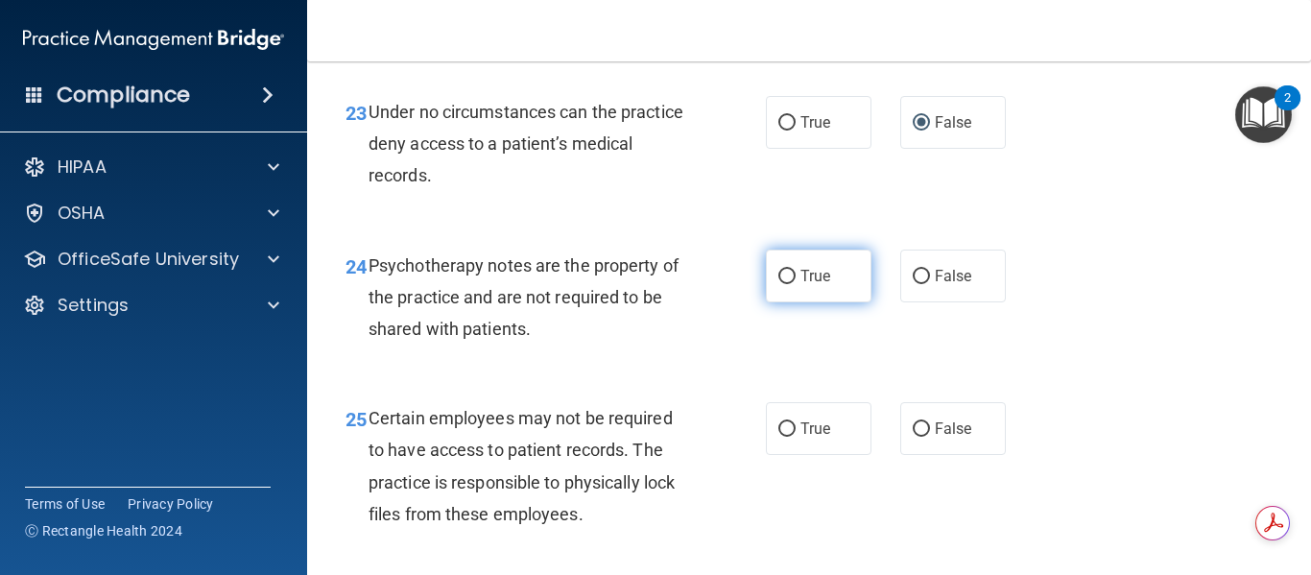
click at [778, 284] on input "True" at bounding box center [786, 277] width 17 height 14
radio input "true"
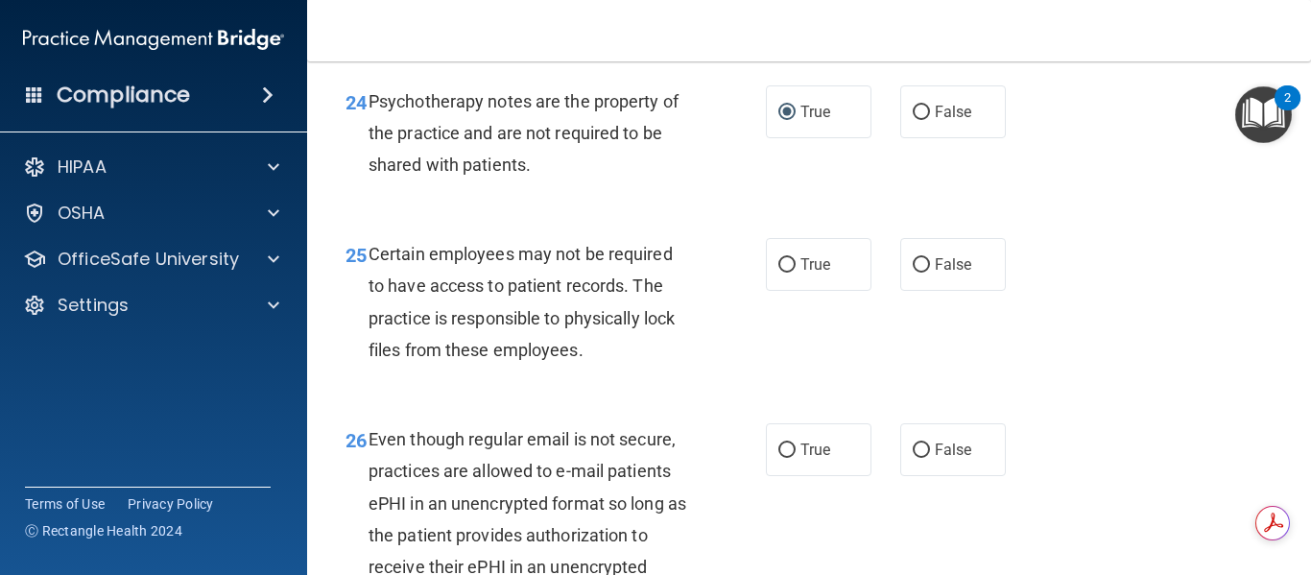
scroll to position [4797, 0]
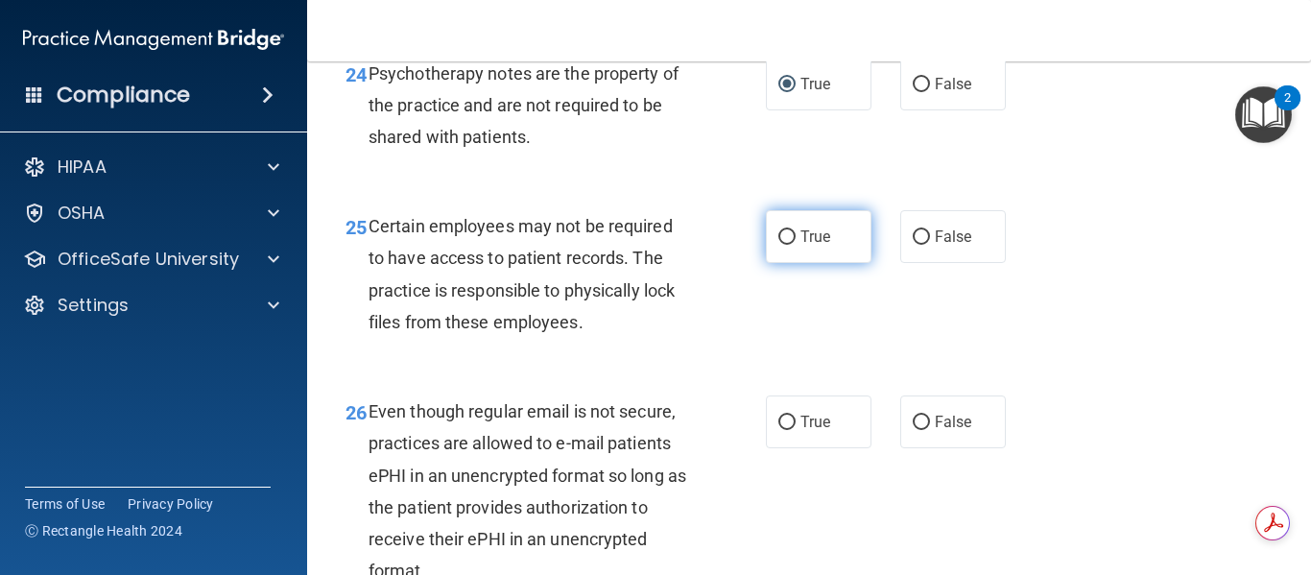
click at [778, 245] on input "True" at bounding box center [786, 237] width 17 height 14
radio input "true"
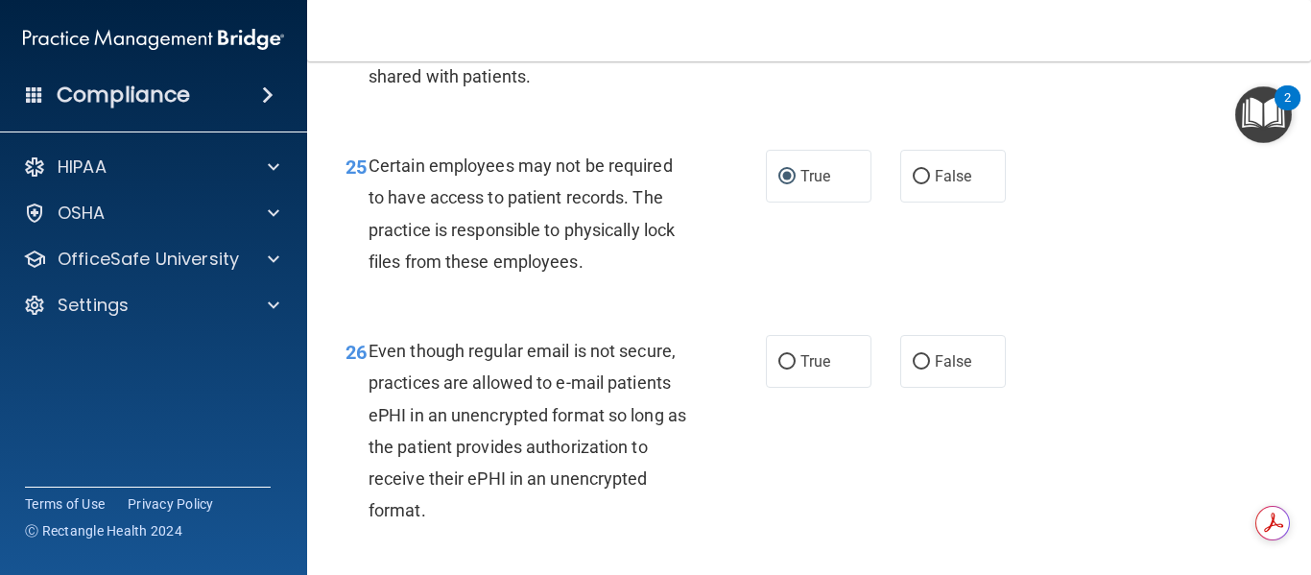
scroll to position [5085, 0]
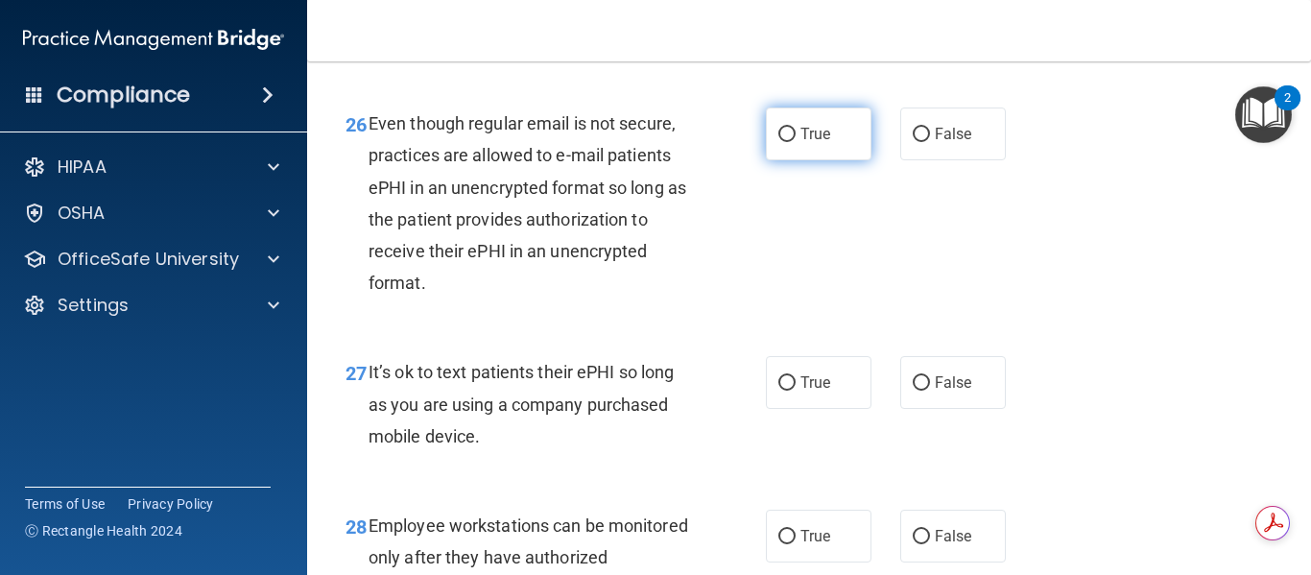
click at [785, 142] on input "True" at bounding box center [786, 135] width 17 height 14
radio input "true"
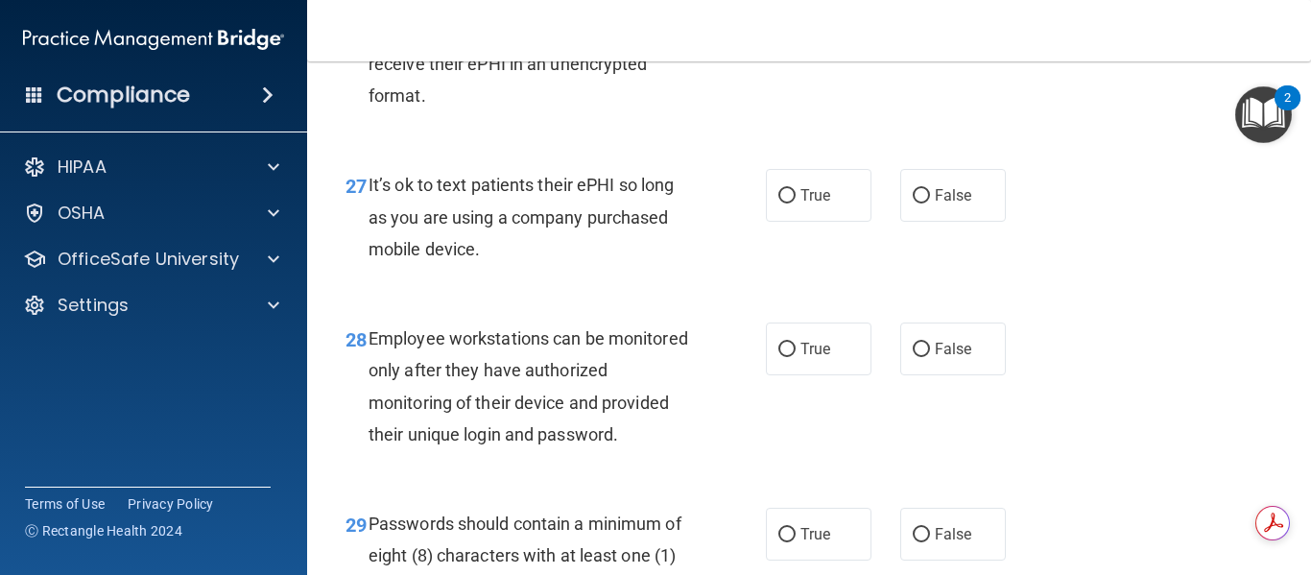
scroll to position [5277, 0]
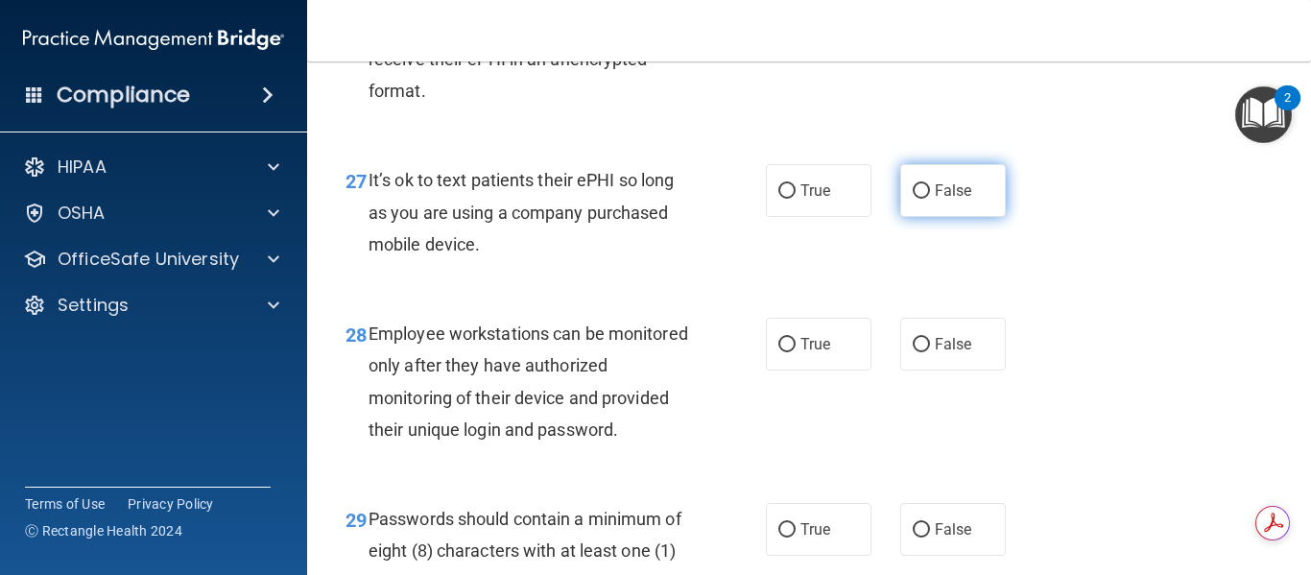
click at [922, 217] on label "False" at bounding box center [953, 190] width 106 height 53
click at [922, 199] on input "False" at bounding box center [920, 191] width 17 height 14
radio input "true"
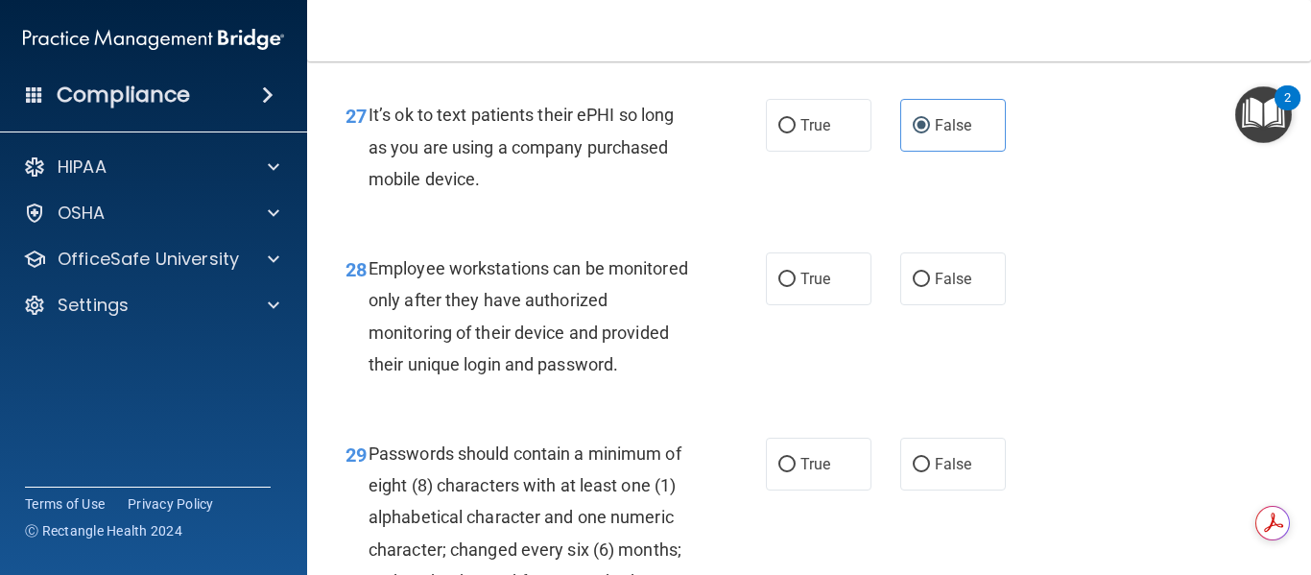
scroll to position [5373, 0]
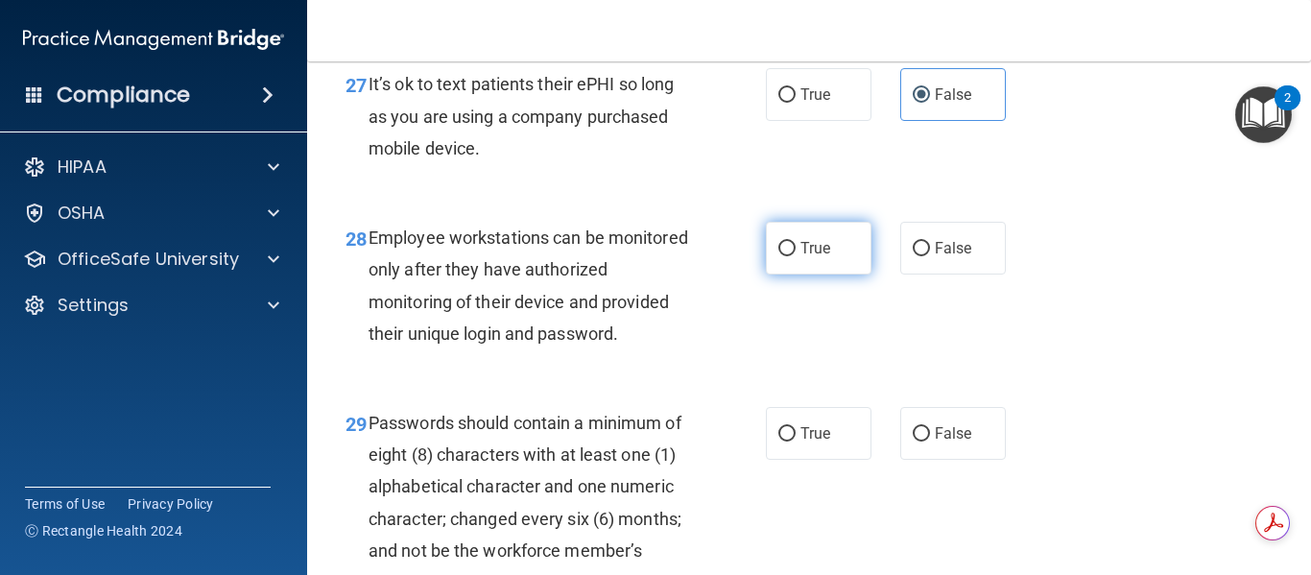
click at [782, 256] on input "True" at bounding box center [786, 249] width 17 height 14
radio input "true"
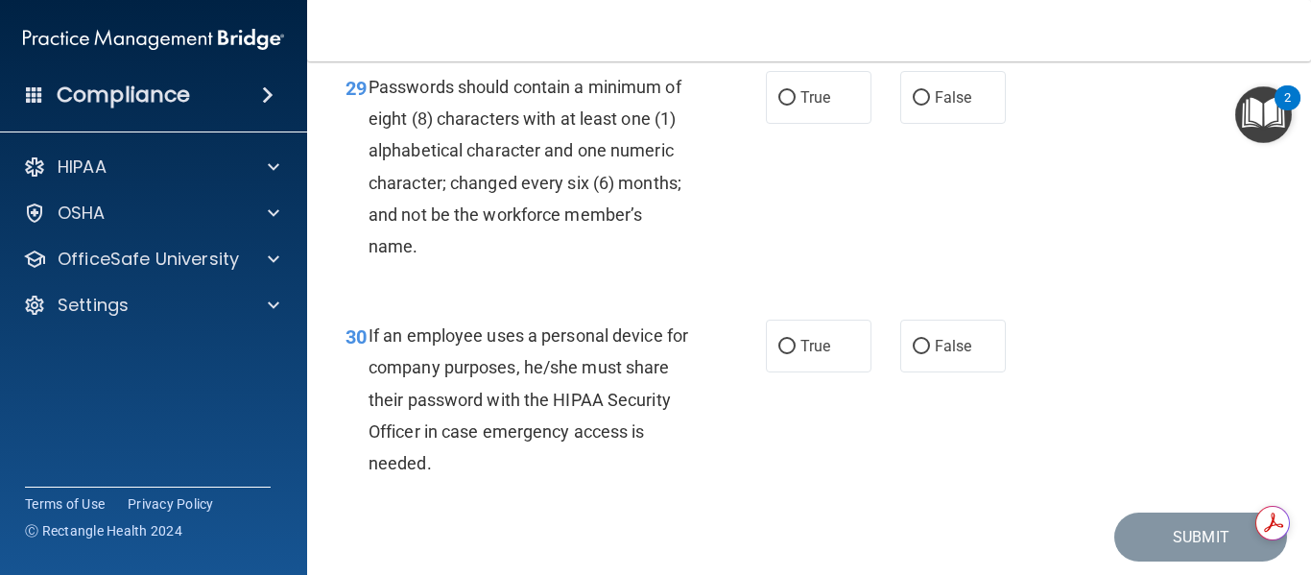
scroll to position [5757, 0]
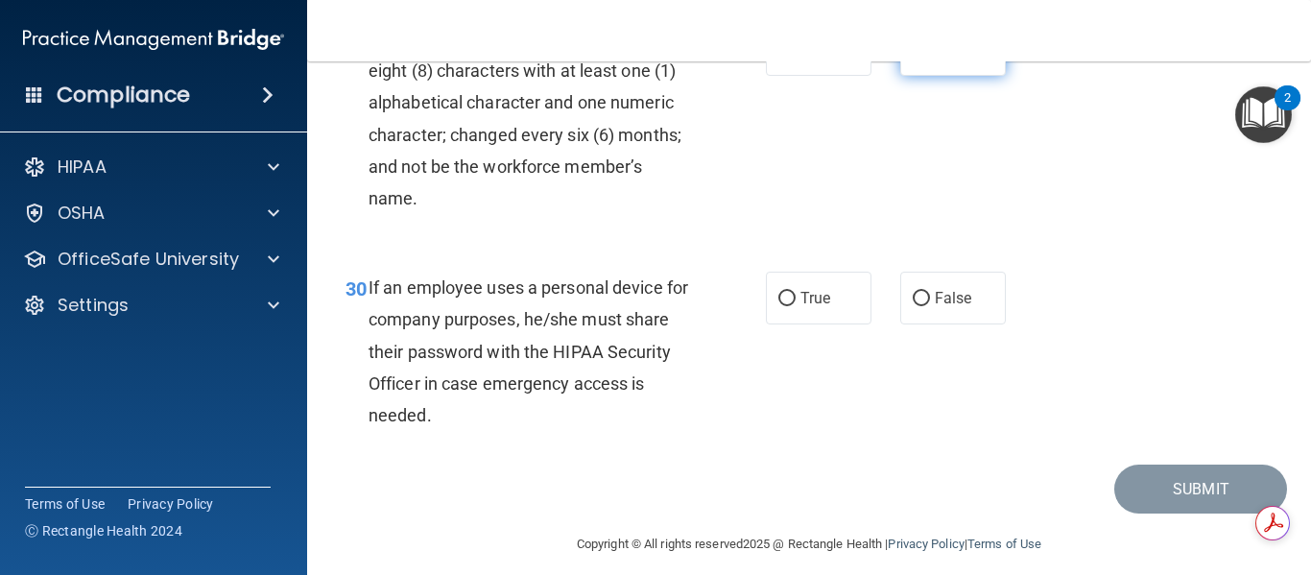
click at [919, 58] on input "False" at bounding box center [920, 50] width 17 height 14
radio input "true"
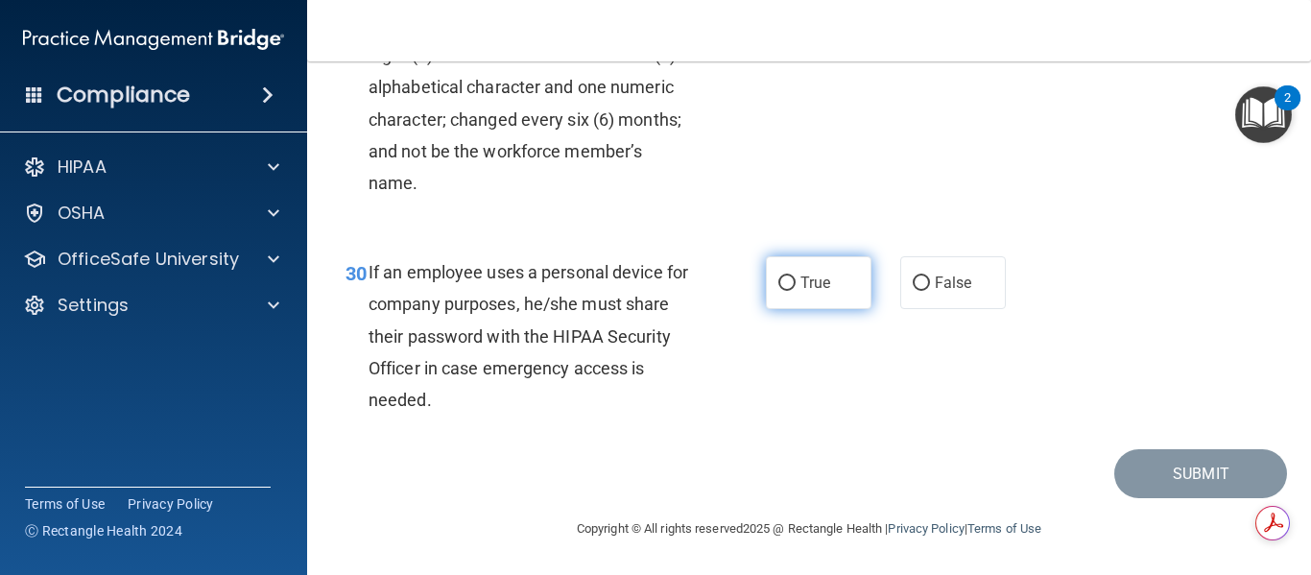
click at [778, 284] on input "True" at bounding box center [786, 283] width 17 height 14
radio input "true"
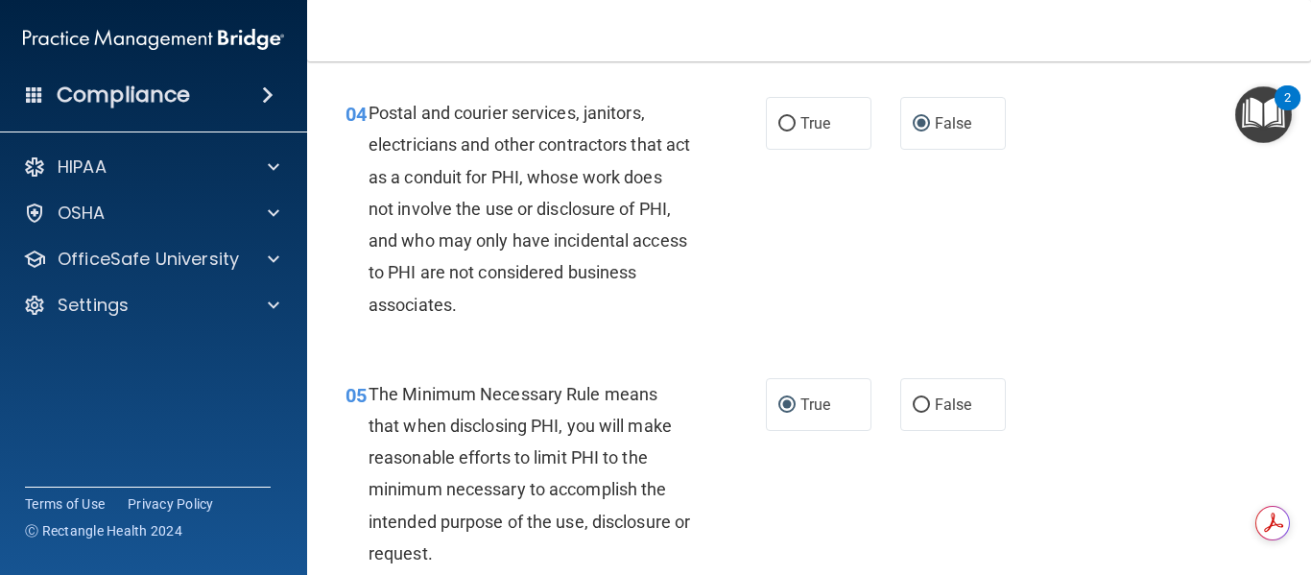
scroll to position [672, 0]
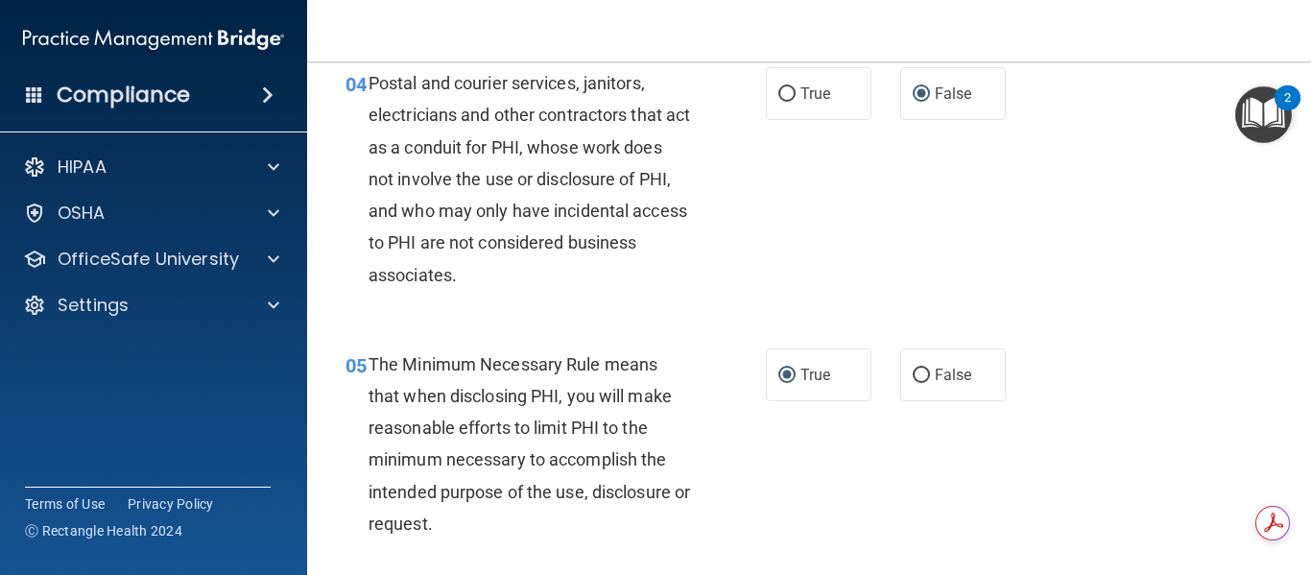
drag, startPoint x: 783, startPoint y: 91, endPoint x: 732, endPoint y: 243, distance: 159.9
click at [783, 92] on input "True" at bounding box center [786, 94] width 17 height 14
radio input "true"
radio input "false"
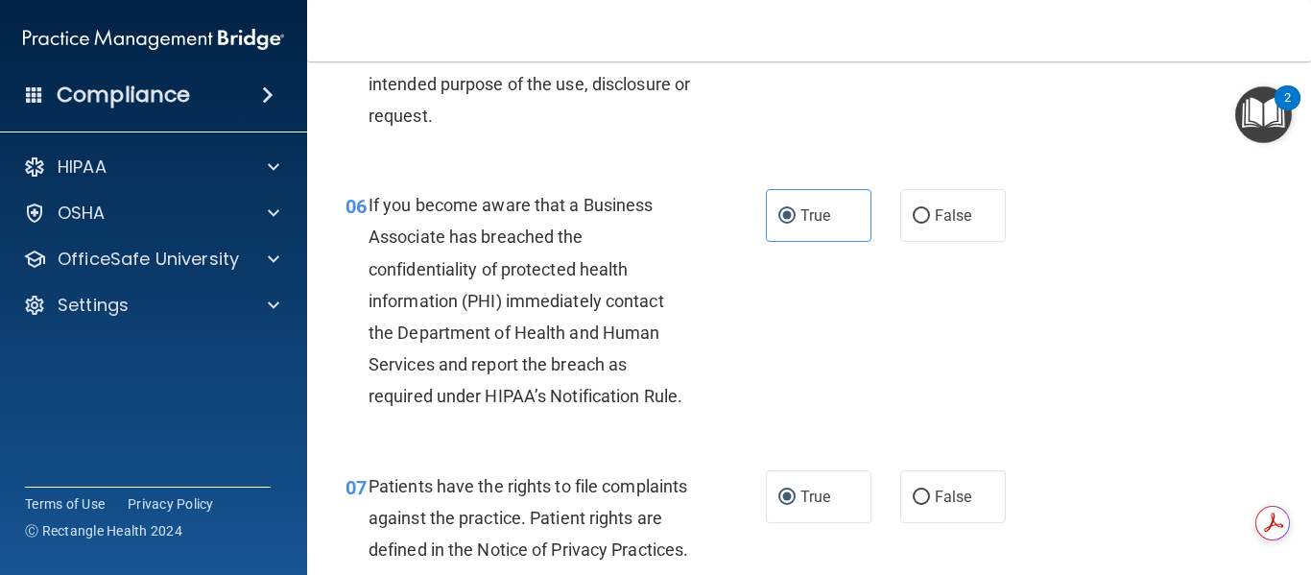
scroll to position [1151, 0]
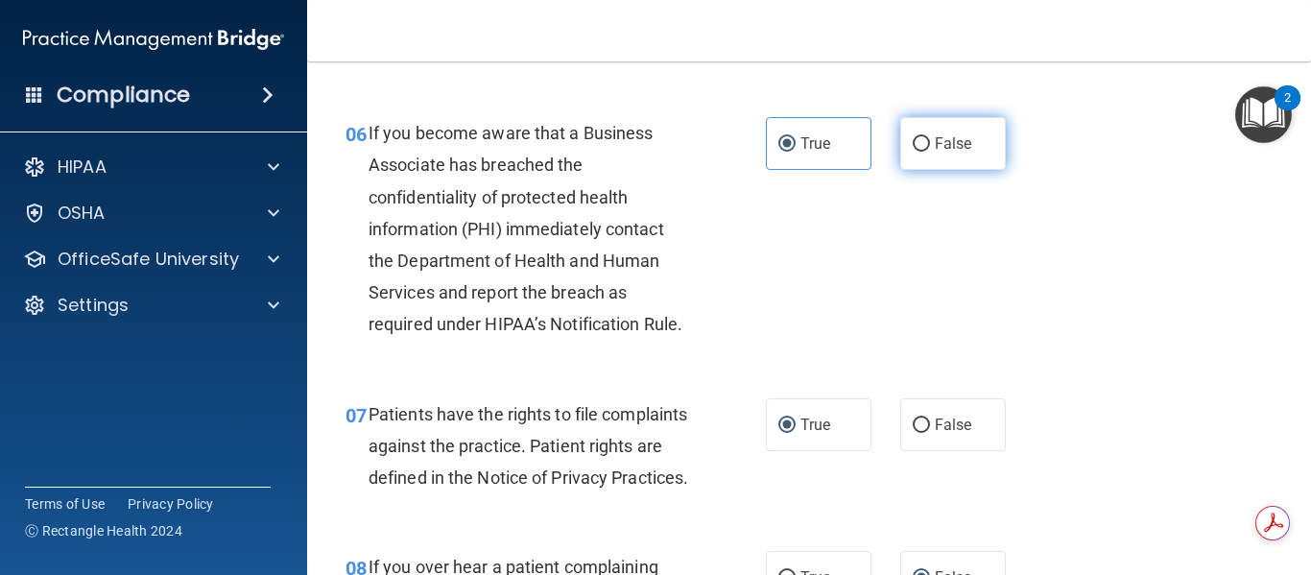
click at [917, 141] on input "False" at bounding box center [920, 144] width 17 height 14
radio input "true"
radio input "false"
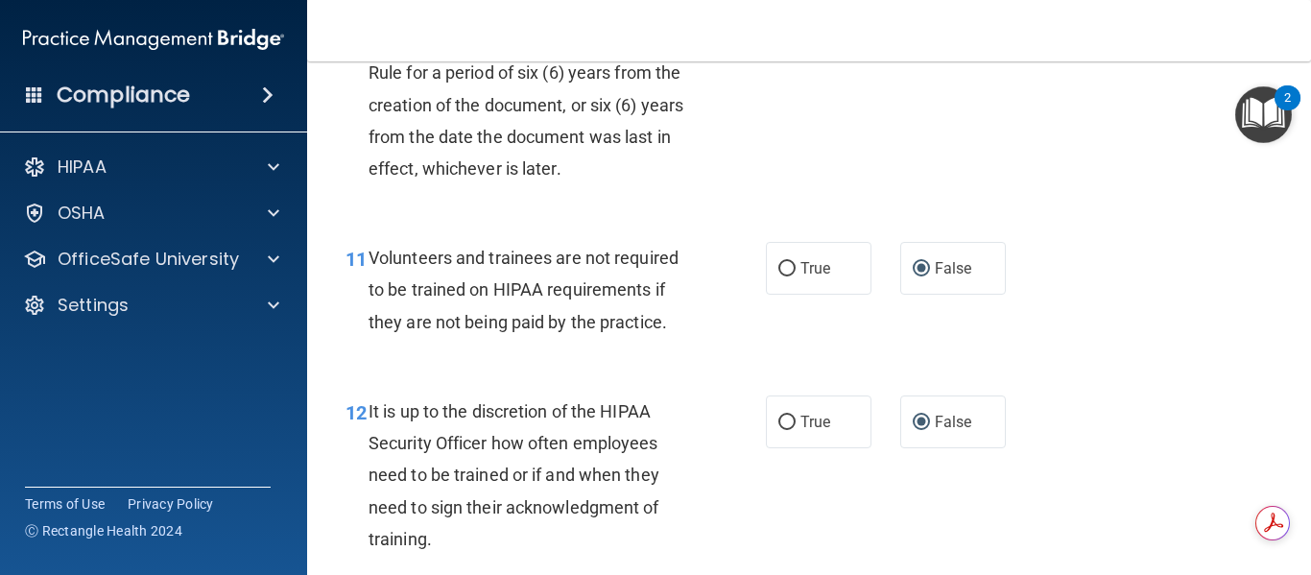
scroll to position [2111, 0]
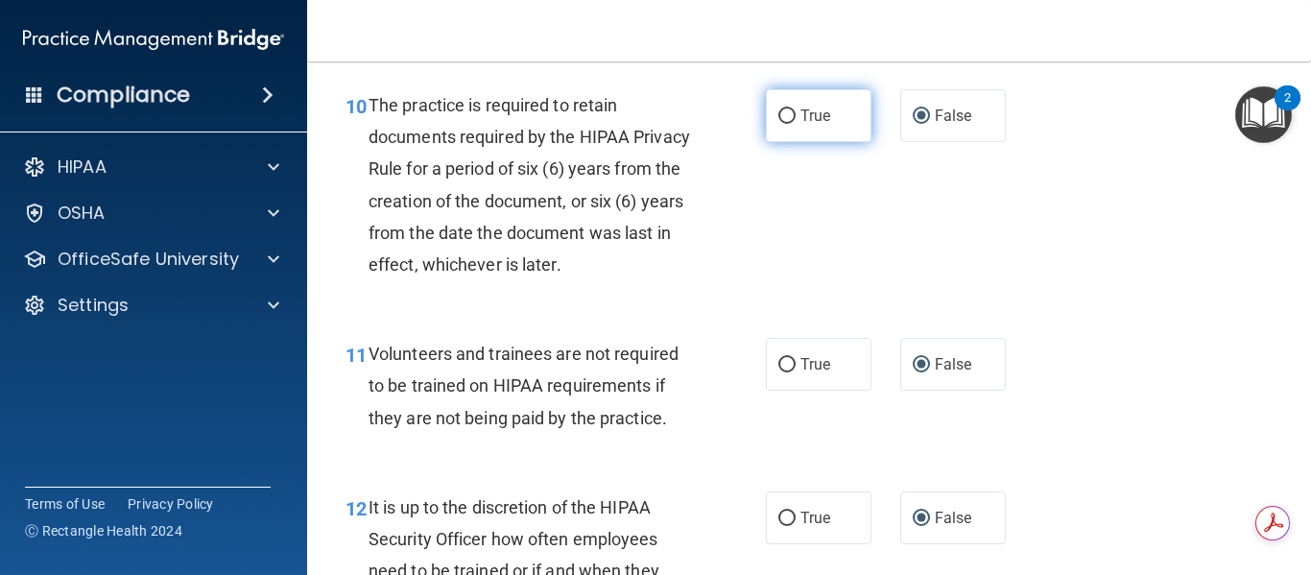
click at [779, 124] on input "True" at bounding box center [786, 116] width 17 height 14
radio input "true"
radio input "false"
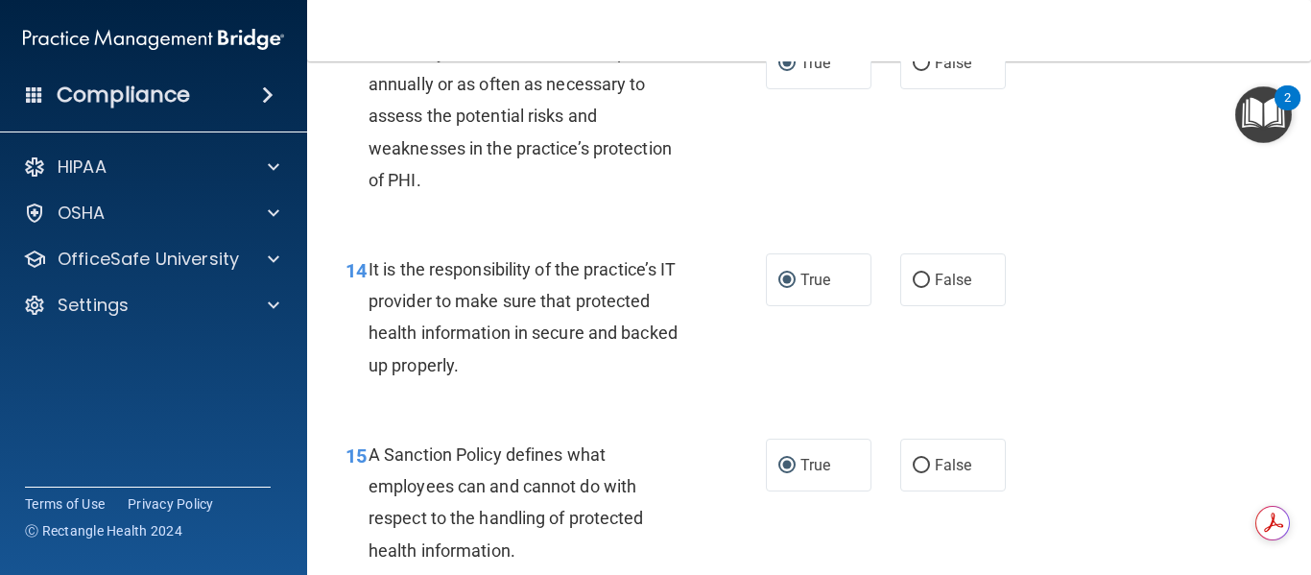
scroll to position [2687, 0]
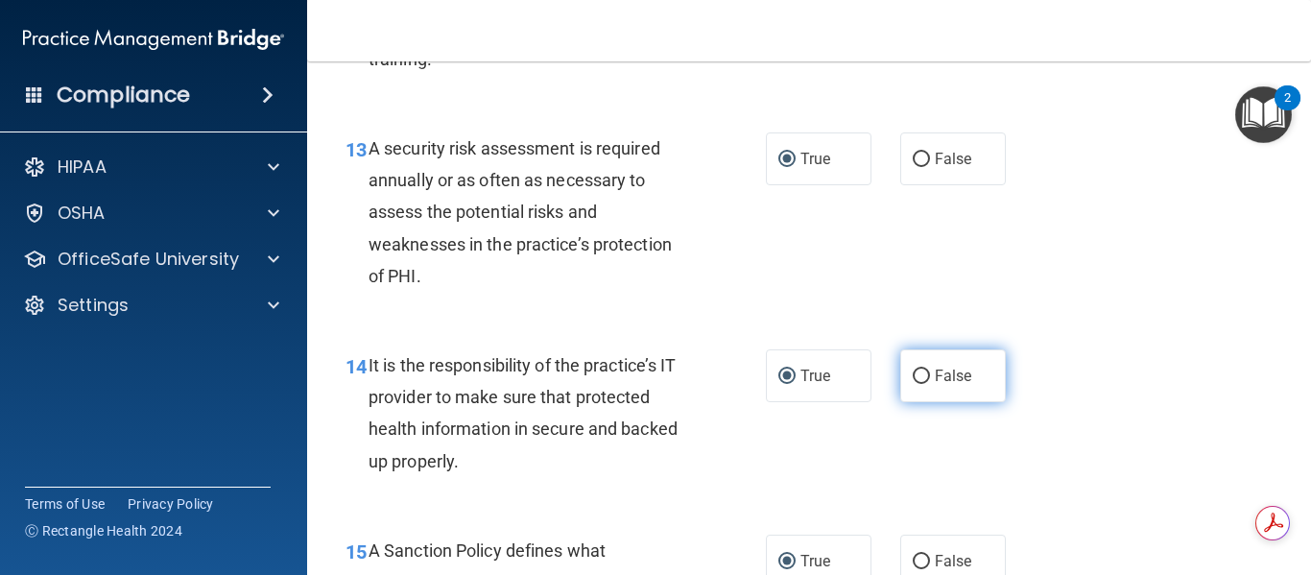
click at [912, 384] on input "False" at bounding box center [920, 376] width 17 height 14
radio input "true"
radio input "false"
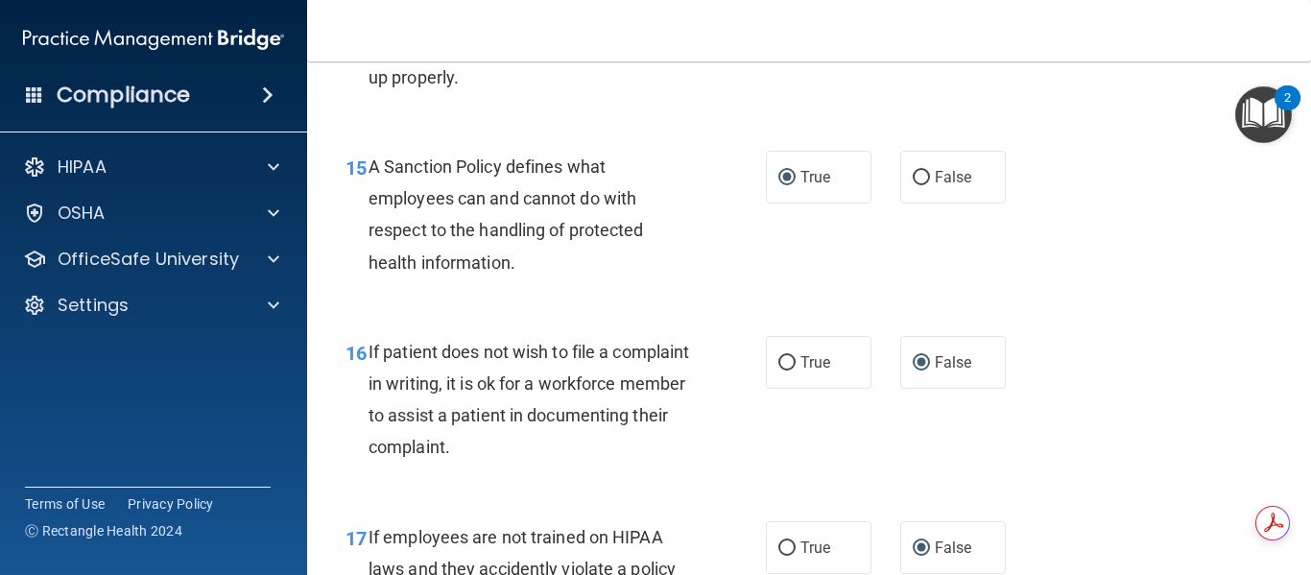
scroll to position [3166, 0]
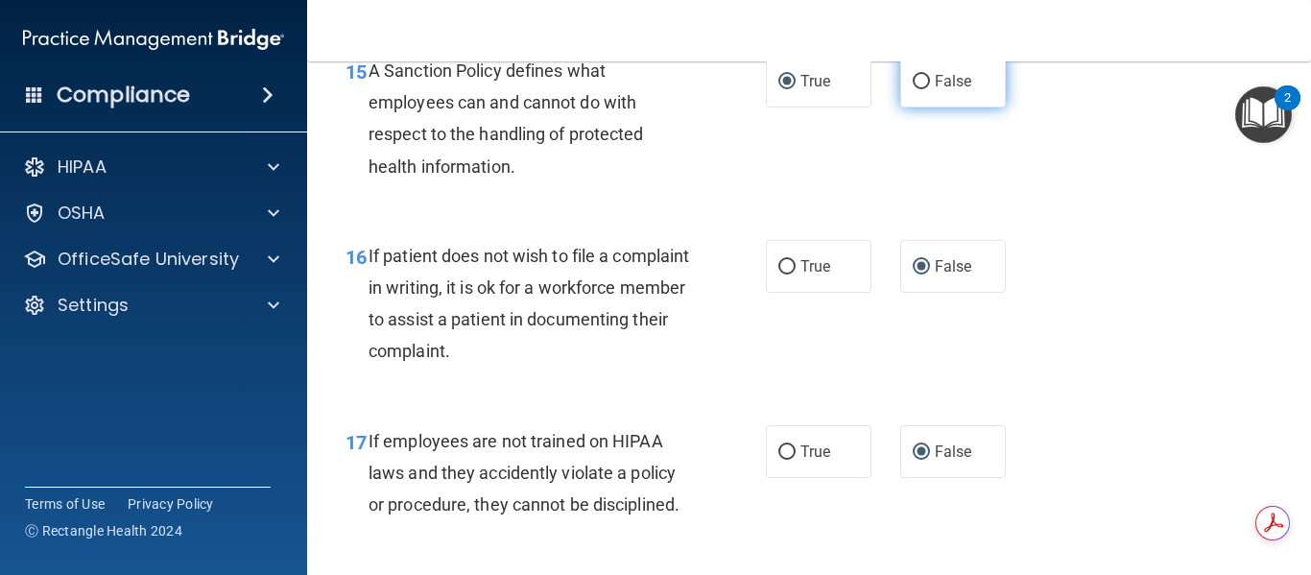
click at [912, 89] on input "False" at bounding box center [920, 82] width 17 height 14
radio input "true"
radio input "false"
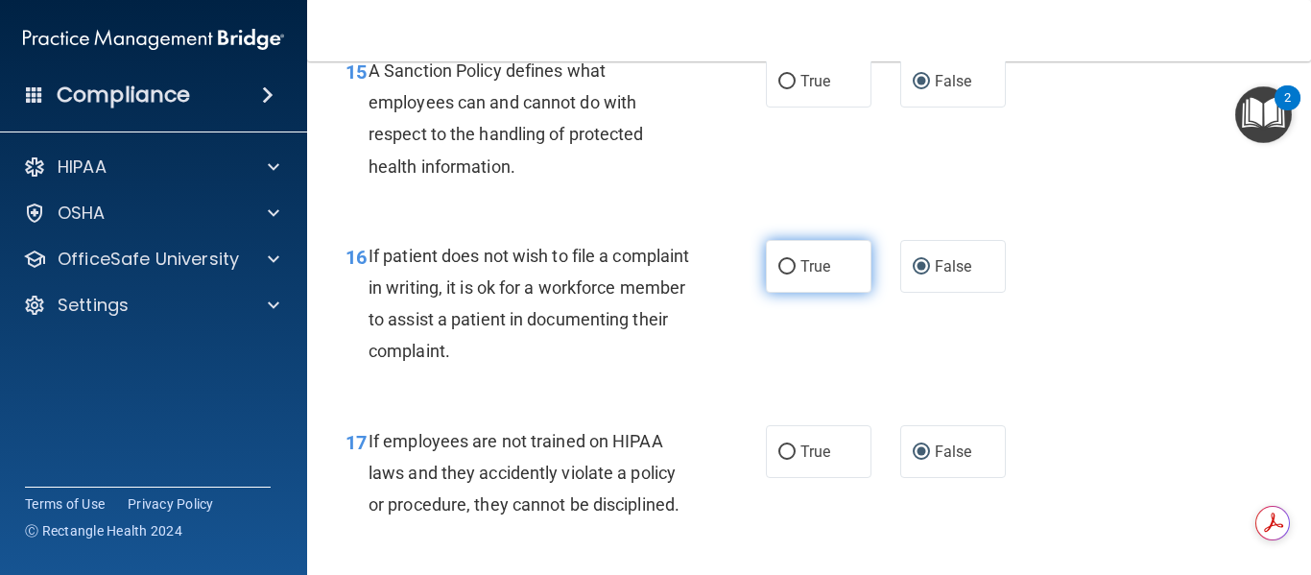
click at [778, 274] on input "True" at bounding box center [786, 267] width 17 height 14
radio input "true"
radio input "false"
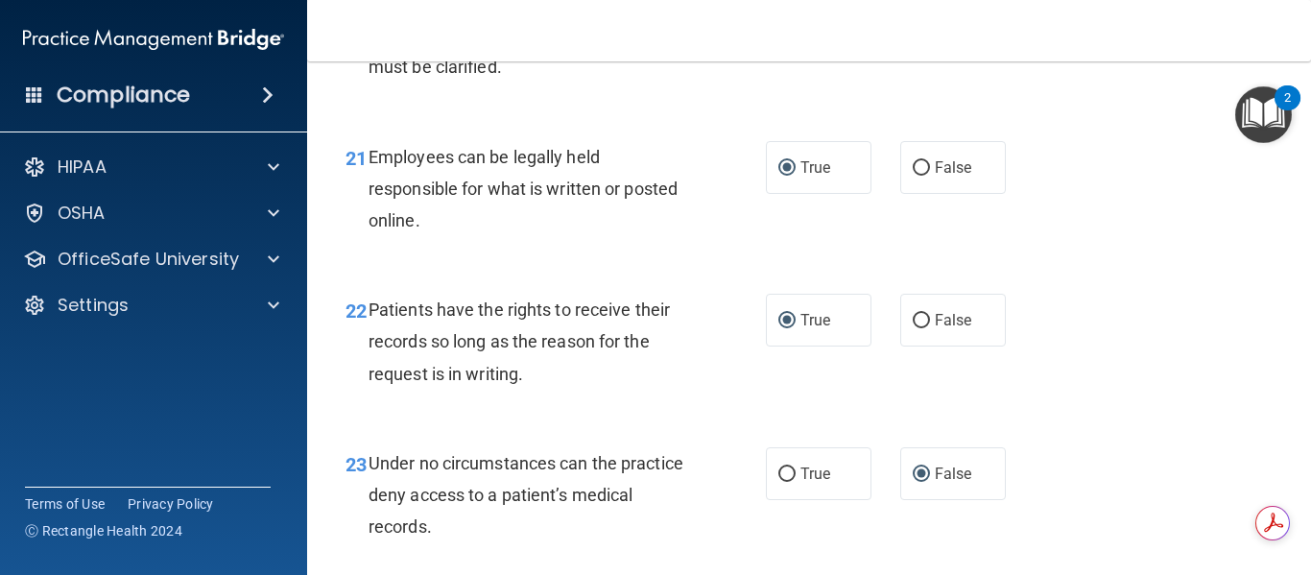
scroll to position [4350, 0]
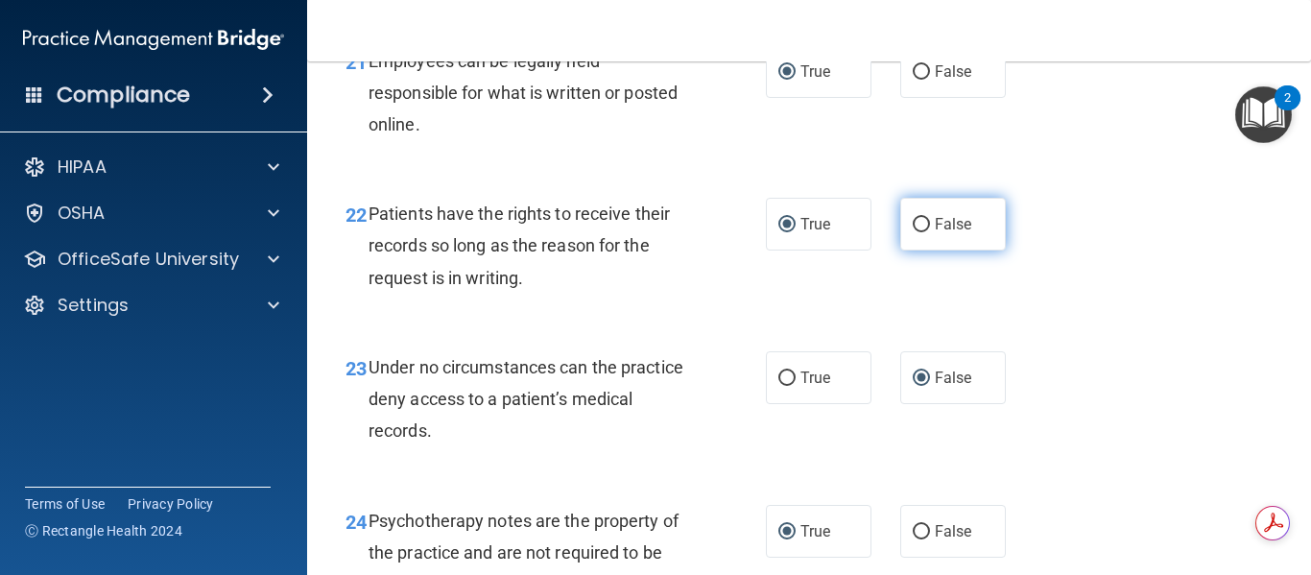
click at [912, 232] on input "False" at bounding box center [920, 225] width 17 height 14
radio input "true"
radio input "false"
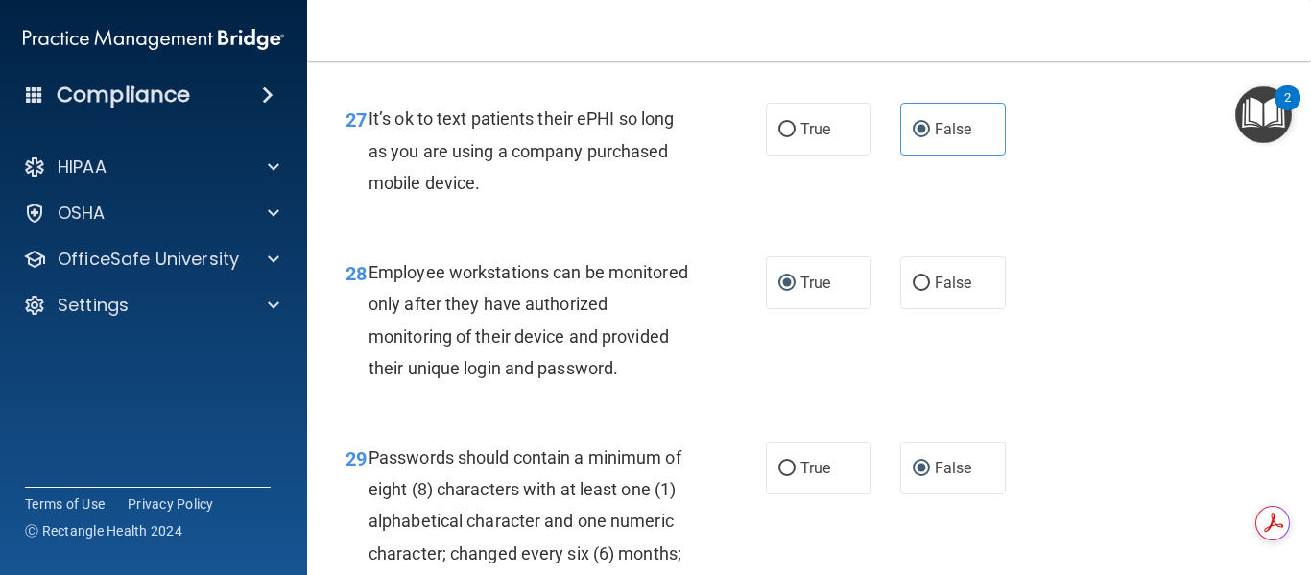
scroll to position [5406, 0]
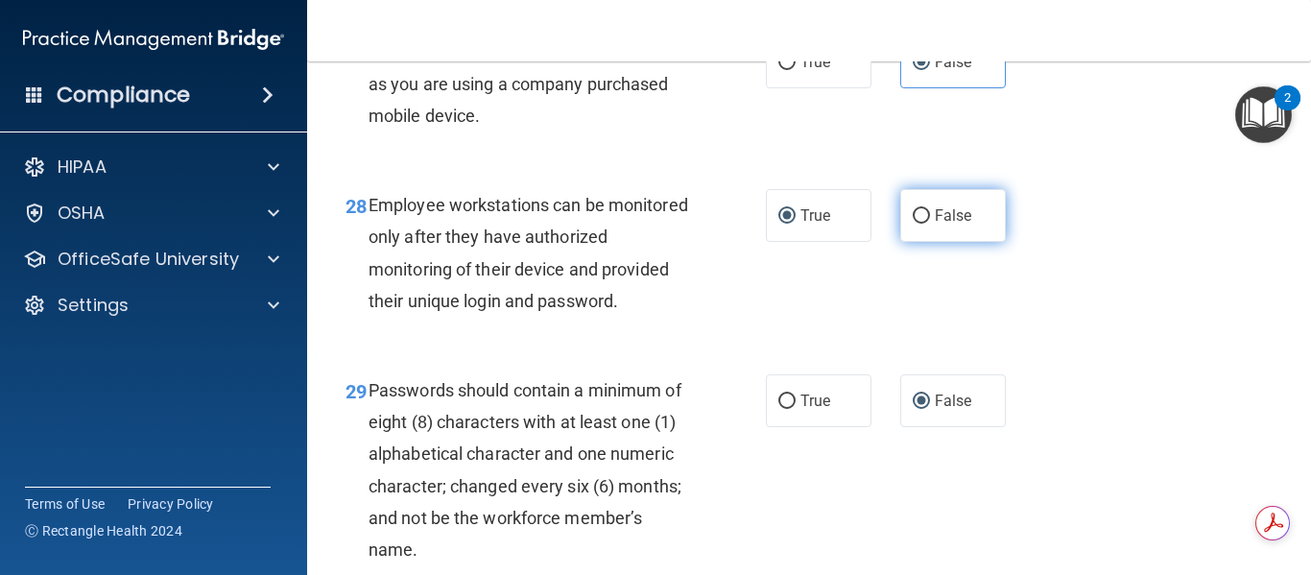
click at [912, 224] on input "False" at bounding box center [920, 216] width 17 height 14
radio input "true"
radio input "false"
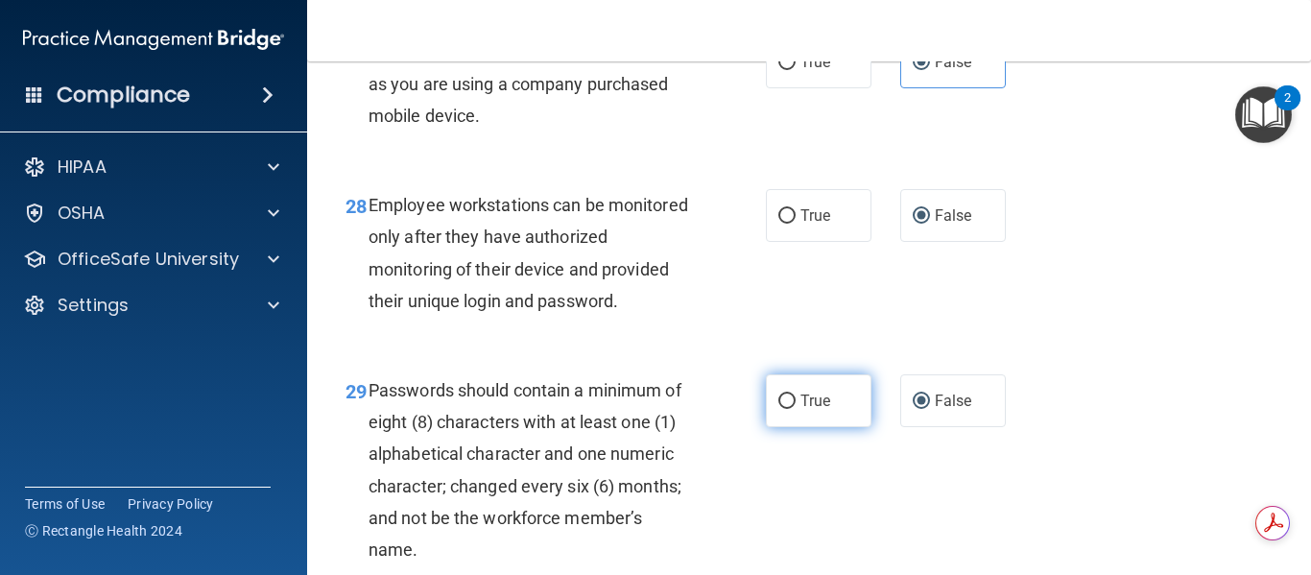
click at [778, 409] on input "True" at bounding box center [786, 401] width 17 height 14
radio input "true"
radio input "false"
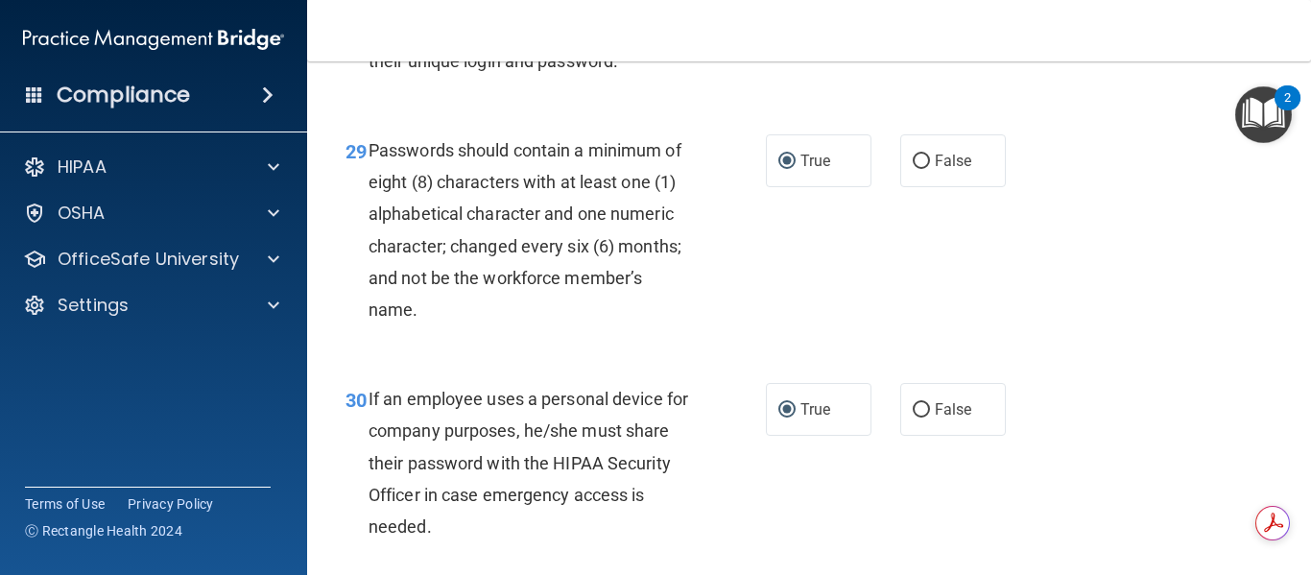
scroll to position [5694, 0]
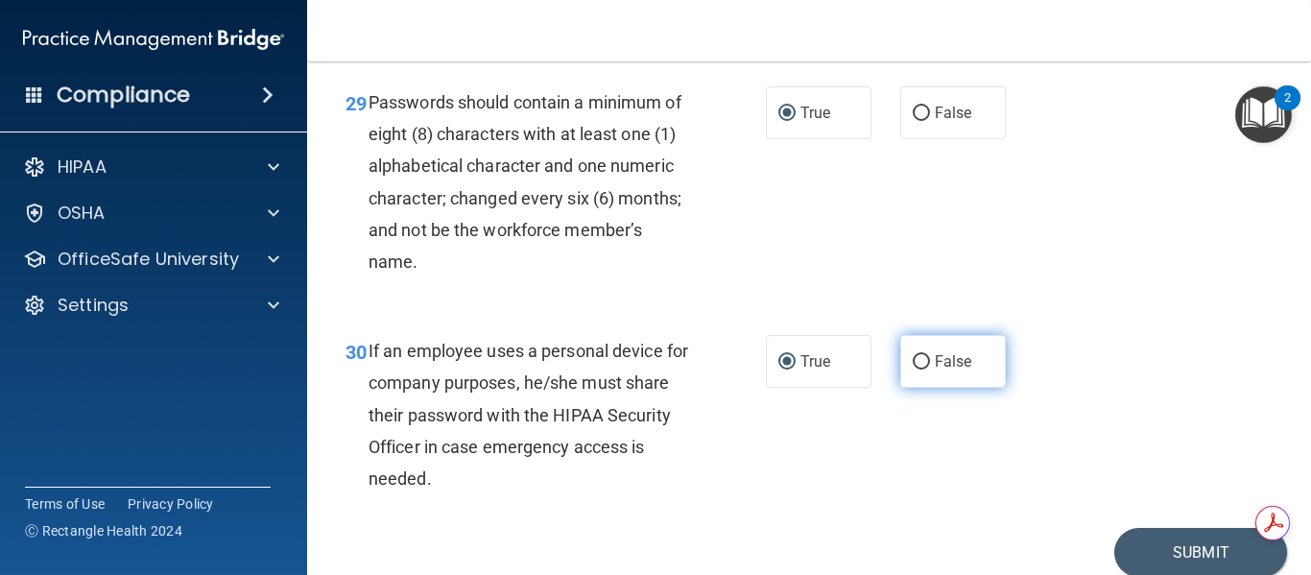
click at [912, 369] on input "False" at bounding box center [920, 362] width 17 height 14
radio input "true"
radio input "false"
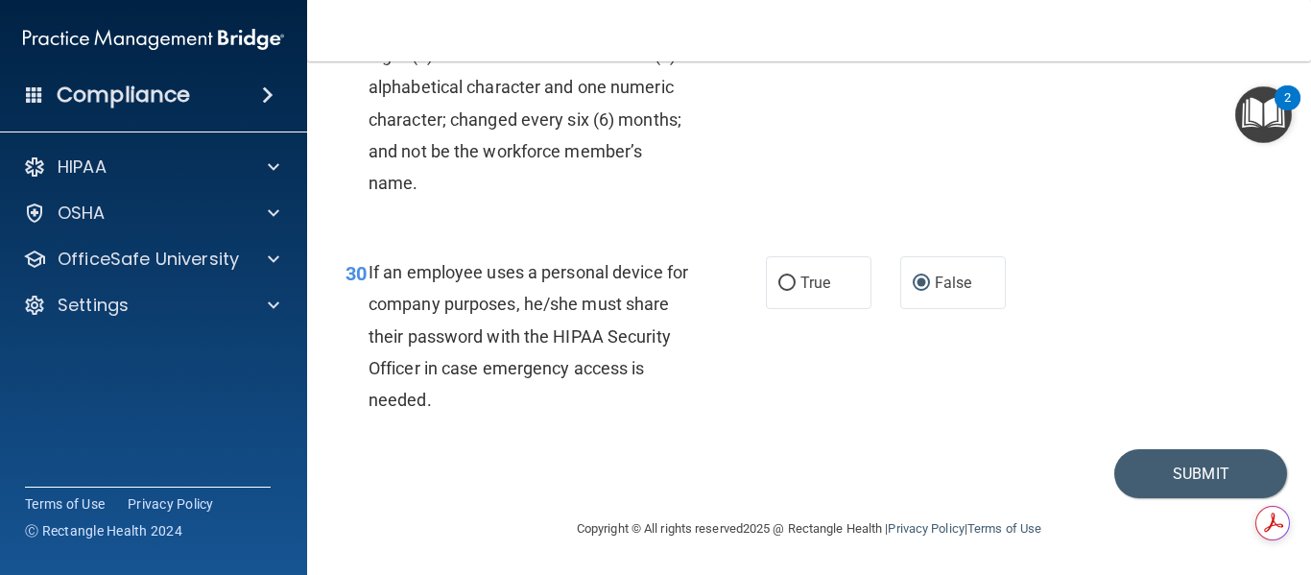
scroll to position [5836, 0]
click at [1151, 473] on button "Submit" at bounding box center [1200, 473] width 173 height 49
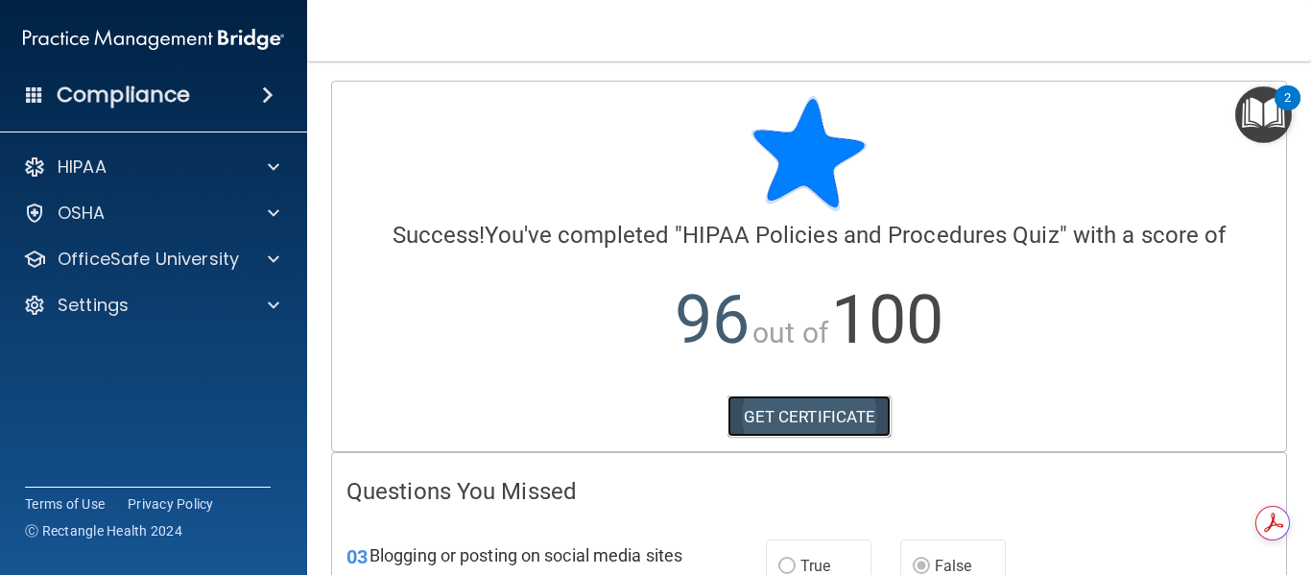
click at [837, 420] on link "GET CERTIFICATE" at bounding box center [809, 416] width 164 height 42
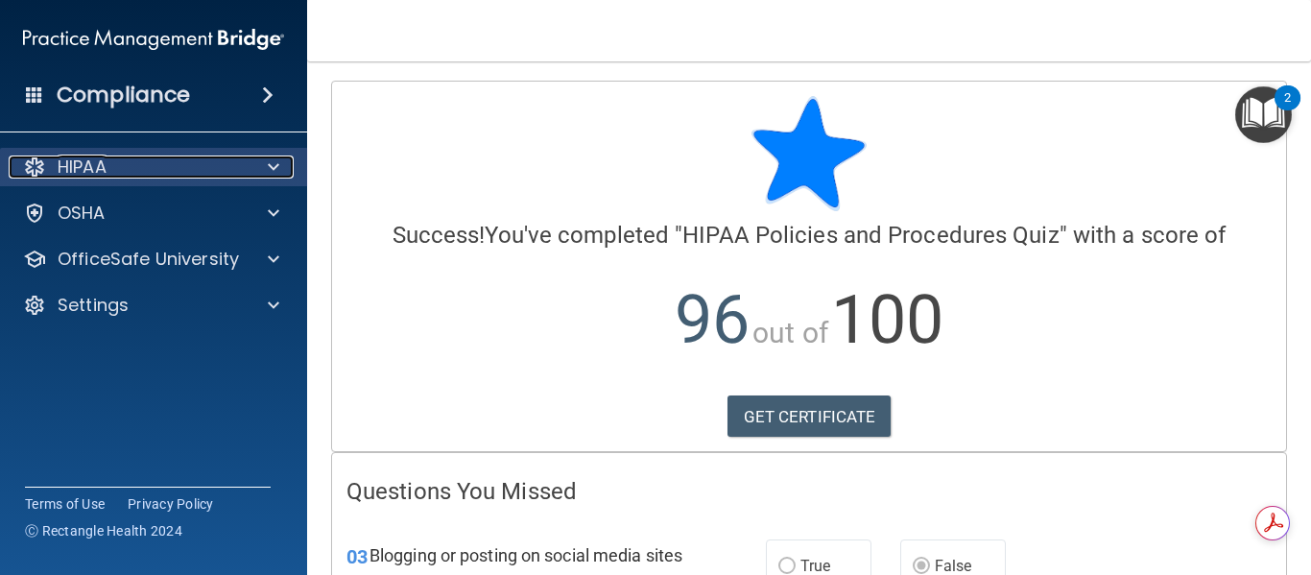
click at [110, 163] on div "HIPAA" at bounding box center [128, 166] width 238 height 23
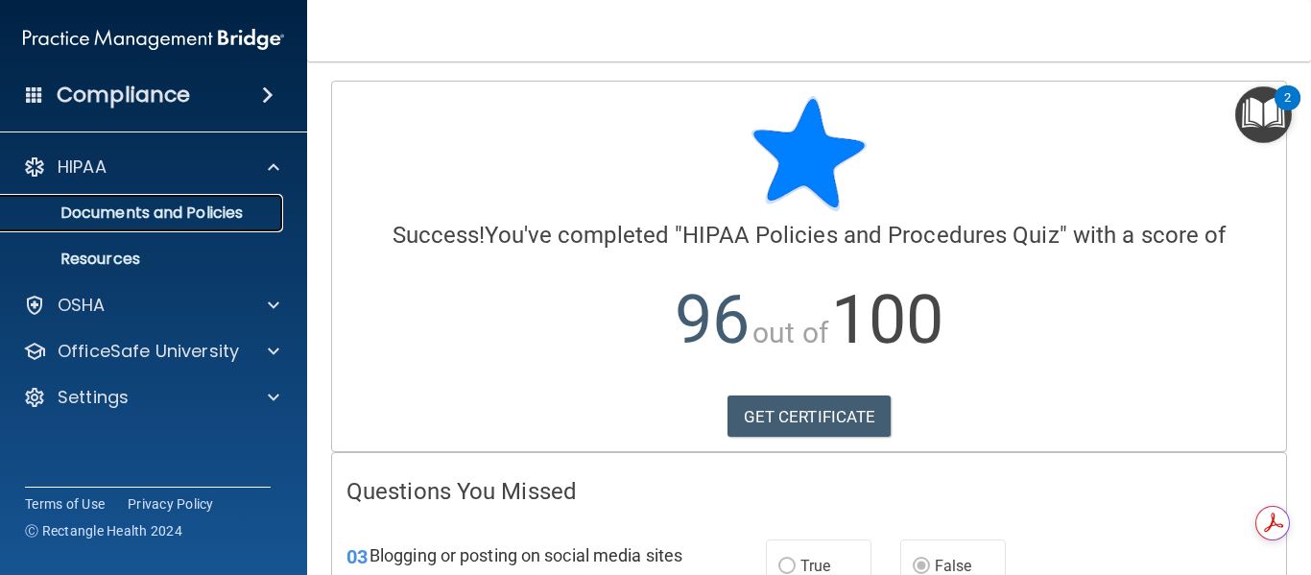
click at [116, 212] on p "Documents and Policies" at bounding box center [143, 212] width 262 height 19
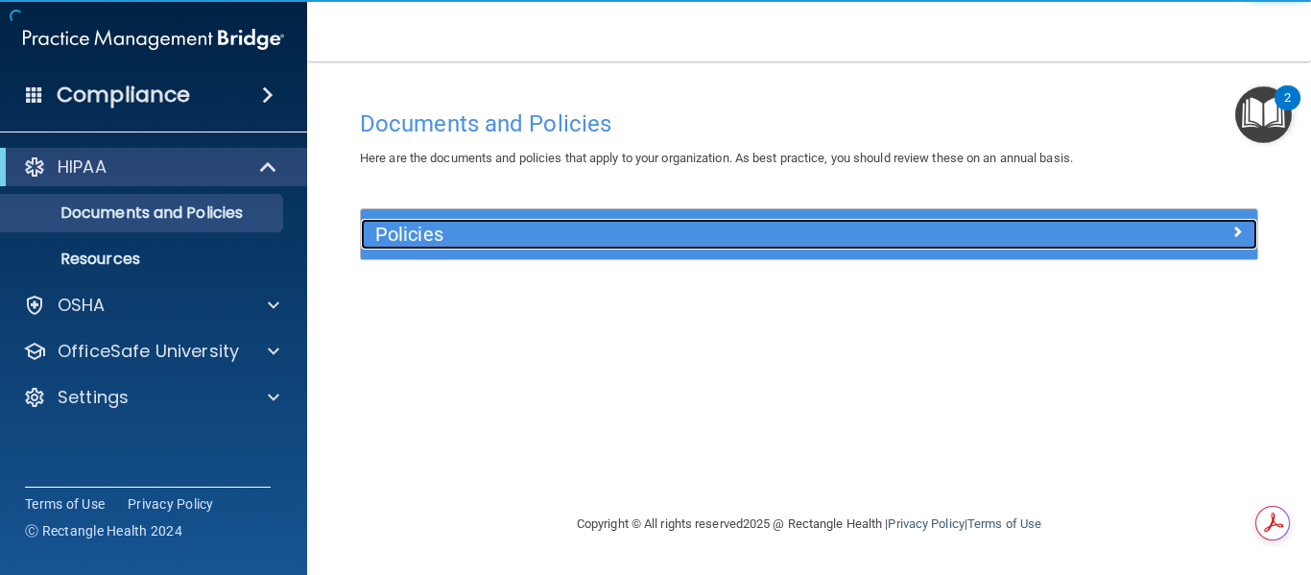
click at [559, 223] on div "Policies" at bounding box center [697, 234] width 673 height 31
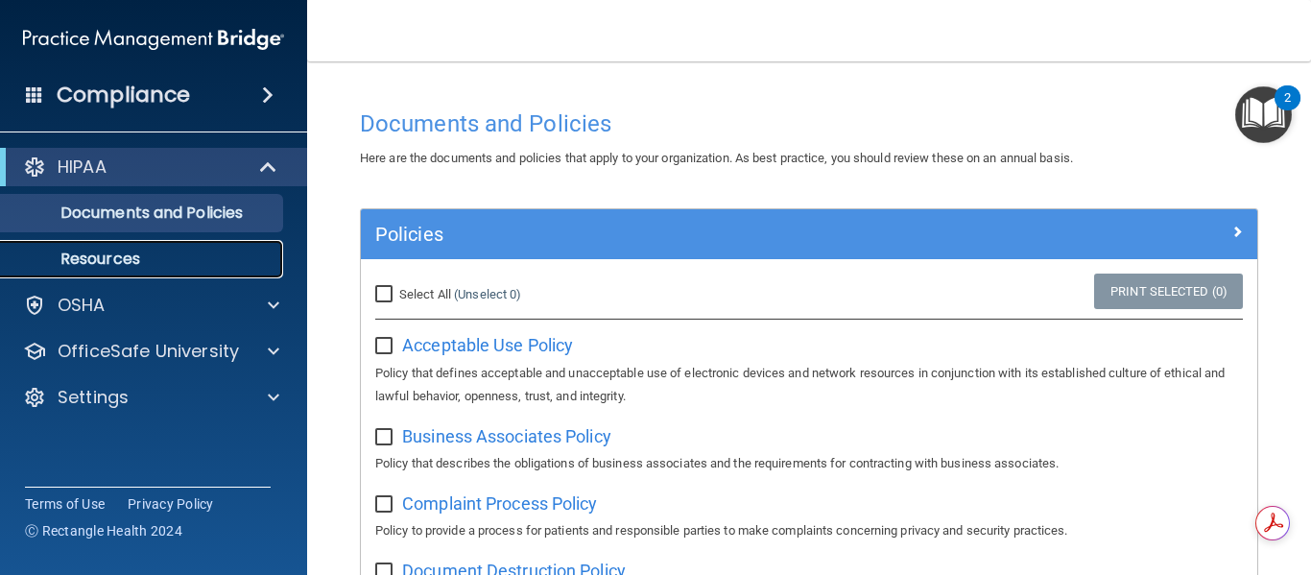
click at [127, 249] on p "Resources" at bounding box center [143, 258] width 262 height 19
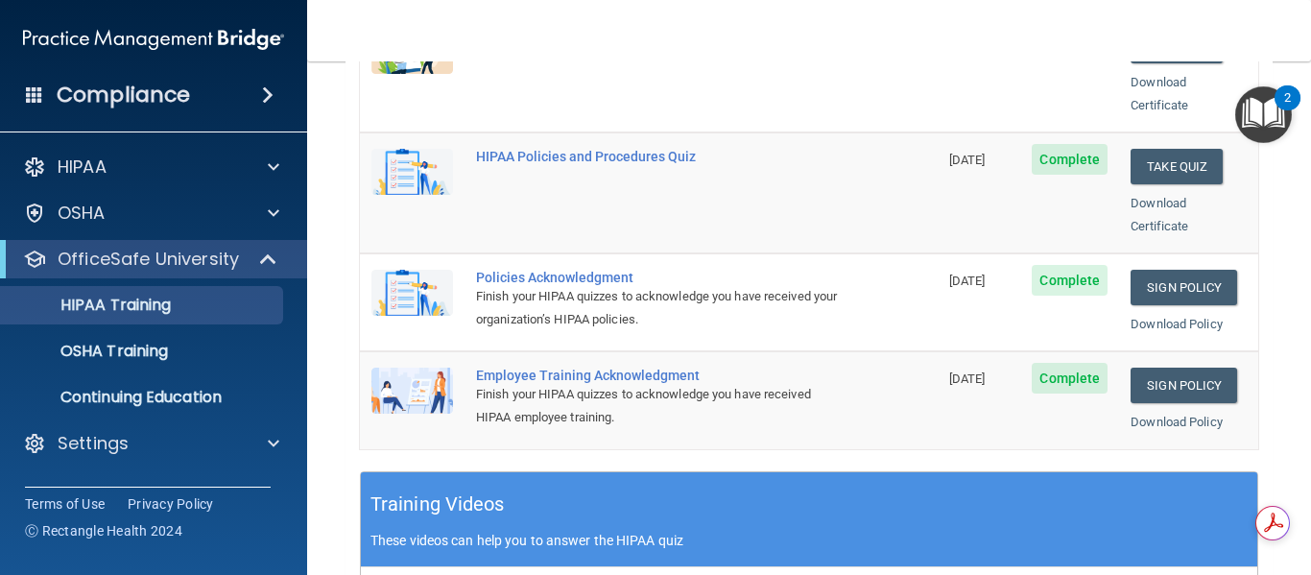
scroll to position [384, 0]
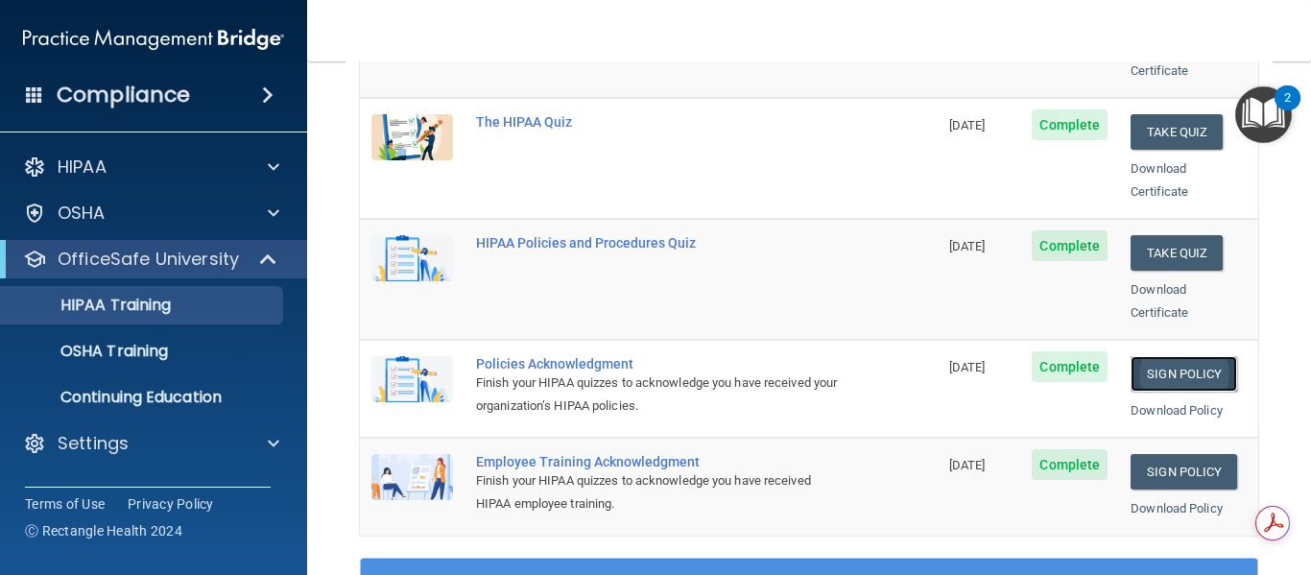
click at [1146, 356] on link "Sign Policy" at bounding box center [1183, 374] width 107 height 36
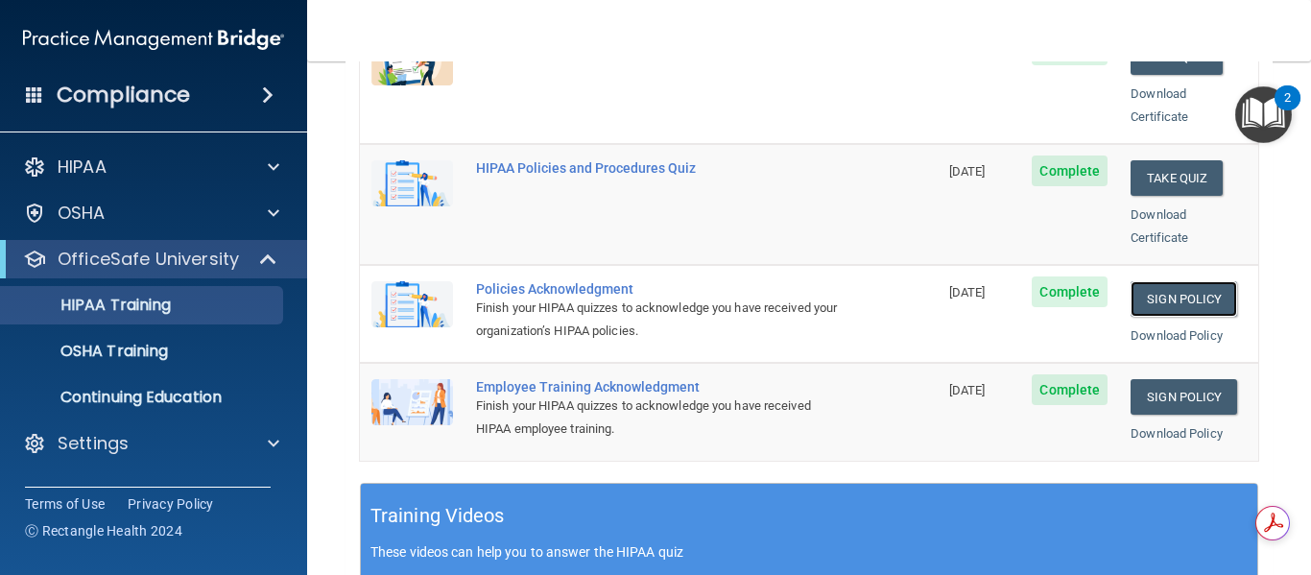
scroll to position [576, 0]
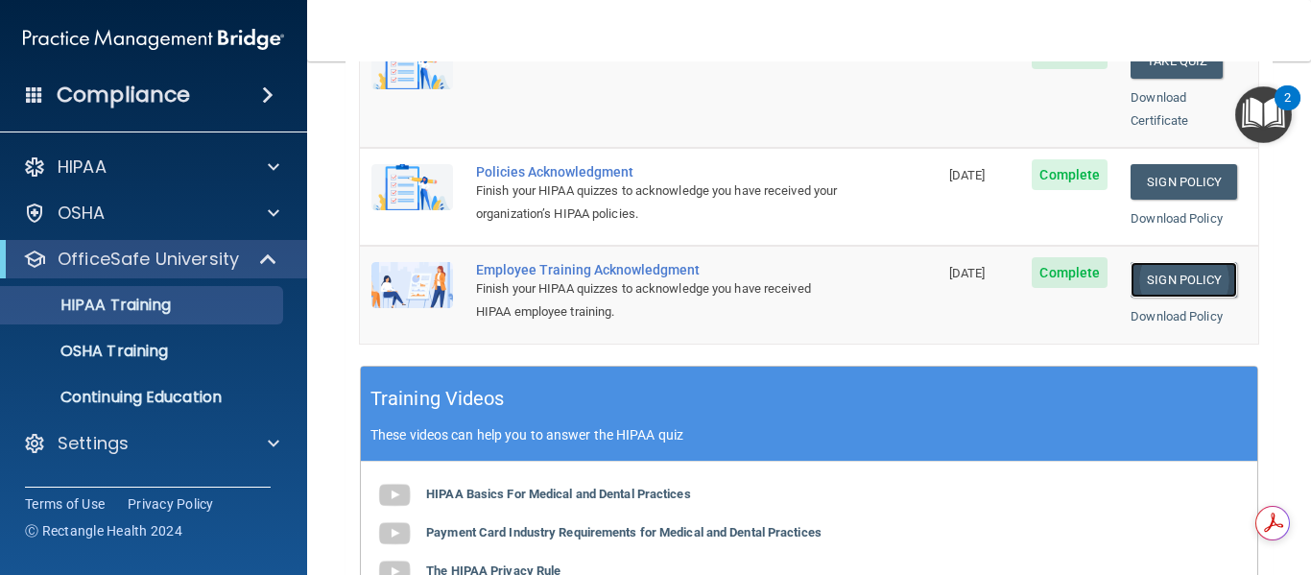
click at [1149, 262] on link "Sign Policy" at bounding box center [1183, 280] width 107 height 36
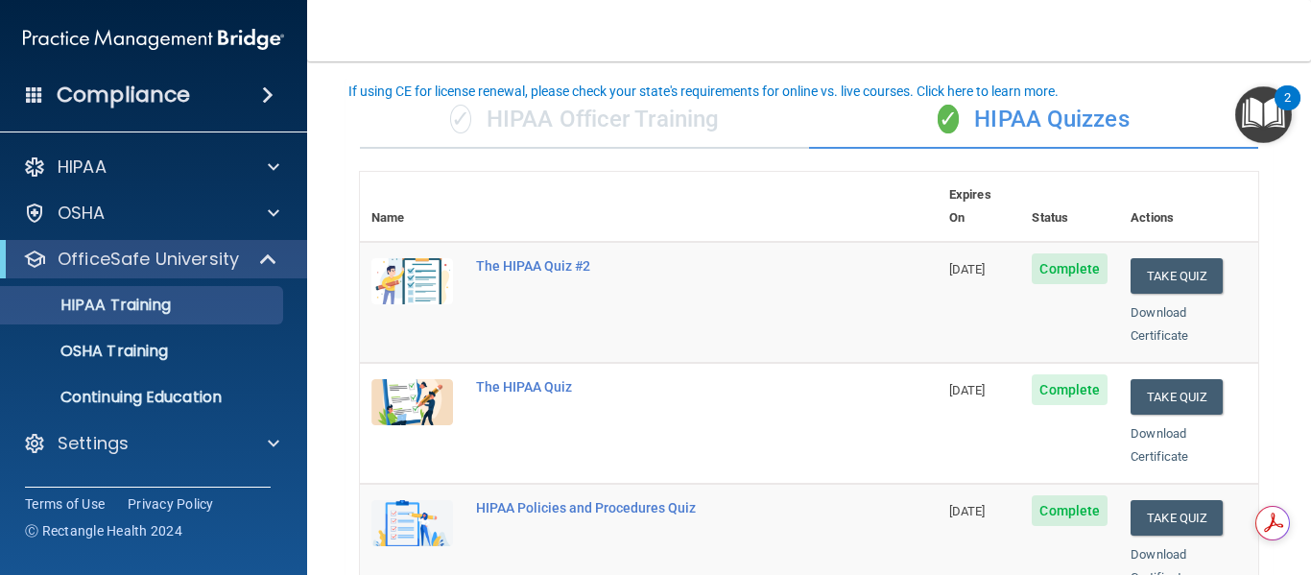
scroll to position [0, 0]
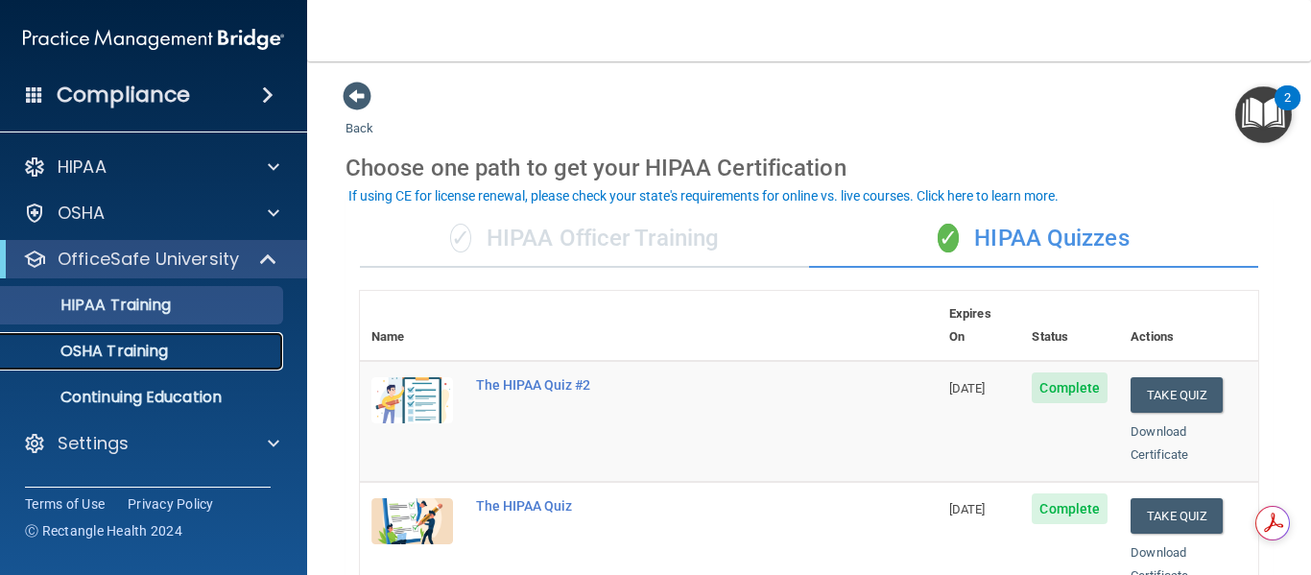
click at [140, 354] on p "OSHA Training" at bounding box center [89, 351] width 155 height 19
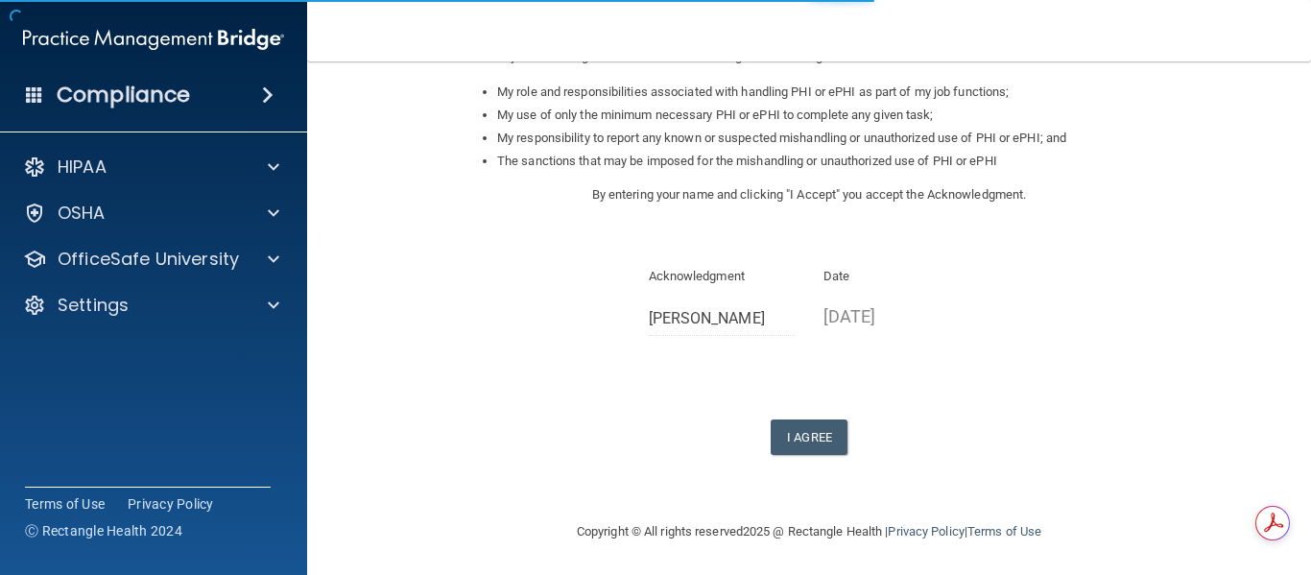
scroll to position [304, 0]
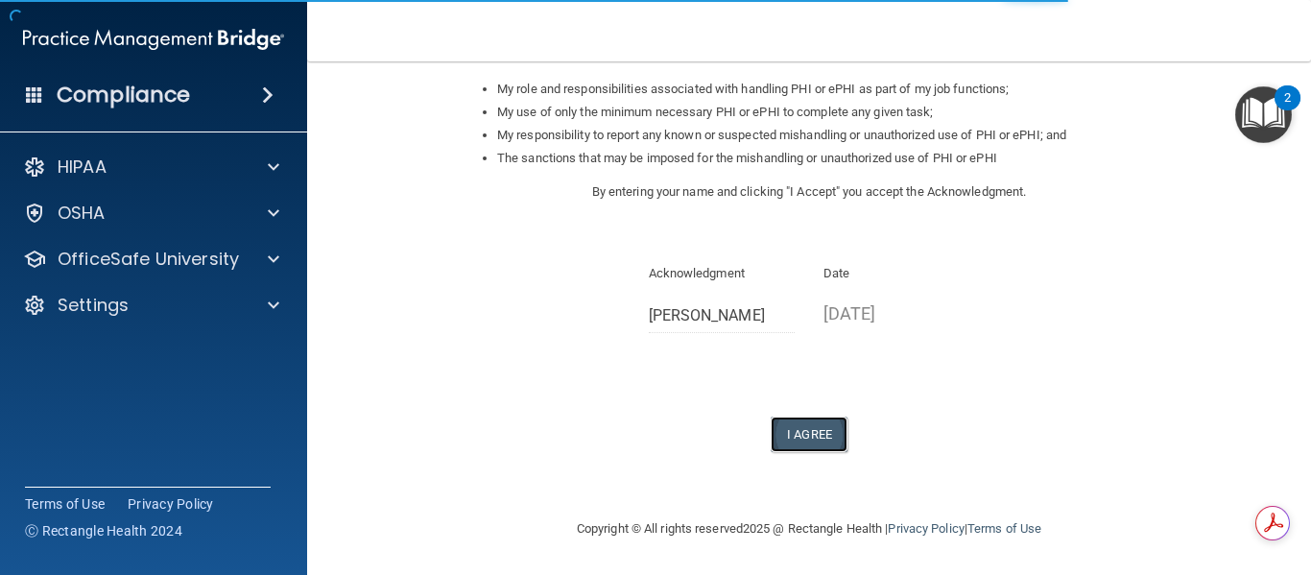
click at [808, 431] on button "I Agree" at bounding box center [808, 434] width 77 height 36
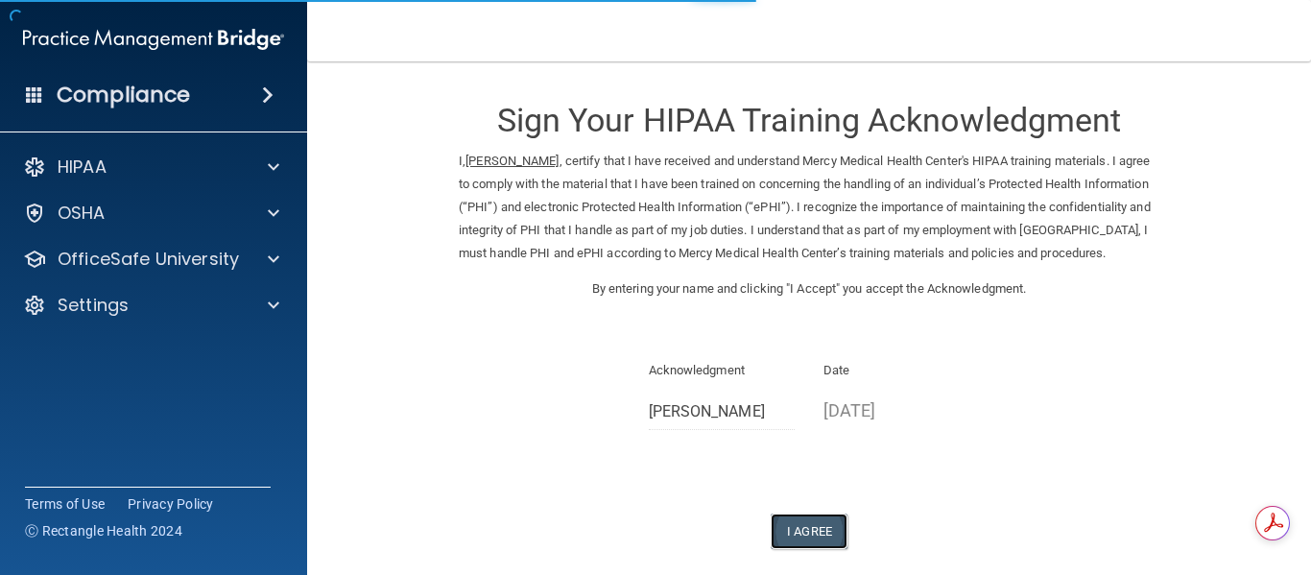
click at [819, 549] on button "I Agree" at bounding box center [808, 531] width 77 height 36
